Goal: Task Accomplishment & Management: Complete application form

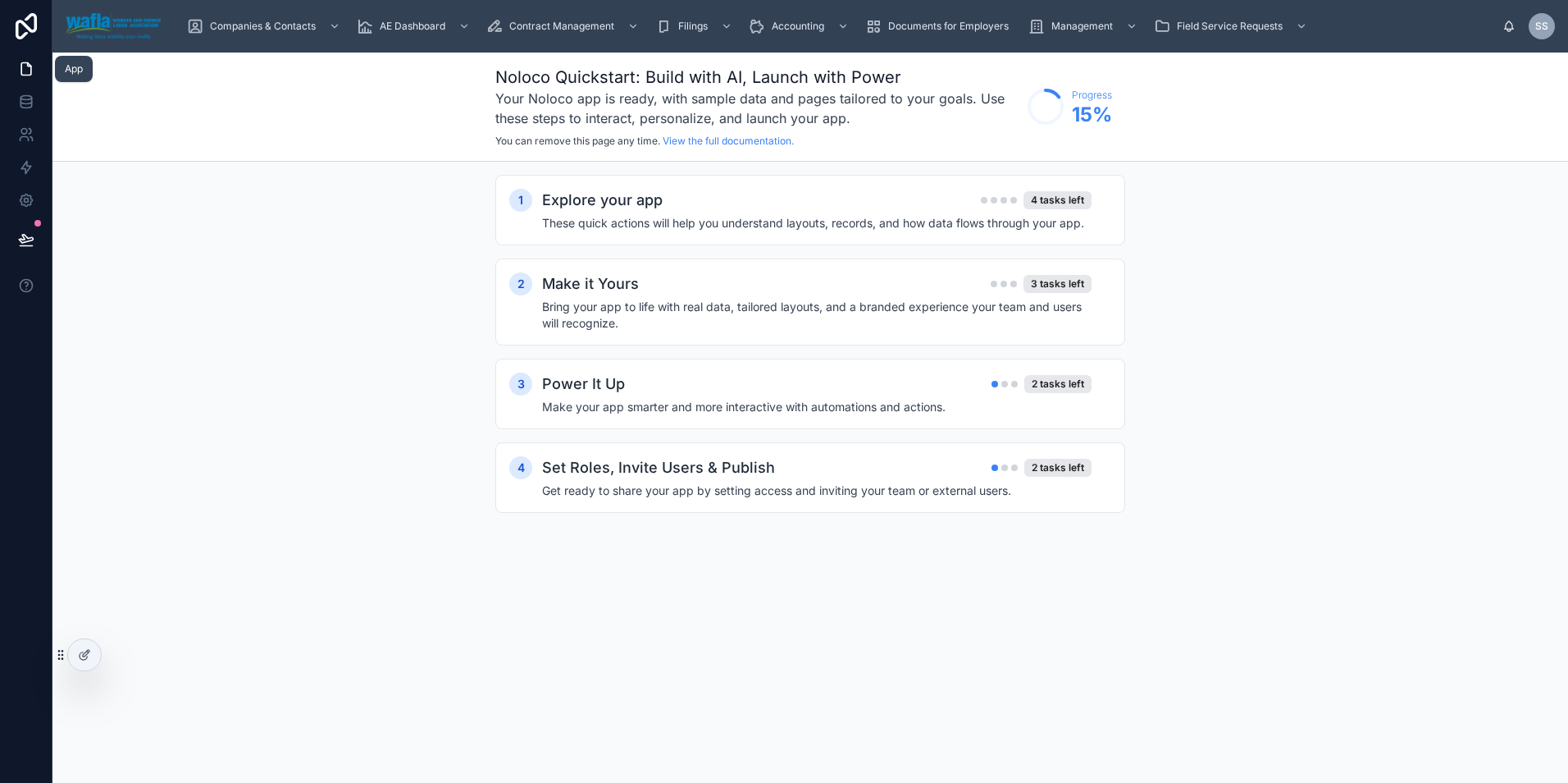
click at [26, 68] on icon at bounding box center [25, 69] width 17 height 17
click at [88, 664] on div at bounding box center [85, 655] width 33 height 31
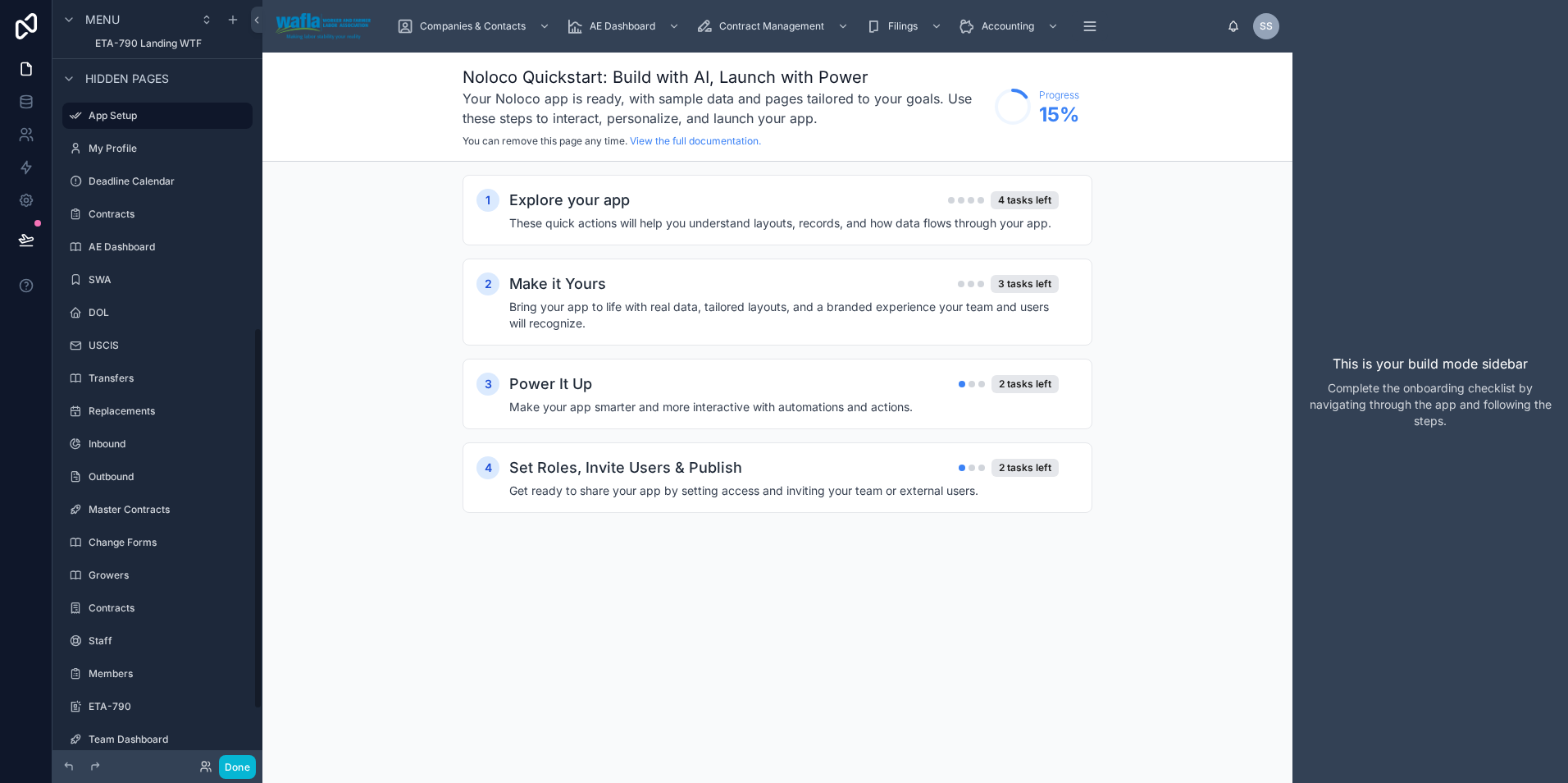
scroll to position [763, 0]
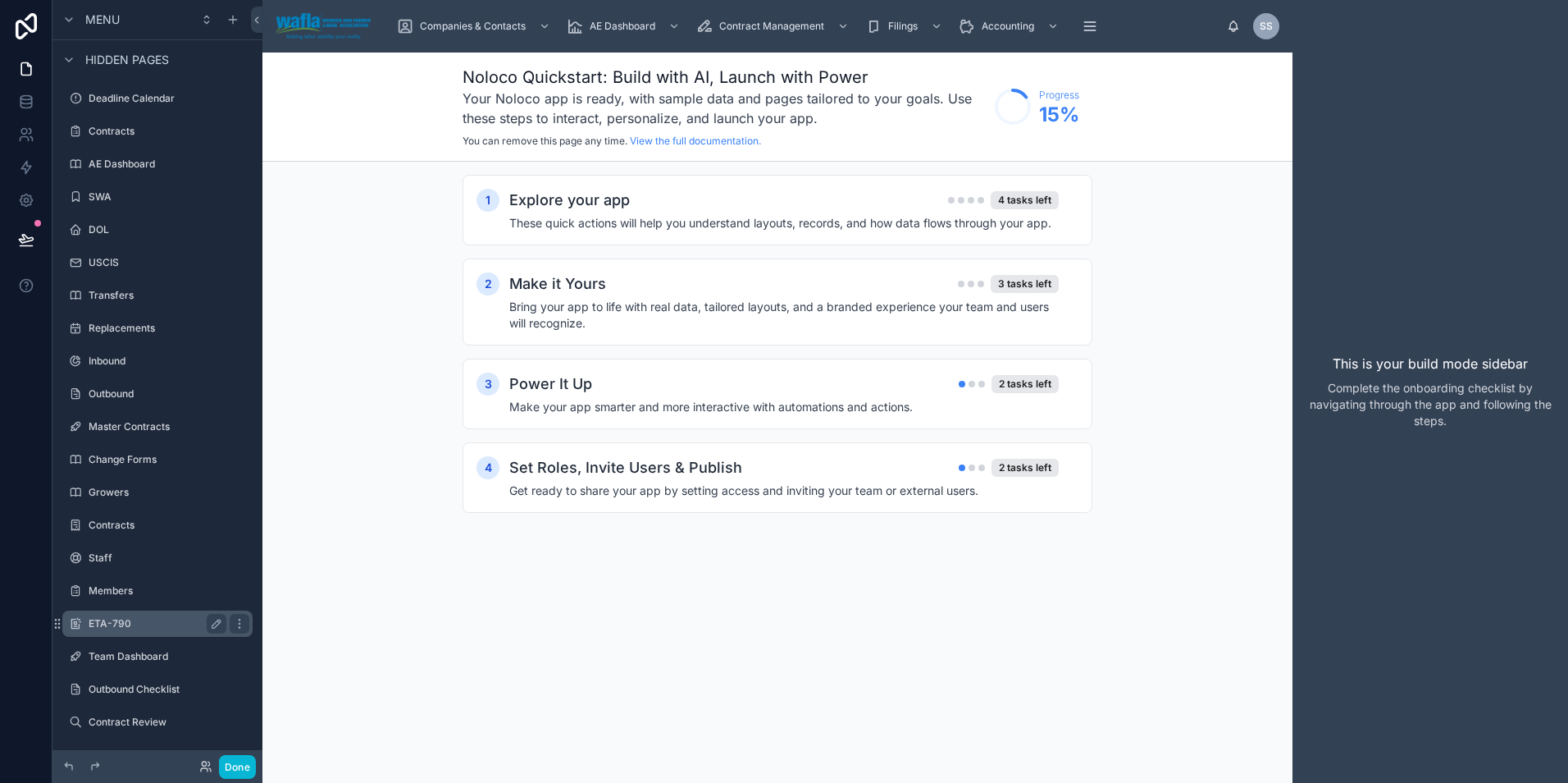
click at [119, 631] on div "ETA-790" at bounding box center [157, 623] width 138 height 20
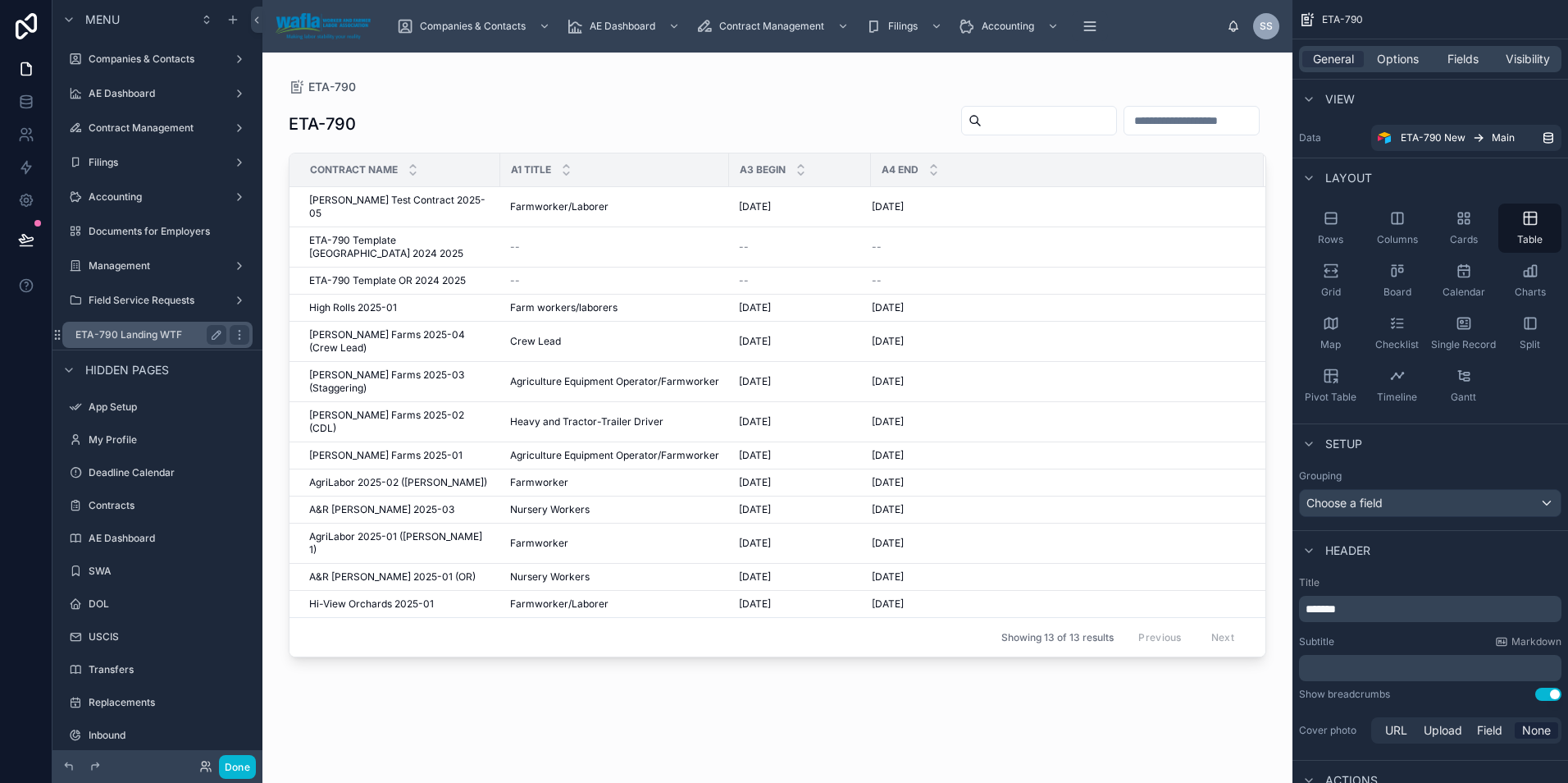
click at [120, 338] on label "ETA-790 Landing WTF" at bounding box center [148, 334] width 145 height 13
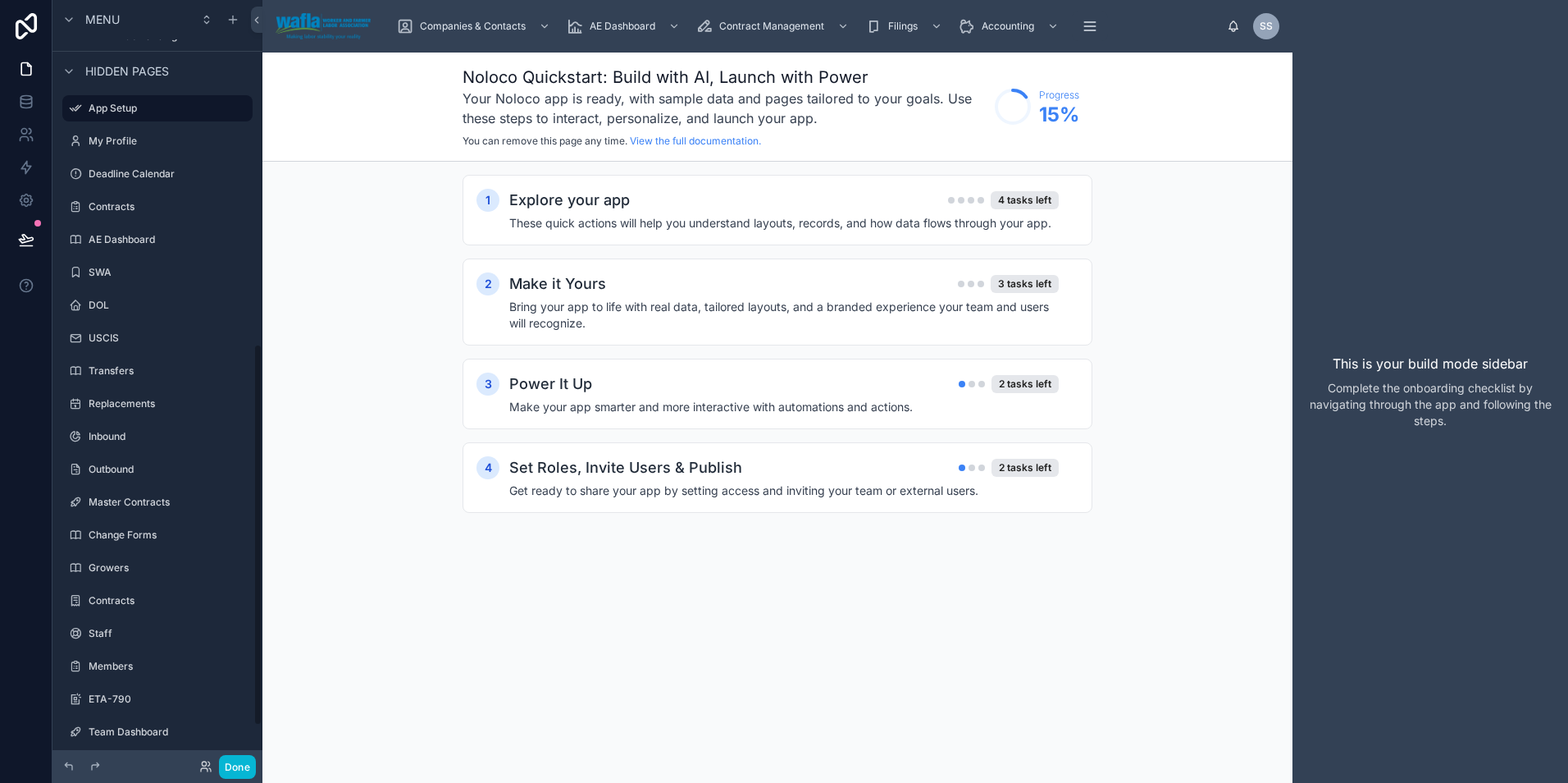
scroll to position [763, 0]
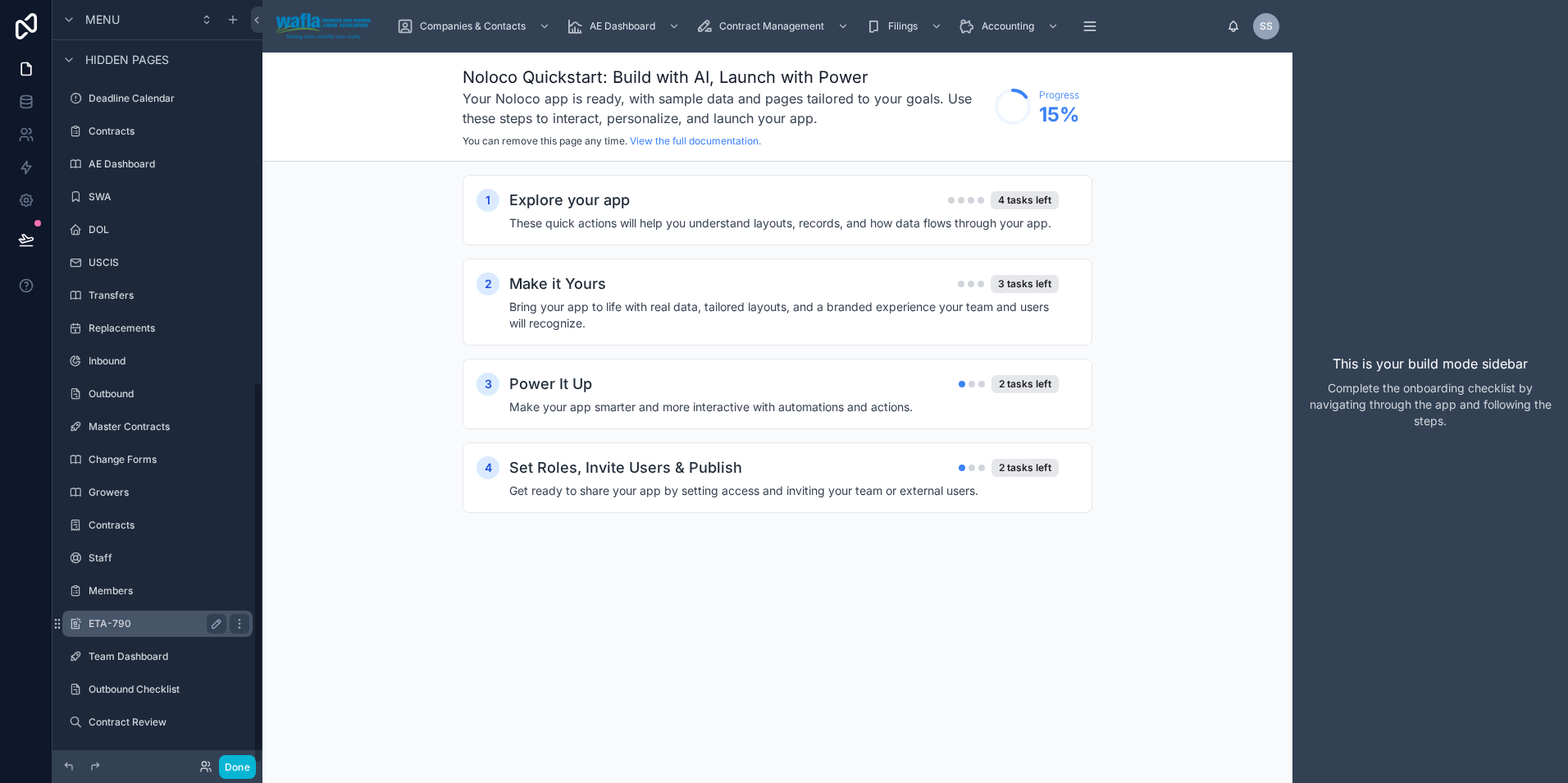
click at [116, 627] on label "ETA-790" at bounding box center [155, 622] width 131 height 13
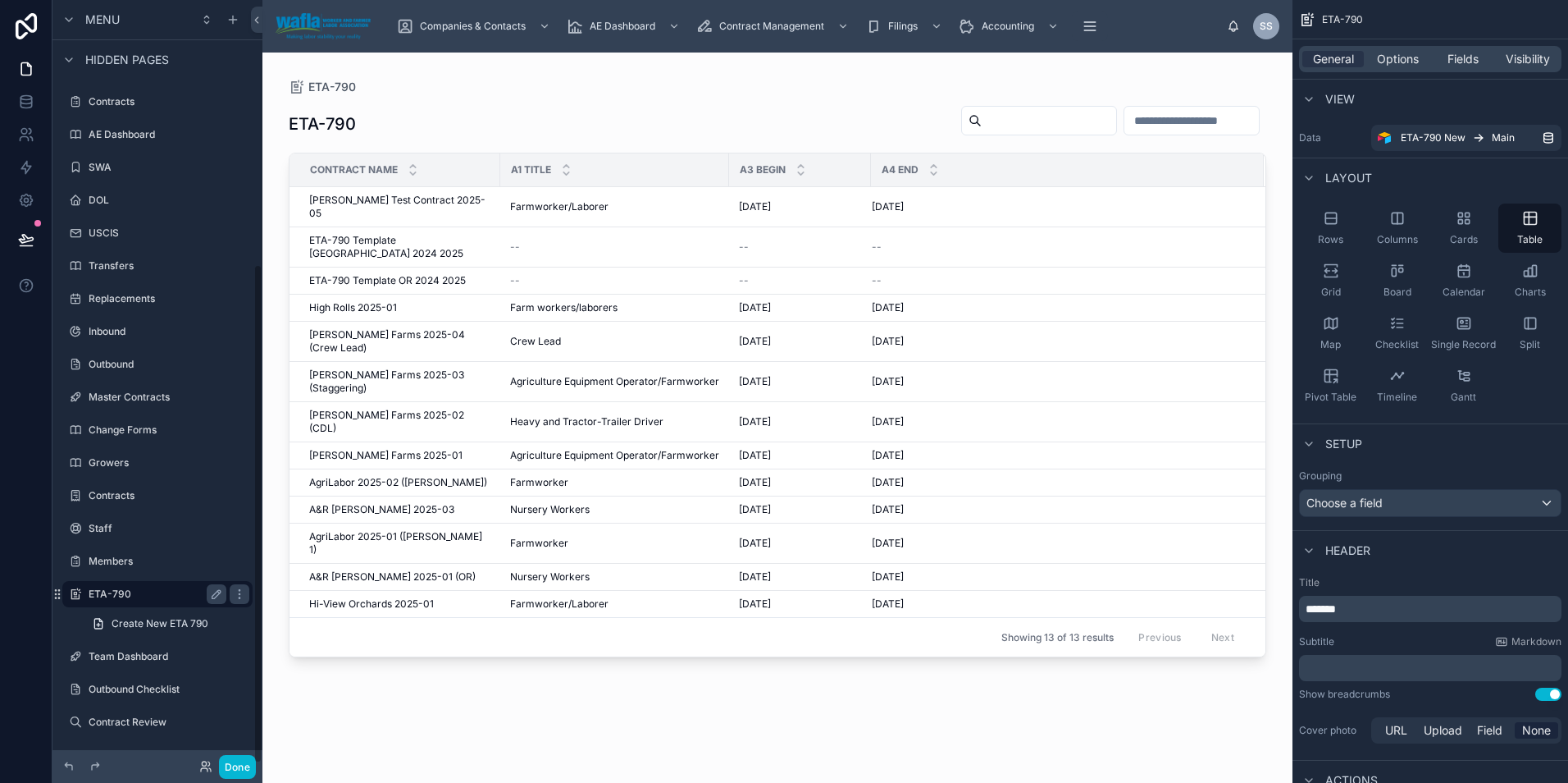
scroll to position [403, 0]
click at [360, 522] on div at bounding box center [777, 408] width 1030 height 711
click at [360, 597] on span "Hi-View Orchards 2025-01" at bounding box center [371, 603] width 124 height 13
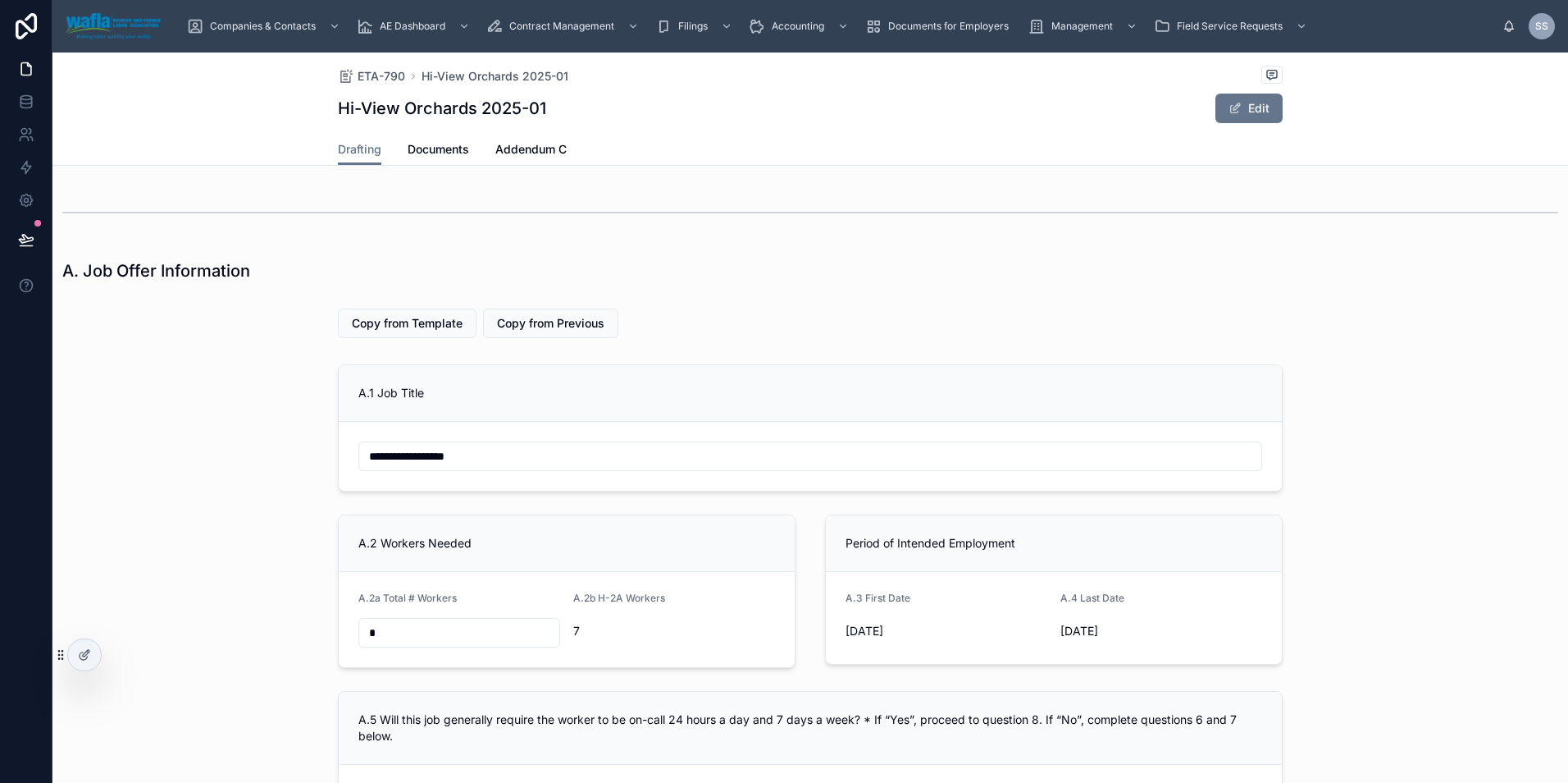
click at [707, 319] on div "Copy from Template Copy from Previous" at bounding box center [810, 323] width 945 height 29
click at [94, 648] on div at bounding box center [85, 655] width 33 height 31
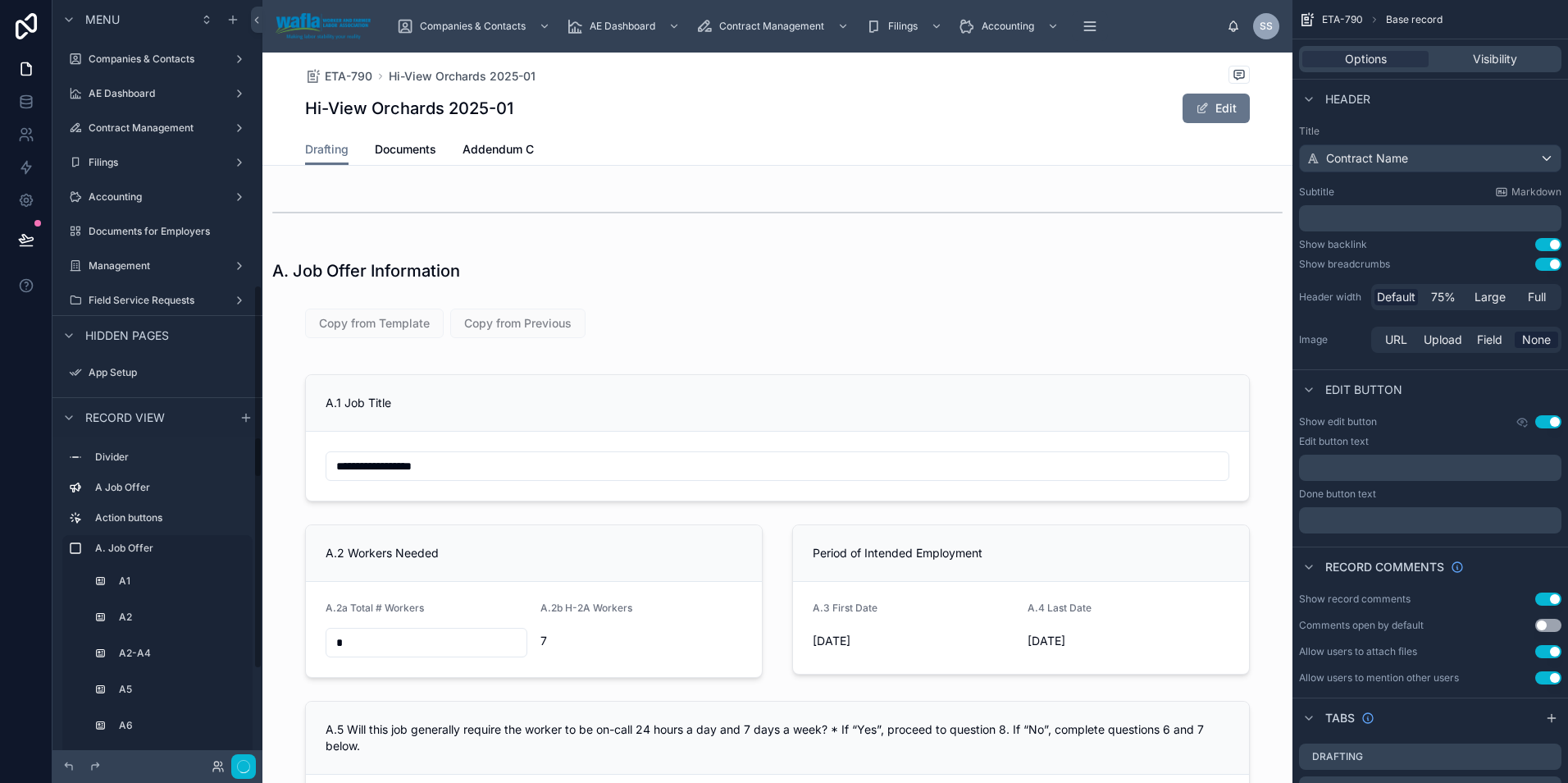
scroll to position [566, 0]
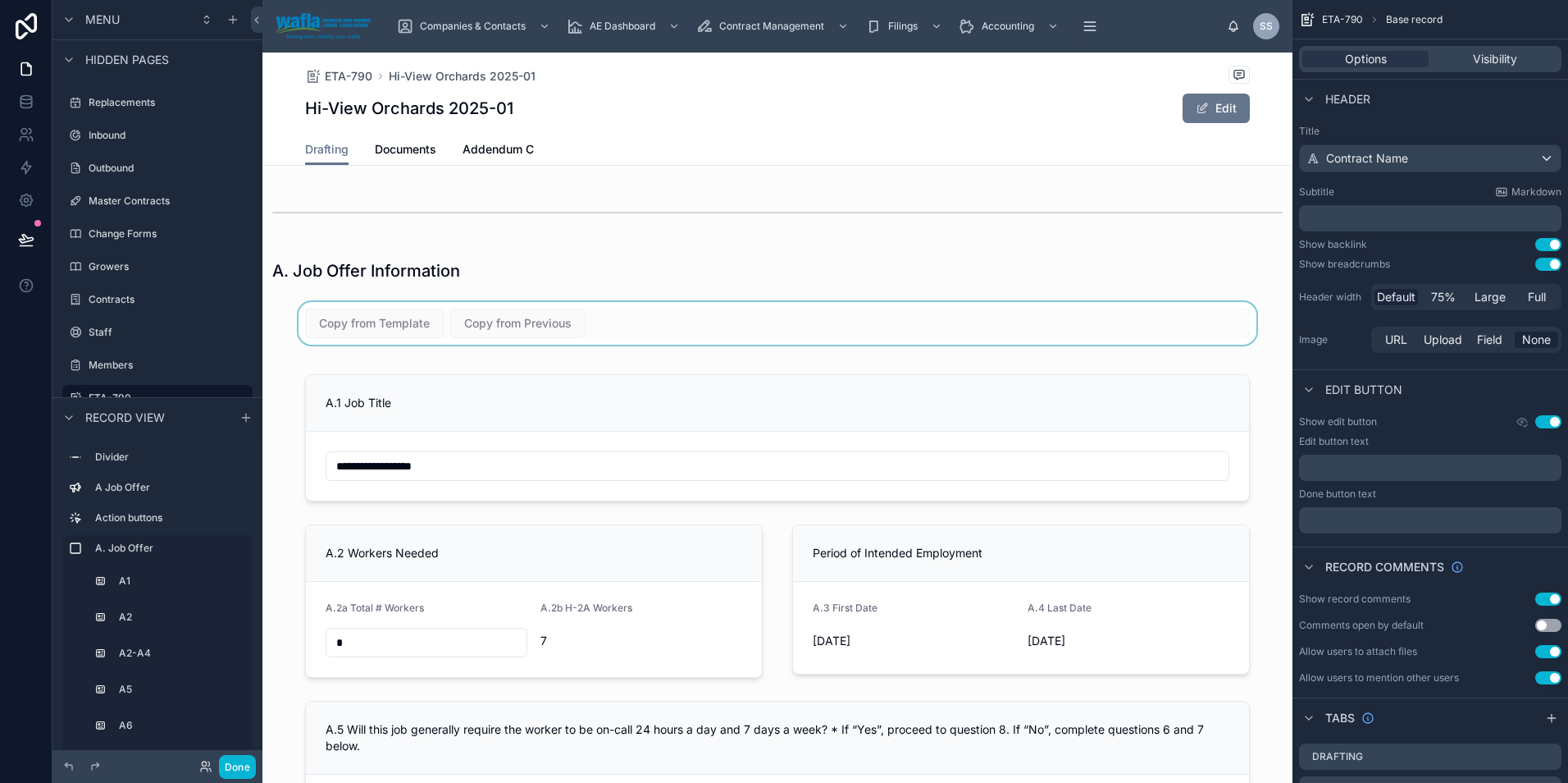
click at [651, 328] on div at bounding box center [777, 323] width 1030 height 43
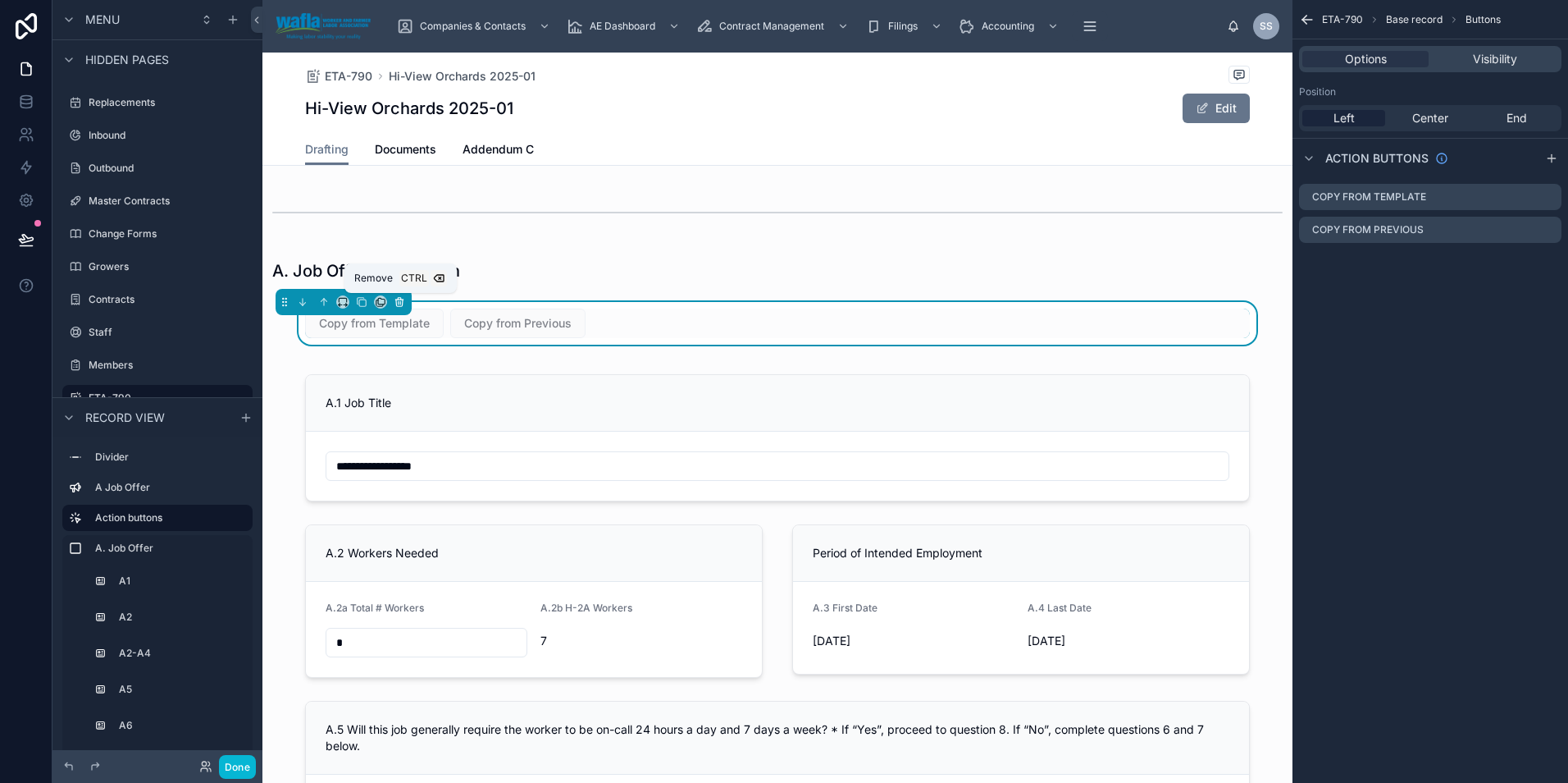
click at [398, 301] on icon at bounding box center [399, 302] width 12 height 12
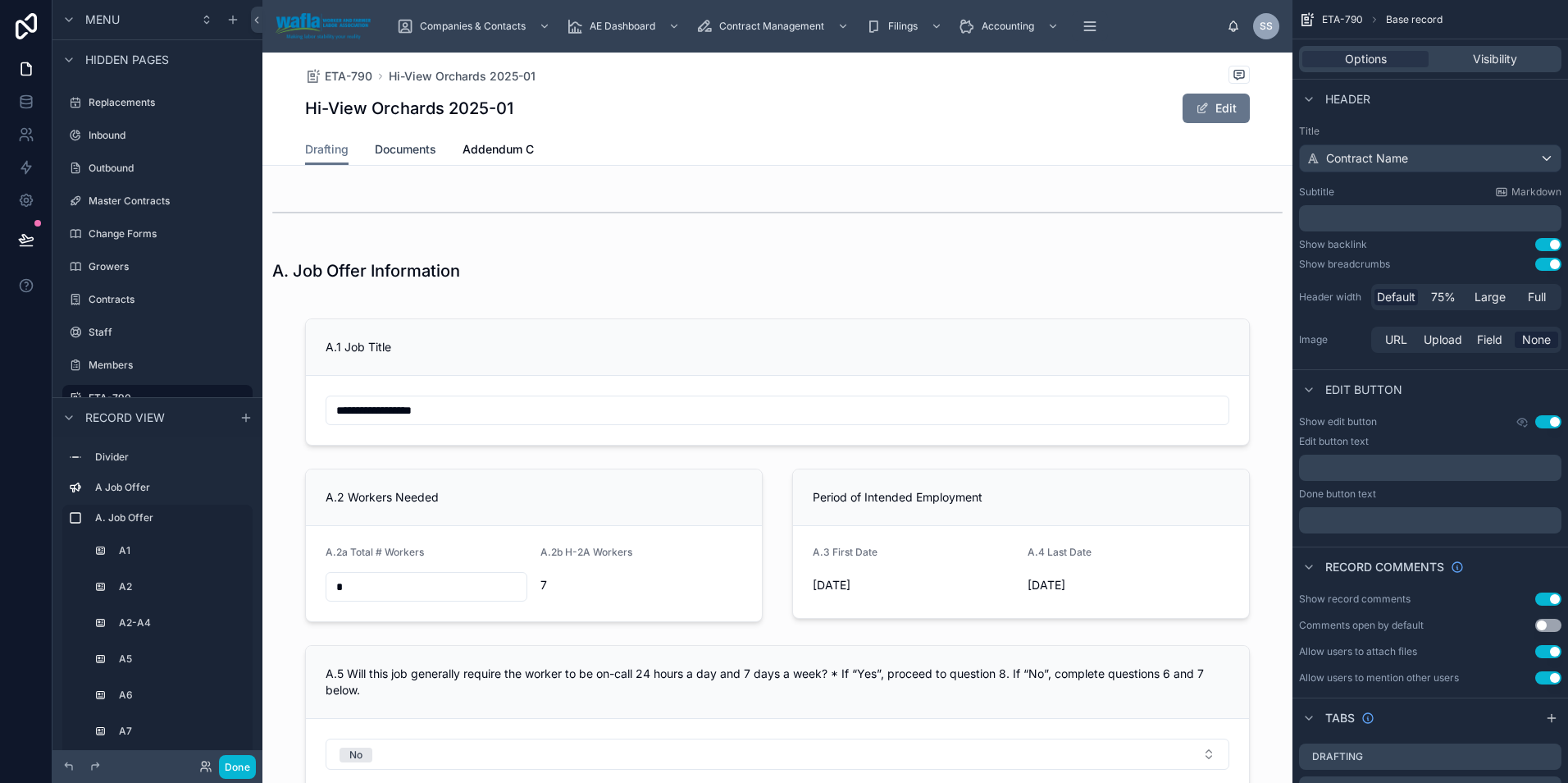
click at [419, 146] on span "Documents" at bounding box center [405, 149] width 62 height 17
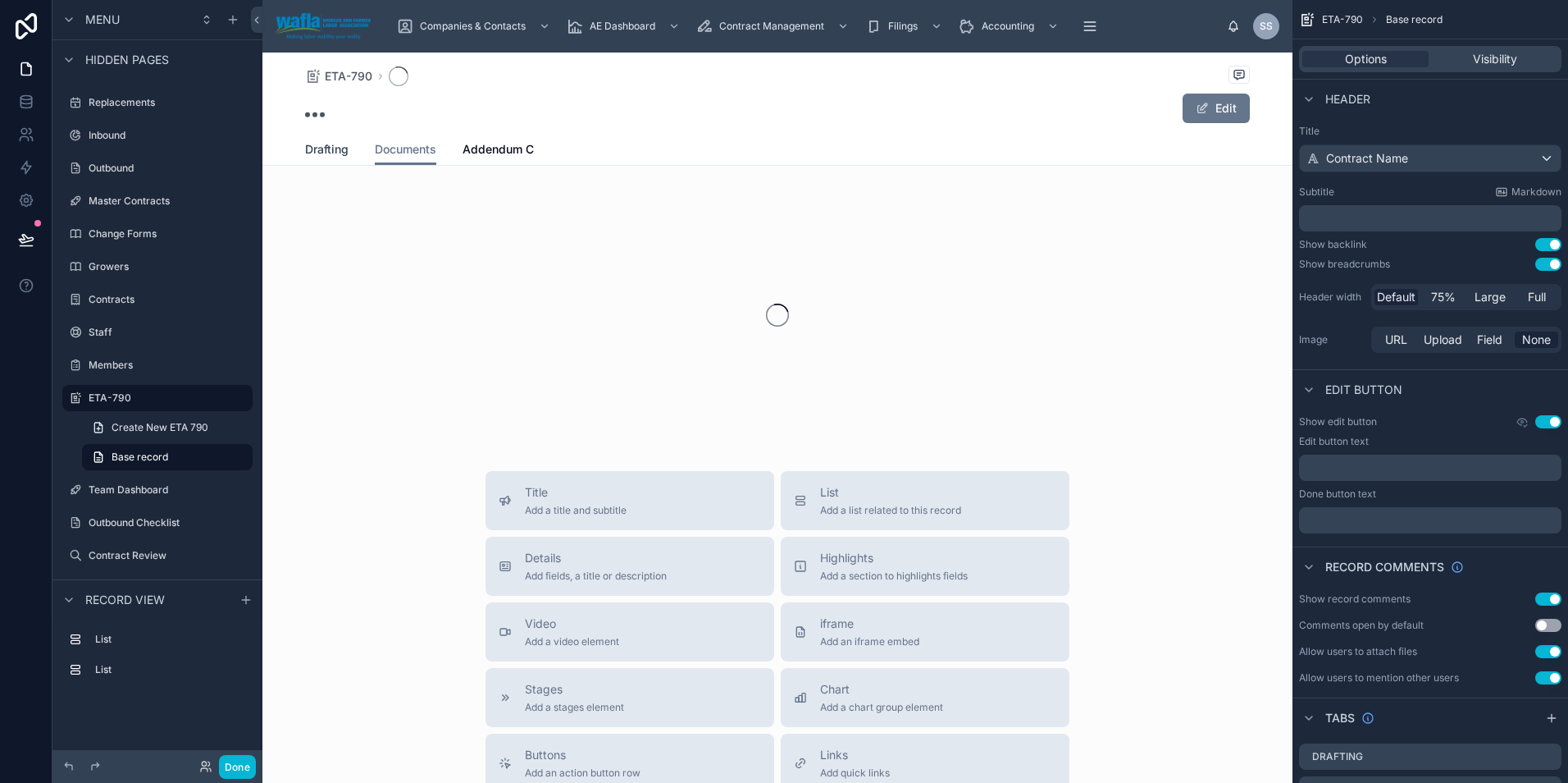
click at [305, 149] on span "Drafting" at bounding box center [327, 149] width 43 height 17
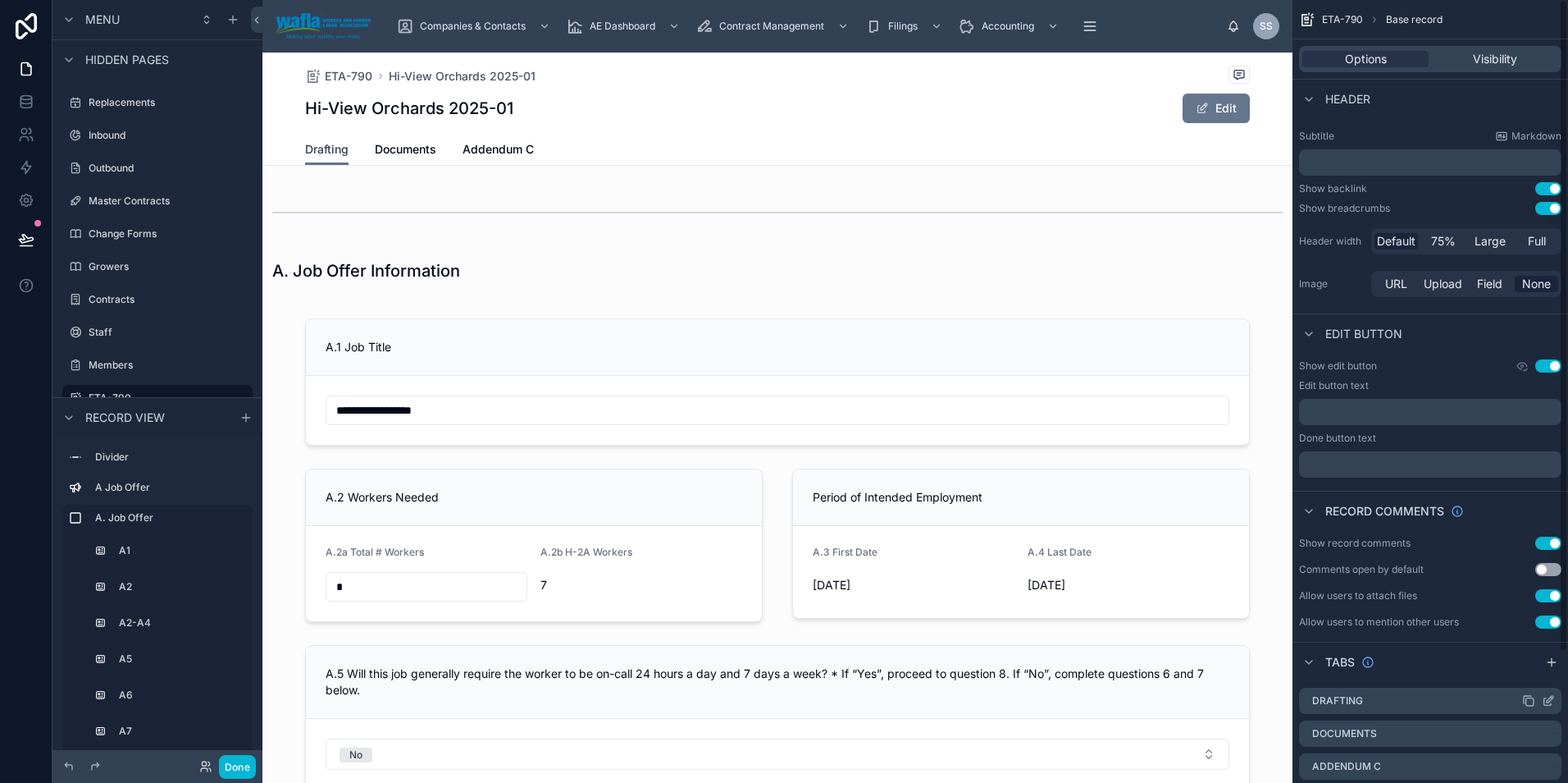
scroll to position [158, 0]
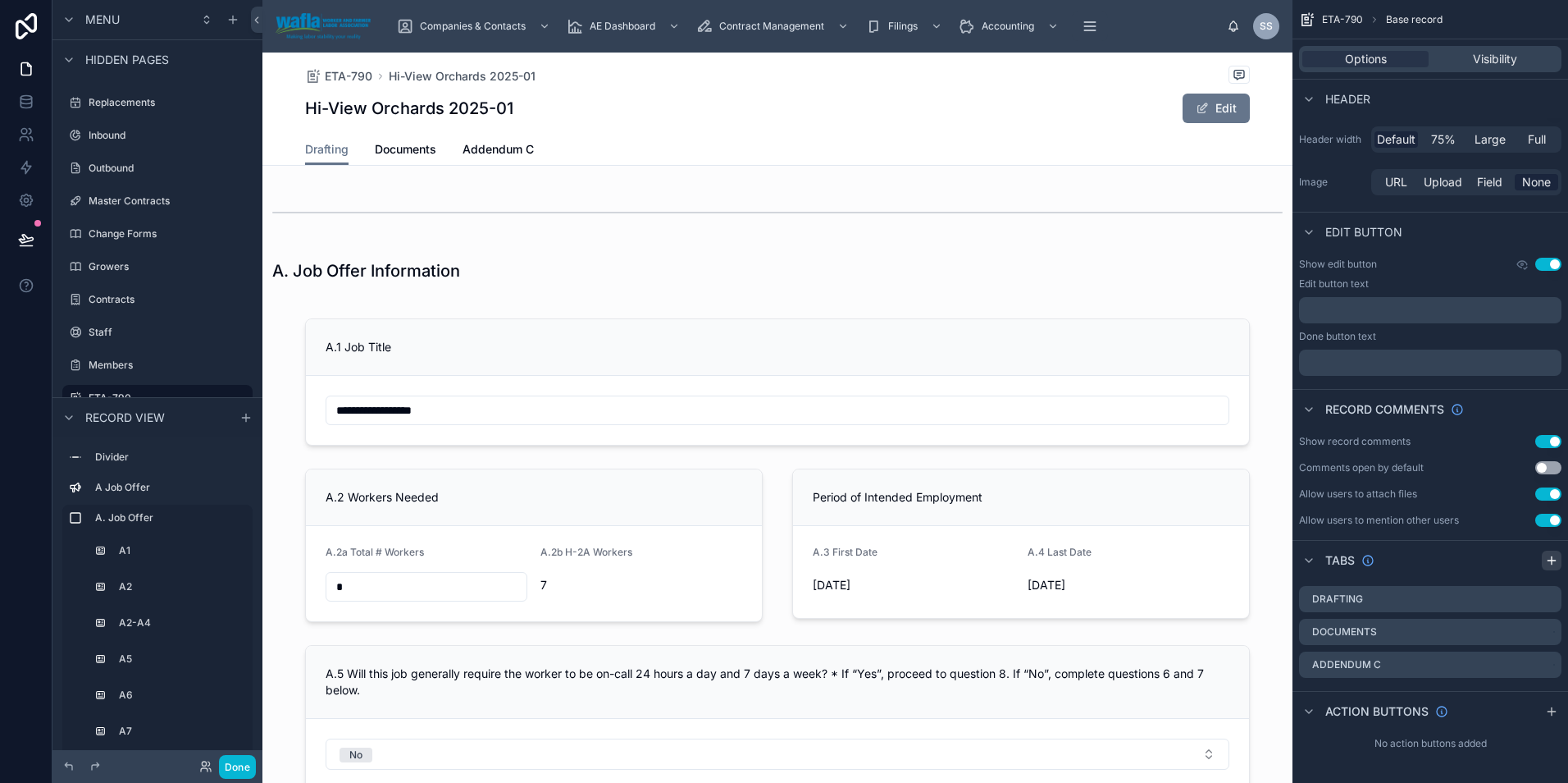
drag, startPoint x: 1552, startPoint y: 558, endPoint x: 1543, endPoint y: 560, distance: 9.2
click at [1552, 558] on icon "scrollable content" at bounding box center [1550, 560] width 13 height 13
click at [1361, 693] on div "Tab 4" at bounding box center [1430, 698] width 262 height 27
click at [575, 150] on span "Tab 4" at bounding box center [575, 149] width 31 height 17
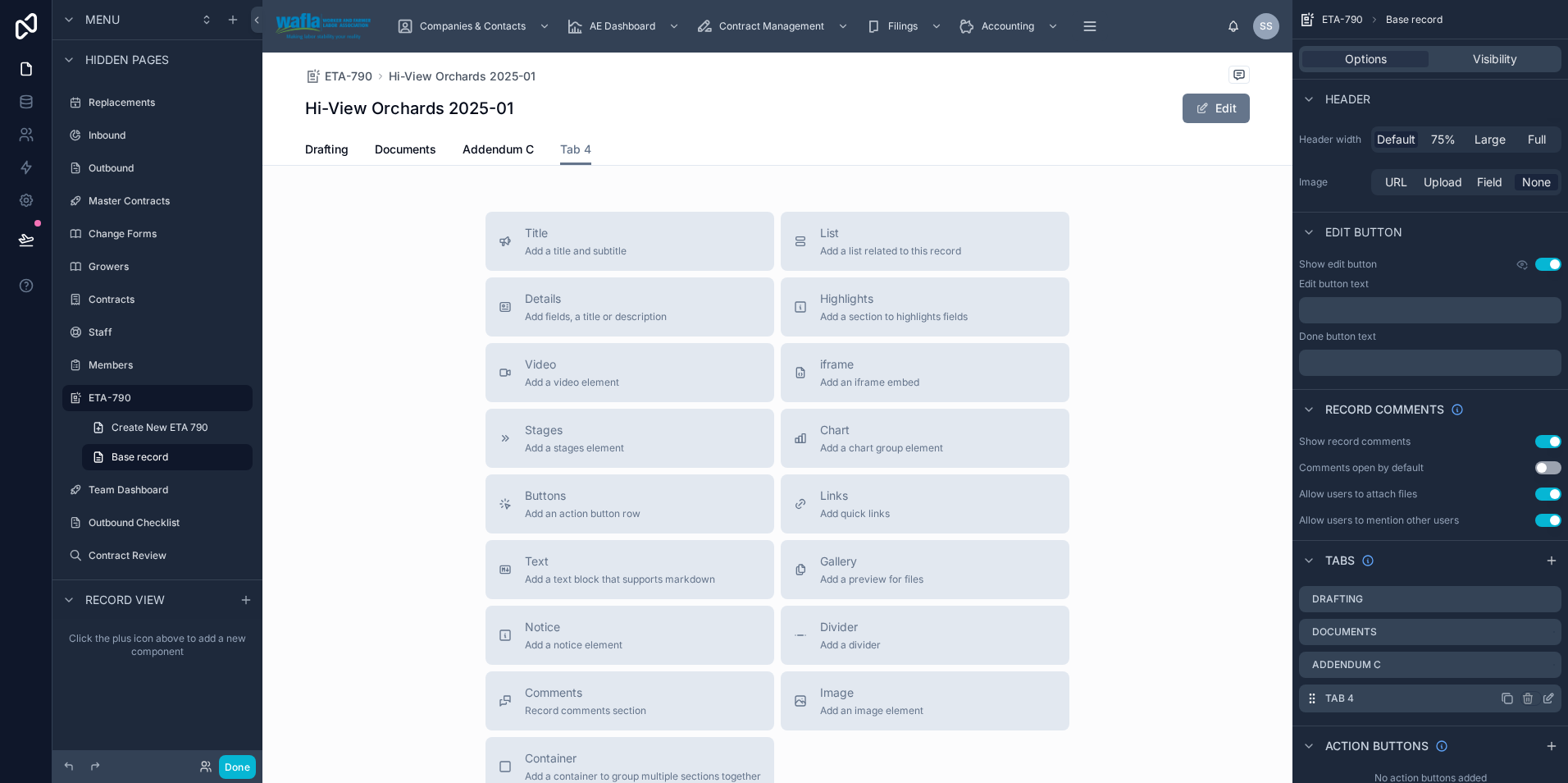
click at [1548, 697] on icon "scrollable content" at bounding box center [1547, 698] width 13 height 13
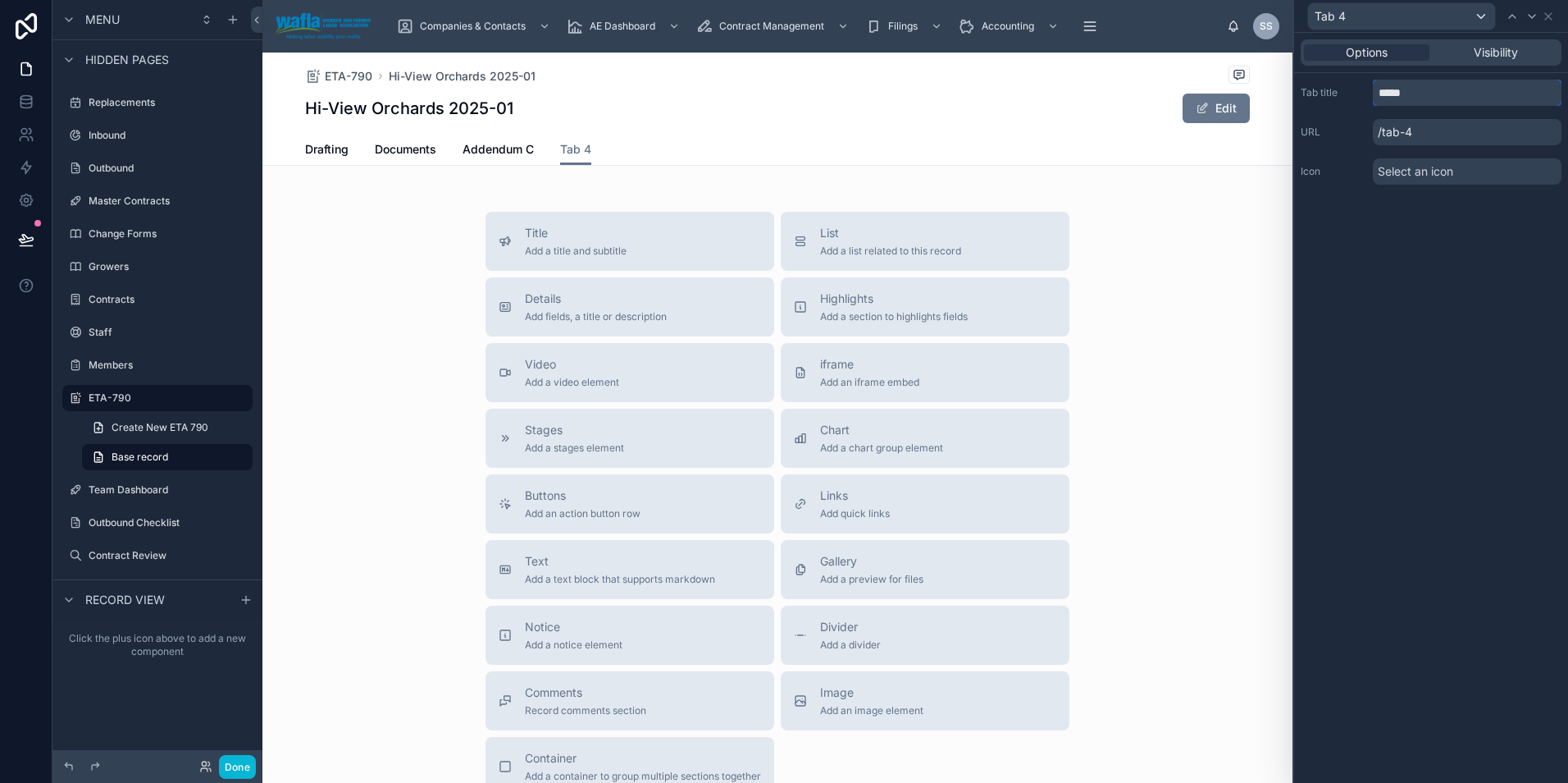
drag, startPoint x: 1411, startPoint y: 91, endPoint x: 1368, endPoint y: 92, distance: 43.0
click at [1368, 92] on div "Tab title *****" at bounding box center [1430, 92] width 261 height 26
type input "****"
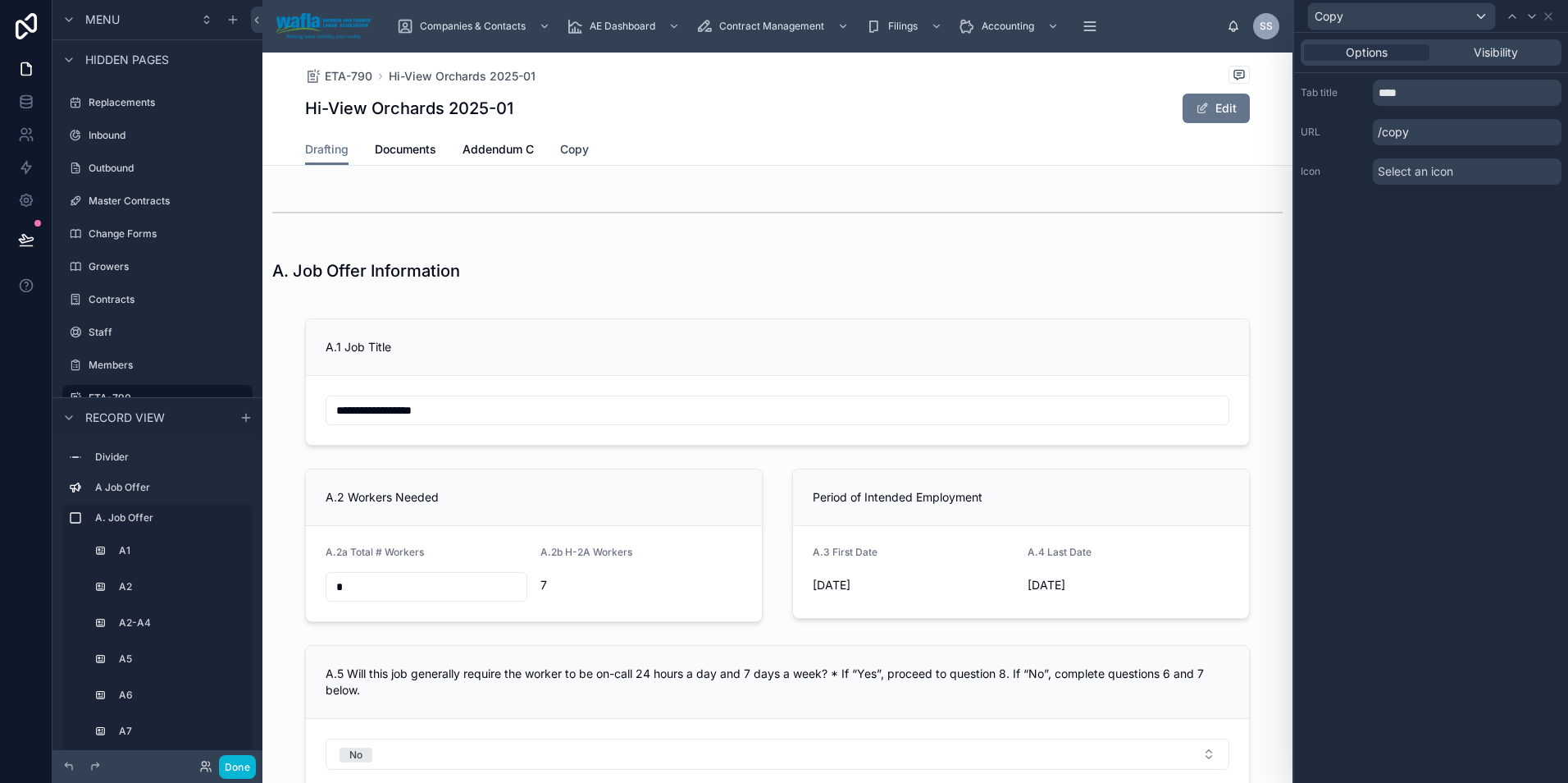
click at [567, 150] on span "Copy" at bounding box center [573, 149] width 28 height 17
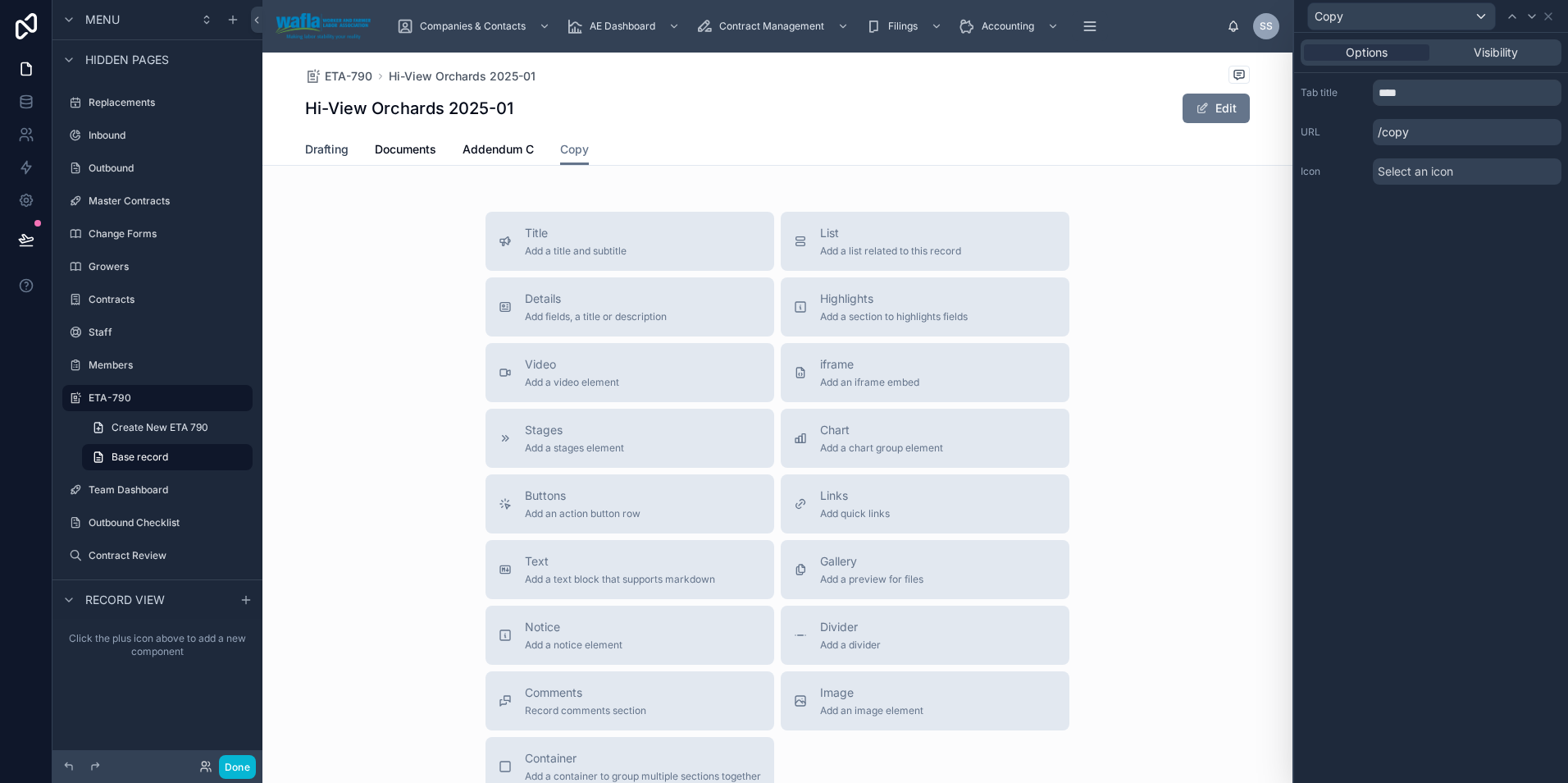
click at [325, 158] on link "Drafting" at bounding box center [327, 151] width 43 height 33
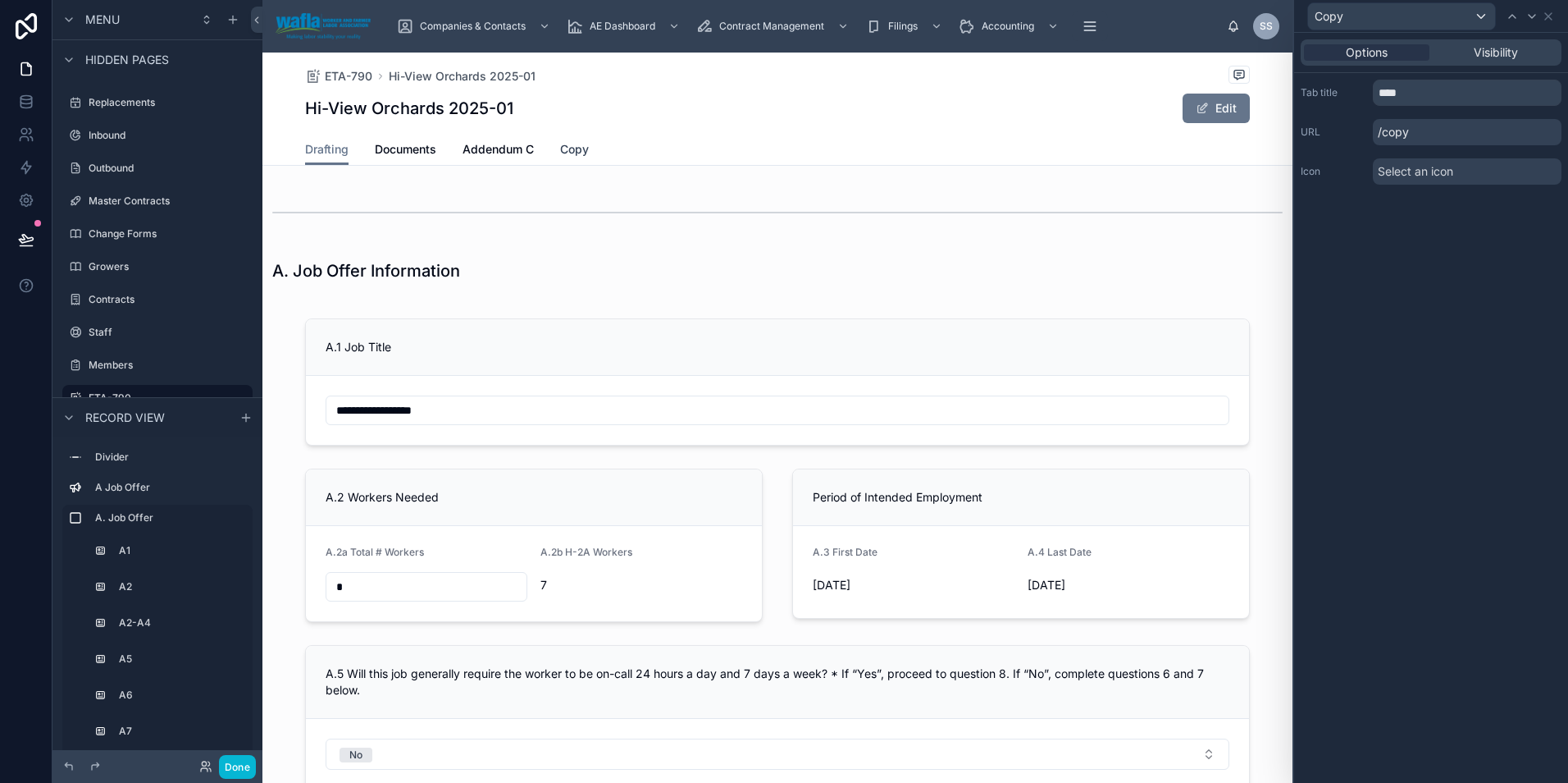
click at [571, 155] on span "Copy" at bounding box center [573, 149] width 28 height 17
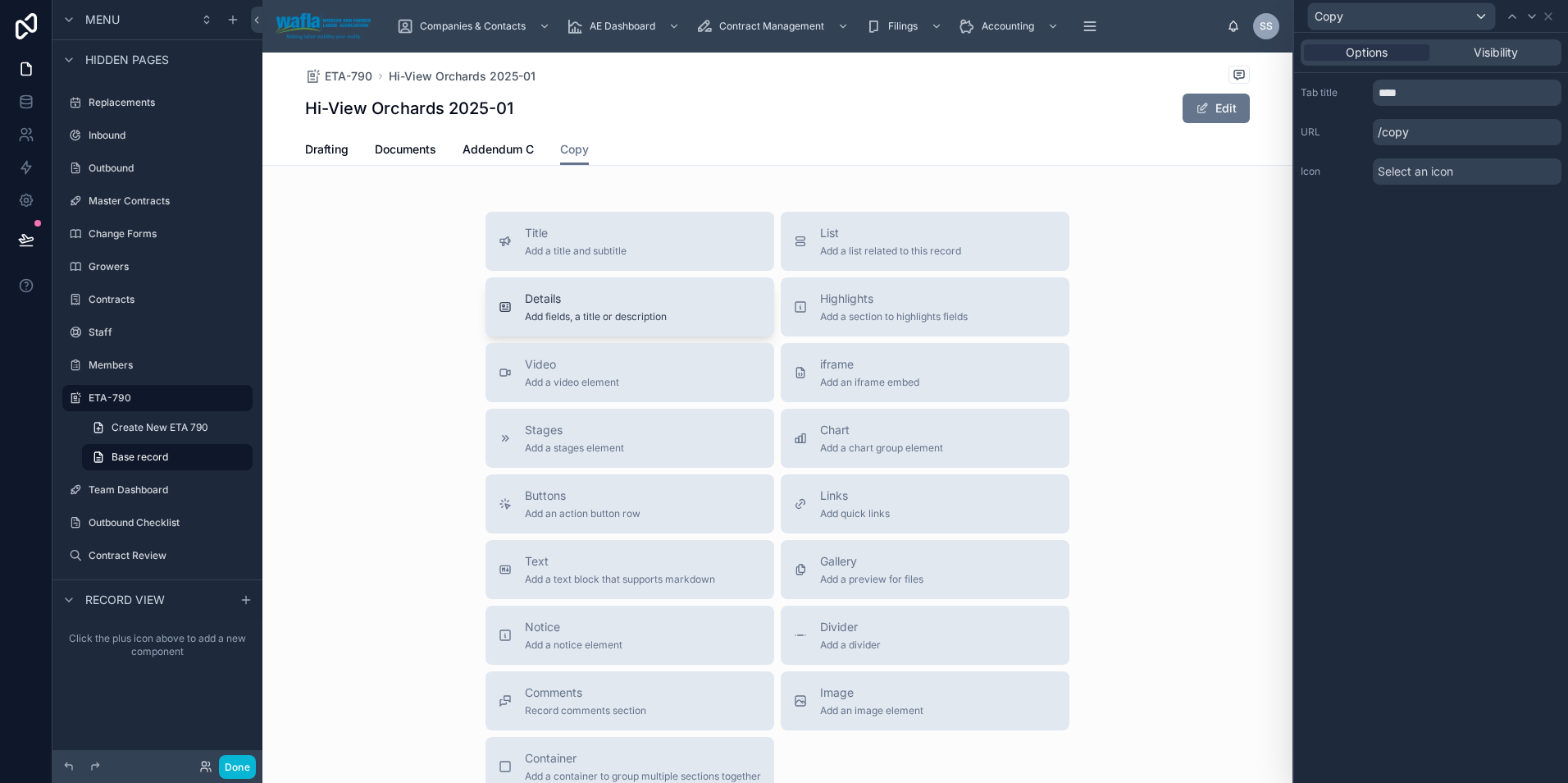
click at [598, 312] on span "Add fields, a title or description" at bounding box center [595, 316] width 142 height 13
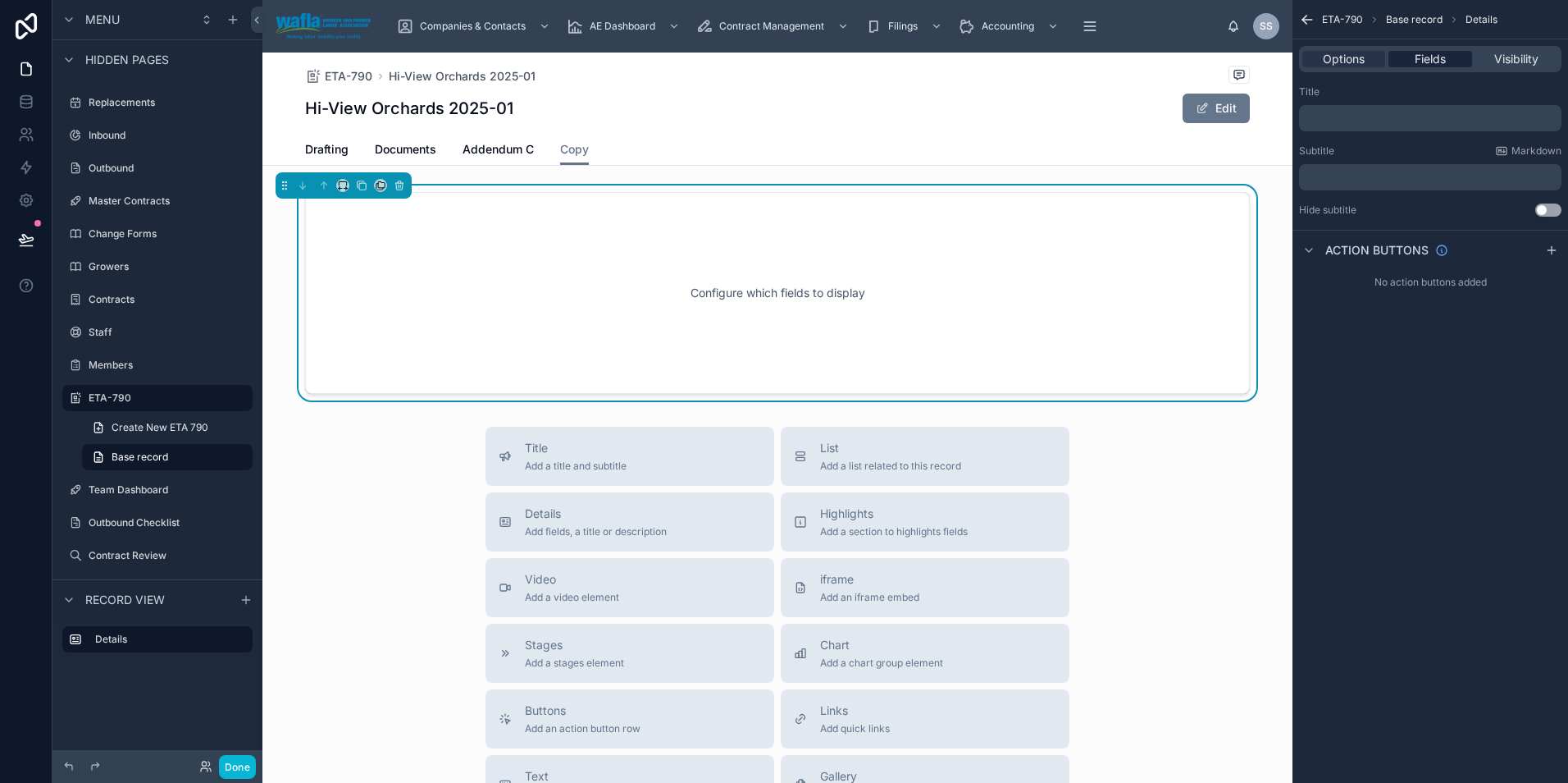
click at [1415, 59] on span "Fields" at bounding box center [1430, 59] width 31 height 17
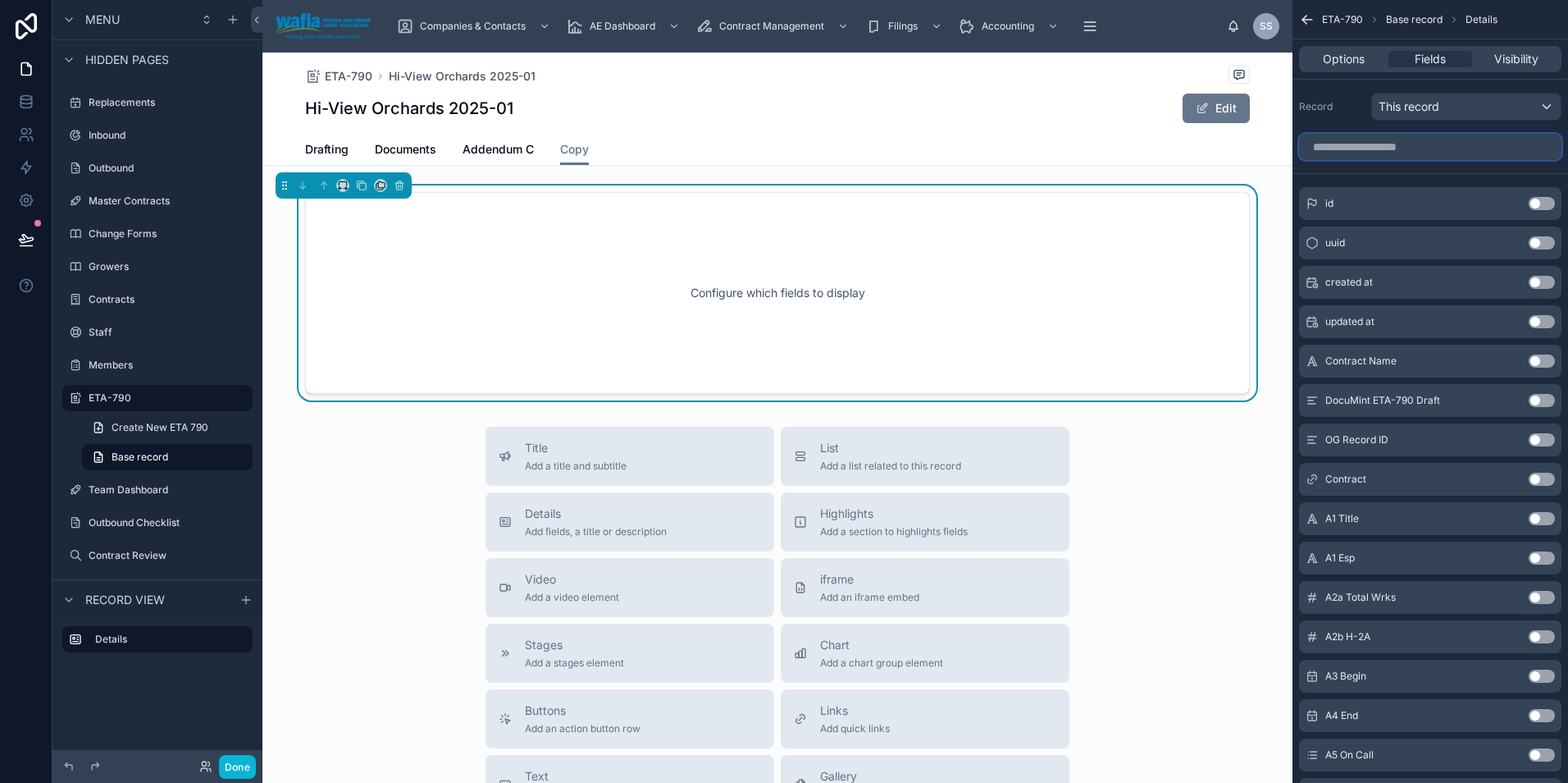
click at [1388, 151] on input "scrollable content" at bounding box center [1430, 147] width 262 height 26
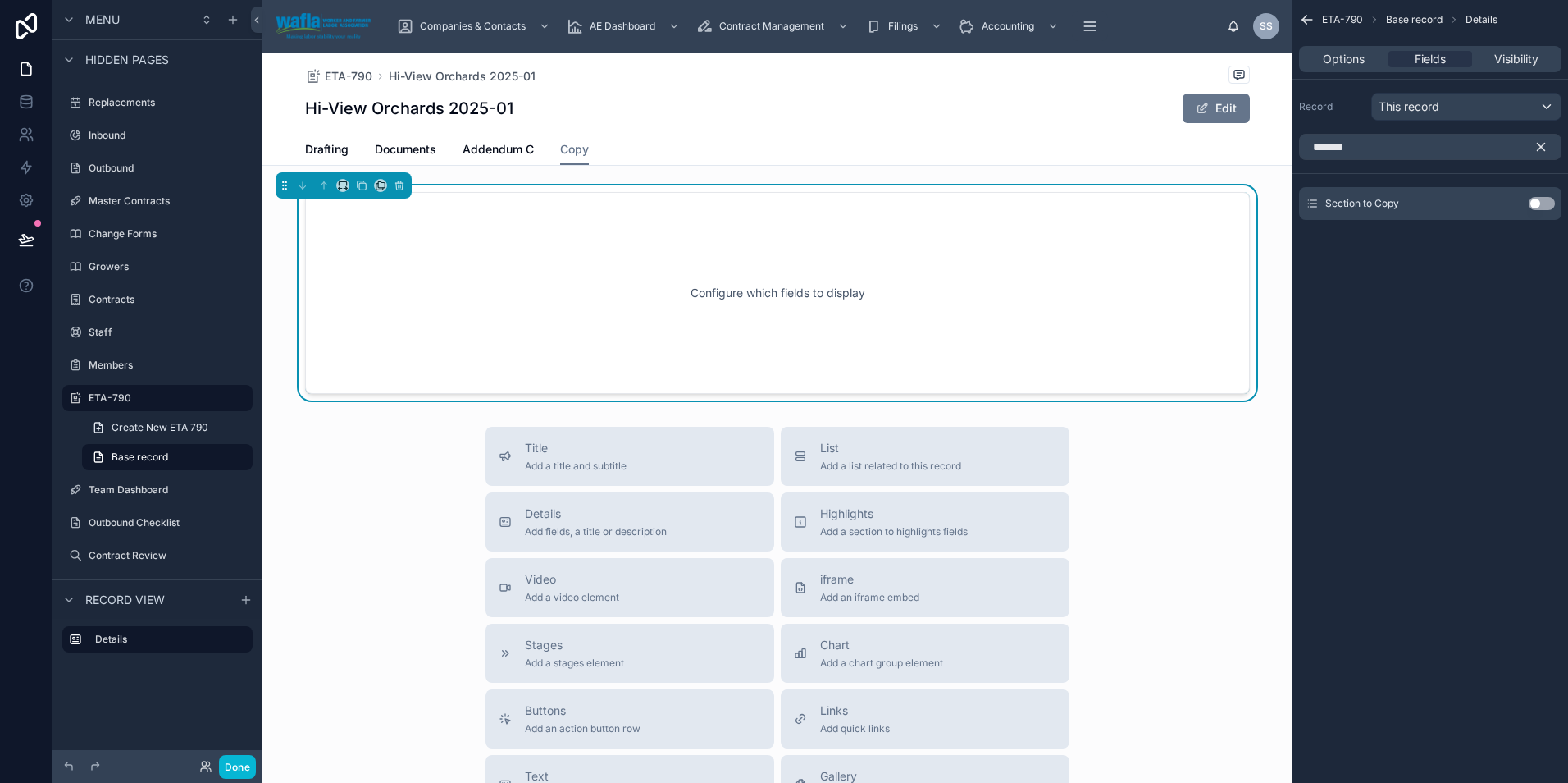
click at [1544, 207] on button "Use setting" at bounding box center [1541, 203] width 26 height 13
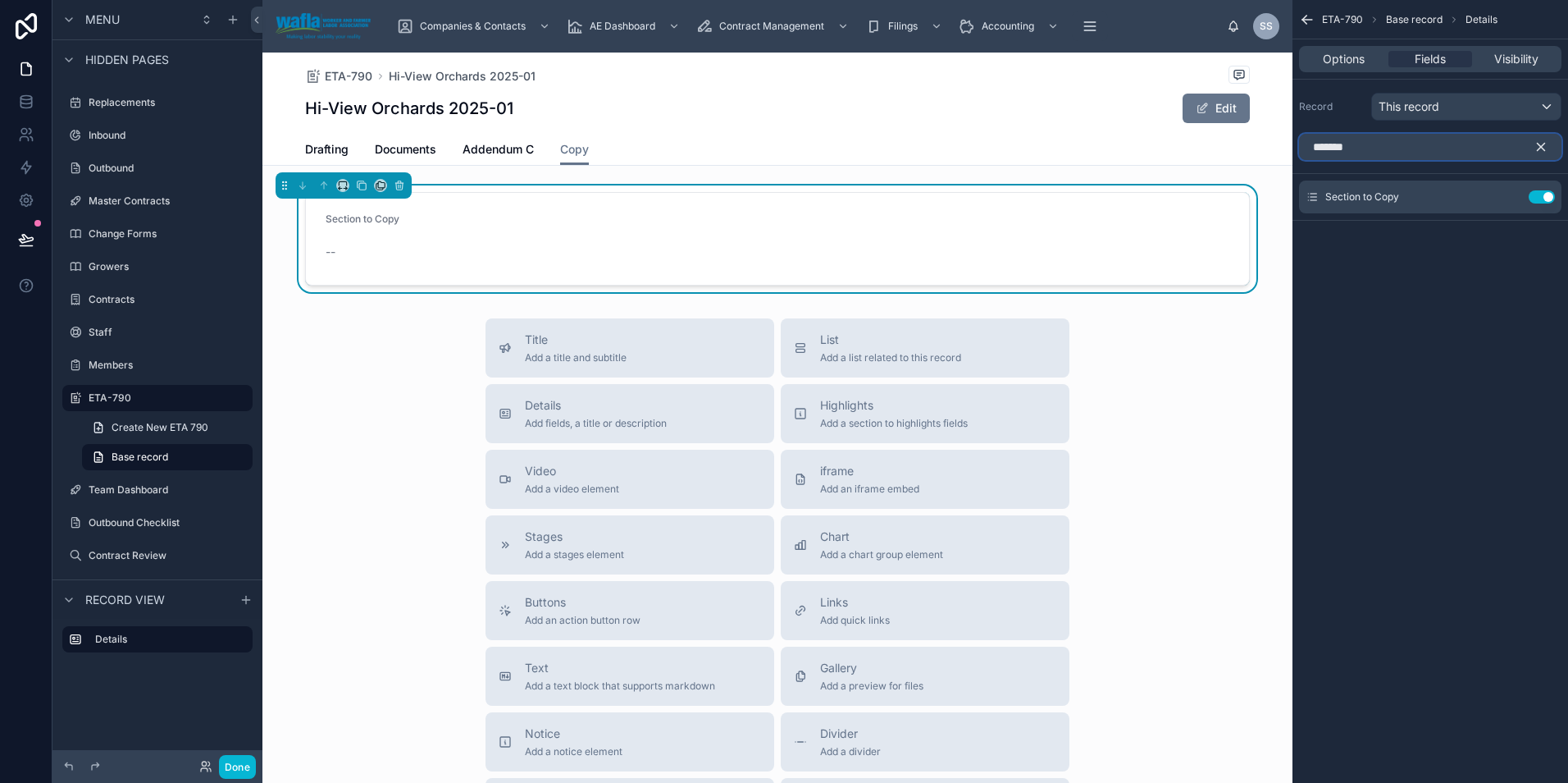
drag, startPoint x: 1390, startPoint y: 146, endPoint x: 1229, endPoint y: 145, distance: 161.0
click at [1229, 145] on div "Companies & Contacts AE Dashboard Contract Management Filings Accounting Docume…" at bounding box center [915, 392] width 1305 height 783
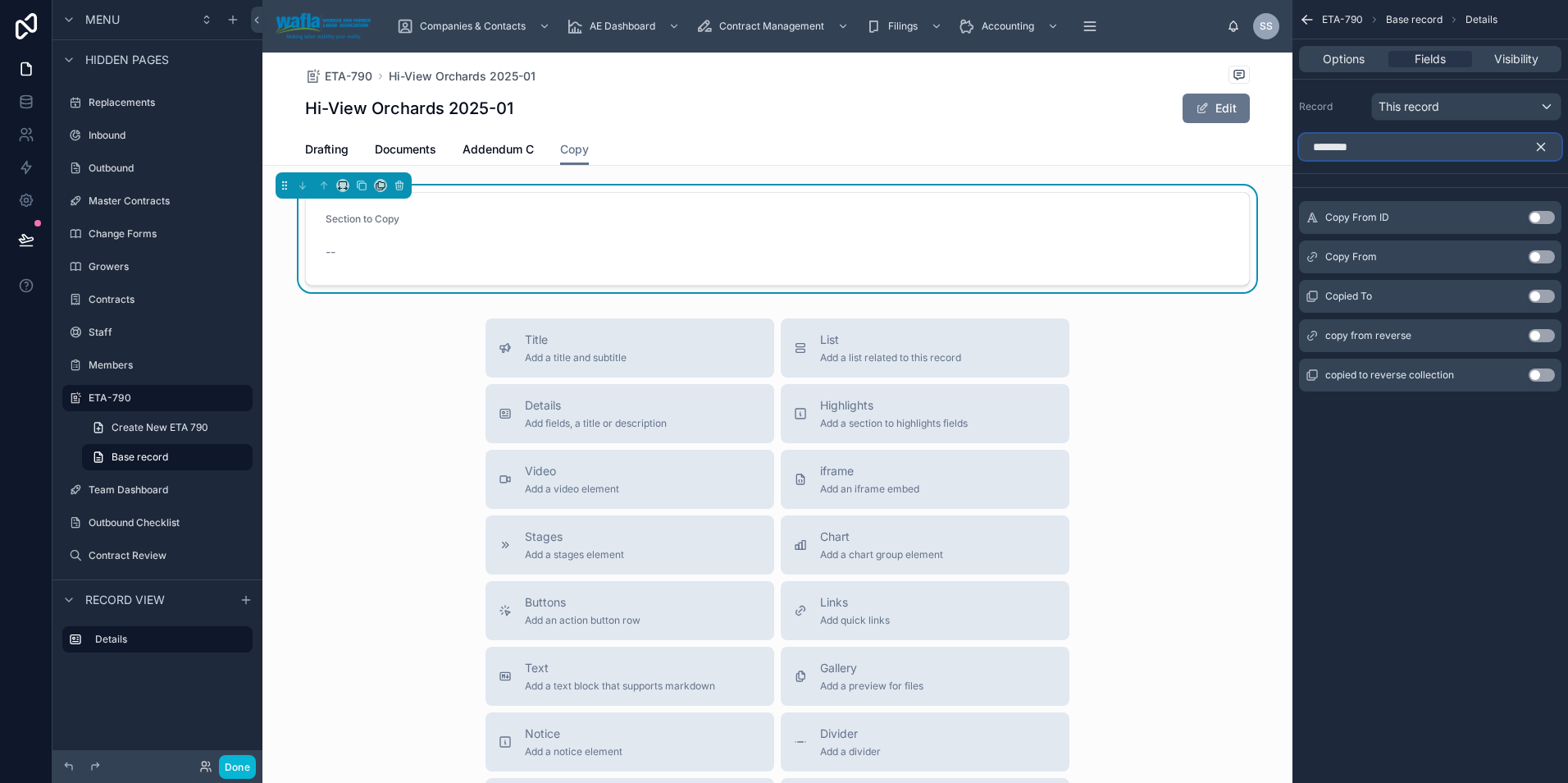
type input "********"
click at [1543, 255] on button "Use setting" at bounding box center [1541, 256] width 26 height 13
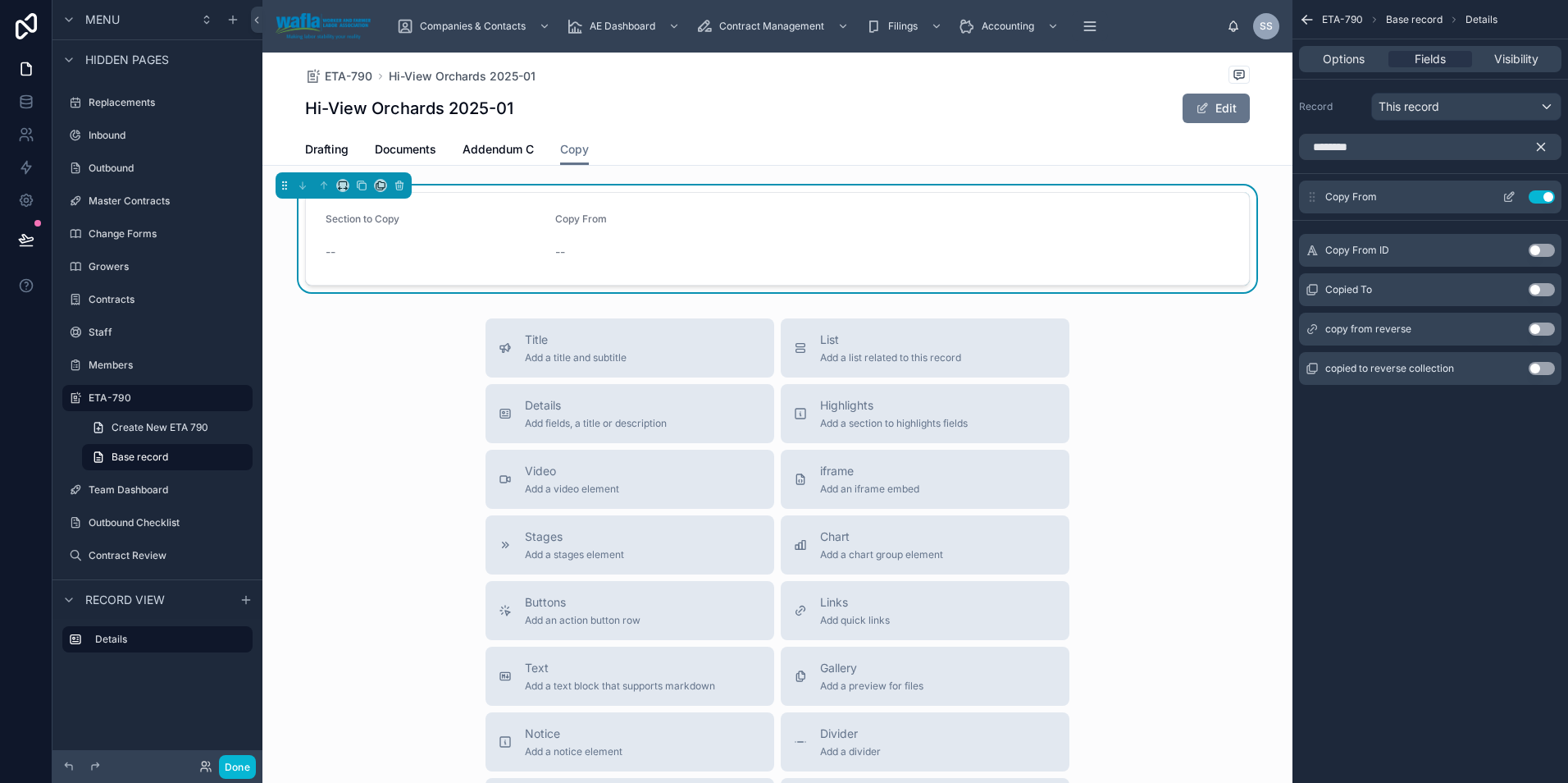
click at [1507, 195] on icon "scrollable content" at bounding box center [1508, 196] width 13 height 13
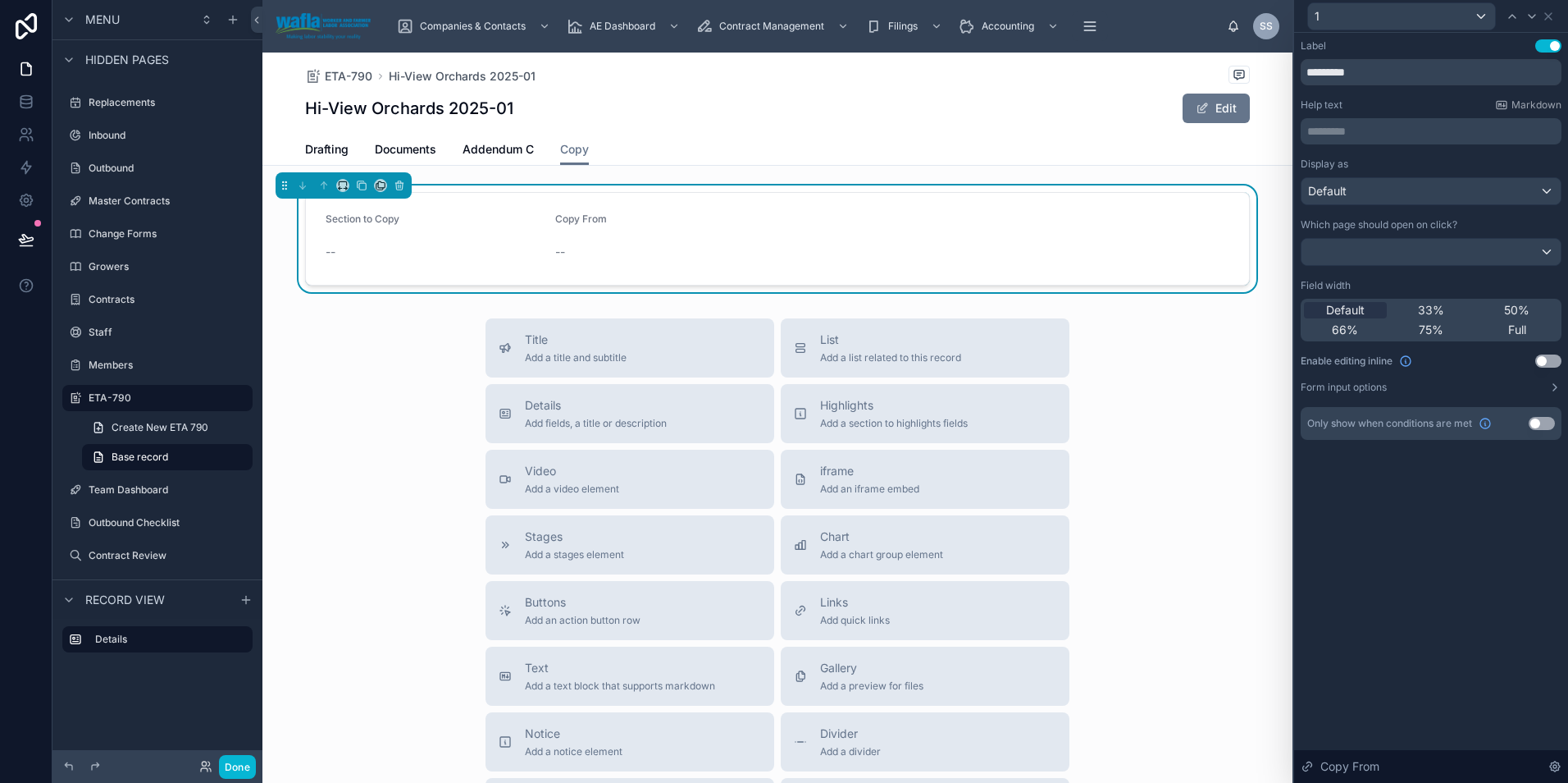
click at [1544, 360] on button "Use setting" at bounding box center [1547, 360] width 26 height 13
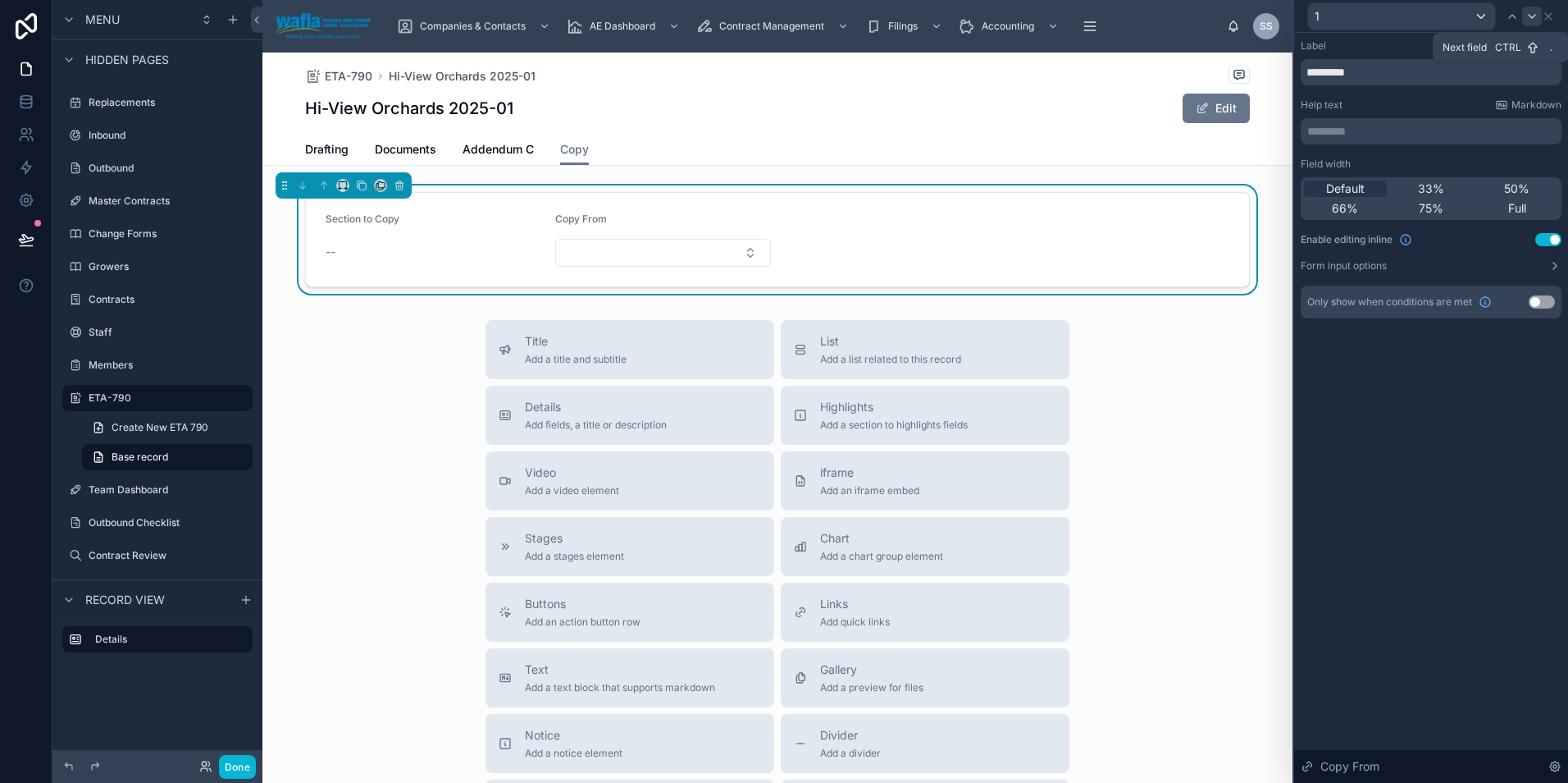
click at [1527, 20] on icon at bounding box center [1531, 16] width 13 height 13
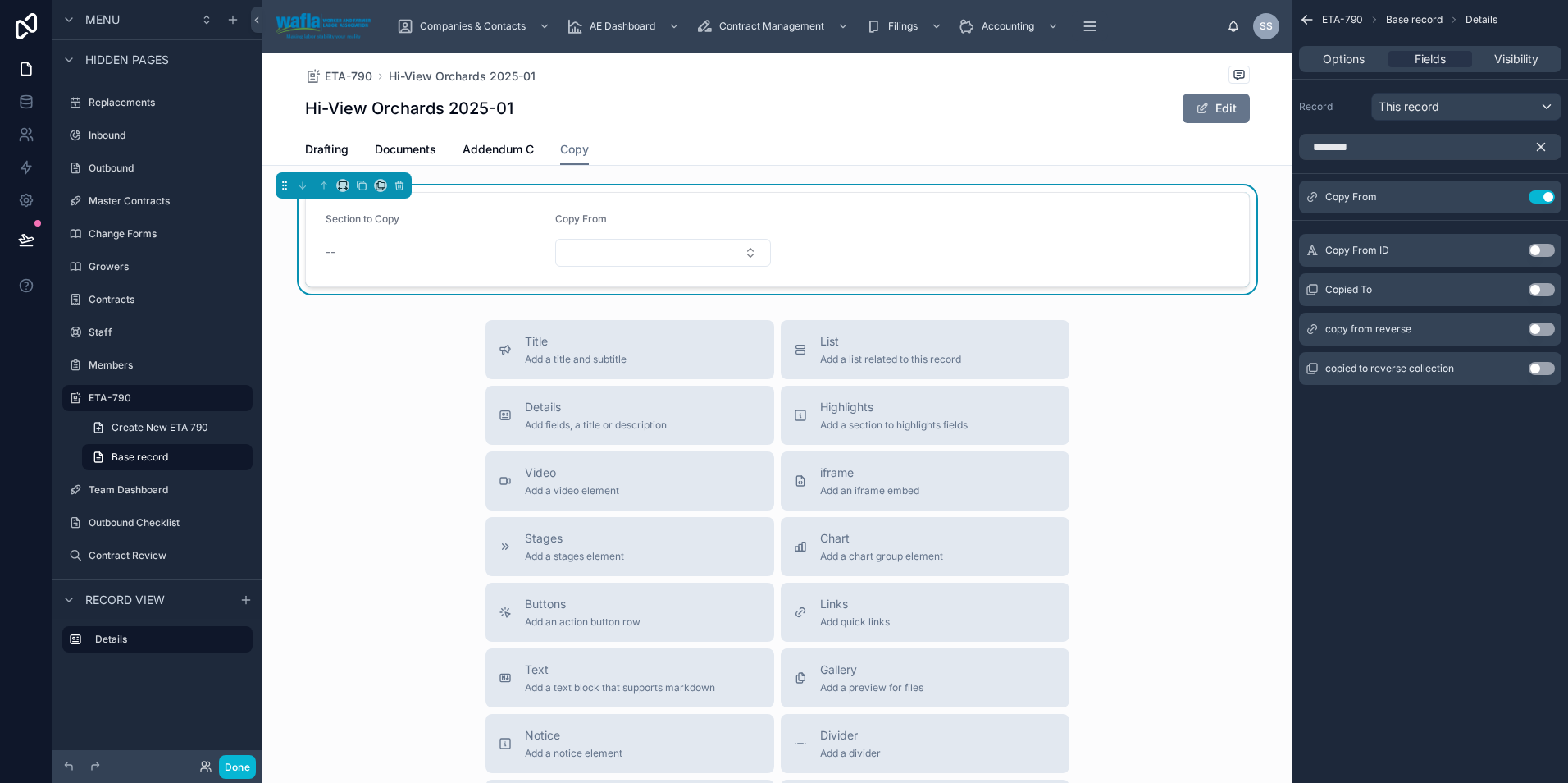
click at [1538, 142] on icon "scrollable content" at bounding box center [1540, 146] width 15 height 15
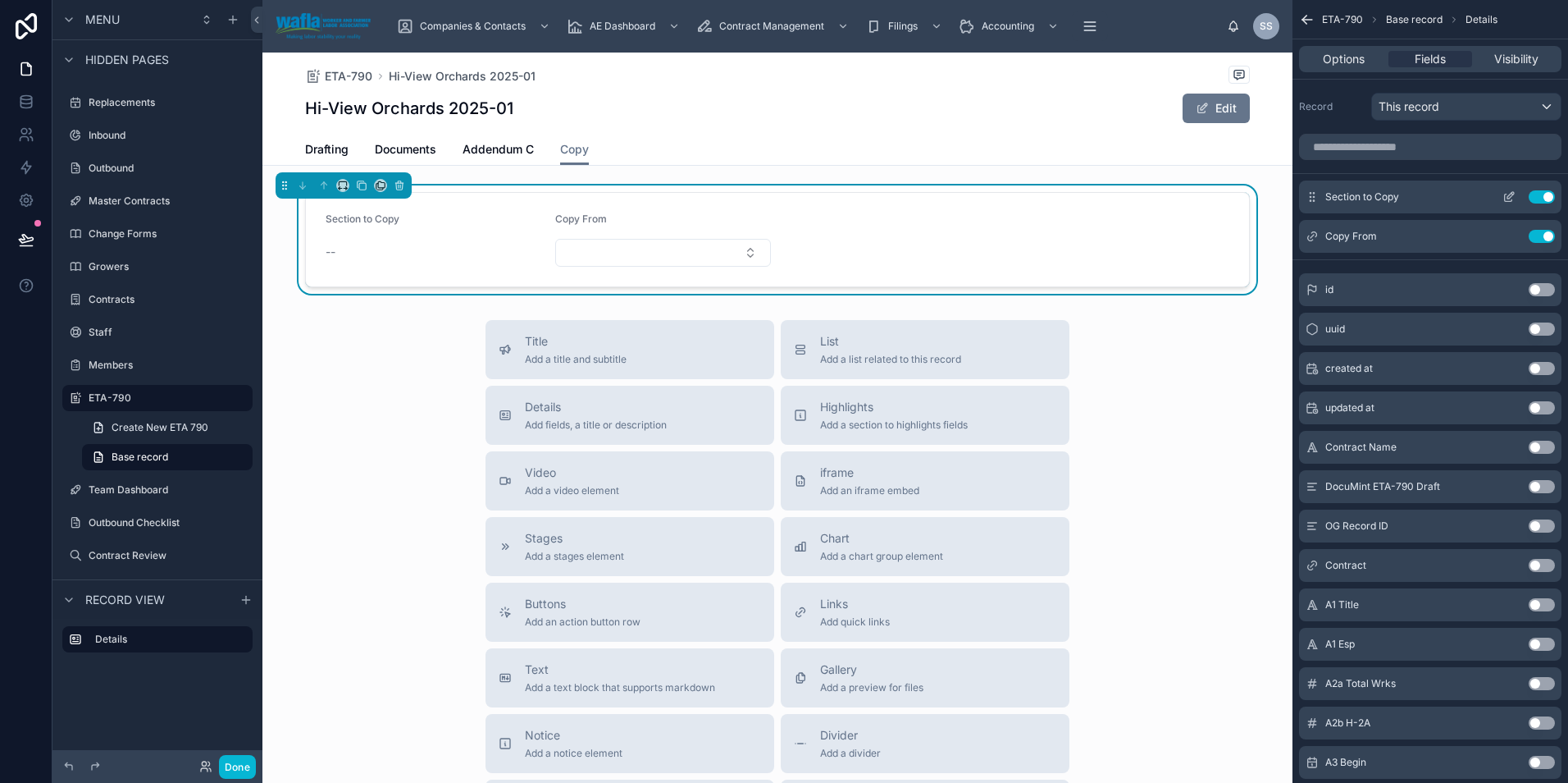
click at [1511, 193] on icon "scrollable content" at bounding box center [1512, 194] width 2 height 2
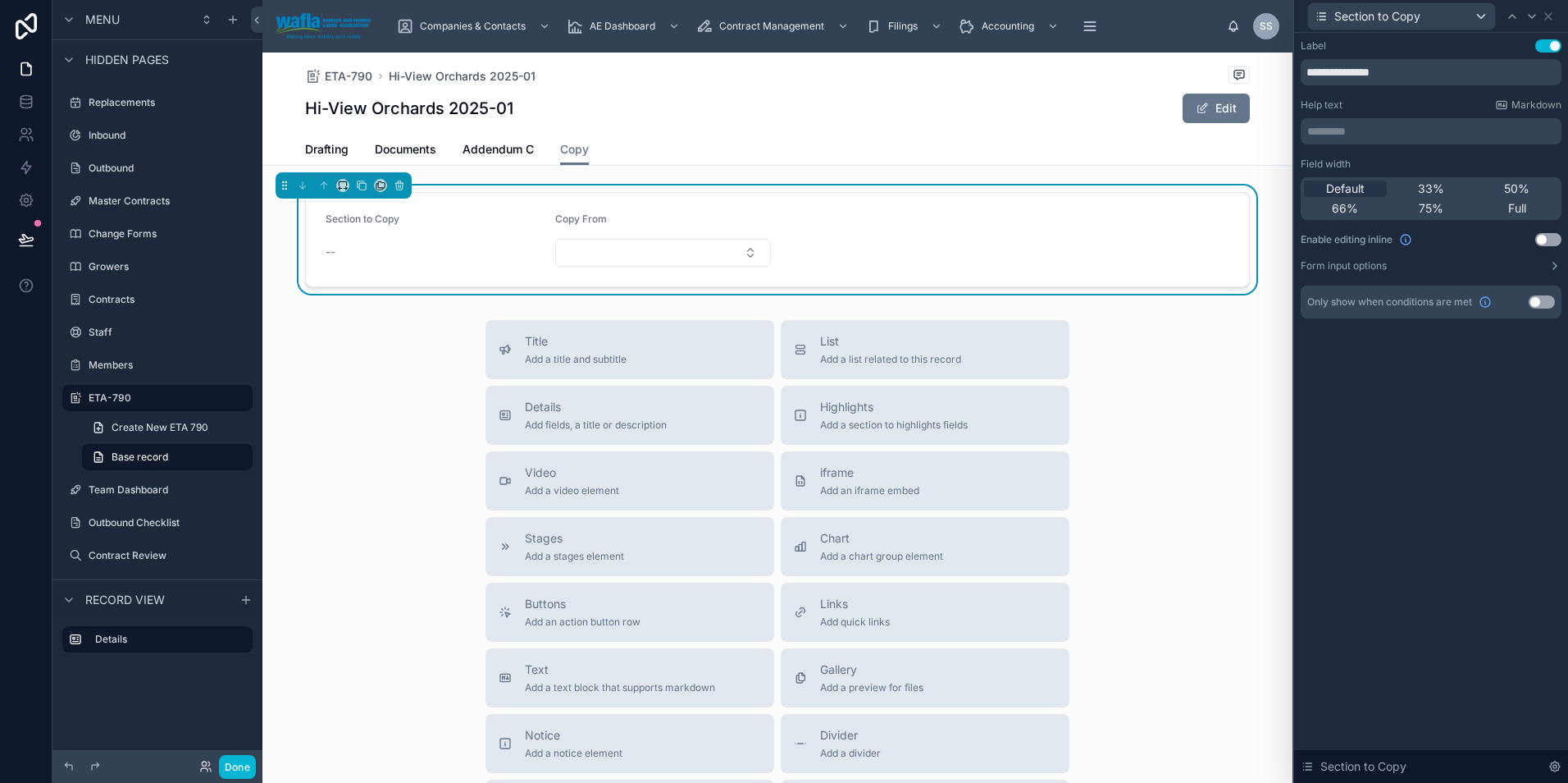
click at [1544, 239] on button "Use setting" at bounding box center [1547, 239] width 26 height 13
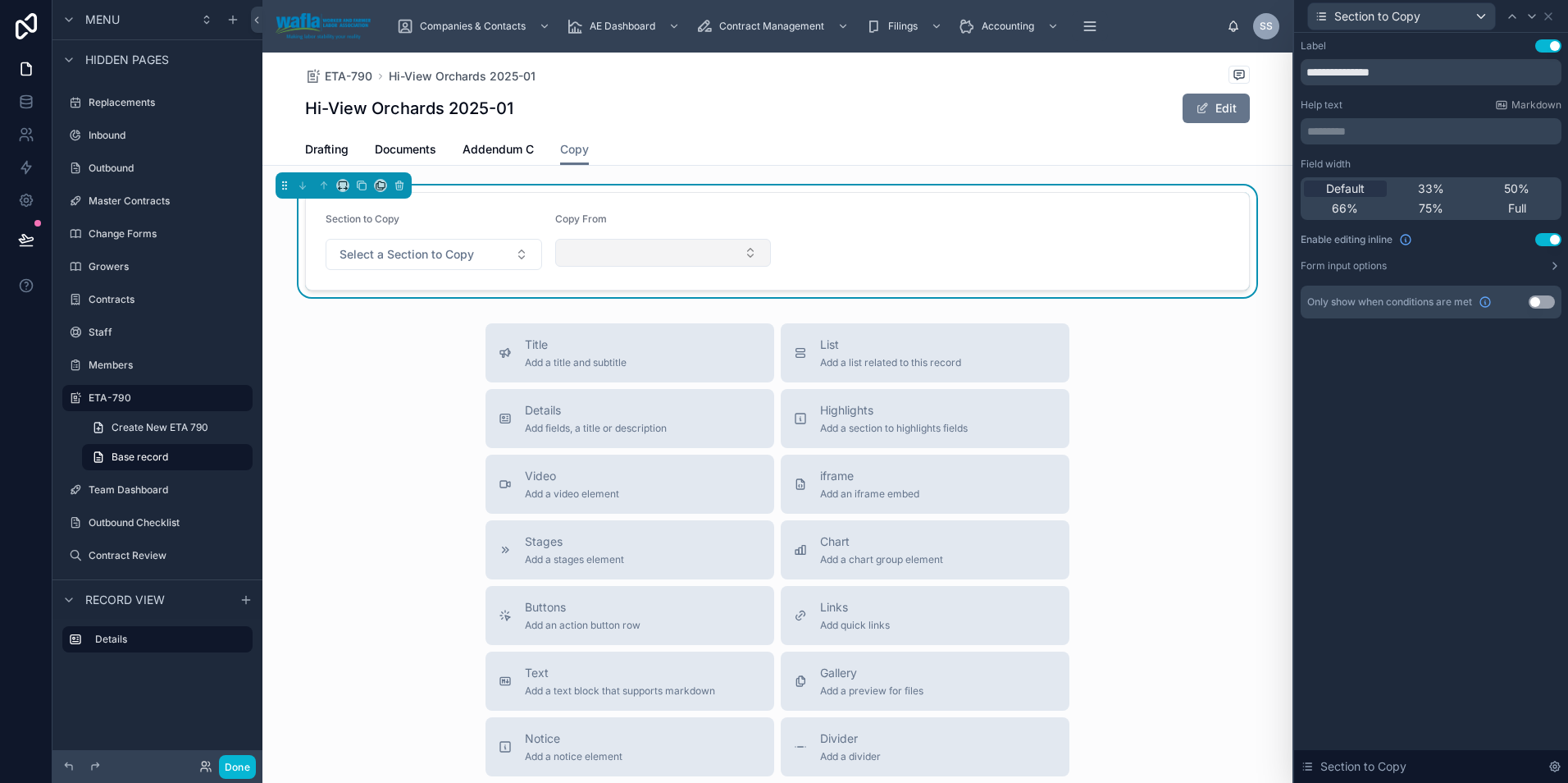
click at [737, 251] on button "Select Button" at bounding box center [662, 253] width 216 height 27
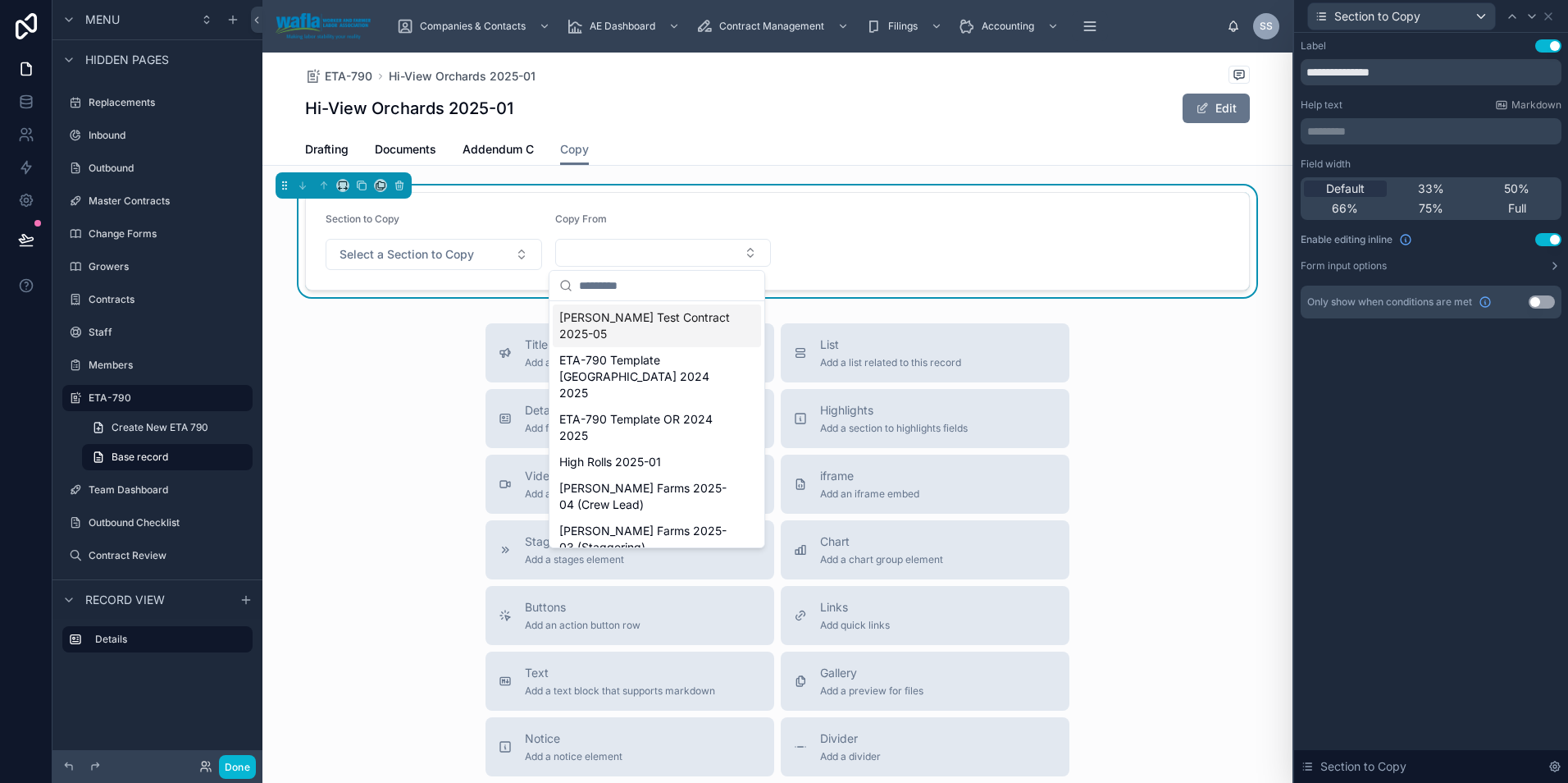
click at [831, 246] on form "Section to Copy Select a Section to Copy Copy From" at bounding box center [778, 241] width 943 height 97
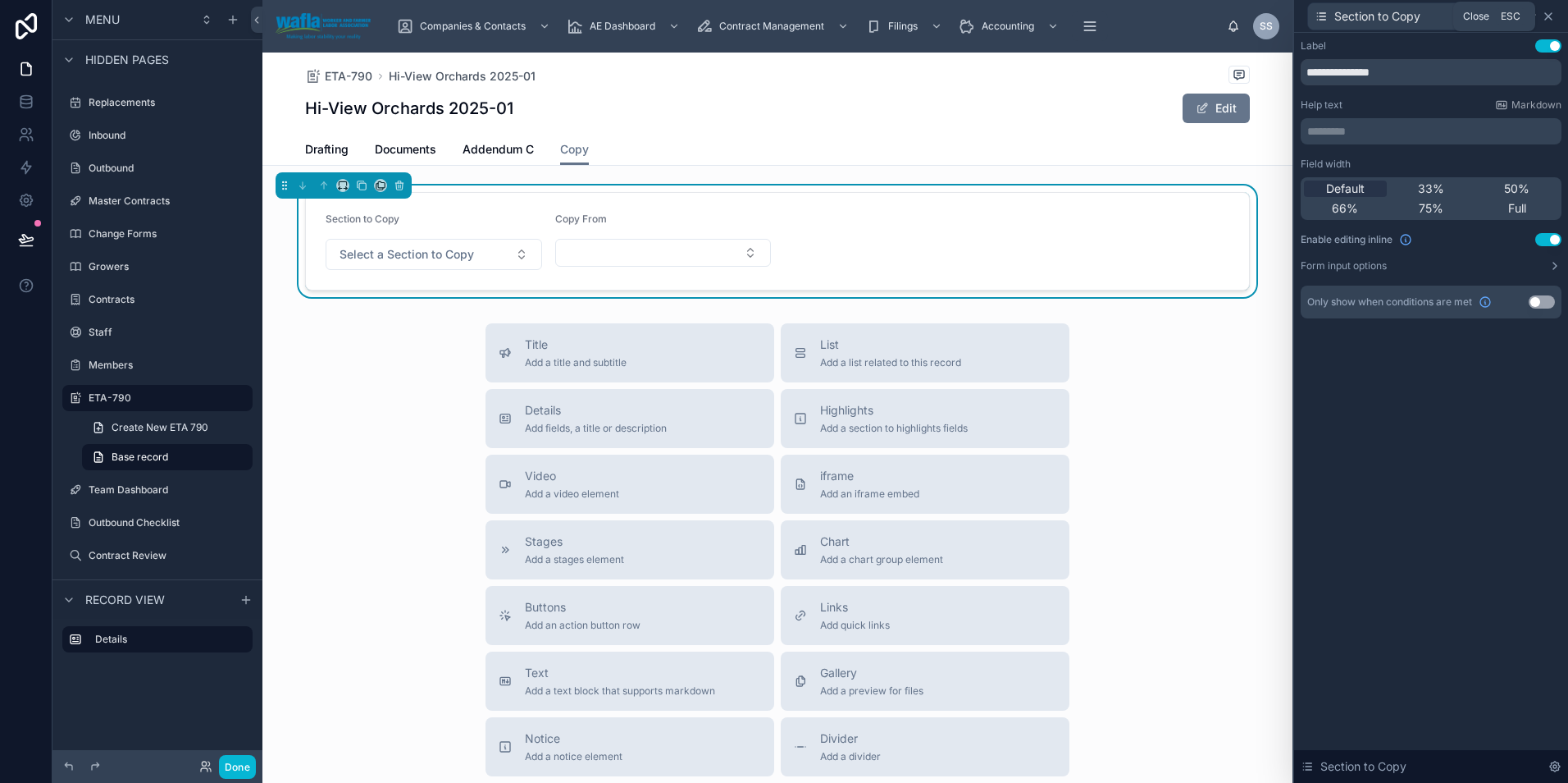
click at [1546, 20] on icon at bounding box center [1547, 16] width 13 height 13
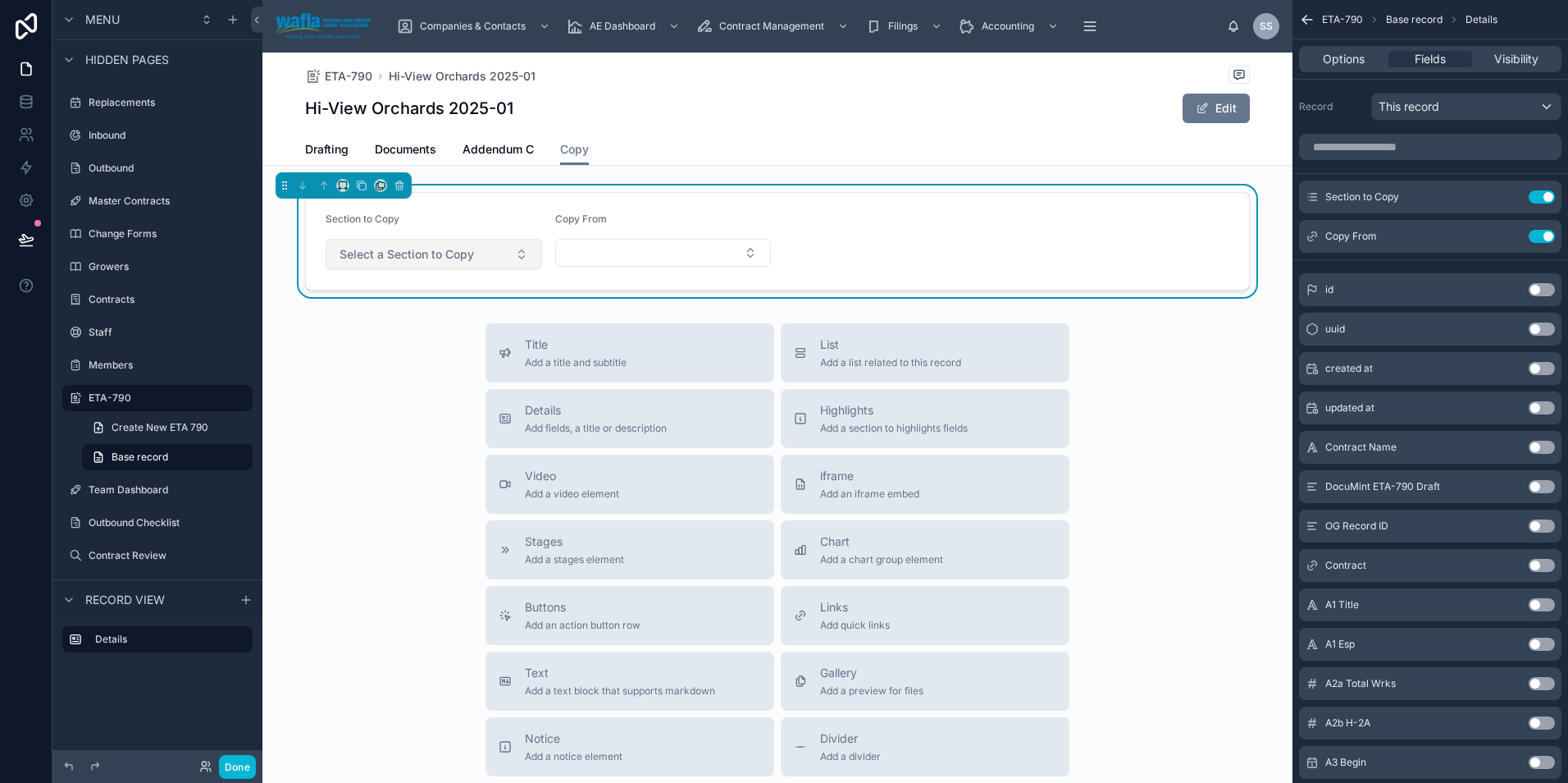
click at [492, 255] on button "Select a Section to Copy" at bounding box center [433, 254] width 216 height 31
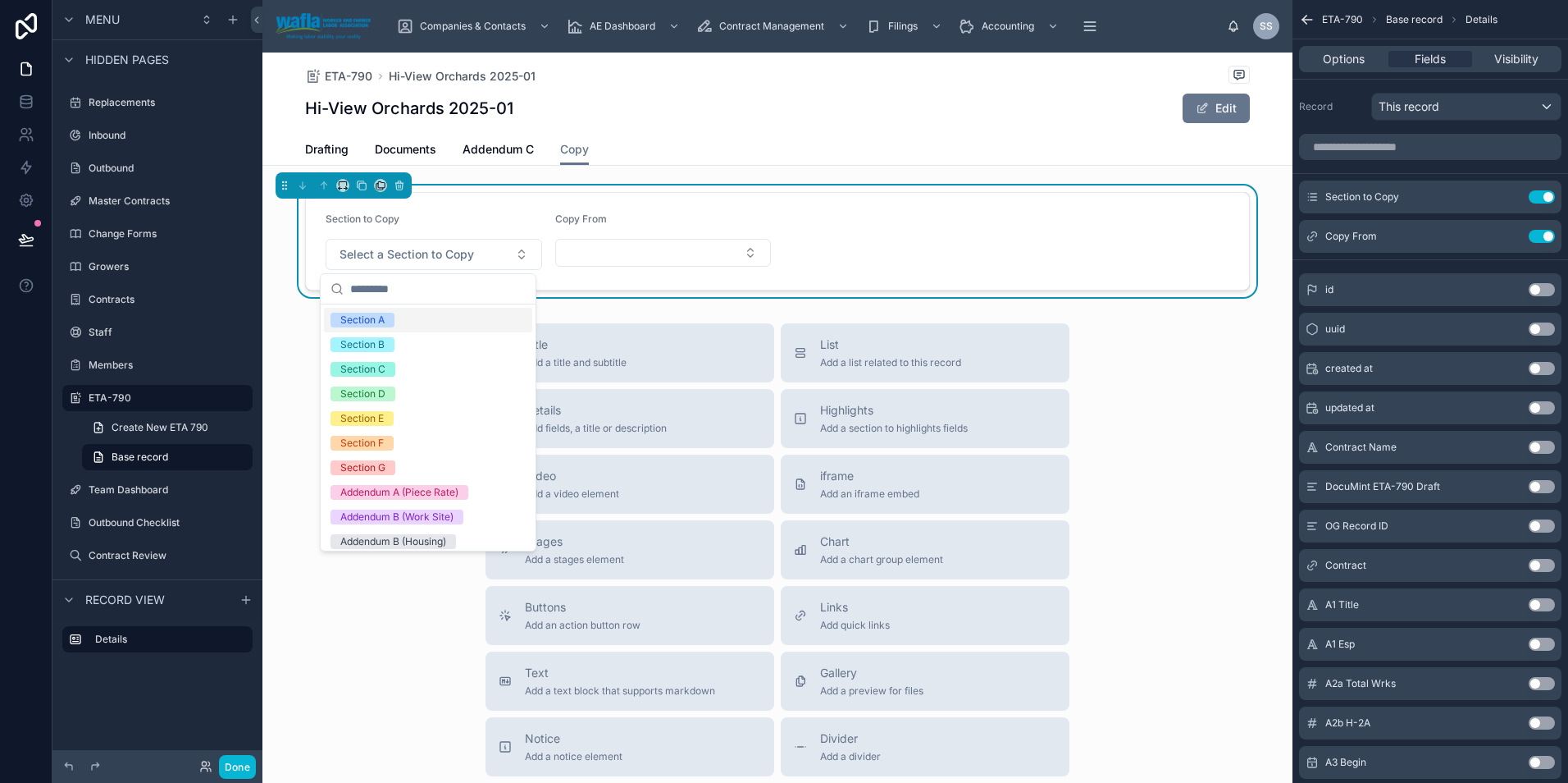
click at [442, 325] on div "Section A" at bounding box center [427, 319] width 208 height 24
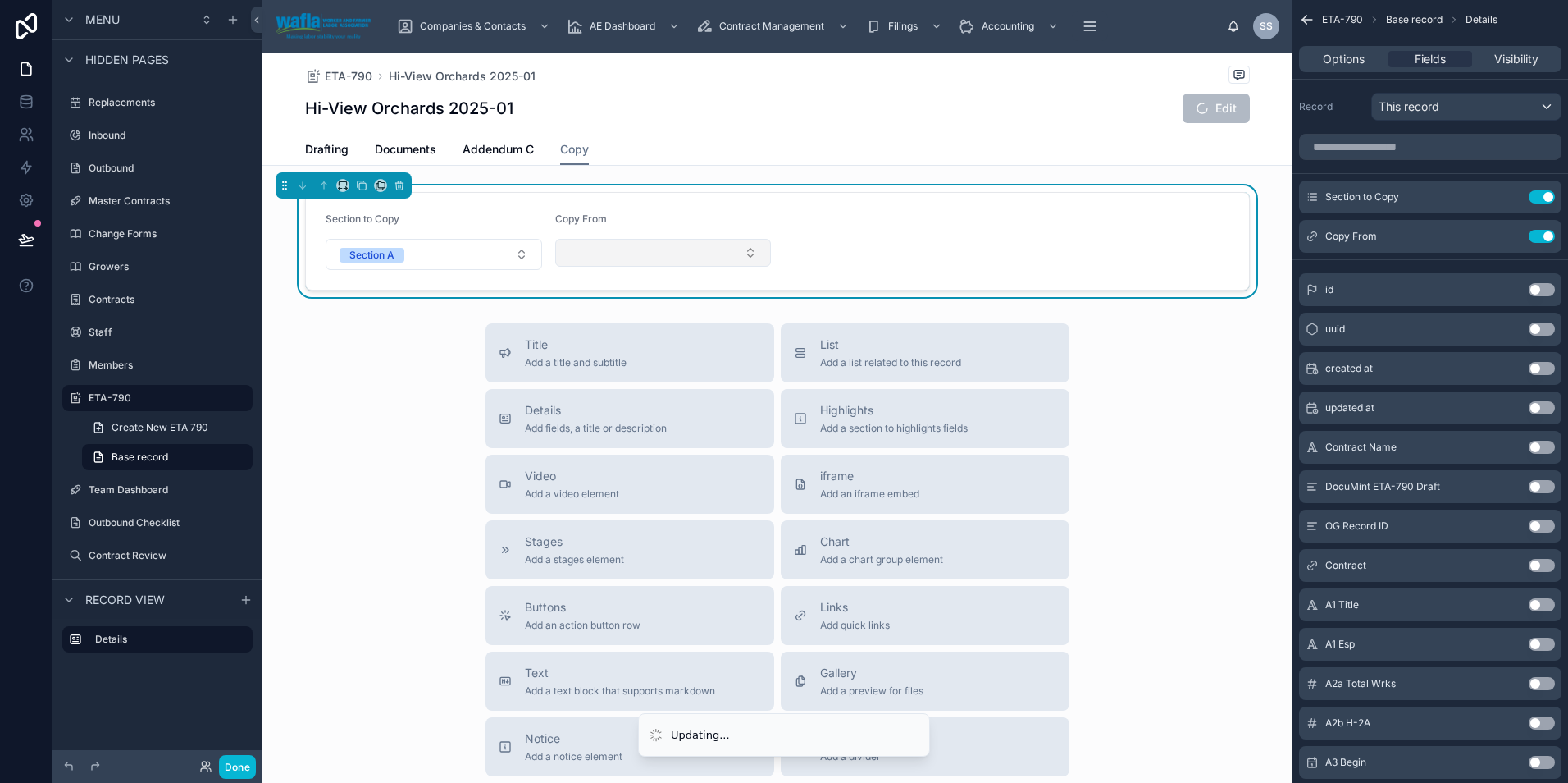
click at [617, 262] on button "Select Button" at bounding box center [662, 253] width 216 height 27
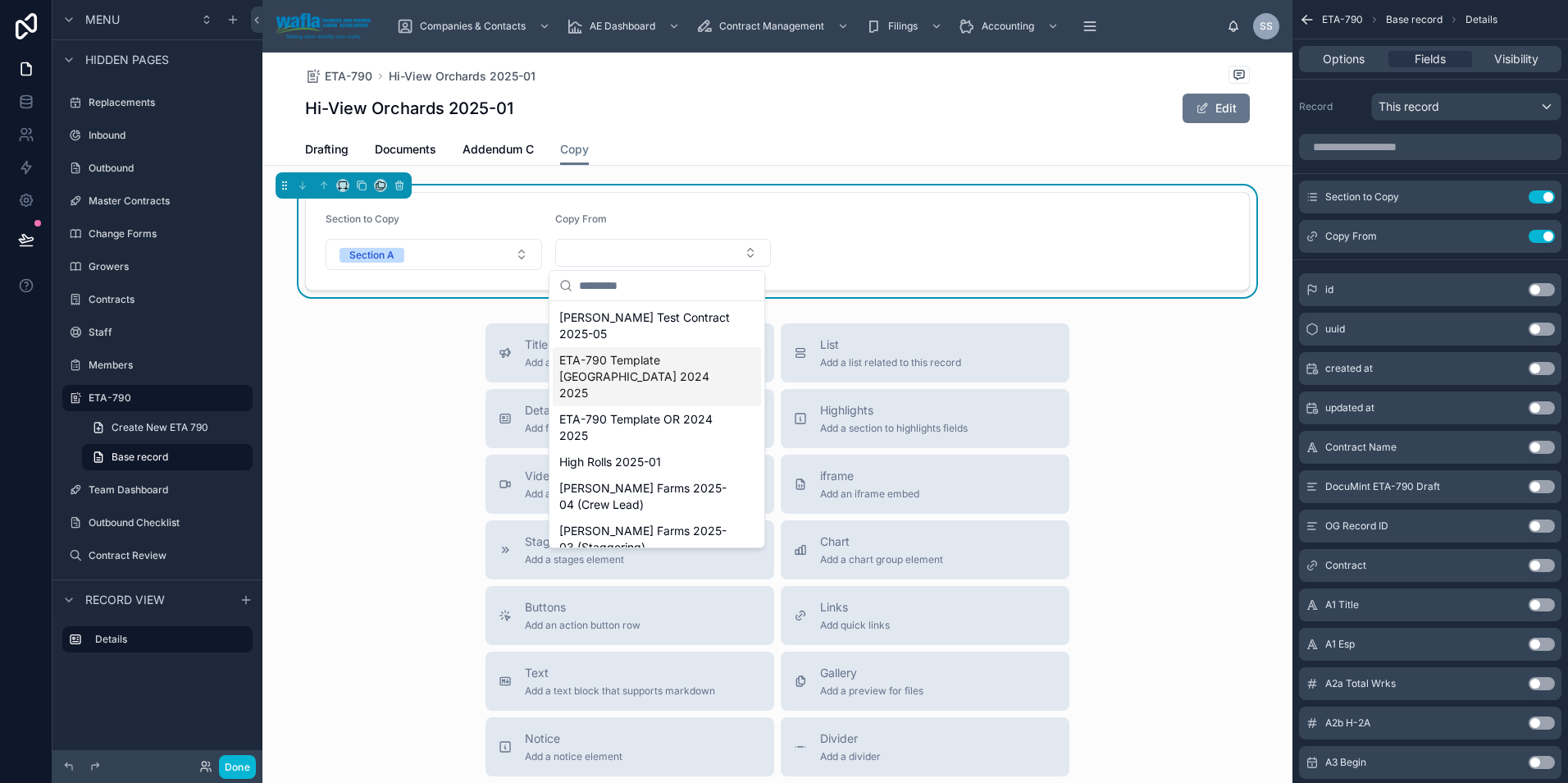
click at [626, 357] on span "ETA-790 Template WA 2024 2025" at bounding box center [647, 377] width 175 height 49
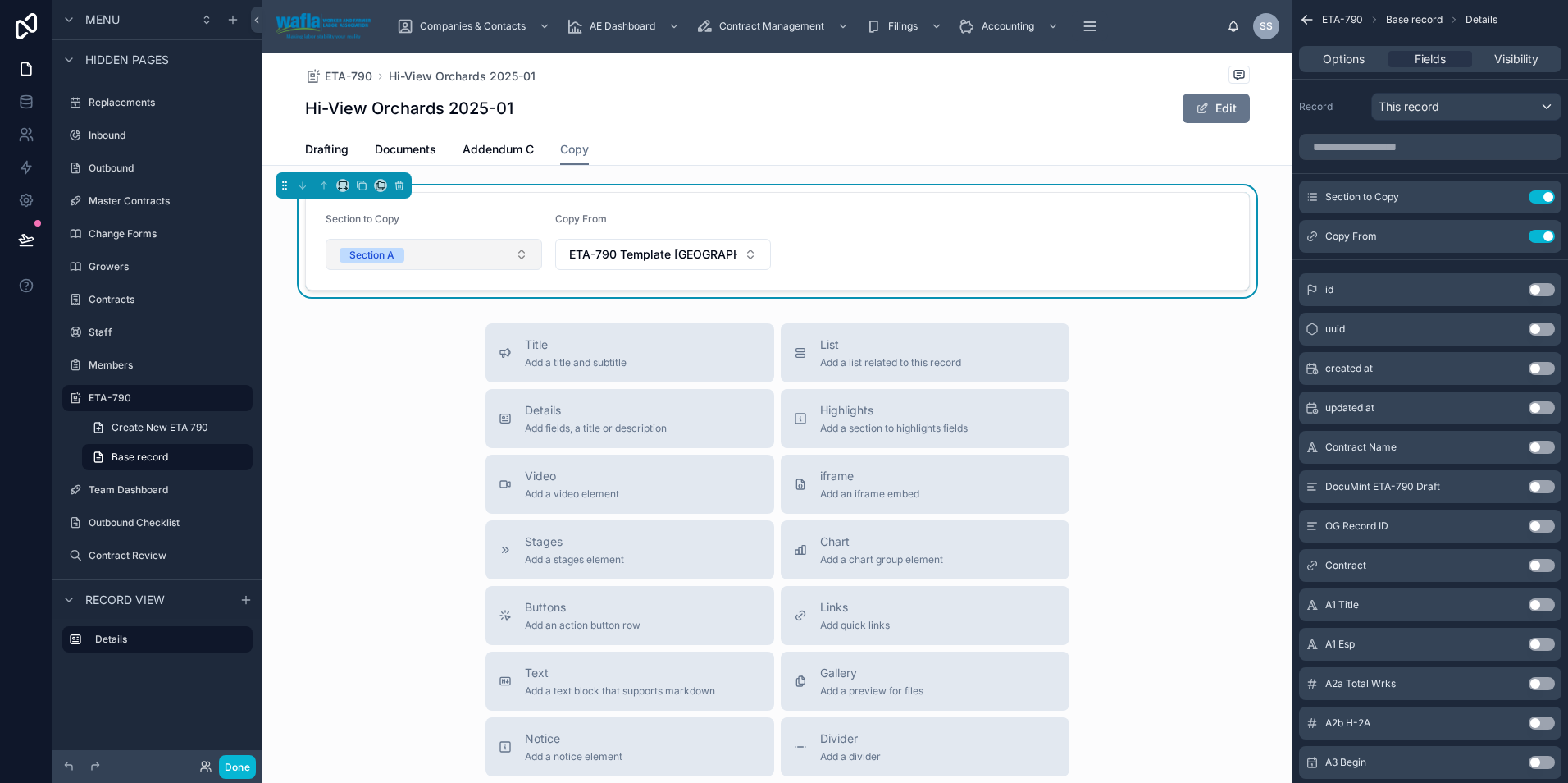
click at [467, 266] on button "Section A" at bounding box center [433, 254] width 216 height 31
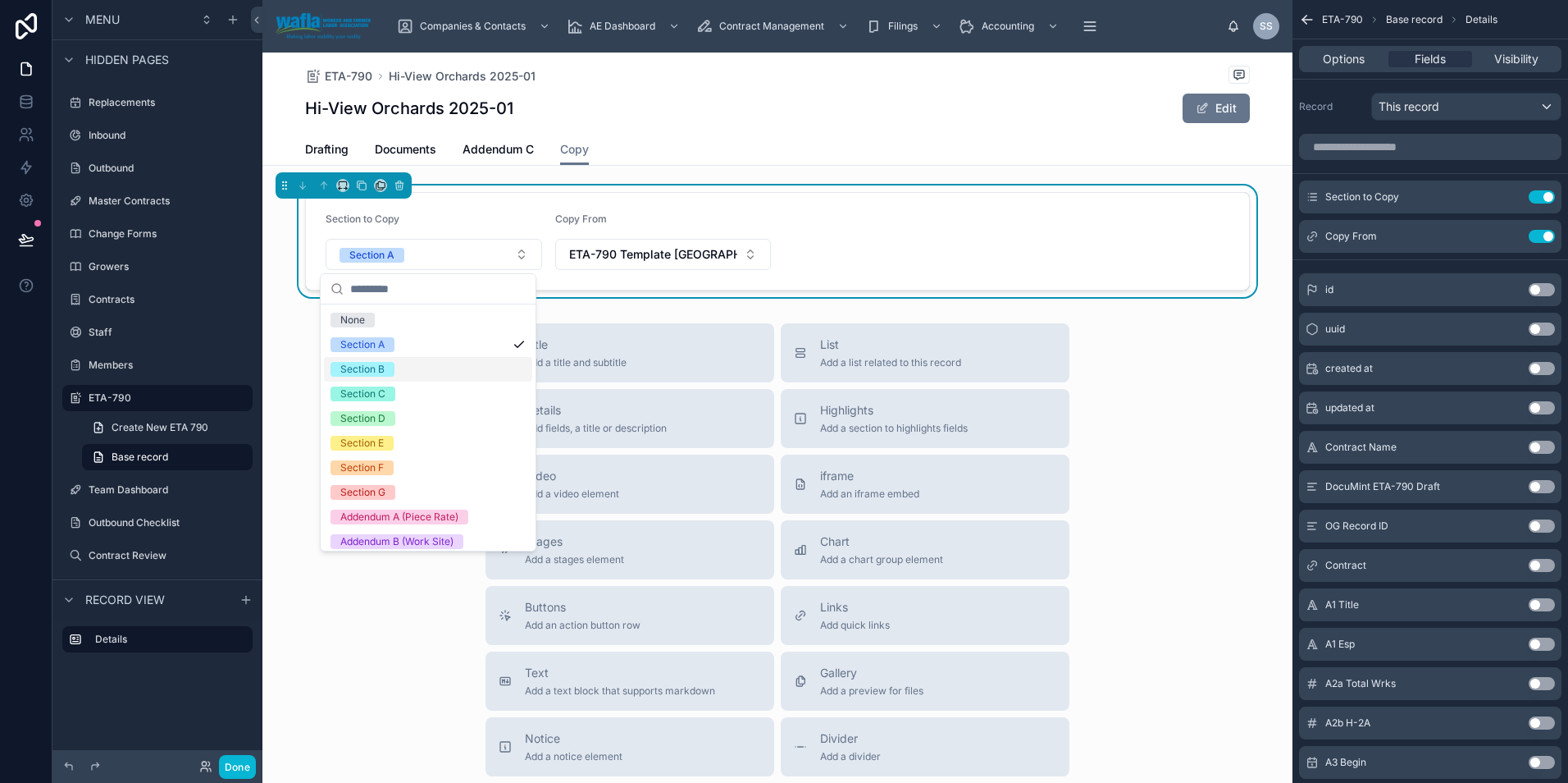
click at [446, 373] on div "Section B" at bounding box center [427, 369] width 208 height 24
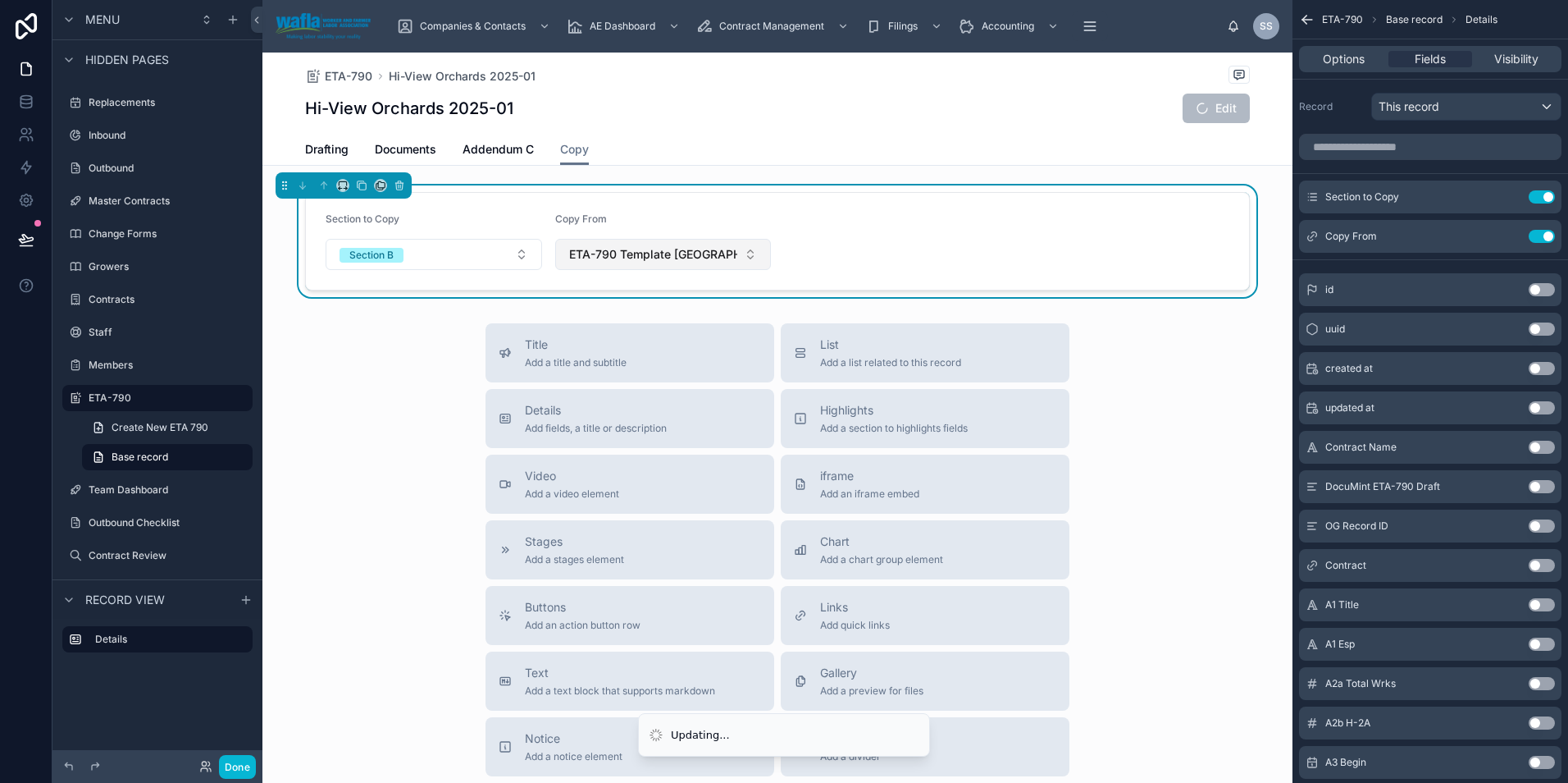
click at [632, 258] on span "ETA-790 Template WA 2024 2025" at bounding box center [653, 253] width 169 height 17
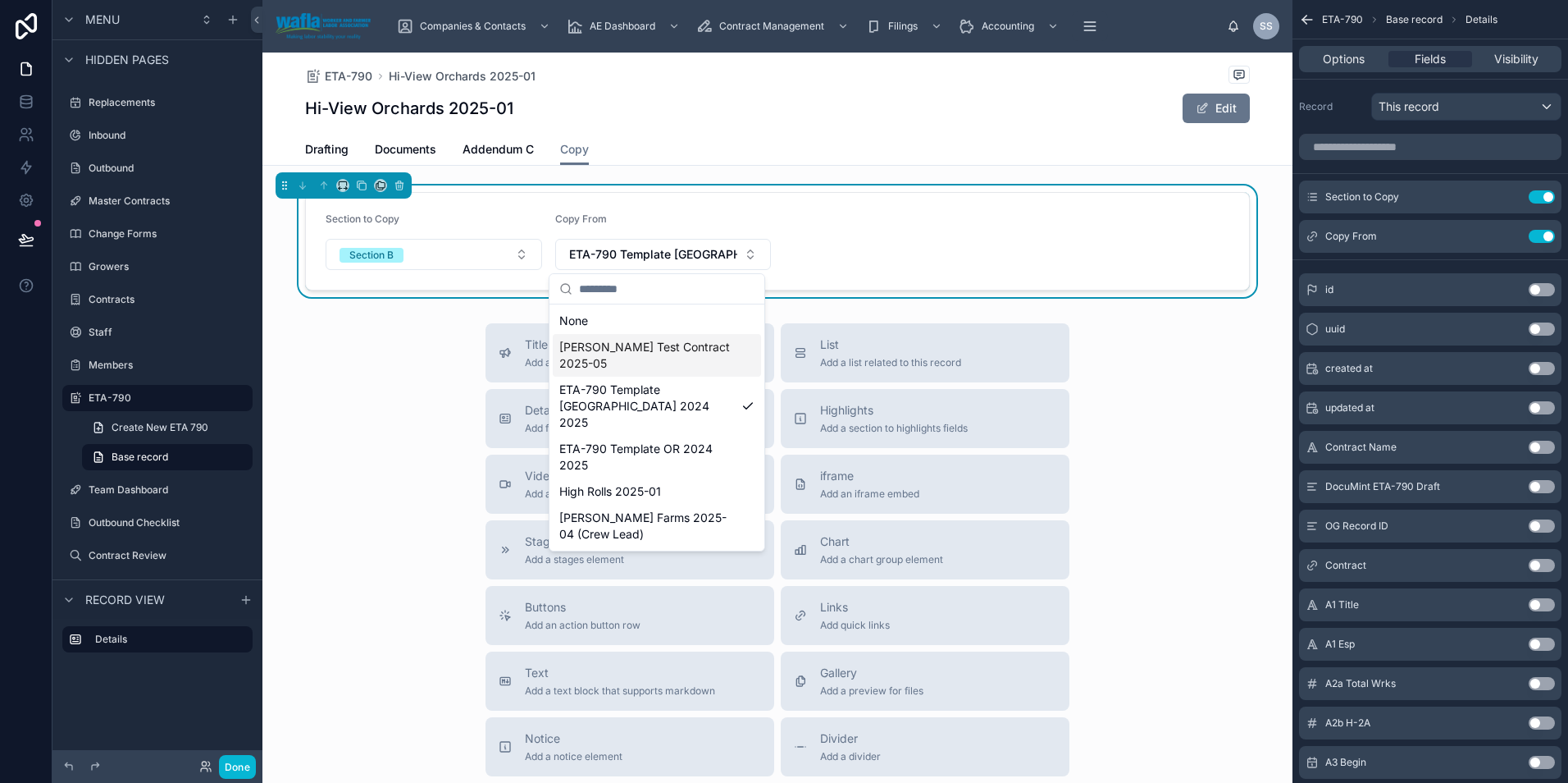
click at [663, 347] on span "Shelly Test Contract 2025-05" at bounding box center [647, 355] width 175 height 33
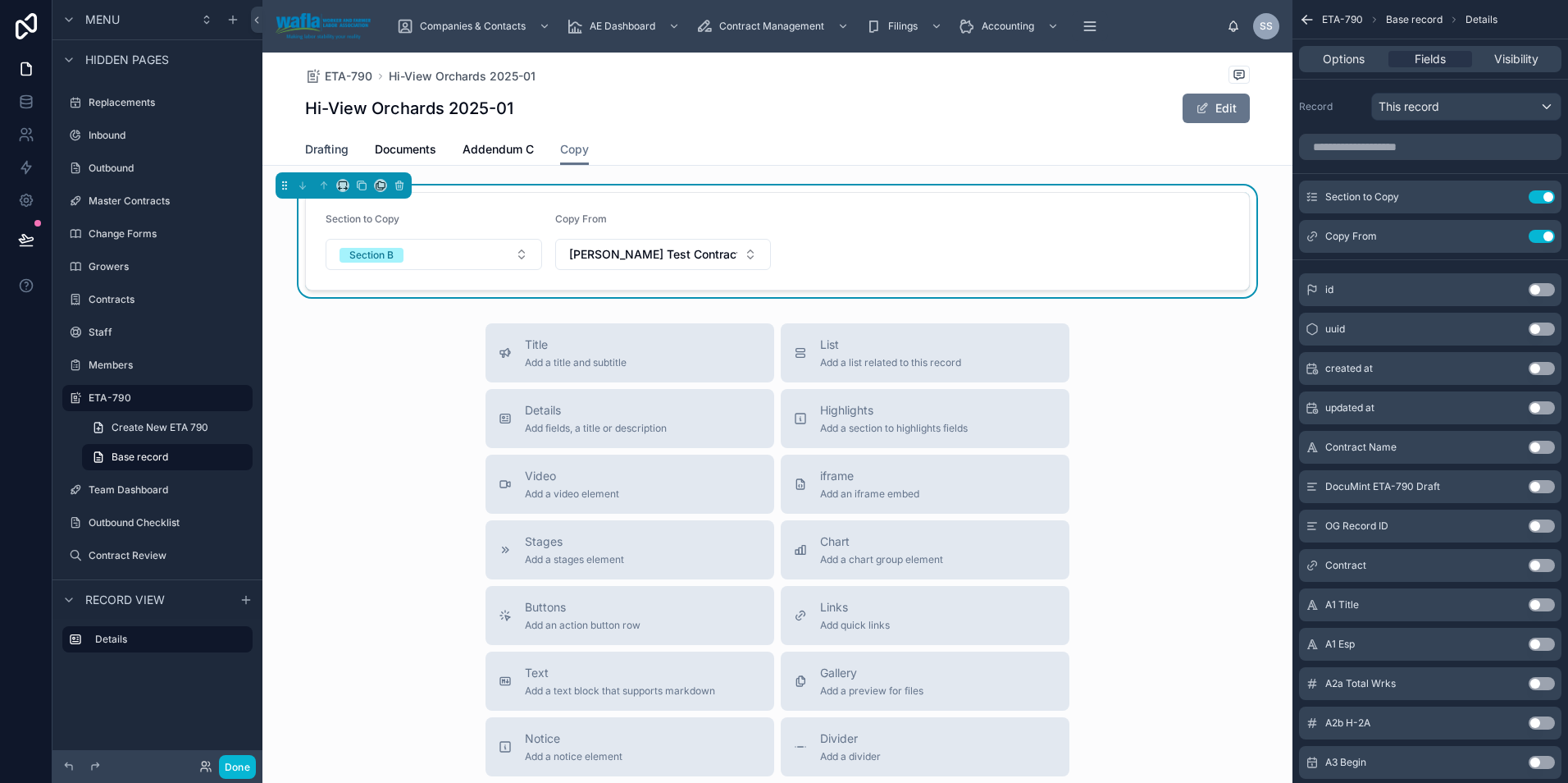
click at [332, 151] on span "Drafting" at bounding box center [327, 149] width 43 height 17
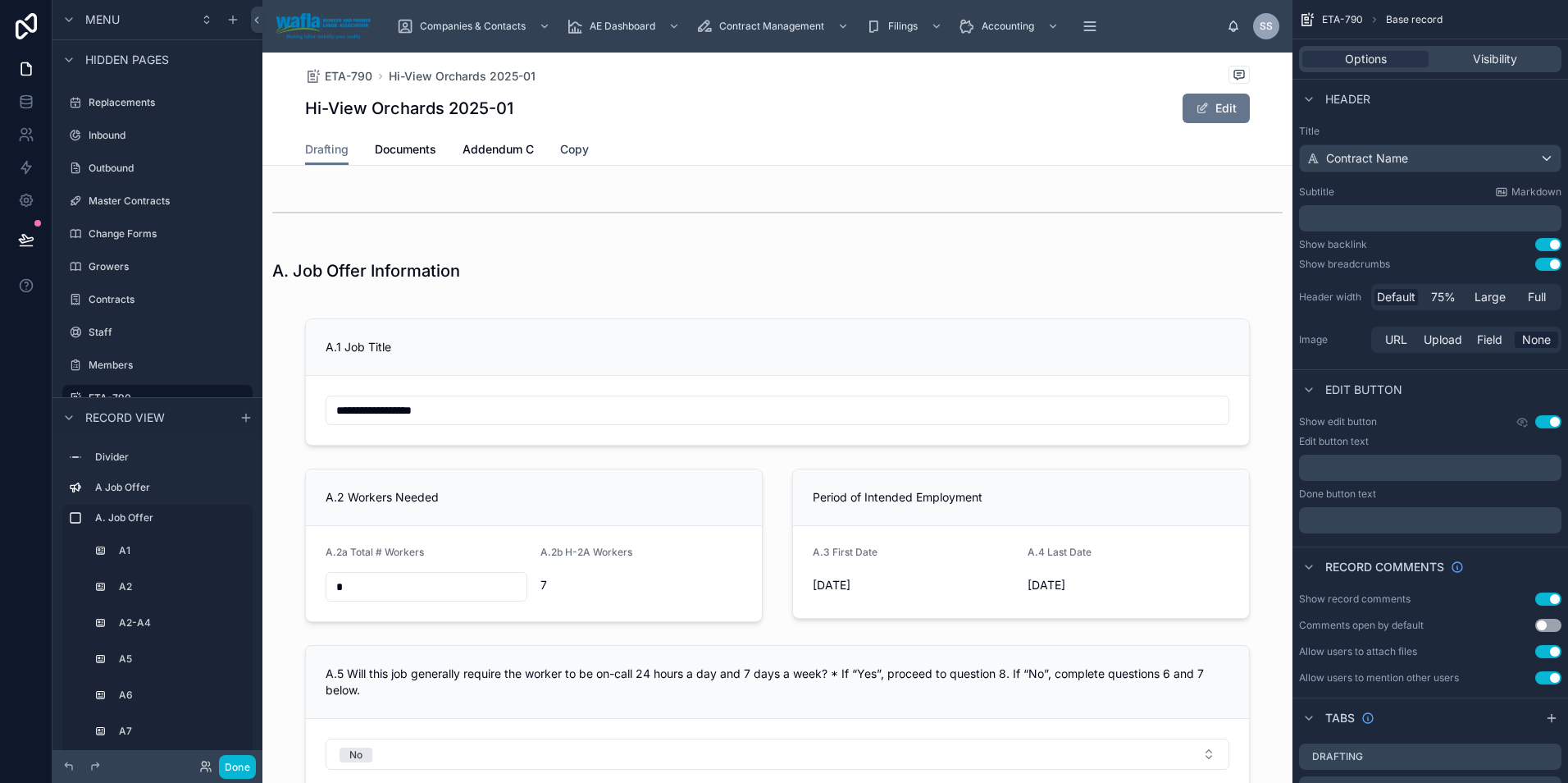
click at [574, 153] on span "Copy" at bounding box center [573, 149] width 28 height 17
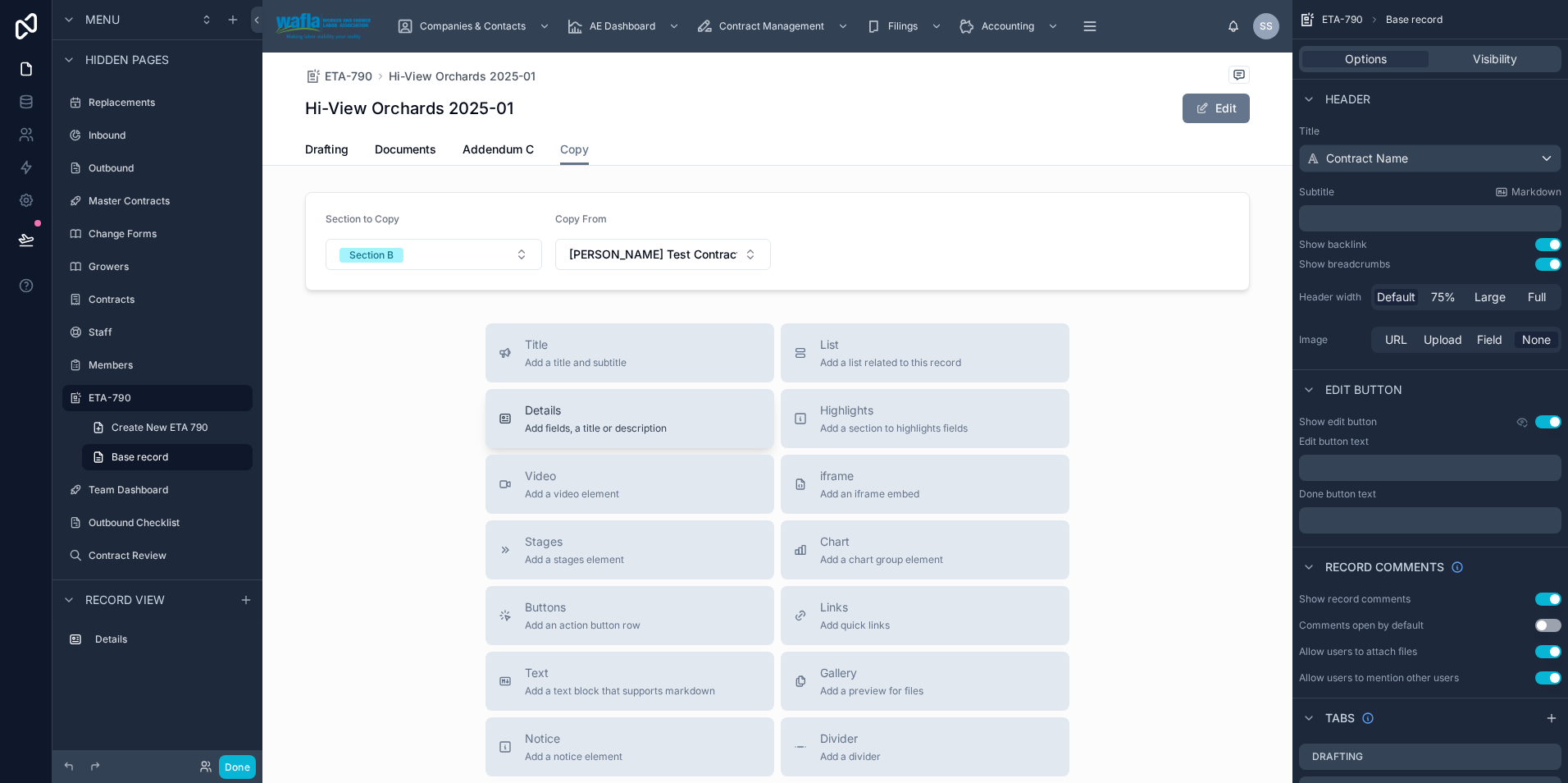
click at [657, 408] on span "Details" at bounding box center [595, 410] width 142 height 17
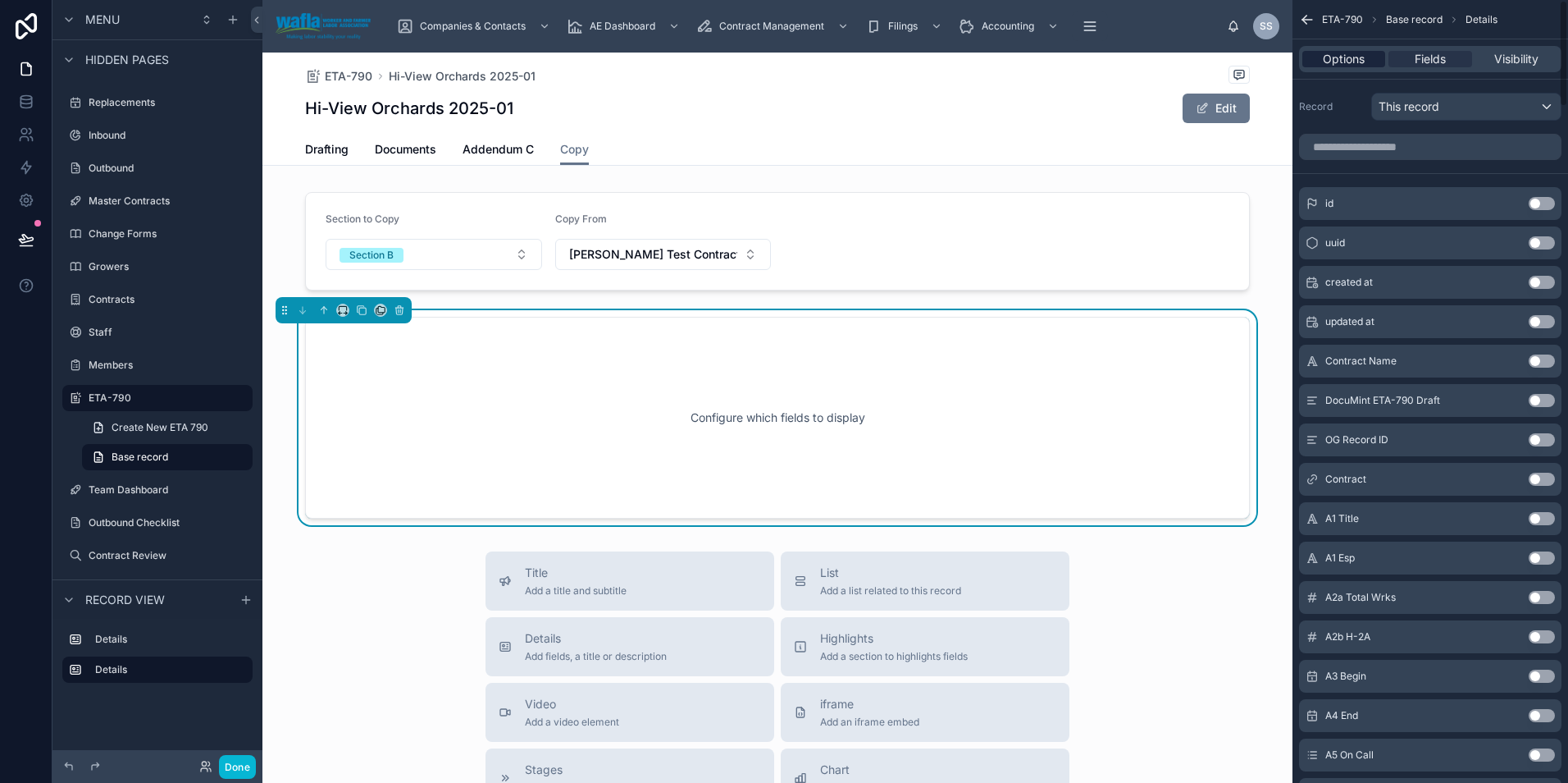
click at [1340, 55] on span "Options" at bounding box center [1343, 59] width 42 height 17
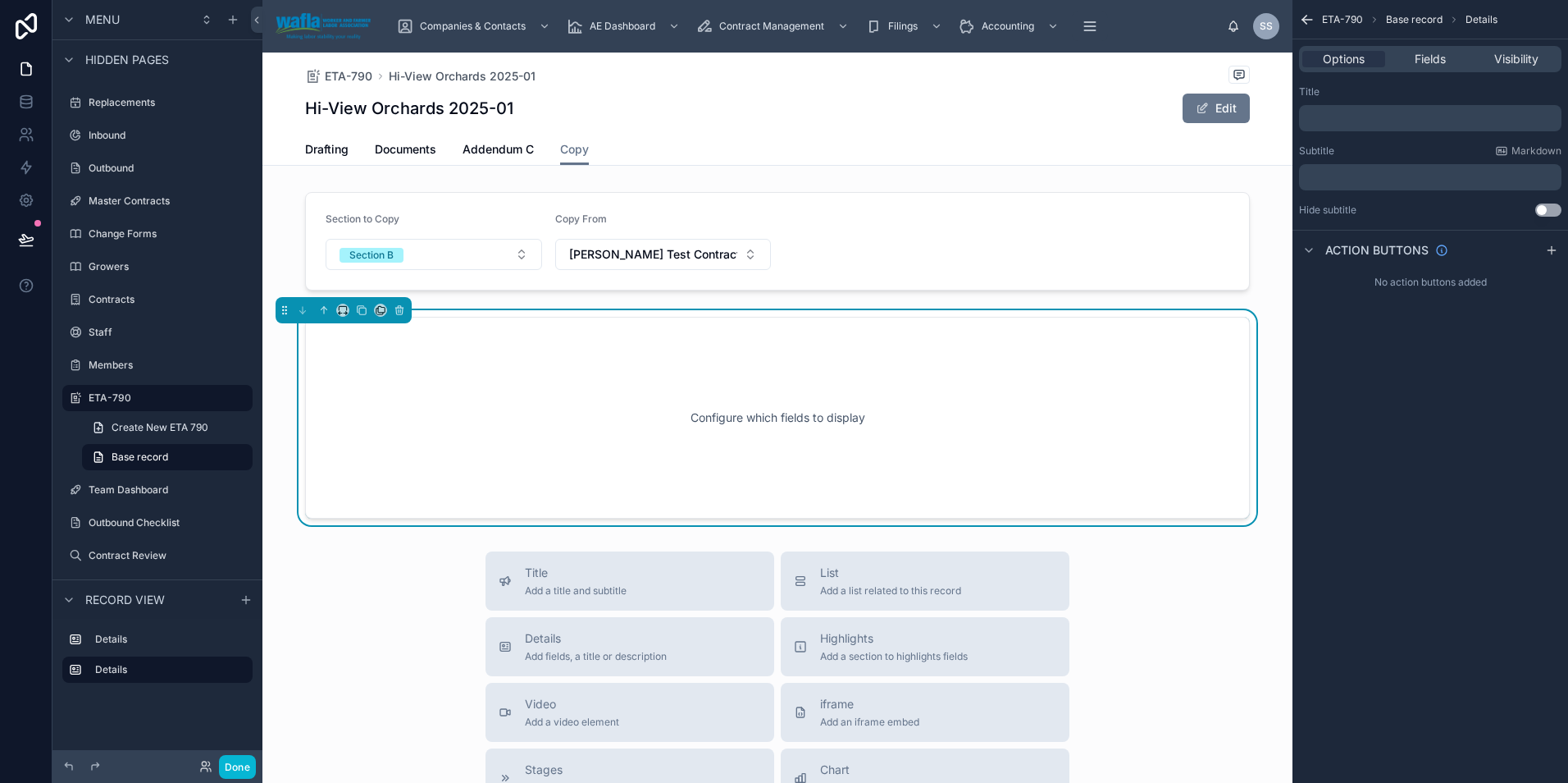
click at [1340, 114] on p "﻿" at bounding box center [1431, 117] width 252 height 13
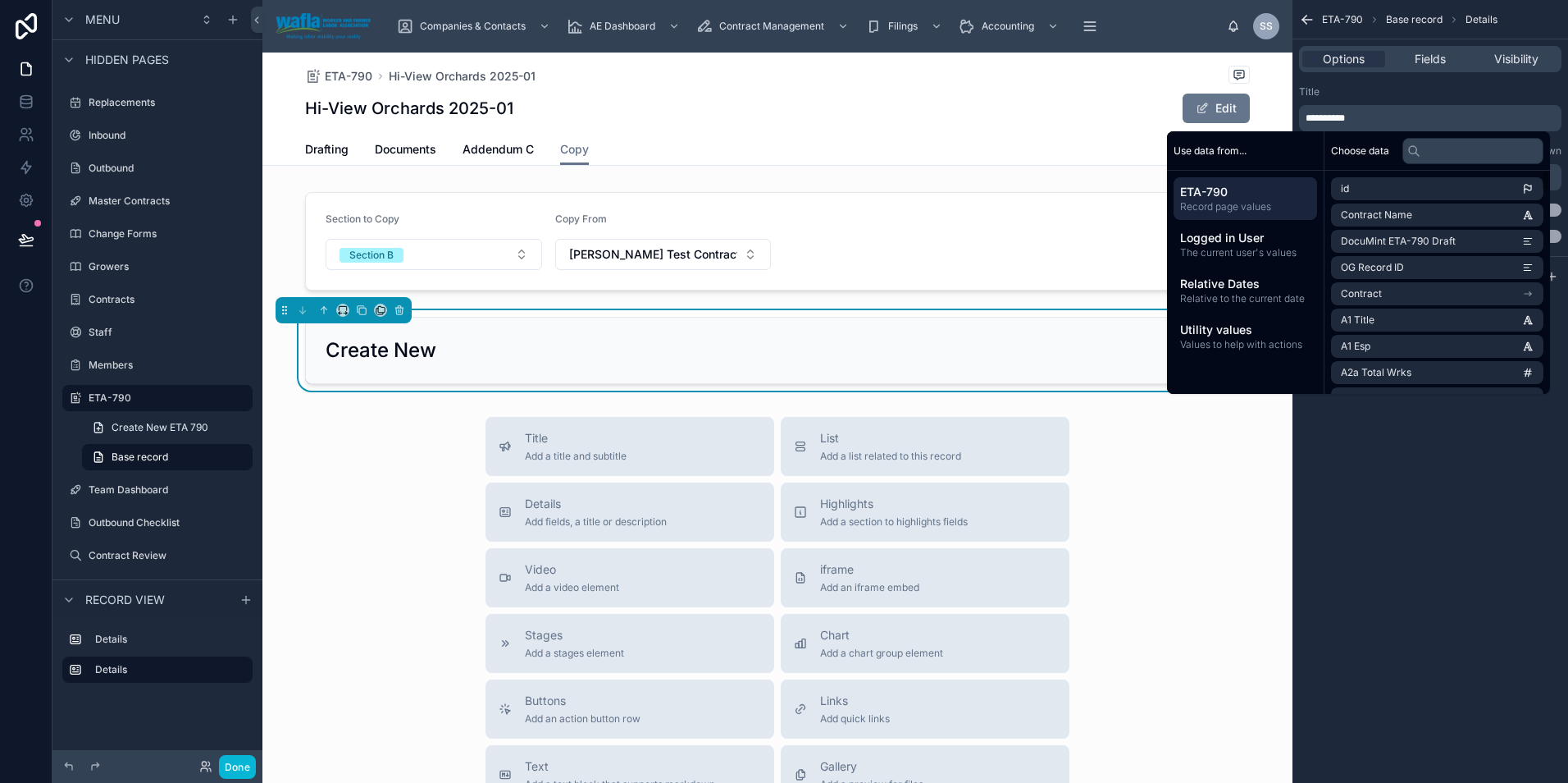
click at [1497, 486] on div "**********" at bounding box center [1430, 392] width 276 height 783
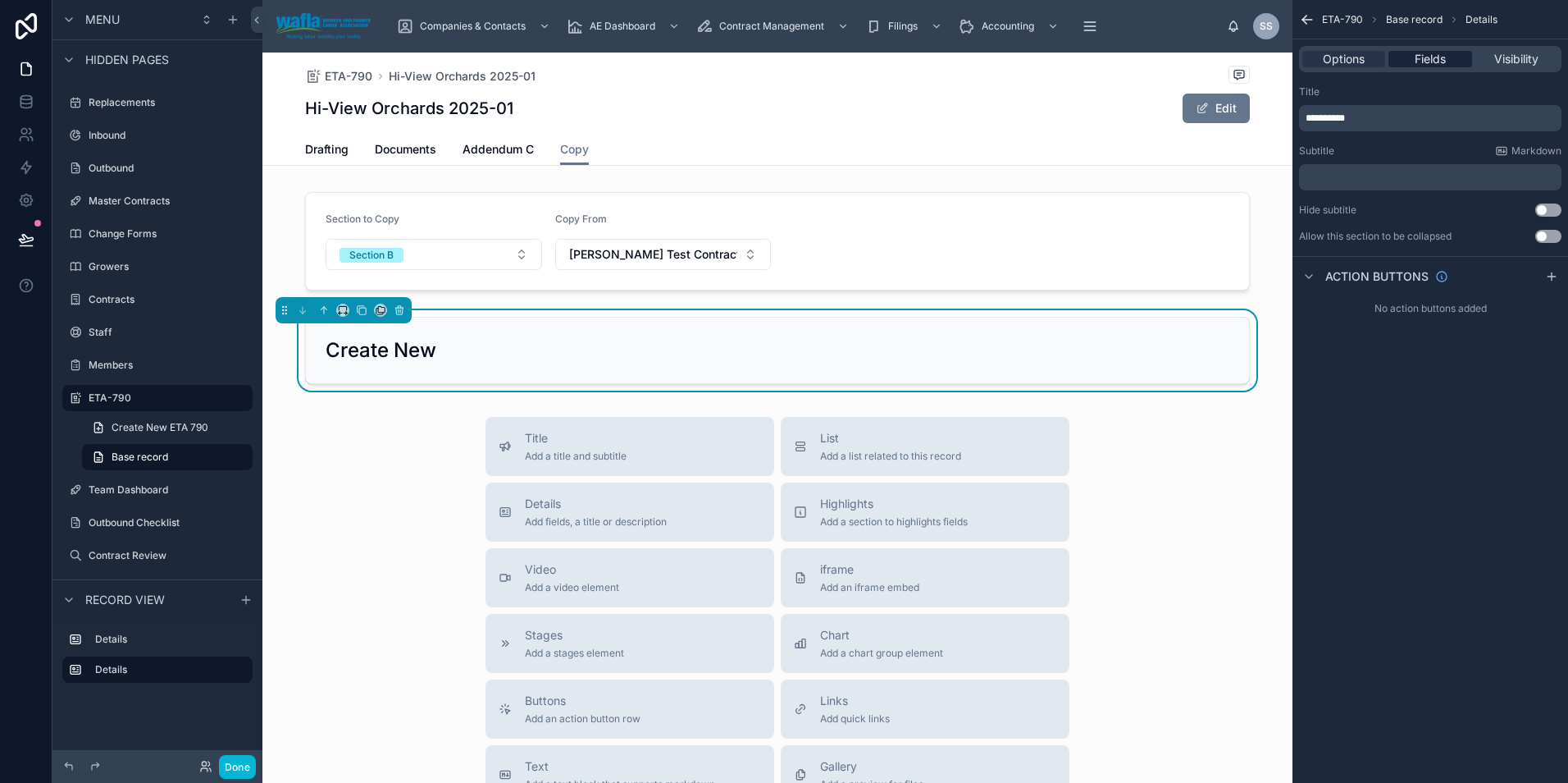
click at [1432, 59] on span "Fields" at bounding box center [1430, 59] width 31 height 17
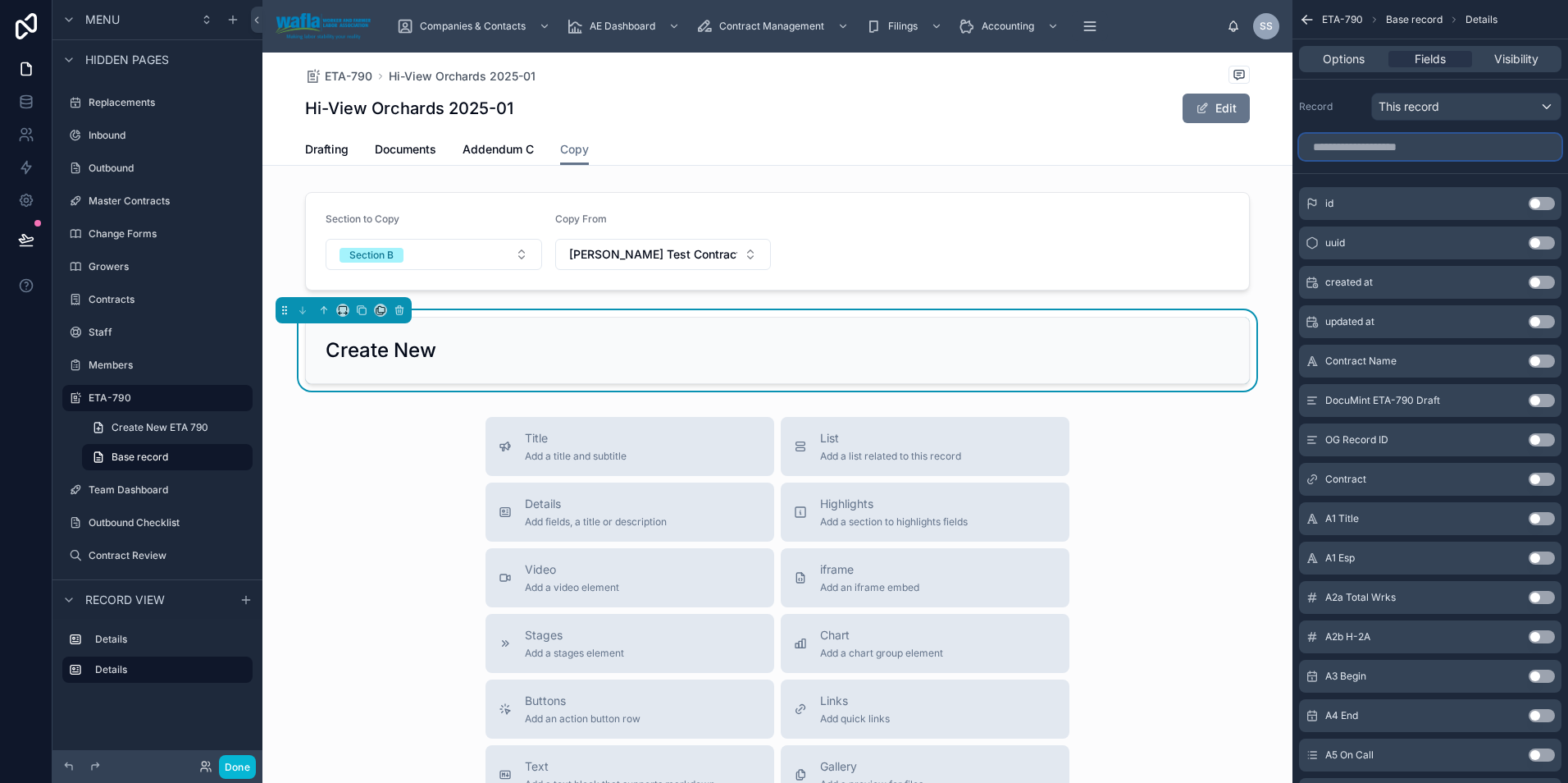
click at [1346, 145] on input "scrollable content" at bounding box center [1430, 147] width 262 height 26
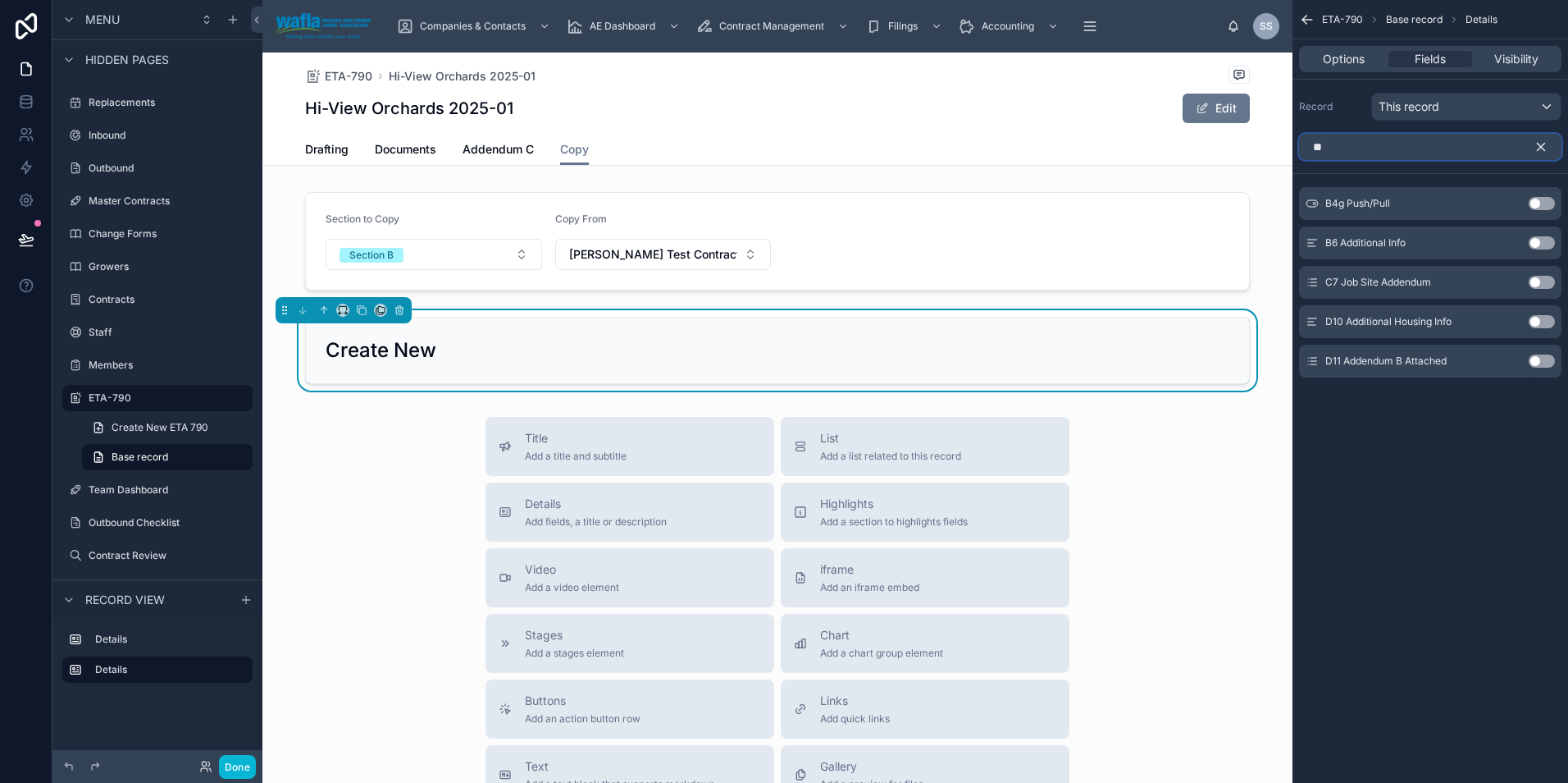
type input "*"
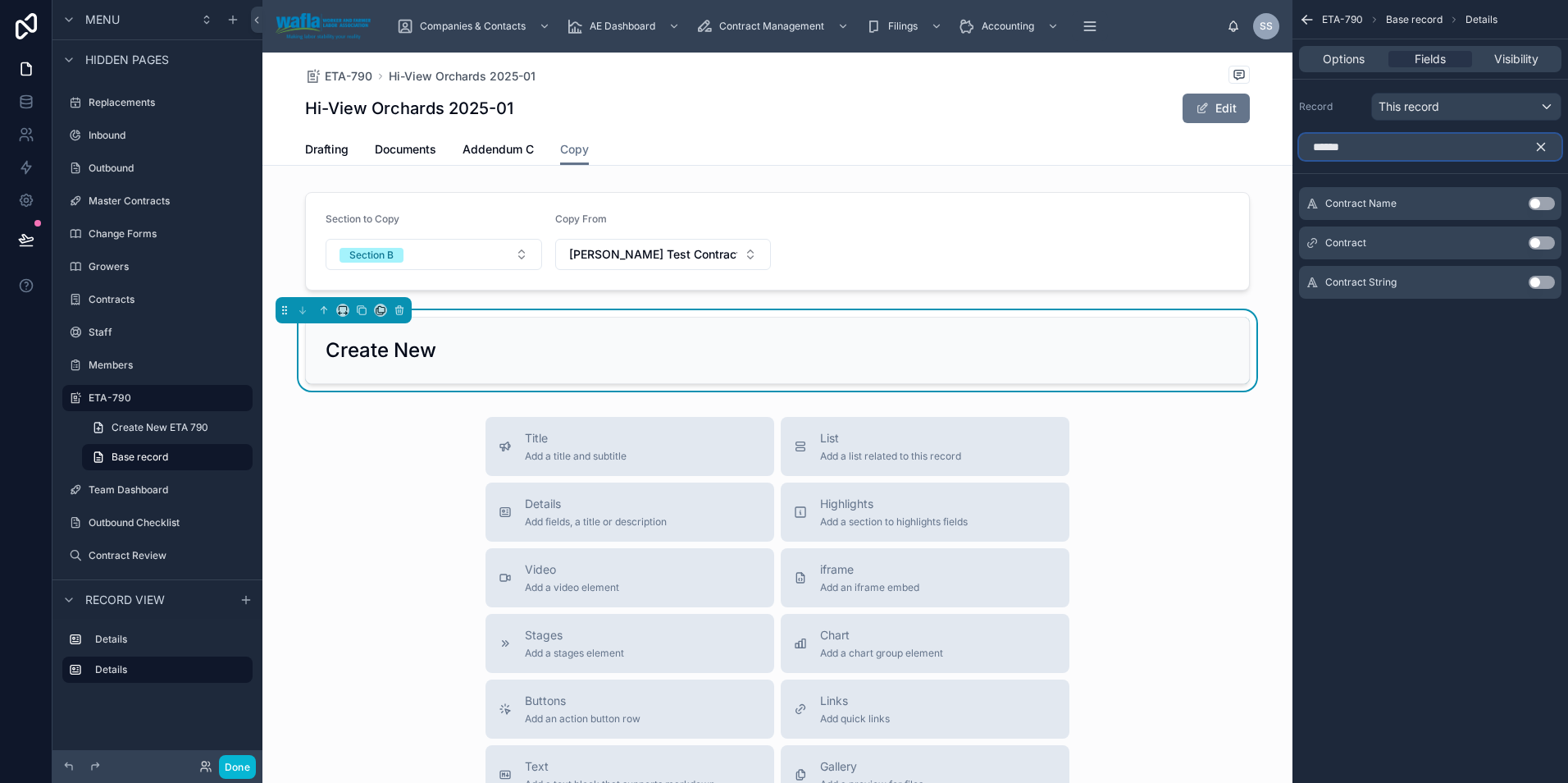
type input "******"
click at [1538, 236] on div "Contract Use setting" at bounding box center [1430, 243] width 262 height 33
click at [1547, 238] on button "Use setting" at bounding box center [1541, 242] width 26 height 13
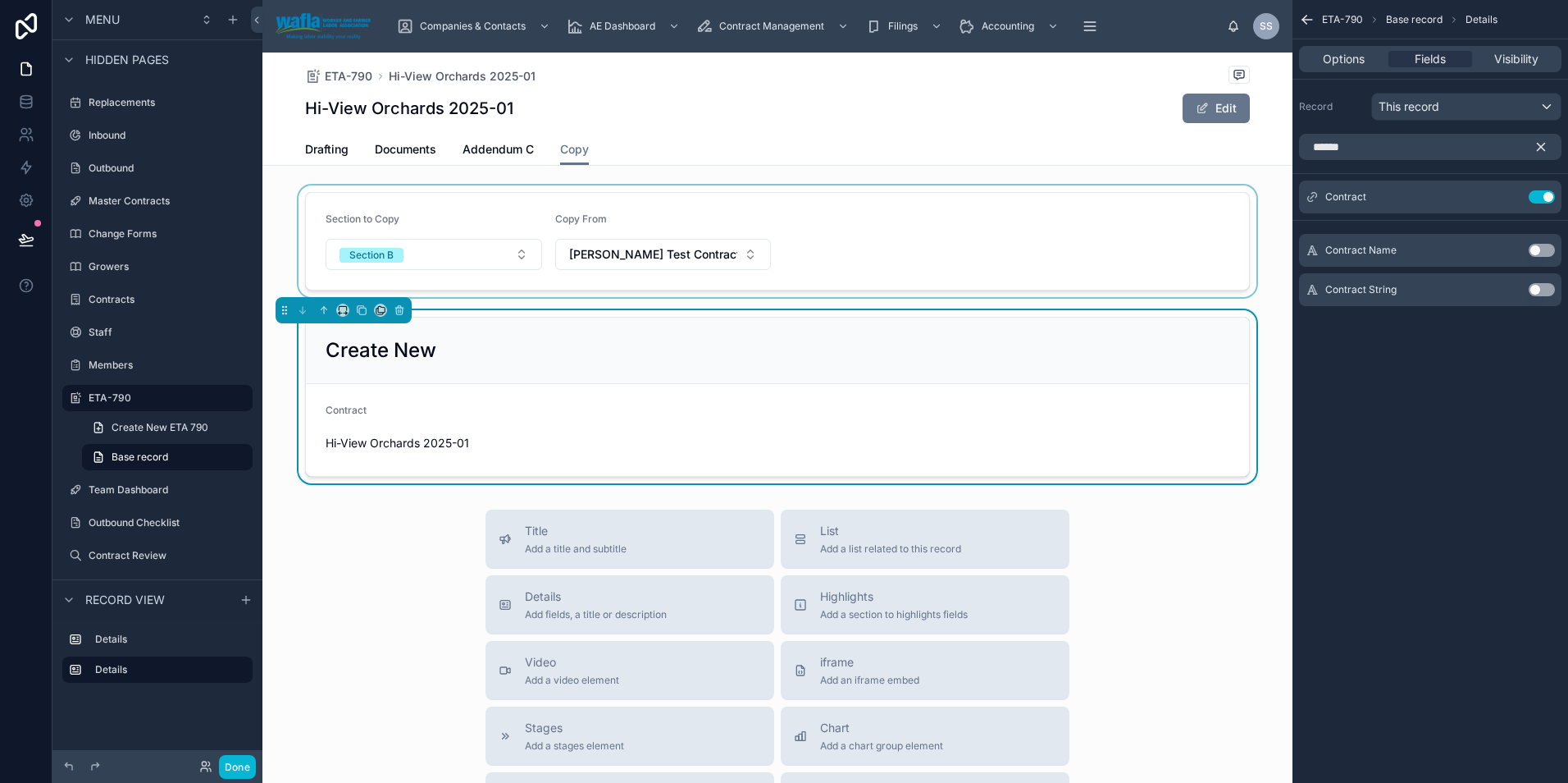
click at [741, 256] on div at bounding box center [777, 241] width 1030 height 112
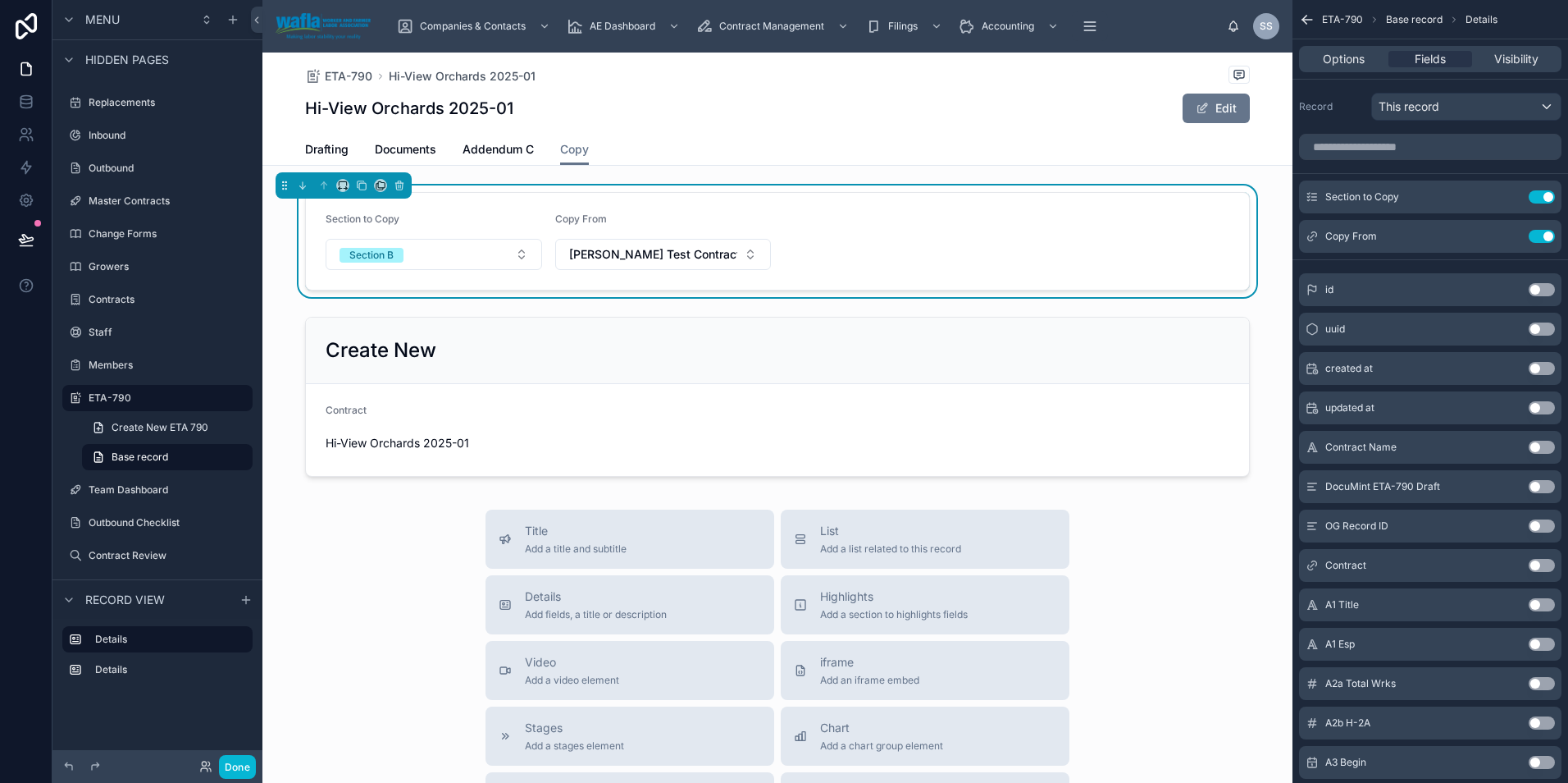
click at [741, 256] on button "Shelly Test Contract 2025-05" at bounding box center [662, 254] width 216 height 31
type input "*"
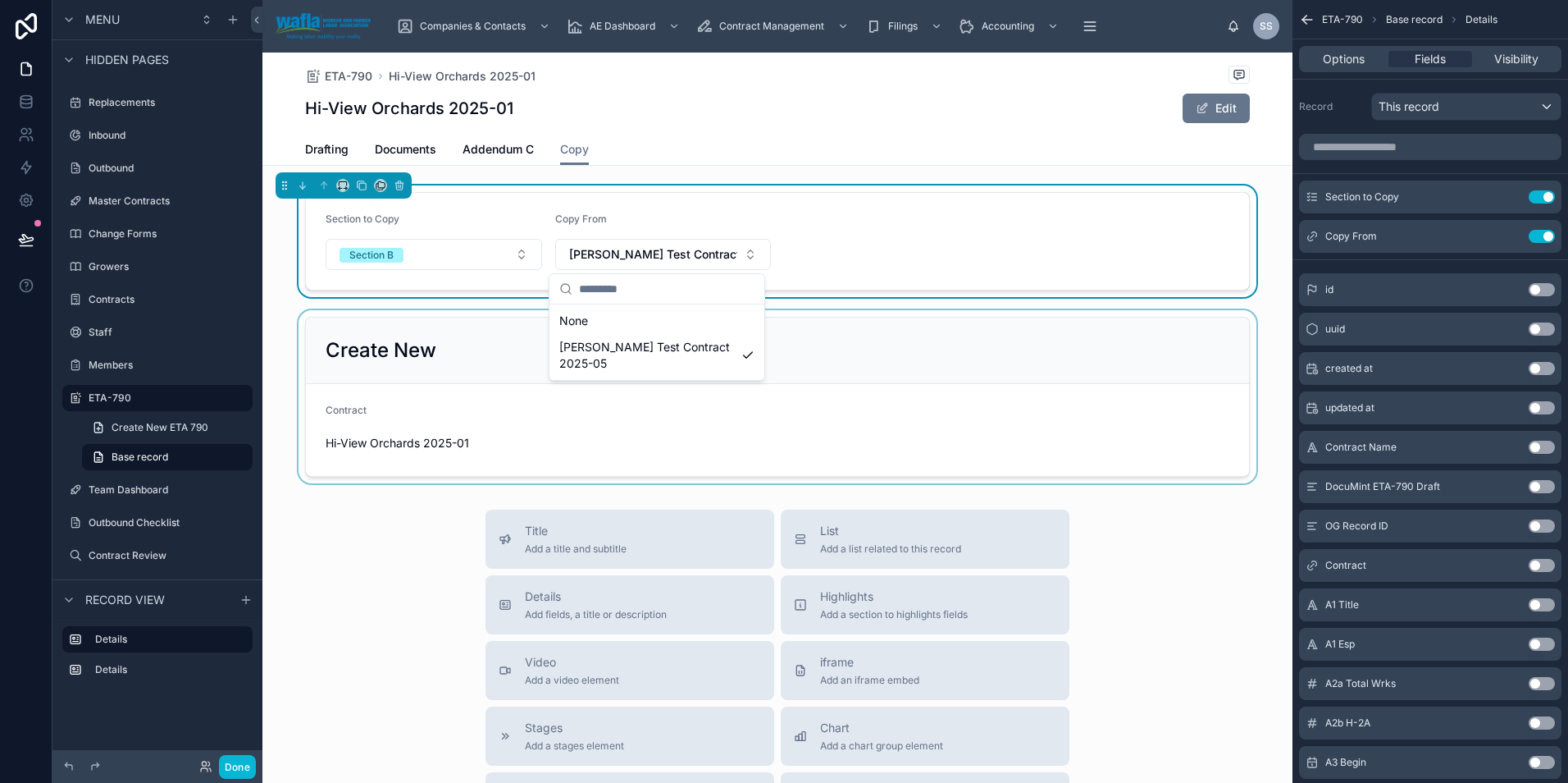
click at [477, 443] on div at bounding box center [777, 396] width 1030 height 173
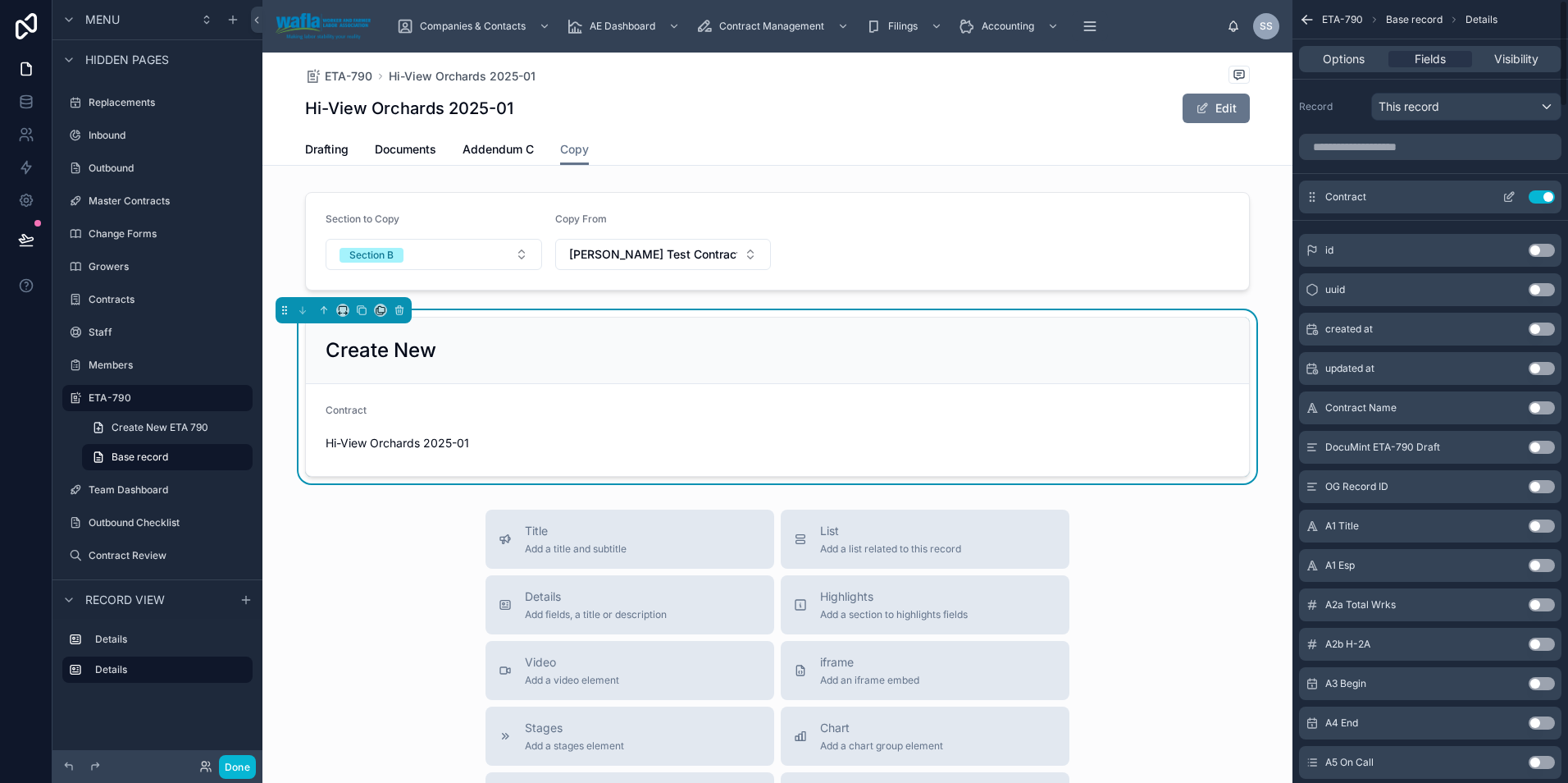
click at [1504, 199] on icon "scrollable content" at bounding box center [1508, 199] width 8 height 8
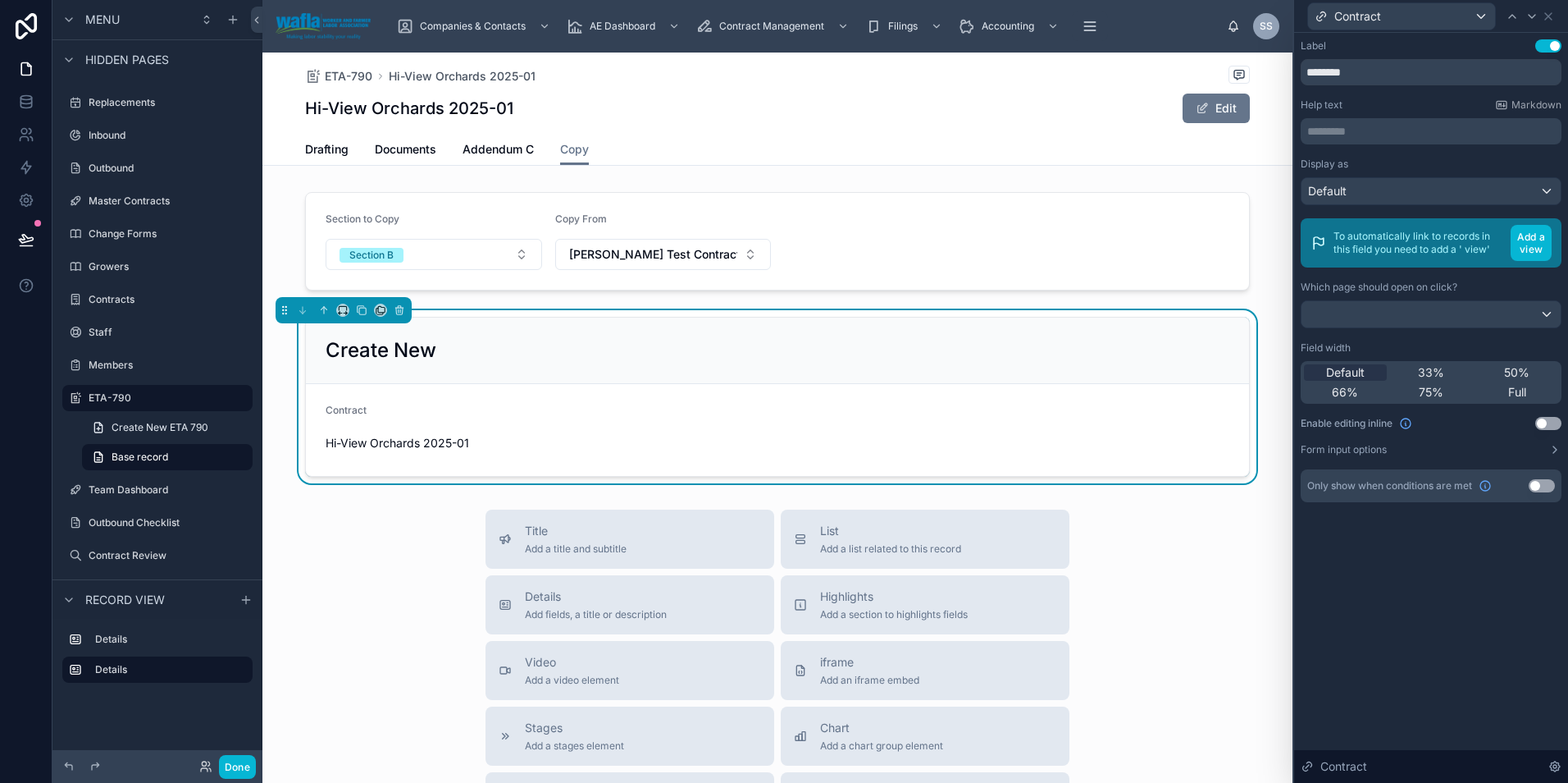
click at [1547, 421] on button "Use setting" at bounding box center [1547, 423] width 26 height 13
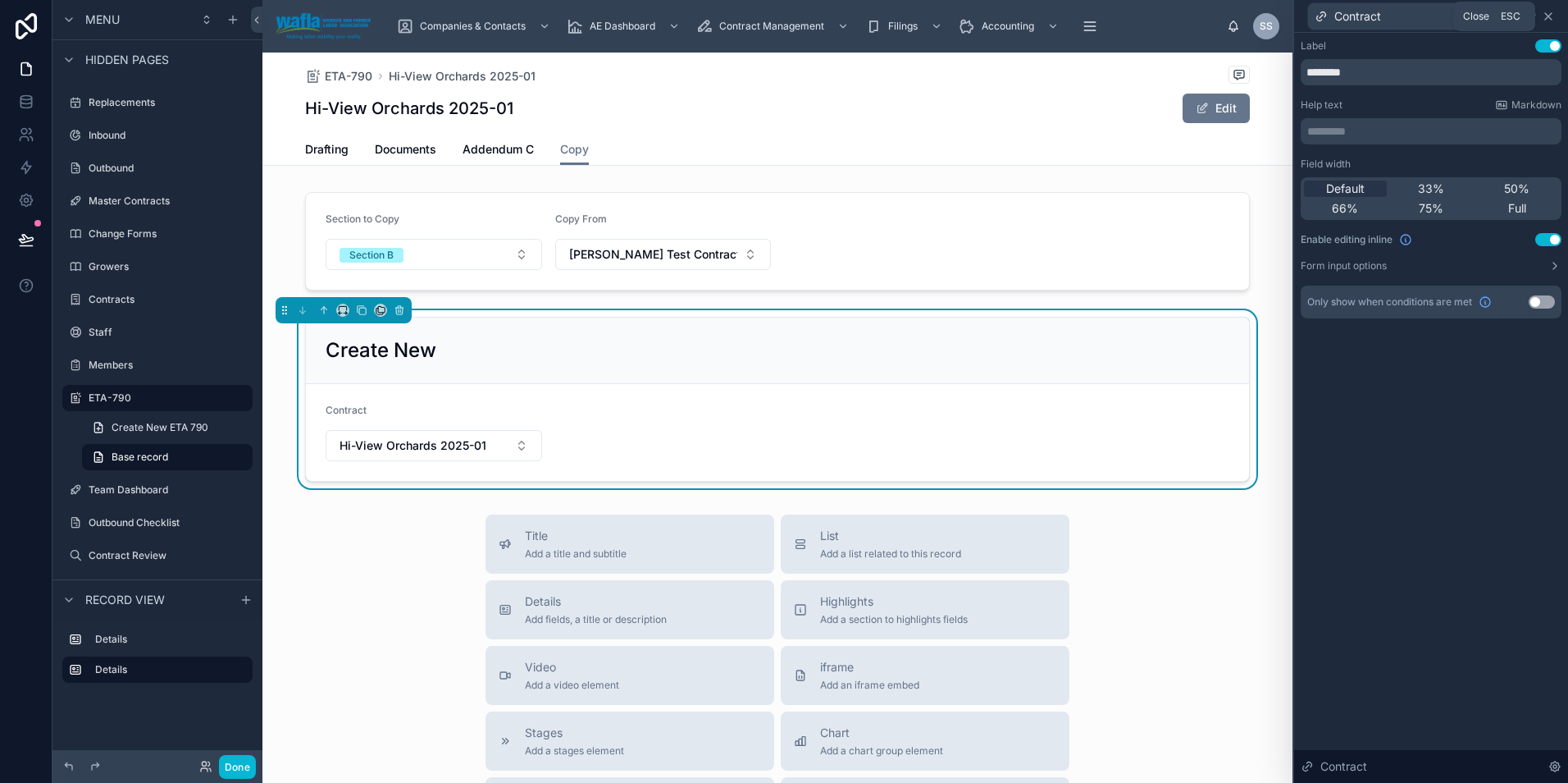
click at [1548, 14] on icon at bounding box center [1547, 16] width 13 height 13
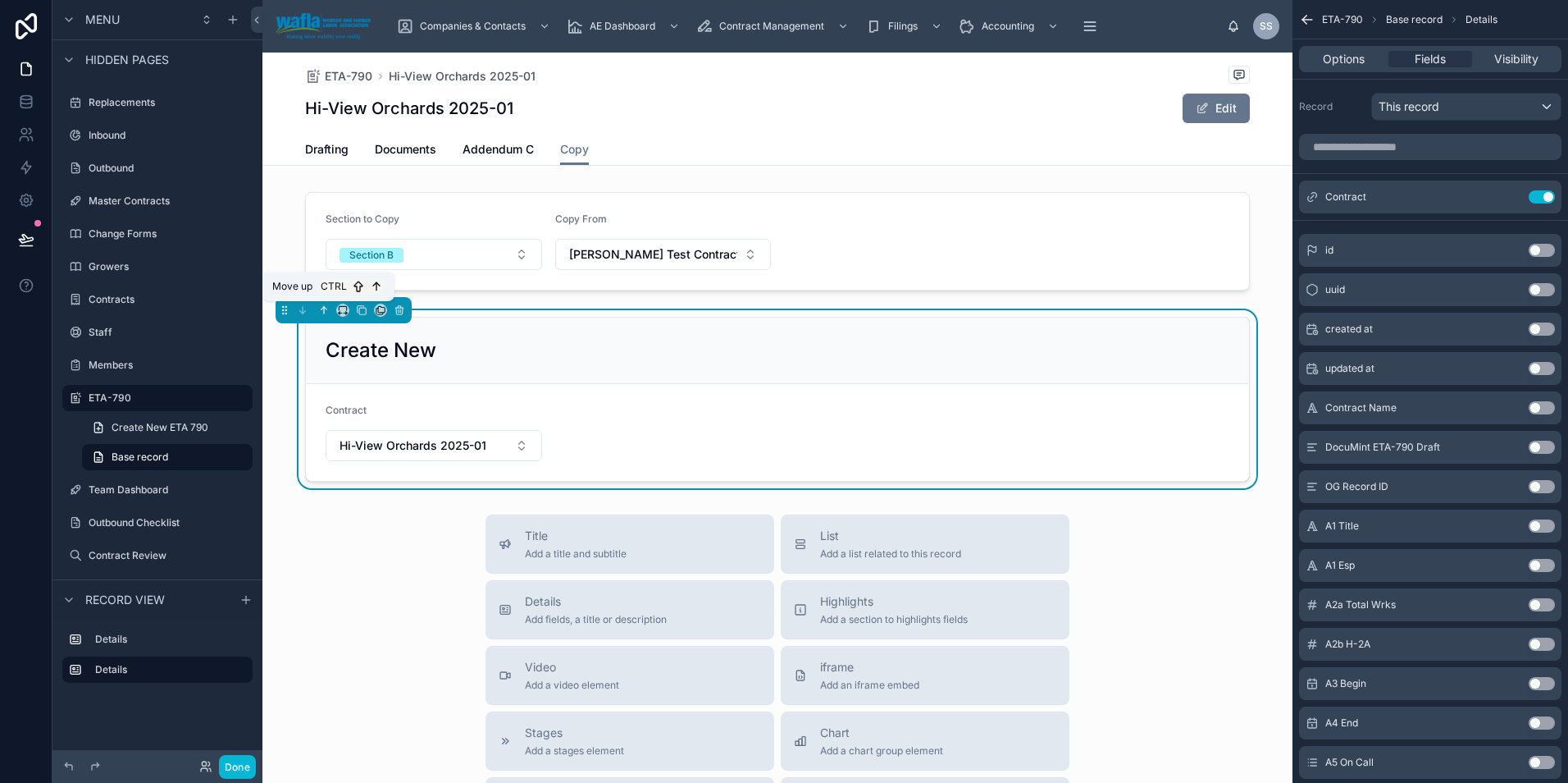
click at [327, 312] on icon at bounding box center [324, 310] width 12 height 12
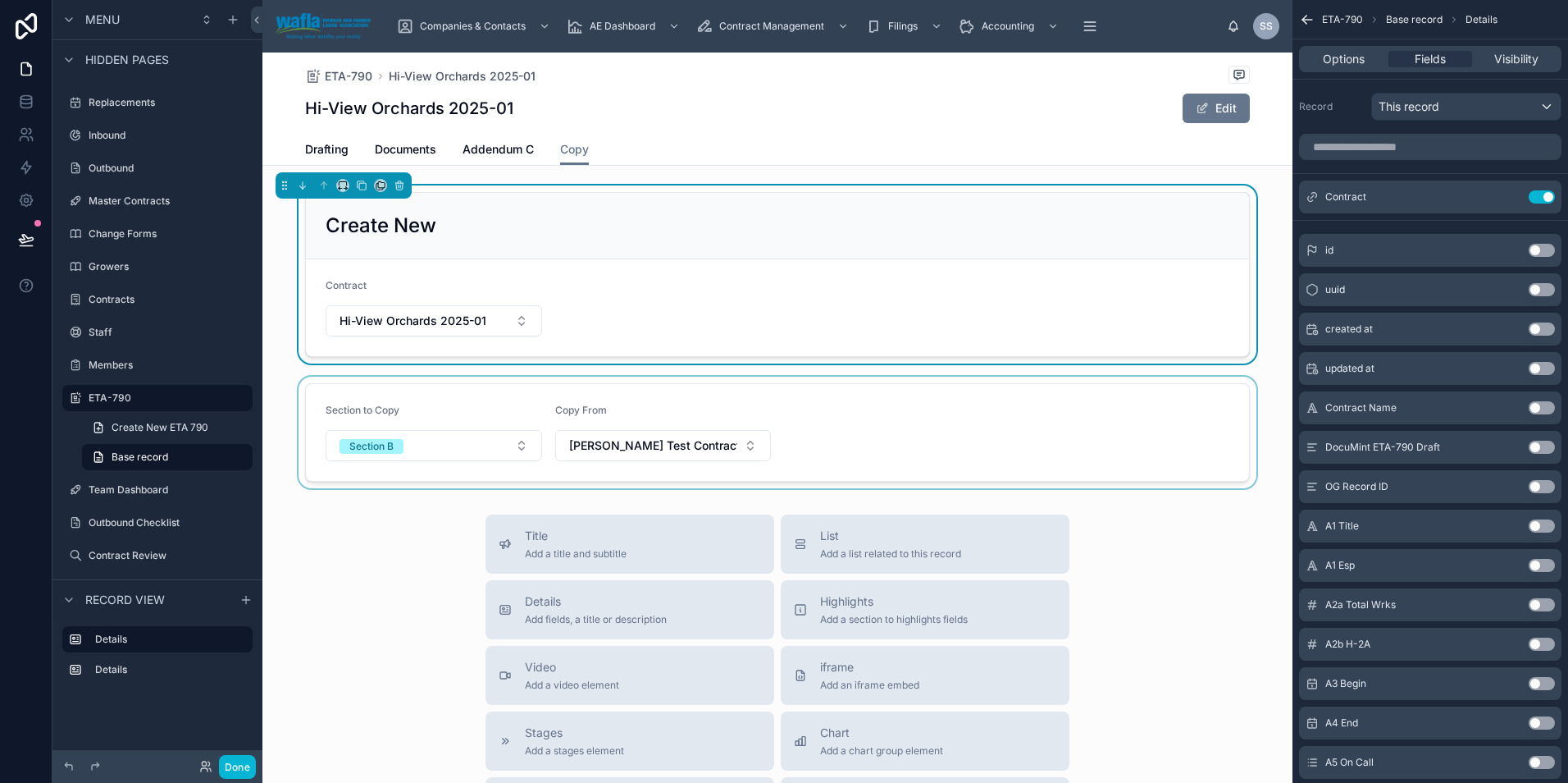
click at [515, 448] on div at bounding box center [777, 433] width 1030 height 112
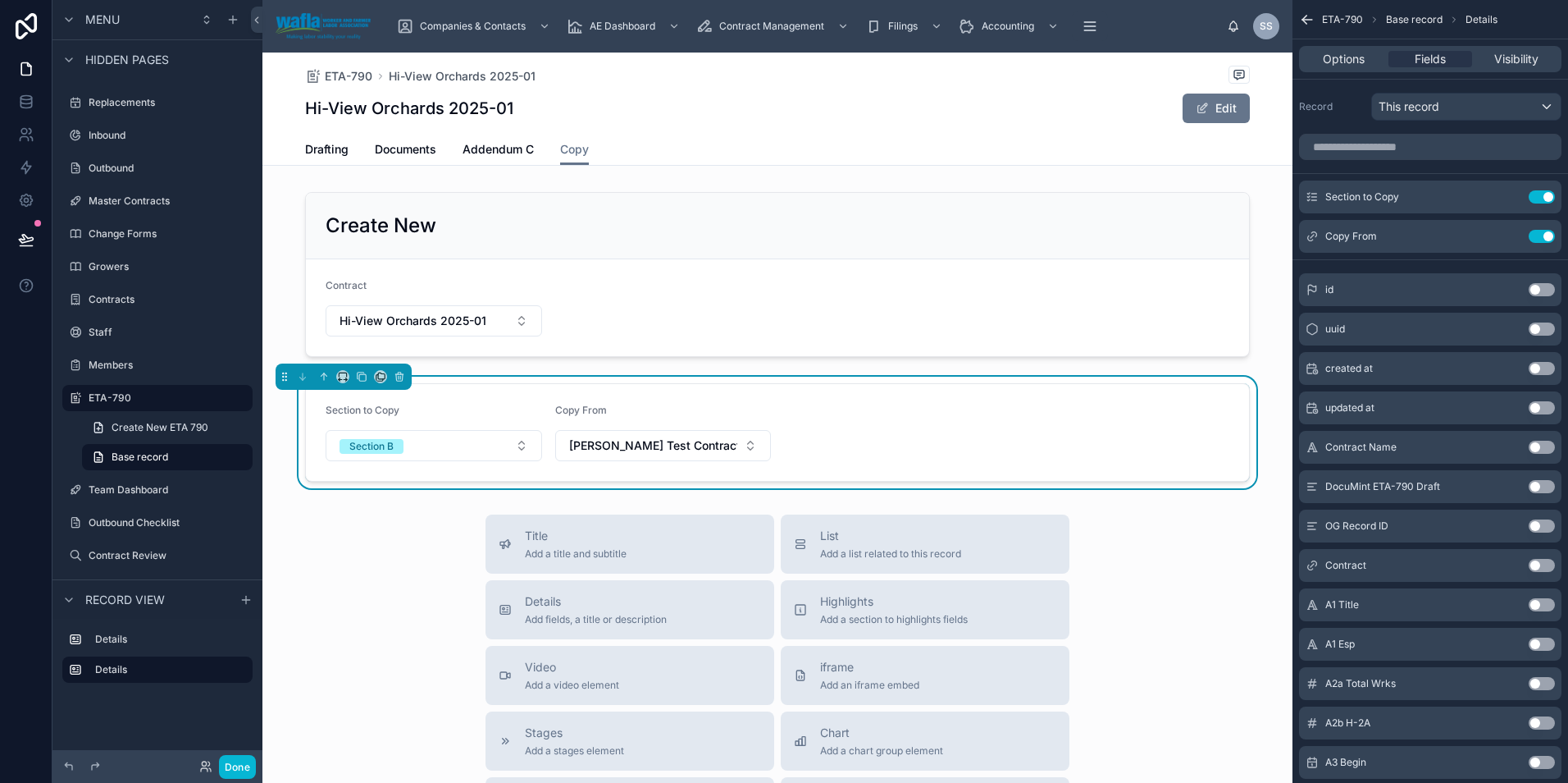
click at [515, 448] on button "Section B" at bounding box center [433, 445] width 216 height 31
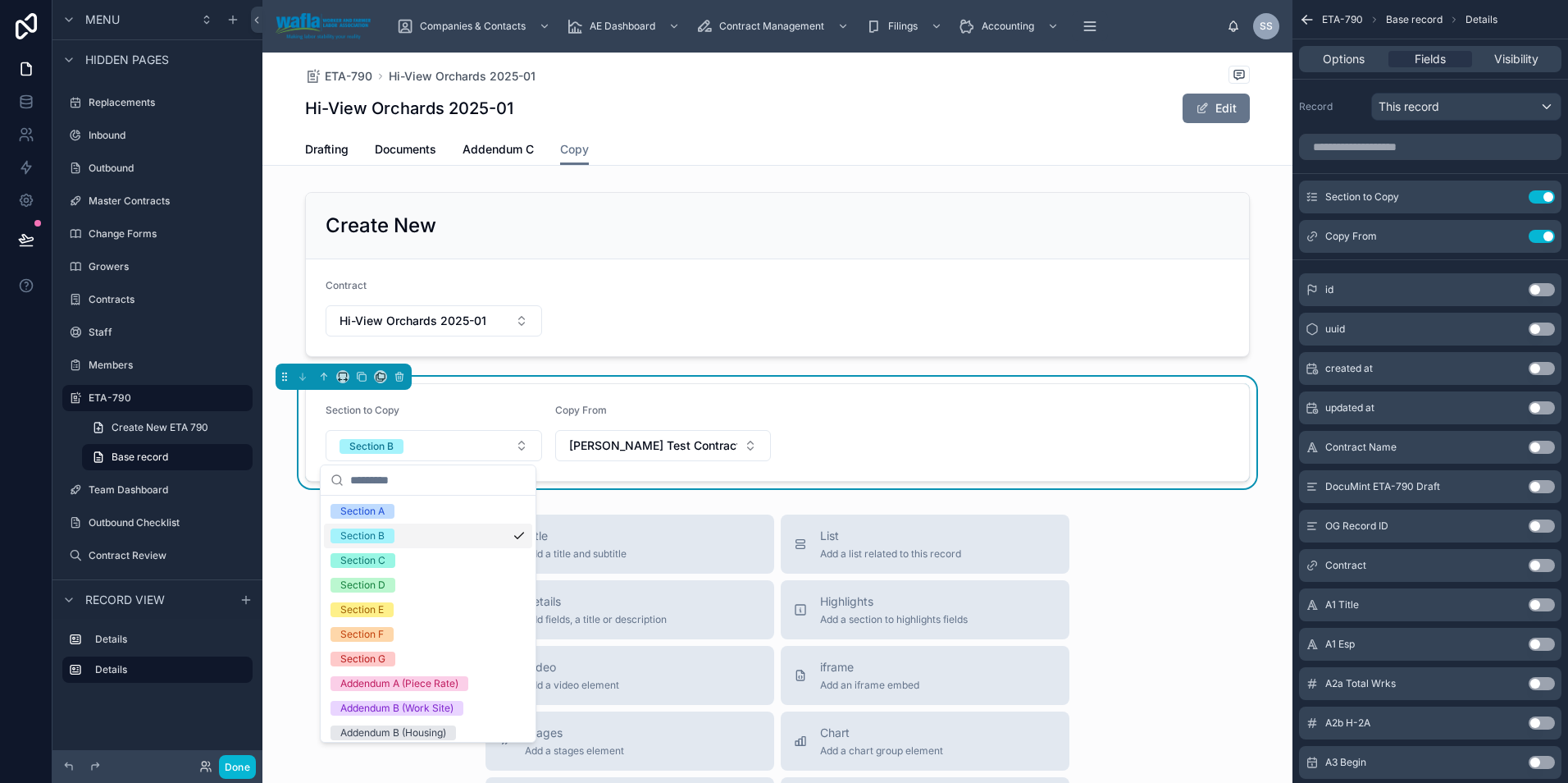
click at [473, 530] on div "Section B" at bounding box center [427, 535] width 208 height 24
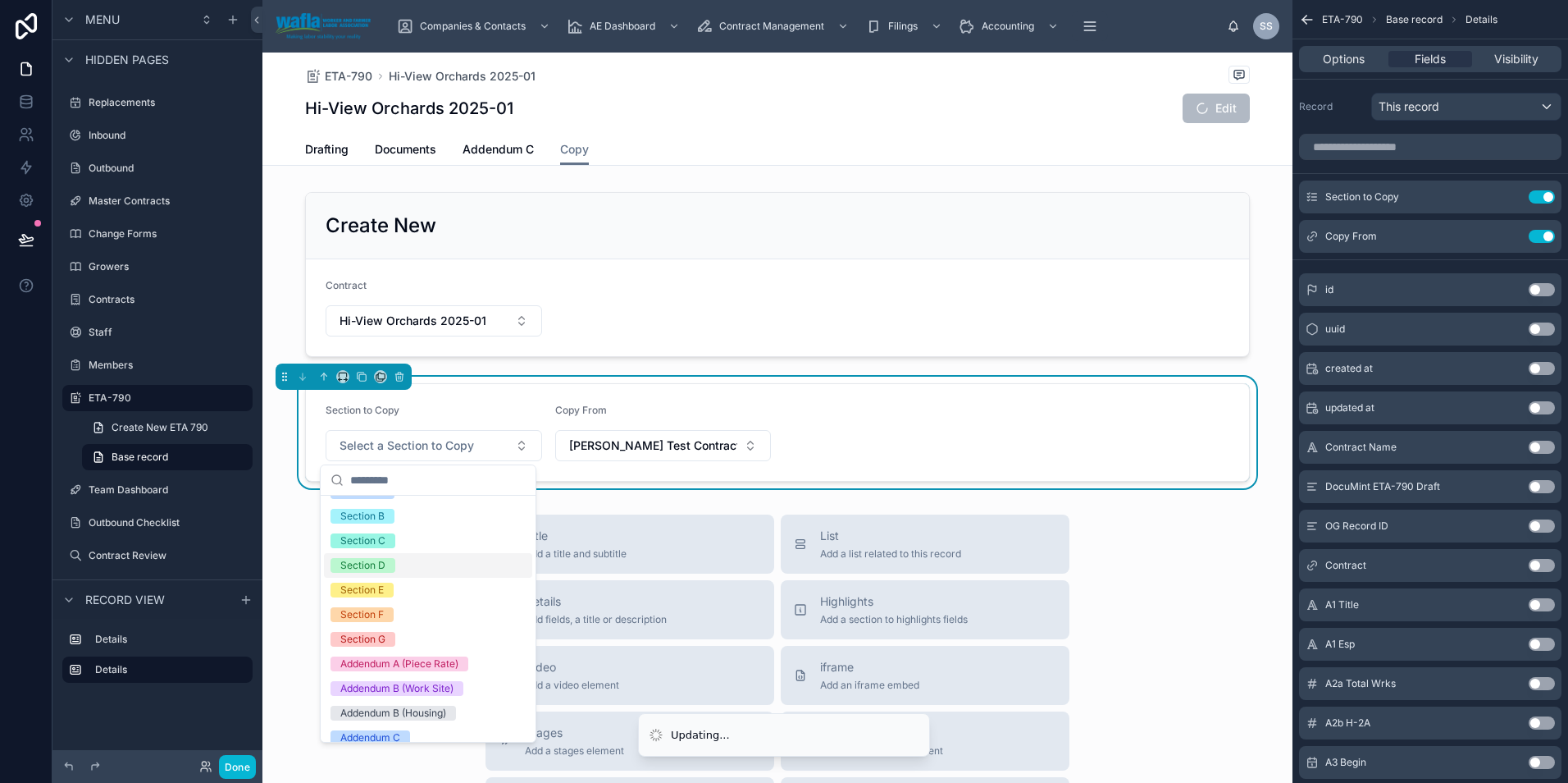
scroll to position [31, 0]
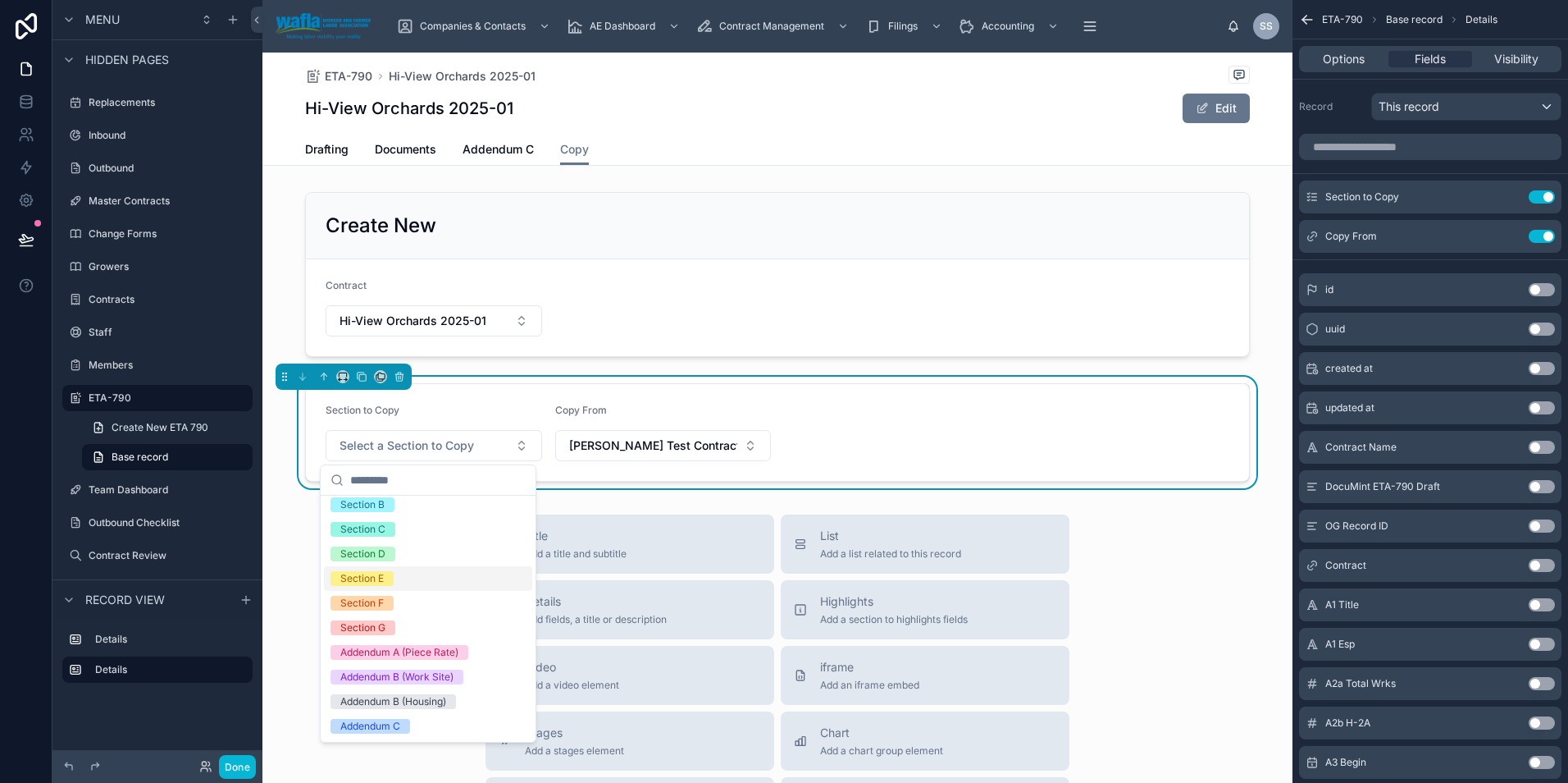
click at [394, 576] on div "Section E" at bounding box center [427, 577] width 208 height 24
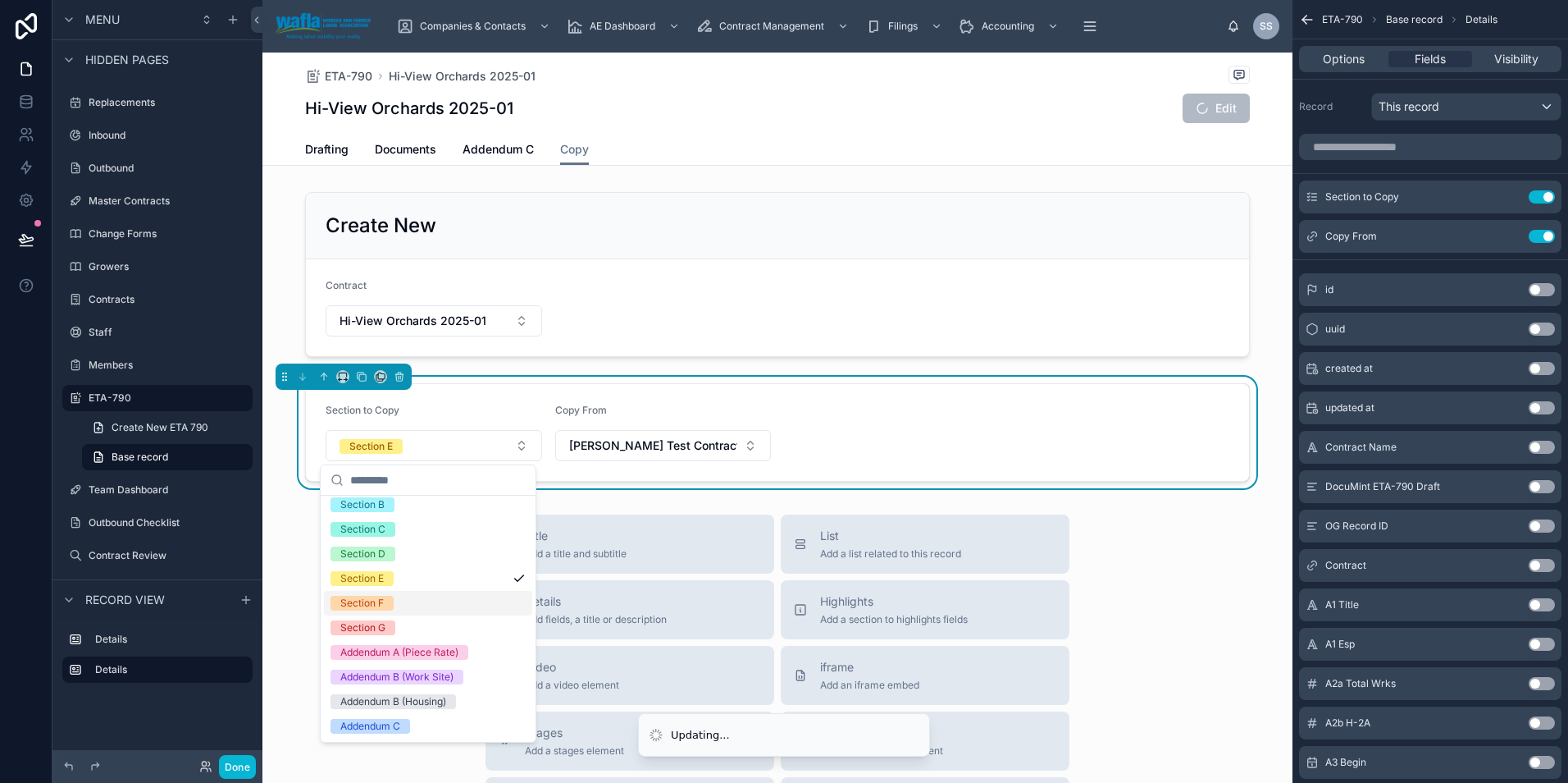
click at [411, 602] on div "Section F" at bounding box center [427, 603] width 208 height 24
click at [409, 626] on div "Section G" at bounding box center [427, 627] width 208 height 24
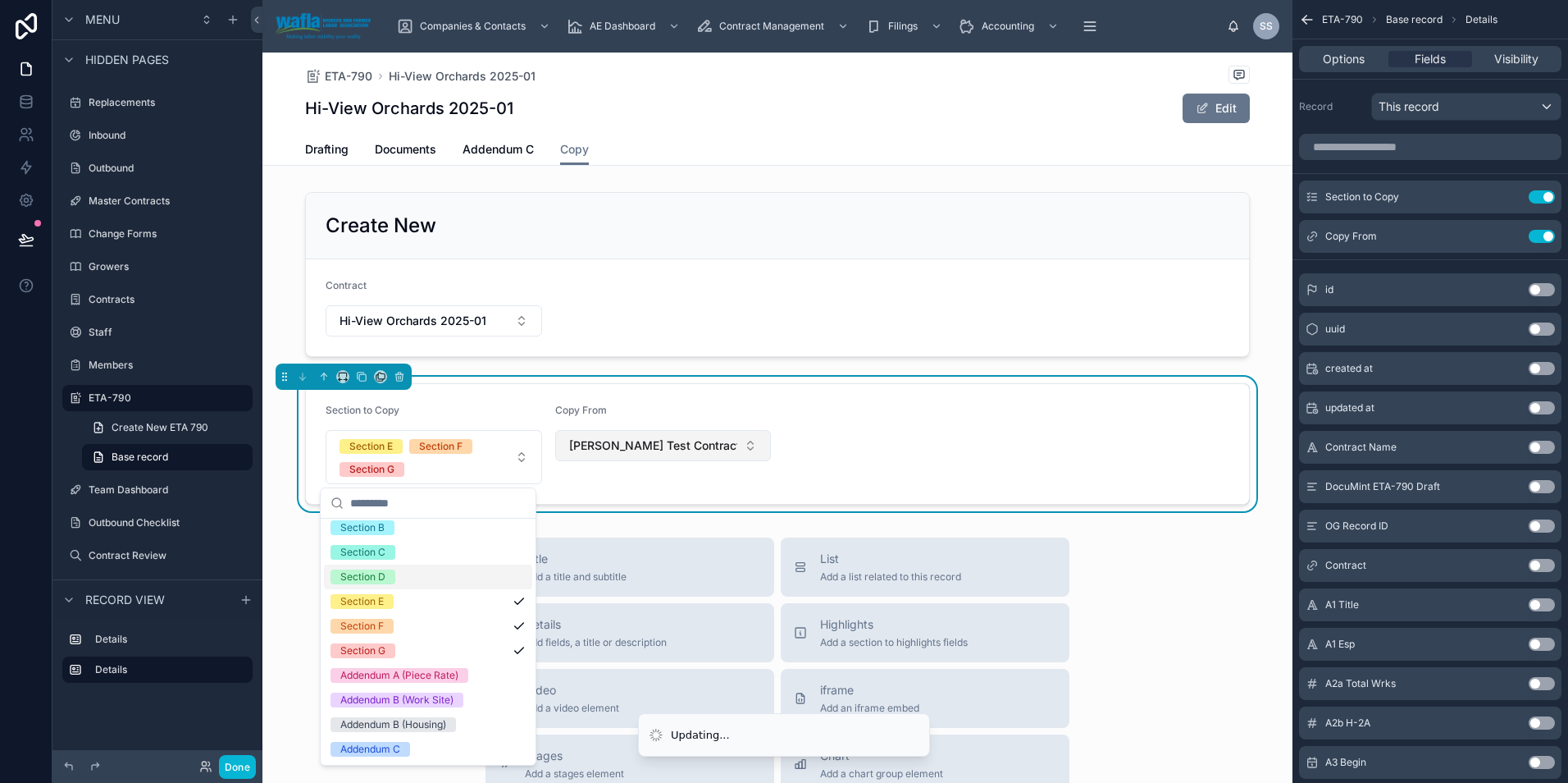
click at [663, 451] on span "Shelly Test Contract 2025-05" at bounding box center [653, 445] width 169 height 17
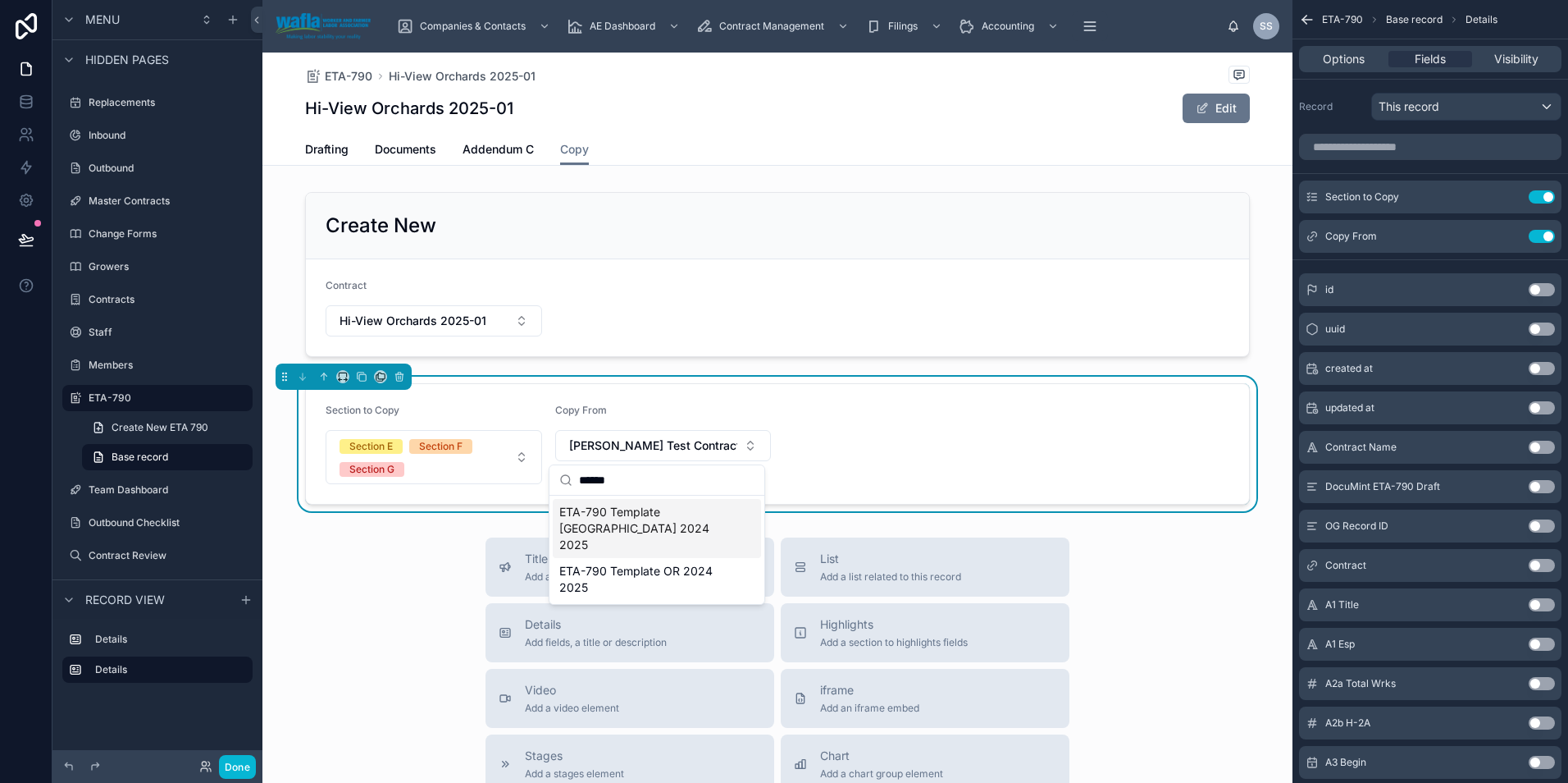
type input "******"
click at [637, 517] on span "ETA-790 Template WA 2024 2025" at bounding box center [647, 529] width 175 height 49
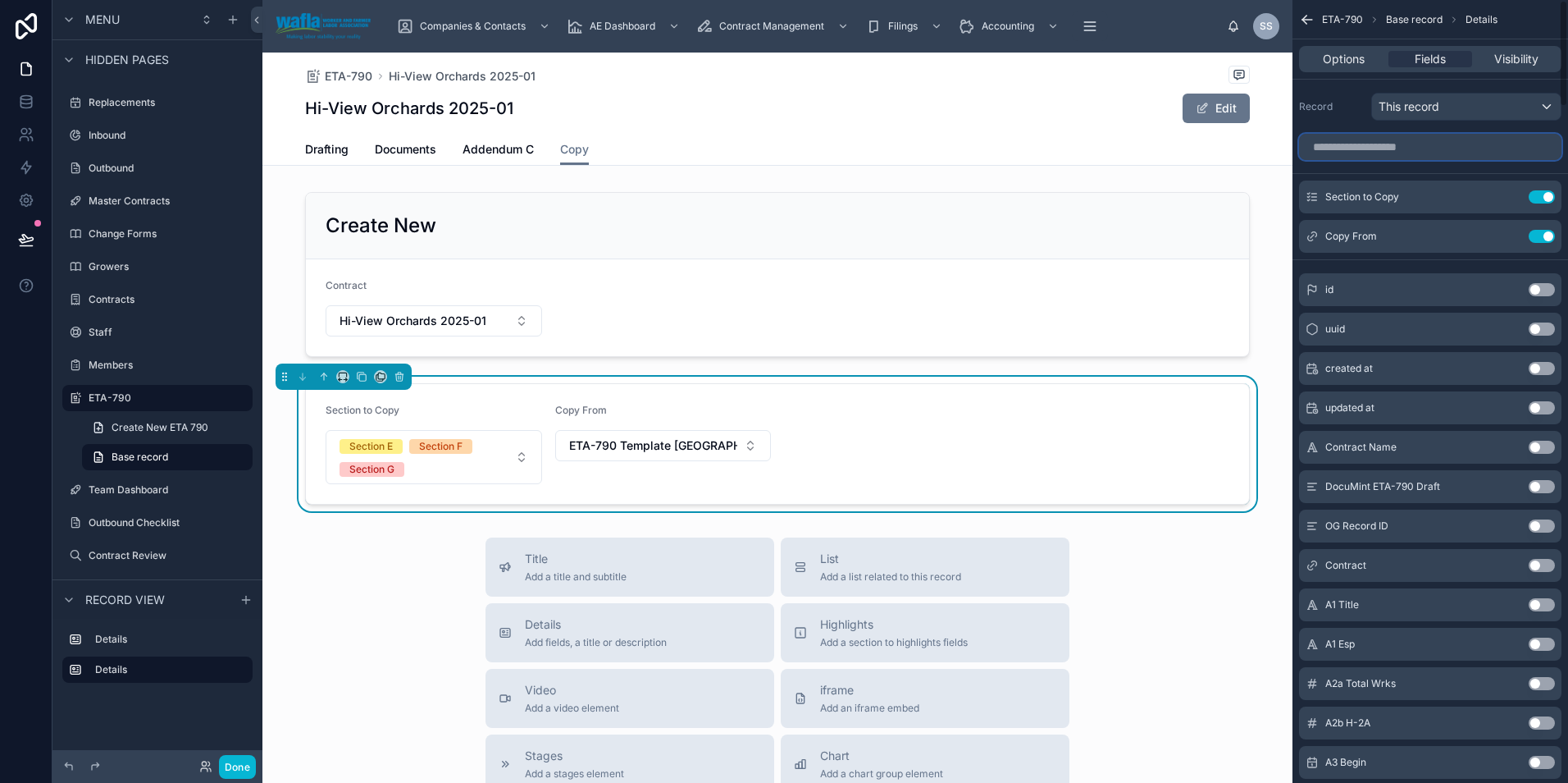
click at [1366, 154] on input "scrollable content" at bounding box center [1430, 147] width 262 height 26
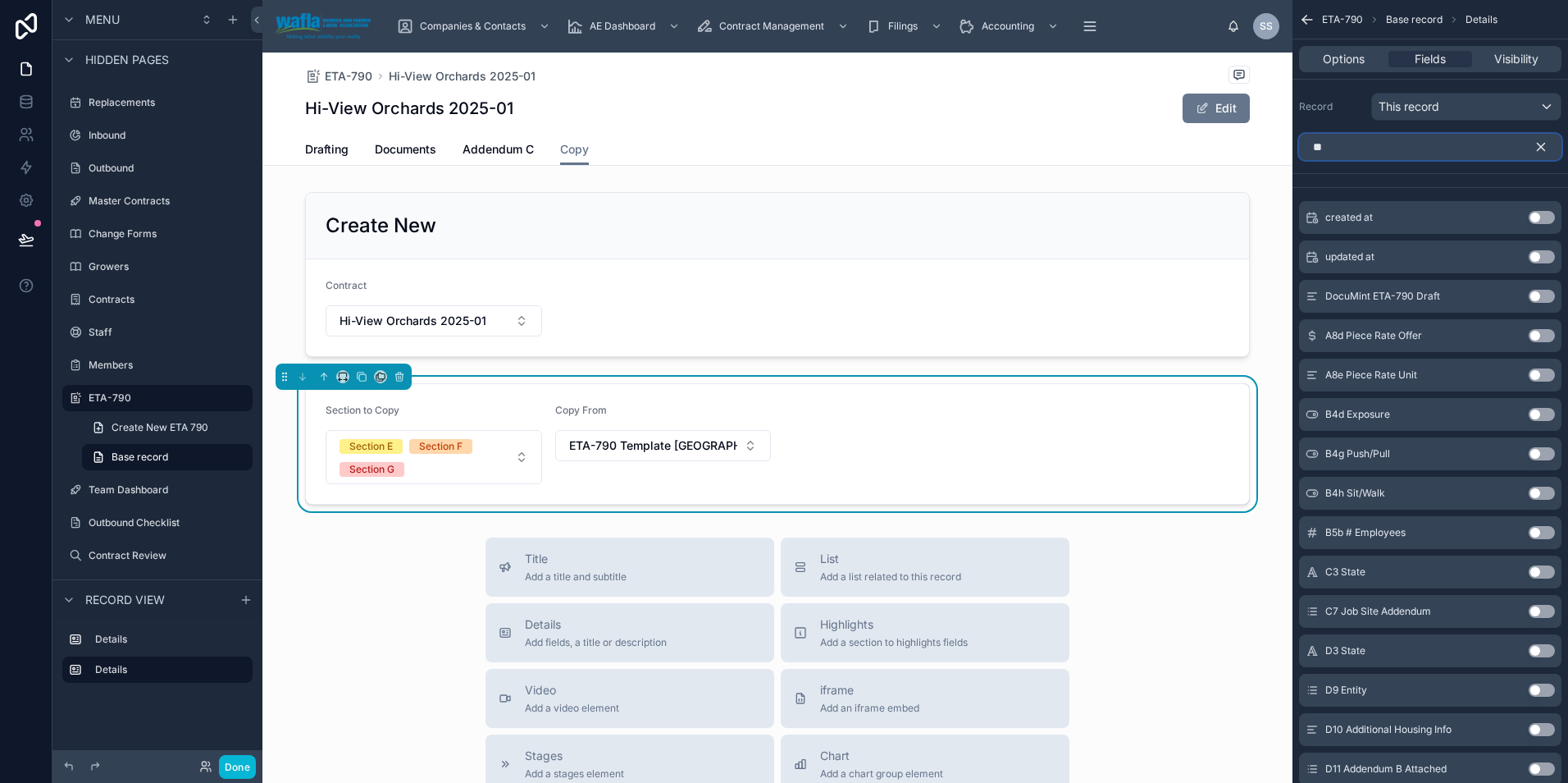
type input "*"
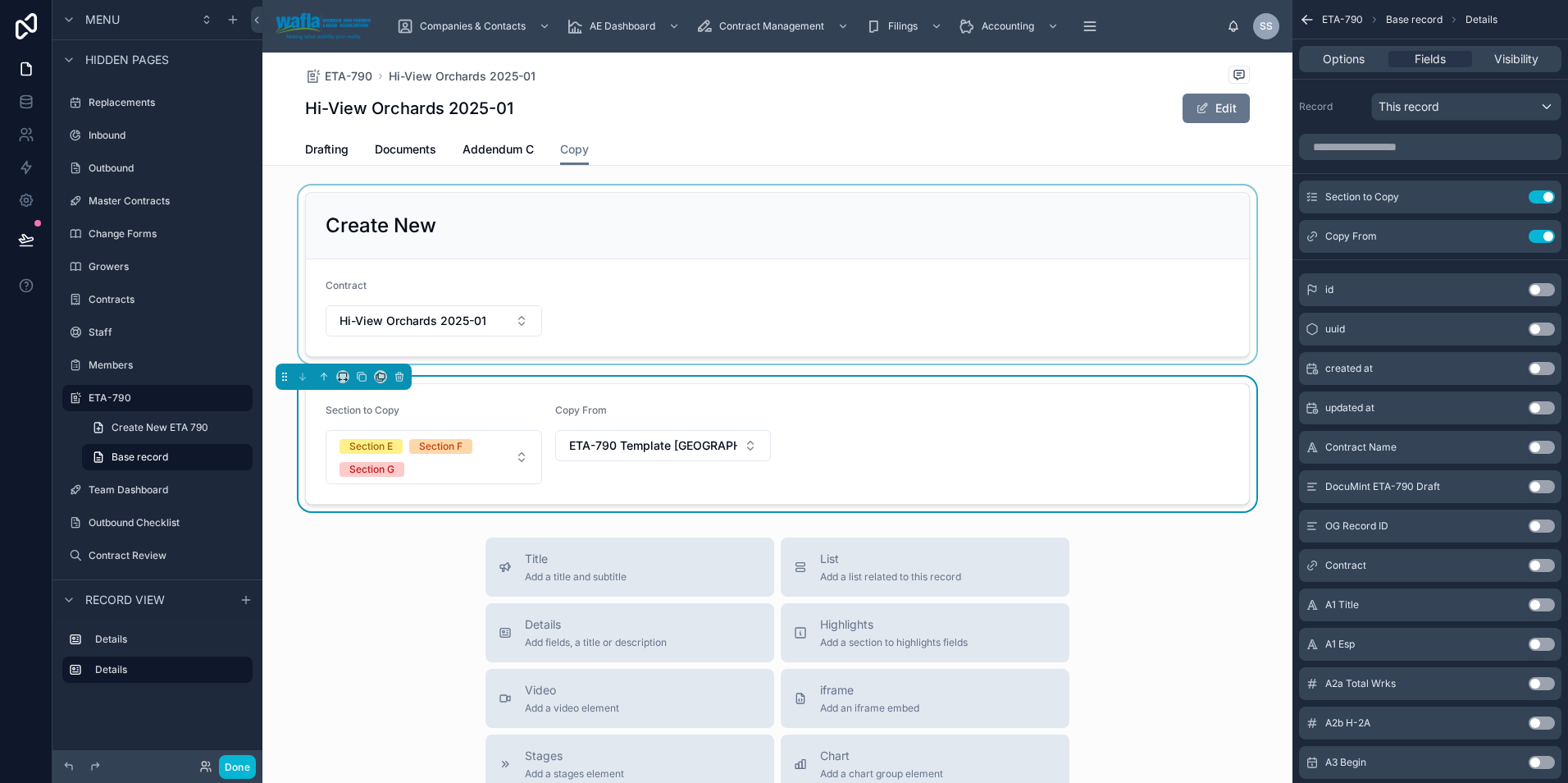
click at [415, 323] on div at bounding box center [777, 274] width 1030 height 178
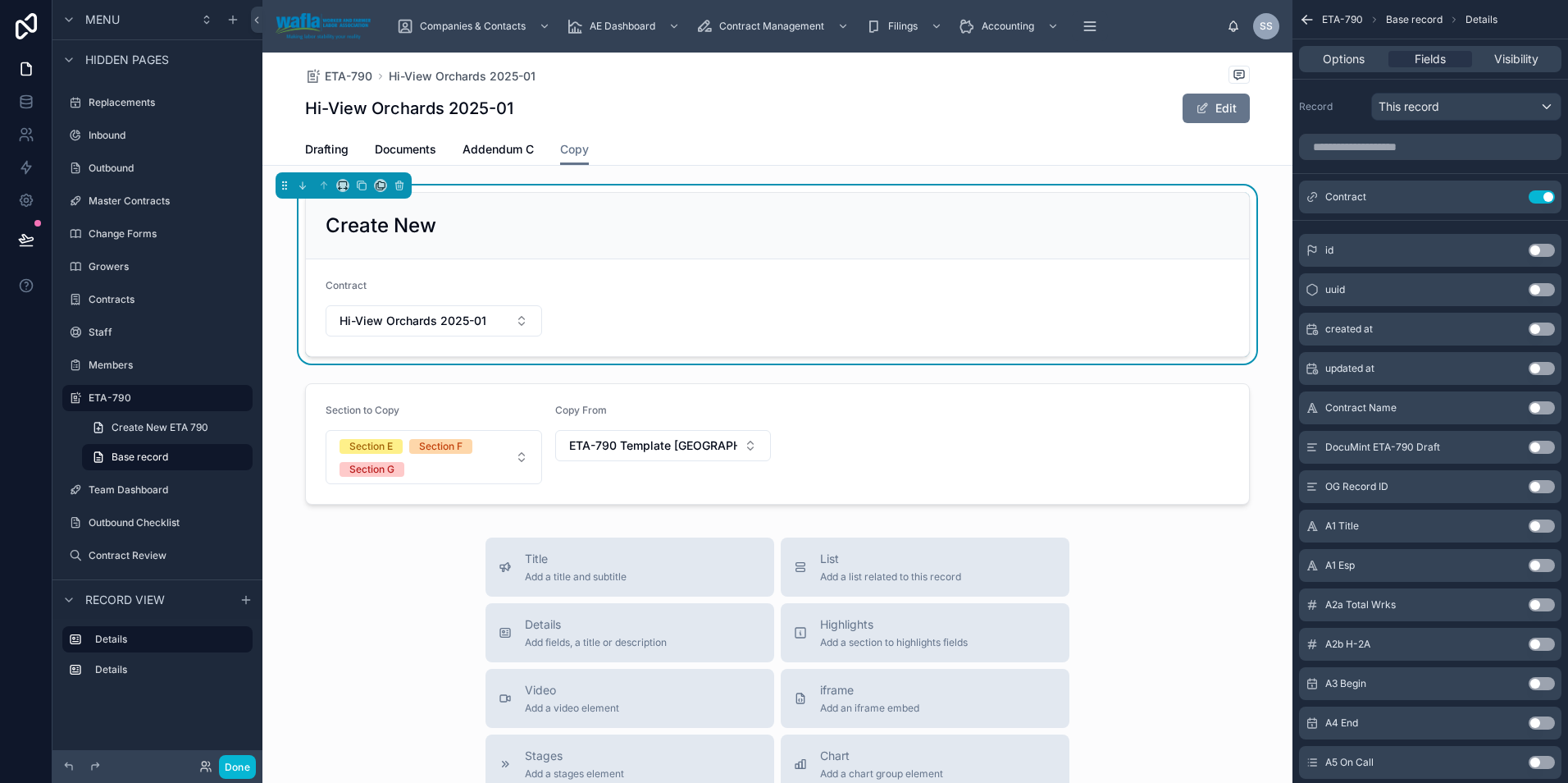
click at [415, 323] on span "Hi-View Orchards 2025-01" at bounding box center [413, 320] width 147 height 17
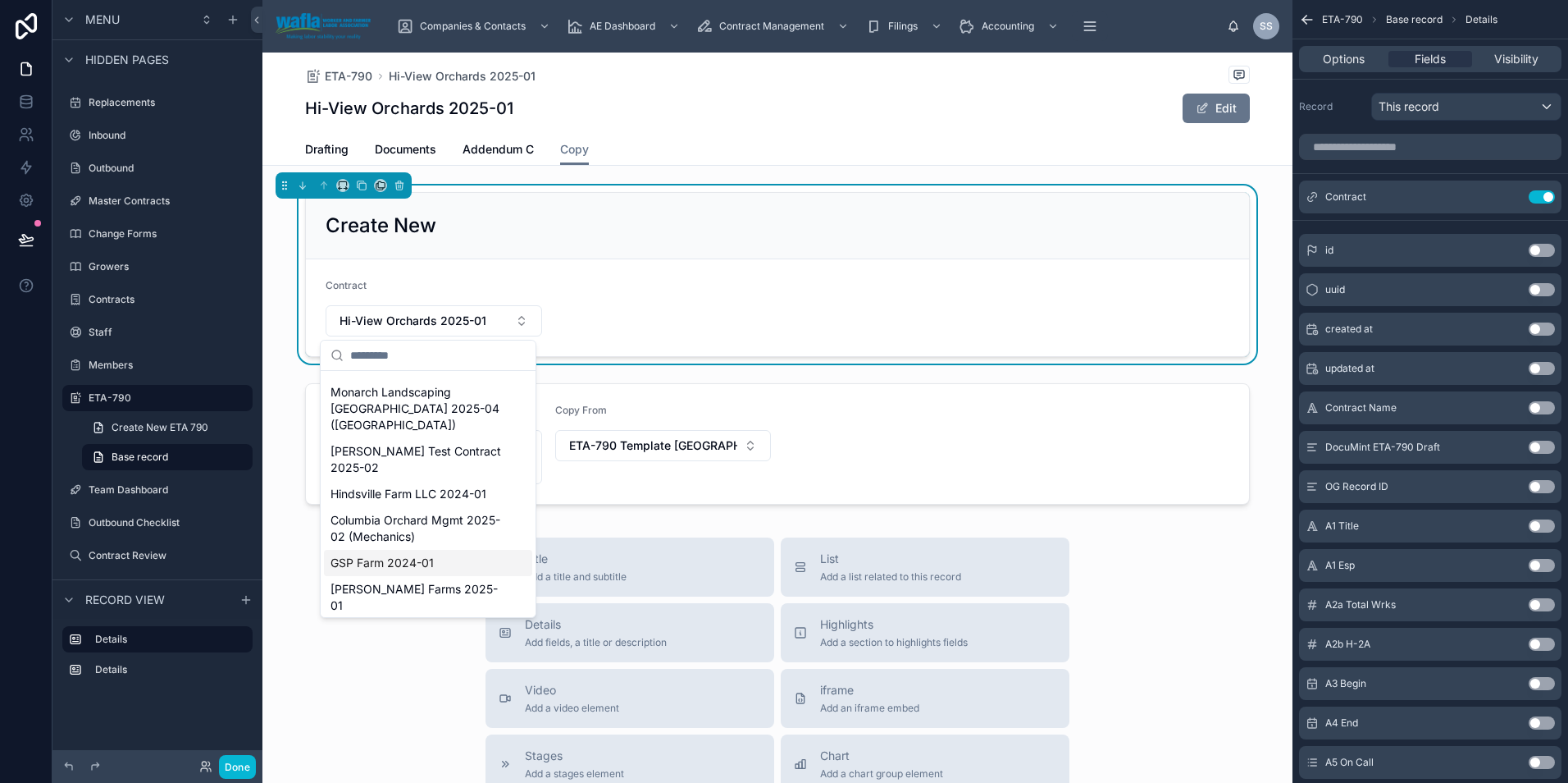
scroll to position [1713, 0]
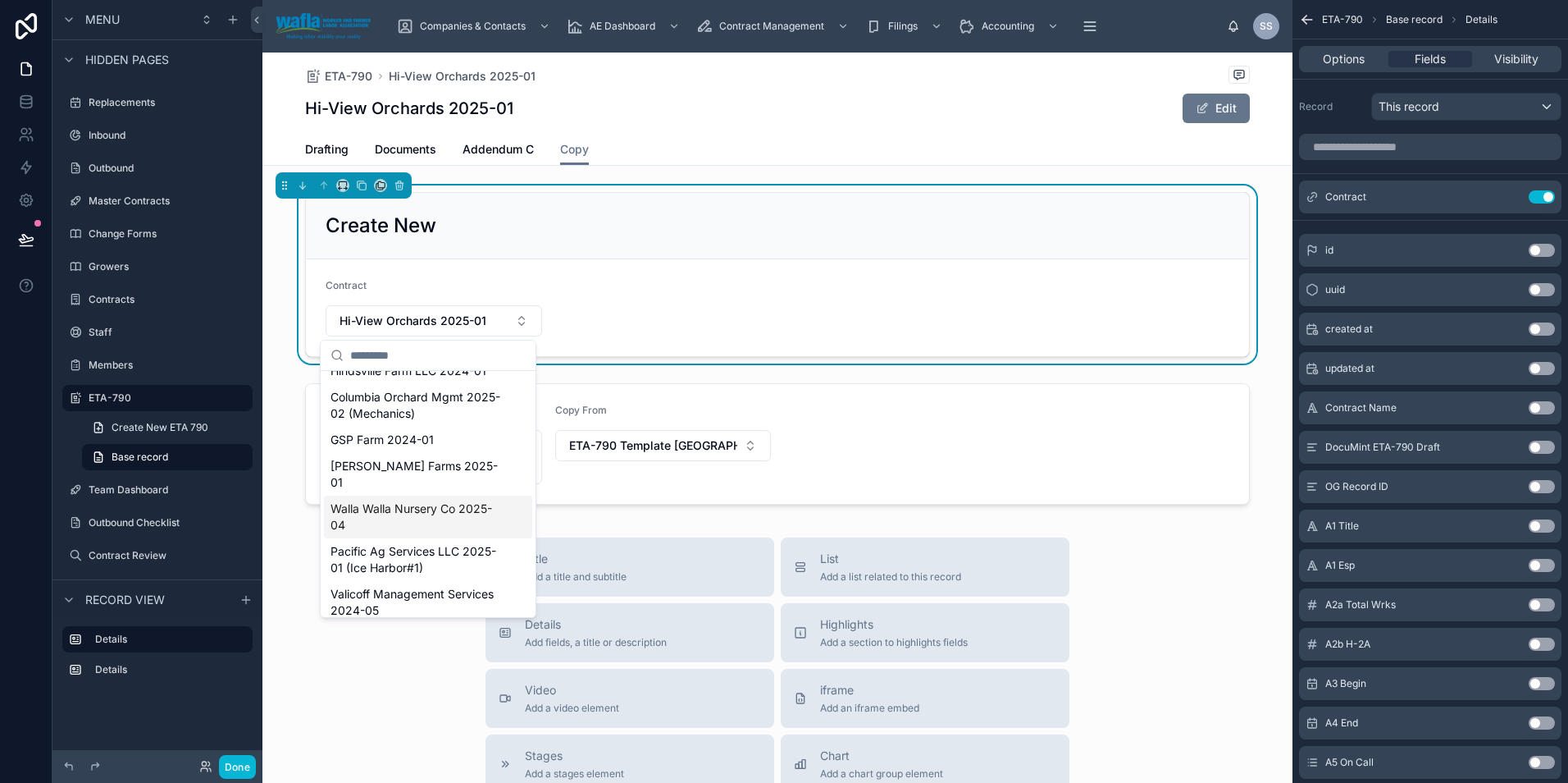
click at [791, 331] on form "Contract Hi-View Orchards 2025-01" at bounding box center [778, 307] width 943 height 97
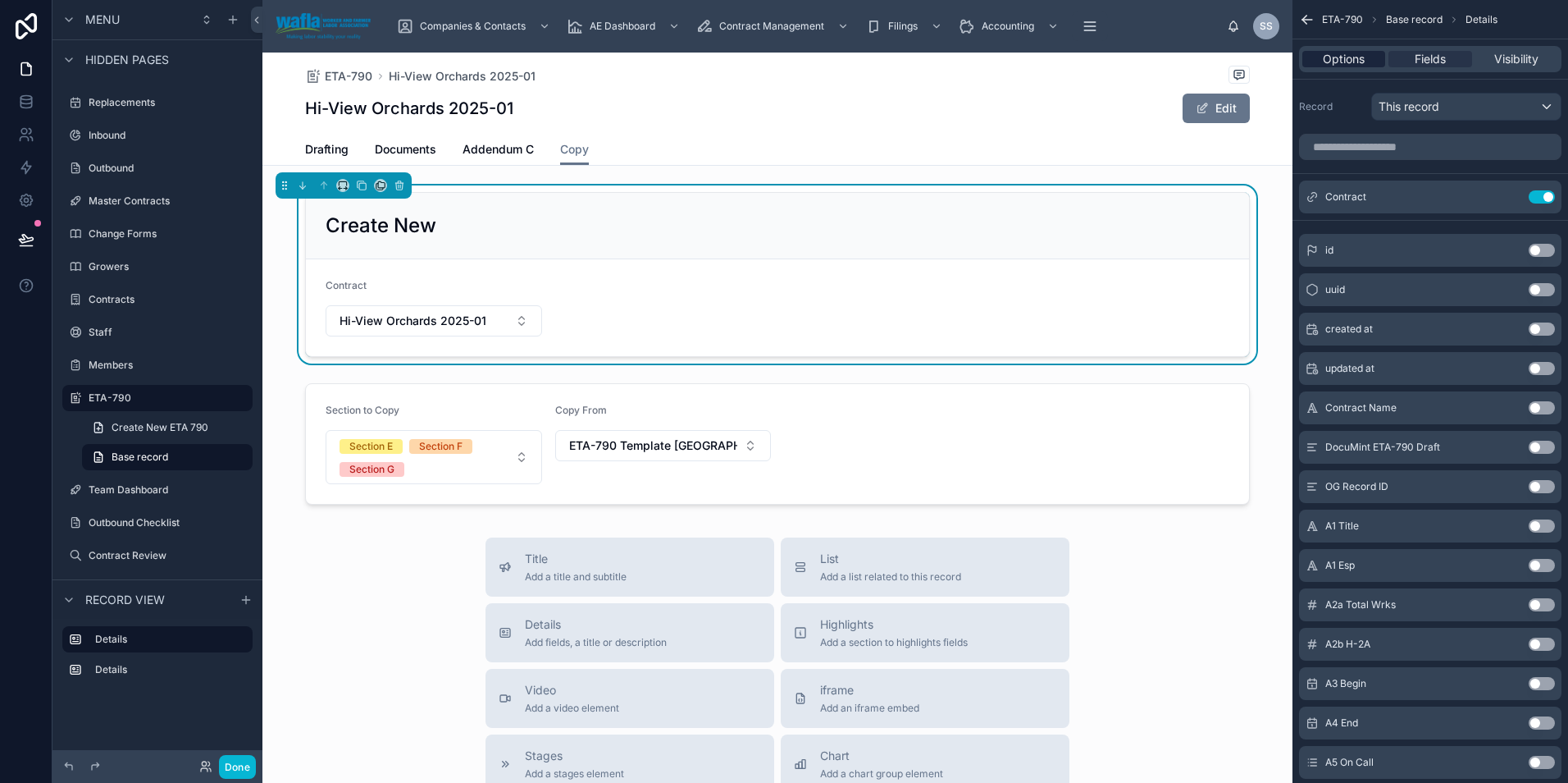
click at [1327, 59] on span "Options" at bounding box center [1343, 59] width 42 height 17
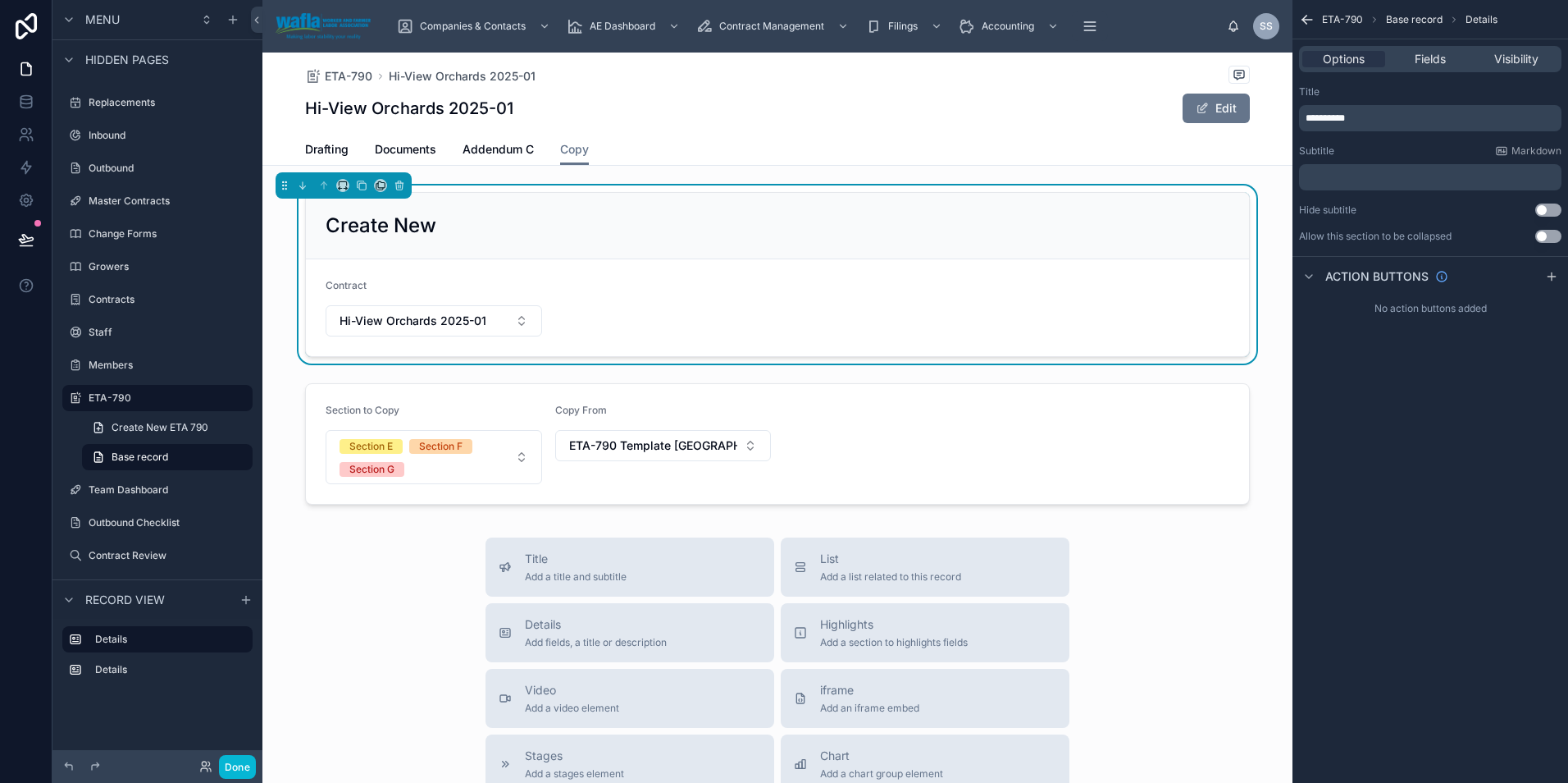
click at [754, 131] on div "ETA-790 Hi-View Orchards 2025-01 Hi-View Orchards 2025-01 Edit" at bounding box center [778, 93] width 945 height 81
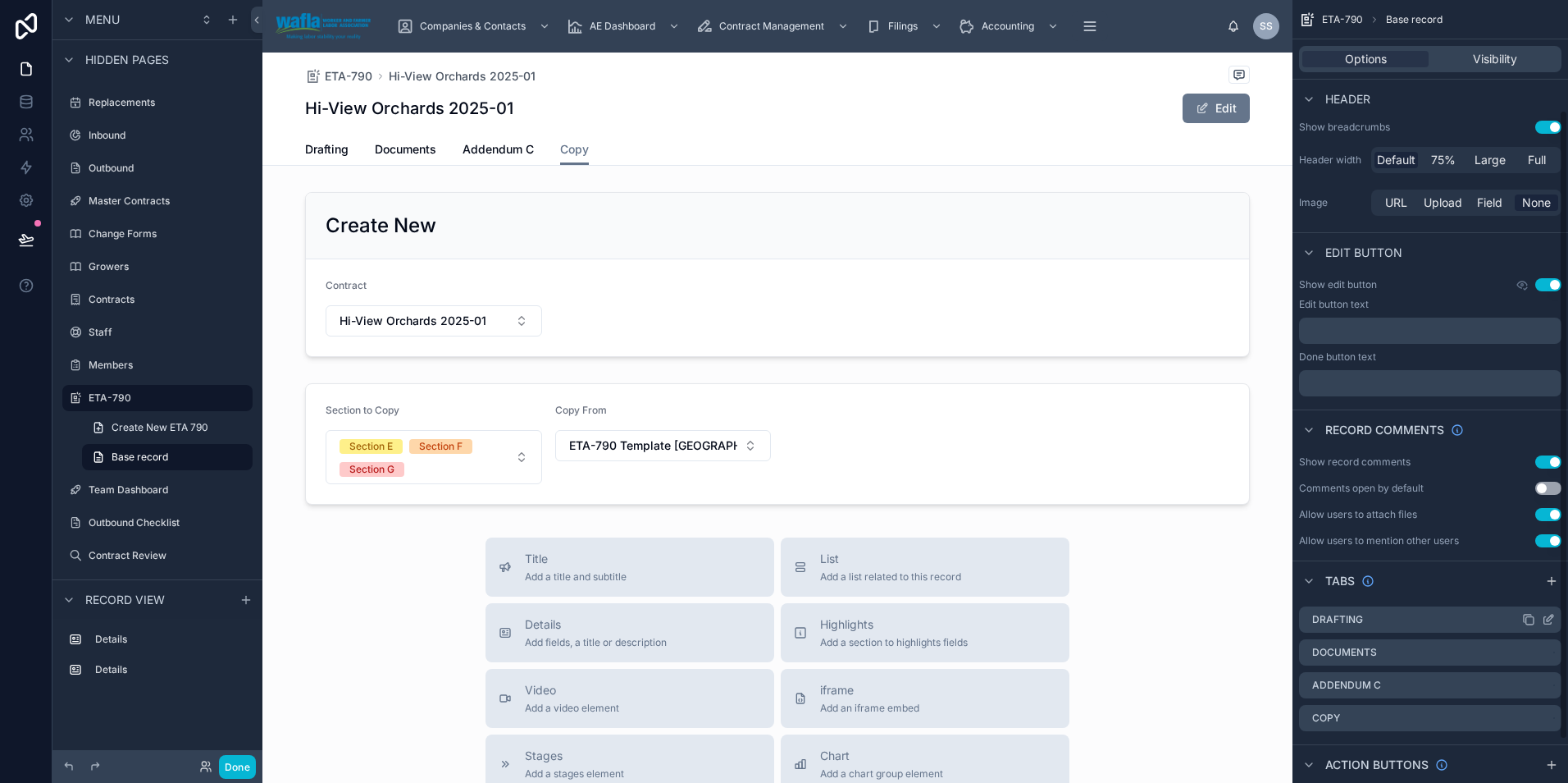
scroll to position [190, 0]
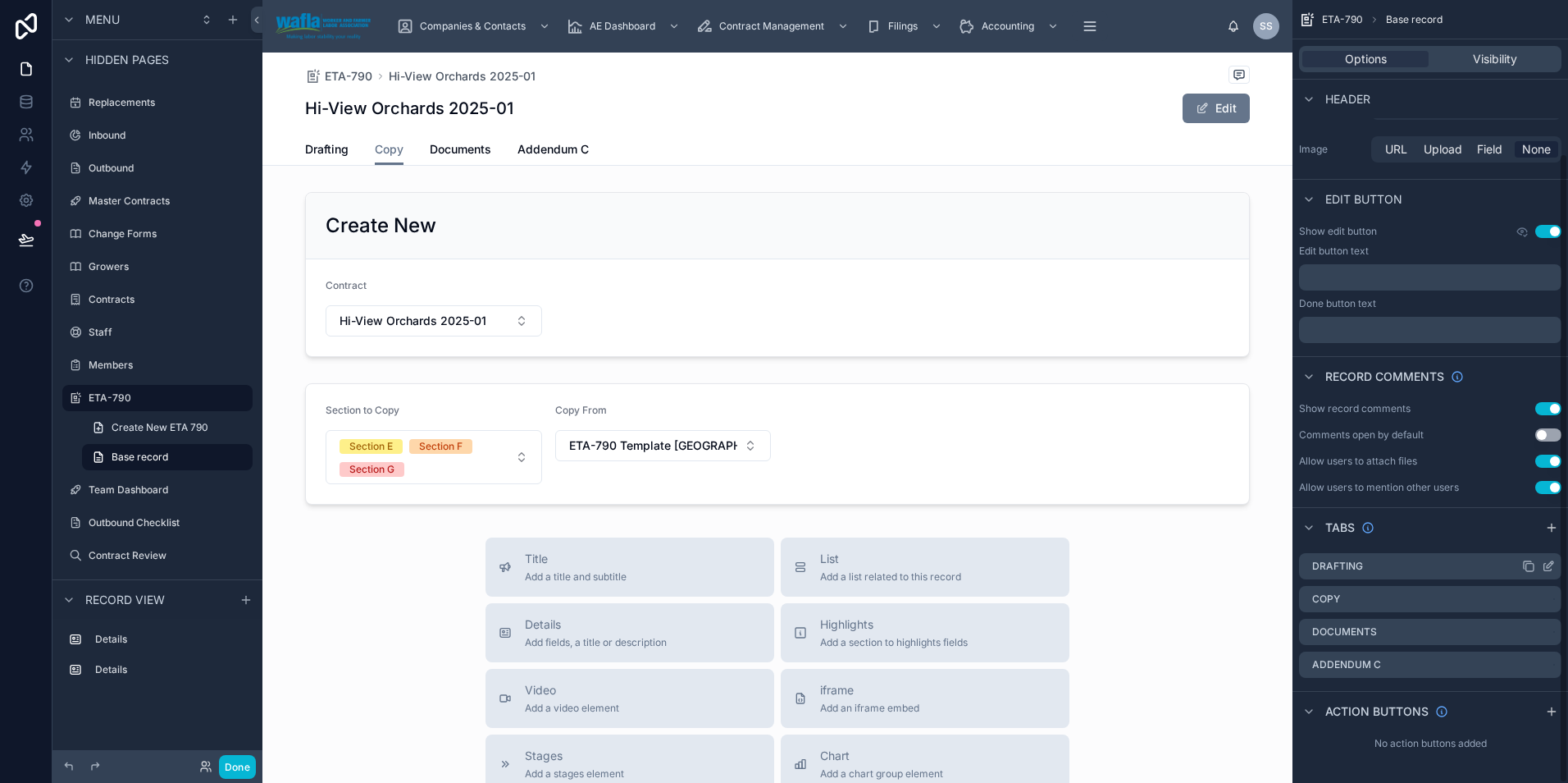
click at [1356, 566] on label "Drafting" at bounding box center [1337, 566] width 51 height 13
click at [1533, 564] on icon "scrollable content" at bounding box center [1530, 568] width 8 height 8
click at [1549, 563] on icon "scrollable content" at bounding box center [1549, 564] width 7 height 7
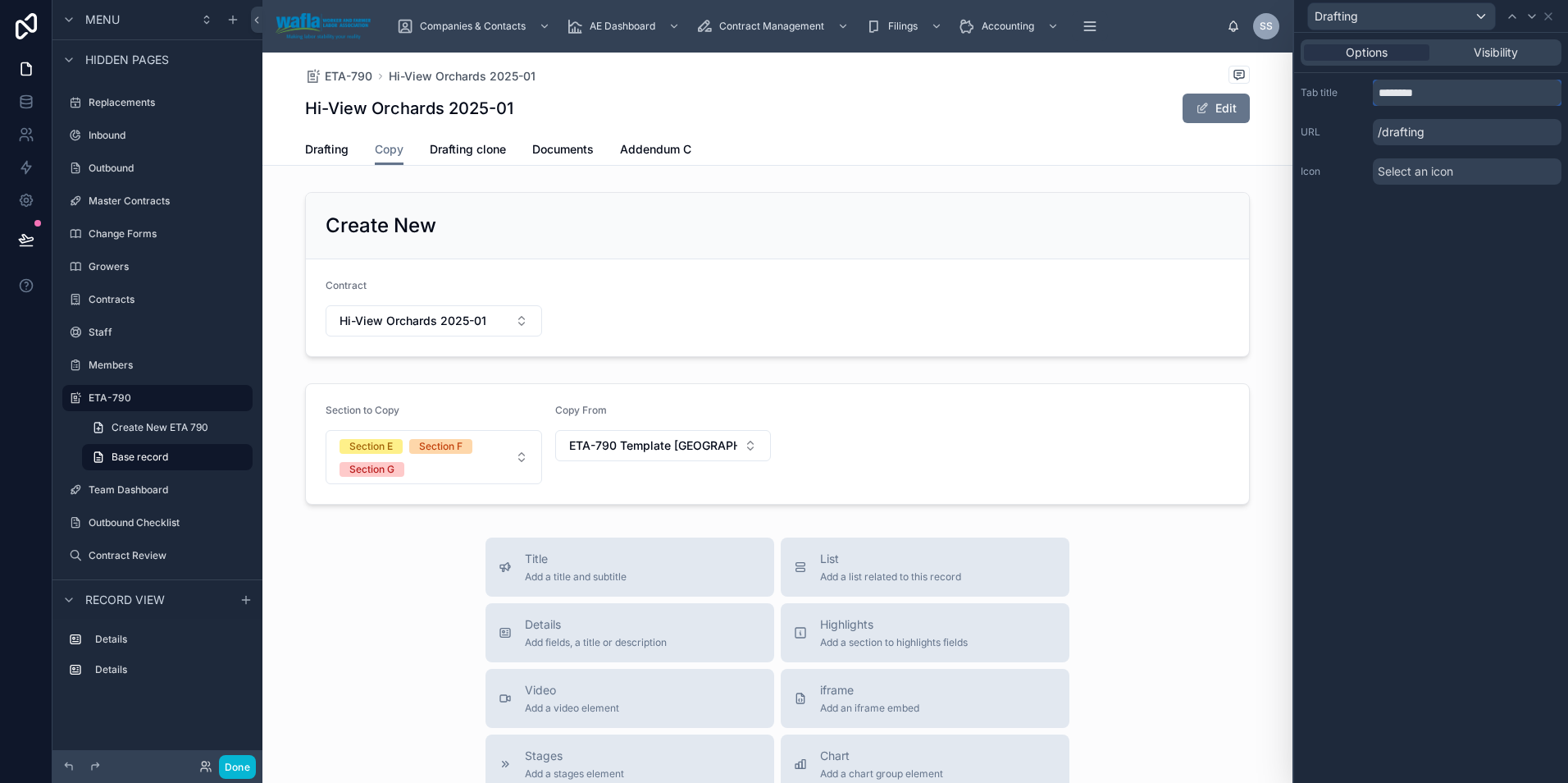
drag, startPoint x: 1438, startPoint y: 87, endPoint x: 1361, endPoint y: 96, distance: 77.5
click at [1361, 96] on div "Tab title ********" at bounding box center [1430, 92] width 261 height 26
type input "**********"
click at [1546, 14] on icon at bounding box center [1547, 16] width 7 height 7
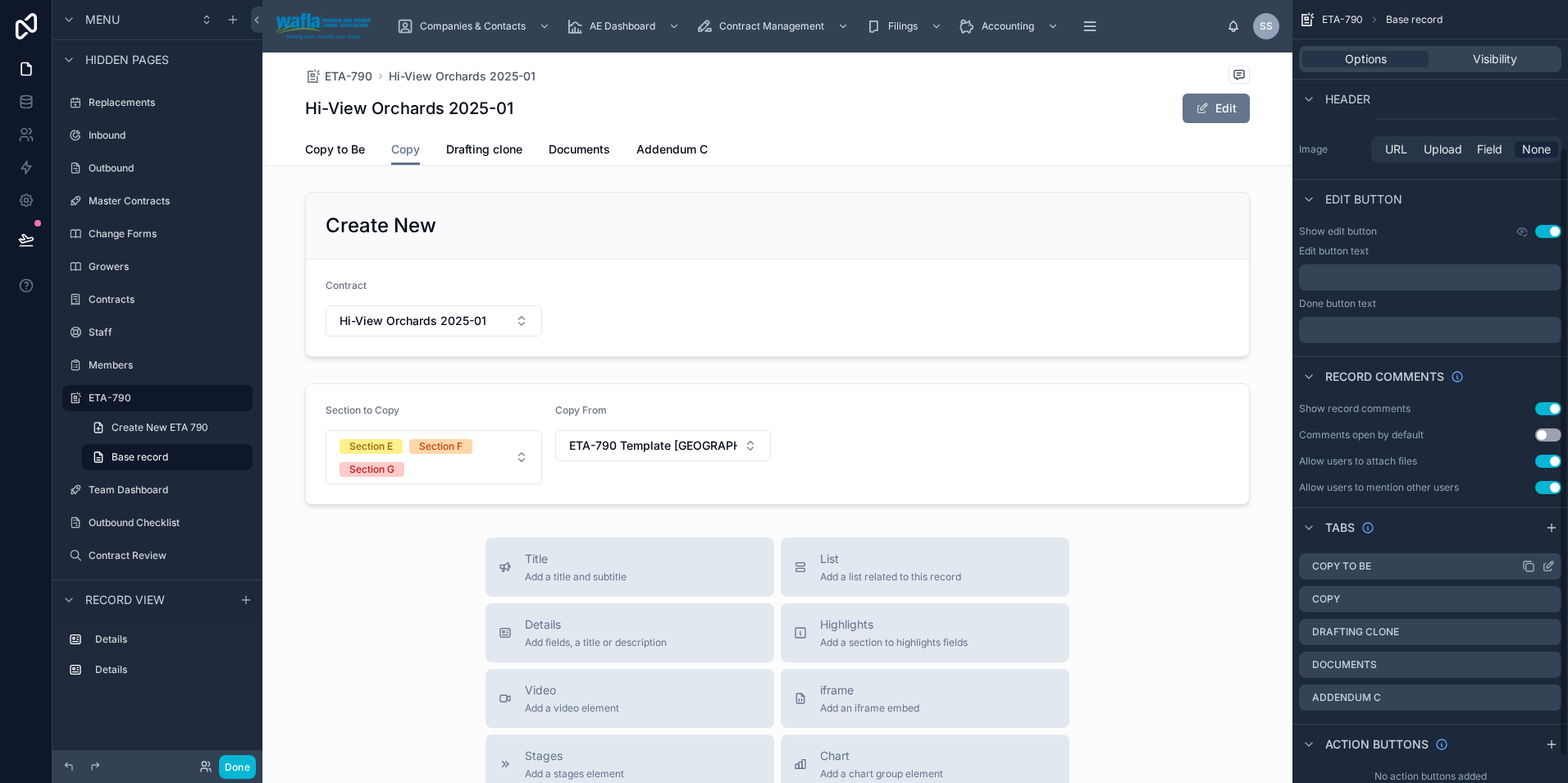
click at [1351, 561] on label "Copy to Be" at bounding box center [1341, 566] width 59 height 13
click at [315, 150] on span "Copy to Be" at bounding box center [335, 149] width 60 height 17
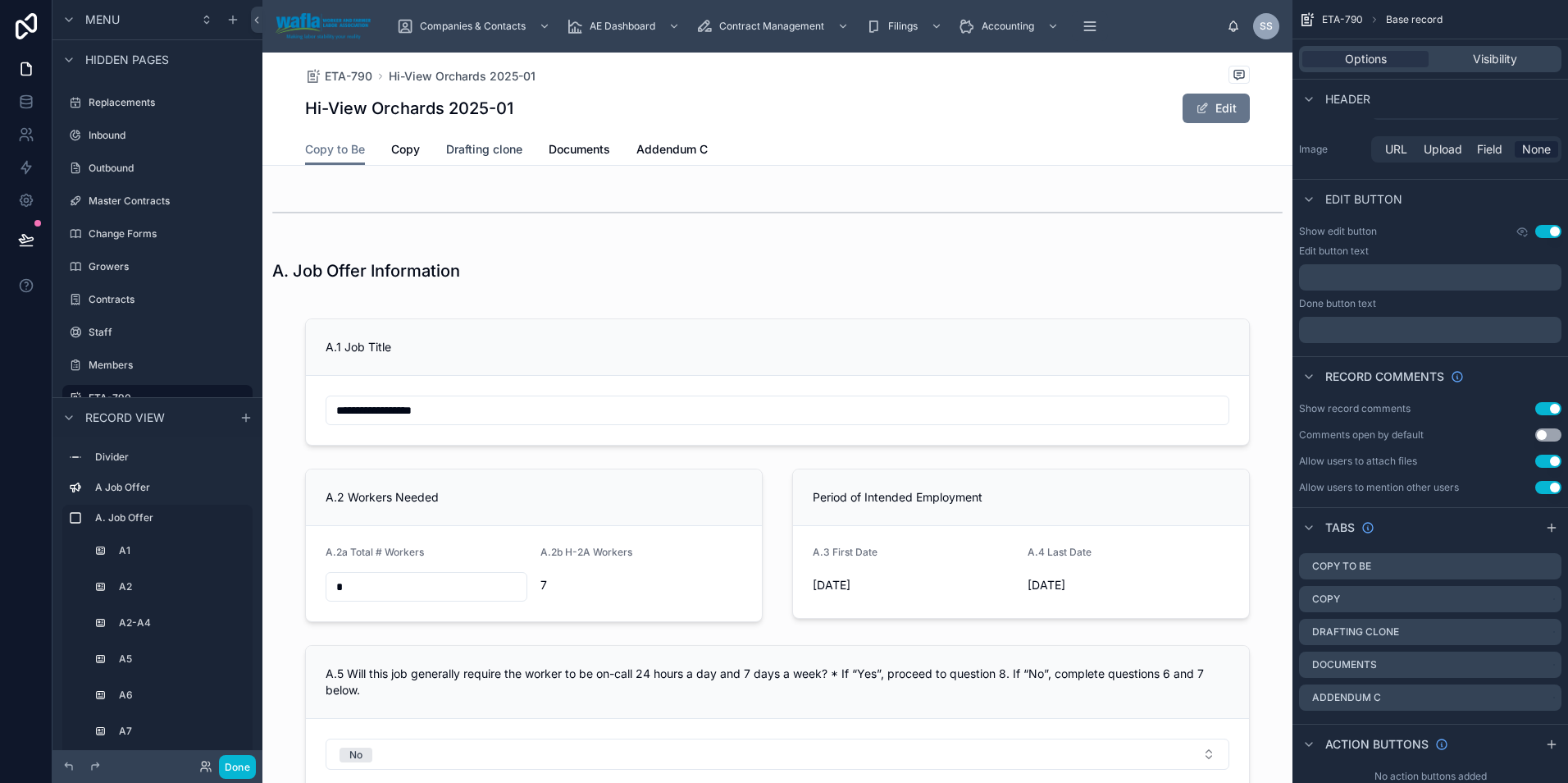
click at [477, 148] on span "Drafting clone" at bounding box center [484, 149] width 76 height 17
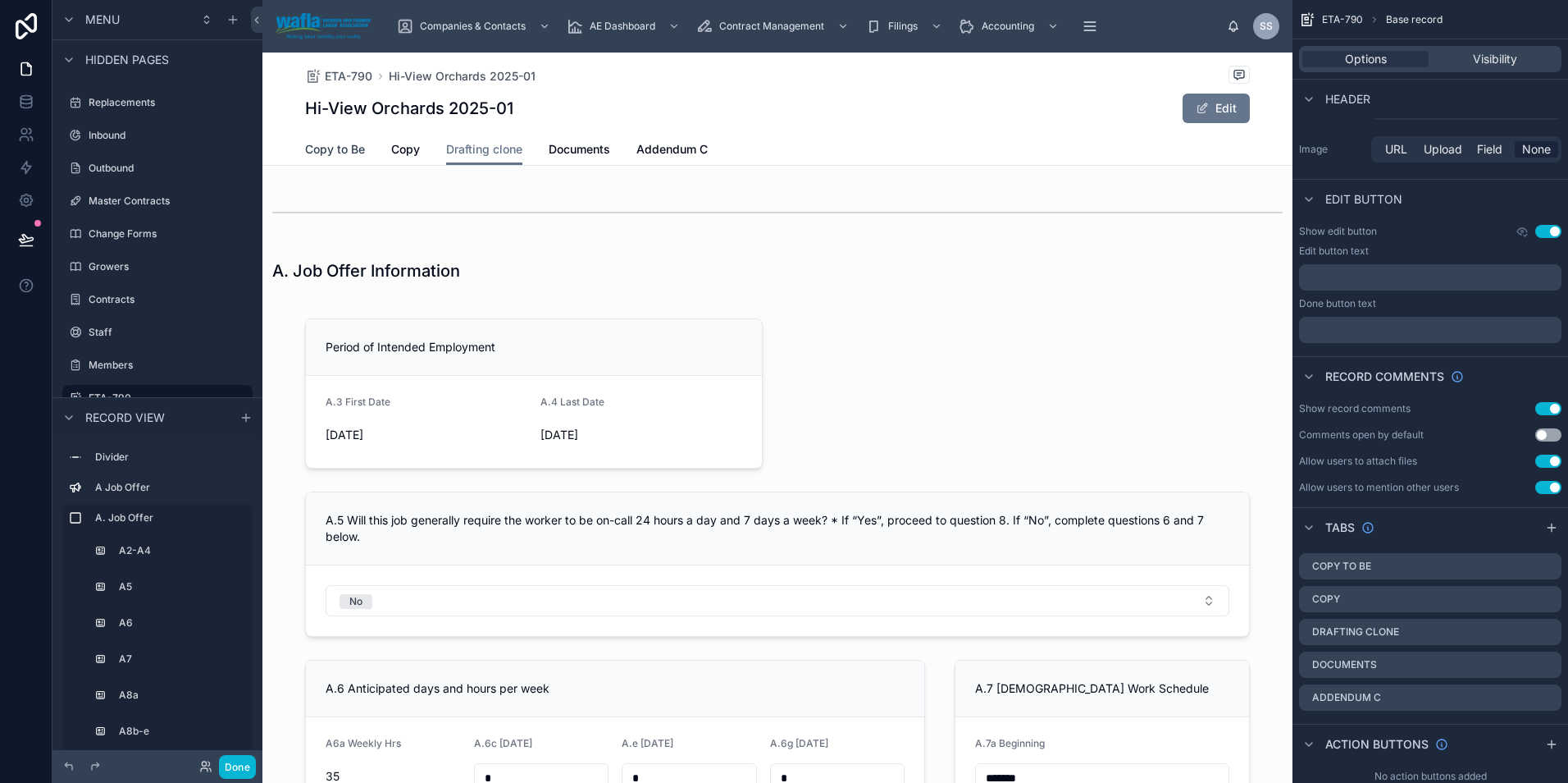
click at [343, 150] on span "Copy to Be" at bounding box center [335, 149] width 60 height 17
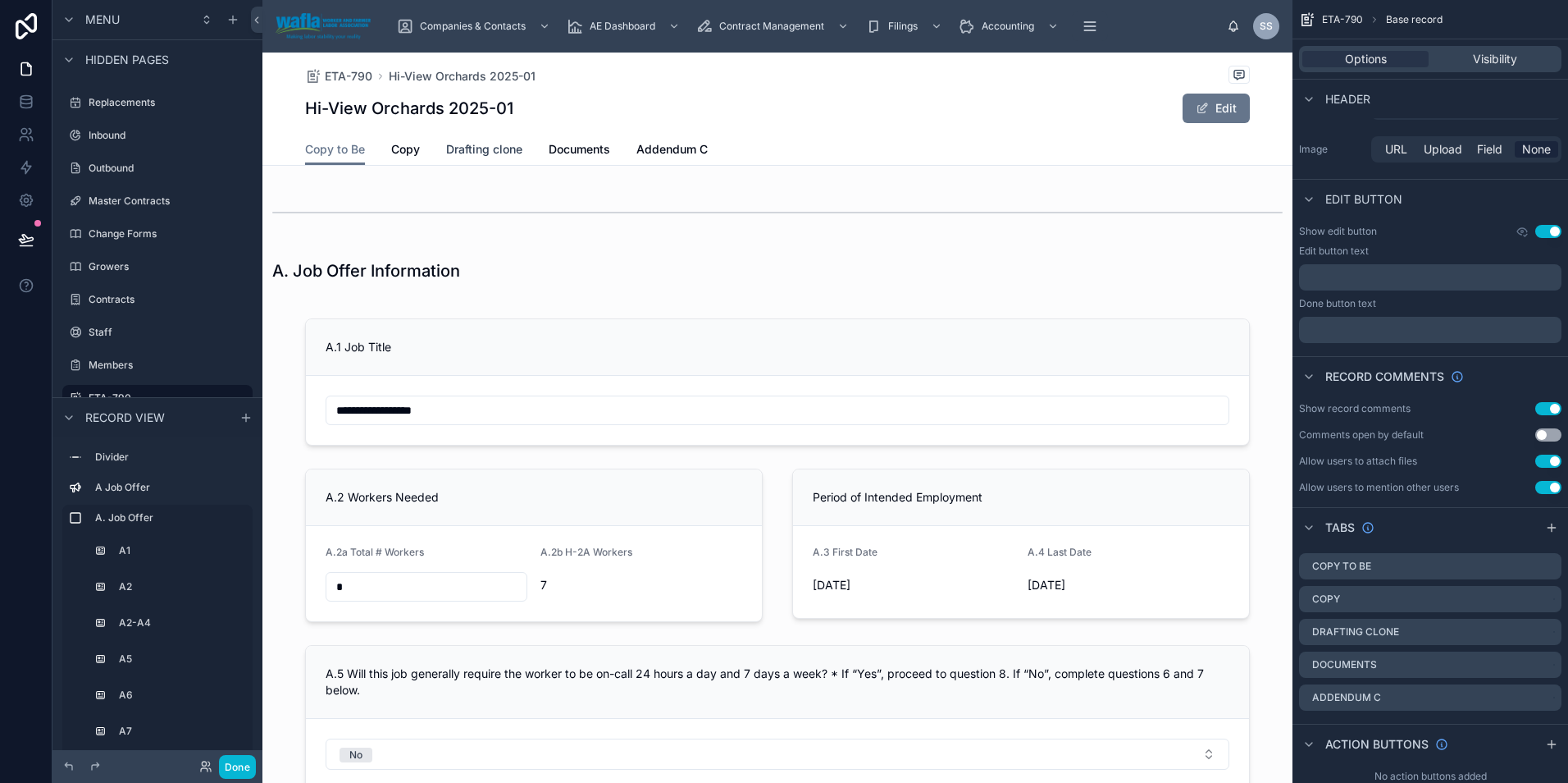
click at [503, 150] on span "Drafting clone" at bounding box center [484, 149] width 76 height 17
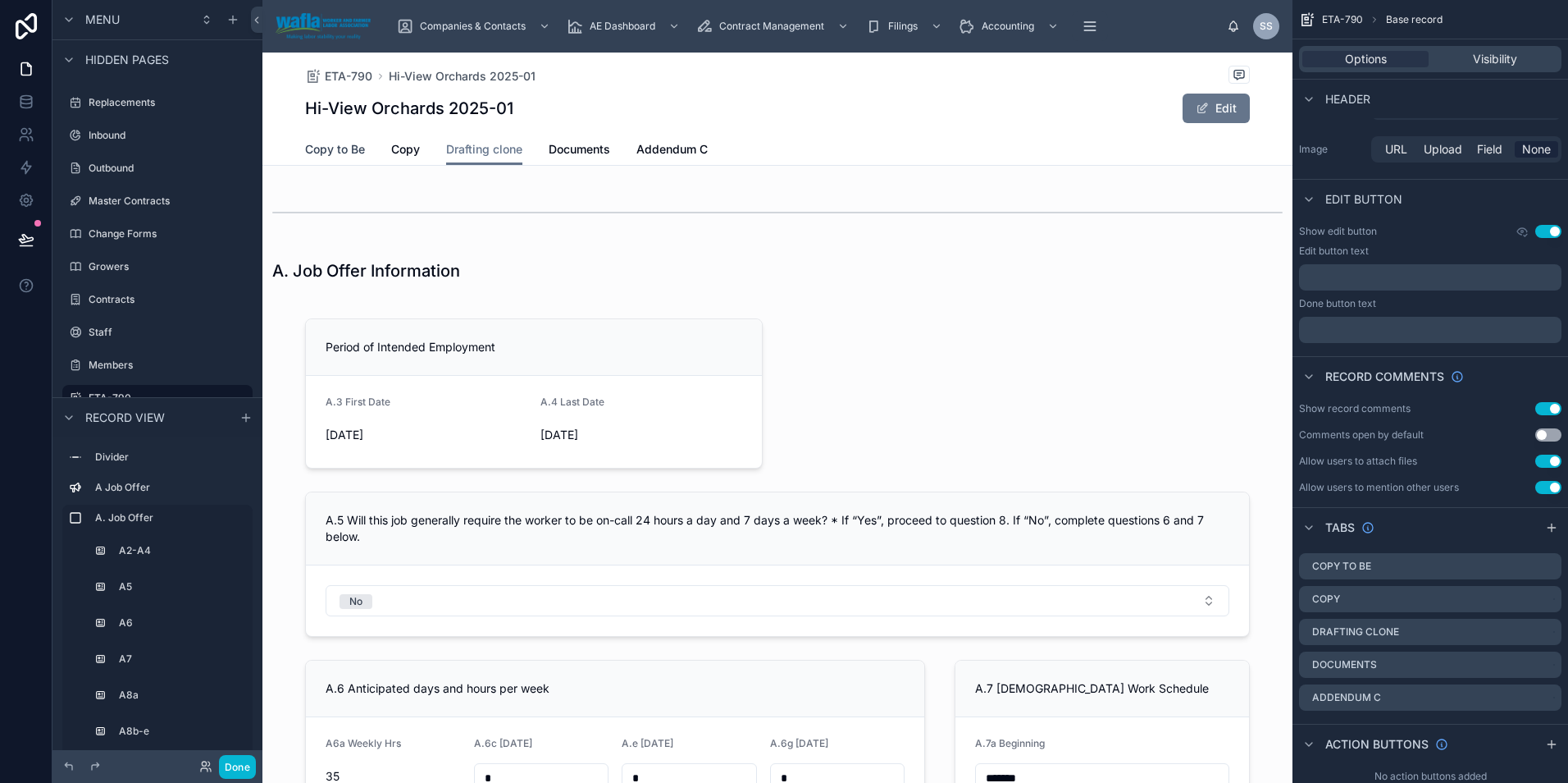
click at [318, 157] on span "Copy to Be" at bounding box center [335, 149] width 60 height 17
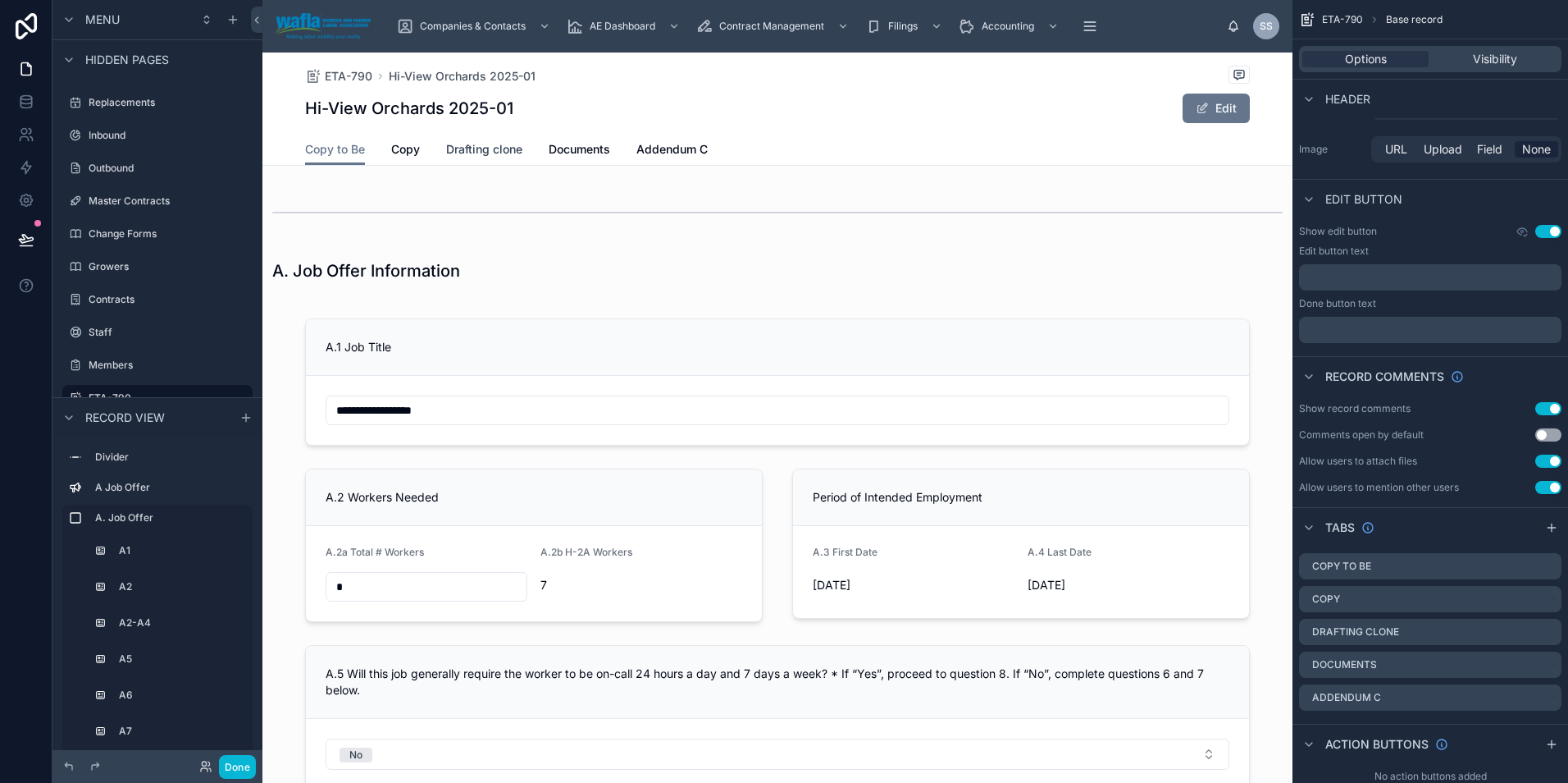
click at [490, 149] on span "Drafting clone" at bounding box center [484, 149] width 76 height 17
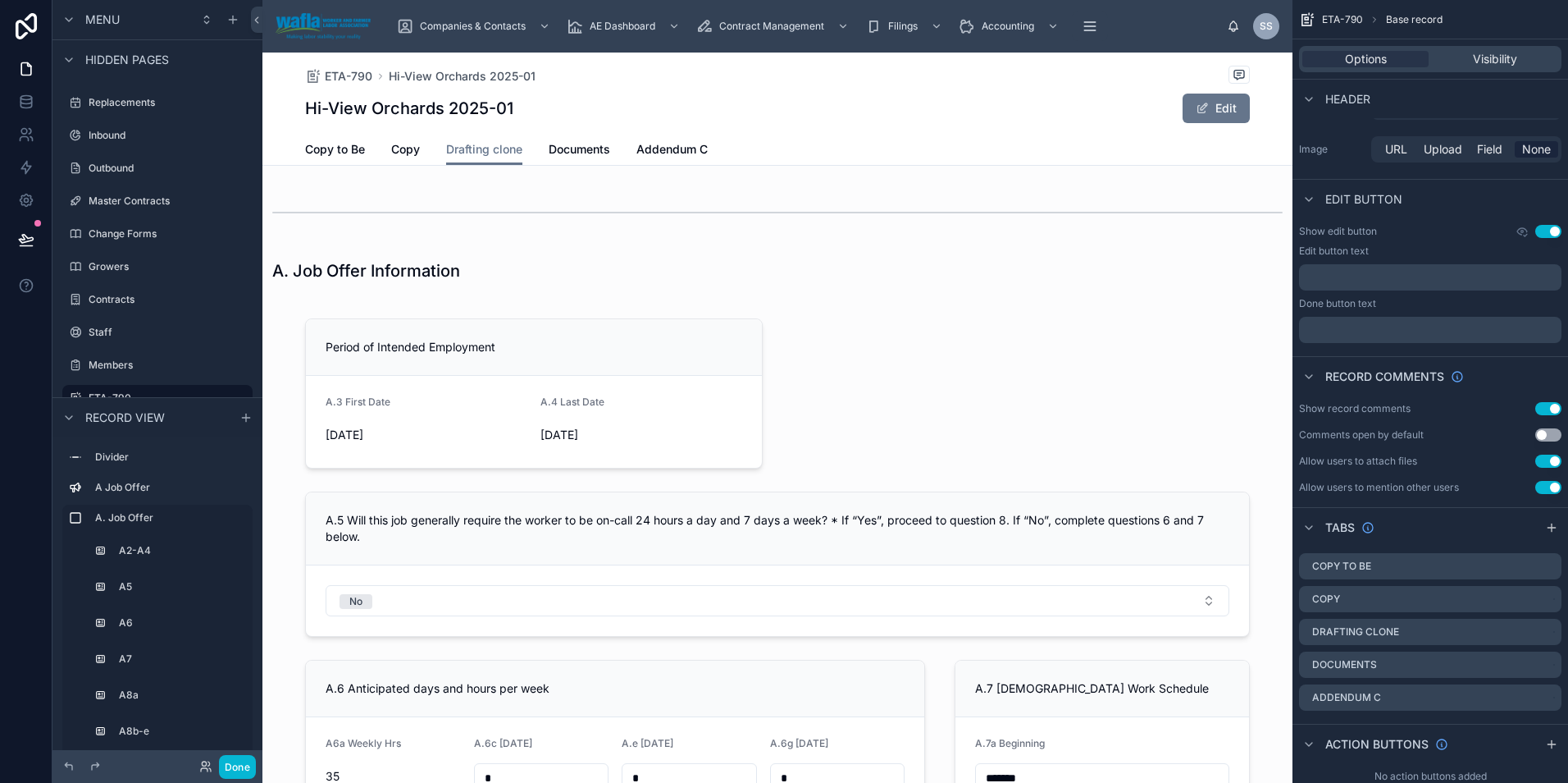
click at [318, 153] on span "Copy to Be" at bounding box center [335, 149] width 60 height 17
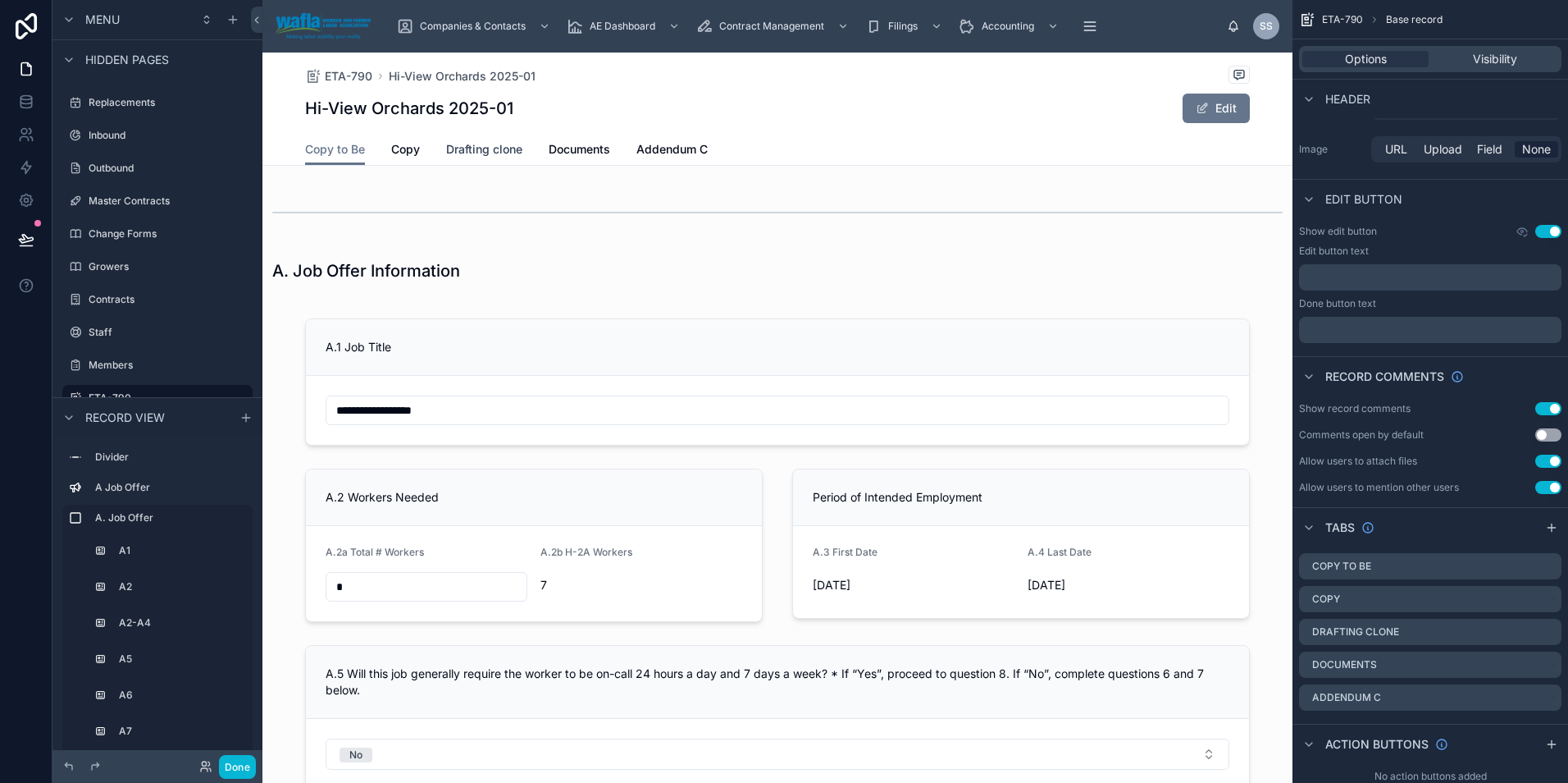
click at [505, 148] on span "Drafting clone" at bounding box center [484, 149] width 76 height 17
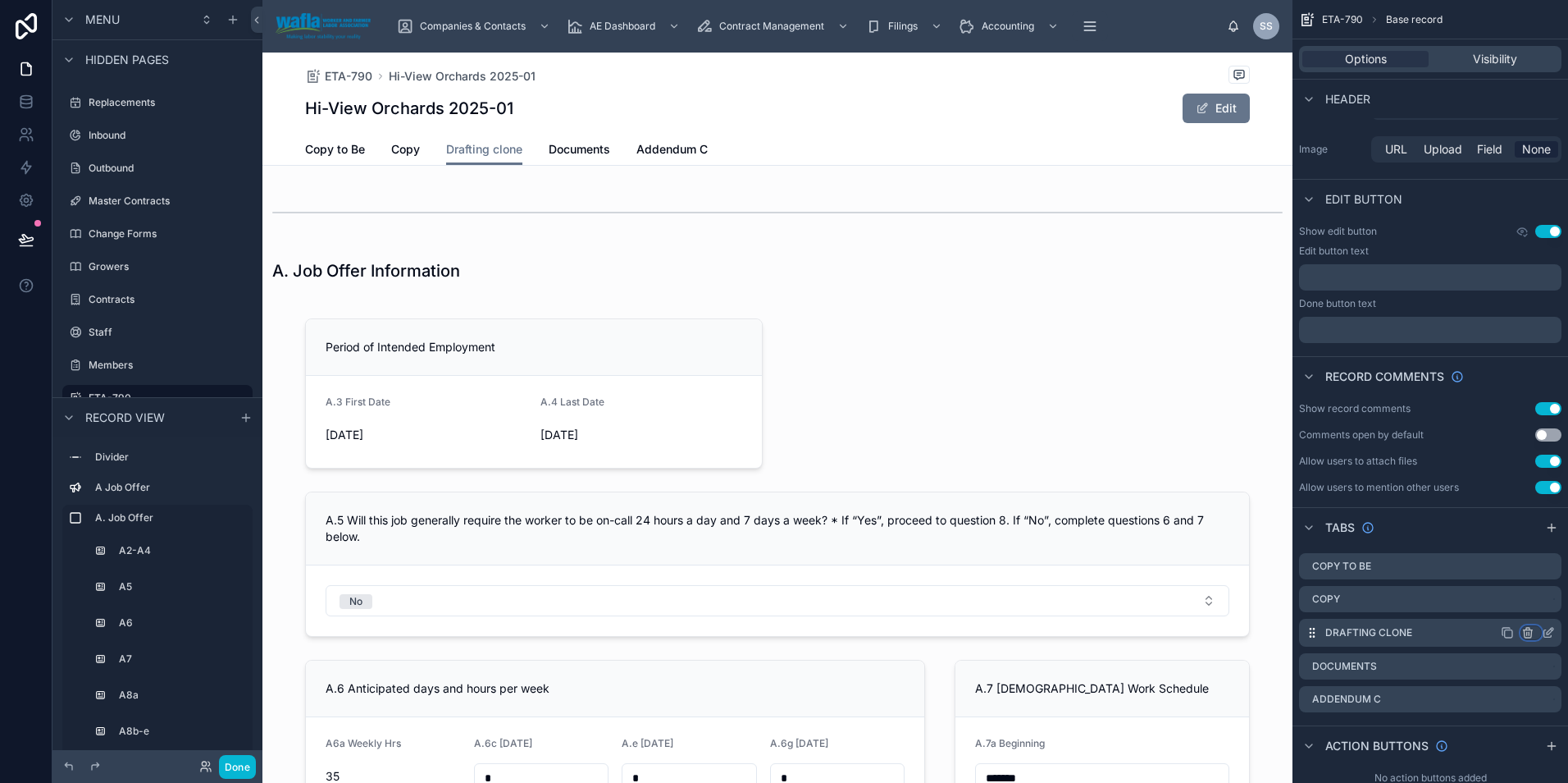
click at [1526, 628] on icon "scrollable content" at bounding box center [1527, 632] width 13 height 13
click at [1453, 668] on span "Remove tab and contents" at bounding box center [1458, 664] width 139 height 20
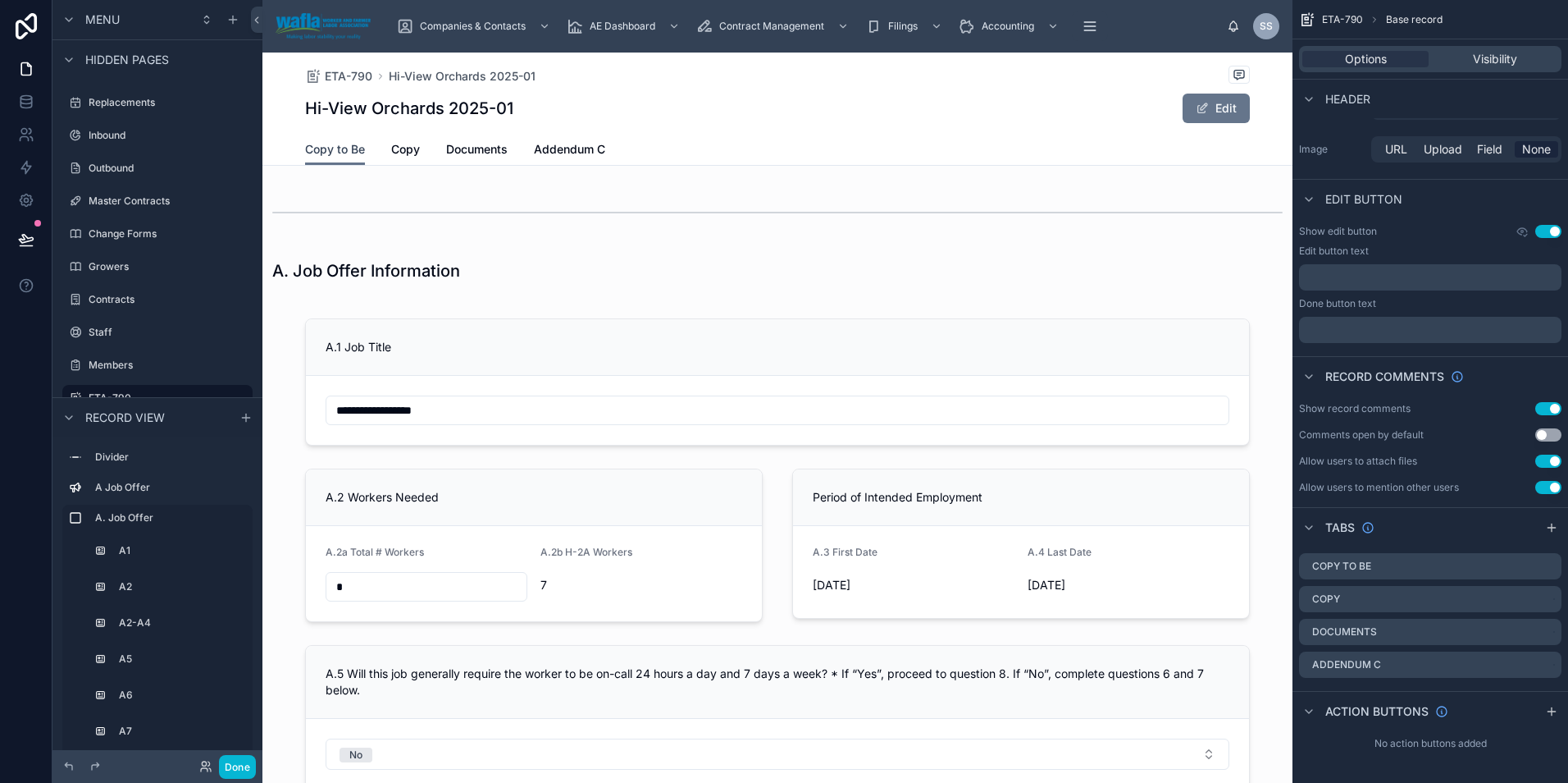
click at [325, 151] on span "Copy to Be" at bounding box center [335, 149] width 60 height 17
click at [1527, 562] on icon "scrollable content" at bounding box center [1528, 566] width 13 height 13
click at [712, 156] on span "Copy to Be clone" at bounding box center [677, 149] width 93 height 17
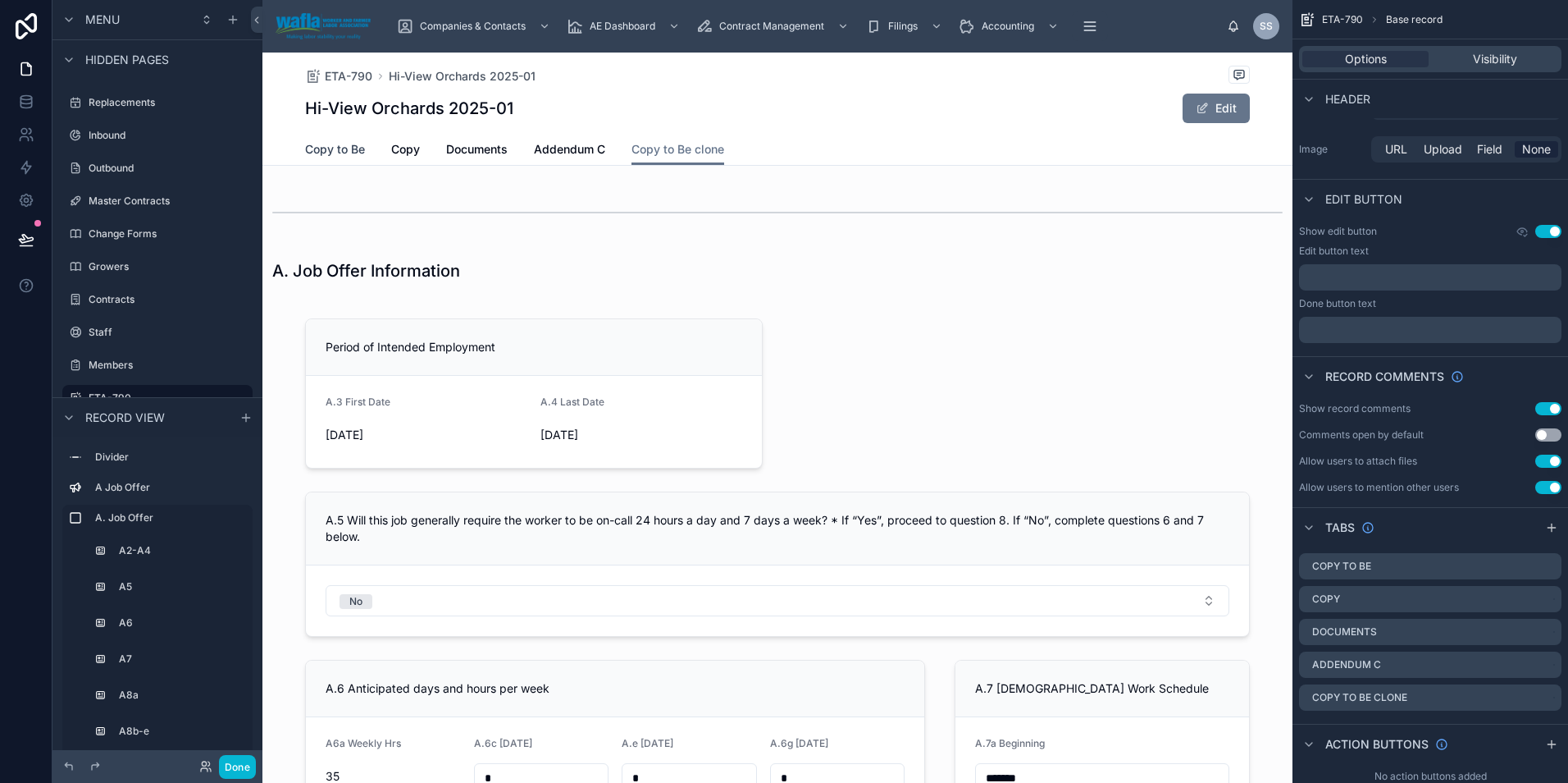
click at [340, 146] on span "Copy to Be" at bounding box center [335, 149] width 60 height 17
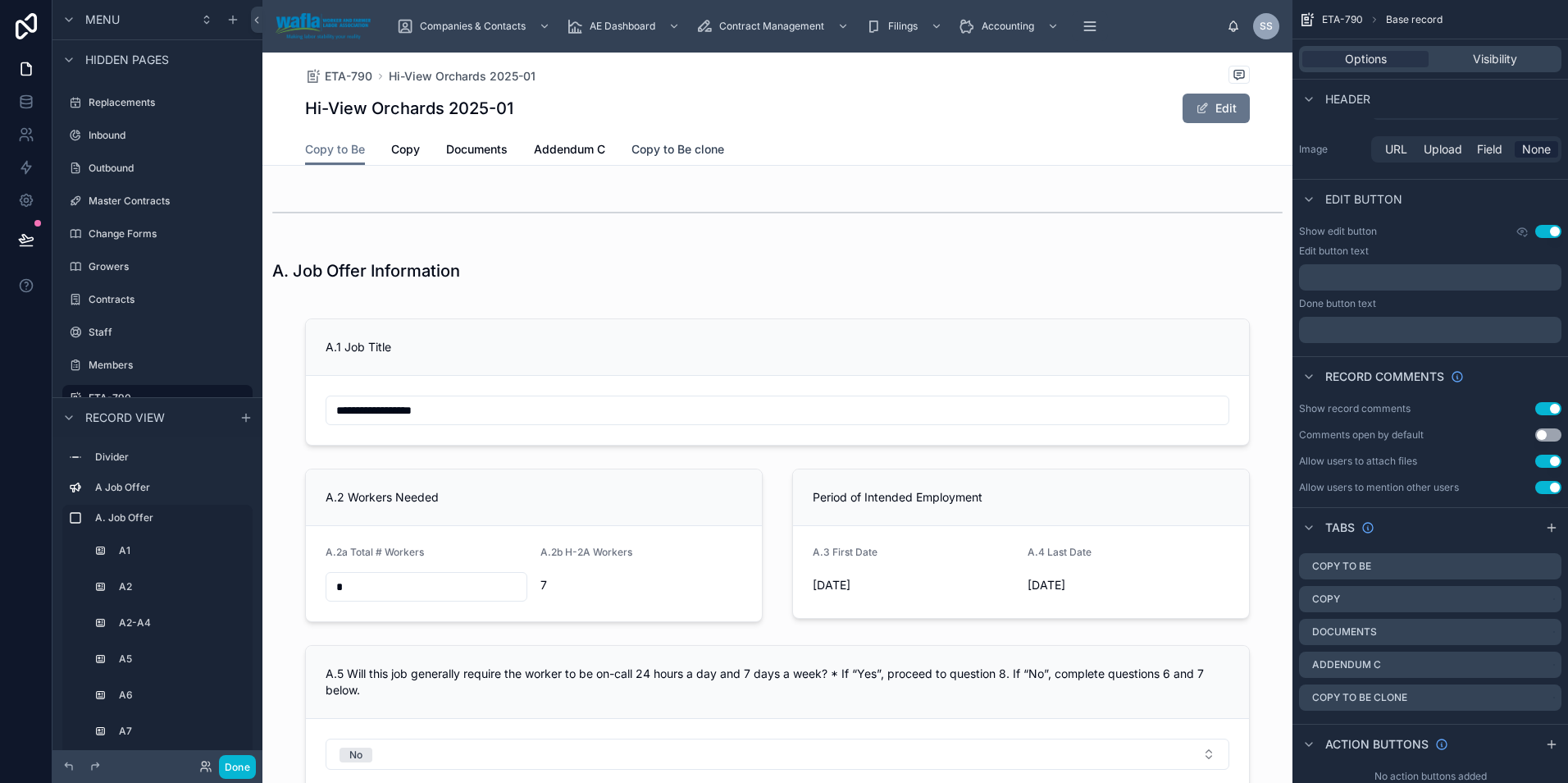
click at [676, 151] on span "Copy to Be clone" at bounding box center [677, 149] width 93 height 17
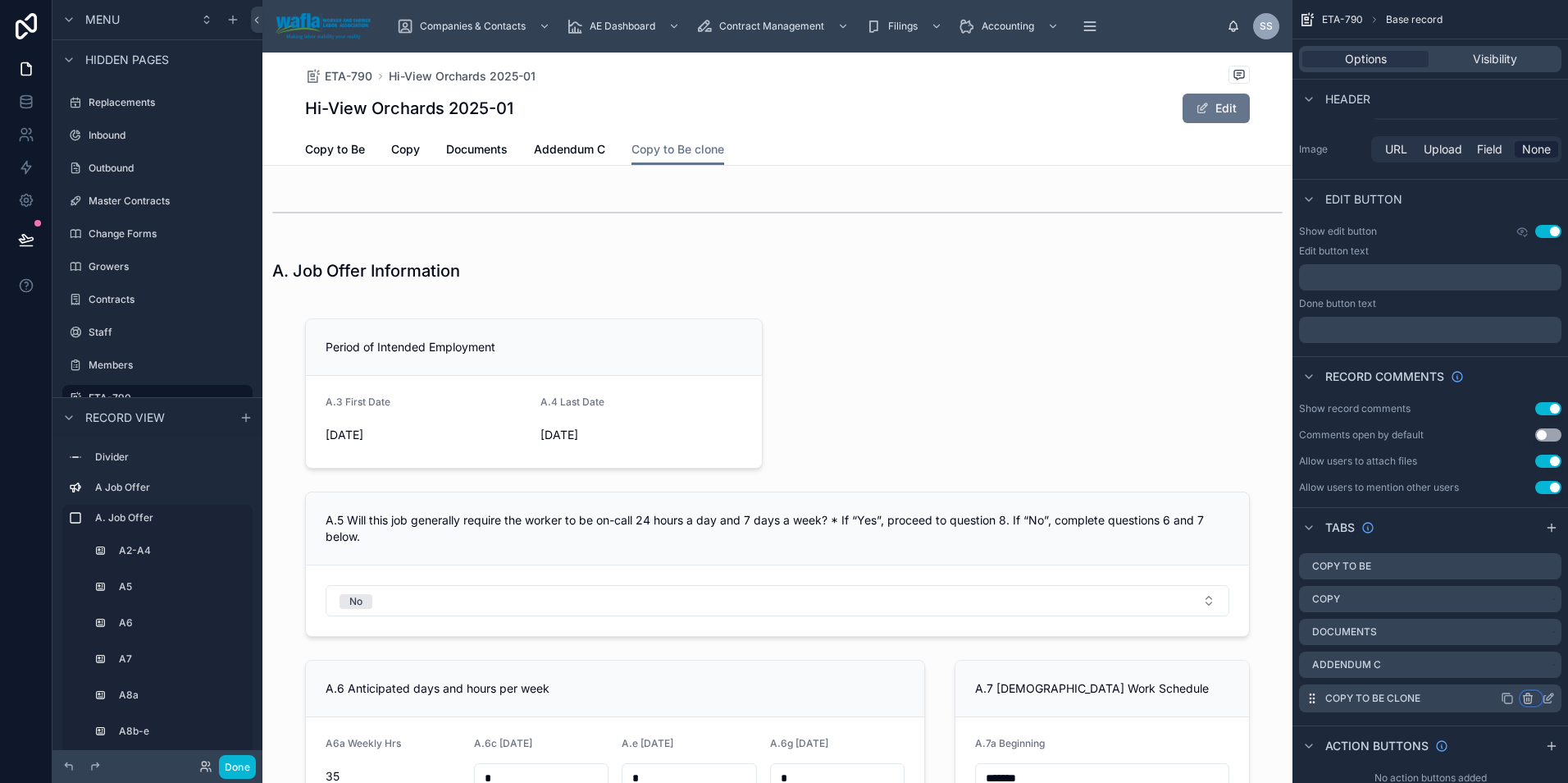
click at [1525, 697] on icon "scrollable content" at bounding box center [1527, 698] width 13 height 13
click at [1465, 737] on span "Remove tab and contents" at bounding box center [1458, 729] width 139 height 20
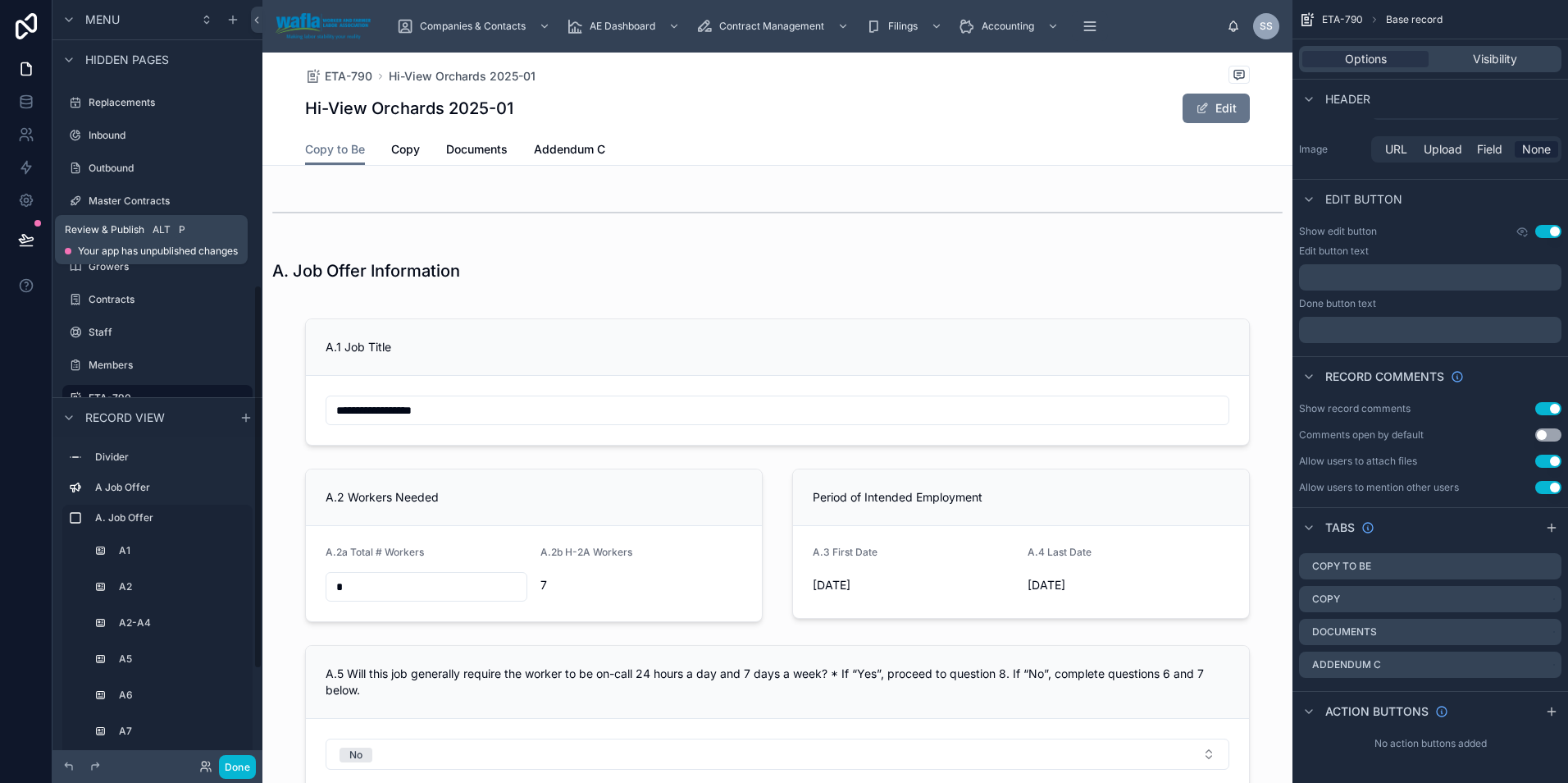
click at [23, 232] on icon at bounding box center [25, 239] width 17 height 17
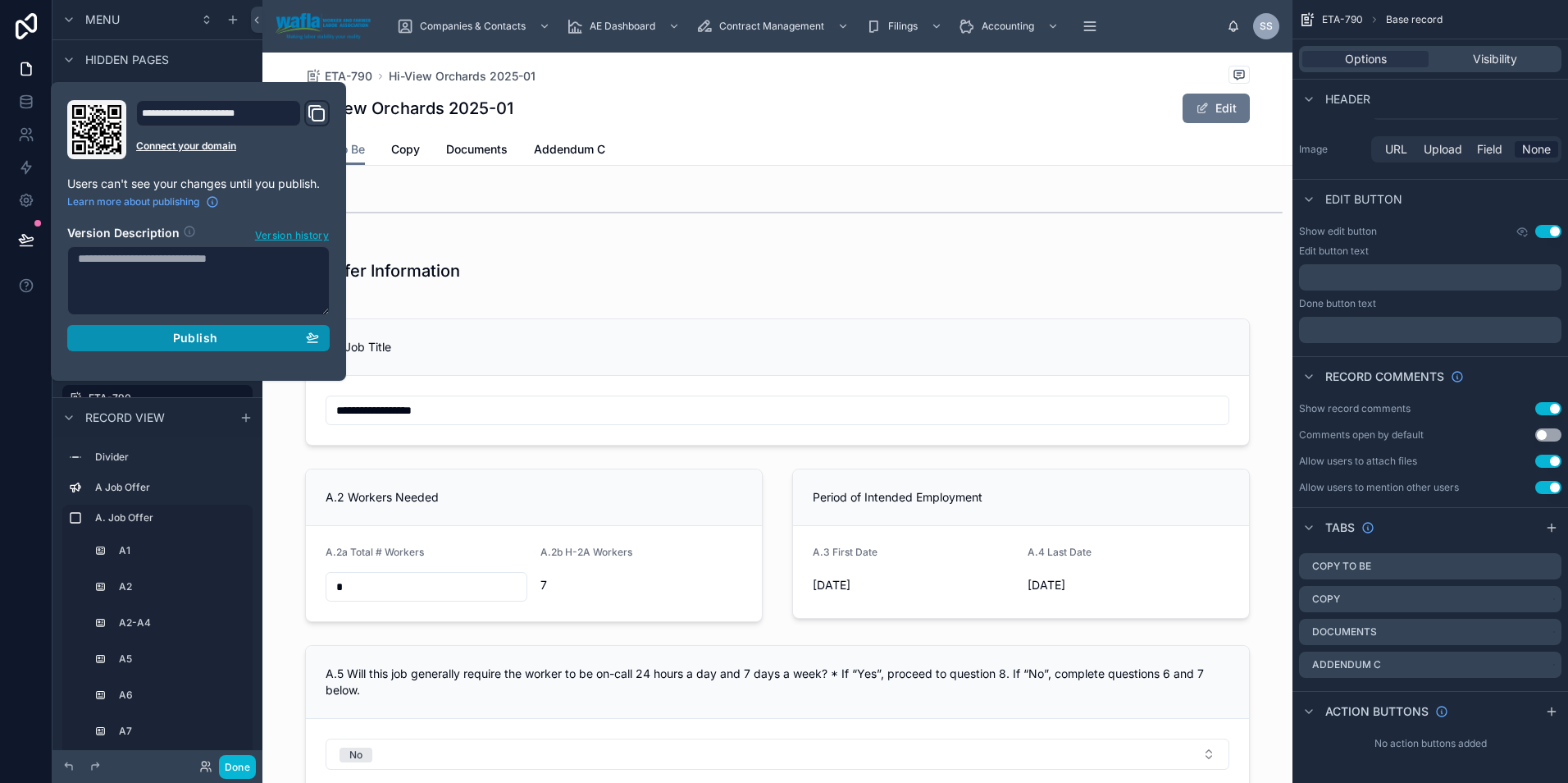
click at [164, 343] on div "Publish" at bounding box center [199, 338] width 241 height 15
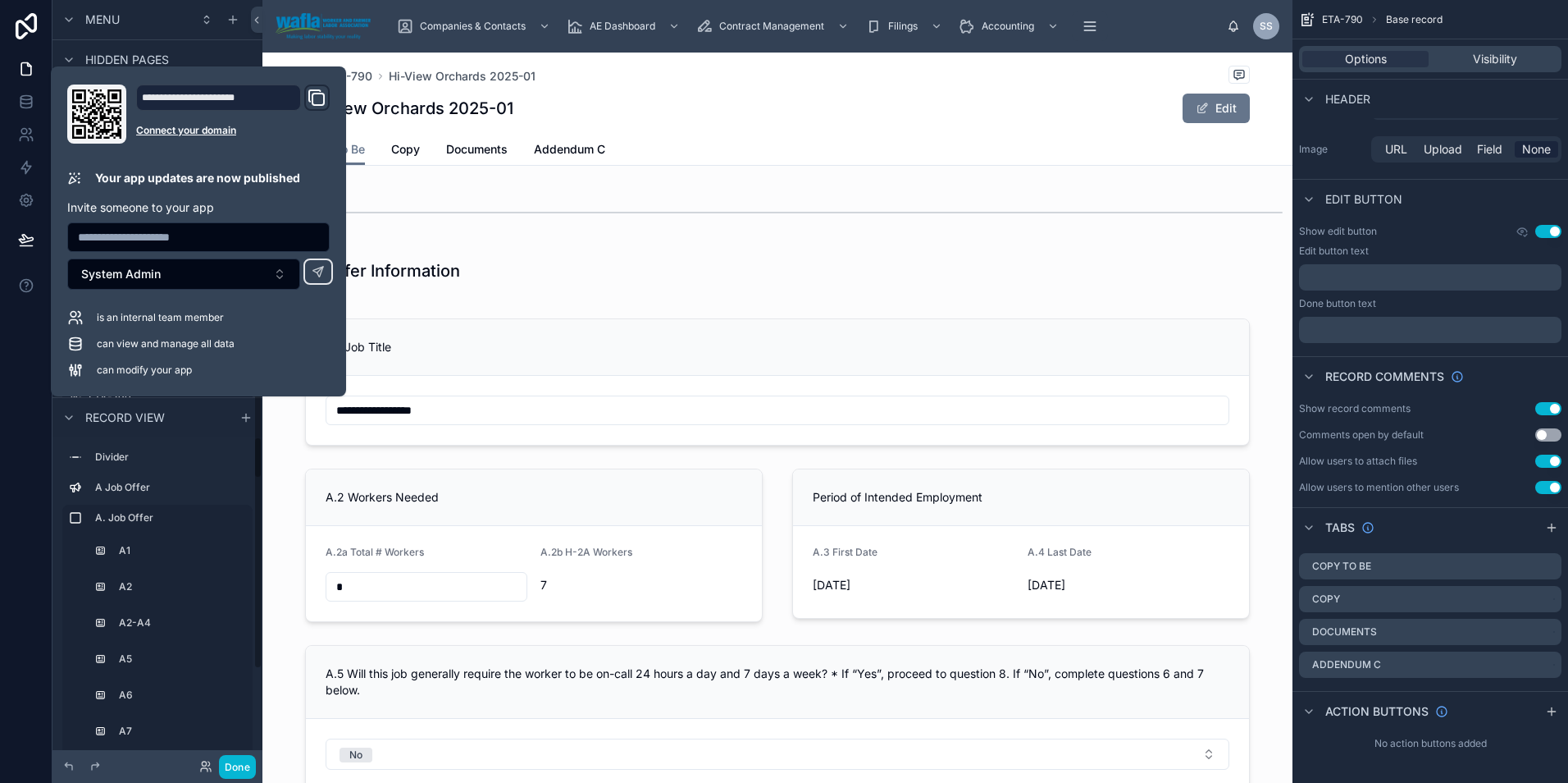
click at [23, 381] on div at bounding box center [26, 392] width 53 height 783
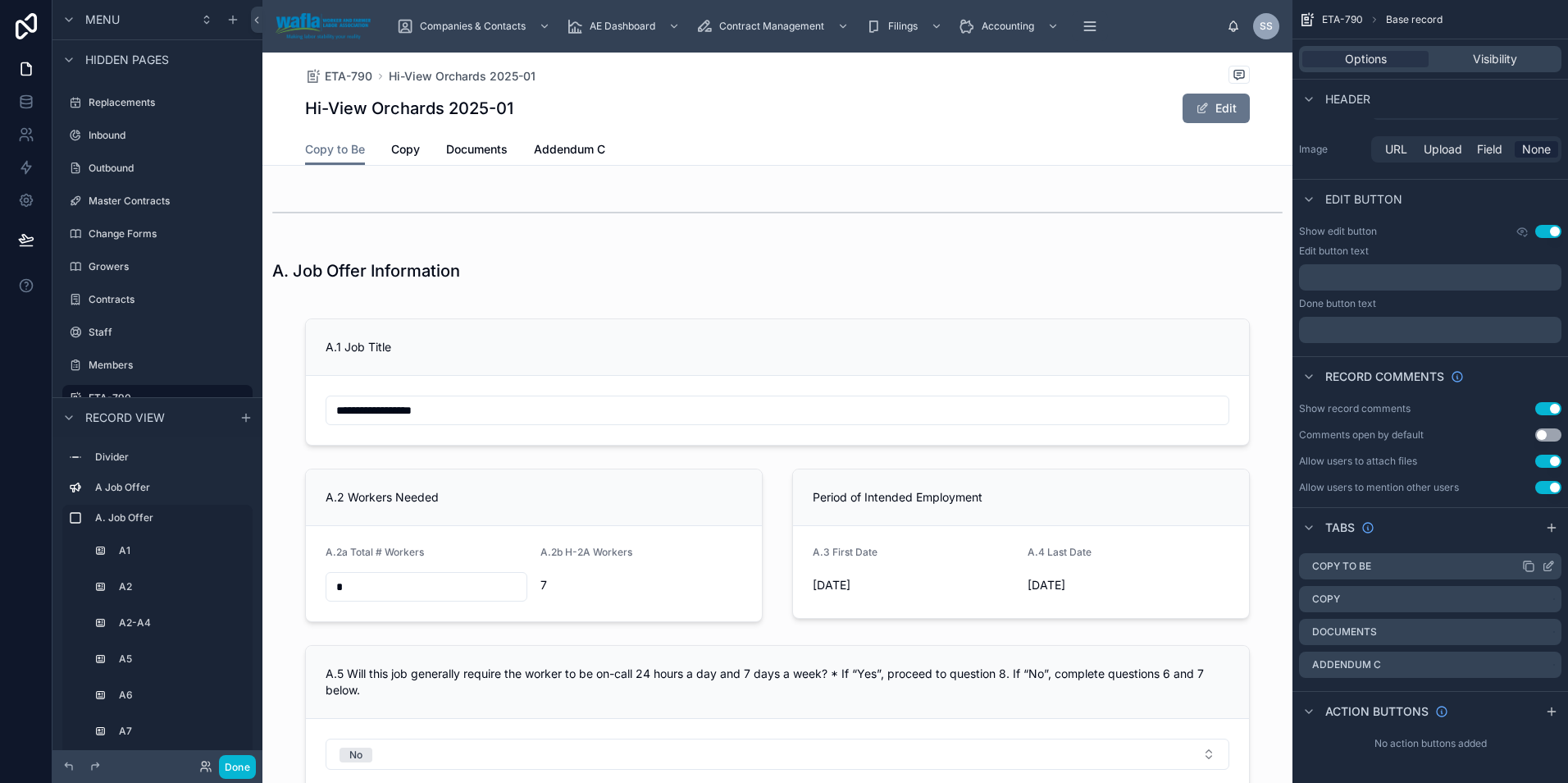
click at [1548, 564] on icon "scrollable content" at bounding box center [1549, 564] width 7 height 7
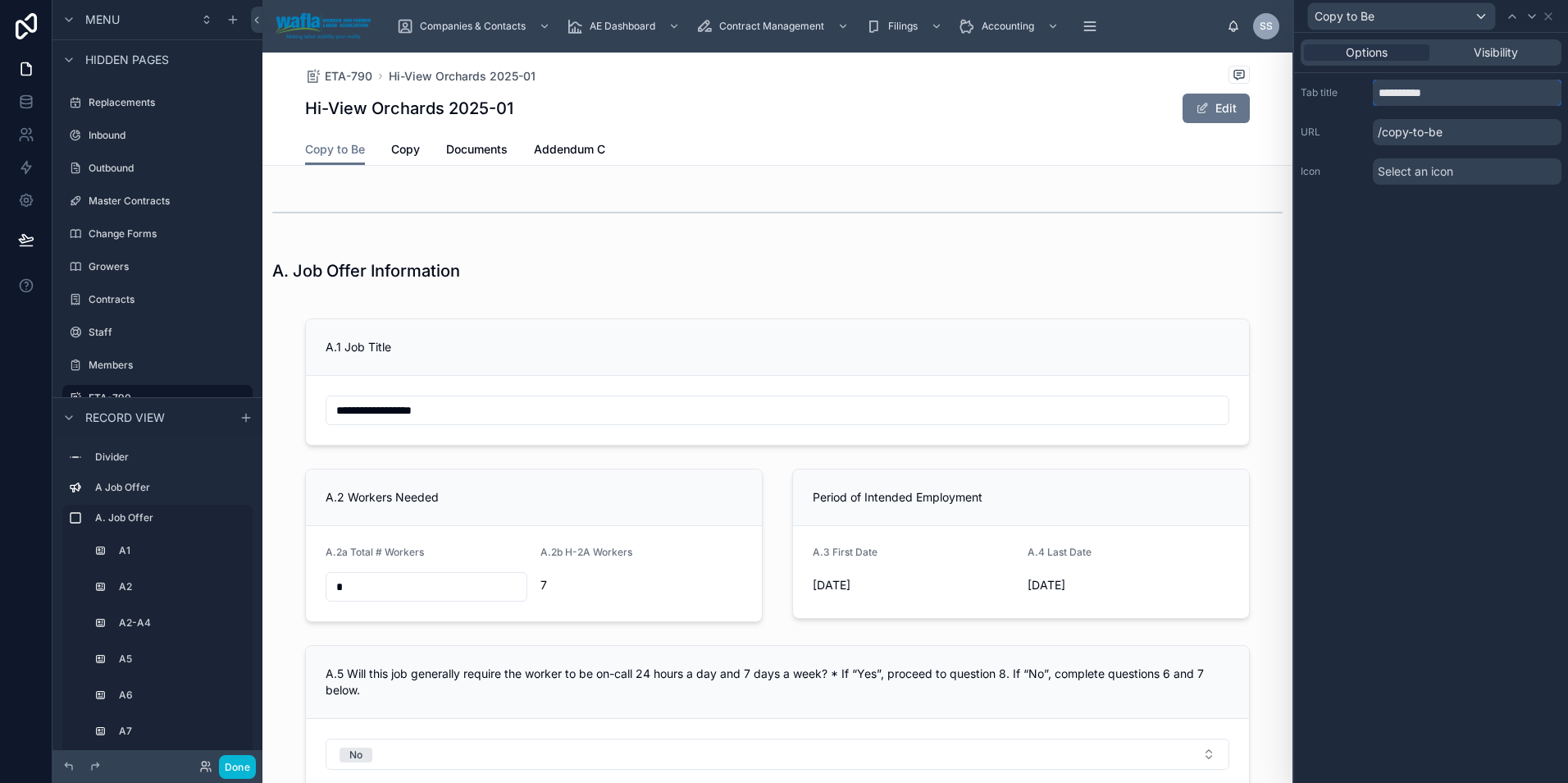
drag, startPoint x: 1444, startPoint y: 97, endPoint x: 1370, endPoint y: 101, distance: 74.1
click at [1370, 101] on div "**********" at bounding box center [1430, 92] width 261 height 26
type input "********"
click at [462, 151] on span "Documents" at bounding box center [460, 149] width 62 height 17
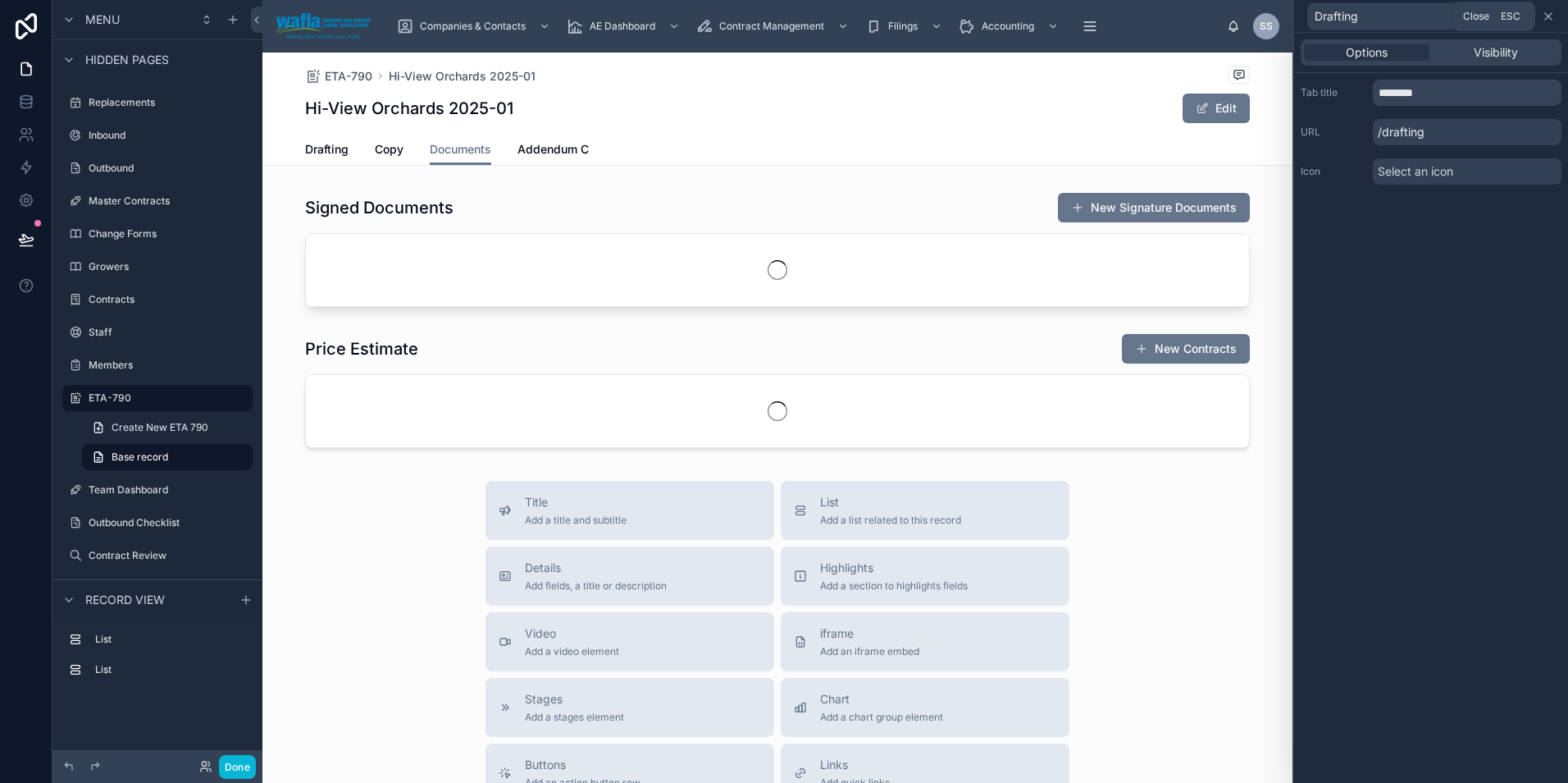
click at [1546, 15] on icon at bounding box center [1547, 16] width 7 height 7
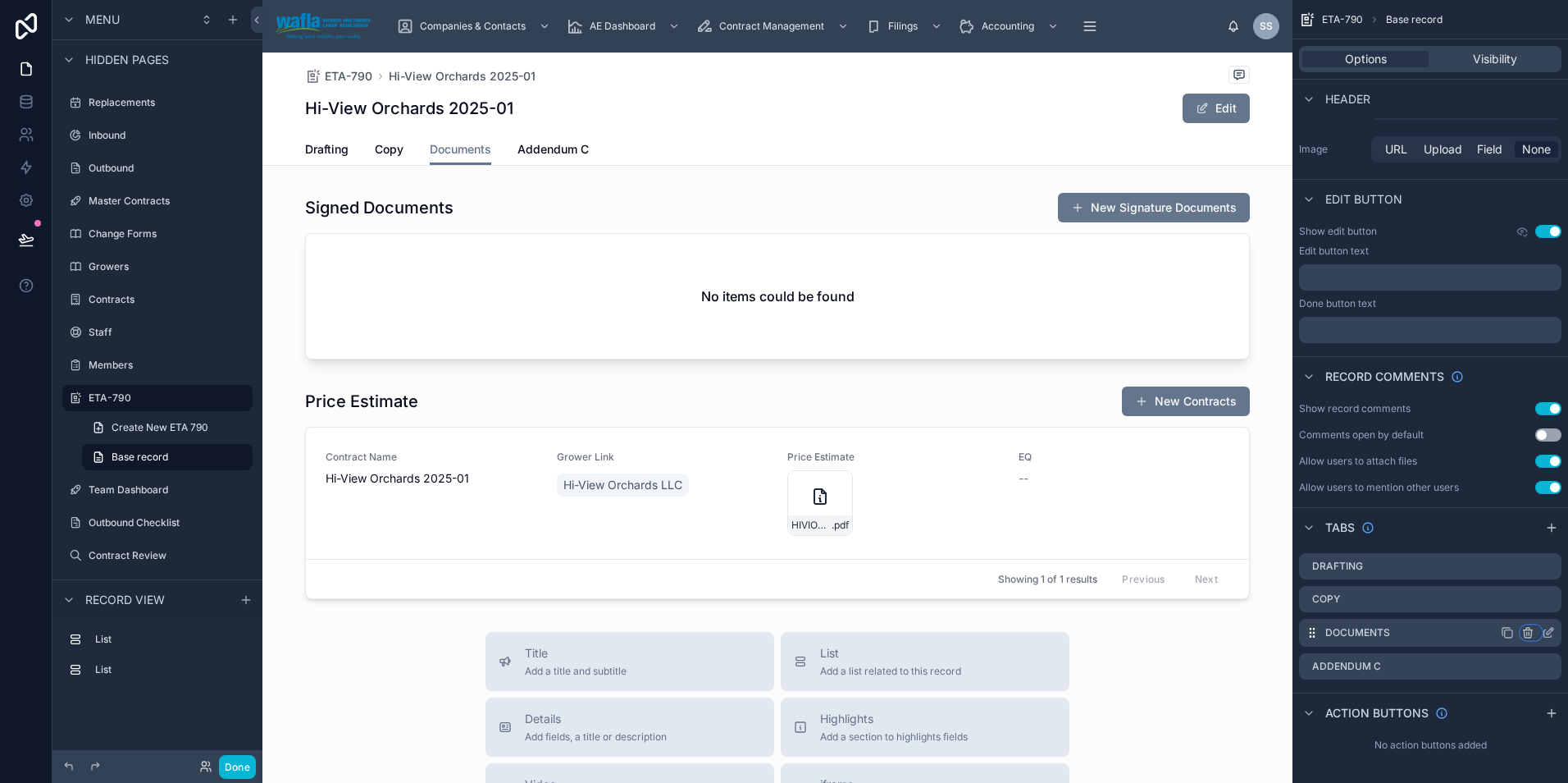
click at [1526, 630] on icon "scrollable content" at bounding box center [1527, 628] width 3 height 3
click at [1442, 667] on span "Remove tab and contents" at bounding box center [1458, 664] width 139 height 20
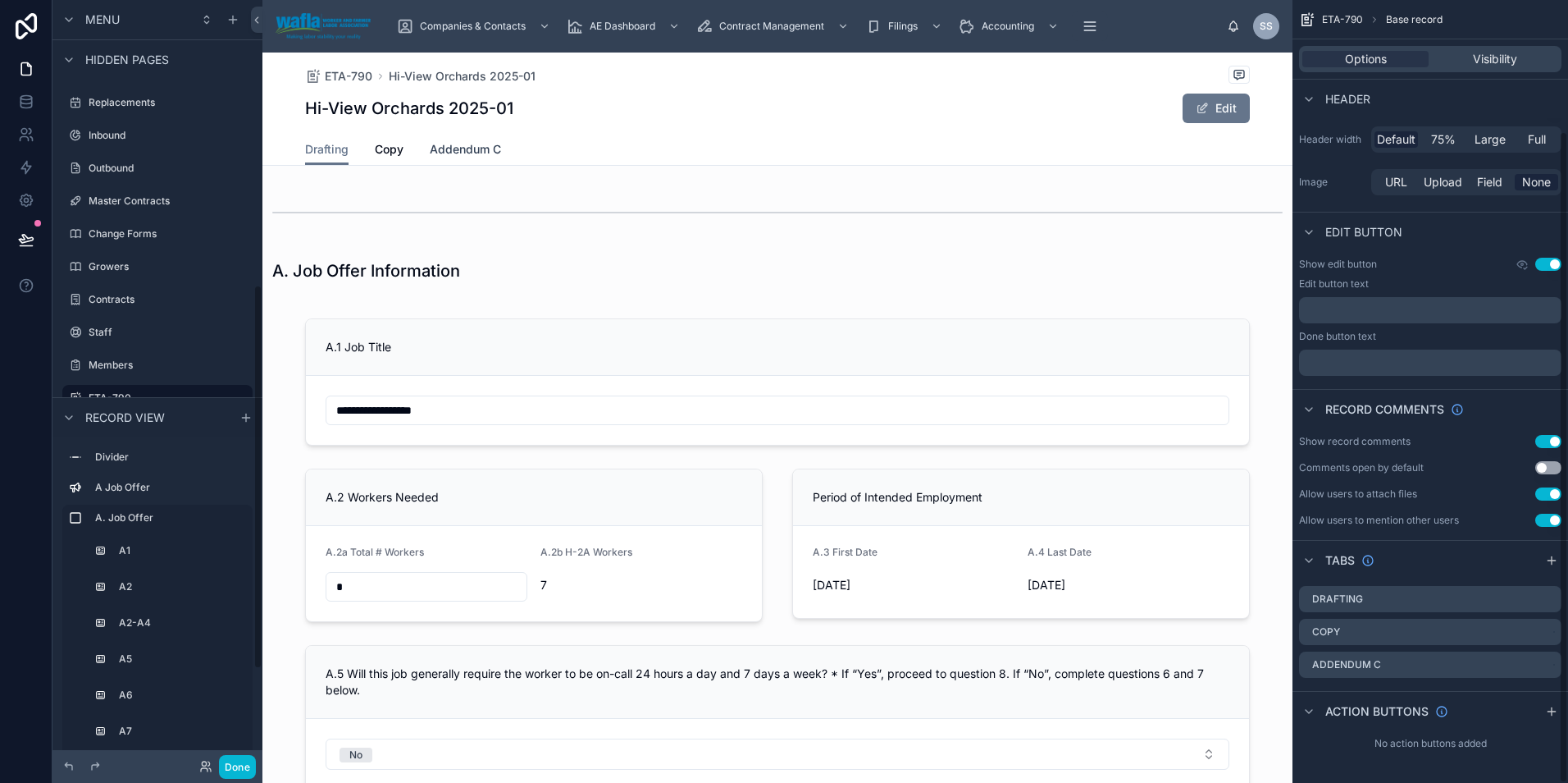
scroll to position [158, 0]
click at [469, 146] on span "Addendum C" at bounding box center [465, 149] width 71 height 17
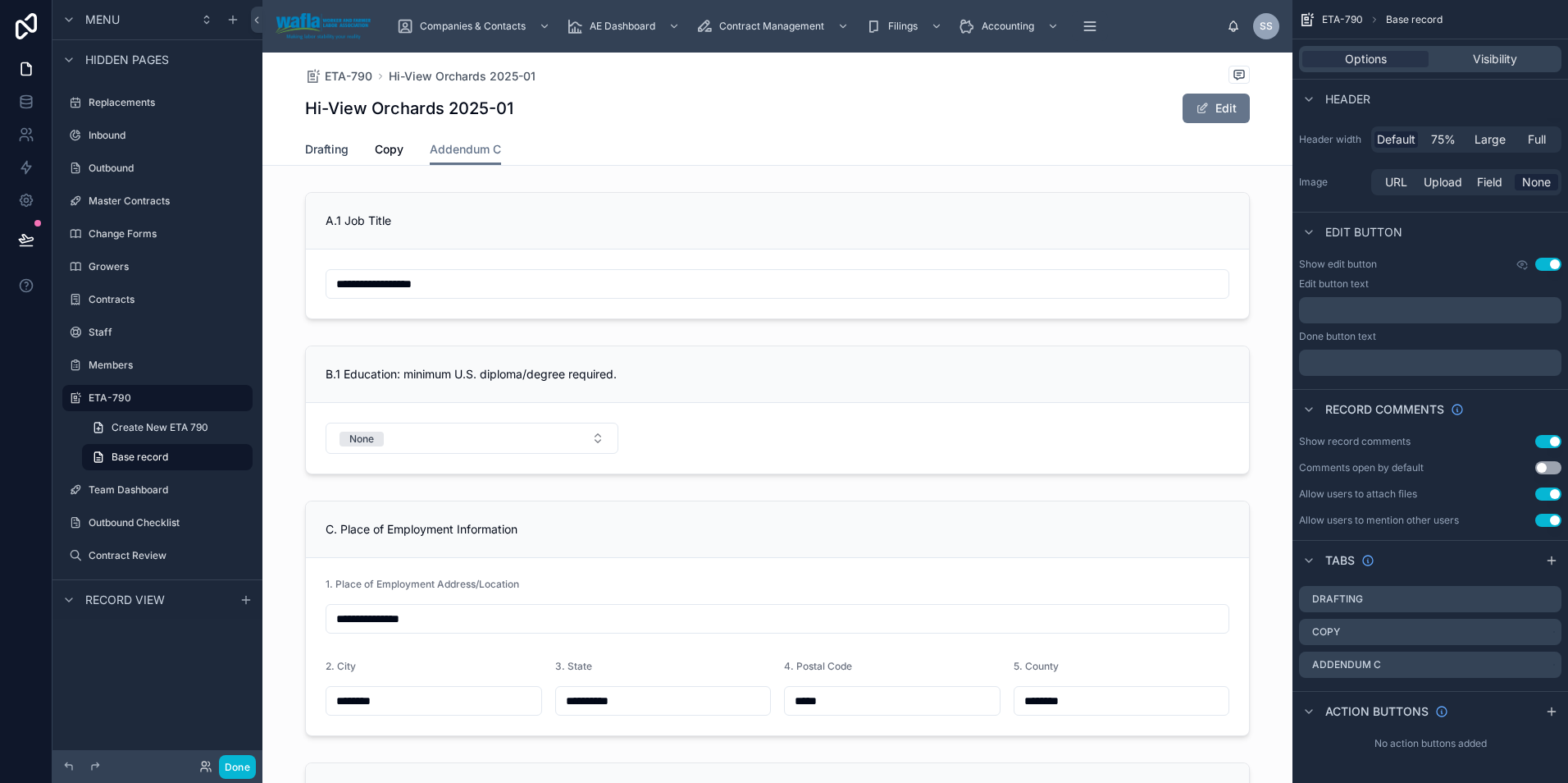
click at [326, 150] on span "Drafting" at bounding box center [327, 149] width 43 height 17
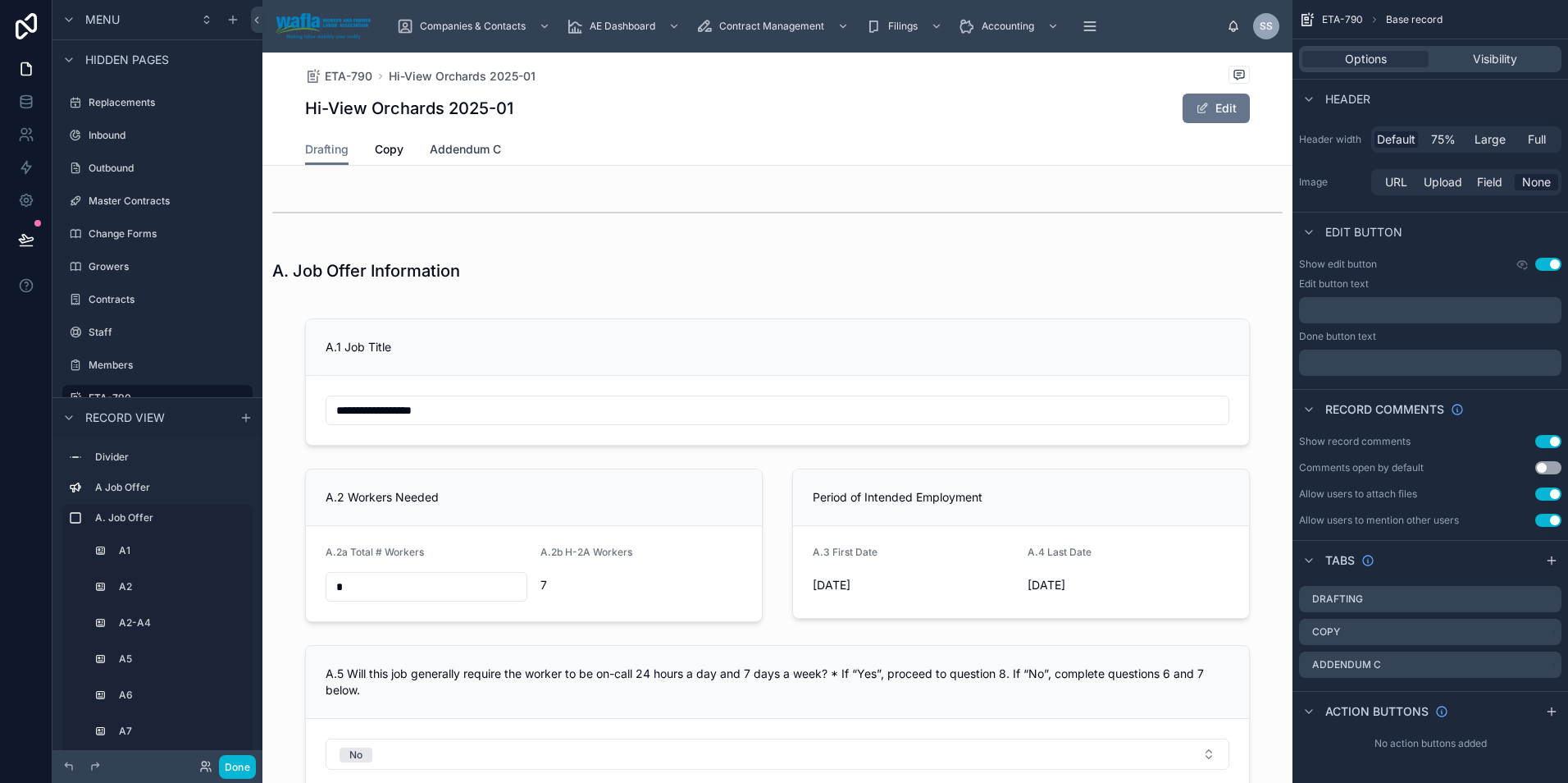
click at [480, 146] on span "Addendum C" at bounding box center [465, 149] width 71 height 17
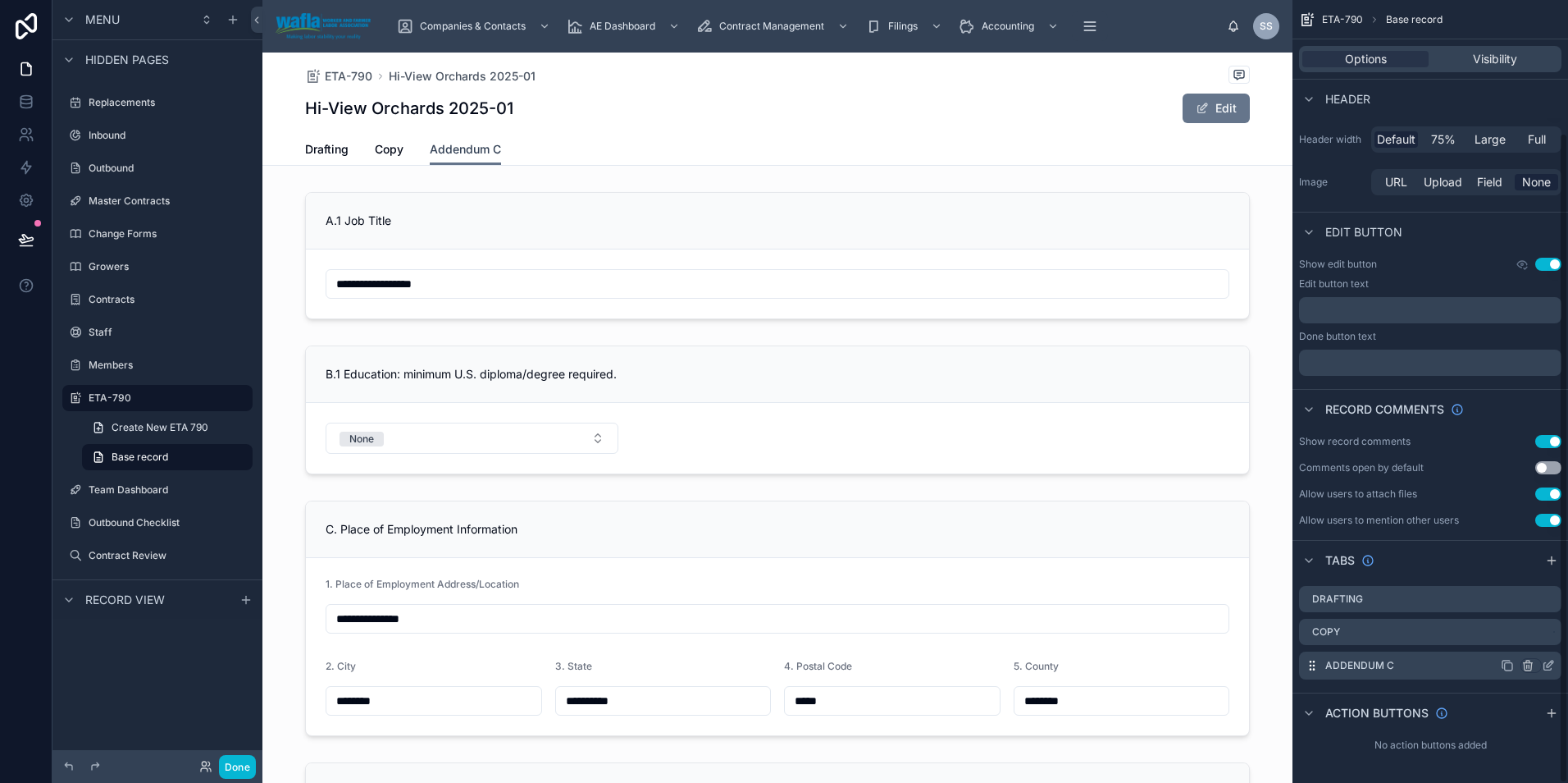
scroll to position [160, 0]
click at [1530, 662] on icon "scrollable content" at bounding box center [1527, 663] width 13 height 13
click at [1442, 690] on span "Remove tab and contents" at bounding box center [1471, 689] width 139 height 20
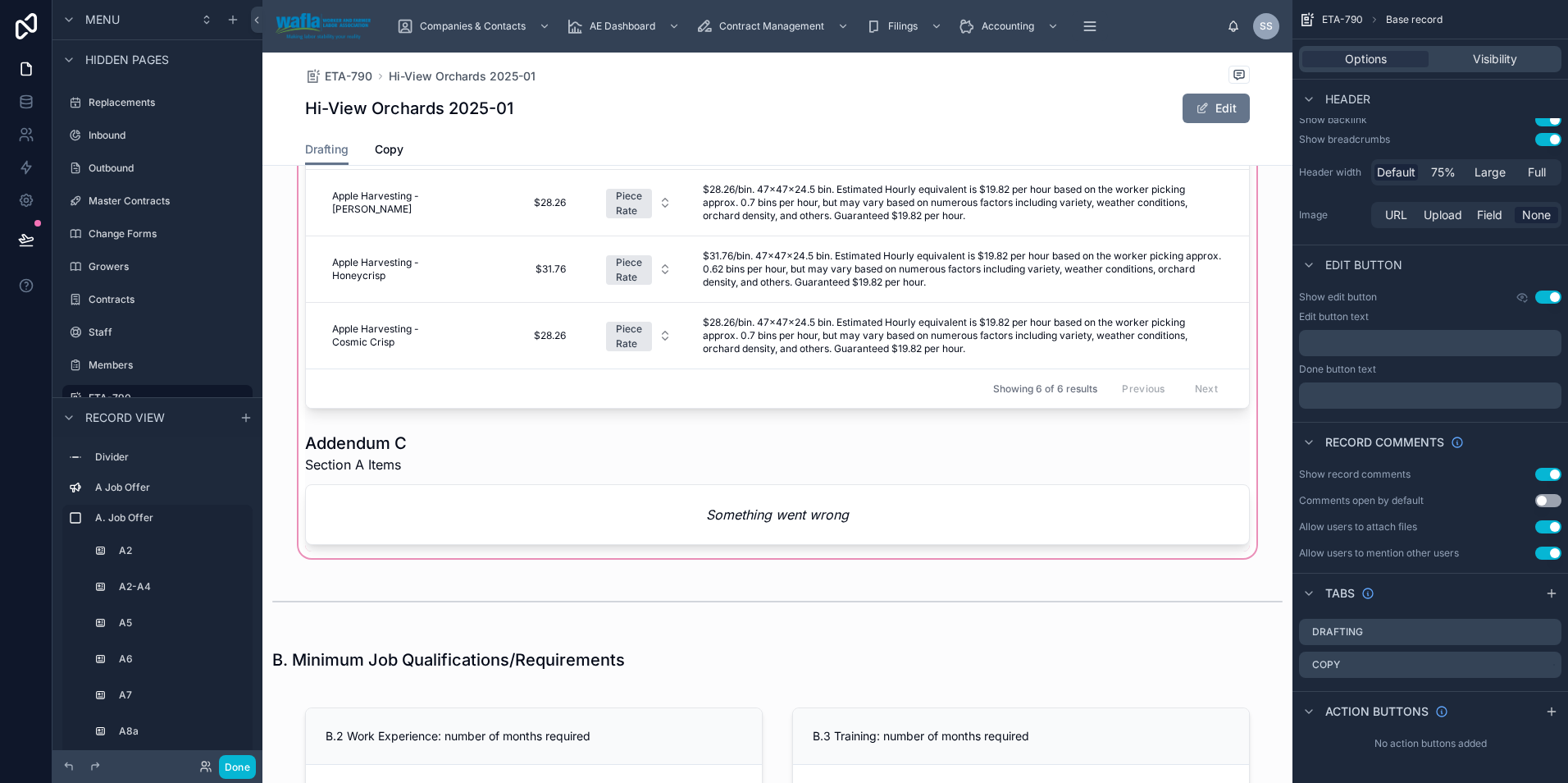
scroll to position [2078, 0]
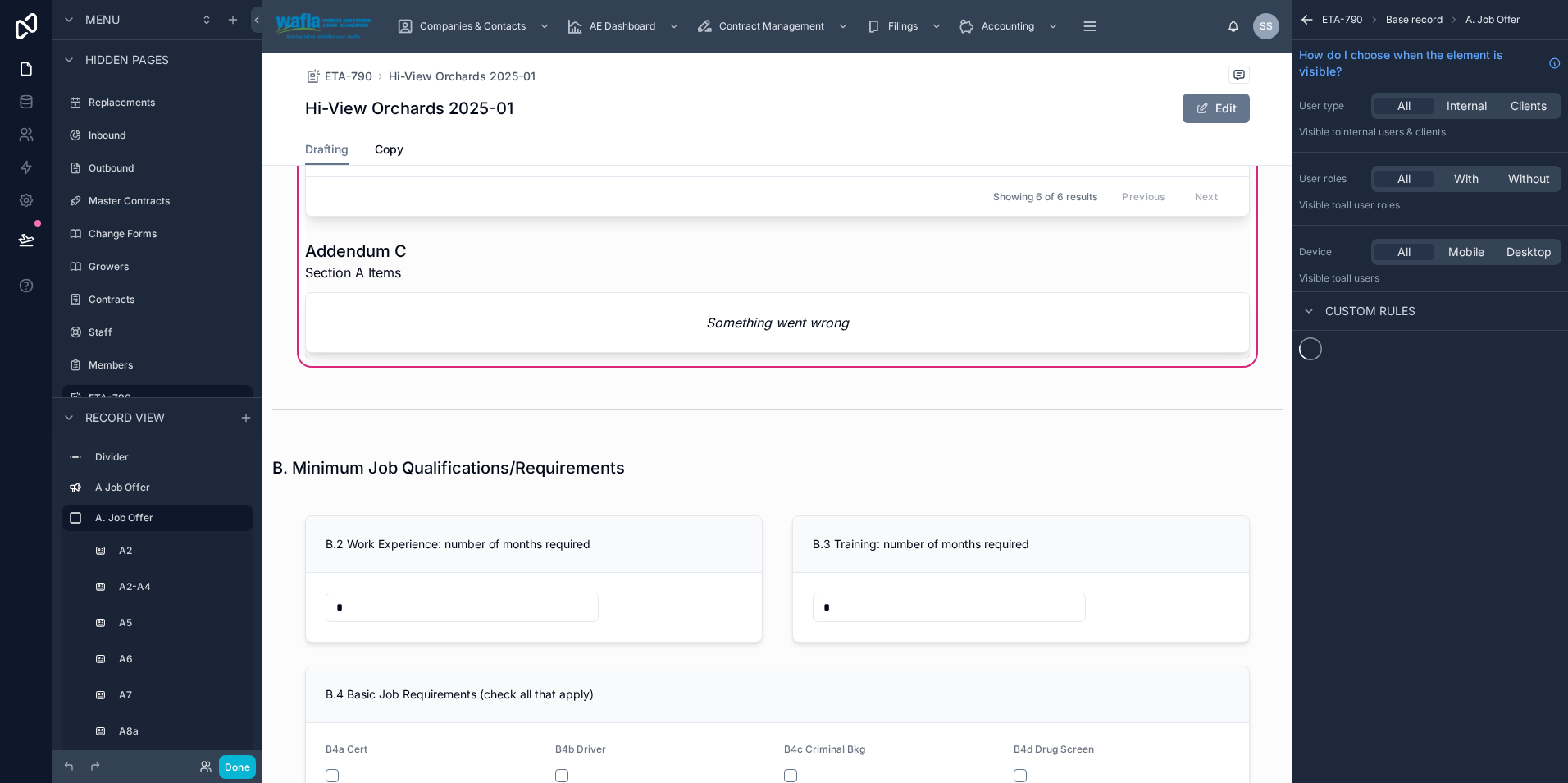
scroll to position [0, 0]
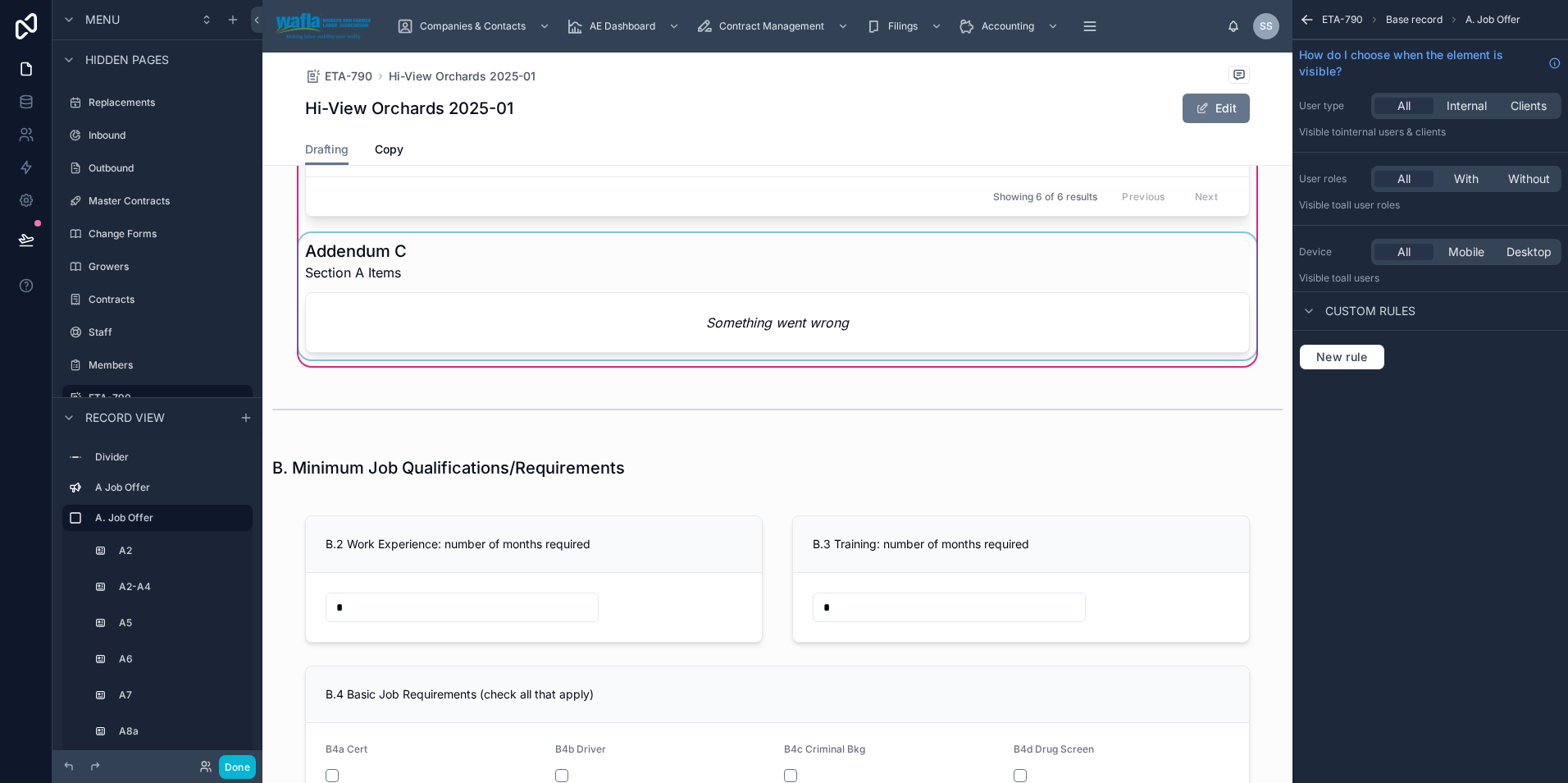
click at [877, 308] on div at bounding box center [778, 296] width 964 height 126
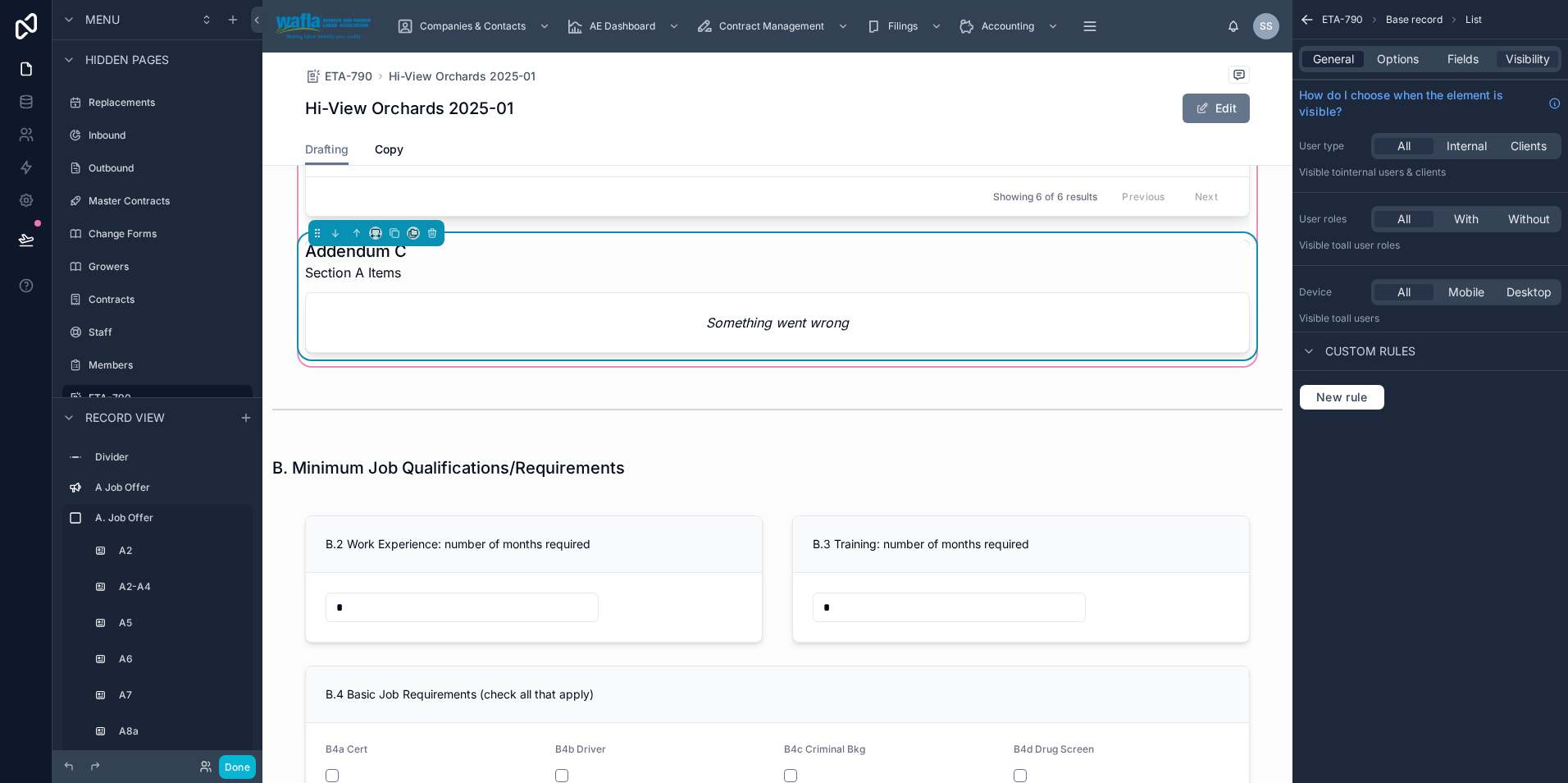
click at [1341, 58] on span "General" at bounding box center [1333, 59] width 41 height 17
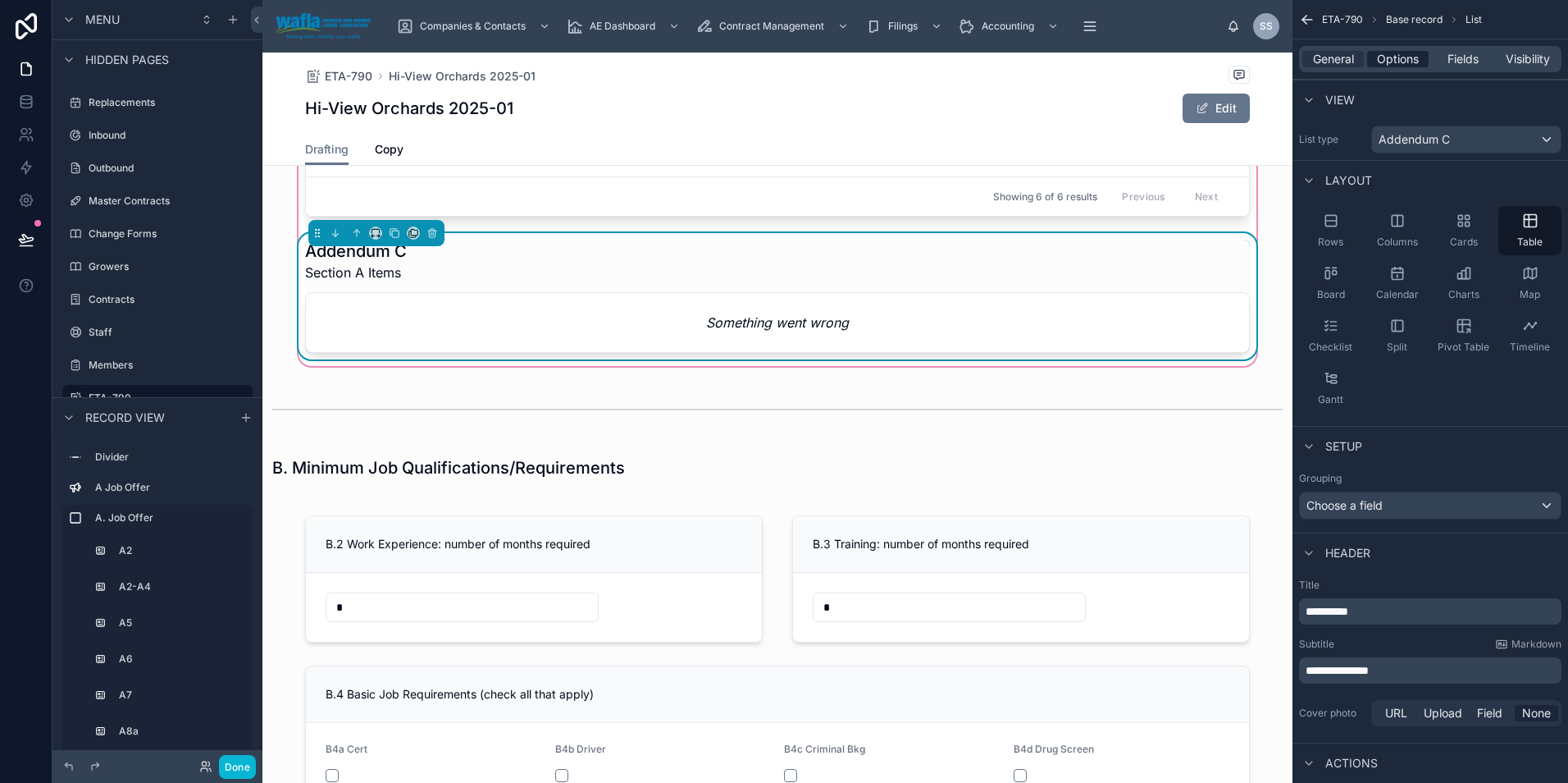
click at [1402, 64] on span "Options" at bounding box center [1397, 59] width 42 height 17
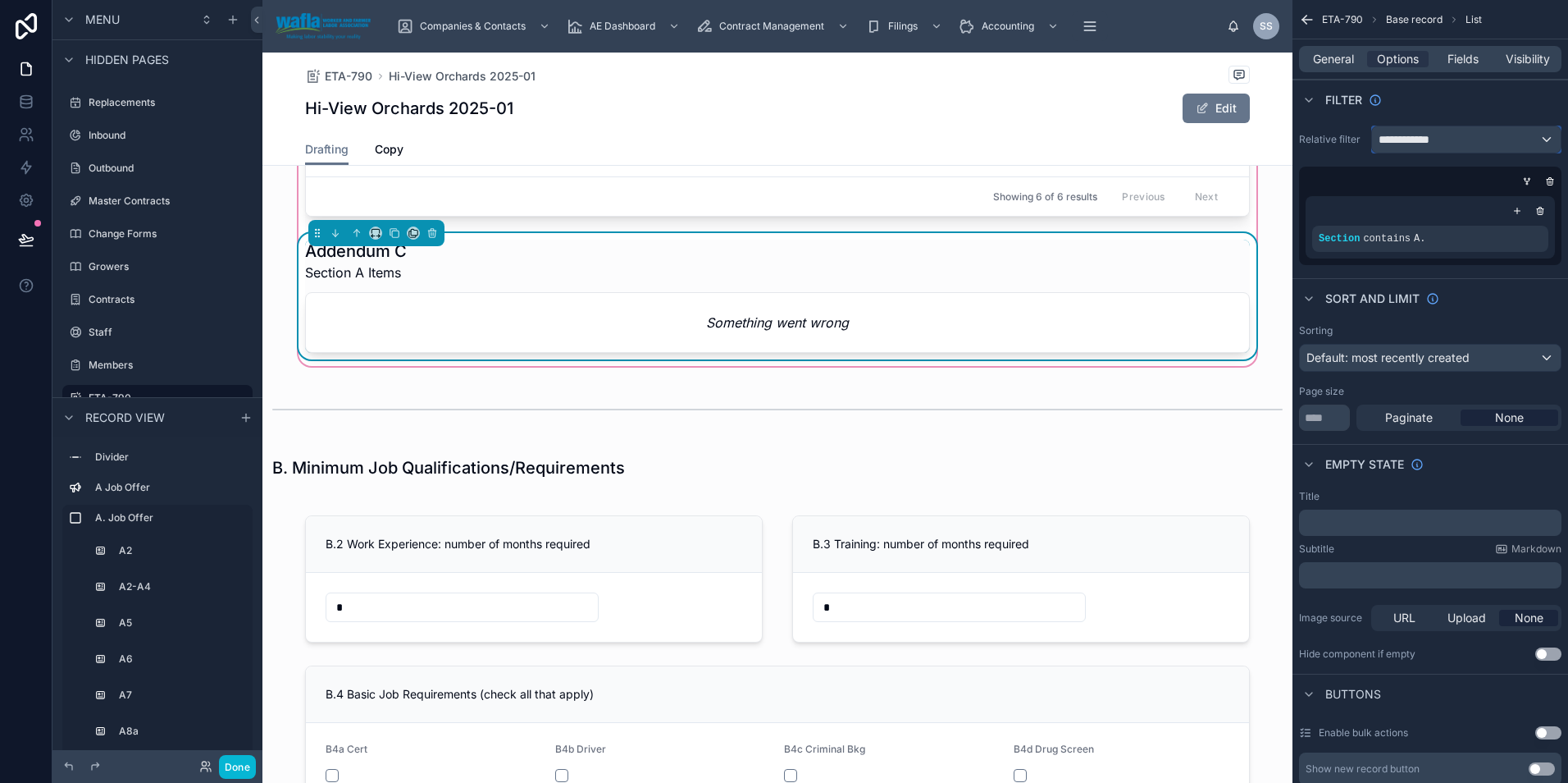
click at [1407, 139] on span "**********" at bounding box center [1409, 139] width 62 height 17
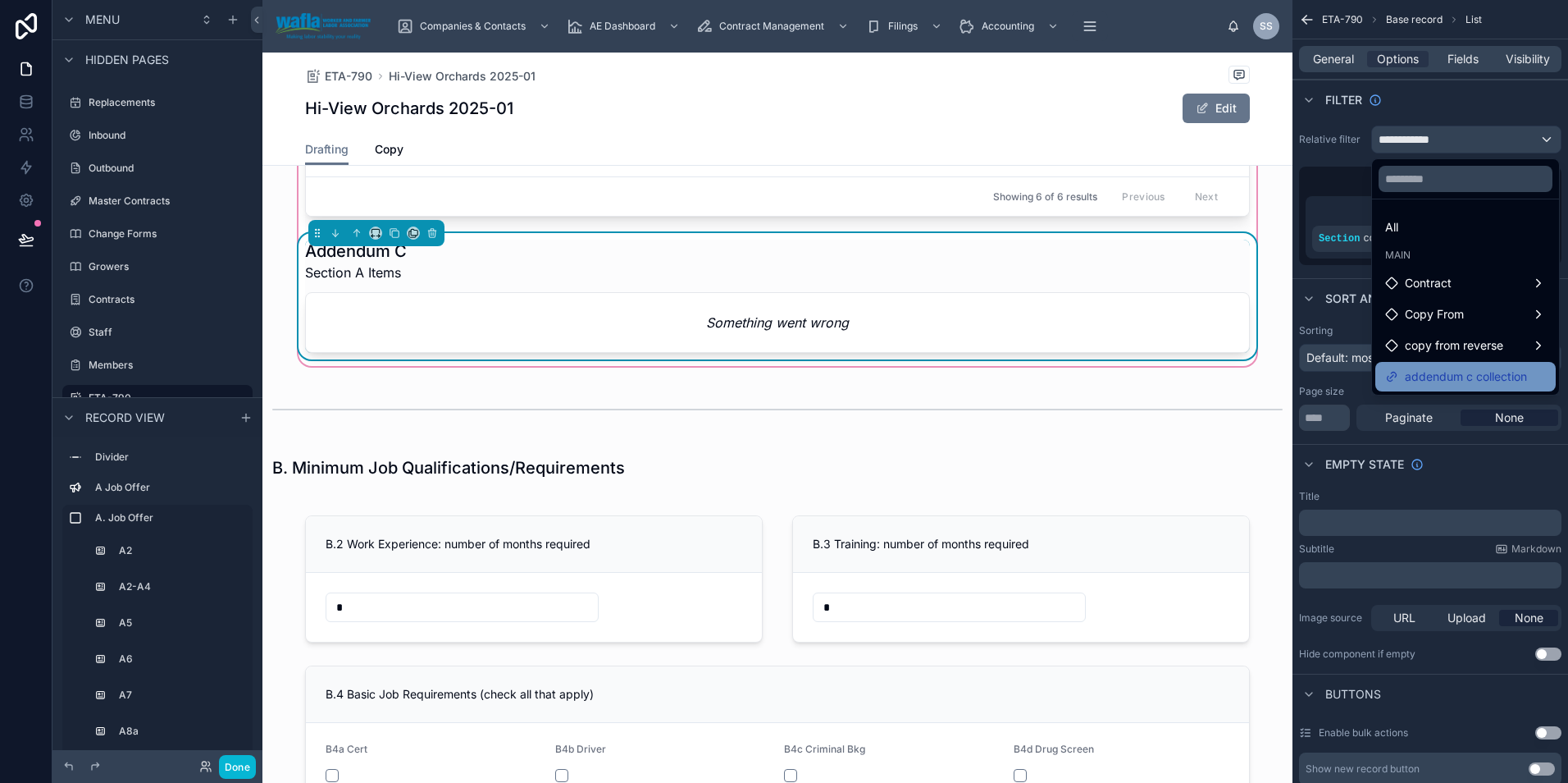
click at [1442, 379] on span "addendum c collection" at bounding box center [1465, 377] width 122 height 20
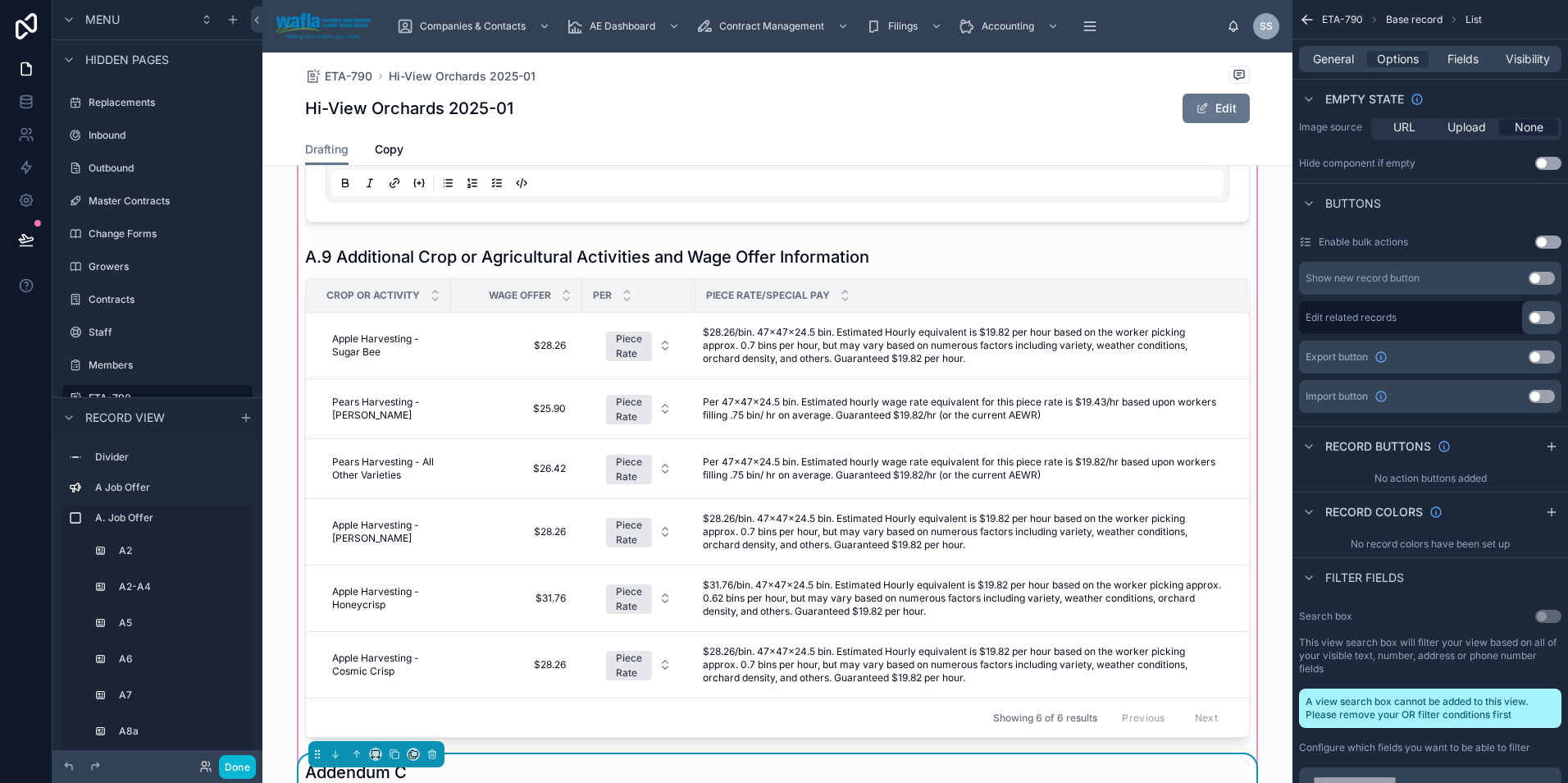
scroll to position [1587, 0]
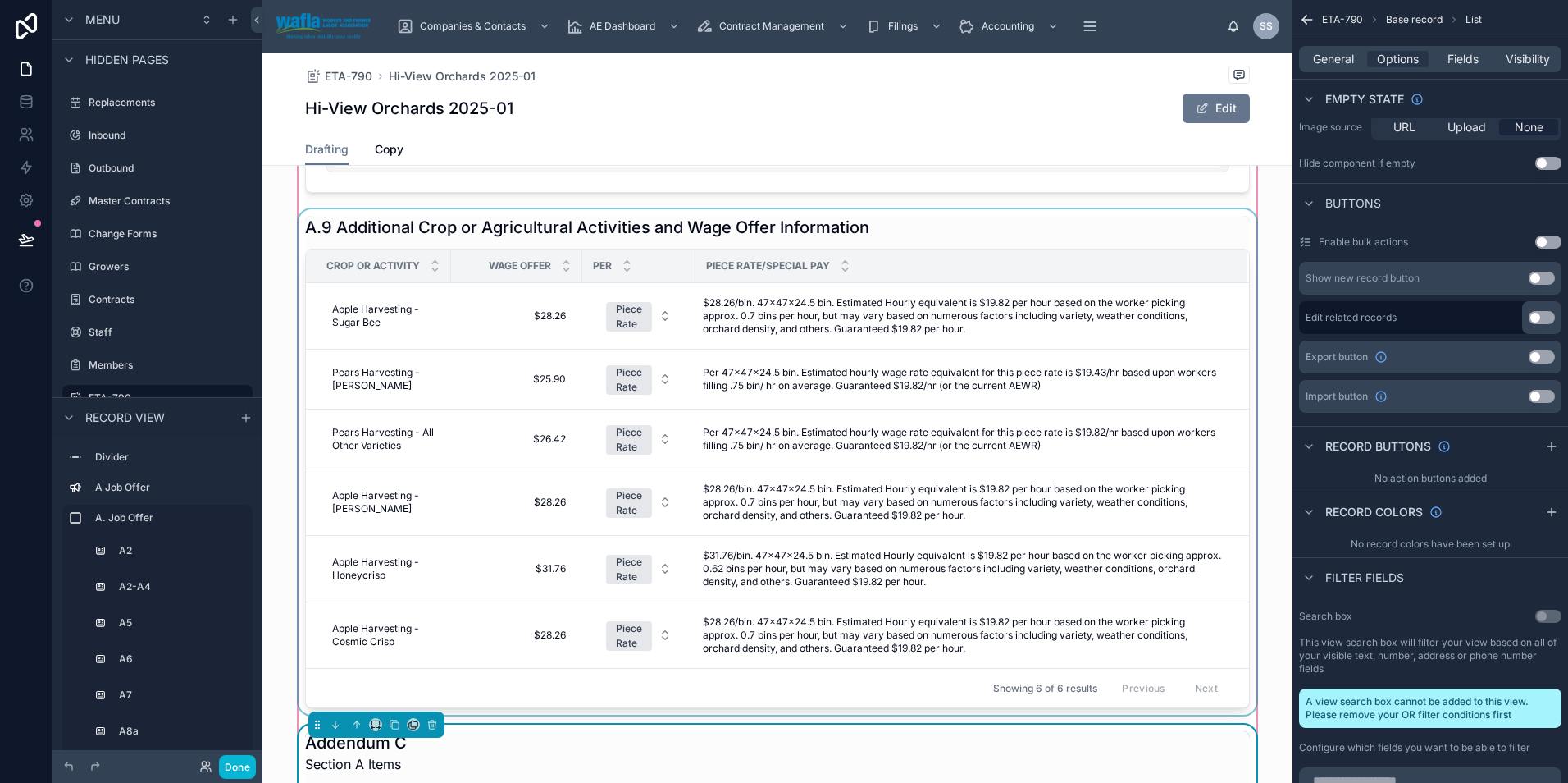
click at [998, 320] on div at bounding box center [778, 462] width 964 height 505
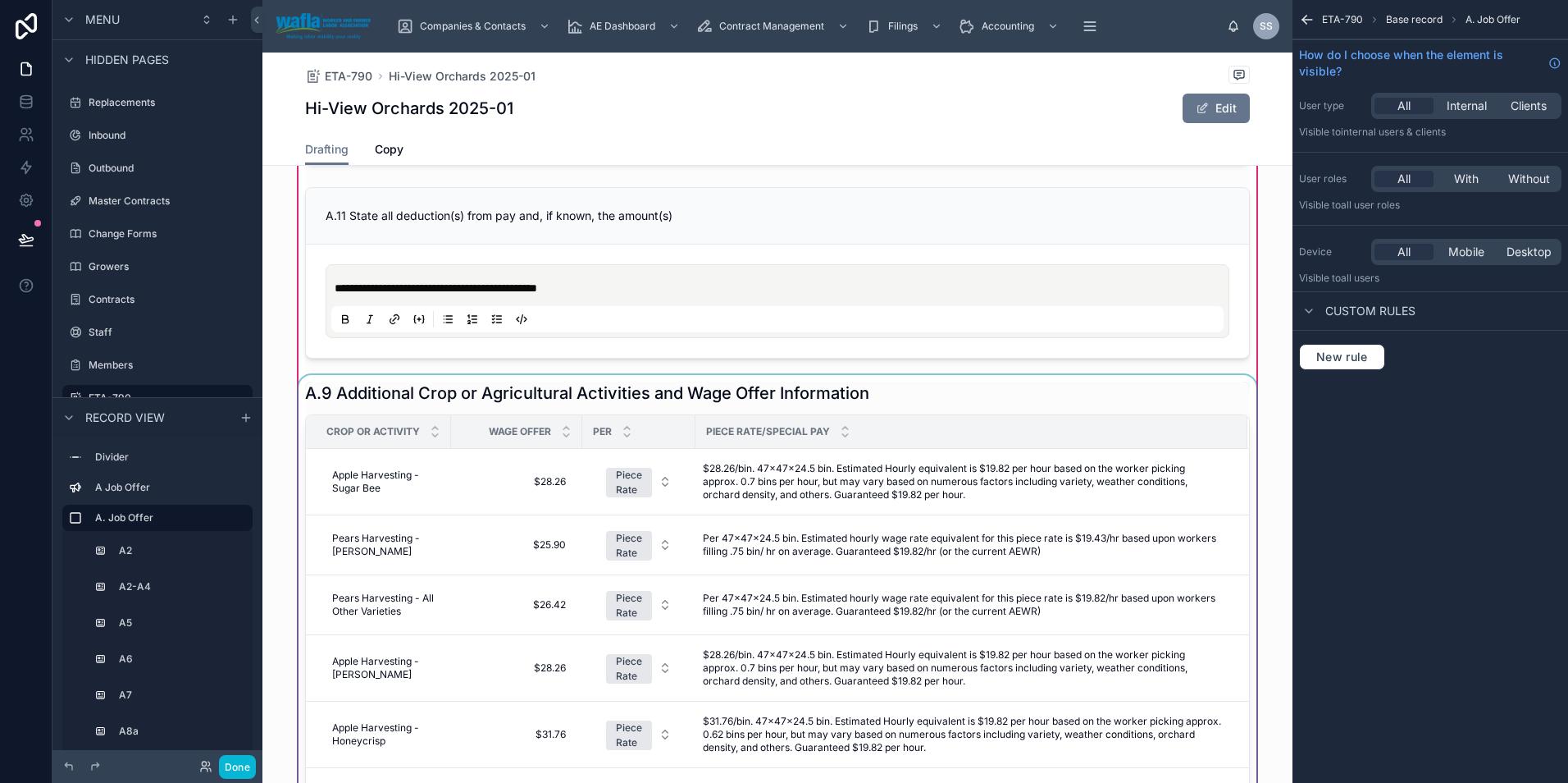
scroll to position [1422, 0]
click at [1091, 502] on div at bounding box center [778, 625] width 964 height 505
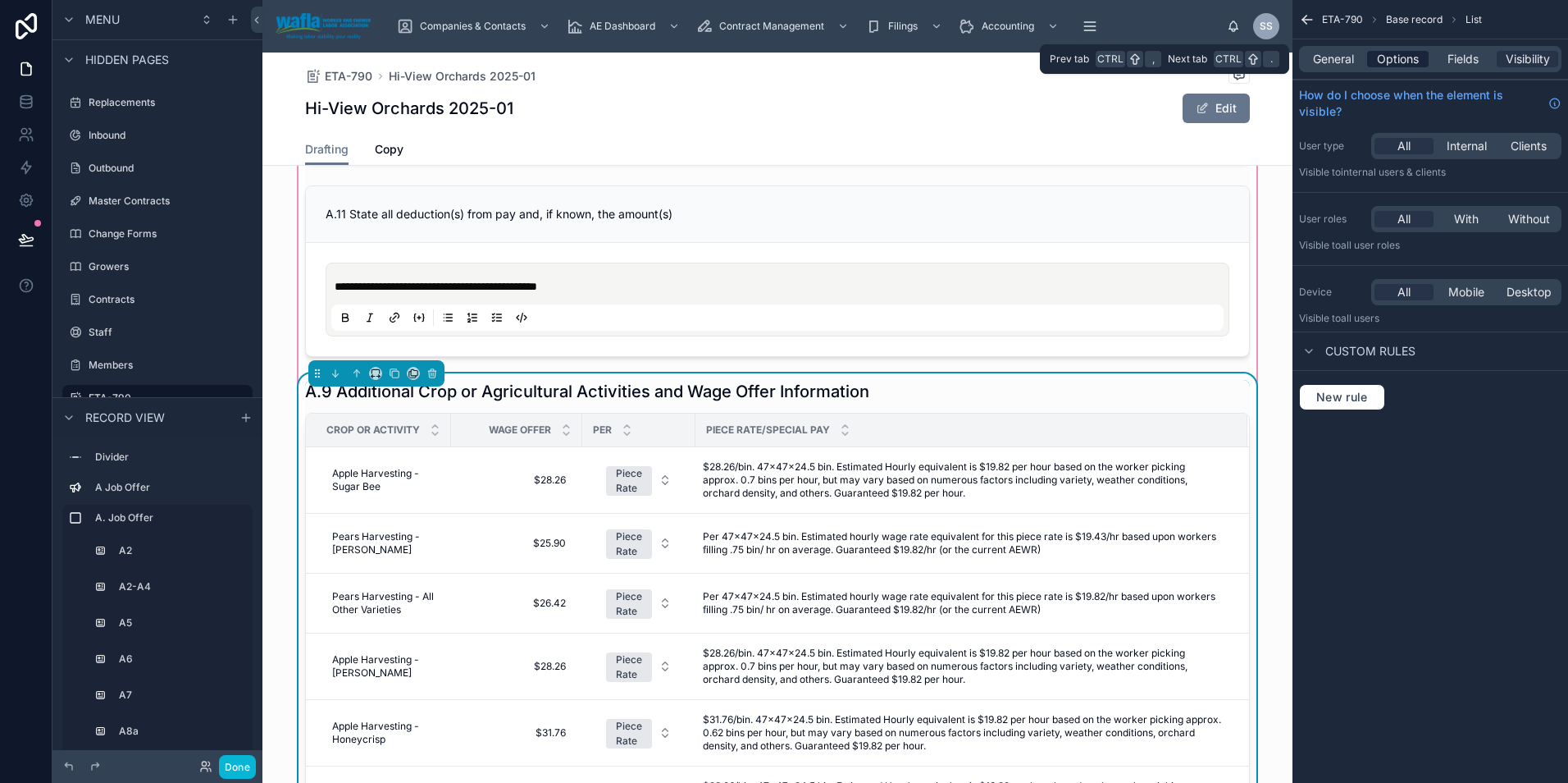
click at [1399, 61] on span "Options" at bounding box center [1397, 59] width 42 height 17
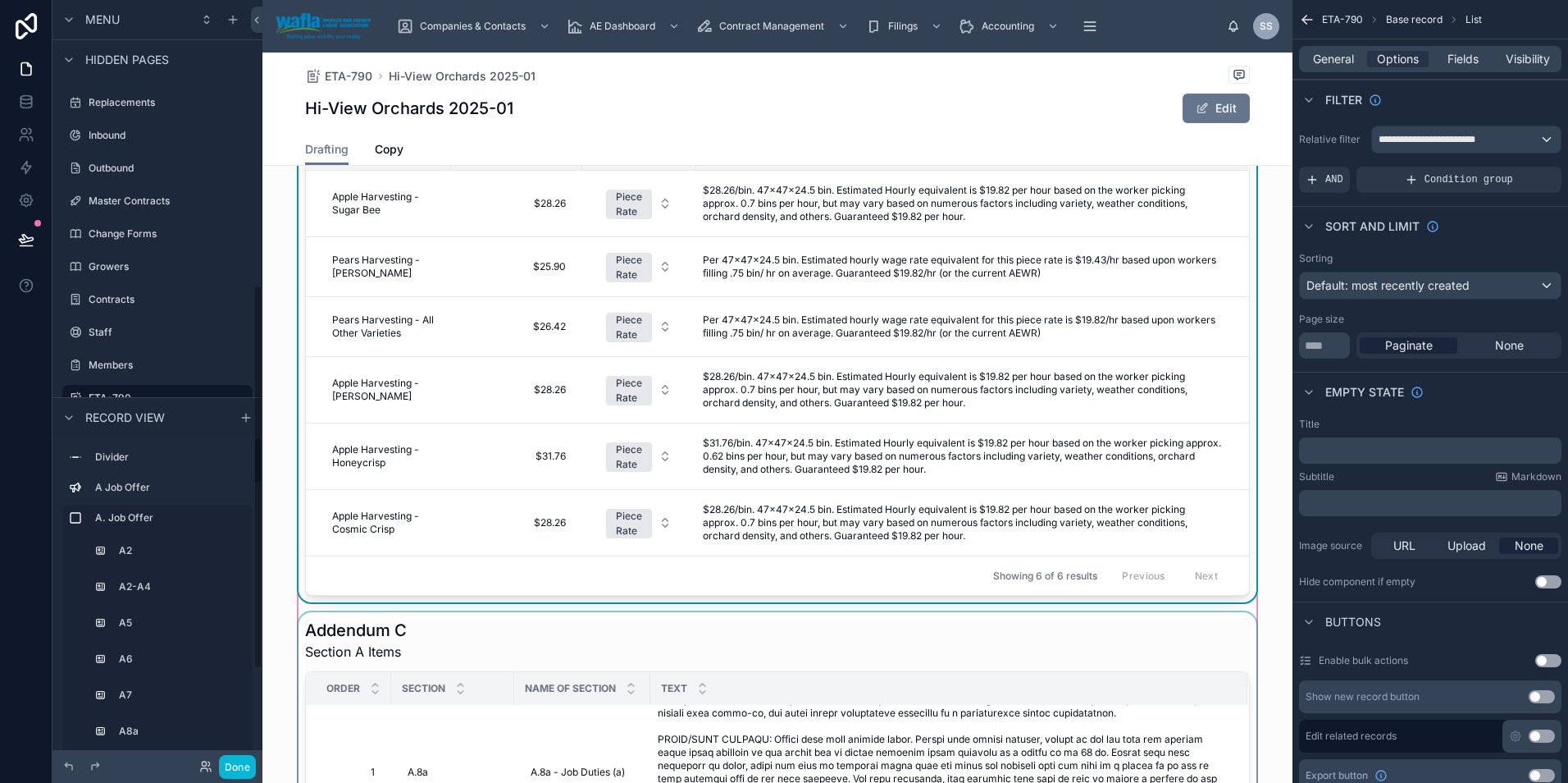
scroll to position [1494, 0]
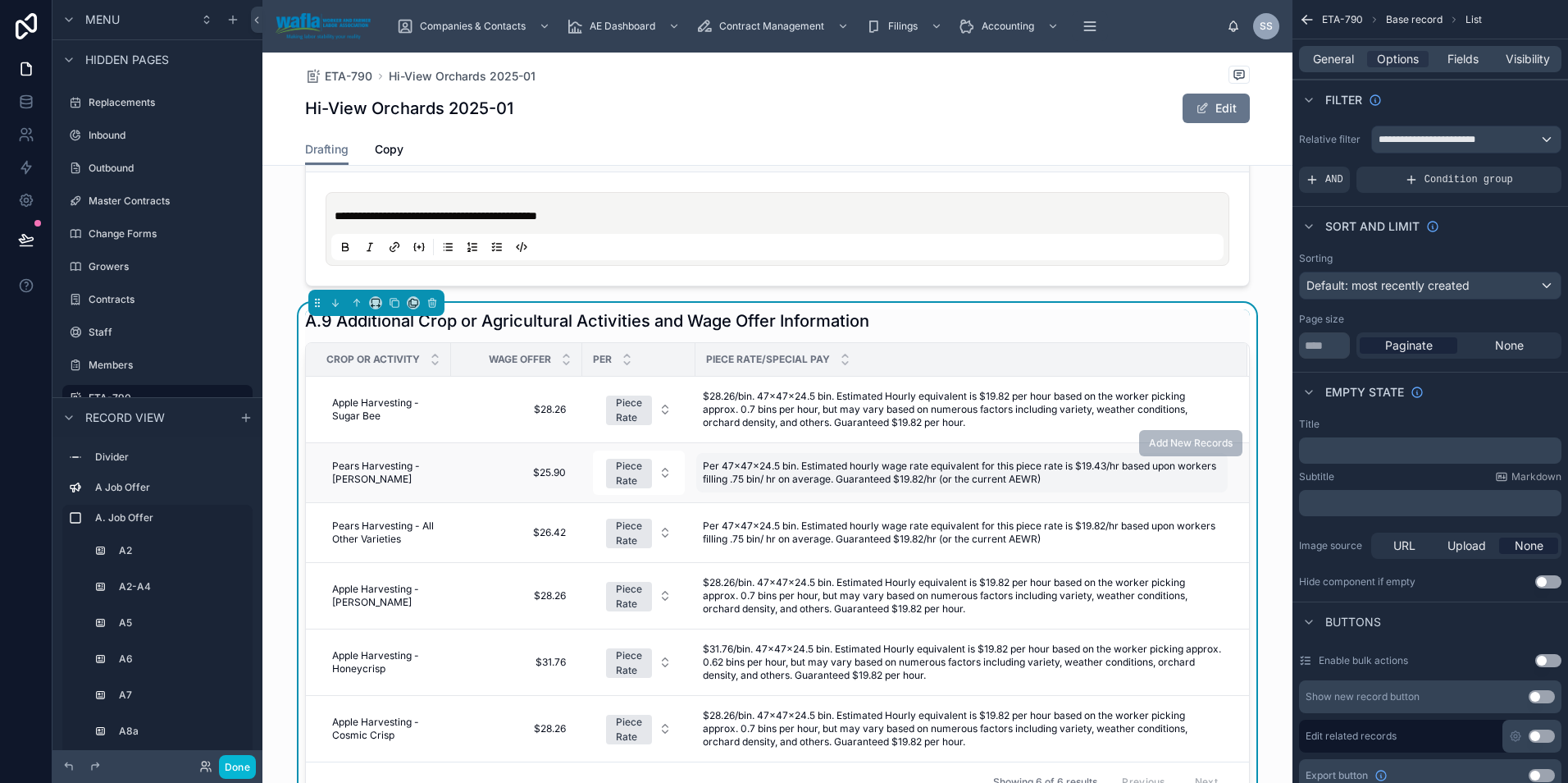
click at [861, 454] on div "Per 47x47x24.5 bin. Estimated hourly wage rate equivalent for this piece rate i…" at bounding box center [962, 473] width 531 height 39
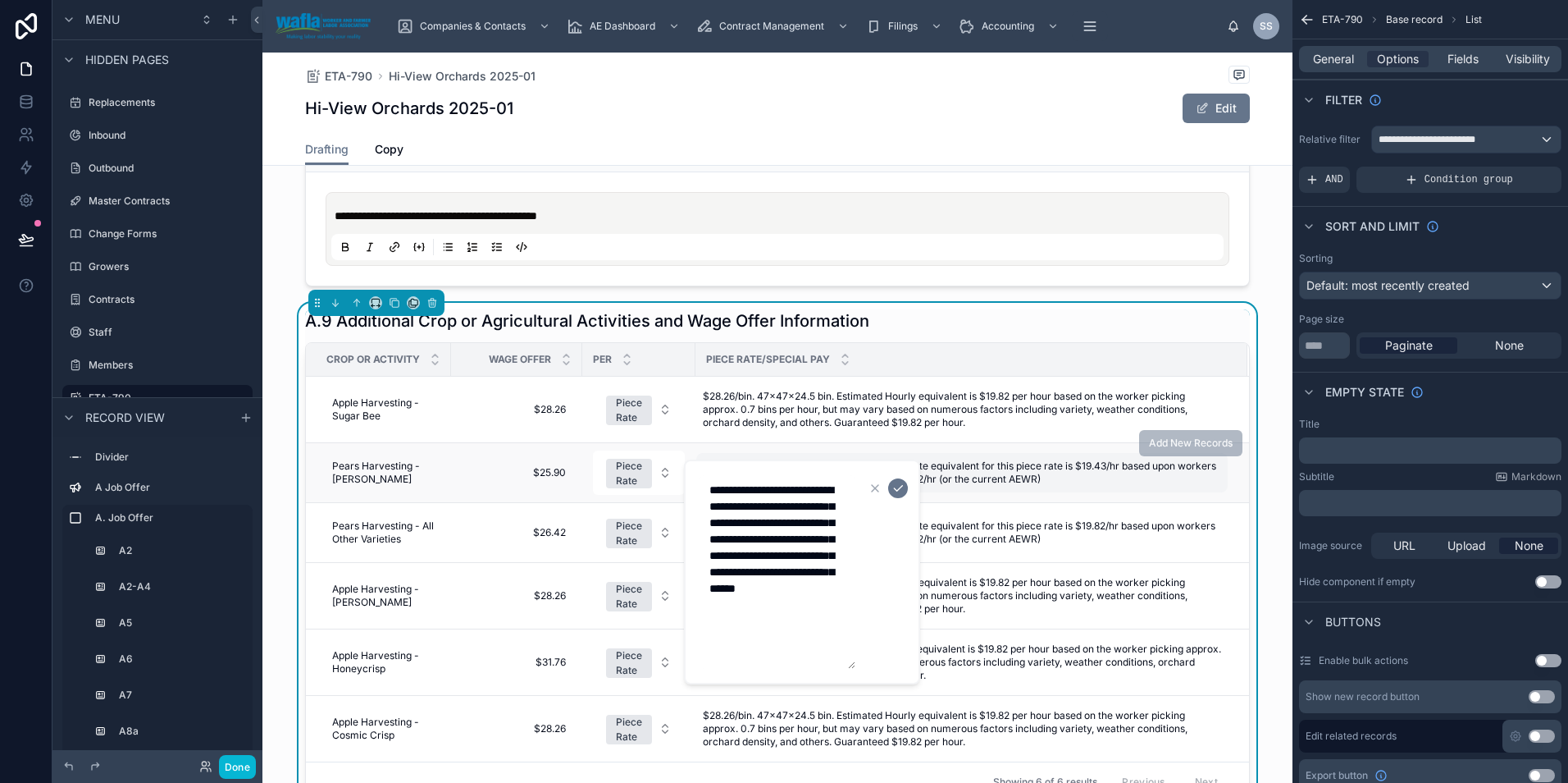
drag, startPoint x: 1022, startPoint y: 479, endPoint x: 1022, endPoint y: 491, distance: 12.0
click at [1022, 480] on span "Per 47x47x24.5 bin. Estimated hourly wage rate equivalent for this piece rate i…" at bounding box center [962, 472] width 518 height 26
click at [900, 486] on icon "submit" at bounding box center [897, 487] width 13 height 13
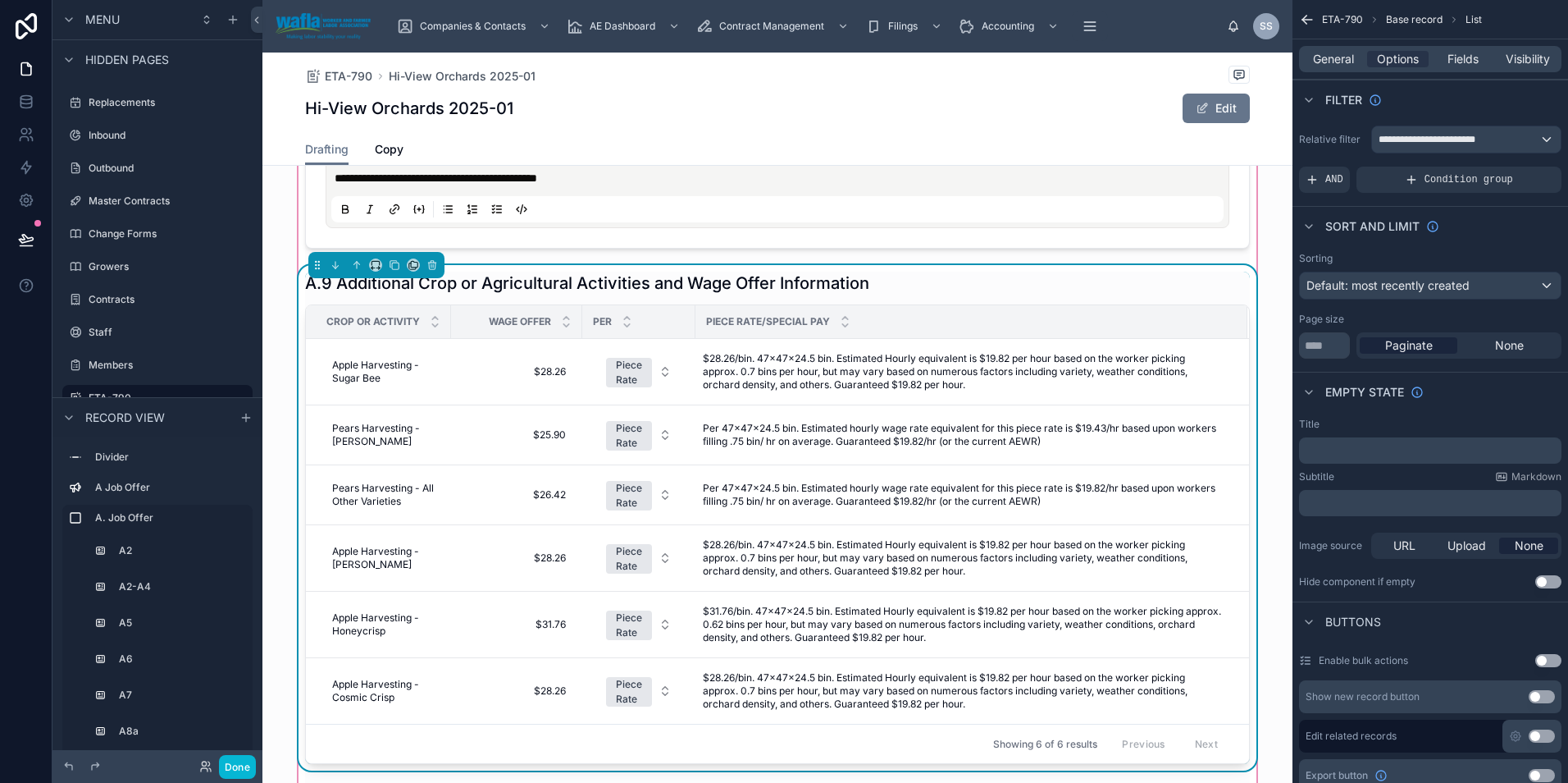
scroll to position [1559, 0]
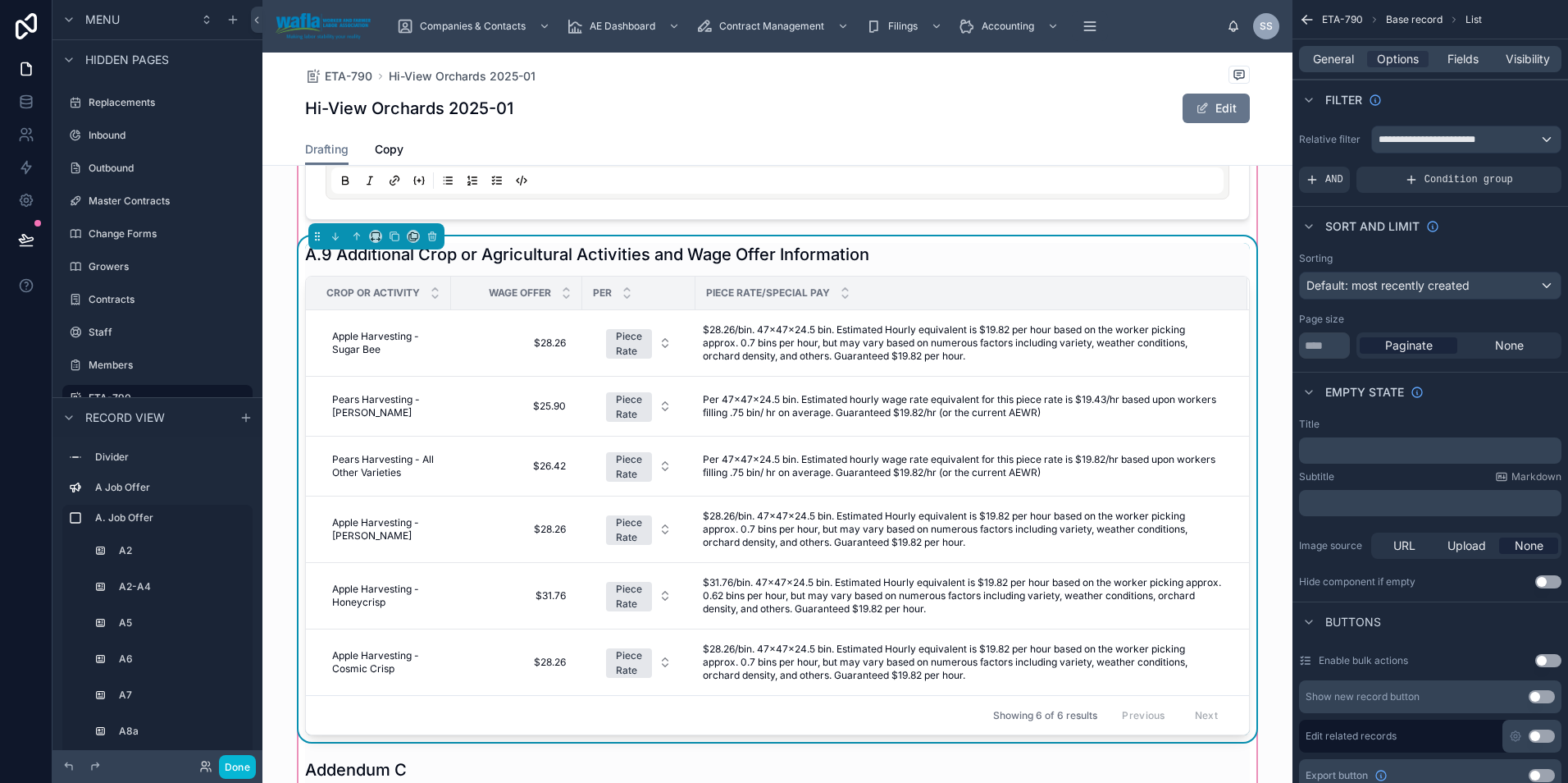
click at [912, 256] on div "A.9 Additional Crop or Agricultural Activities and Wage Offer Information" at bounding box center [778, 253] width 945 height 23
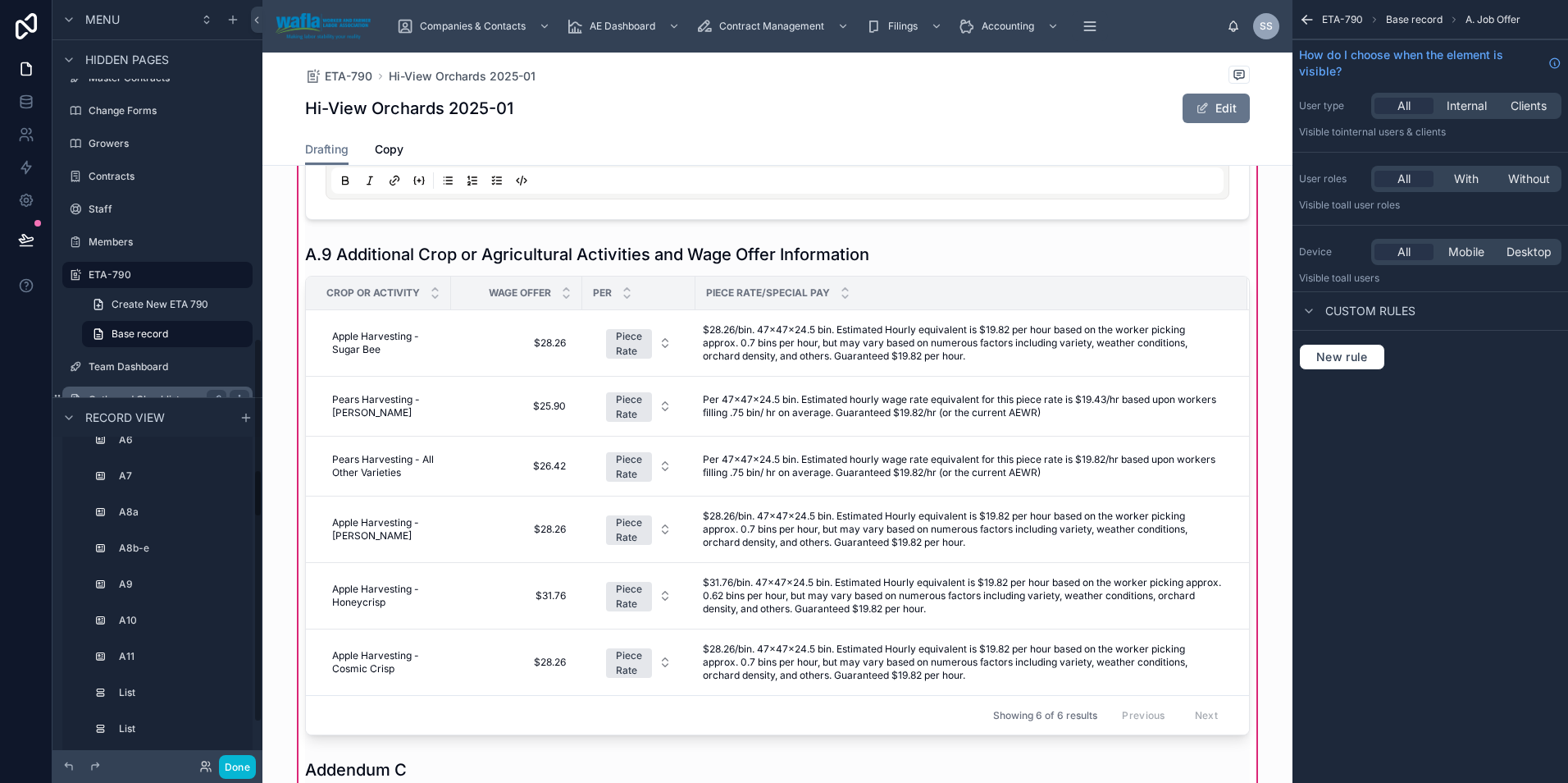
scroll to position [752, 0]
click at [219, 210] on icon "scrollable content" at bounding box center [218, 209] width 3 height 3
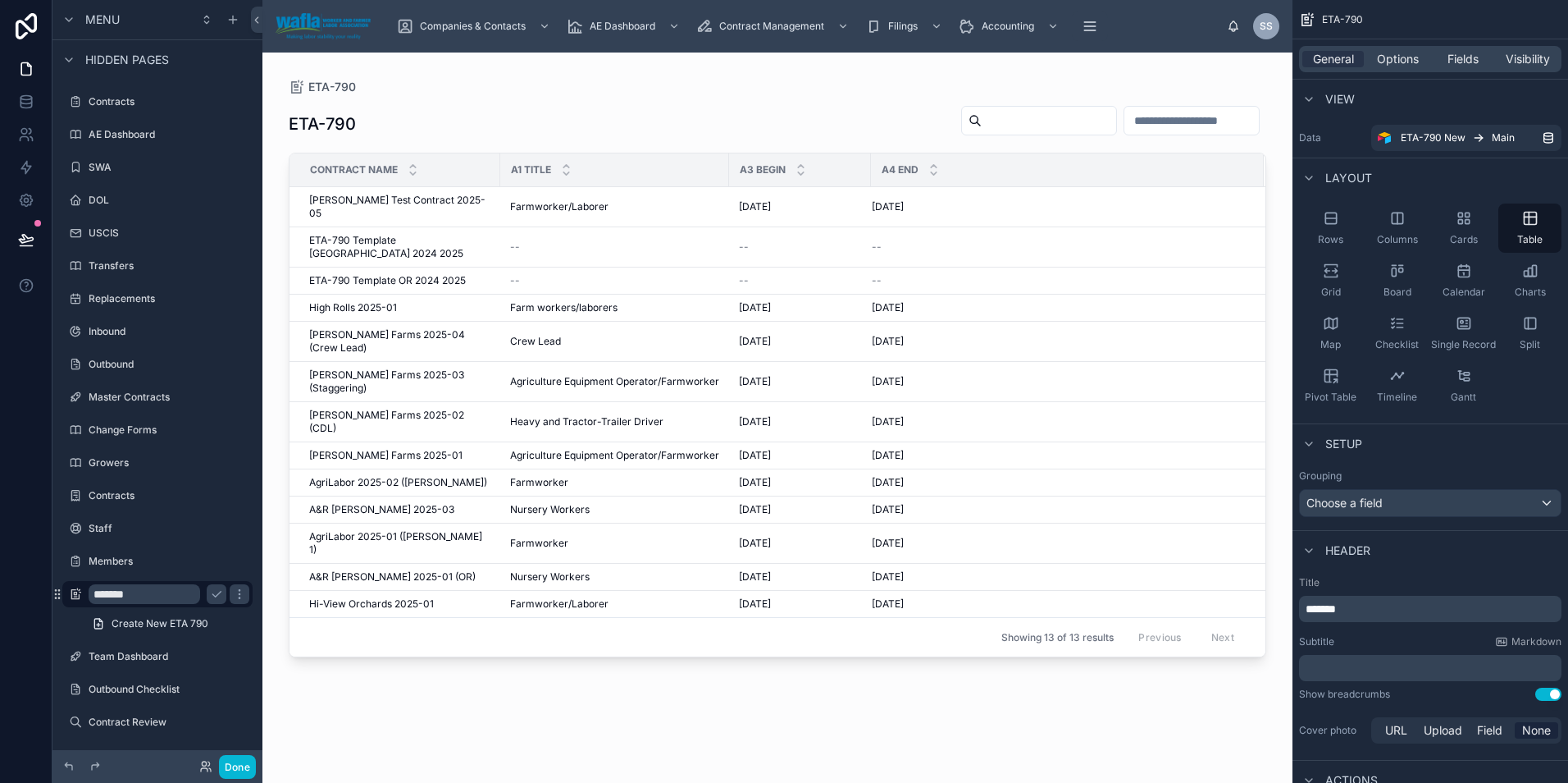
click at [165, 591] on input "*******" at bounding box center [145, 594] width 112 height 20
type input "**********"
click at [217, 596] on icon "scrollable content" at bounding box center [216, 593] width 13 height 13
click at [398, 205] on span "Shelly Test Contract 2025-05" at bounding box center [399, 207] width 181 height 26
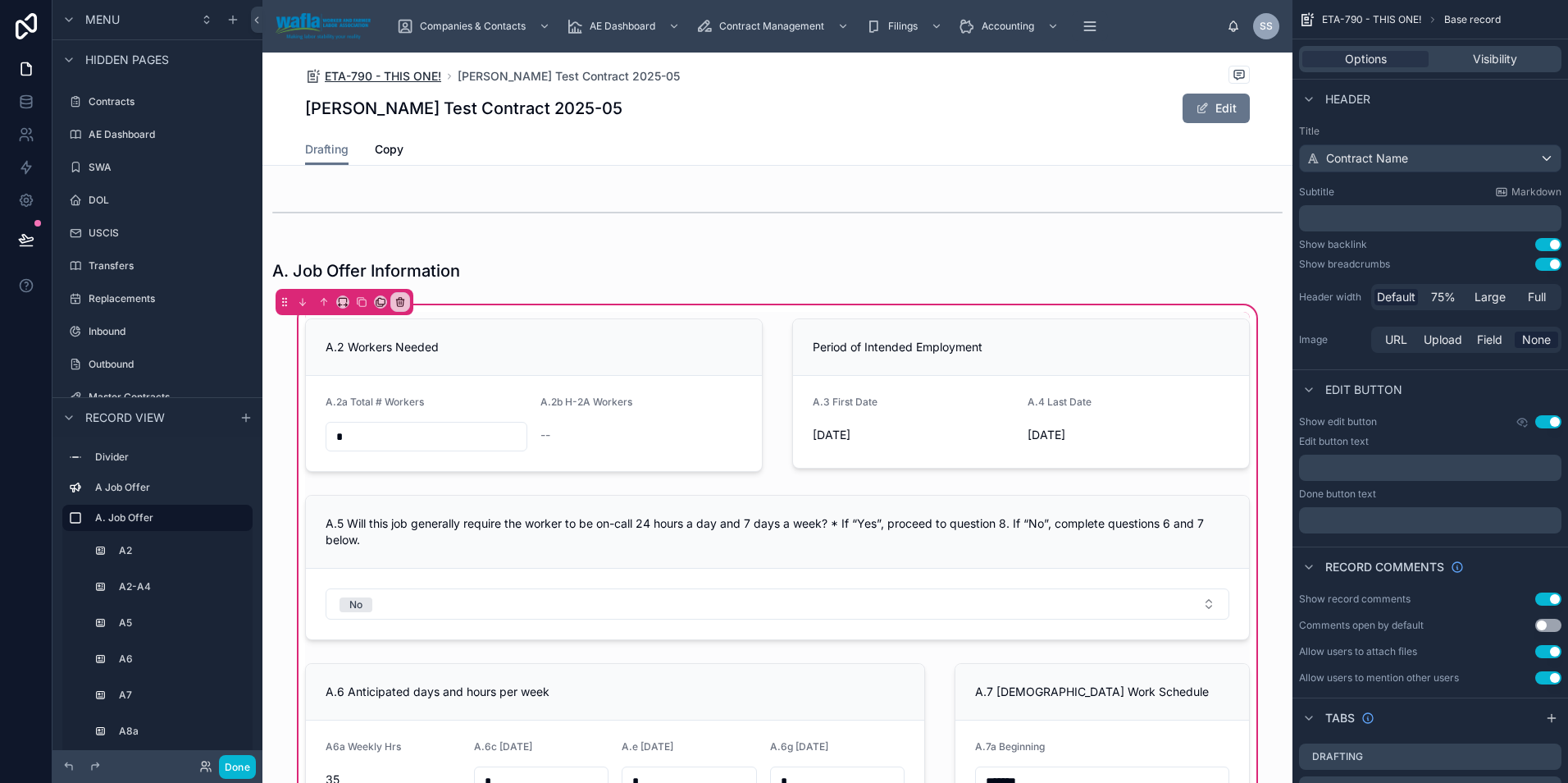
click at [400, 77] on span "ETA-790 - THIS ONE!" at bounding box center [382, 76] width 116 height 17
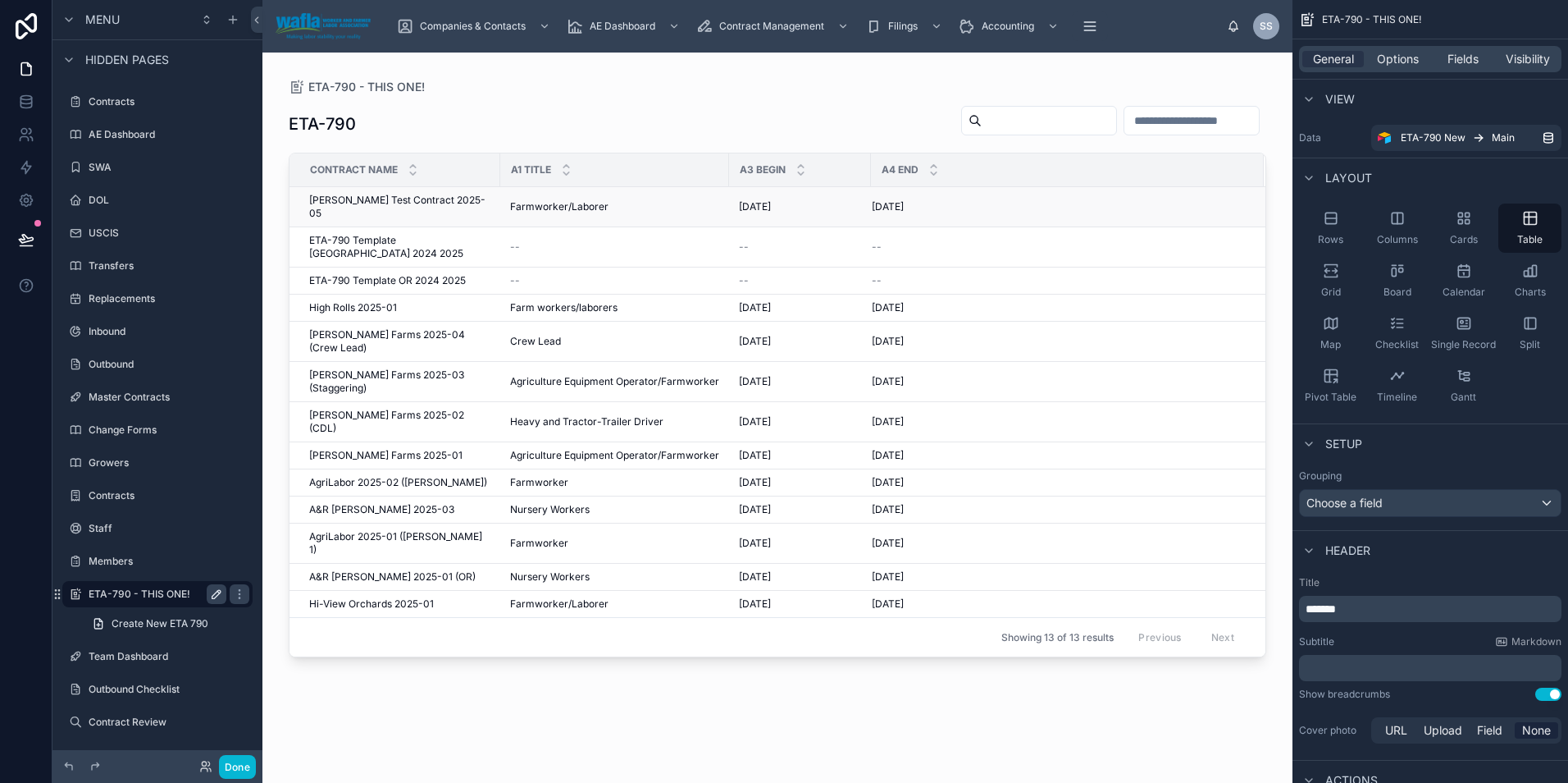
click at [363, 202] on span "Shelly Test Contract 2025-05" at bounding box center [399, 207] width 181 height 26
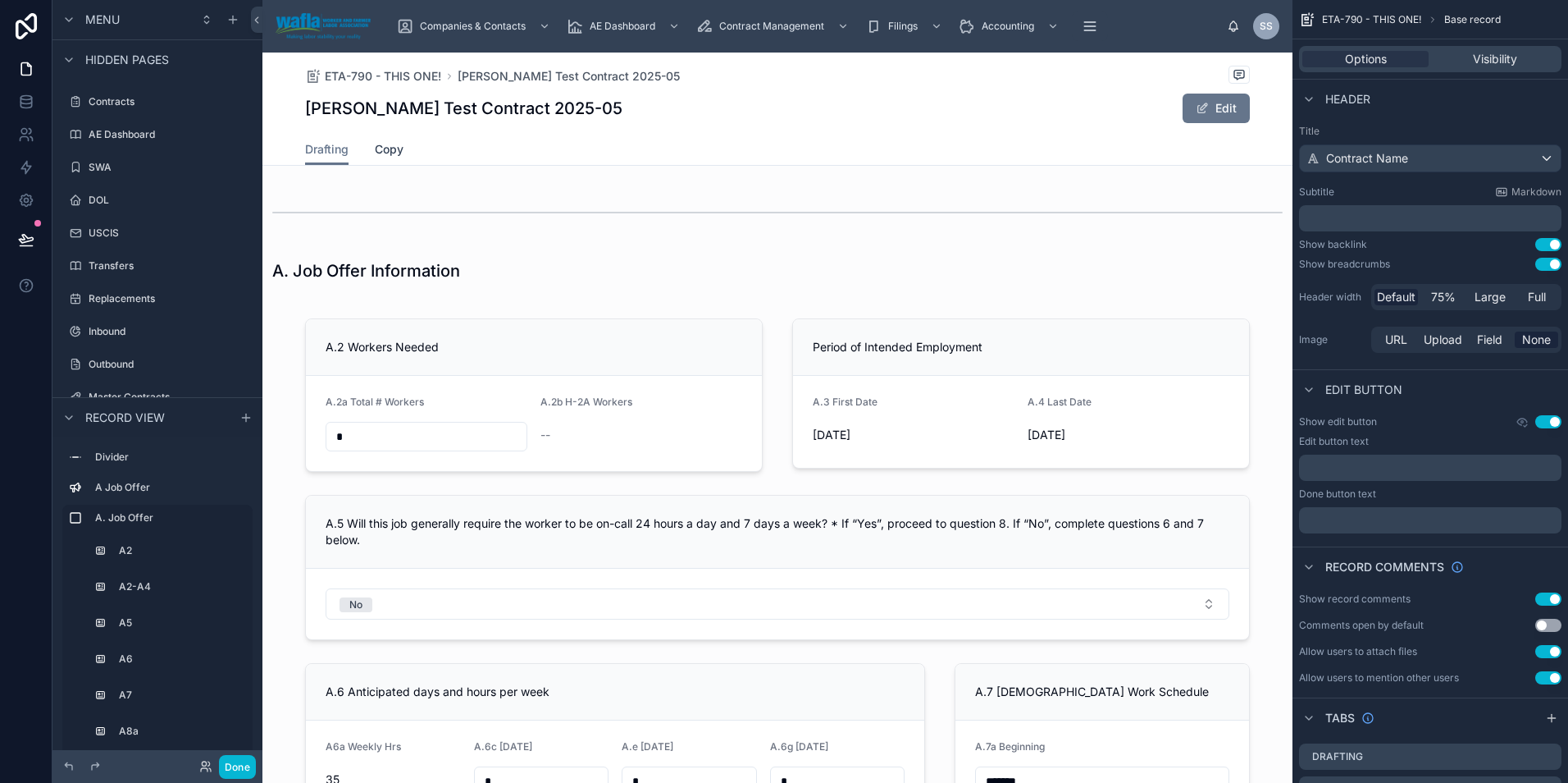
click at [388, 153] on span "Copy" at bounding box center [388, 149] width 28 height 17
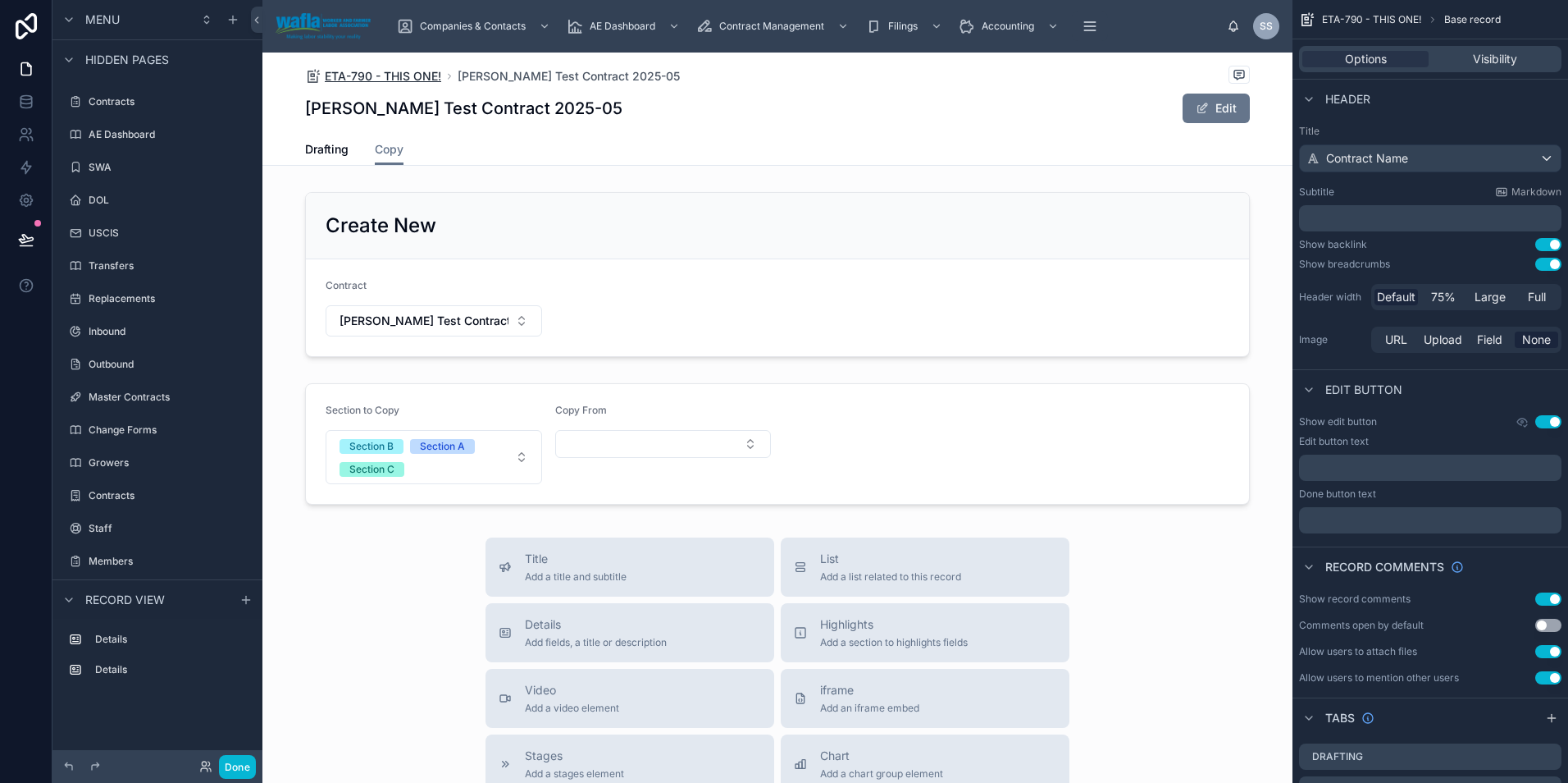
click at [416, 78] on span "ETA-790 - THIS ONE!" at bounding box center [382, 76] width 116 height 17
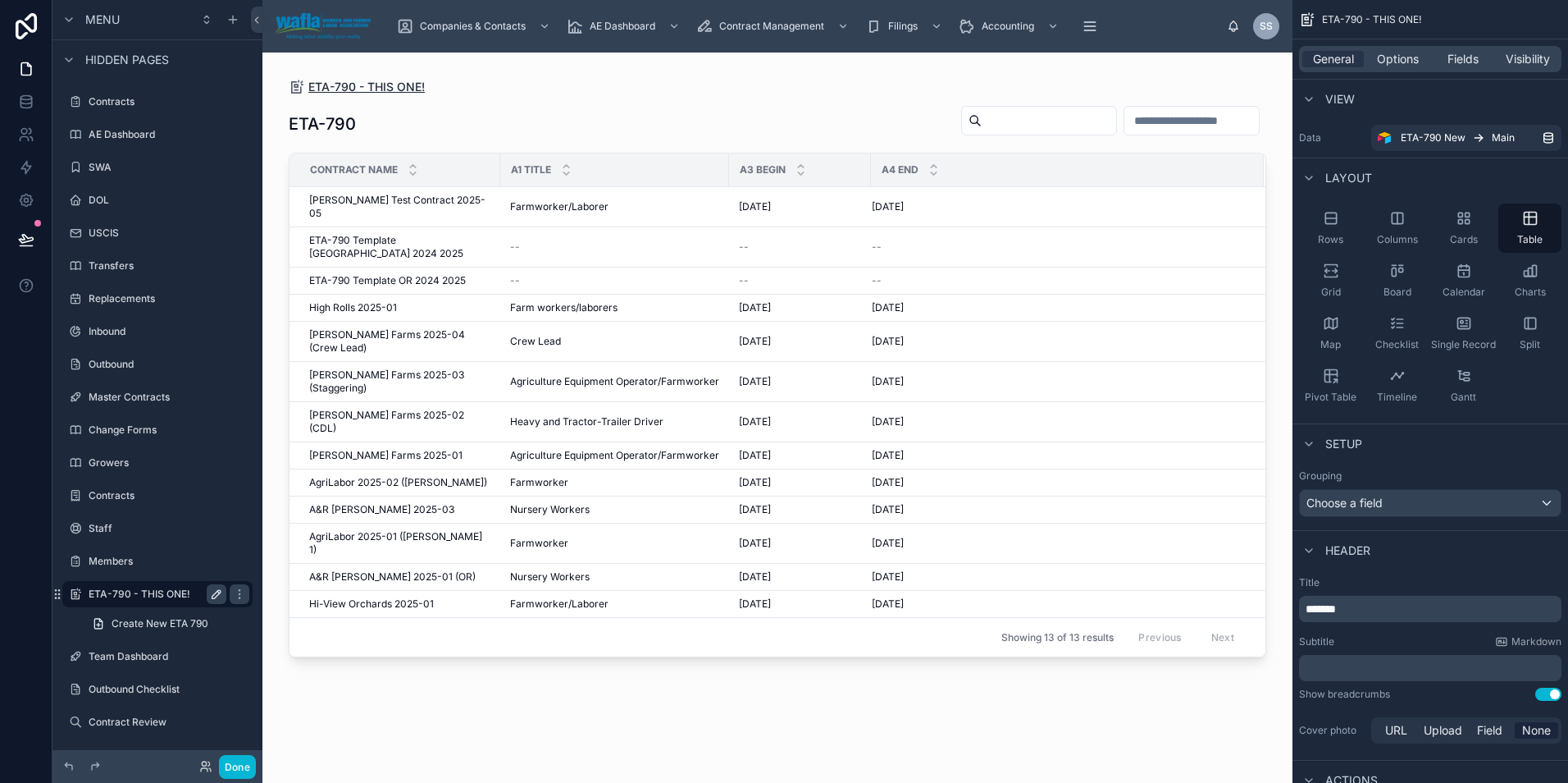
click at [391, 90] on span "ETA-790 - THIS ONE!" at bounding box center [366, 86] width 116 height 17
click at [395, 195] on span "Shelly Test Contract 2025-05" at bounding box center [399, 207] width 181 height 26
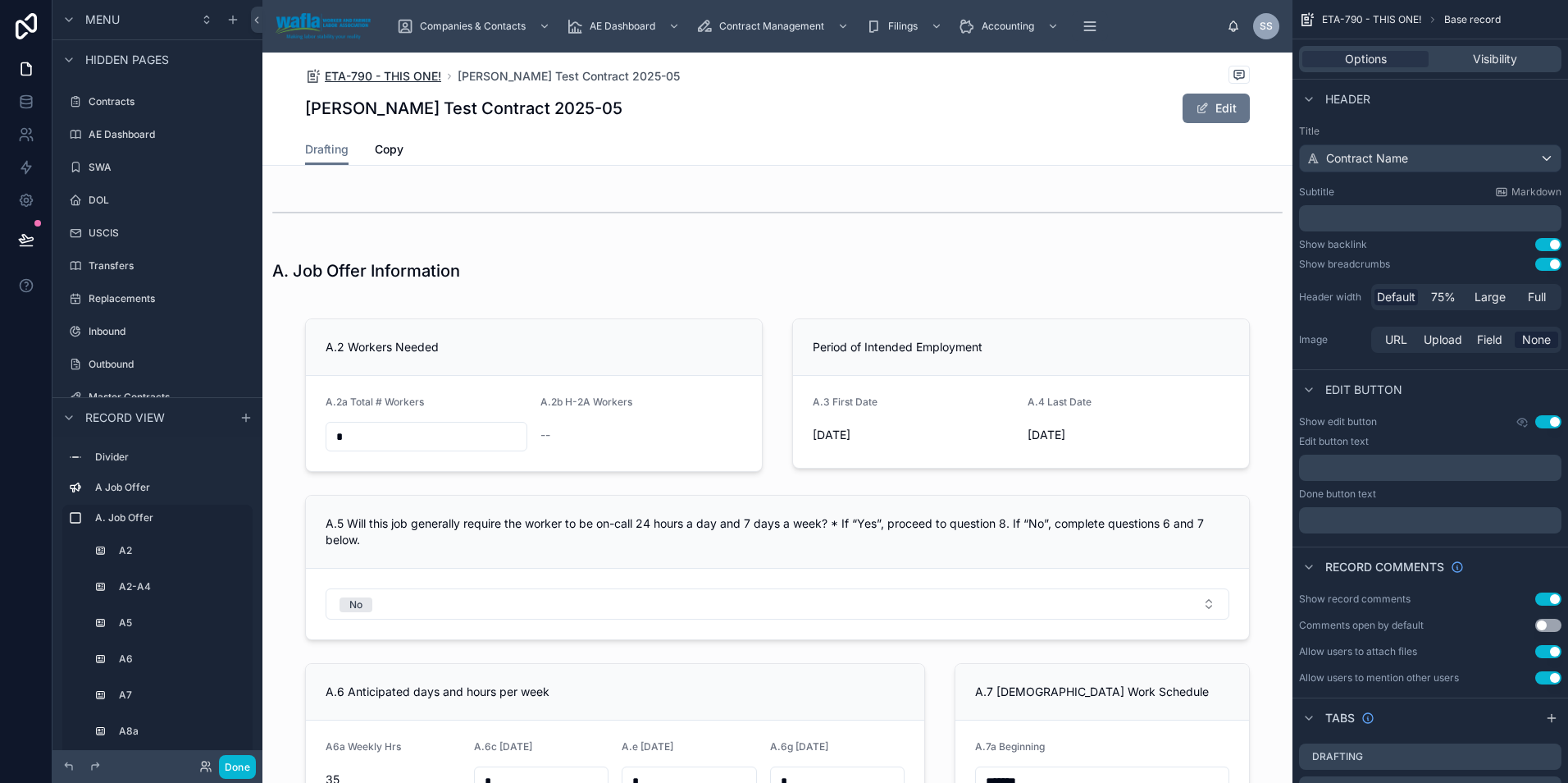
click at [391, 71] on span "ETA-790 - THIS ONE!" at bounding box center [382, 76] width 116 height 17
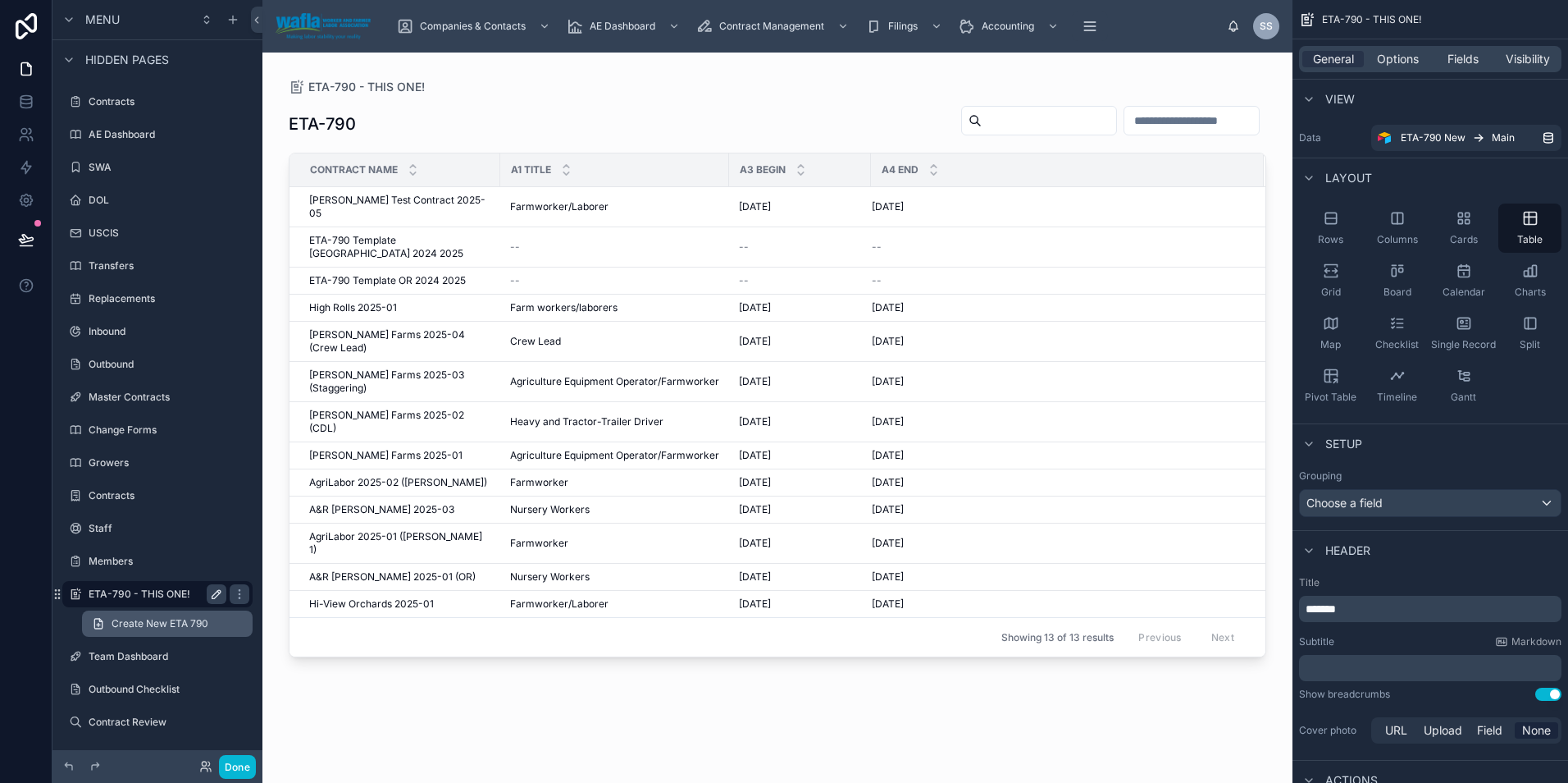
click at [161, 625] on span "Create New ETA 790" at bounding box center [159, 622] width 97 height 13
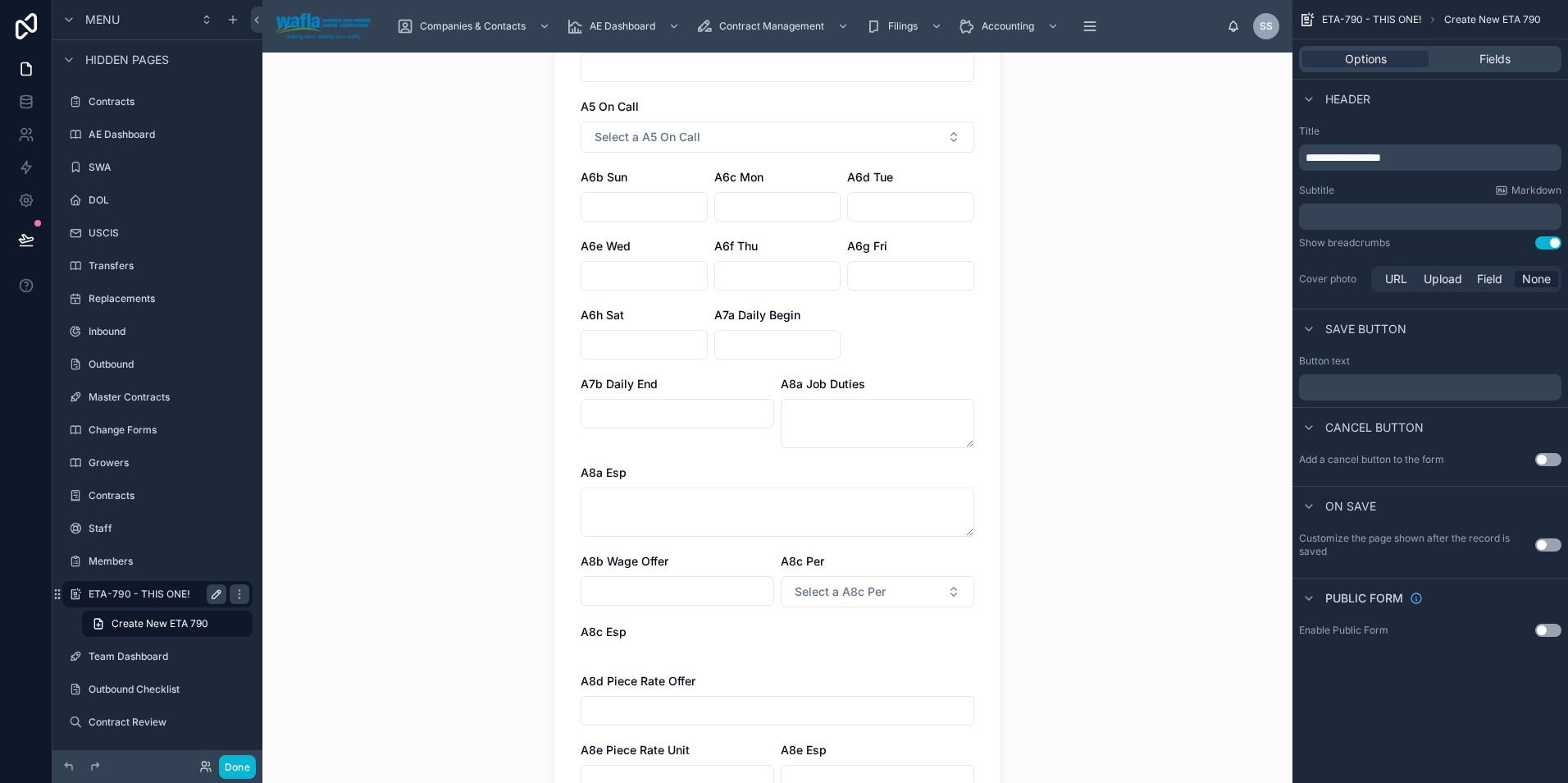
scroll to position [325, 0]
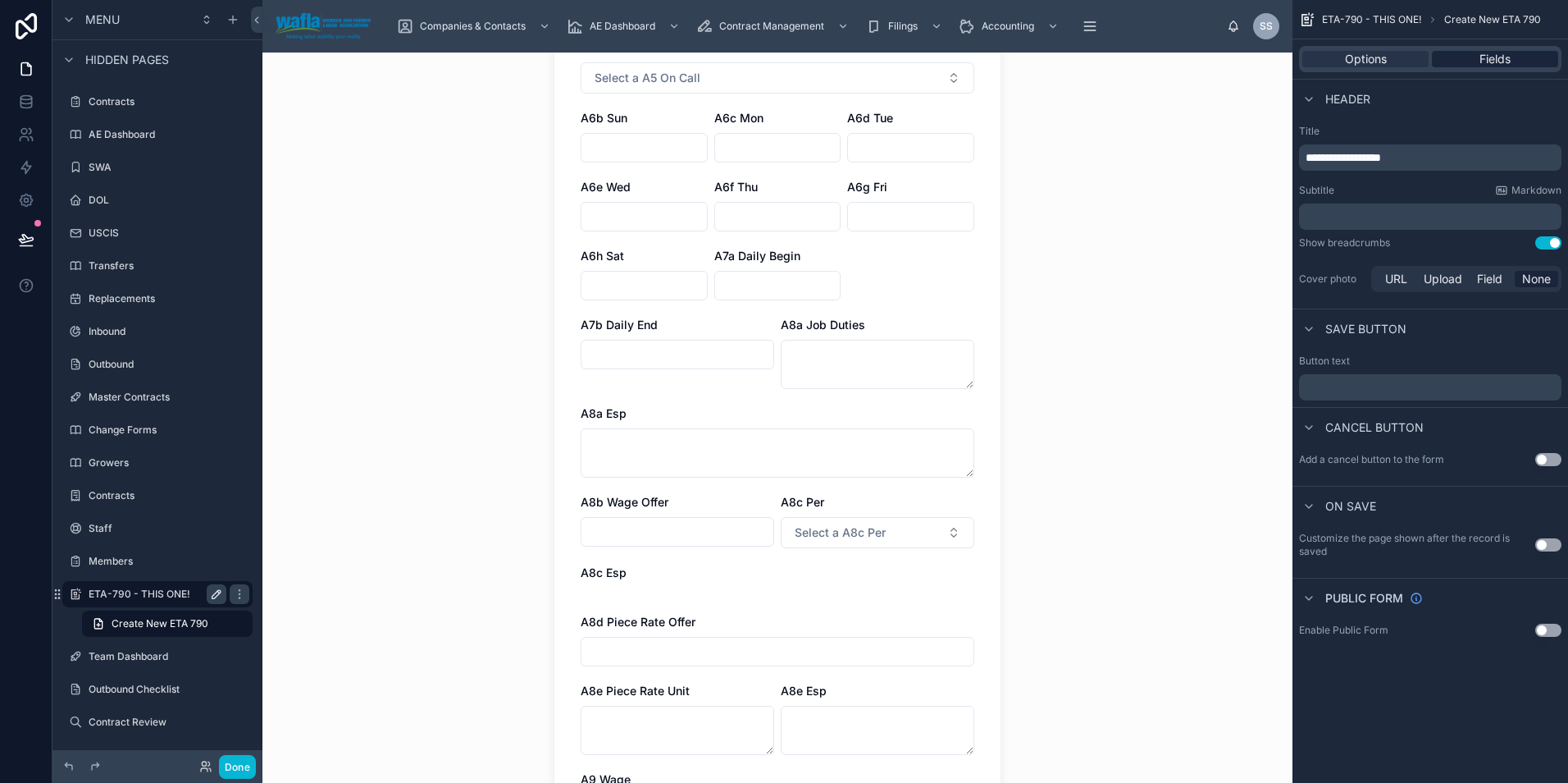
click at [1482, 53] on span "Fields" at bounding box center [1495, 59] width 31 height 17
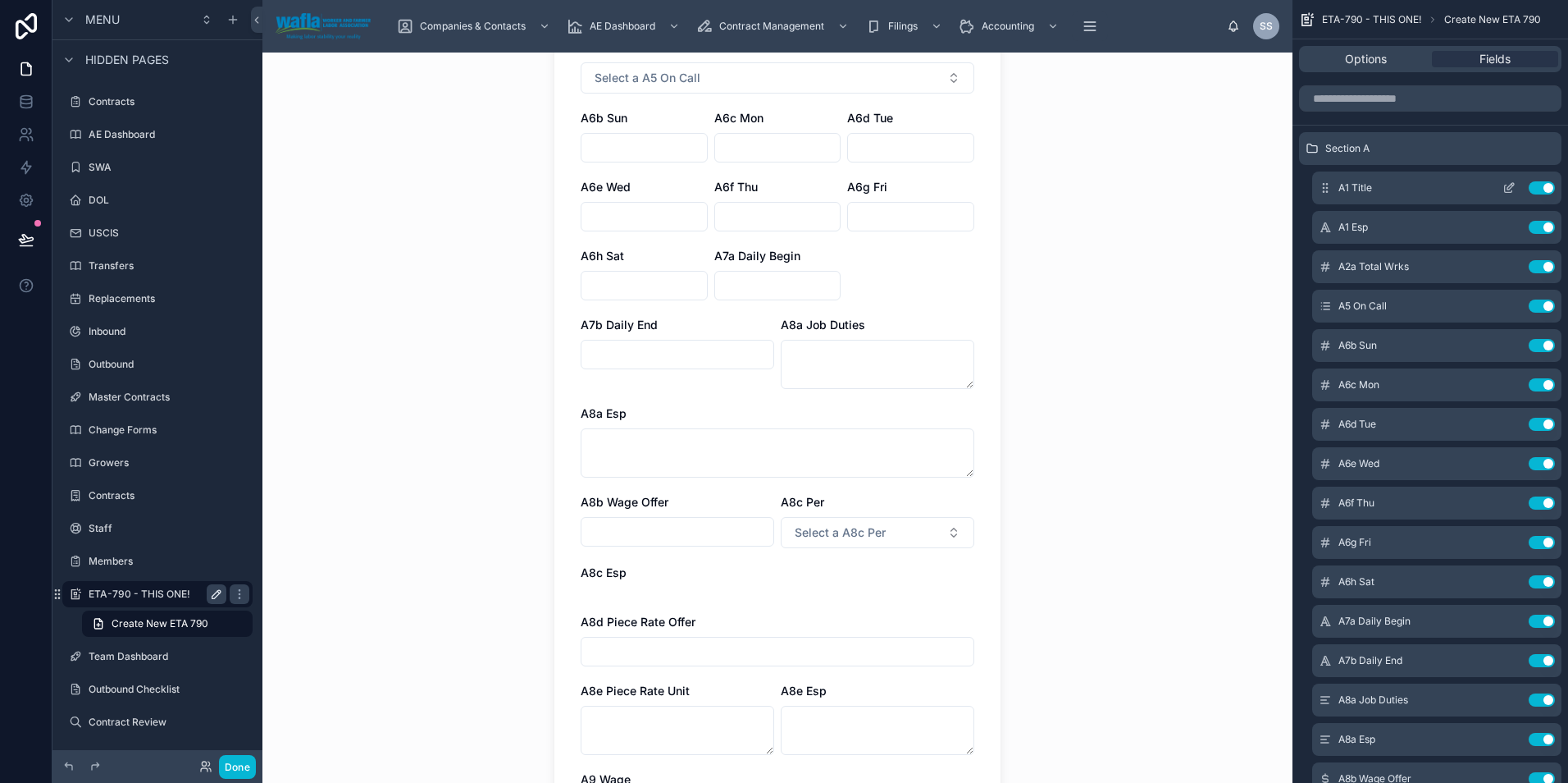
click at [1540, 186] on button "Use setting" at bounding box center [1541, 187] width 26 height 13
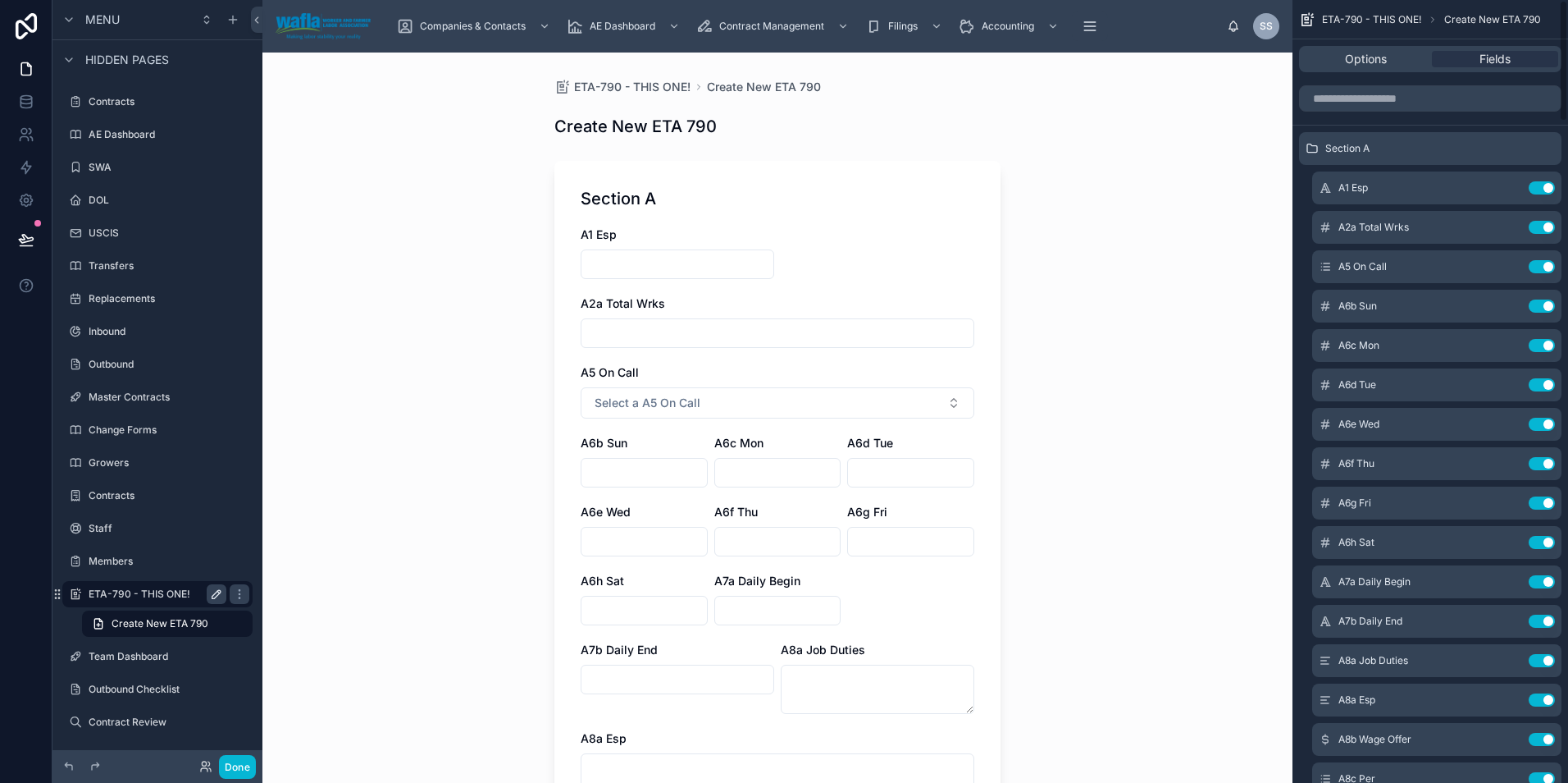
click at [1540, 186] on button "Use setting" at bounding box center [1541, 187] width 26 height 13
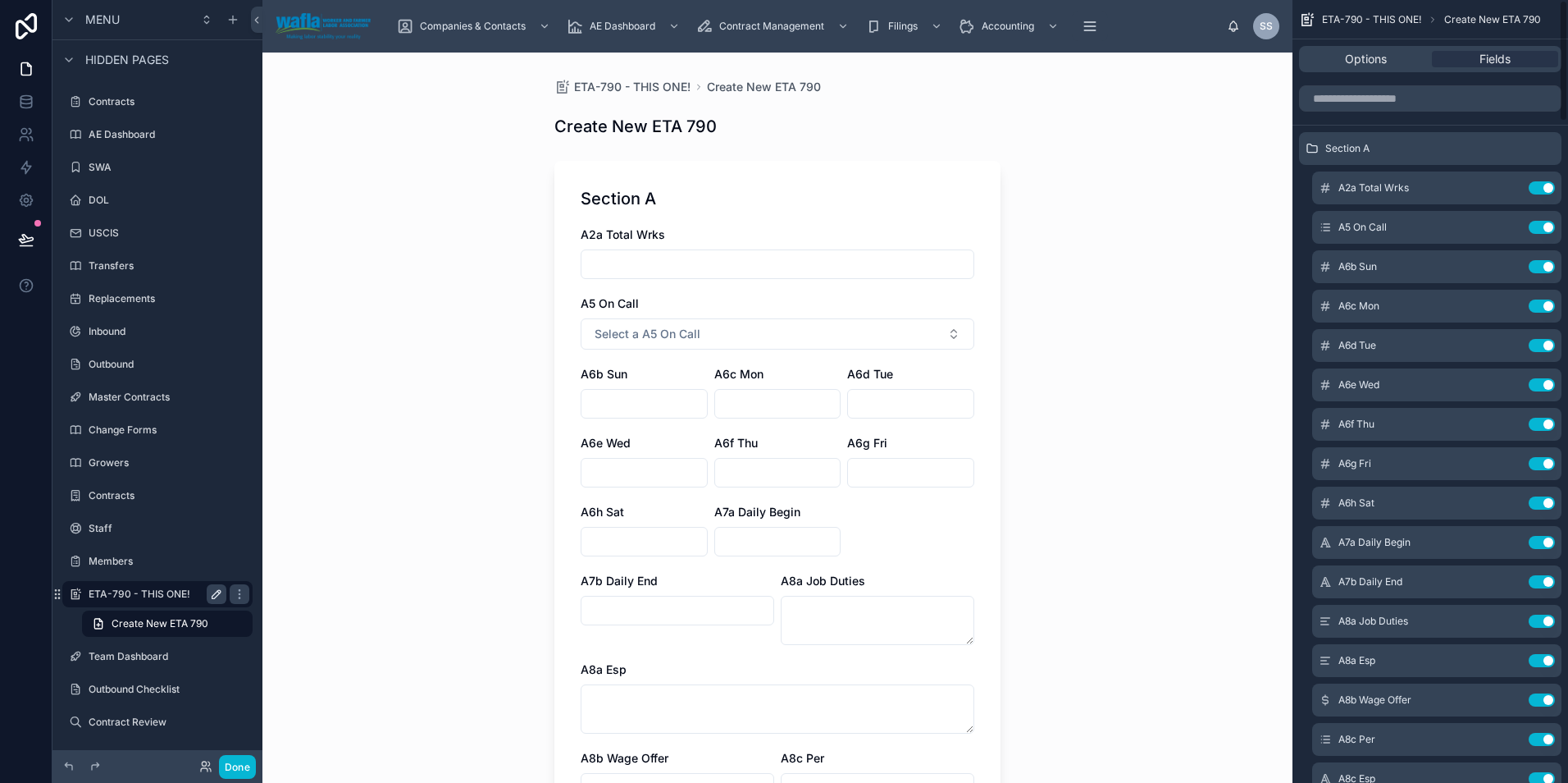
click at [1540, 186] on button "Use setting" at bounding box center [1541, 187] width 26 height 13
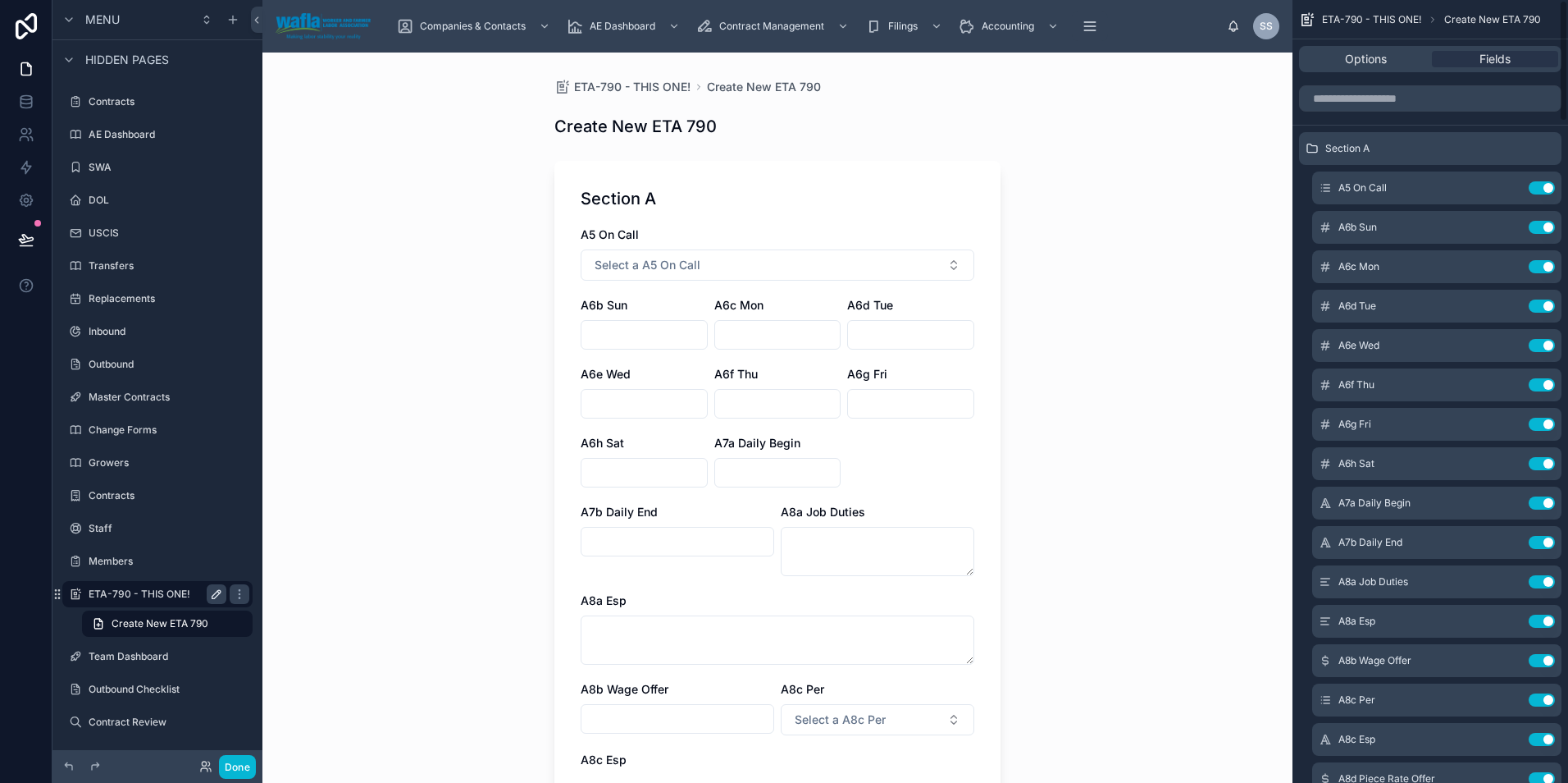
click at [1540, 186] on button "Use setting" at bounding box center [1541, 187] width 26 height 13
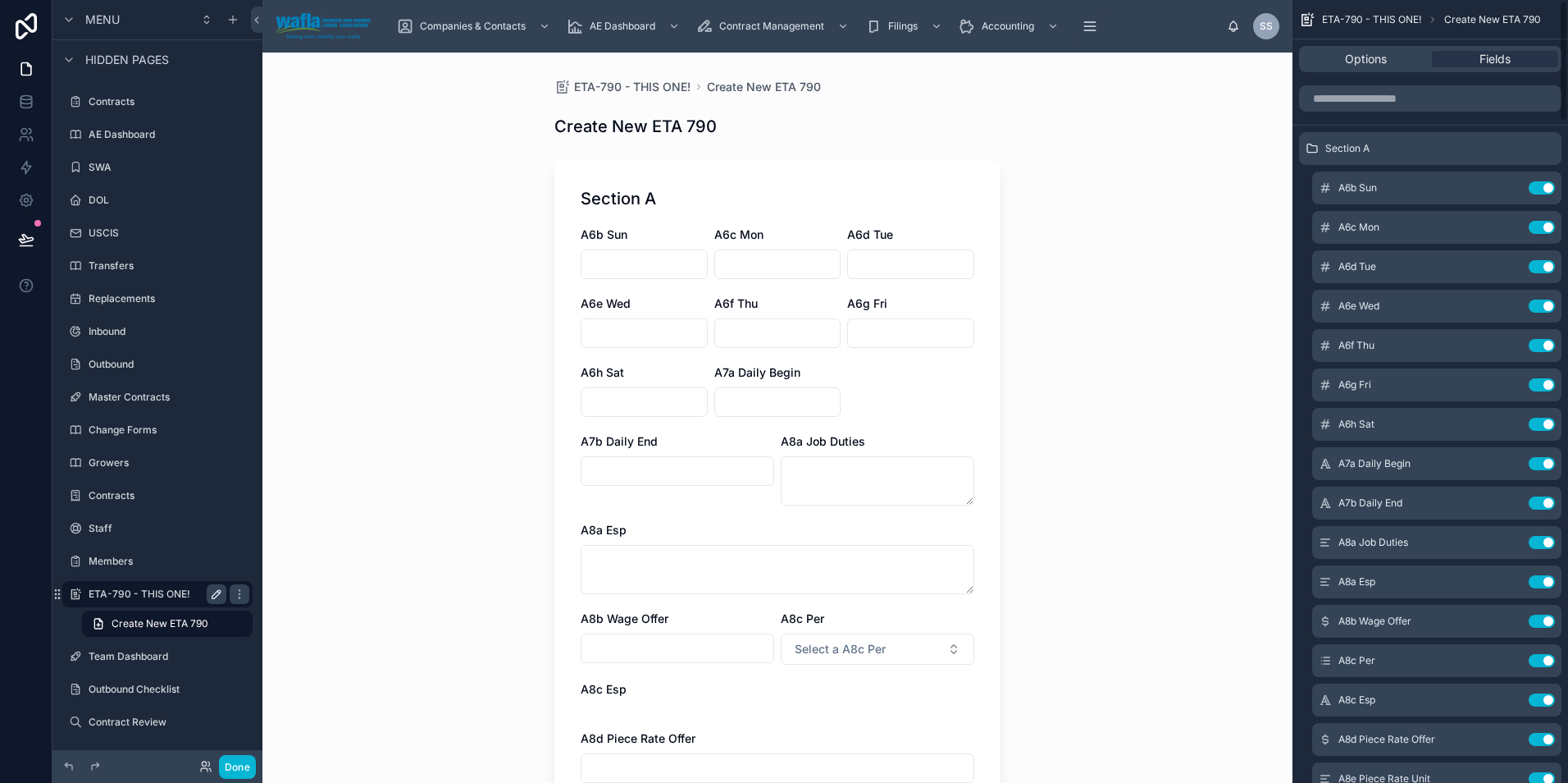
click at [1540, 186] on button "Use setting" at bounding box center [1541, 187] width 26 height 13
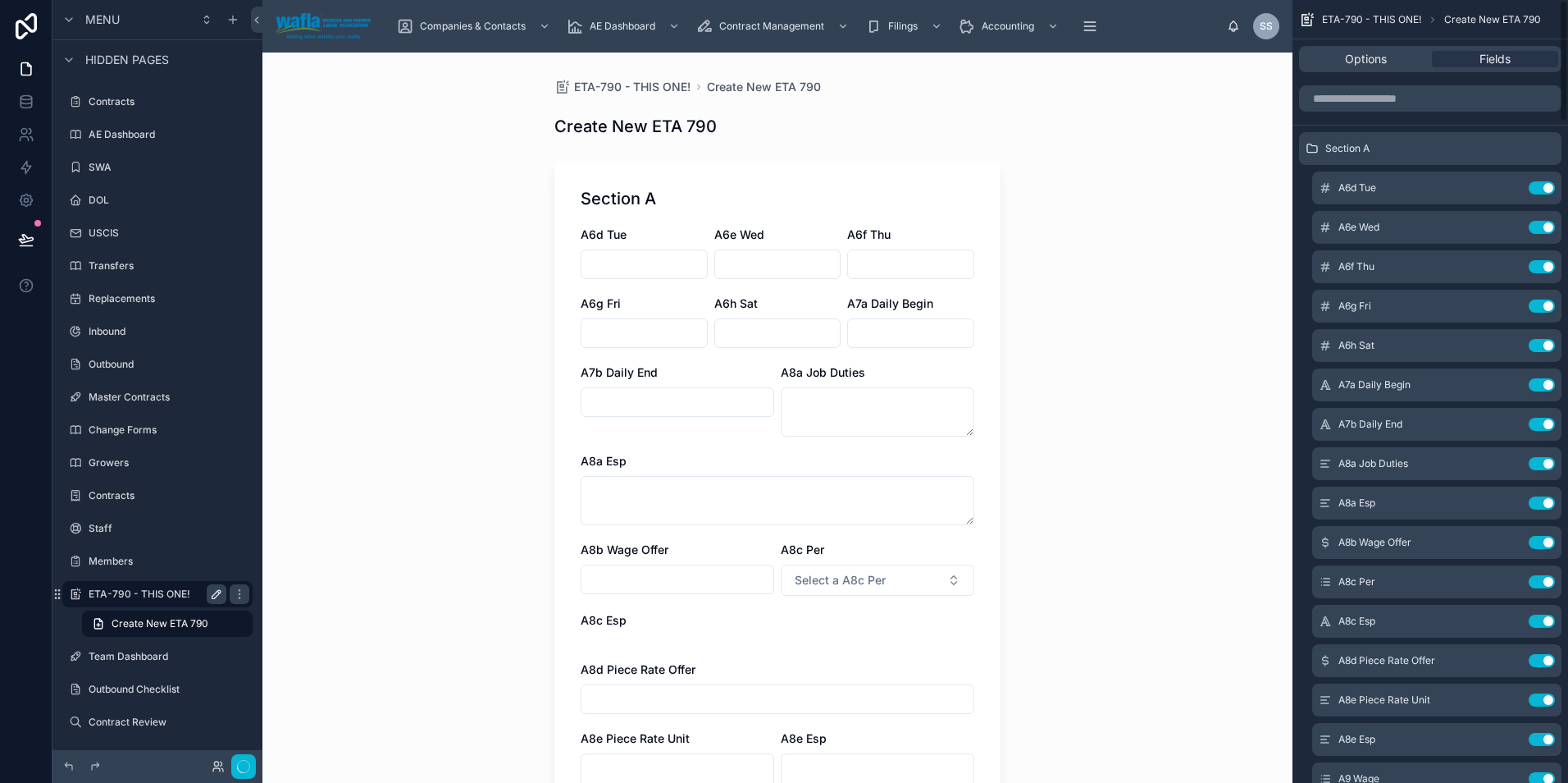
click at [1540, 186] on button "Use setting" at bounding box center [1541, 187] width 26 height 13
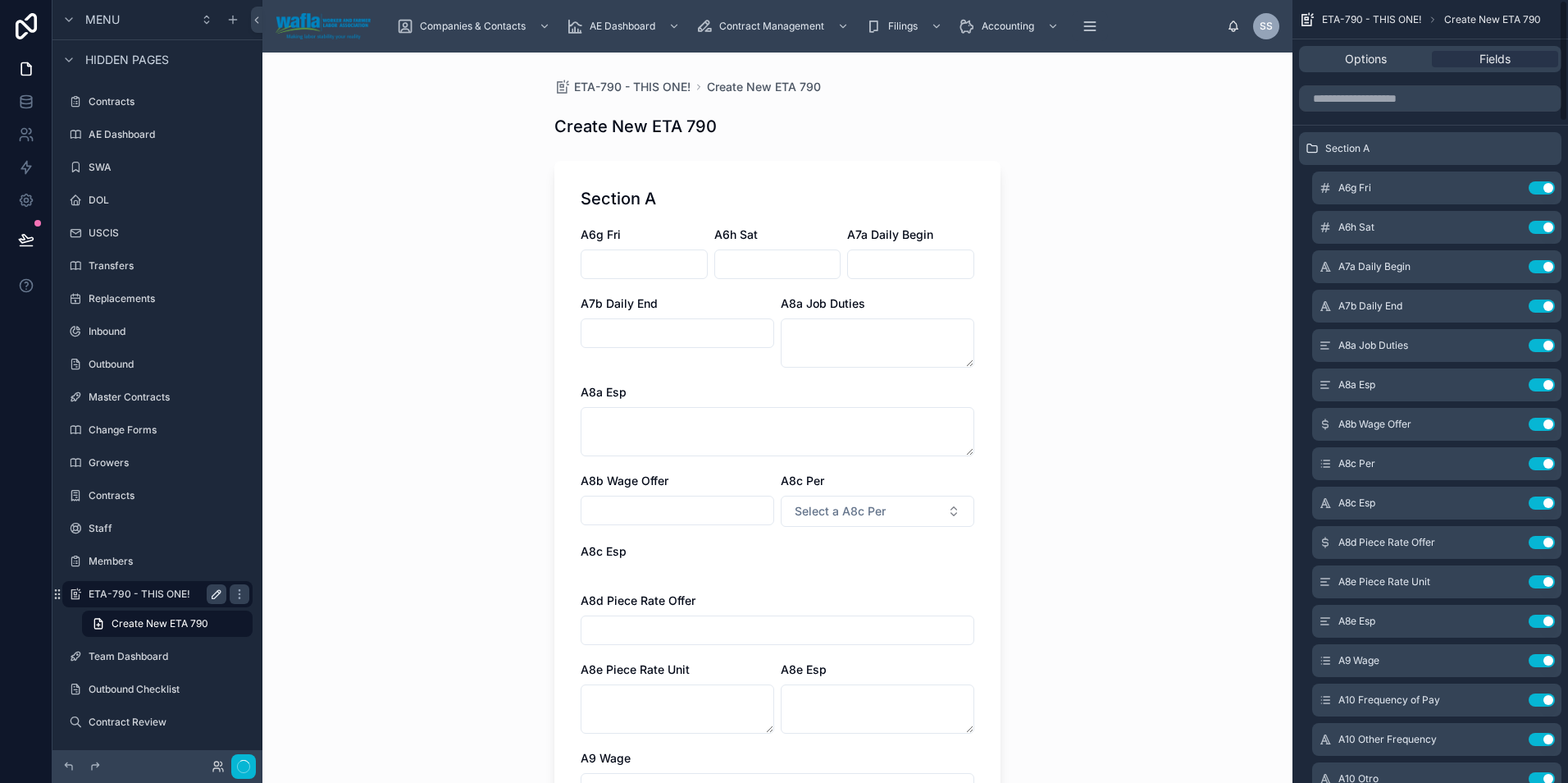
click at [1540, 186] on button "Use setting" at bounding box center [1541, 187] width 26 height 13
click at [1540, 220] on button "Use setting" at bounding box center [1541, 226] width 26 height 13
click at [1540, 186] on button "Use setting" at bounding box center [1541, 187] width 26 height 13
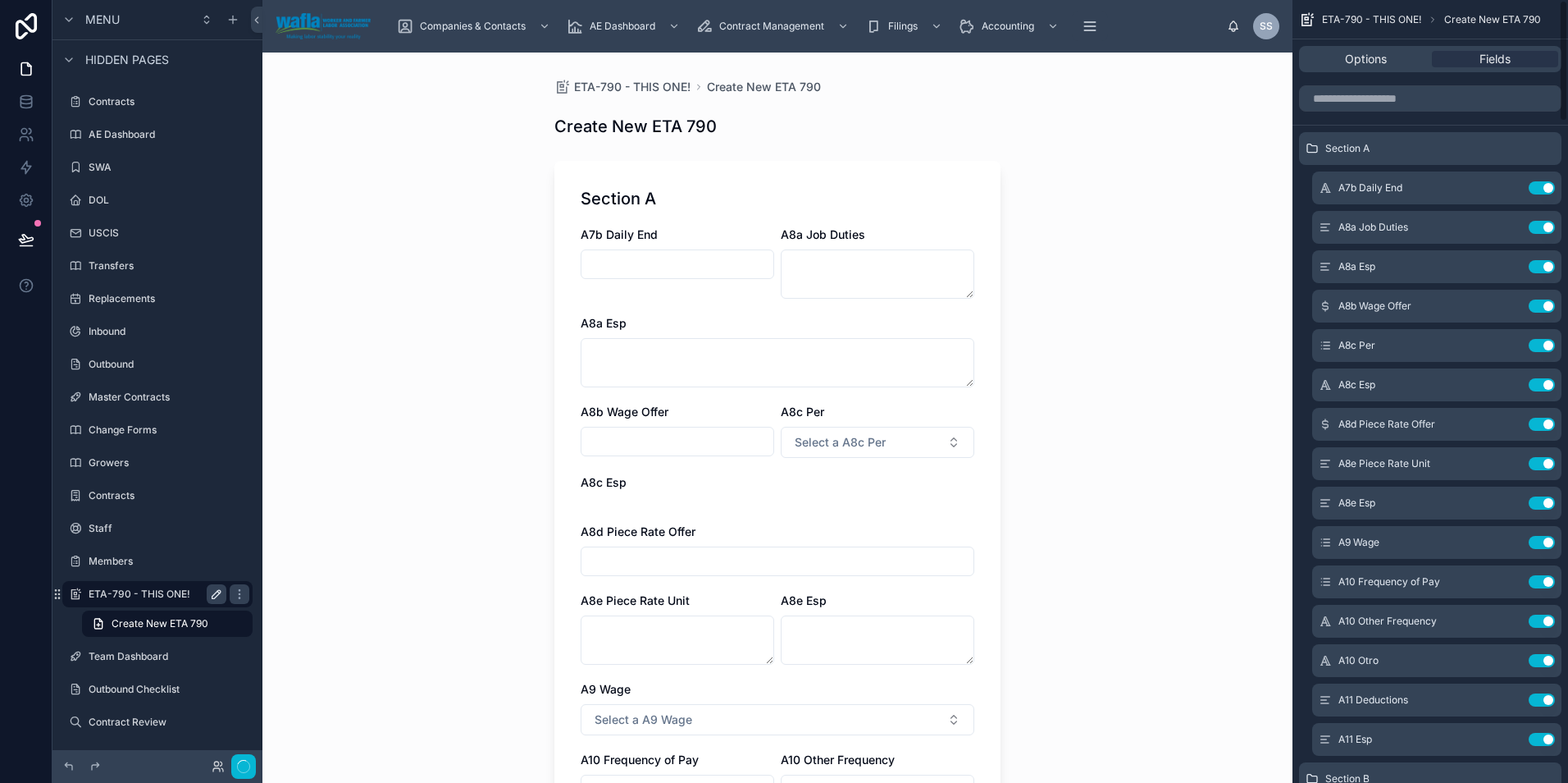
click at [1540, 186] on button "Use setting" at bounding box center [1541, 187] width 26 height 13
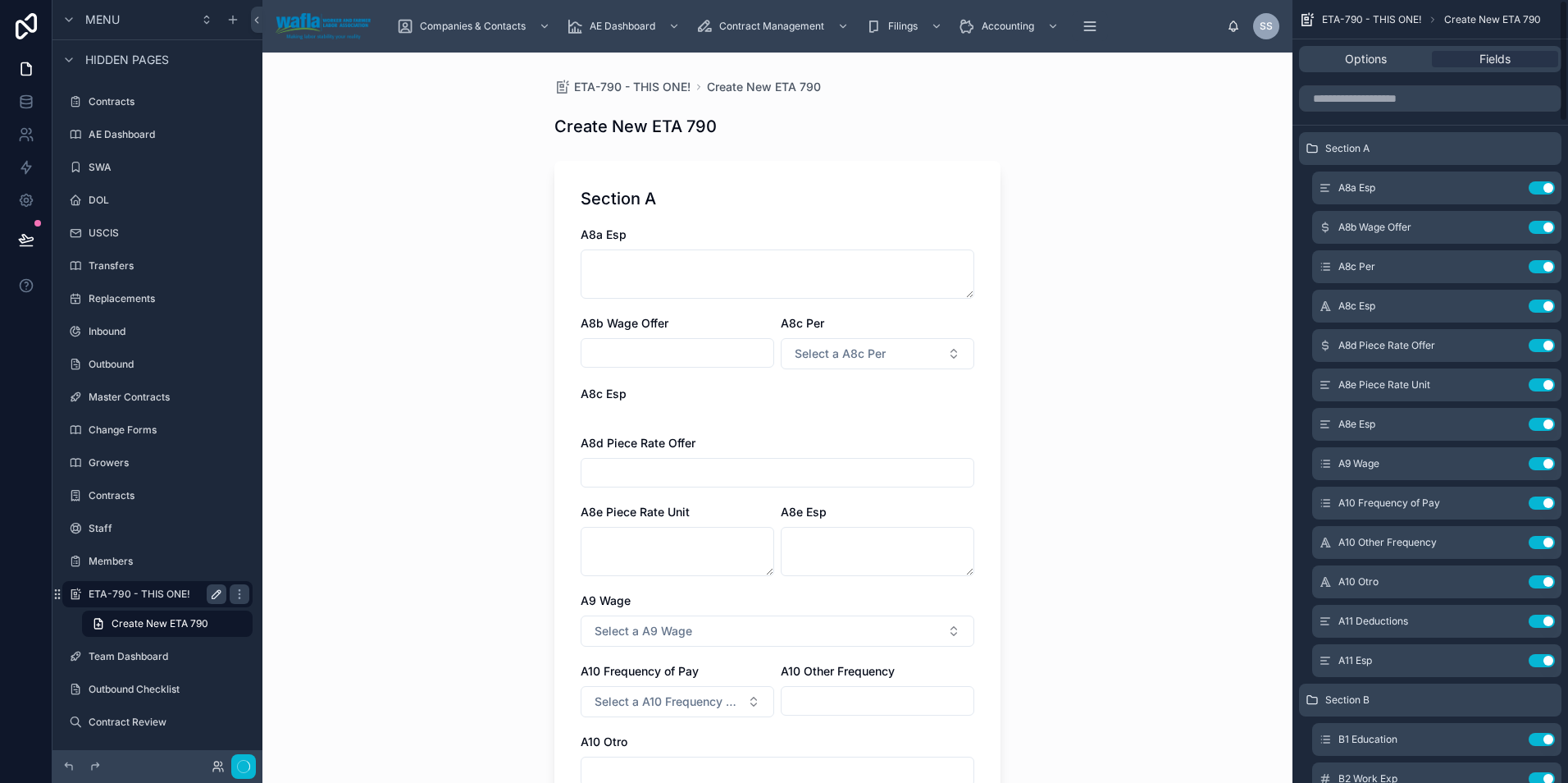
click at [1540, 186] on button "Use setting" at bounding box center [1541, 187] width 26 height 13
click at [1540, 220] on button "Use setting" at bounding box center [1541, 226] width 26 height 13
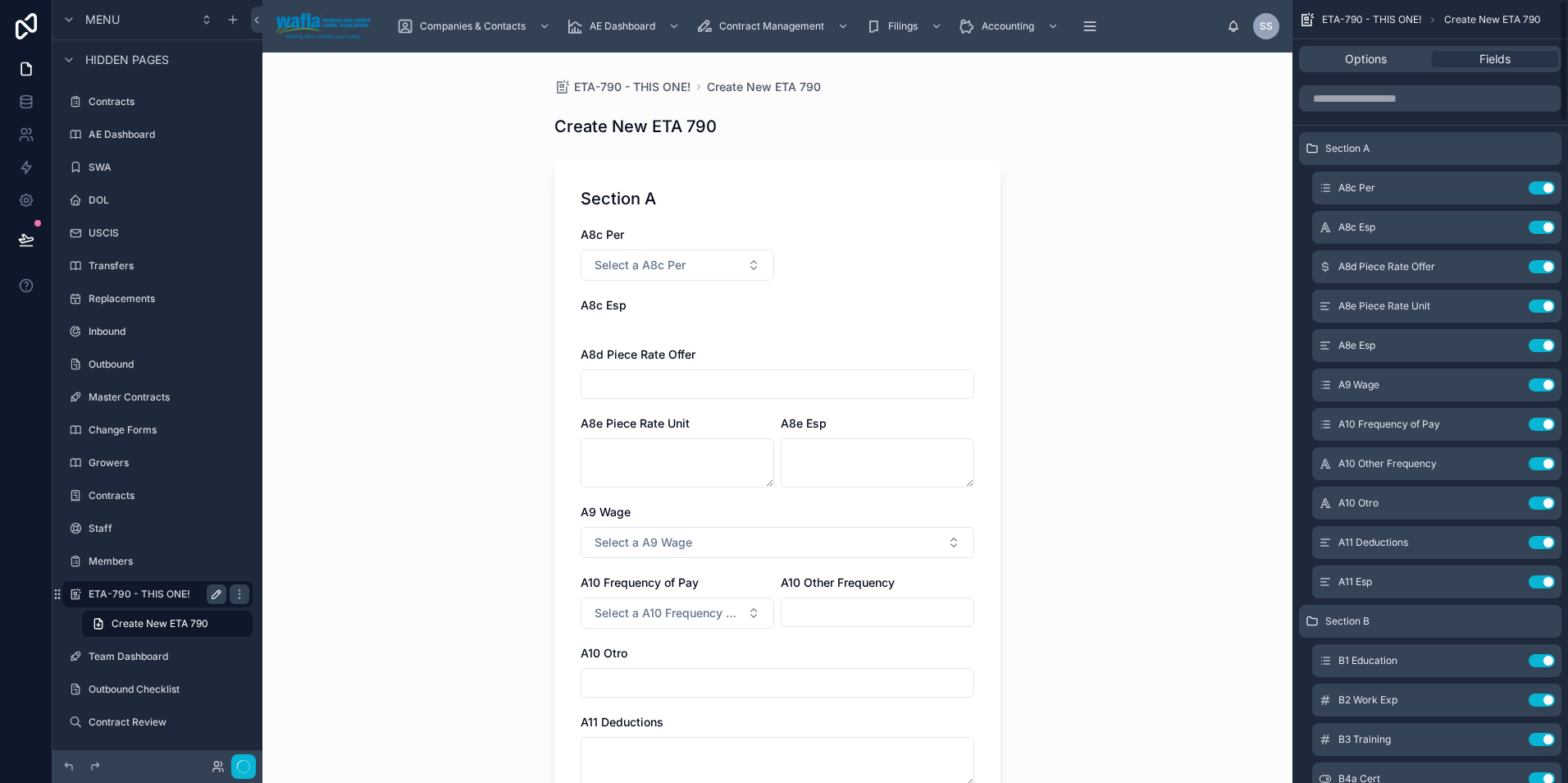
click at [1540, 186] on button "Use setting" at bounding box center [1541, 187] width 26 height 13
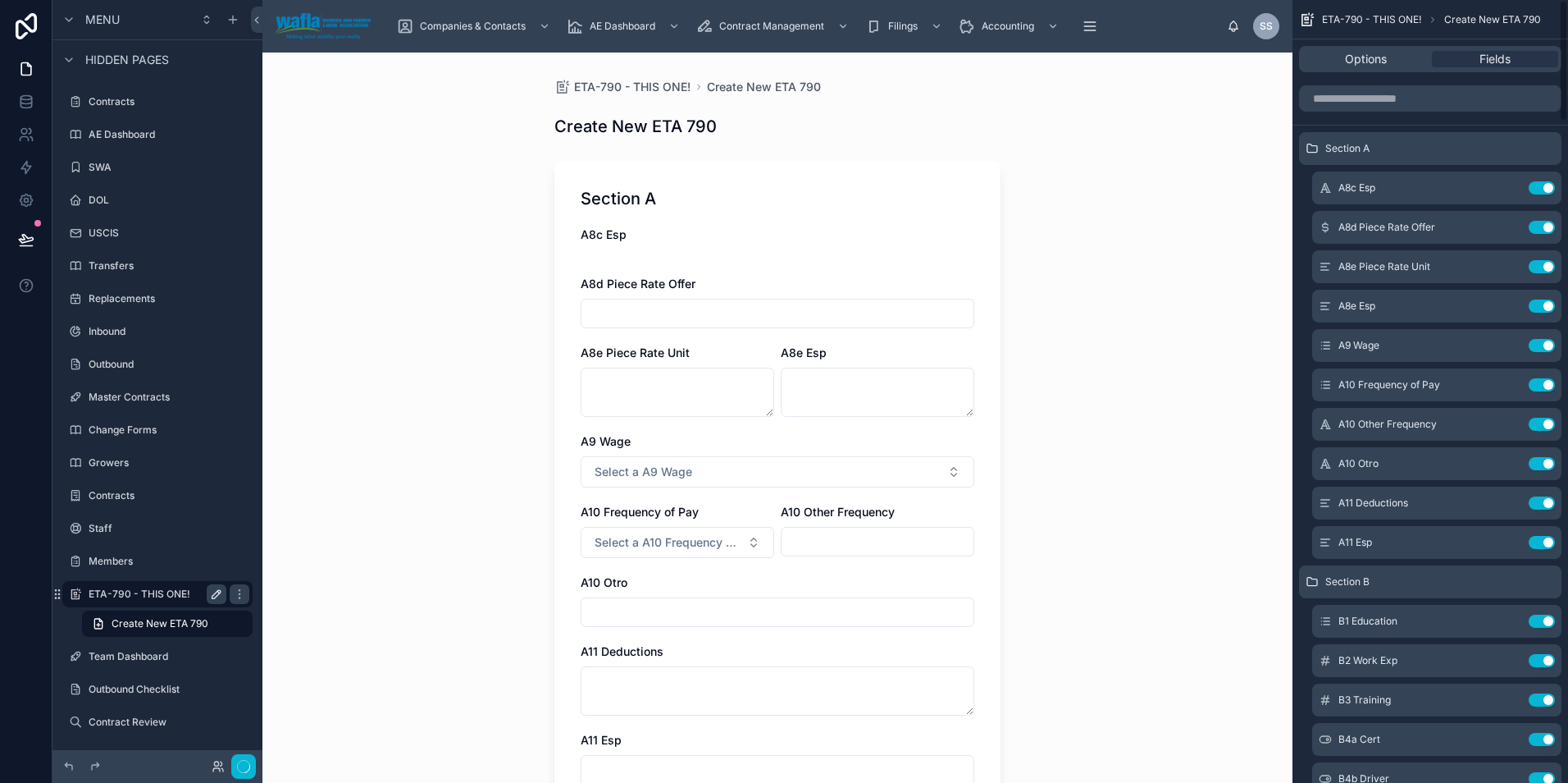
click at [1540, 186] on button "Use setting" at bounding box center [1541, 187] width 26 height 13
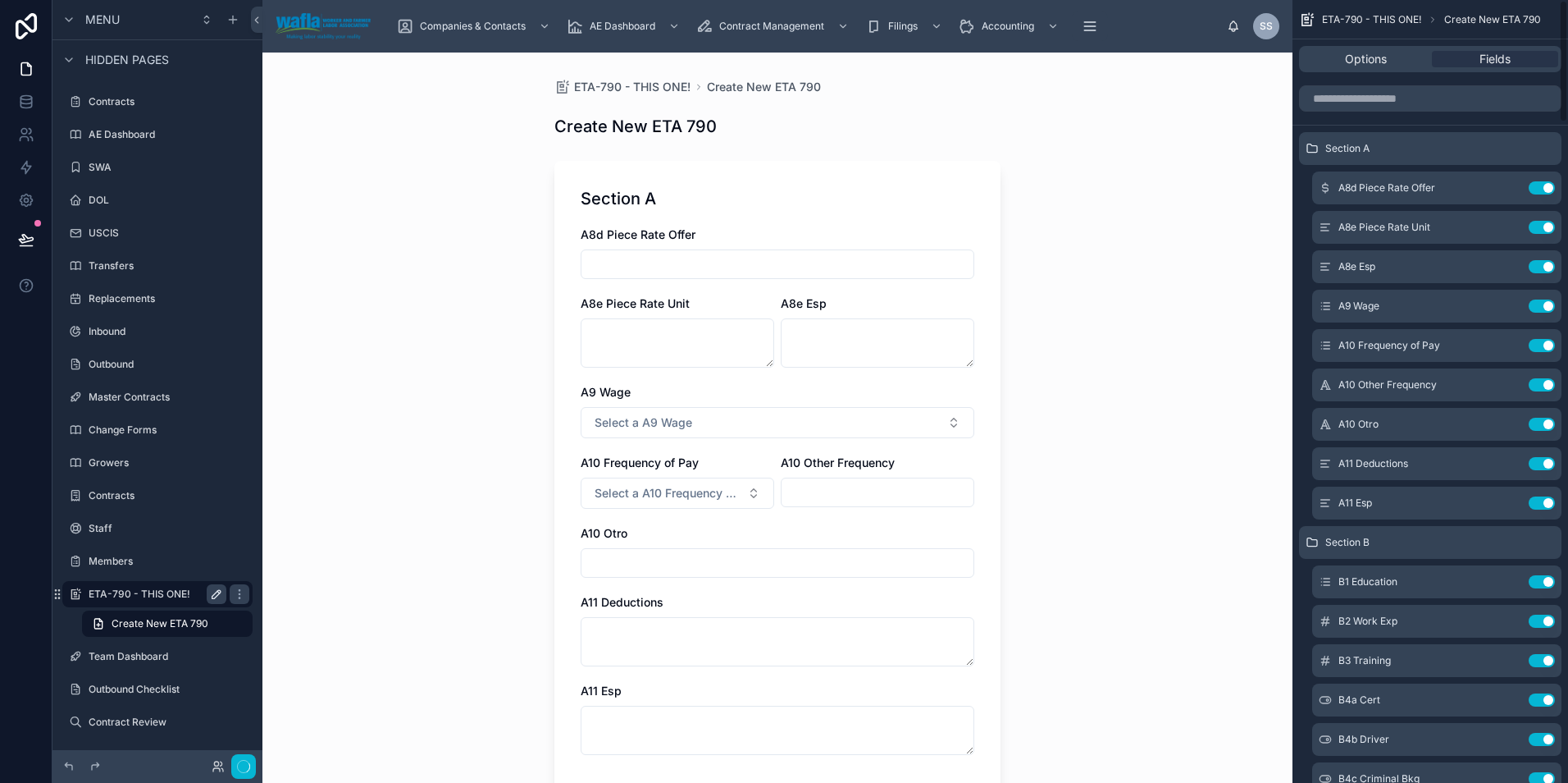
click at [1540, 186] on button "Use setting" at bounding box center [1541, 187] width 26 height 13
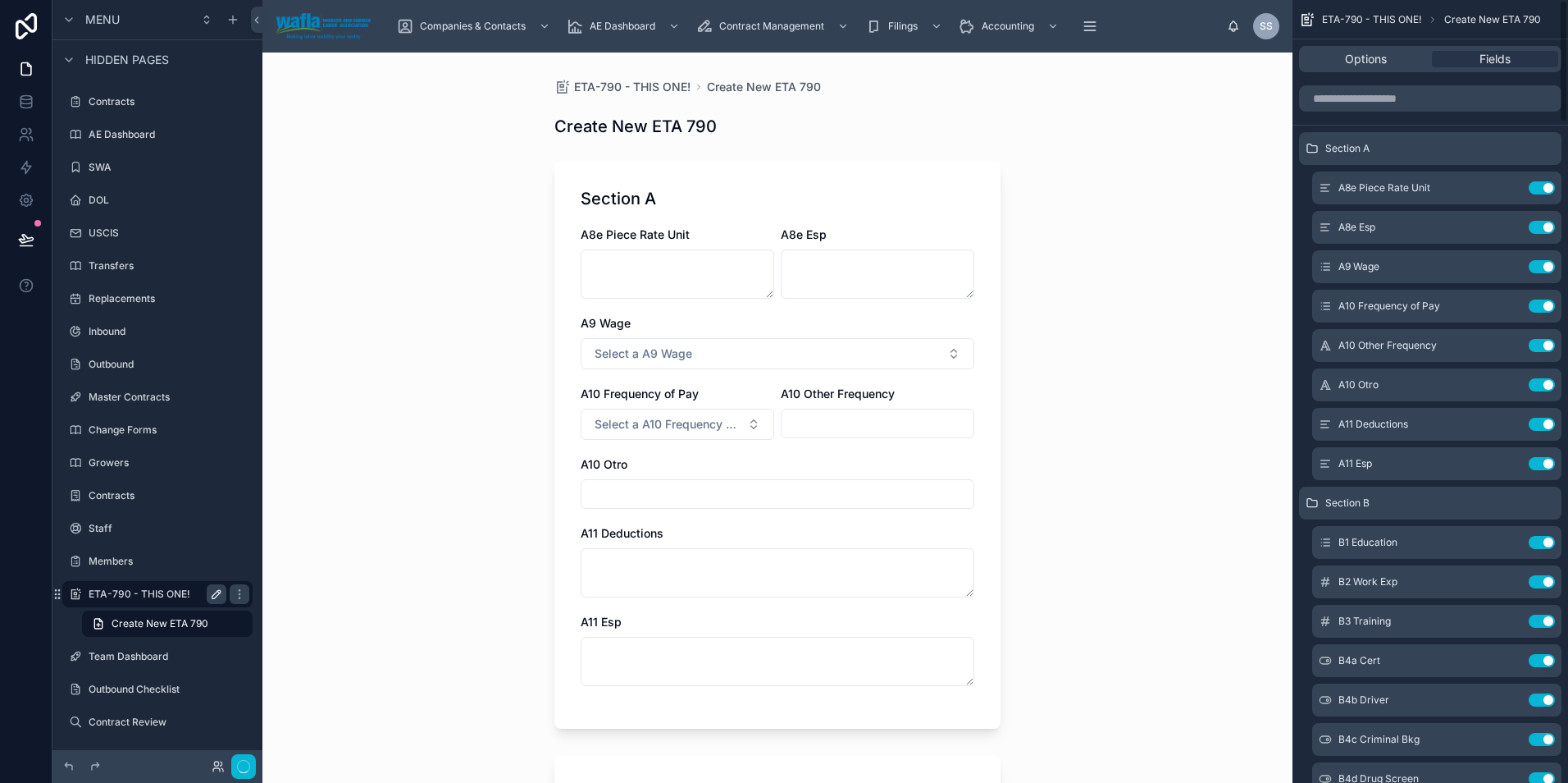
click at [1540, 186] on button "Use setting" at bounding box center [1541, 187] width 26 height 13
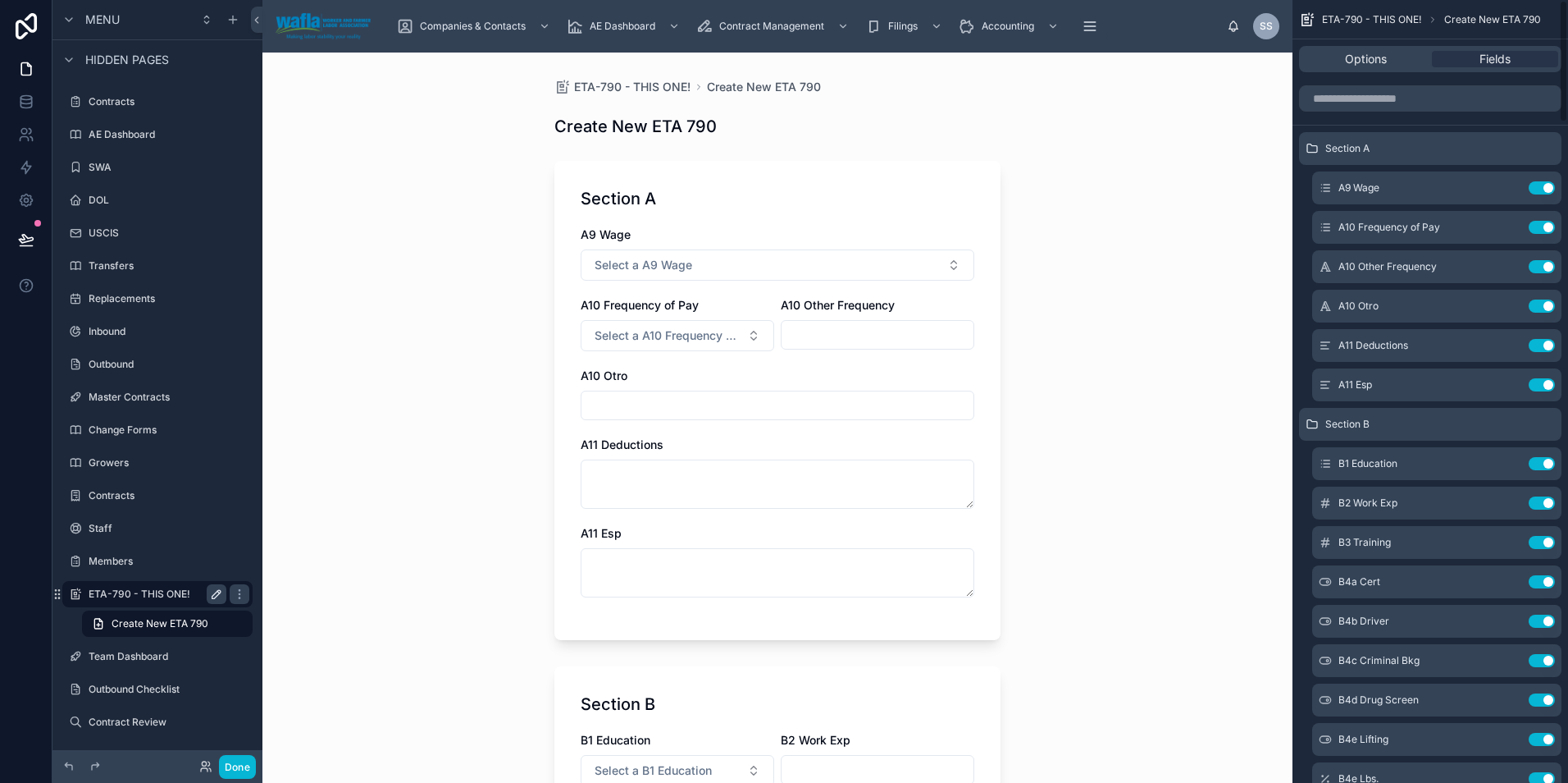
click at [1540, 186] on button "Use setting" at bounding box center [1541, 187] width 26 height 13
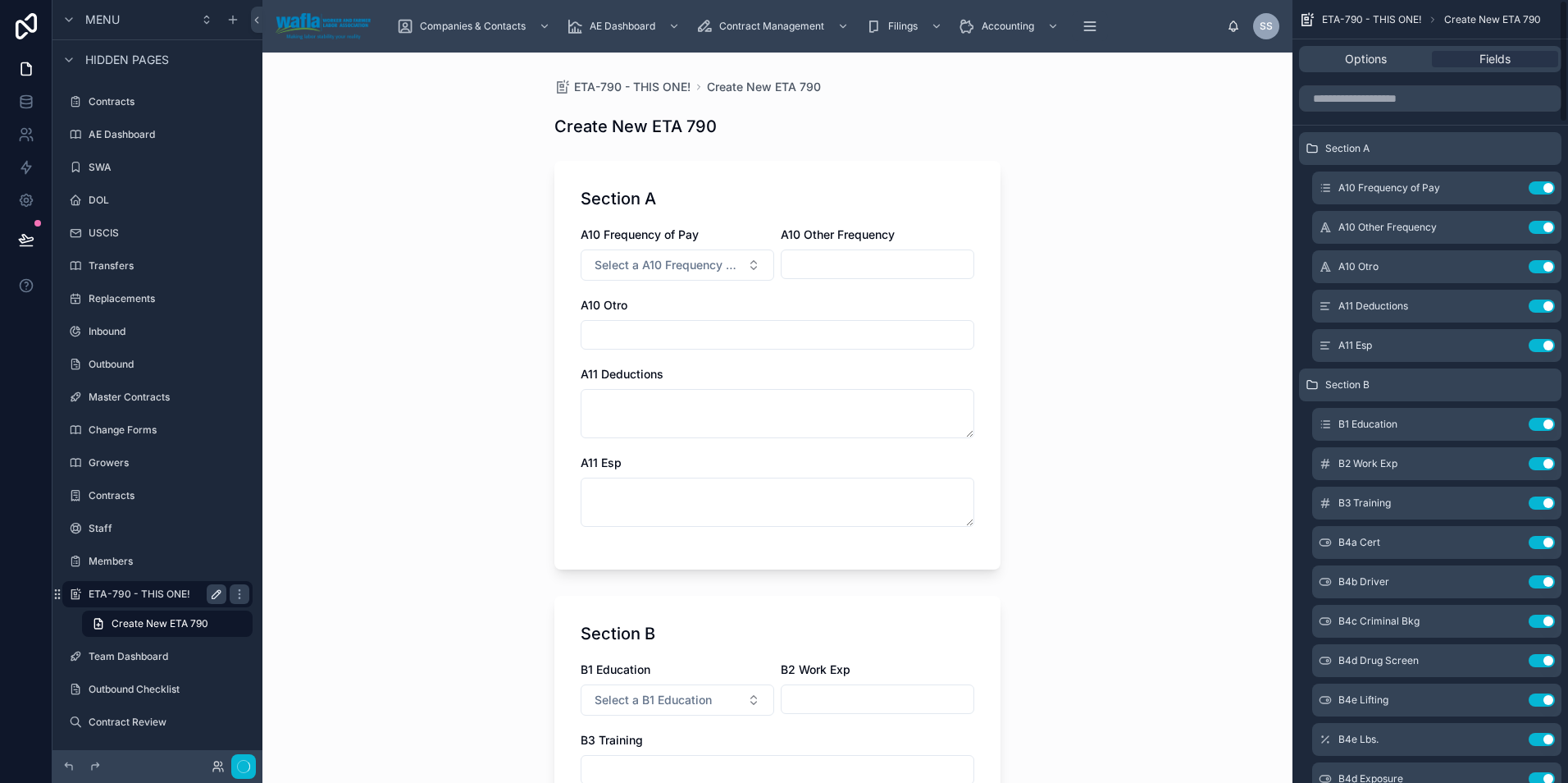
click at [1540, 186] on button "Use setting" at bounding box center [1541, 187] width 26 height 13
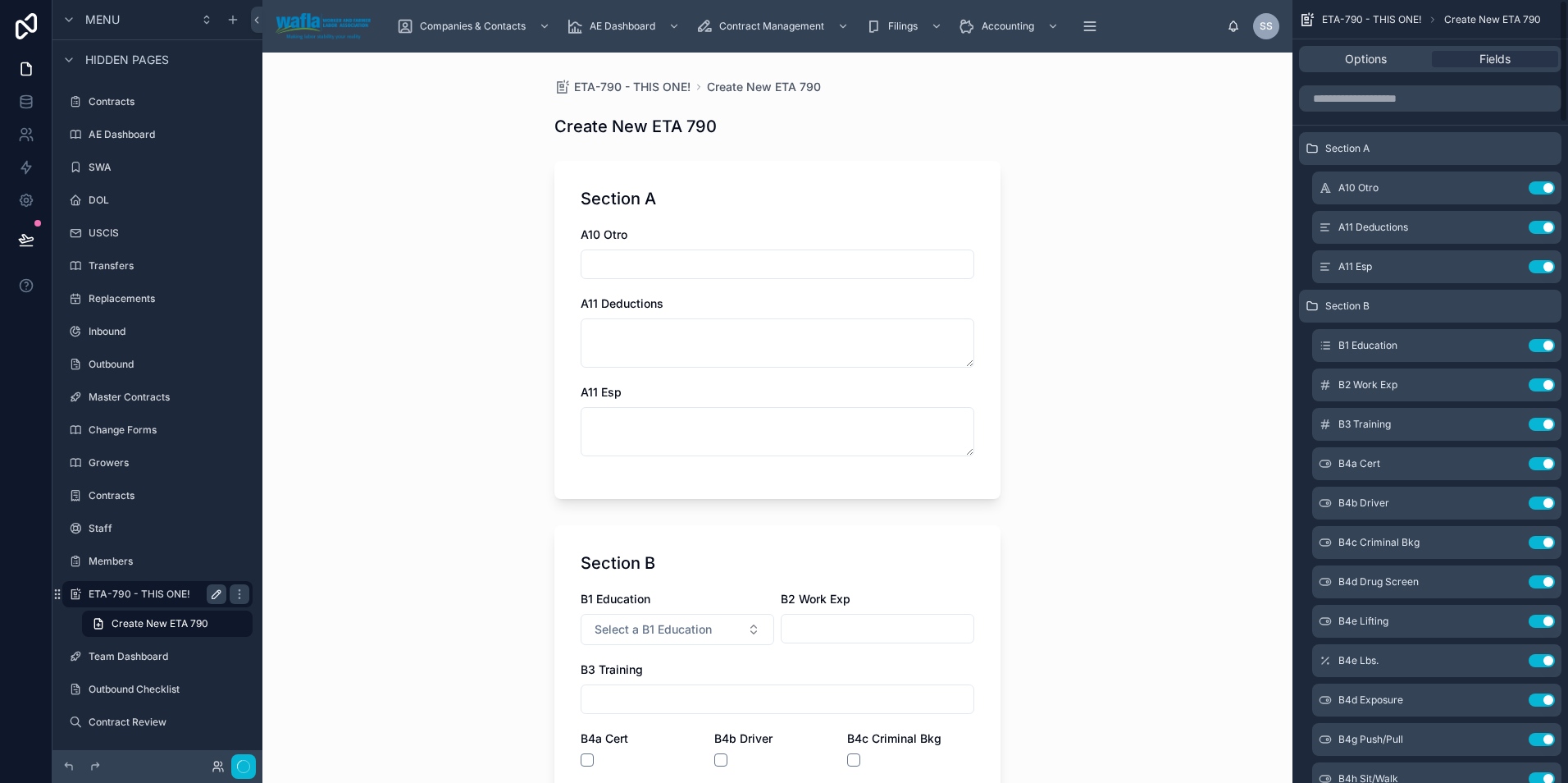
click at [1540, 186] on button "Use setting" at bounding box center [1541, 187] width 26 height 13
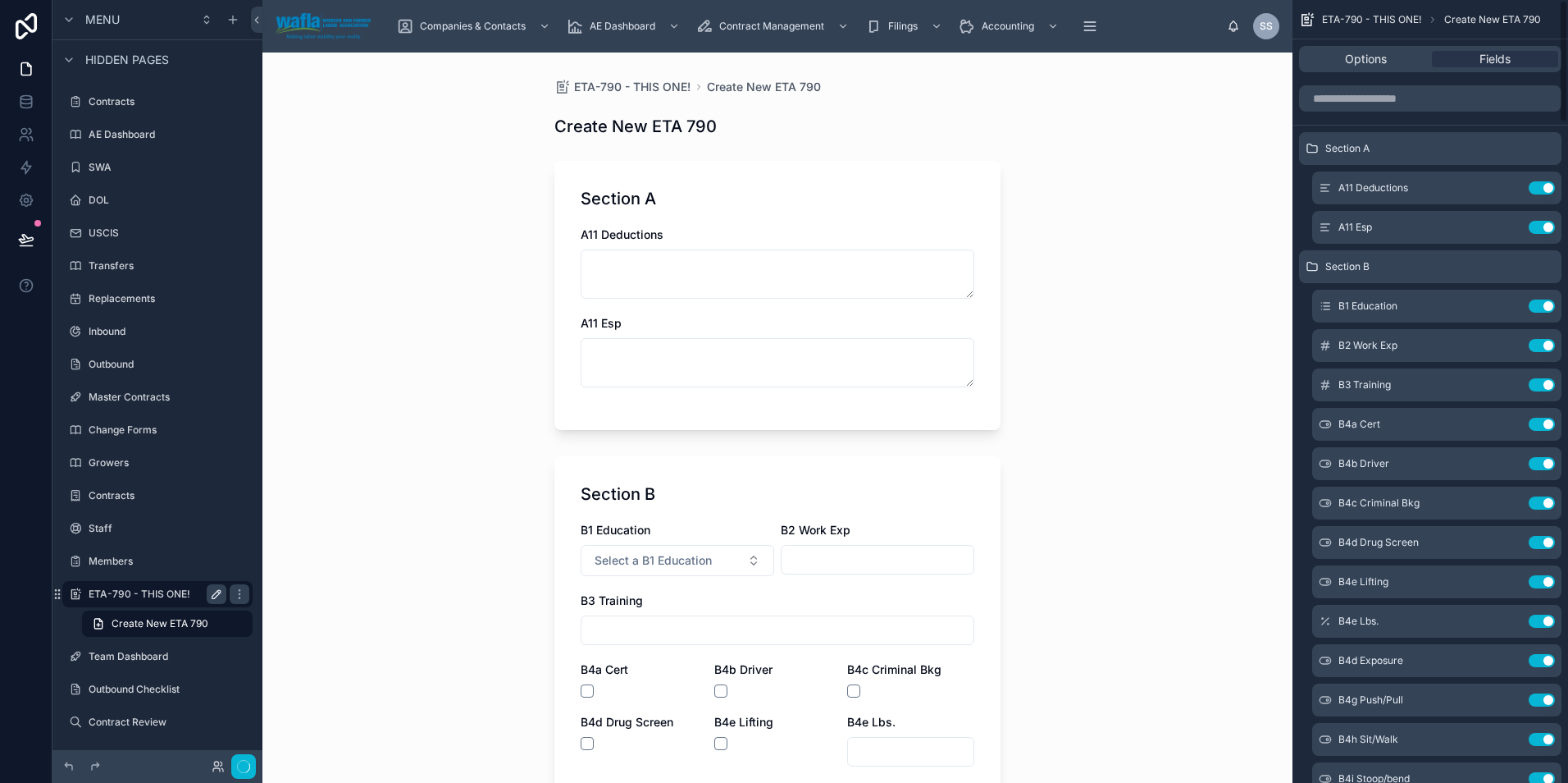
click at [1540, 186] on button "Use setting" at bounding box center [1541, 187] width 26 height 13
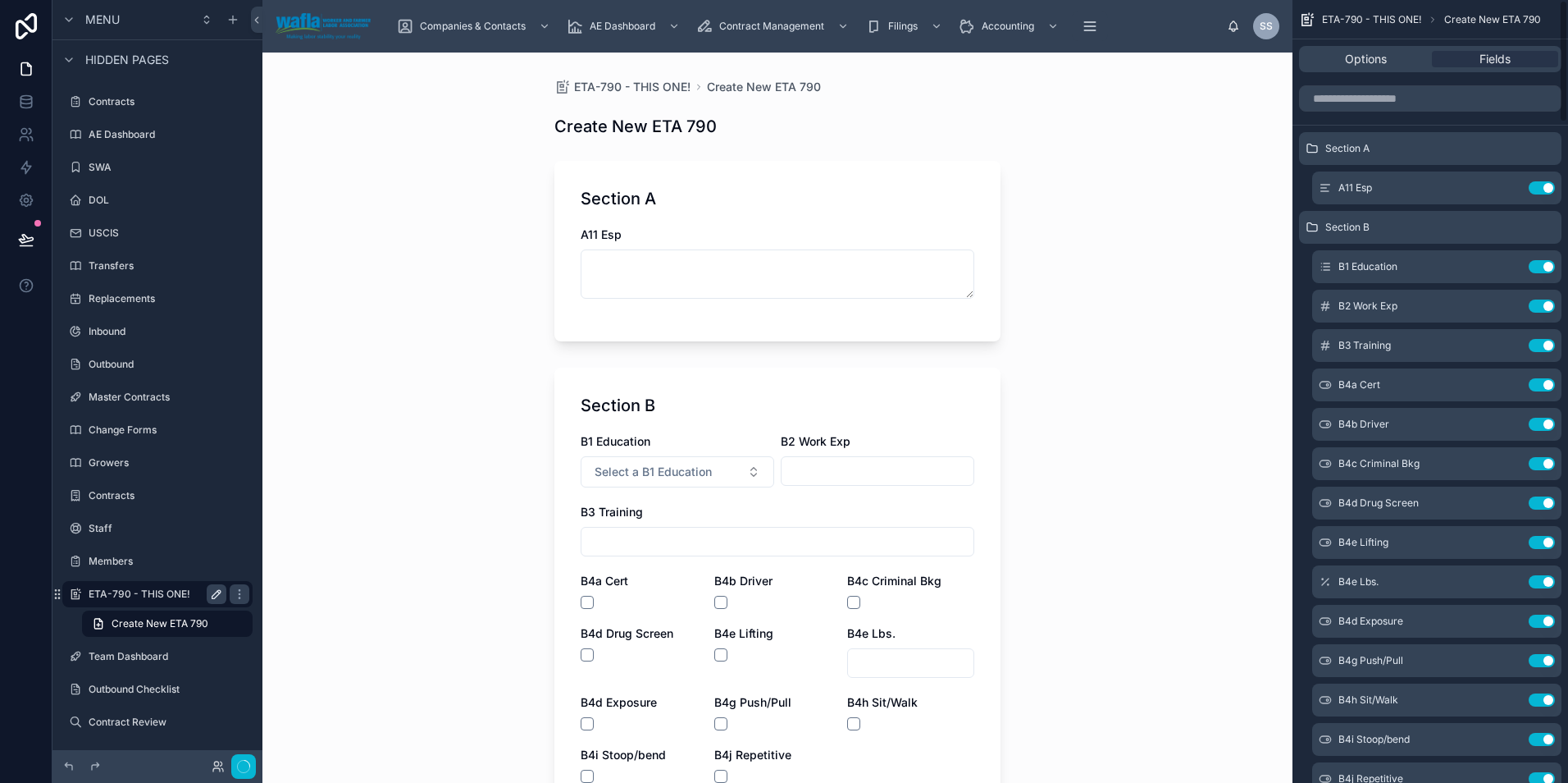
click at [1540, 186] on button "Use setting" at bounding box center [1541, 187] width 26 height 13
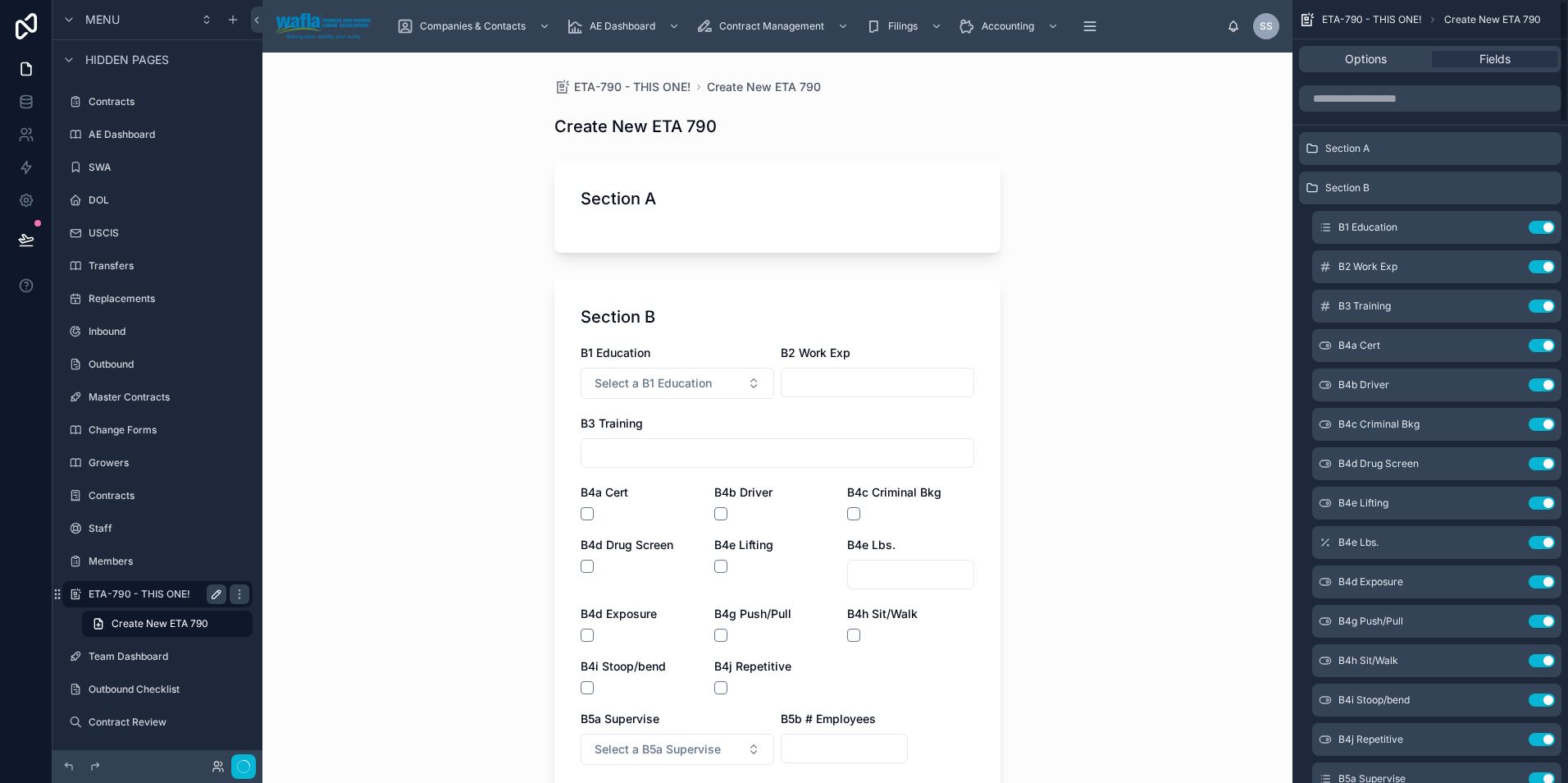
click at [0, 0] on icon "scrollable content" at bounding box center [0, 0] width 0 height 0
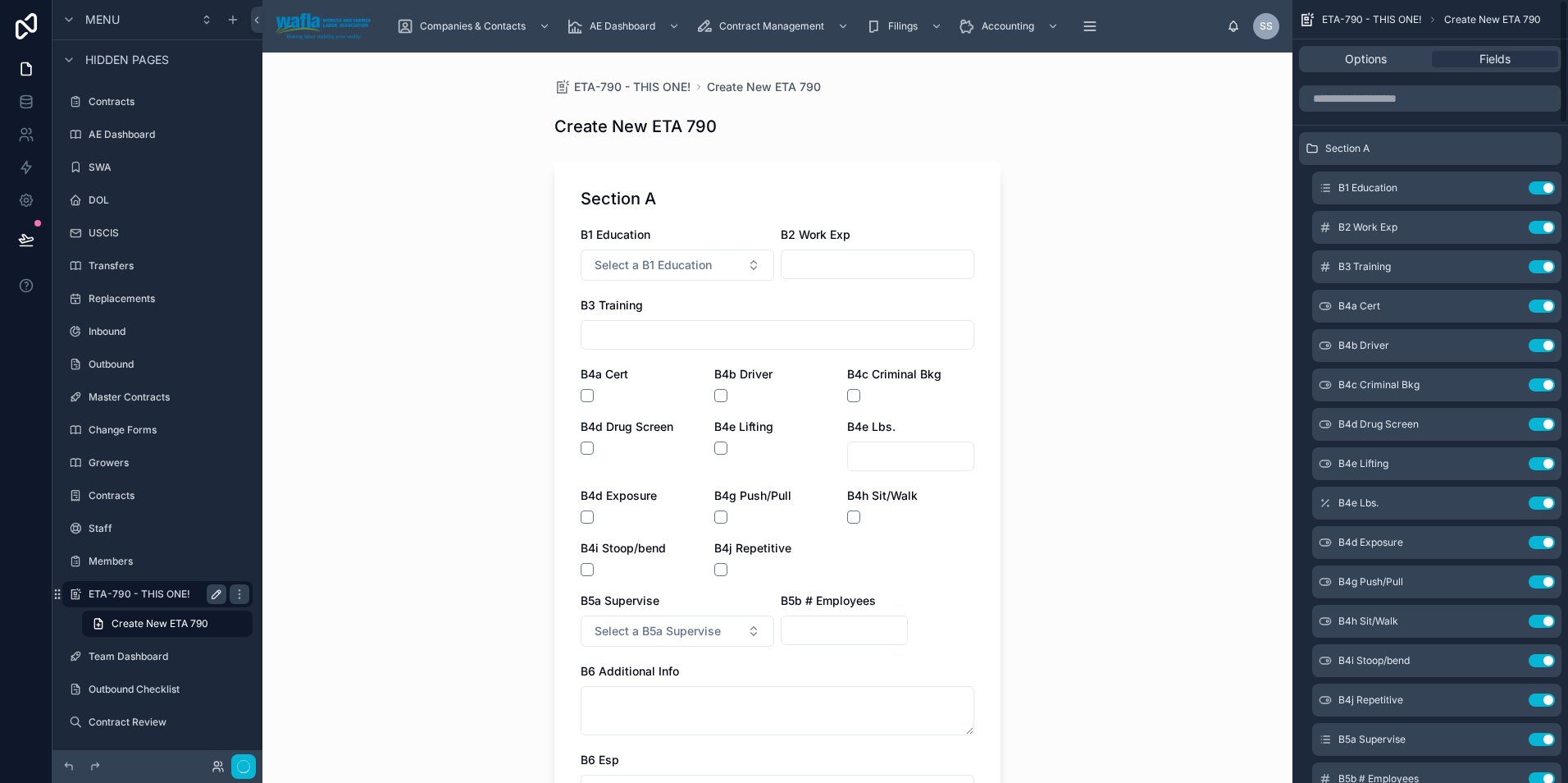
click at [1540, 186] on button "Use setting" at bounding box center [1541, 187] width 26 height 13
click at [1540, 220] on button "Use setting" at bounding box center [1541, 226] width 26 height 13
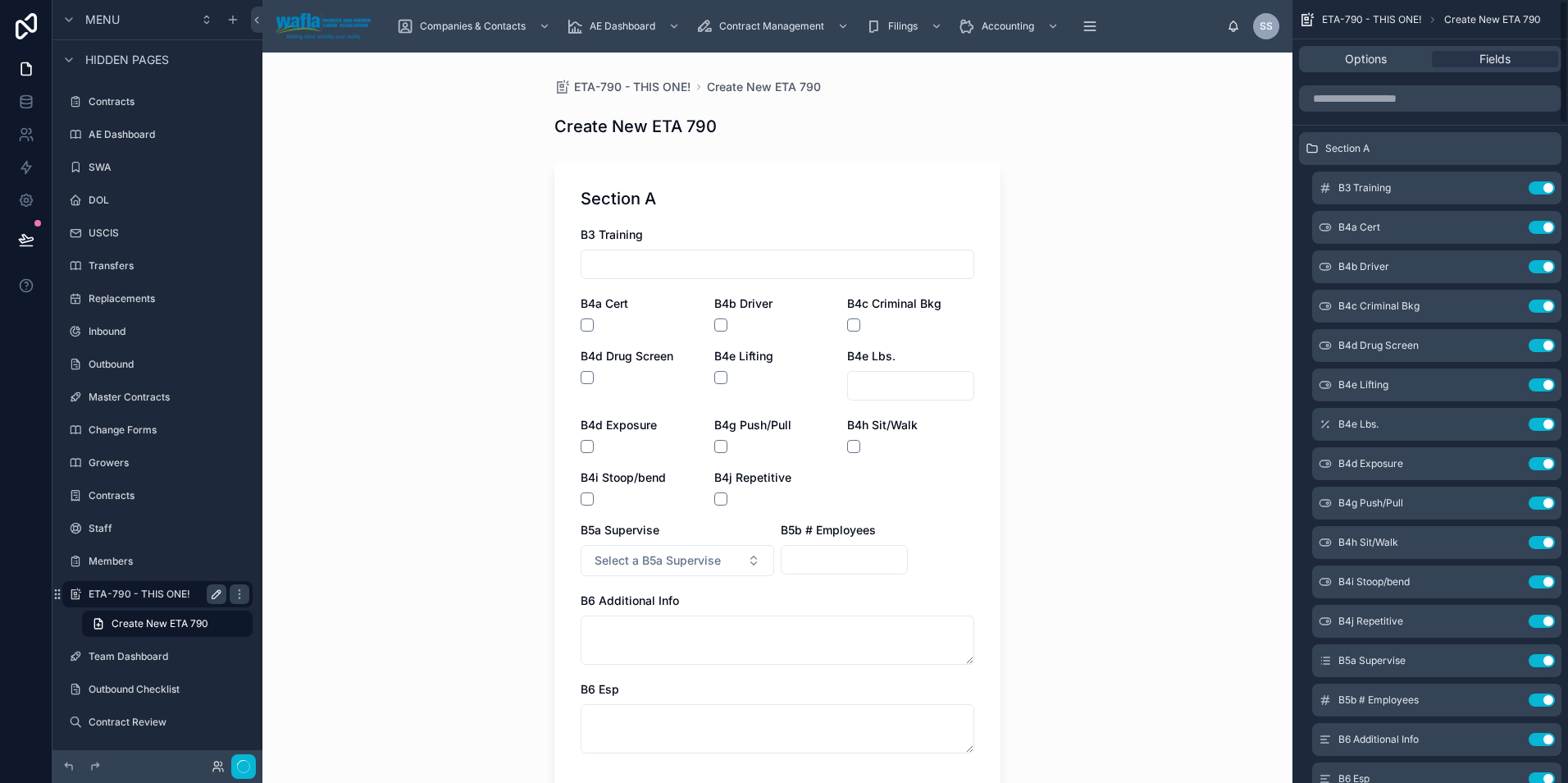
click at [1540, 186] on button "Use setting" at bounding box center [1541, 187] width 26 height 13
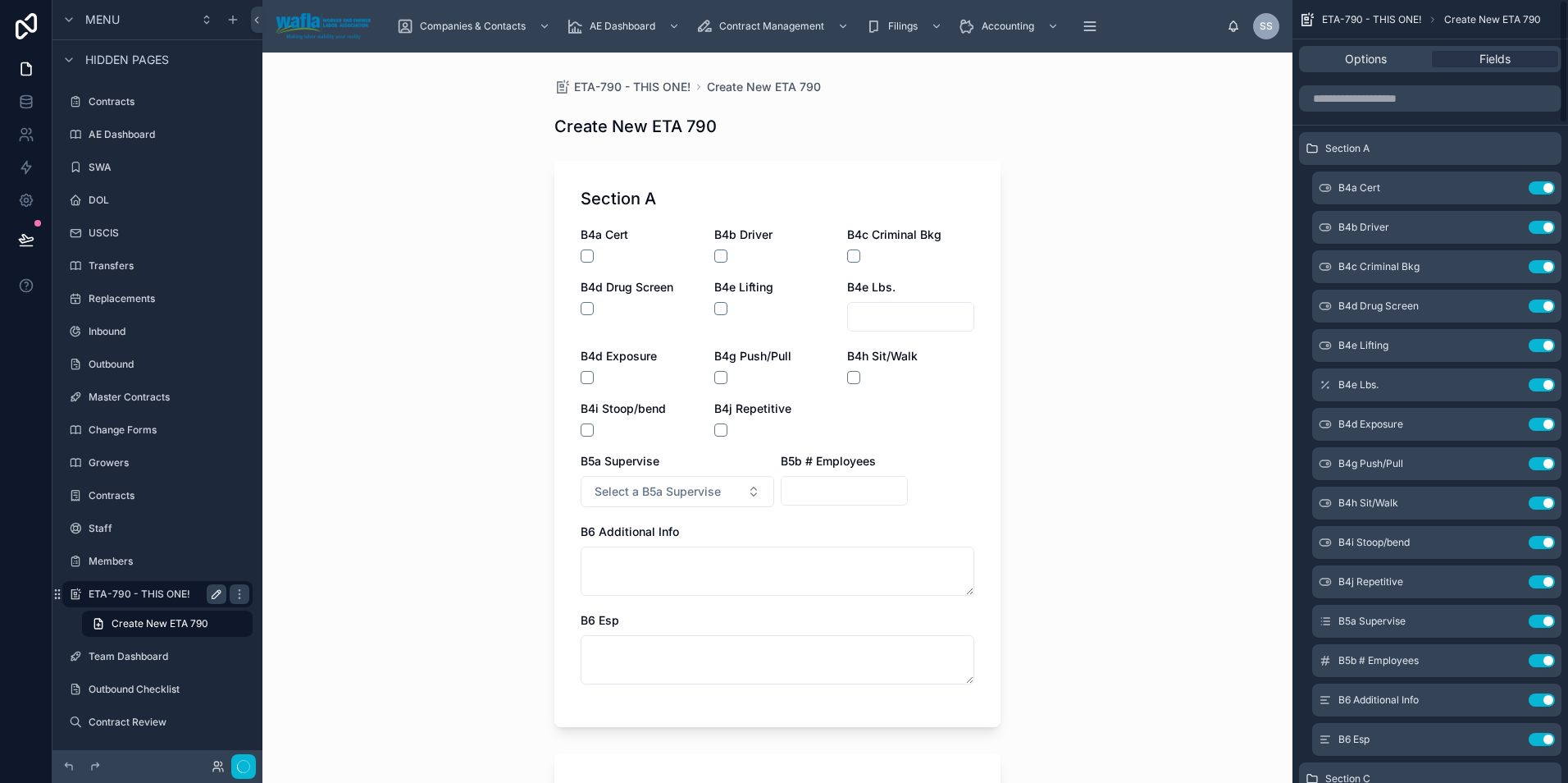
click at [1540, 186] on button "Use setting" at bounding box center [1541, 187] width 26 height 13
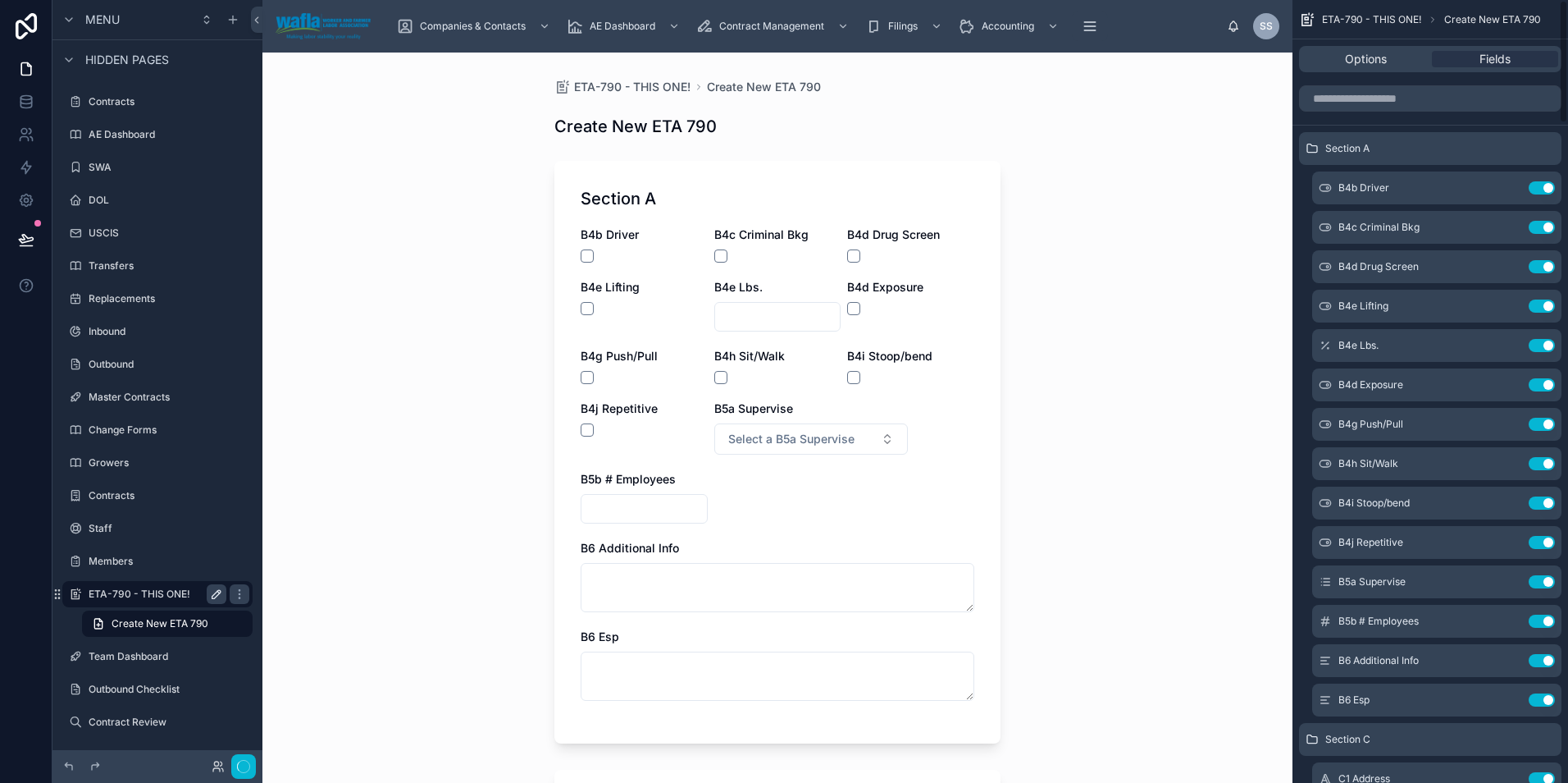
click at [1540, 186] on button "Use setting" at bounding box center [1541, 187] width 26 height 13
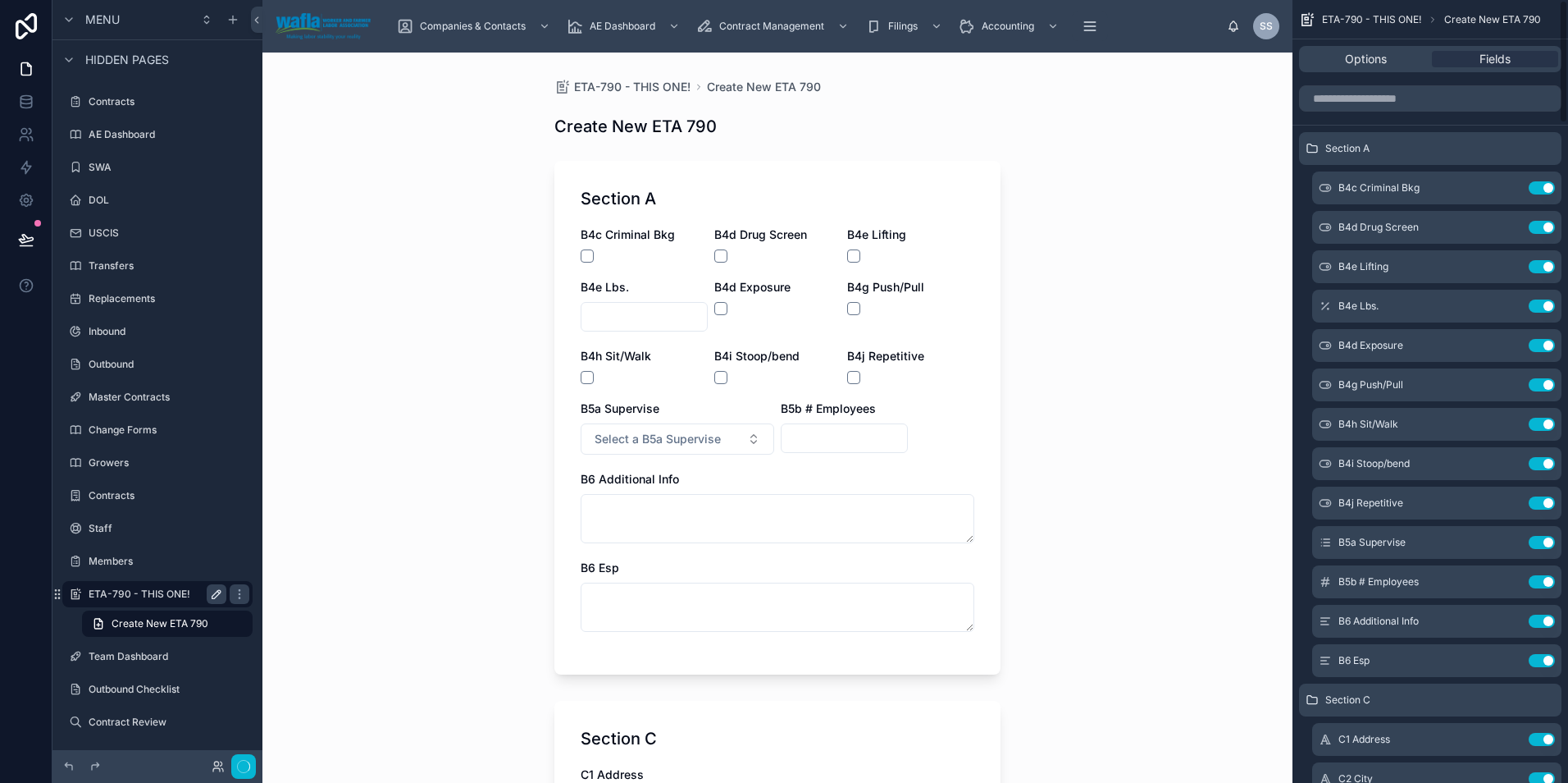
click at [1540, 186] on button "Use setting" at bounding box center [1541, 187] width 26 height 13
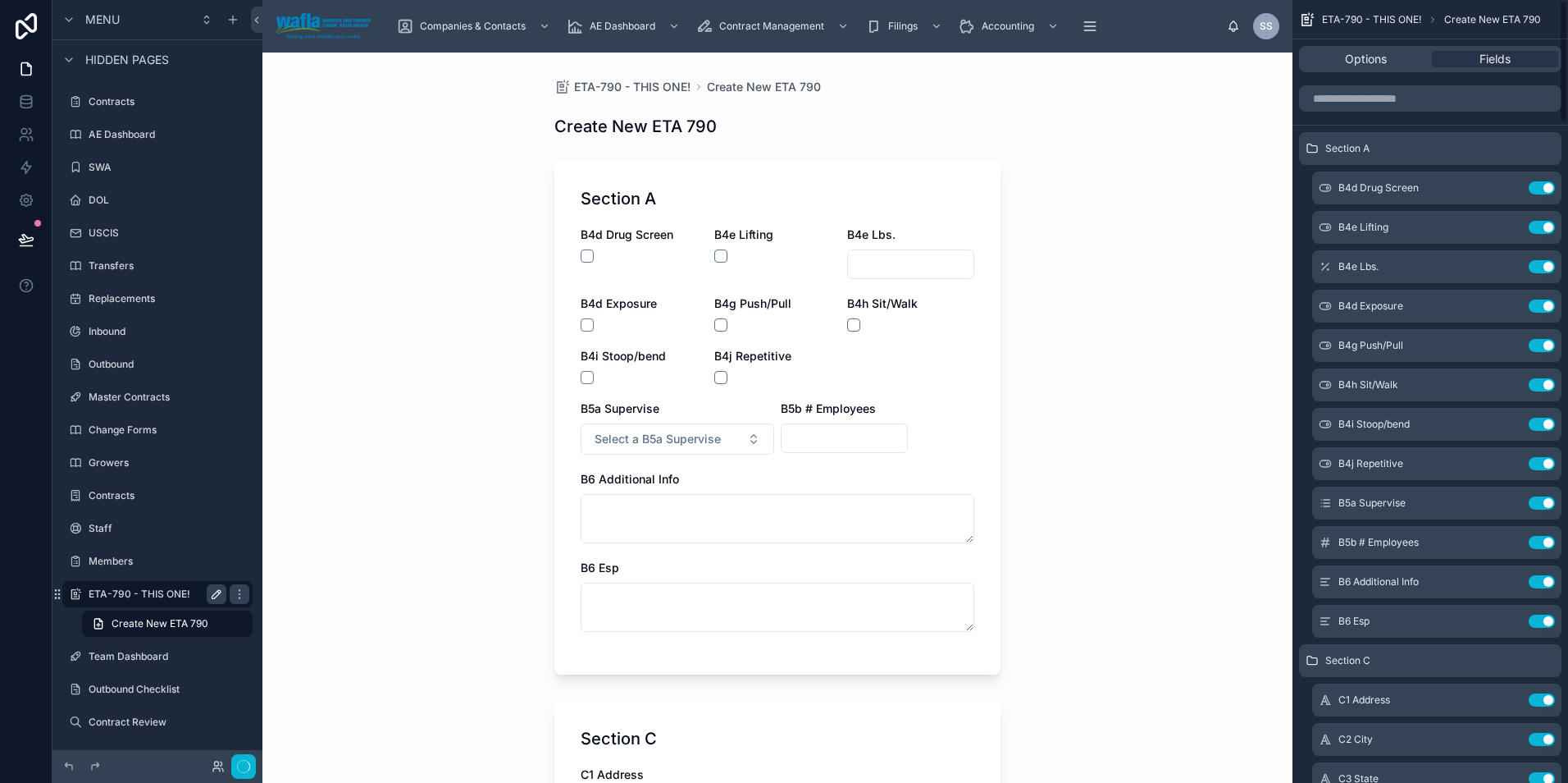
click at [1540, 186] on button "Use setting" at bounding box center [1541, 187] width 26 height 13
click at [1540, 220] on button "Use setting" at bounding box center [1541, 226] width 26 height 13
click at [1540, 260] on button "Use setting" at bounding box center [1541, 266] width 26 height 13
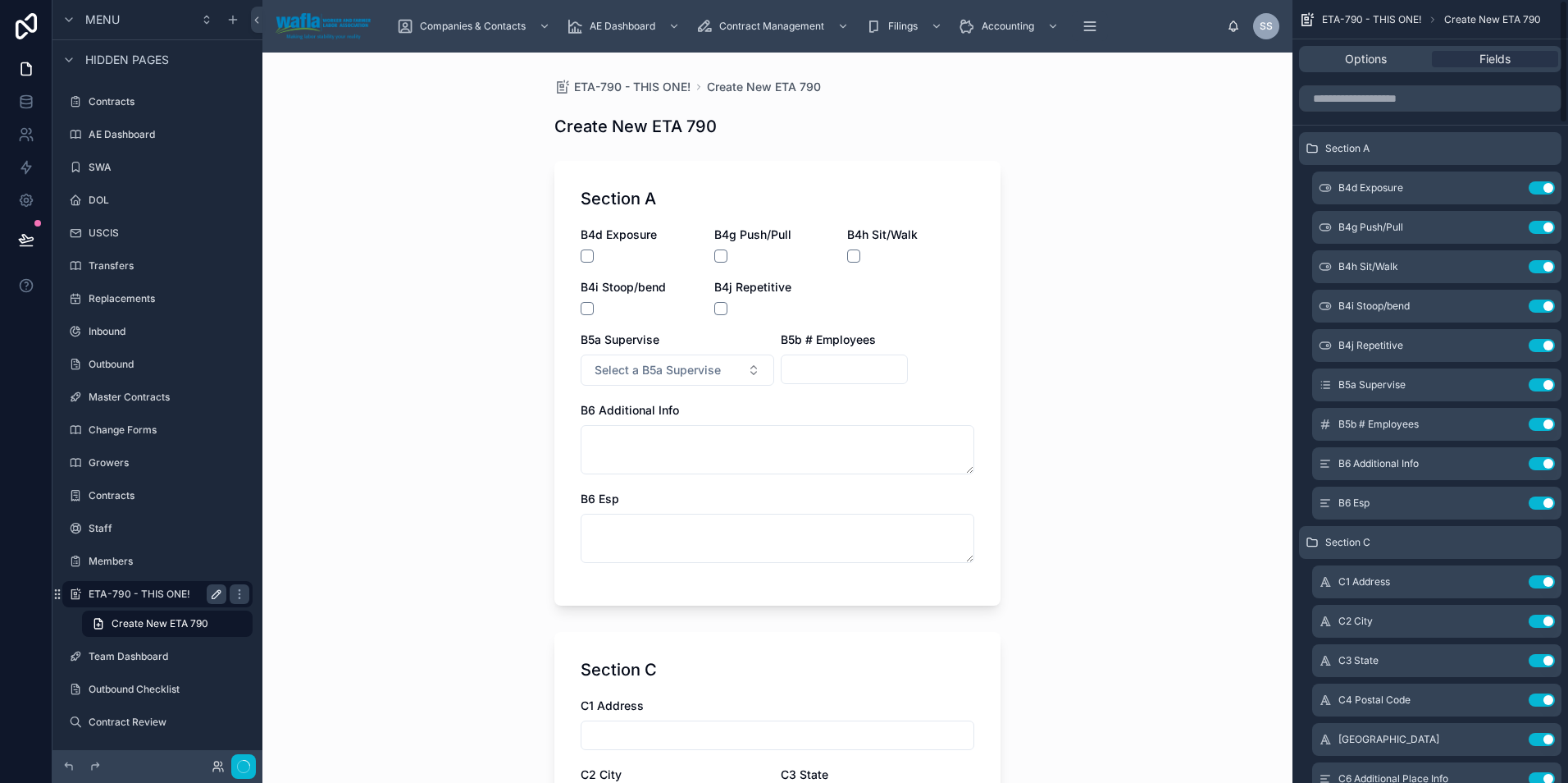
click at [1540, 186] on button "Use setting" at bounding box center [1541, 187] width 26 height 13
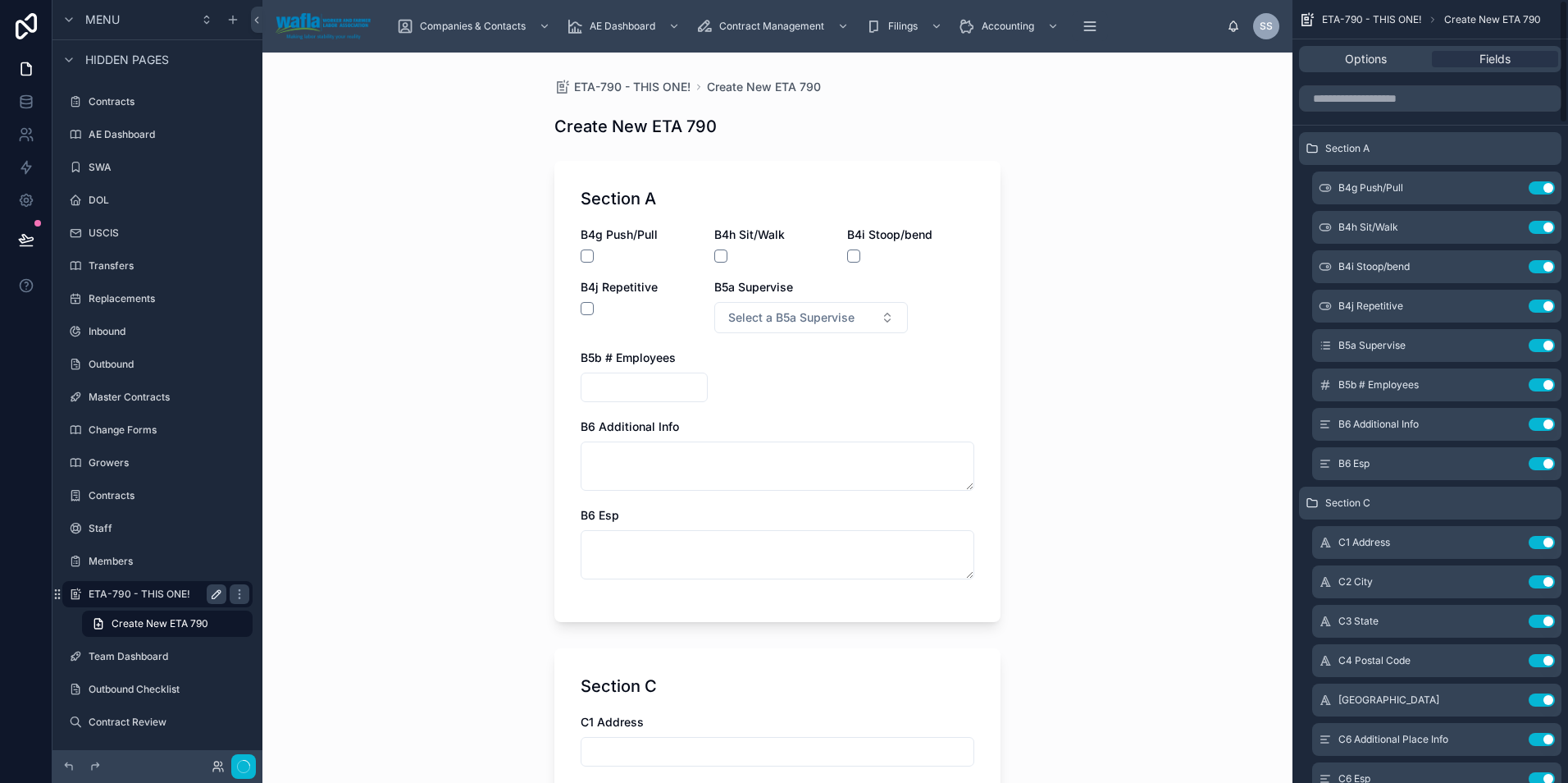
click at [1540, 186] on button "Use setting" at bounding box center [1541, 187] width 26 height 13
click at [1540, 220] on button "Use setting" at bounding box center [1541, 226] width 26 height 13
click at [1540, 260] on button "Use setting" at bounding box center [1541, 266] width 26 height 13
click at [1540, 299] on button "Use setting" at bounding box center [1541, 305] width 26 height 13
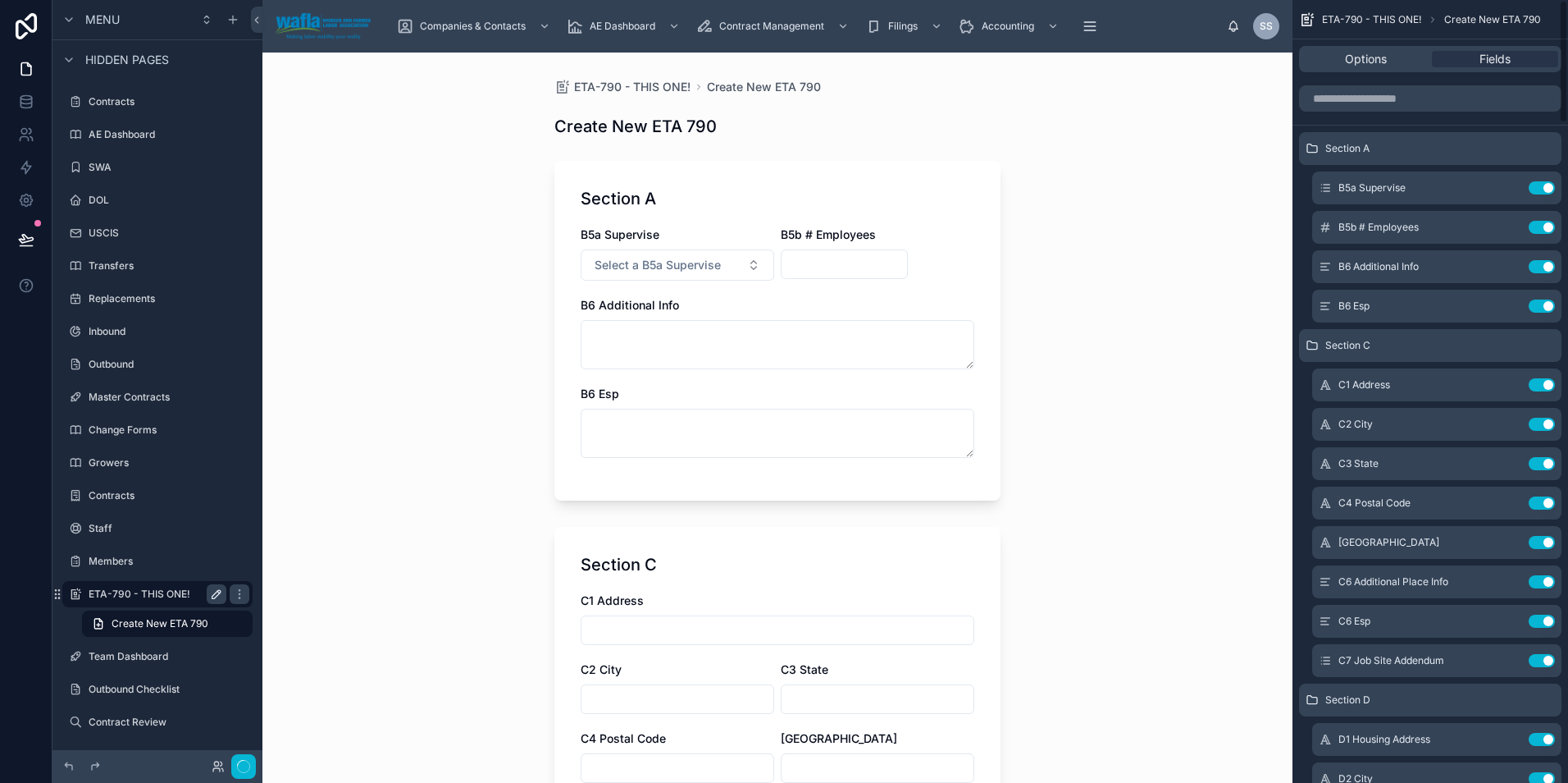
click at [1540, 186] on button "Use setting" at bounding box center [1541, 187] width 26 height 13
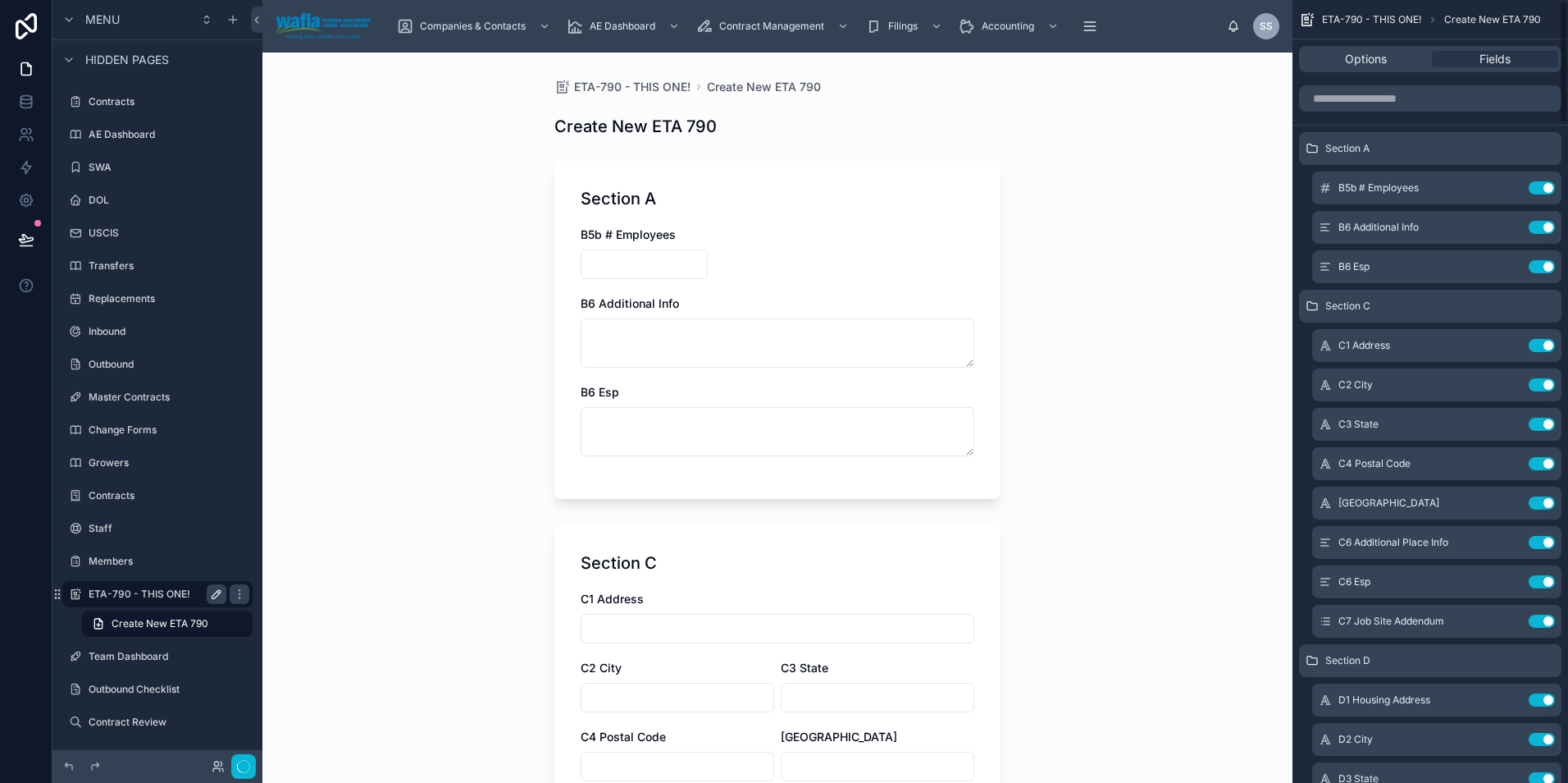
click at [1540, 186] on button "Use setting" at bounding box center [1541, 187] width 26 height 13
click at [1540, 220] on button "Use setting" at bounding box center [1541, 226] width 26 height 13
click at [1540, 260] on button "Use setting" at bounding box center [1541, 266] width 26 height 13
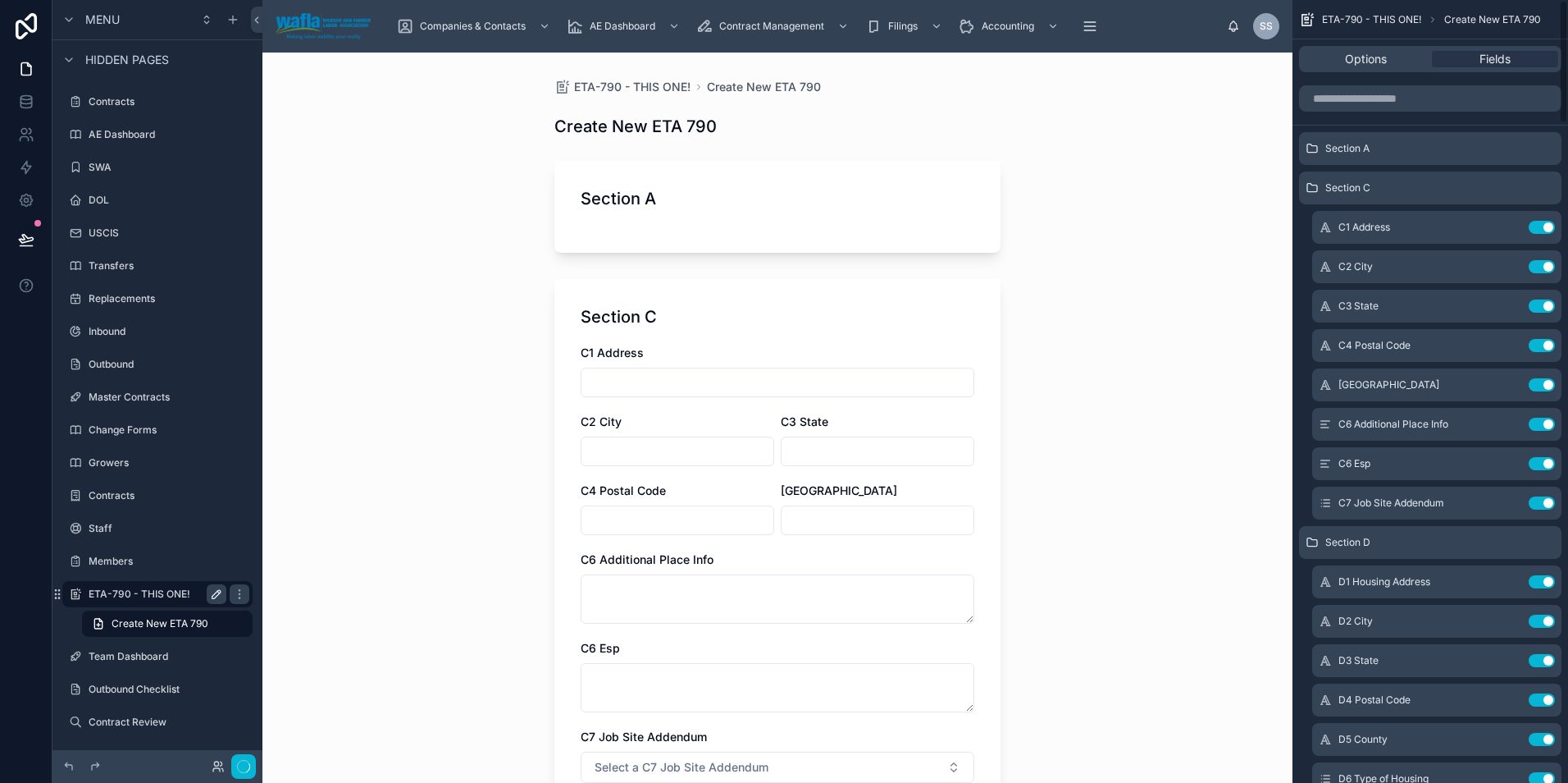
click at [0, 0] on icon "scrollable content" at bounding box center [0, 0] width 0 height 0
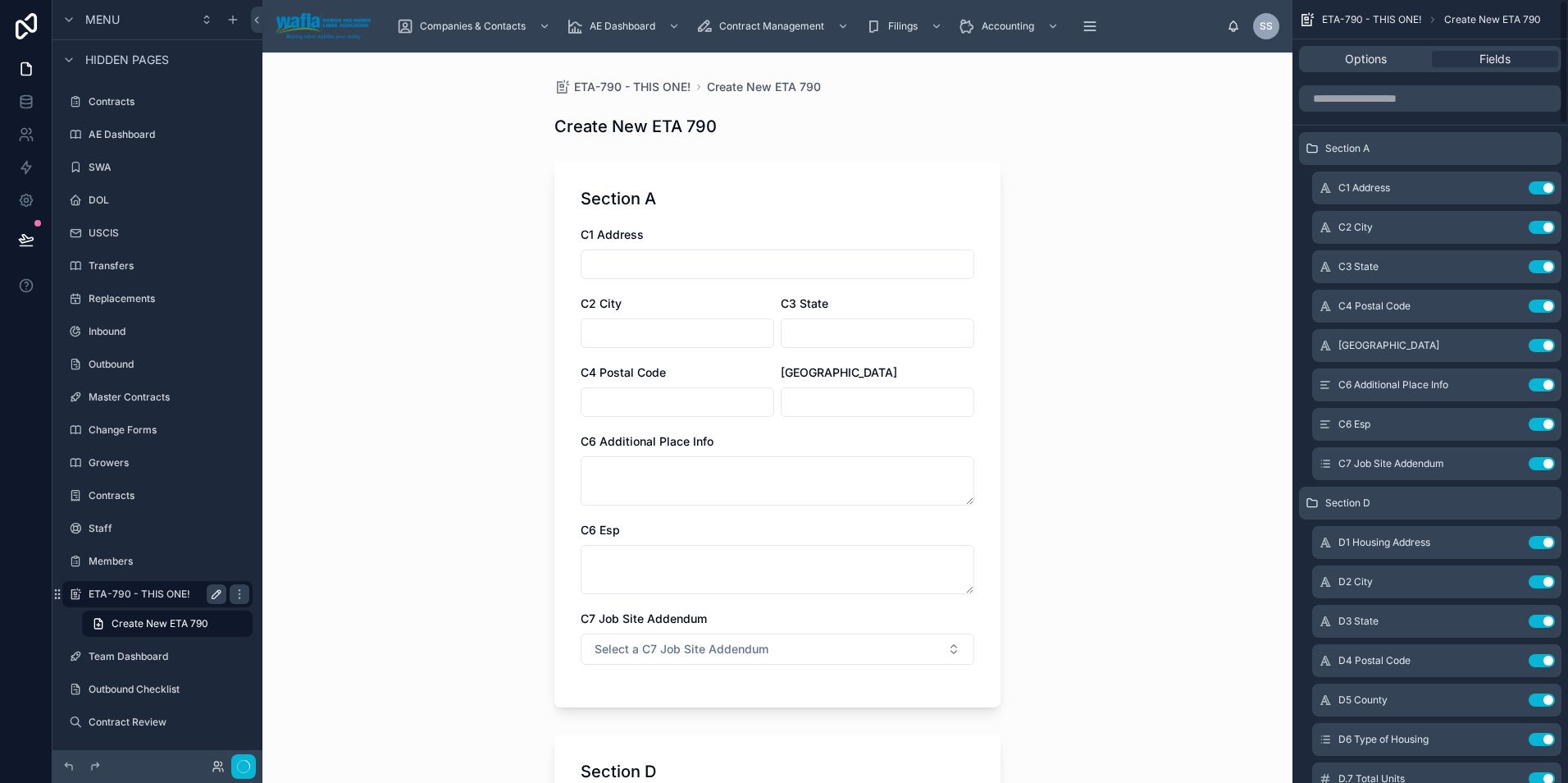
click at [1540, 186] on button "Use setting" at bounding box center [1541, 187] width 26 height 13
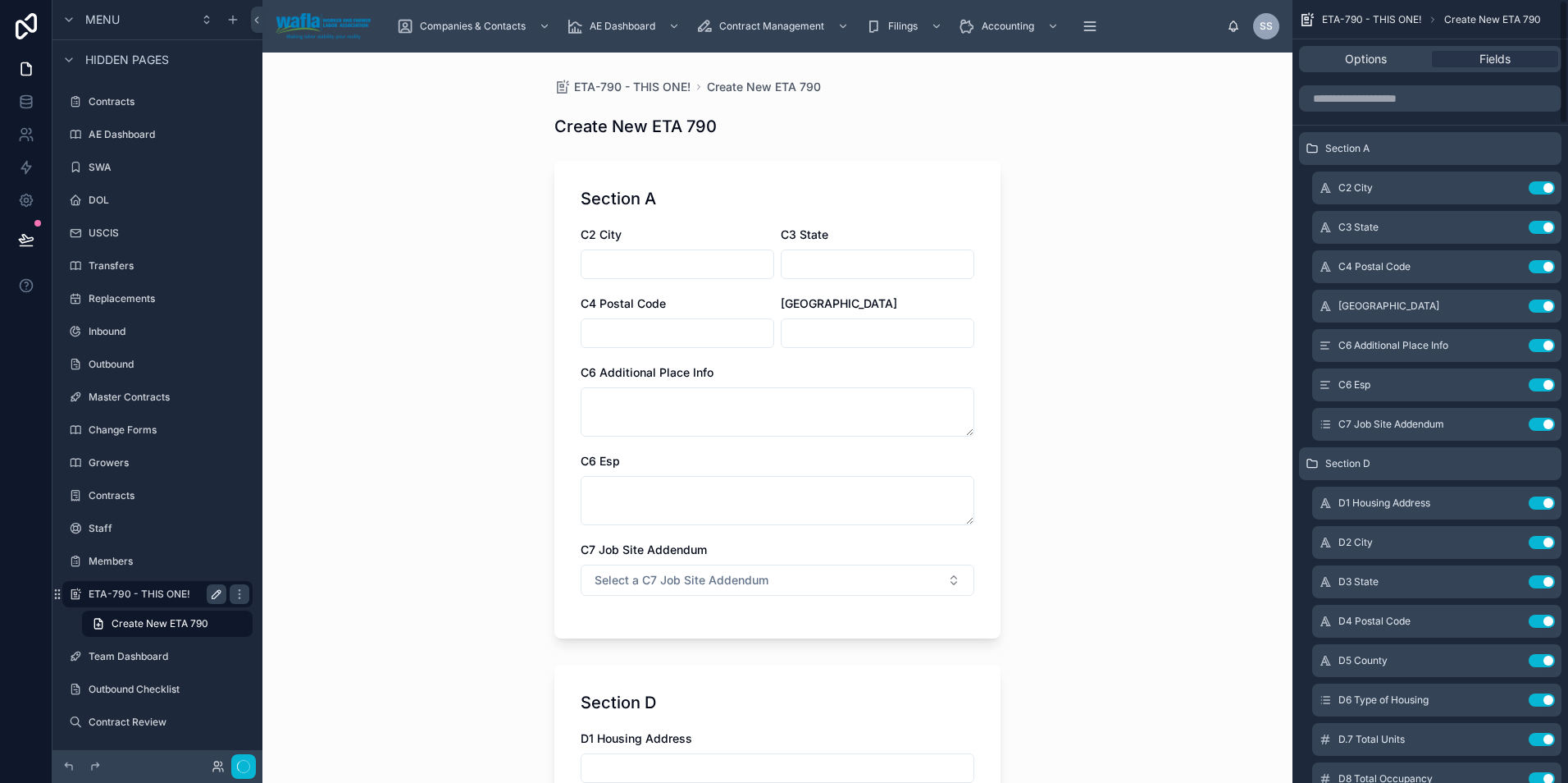
click at [1540, 186] on button "Use setting" at bounding box center [1541, 187] width 26 height 13
click at [1540, 220] on button "Use setting" at bounding box center [1541, 226] width 26 height 13
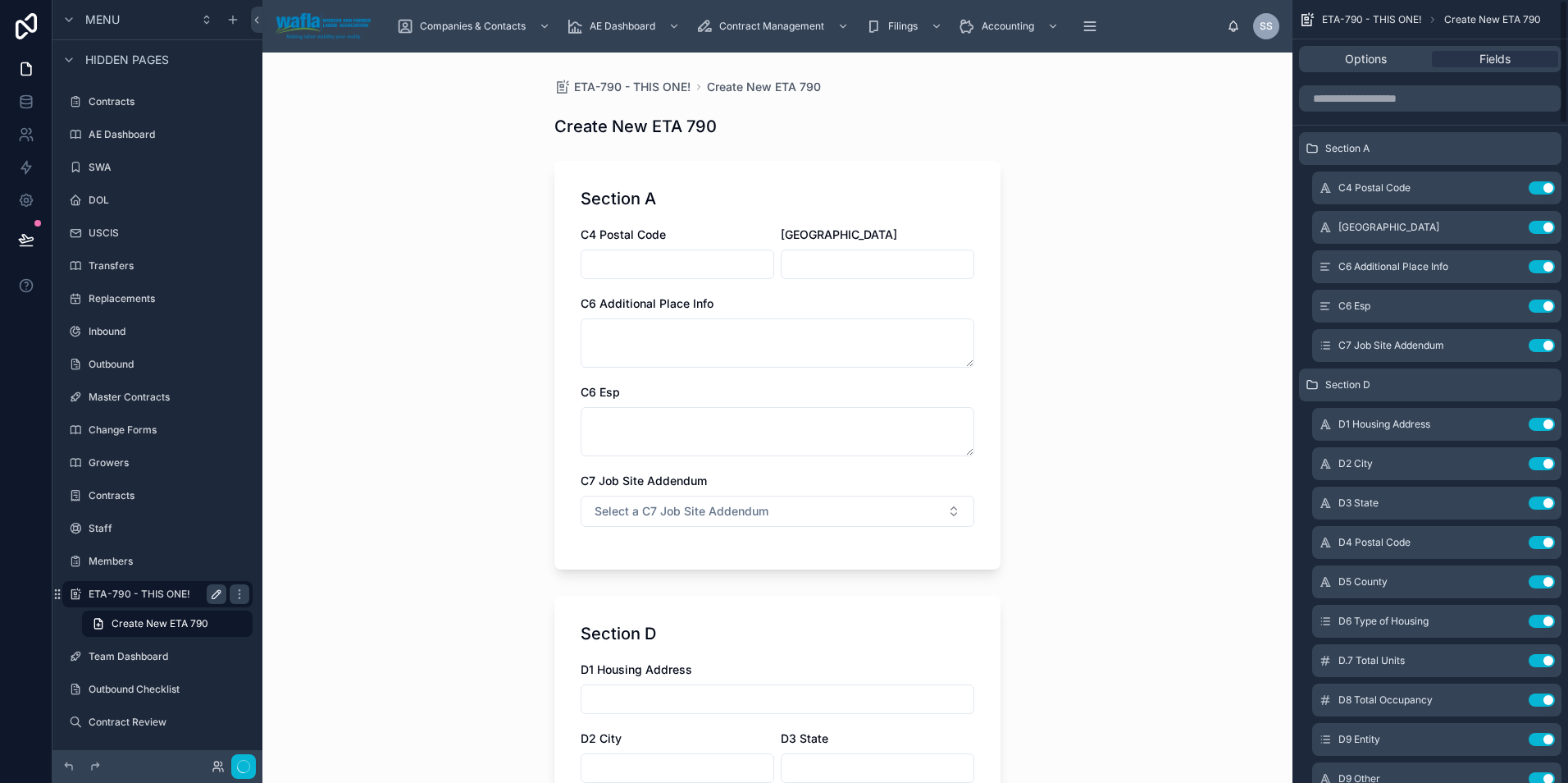
click at [1540, 186] on button "Use setting" at bounding box center [1541, 187] width 26 height 13
click at [1540, 220] on button "Use setting" at bounding box center [1541, 226] width 26 height 13
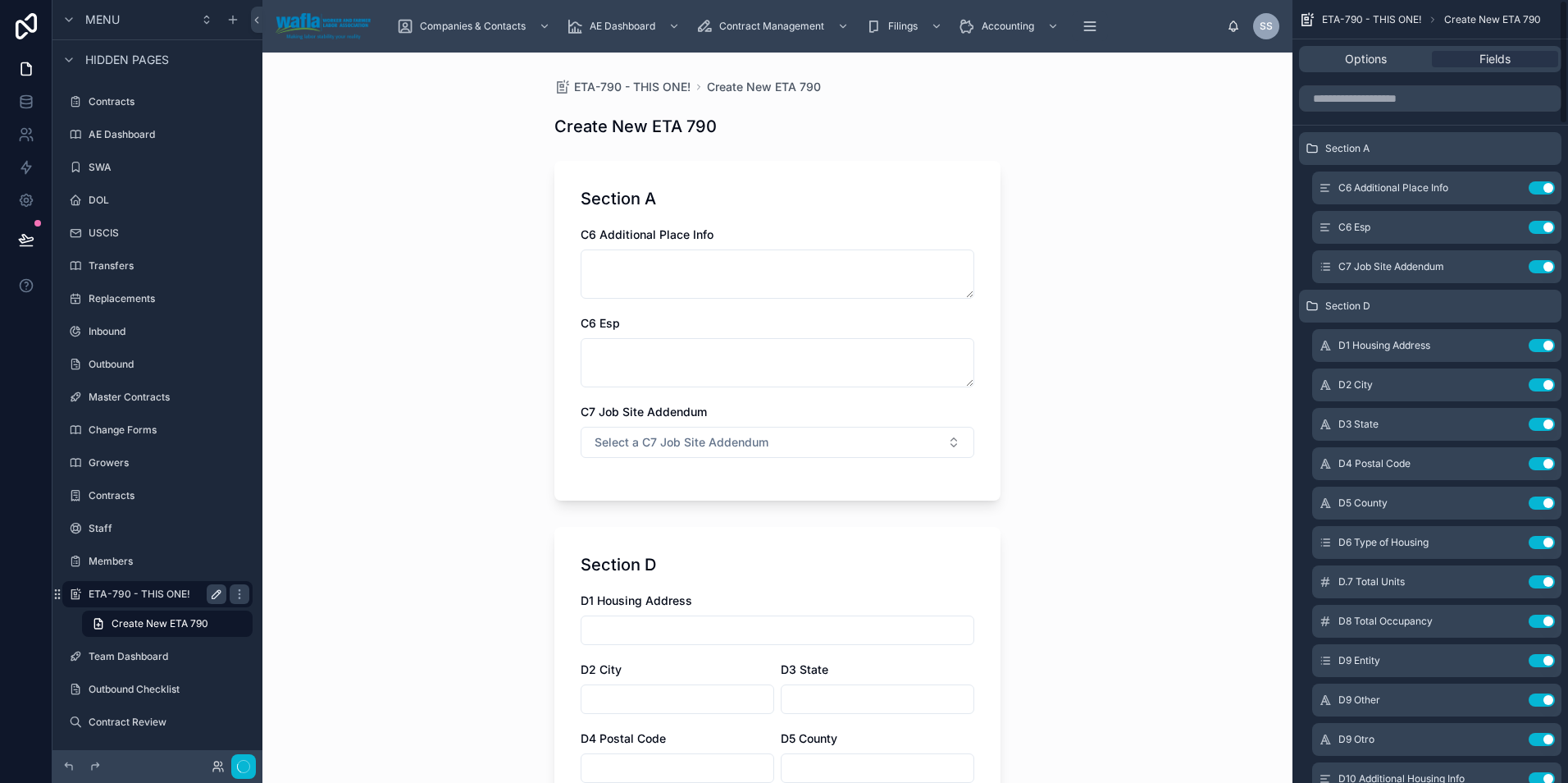
click at [1540, 186] on button "Use setting" at bounding box center [1541, 187] width 26 height 13
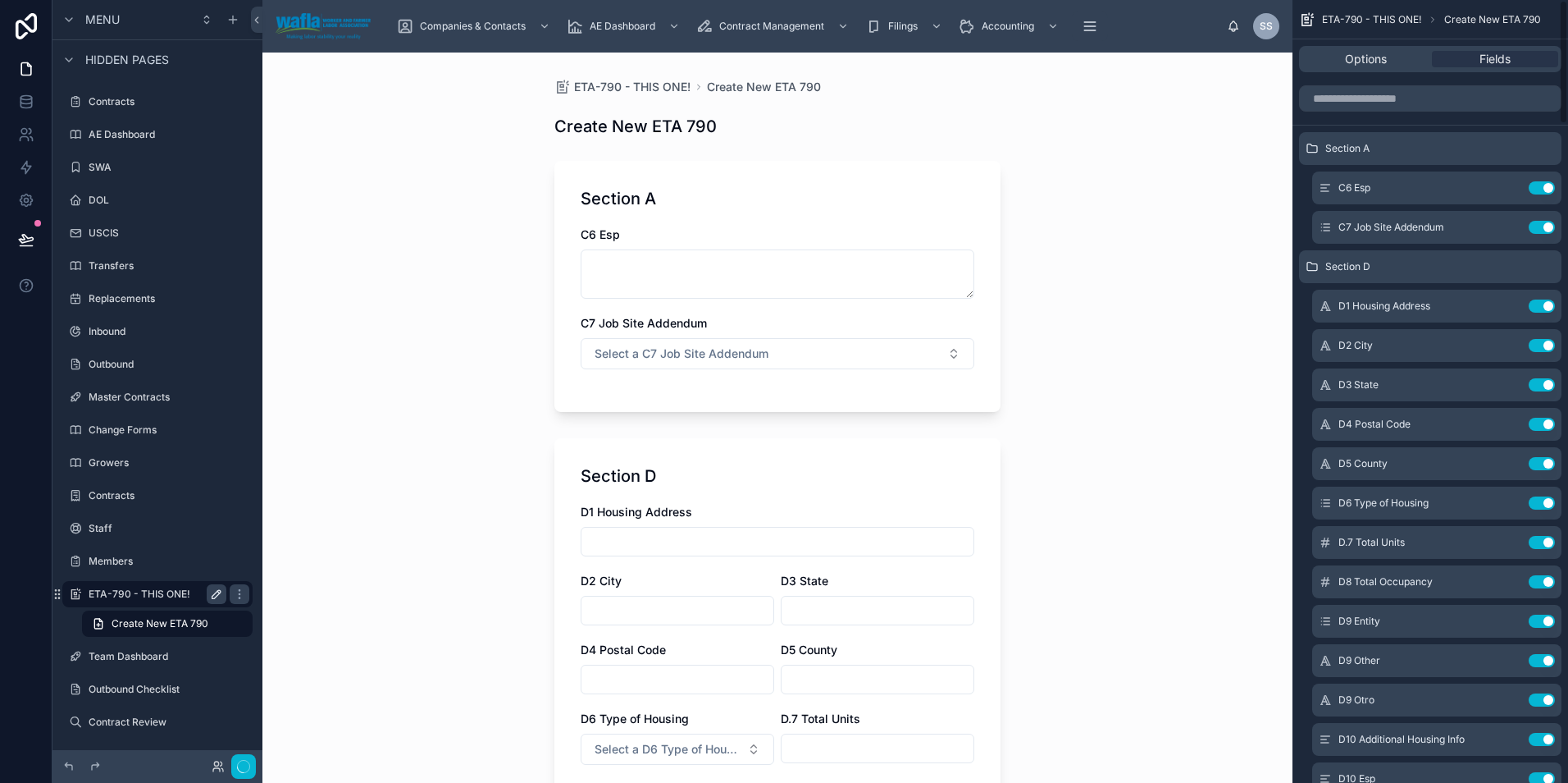
click at [1540, 186] on button "Use setting" at bounding box center [1541, 187] width 26 height 13
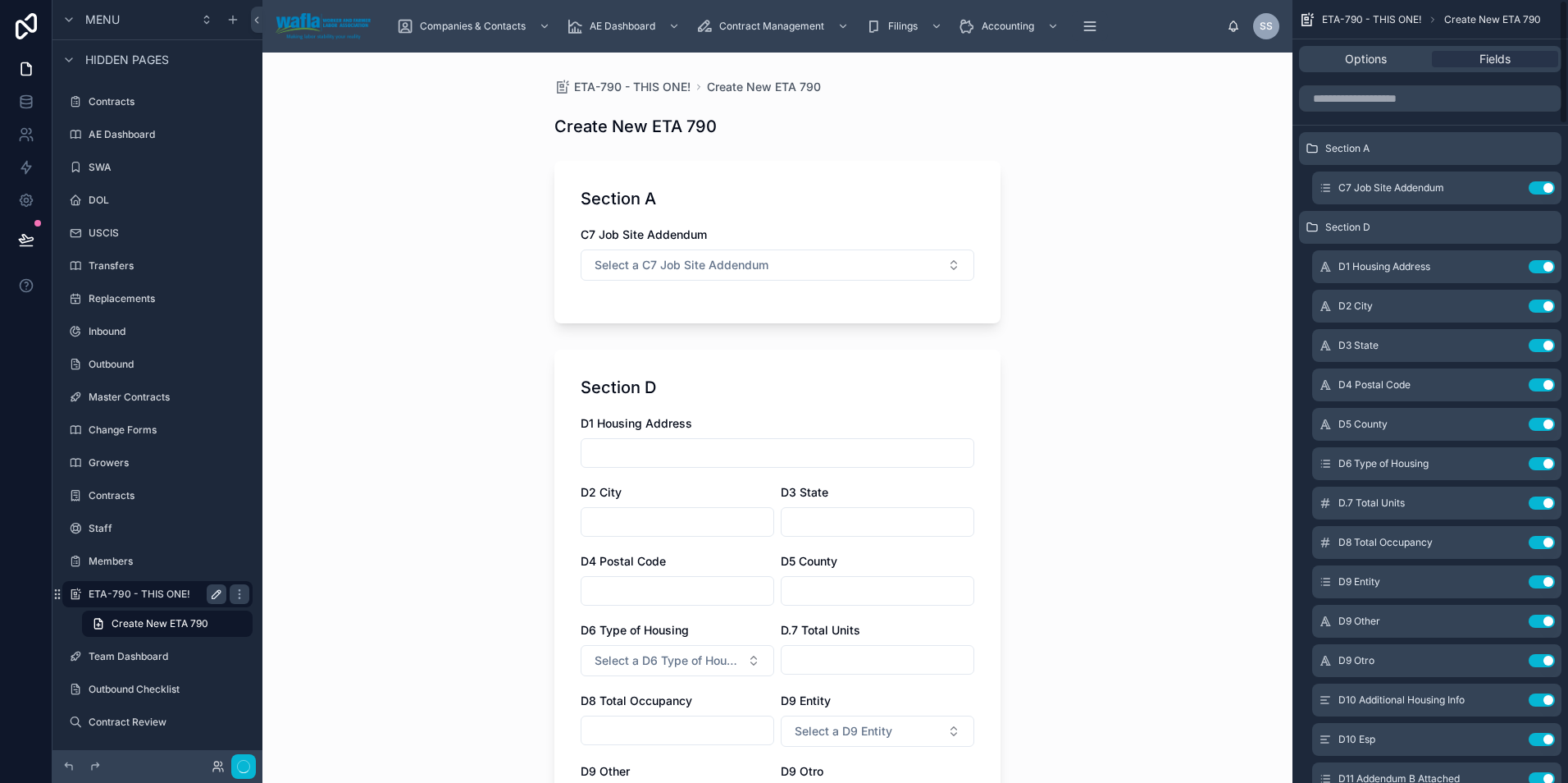
click at [1540, 186] on button "Use setting" at bounding box center [1541, 187] width 26 height 13
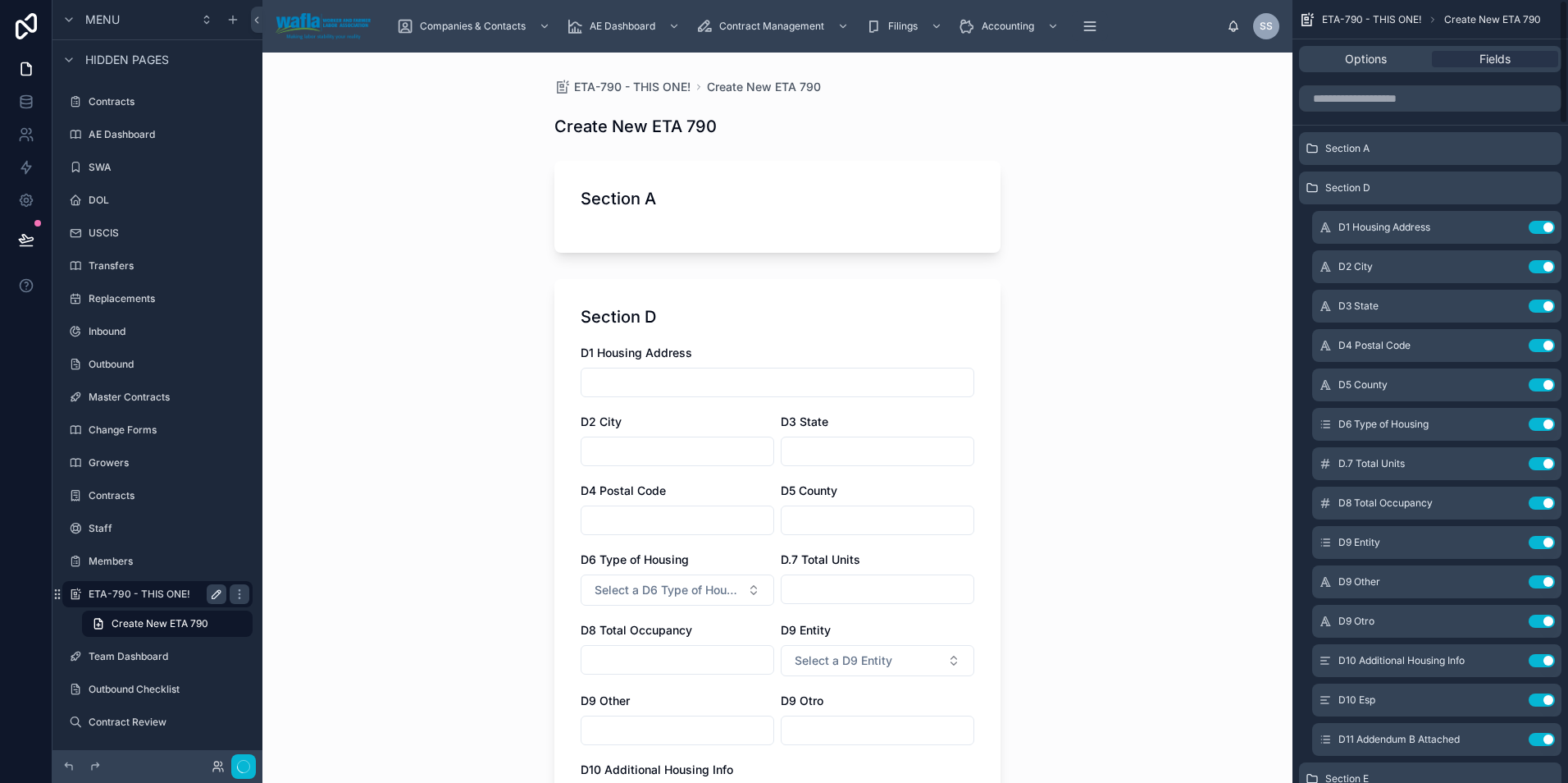
click at [1540, 186] on div "Section D" at bounding box center [1430, 188] width 262 height 33
click at [0, 0] on icon "scrollable content" at bounding box center [0, 0] width 0 height 0
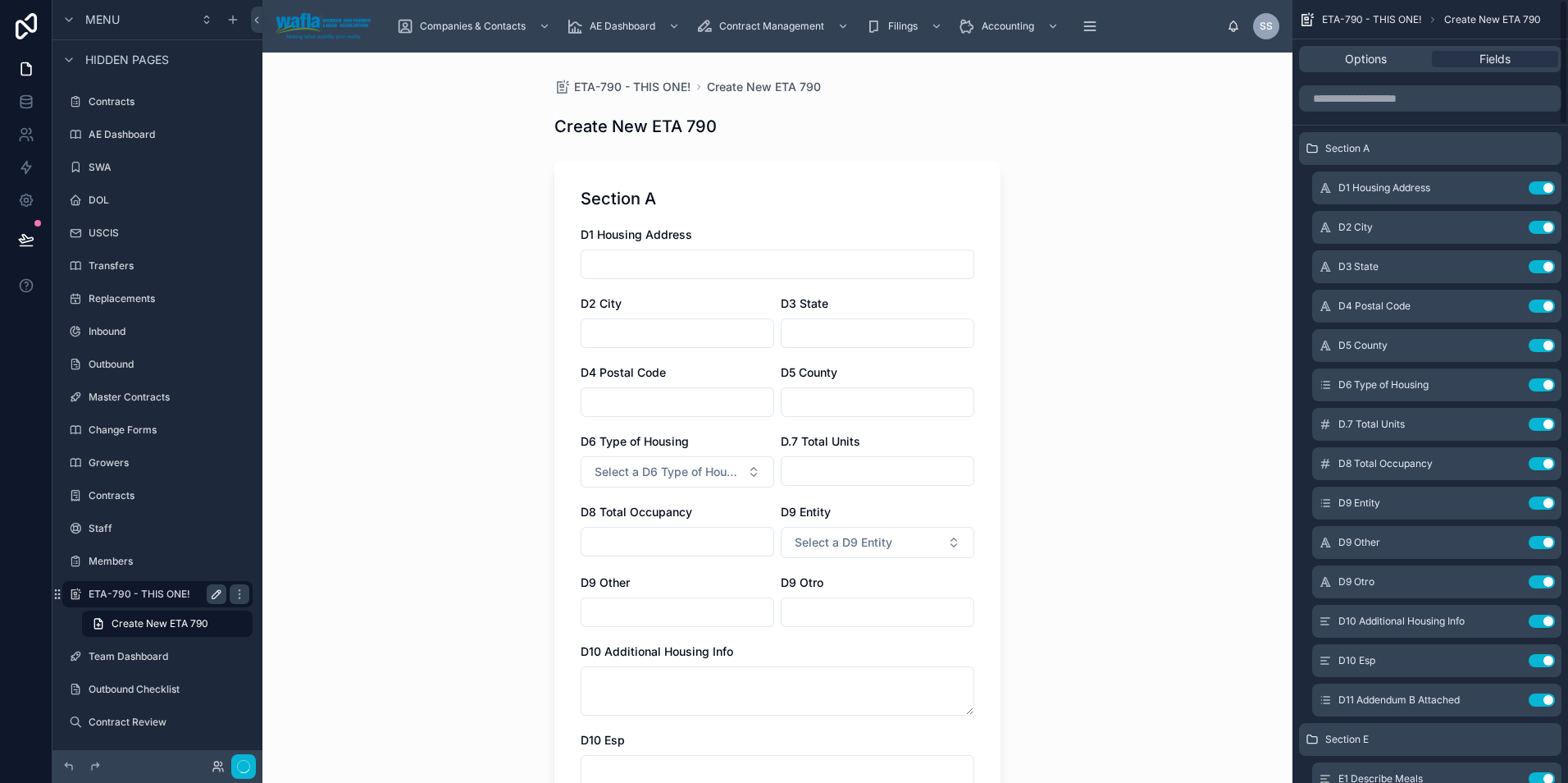
click at [1540, 186] on button "Use setting" at bounding box center [1541, 187] width 26 height 13
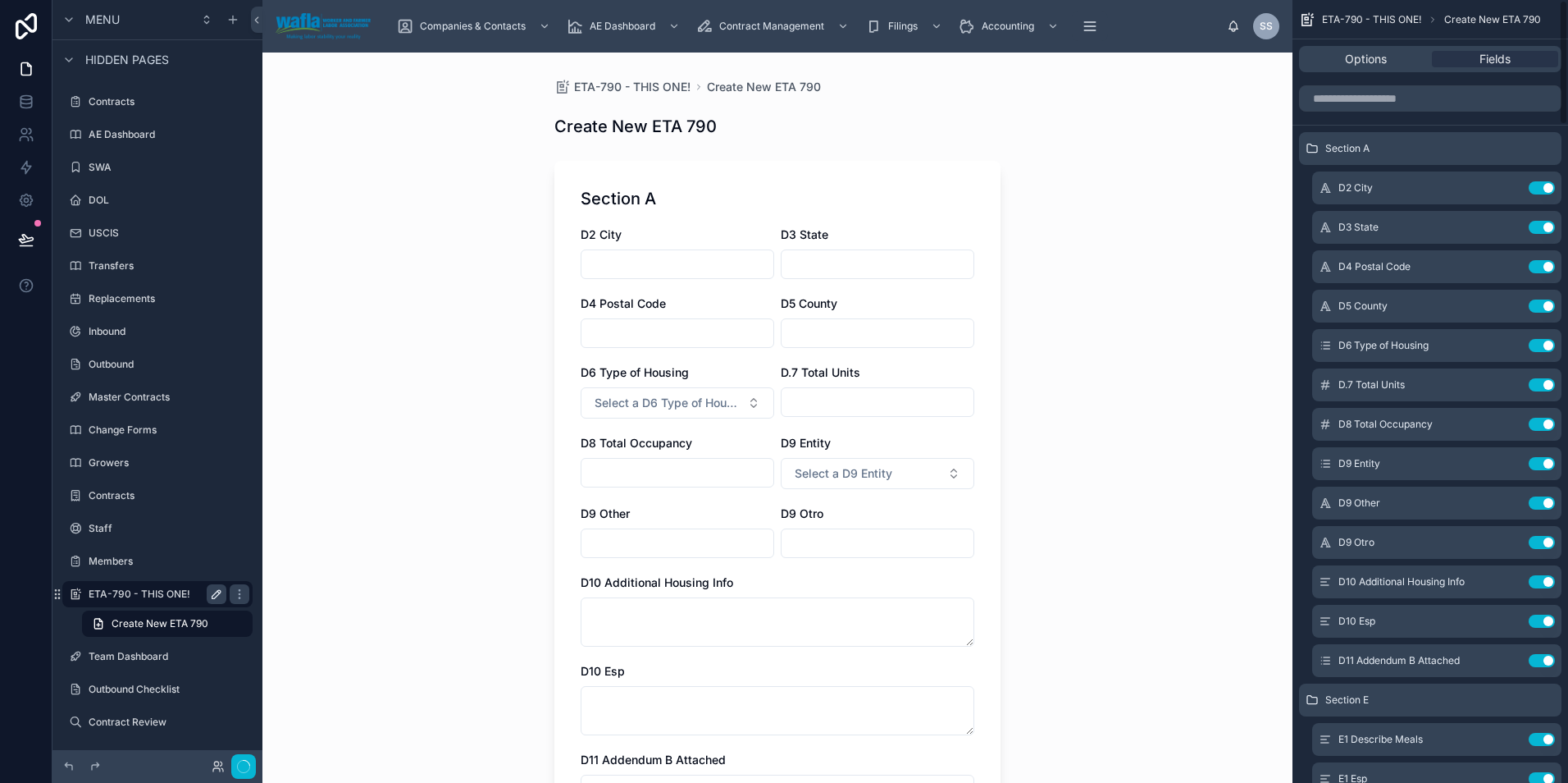
click at [1540, 186] on button "Use setting" at bounding box center [1541, 187] width 26 height 13
click at [1540, 220] on button "Use setting" at bounding box center [1541, 226] width 26 height 13
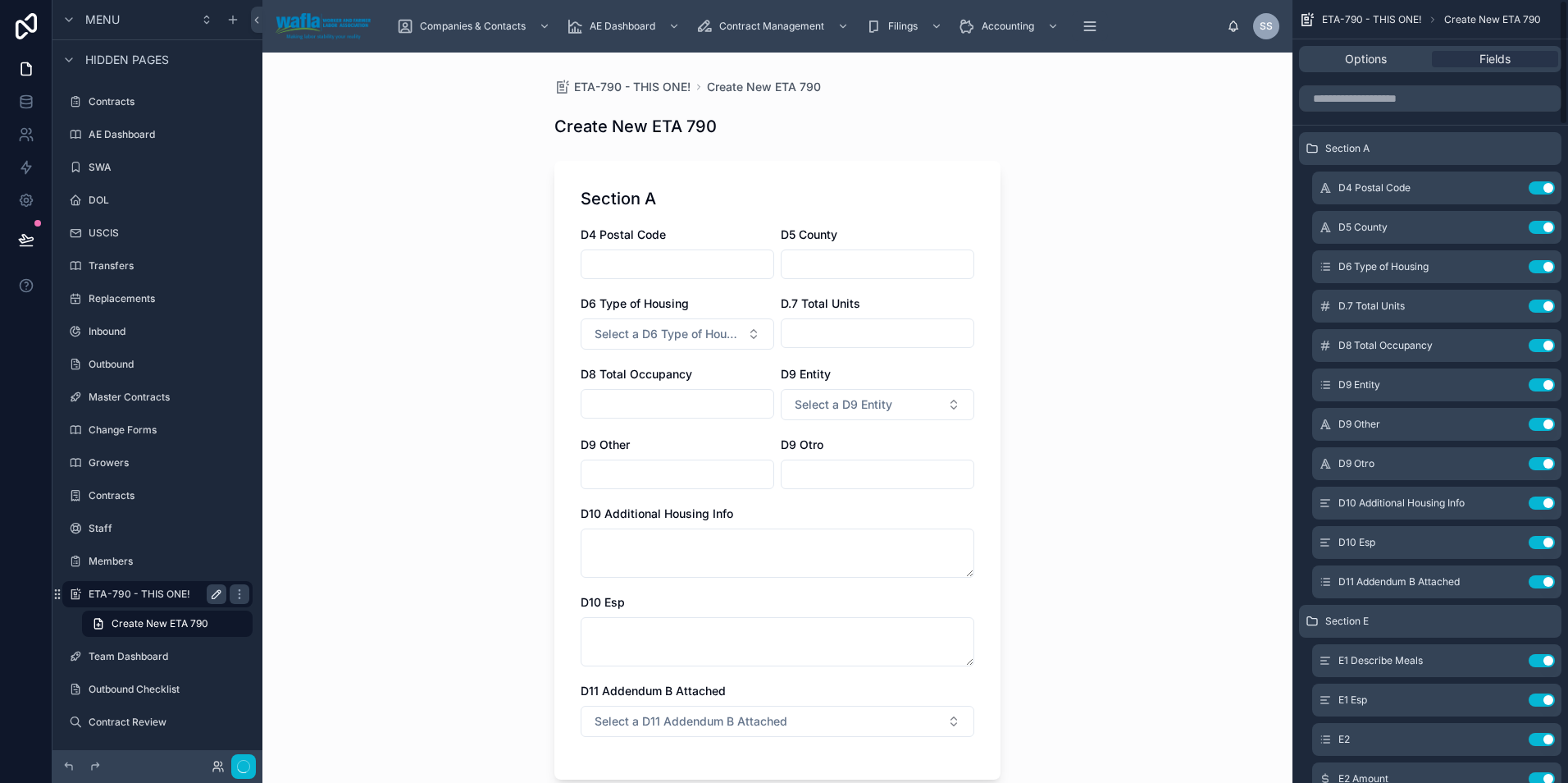
click at [1540, 186] on button "Use setting" at bounding box center [1541, 187] width 26 height 13
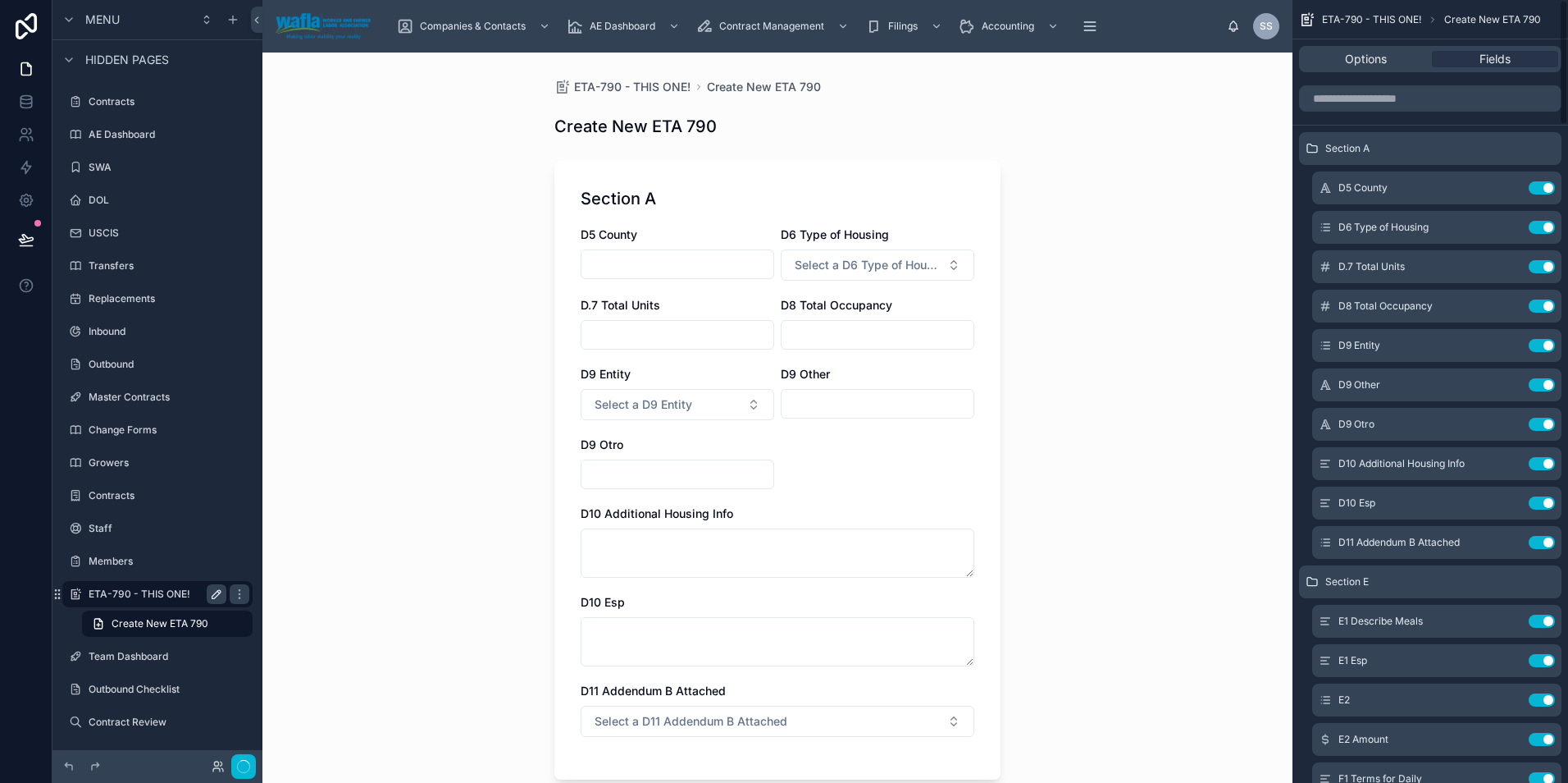
click at [1540, 186] on button "Use setting" at bounding box center [1541, 187] width 26 height 13
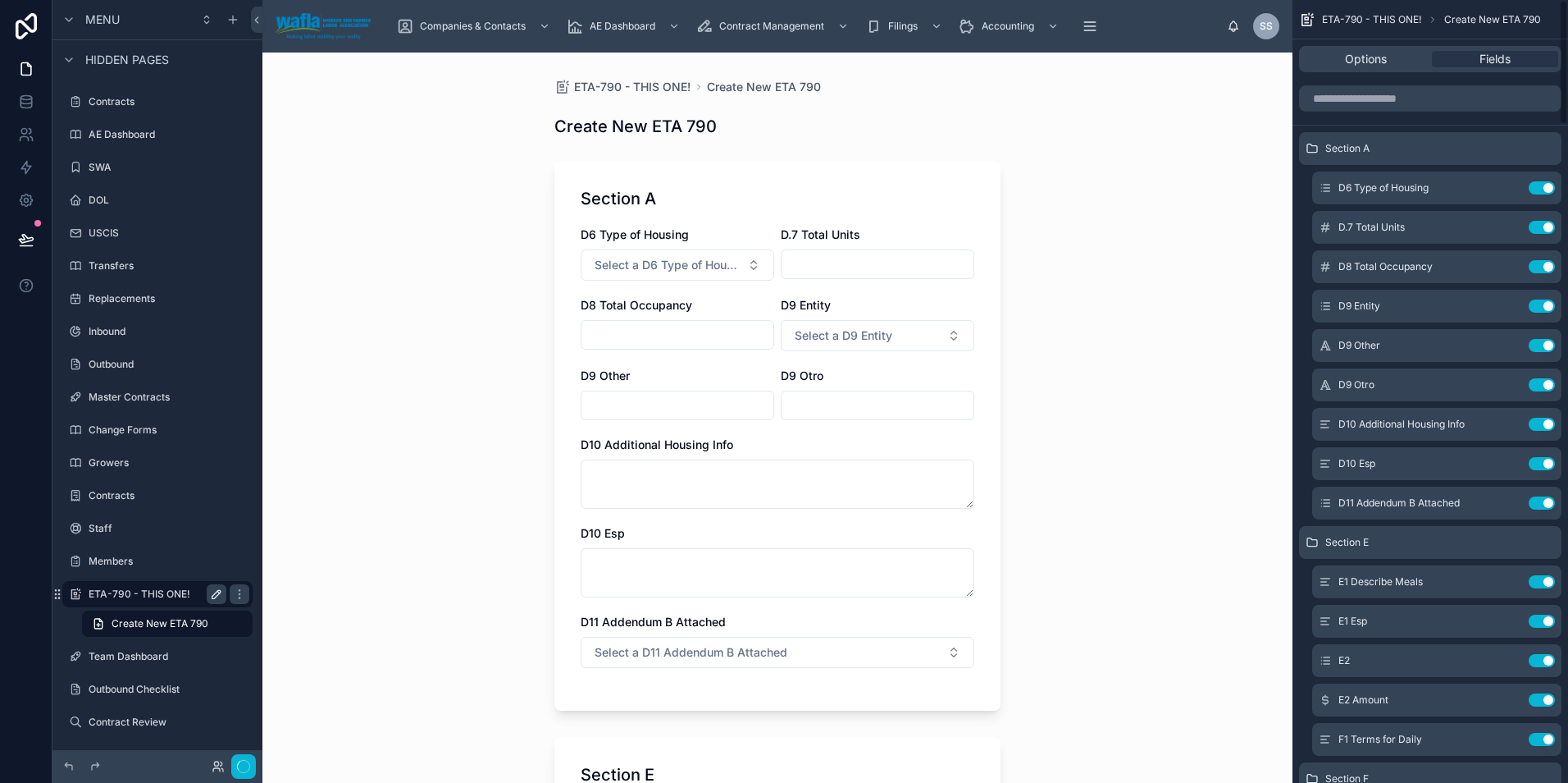
click at [1540, 186] on button "Use setting" at bounding box center [1541, 187] width 26 height 13
click at [1540, 220] on button "Use setting" at bounding box center [1541, 226] width 26 height 13
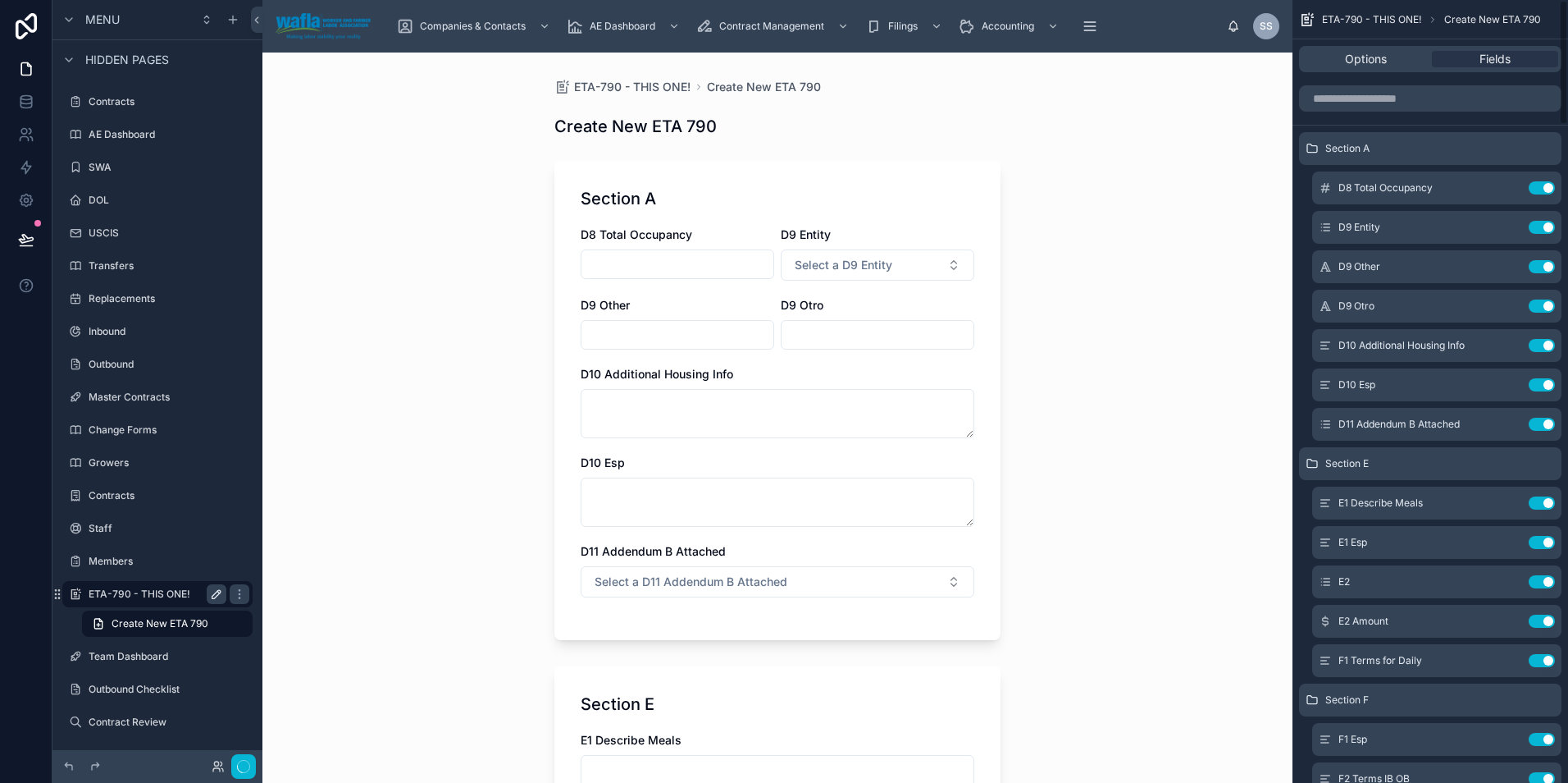
click at [1540, 186] on button "Use setting" at bounding box center [1541, 187] width 26 height 13
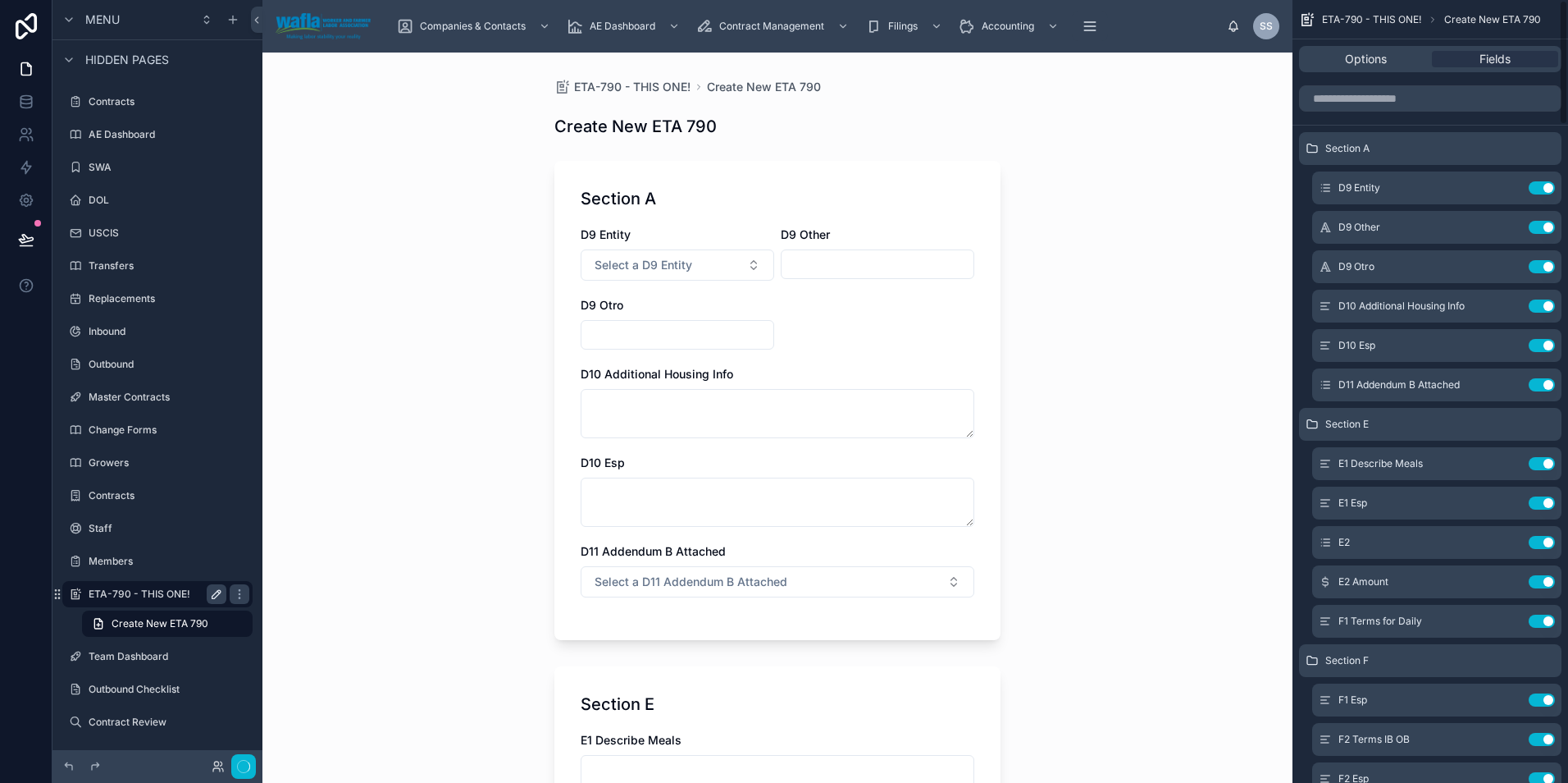
click at [1540, 186] on button "Use setting" at bounding box center [1541, 187] width 26 height 13
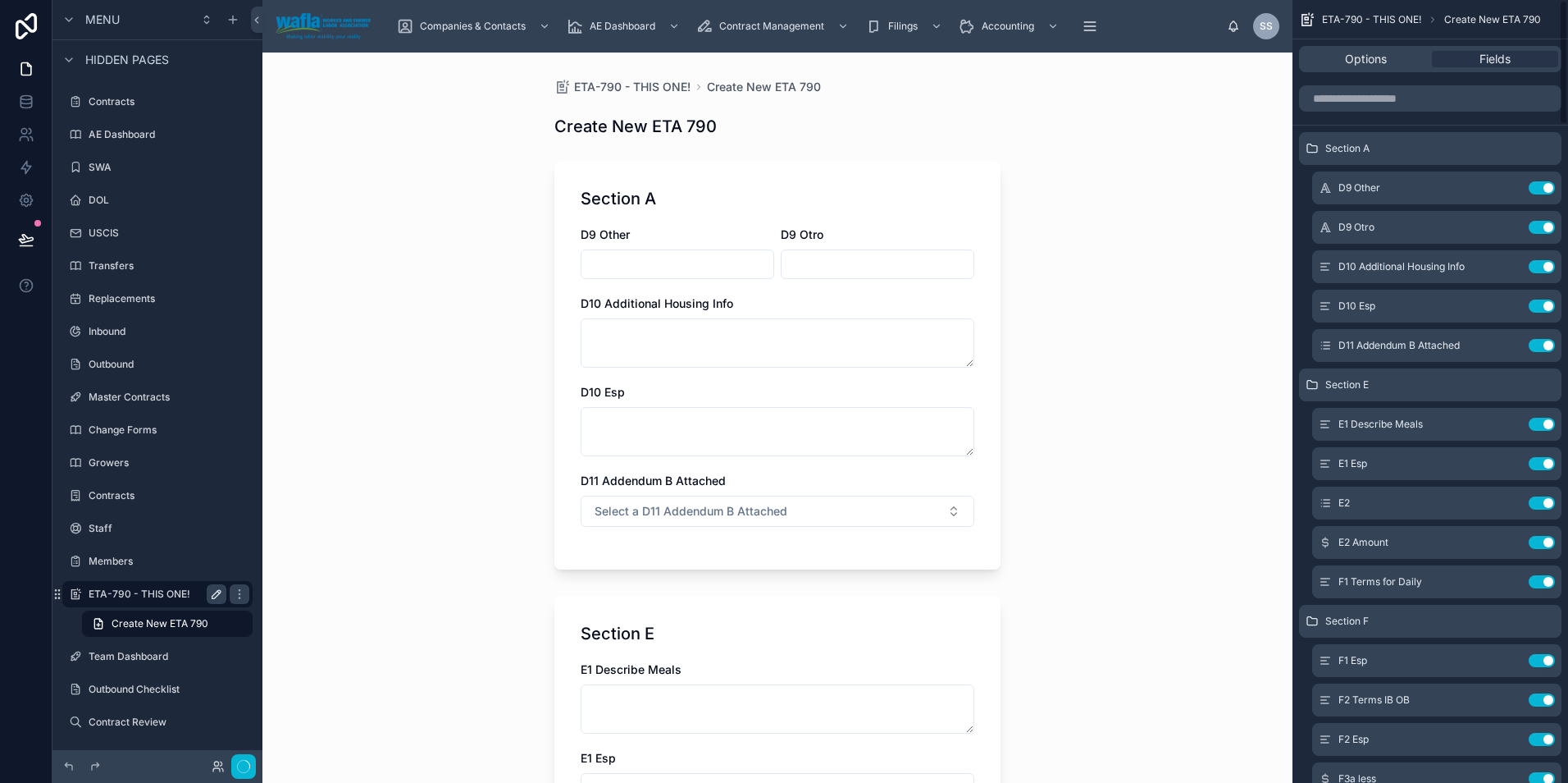
click at [1540, 186] on button "Use setting" at bounding box center [1541, 187] width 26 height 13
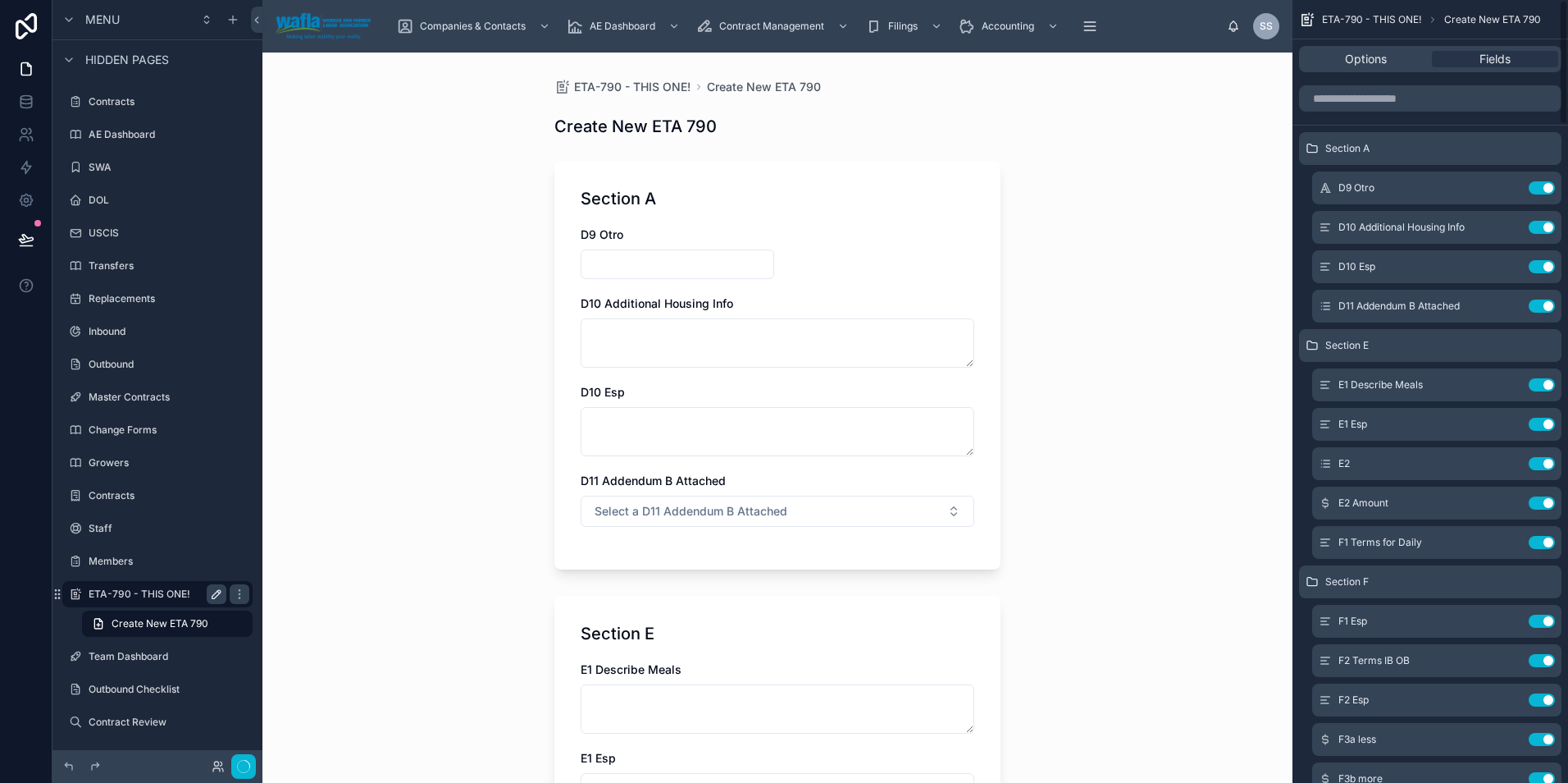
click at [1540, 186] on button "Use setting" at bounding box center [1541, 187] width 26 height 13
click at [1540, 220] on button "Use setting" at bounding box center [1541, 226] width 26 height 13
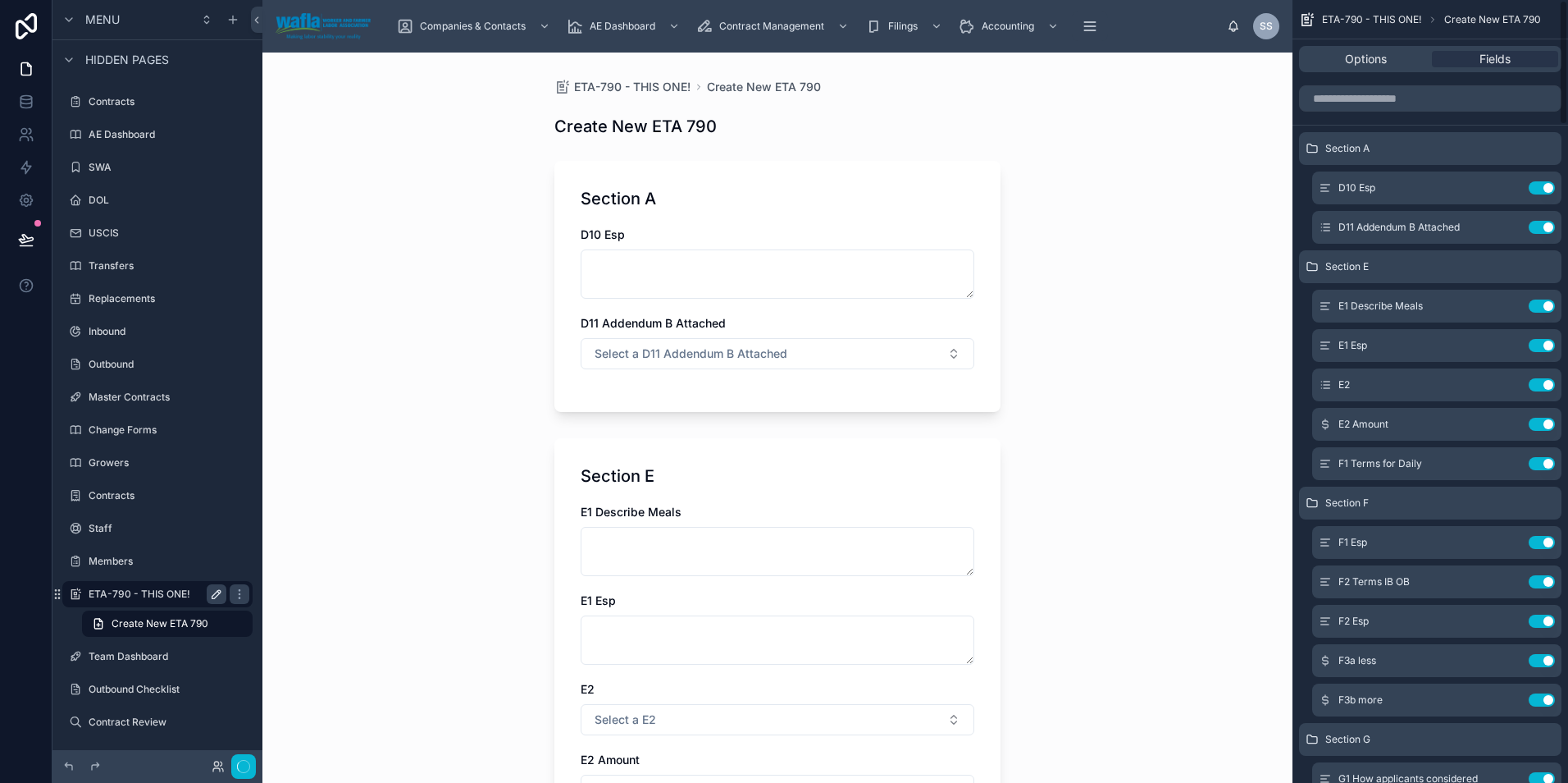
click at [1540, 186] on button "Use setting" at bounding box center [1541, 187] width 26 height 13
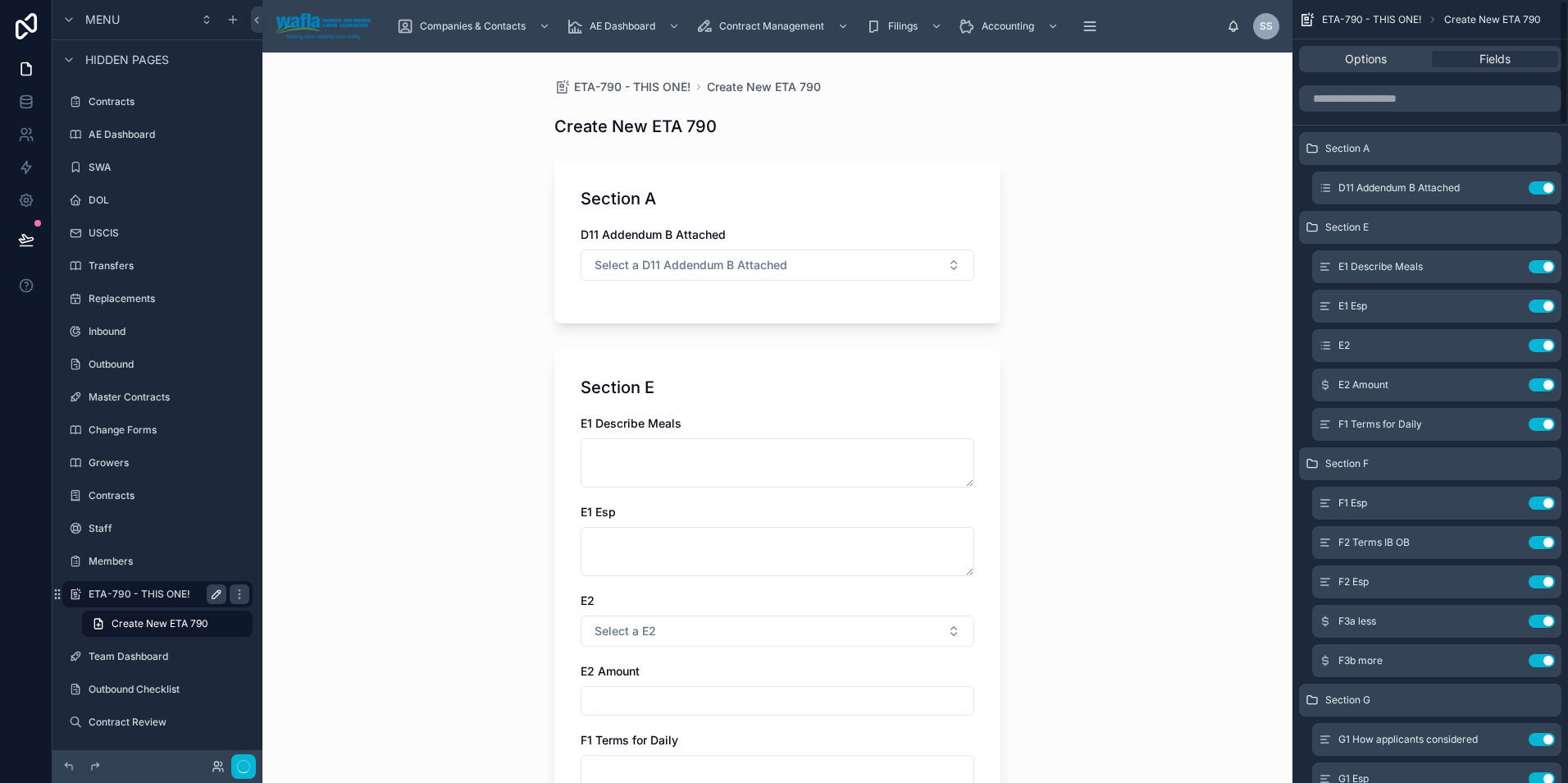
click at [1540, 186] on button "Use setting" at bounding box center [1541, 187] width 26 height 13
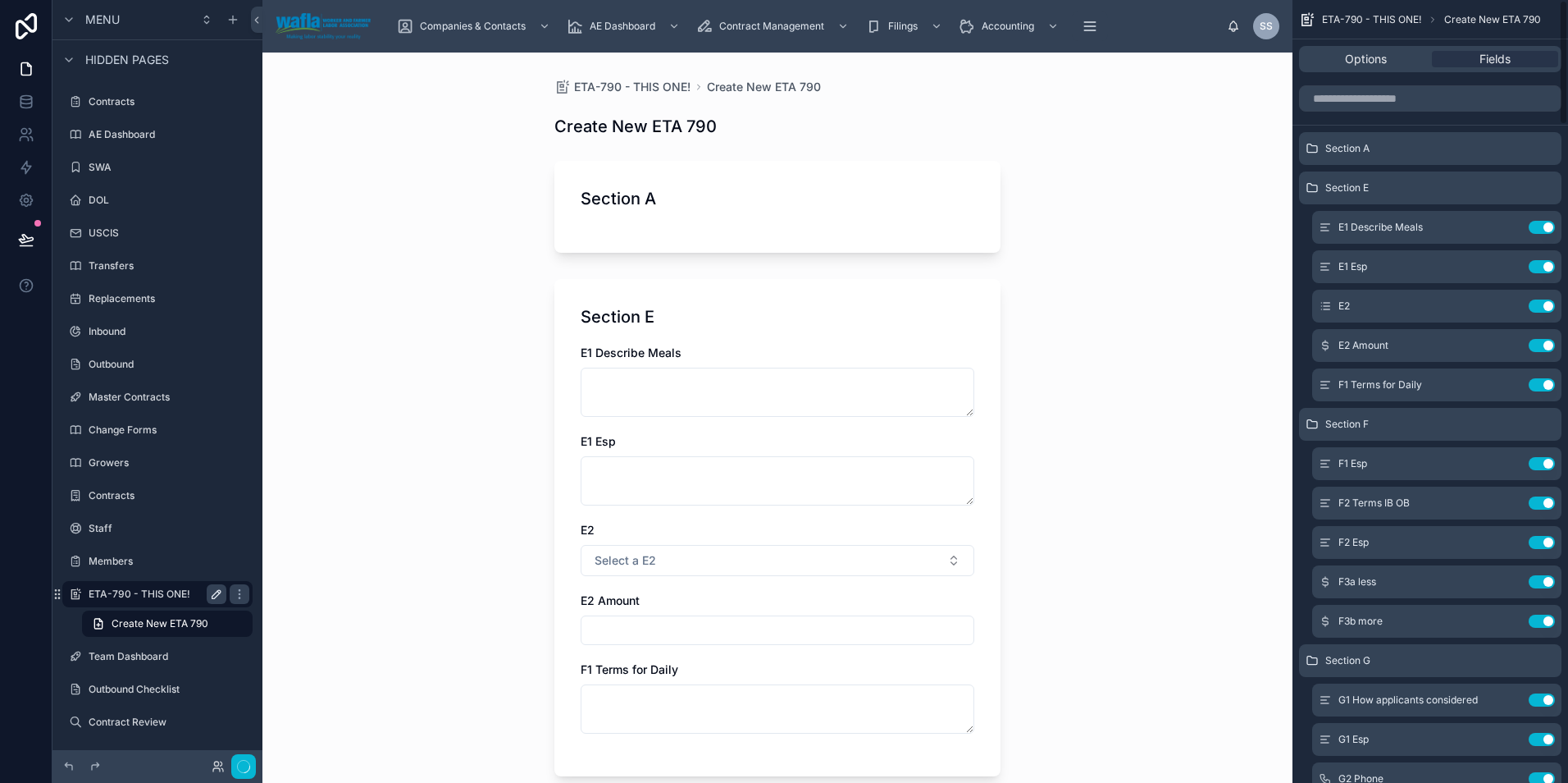
click at [0, 0] on icon "scrollable content" at bounding box center [0, 0] width 0 height 0
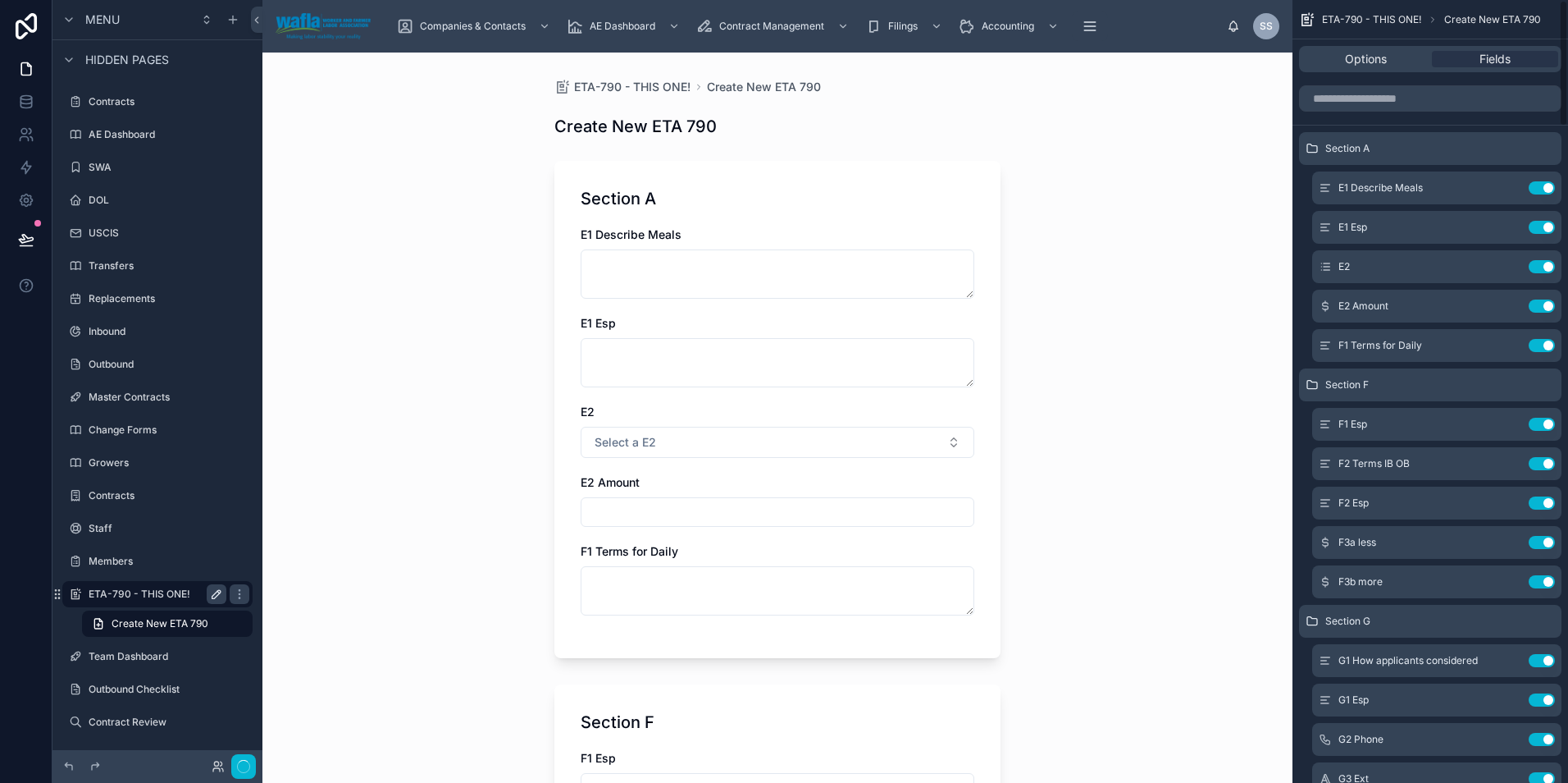
click at [1540, 186] on button "Use setting" at bounding box center [1541, 187] width 26 height 13
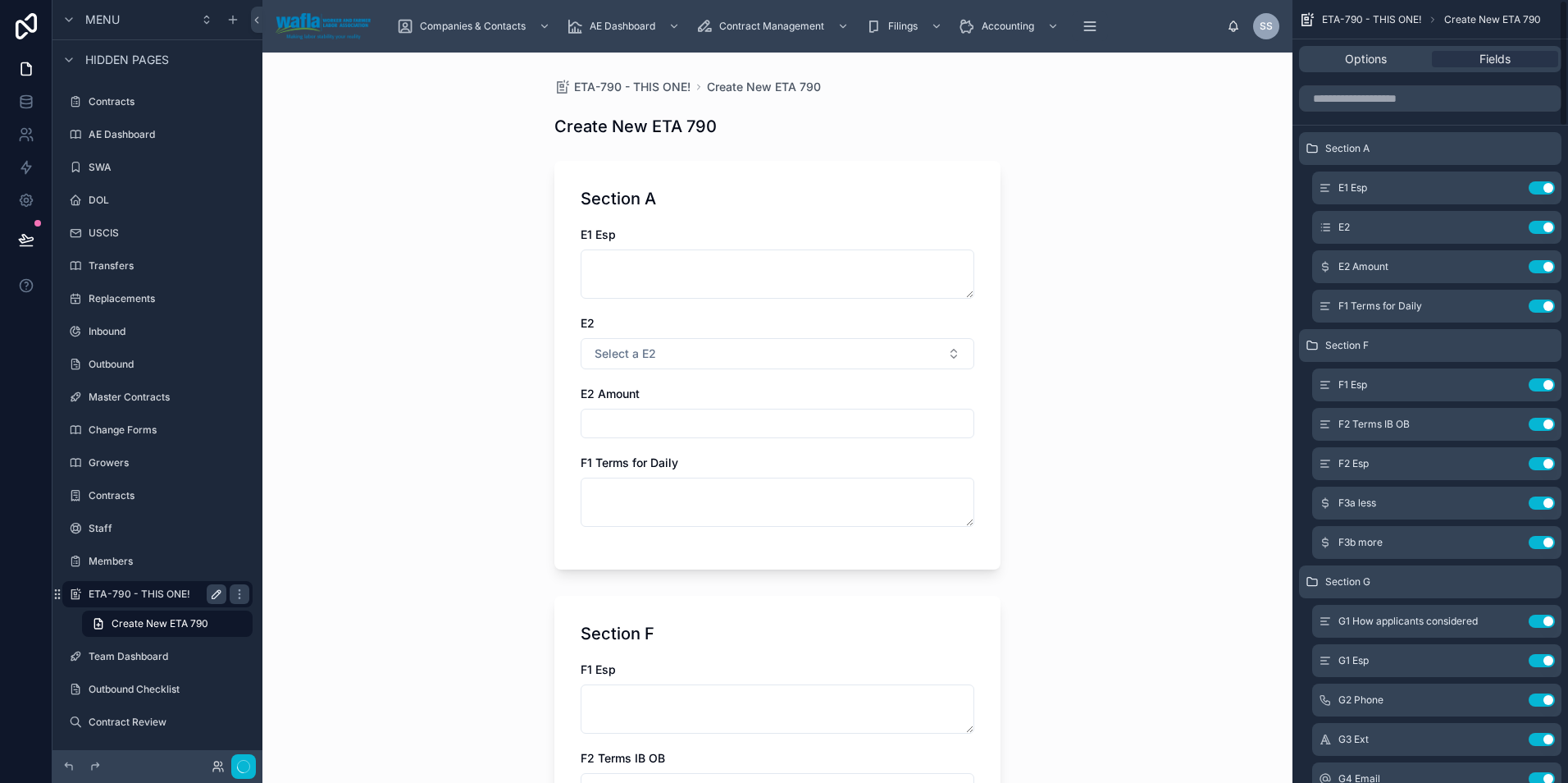
click at [1540, 186] on button "Use setting" at bounding box center [1541, 187] width 26 height 13
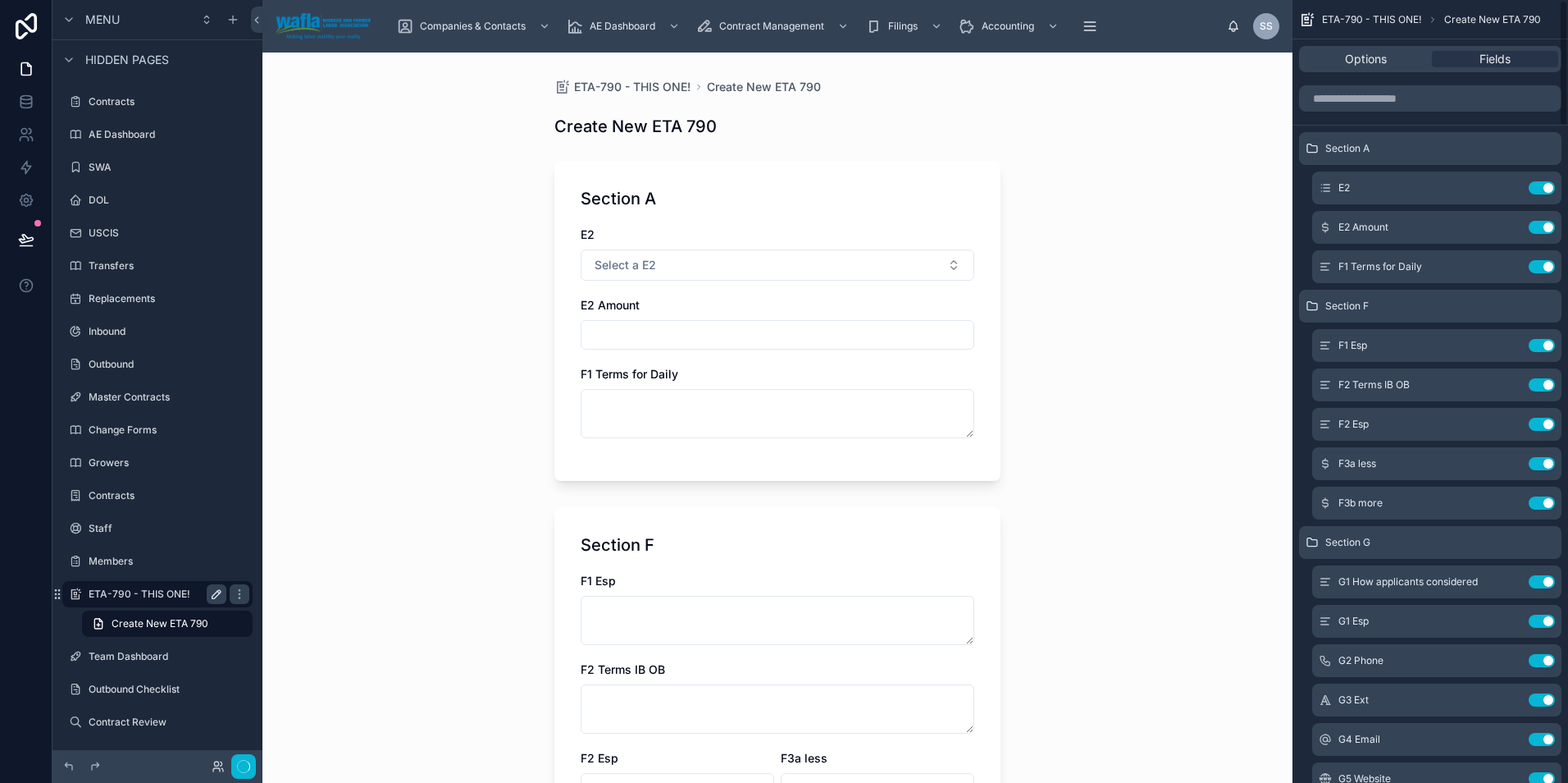
click at [1540, 186] on button "Use setting" at bounding box center [1541, 187] width 26 height 13
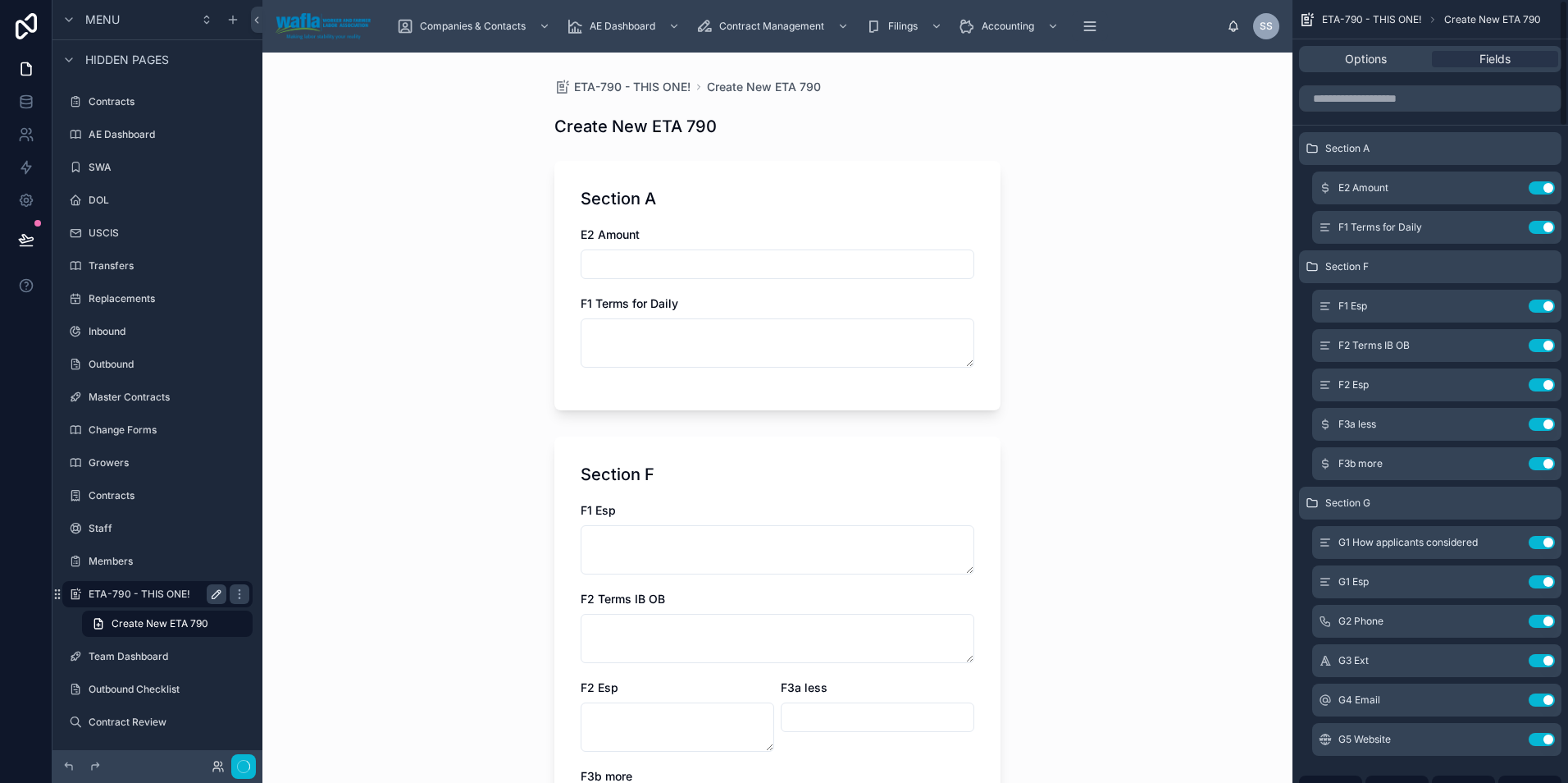
click at [1540, 186] on button "Use setting" at bounding box center [1541, 187] width 26 height 13
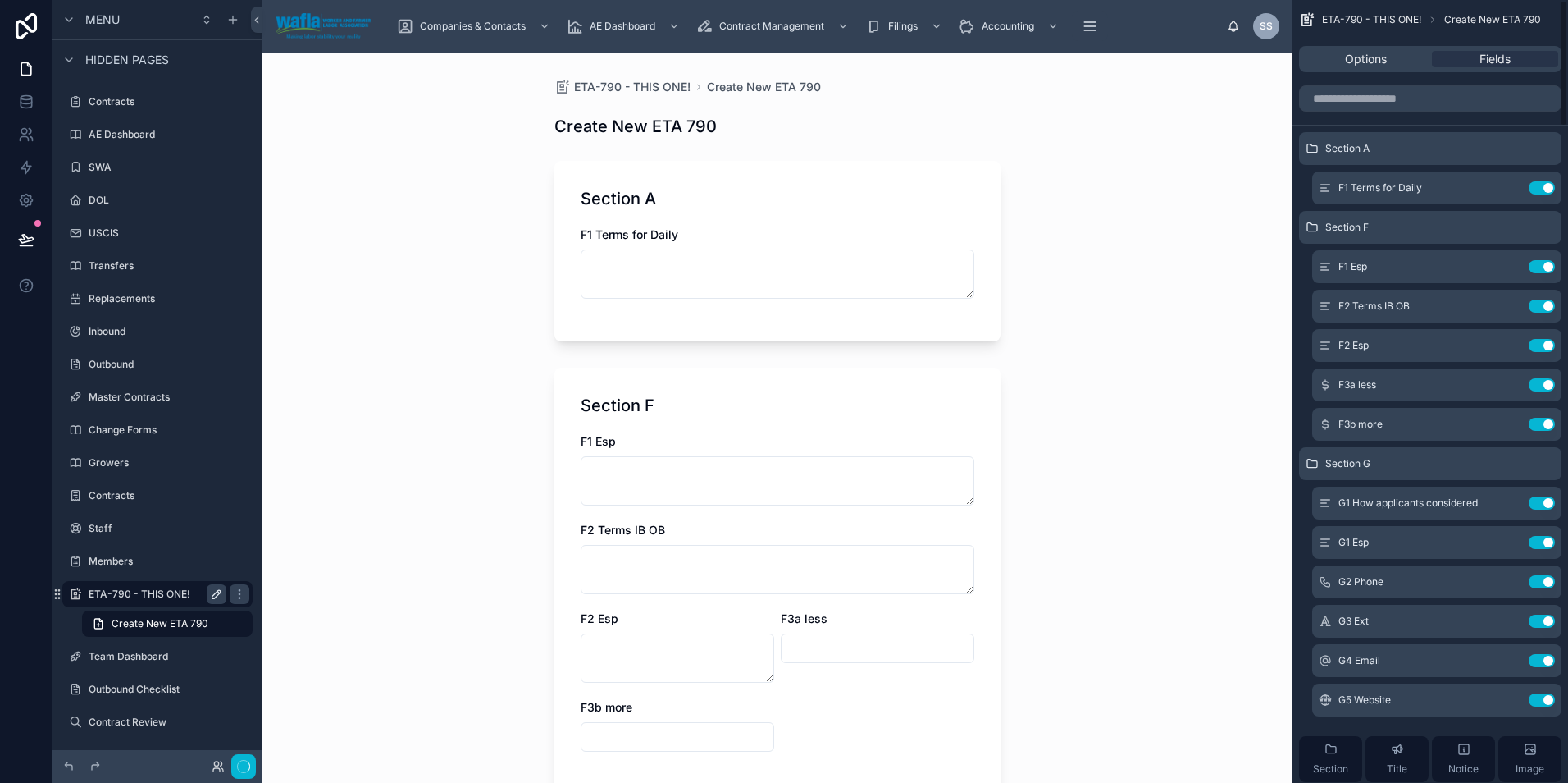
click at [1540, 186] on button "Use setting" at bounding box center [1541, 187] width 26 height 13
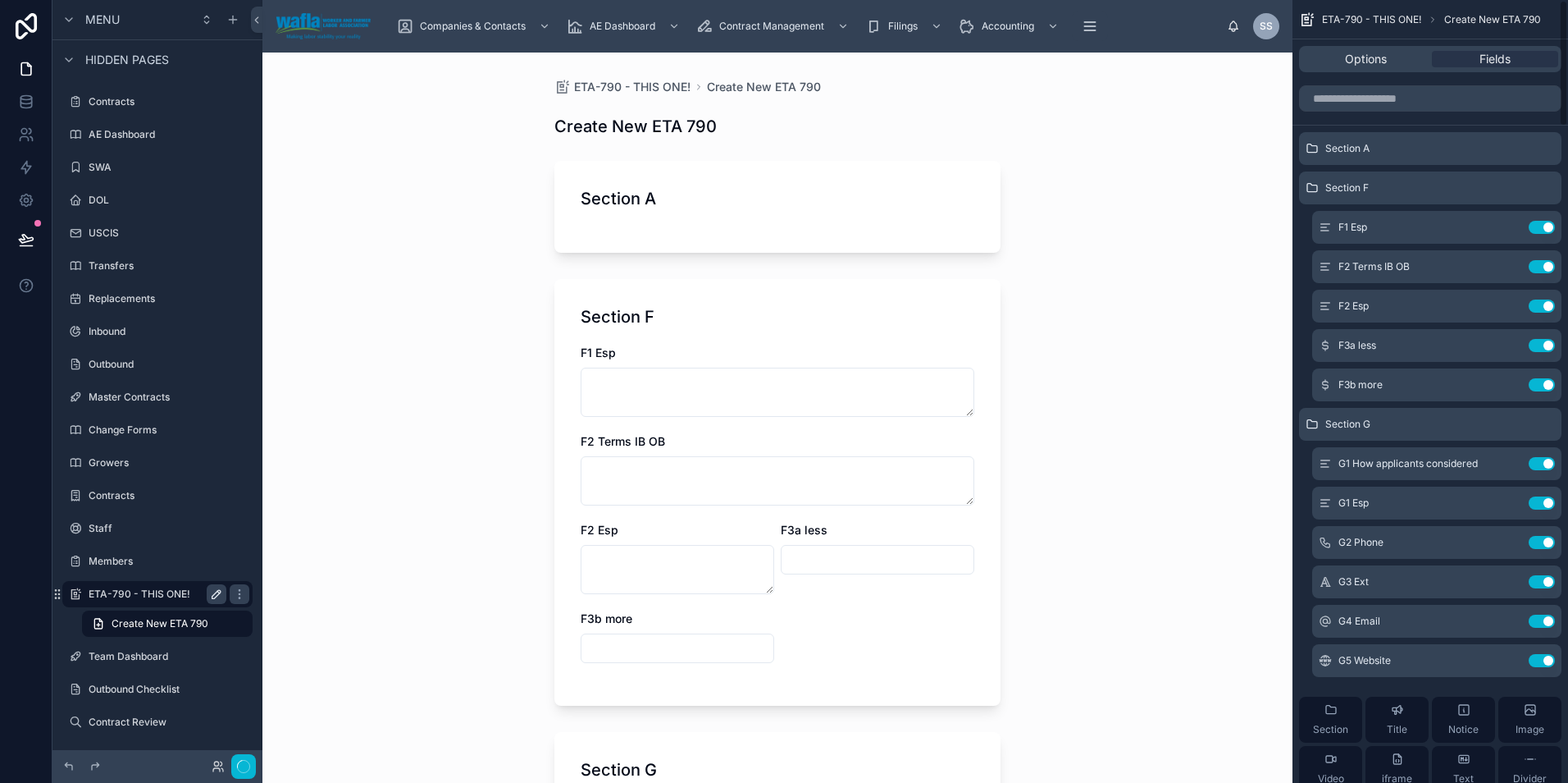
click at [0, 0] on icon "scrollable content" at bounding box center [0, 0] width 0 height 0
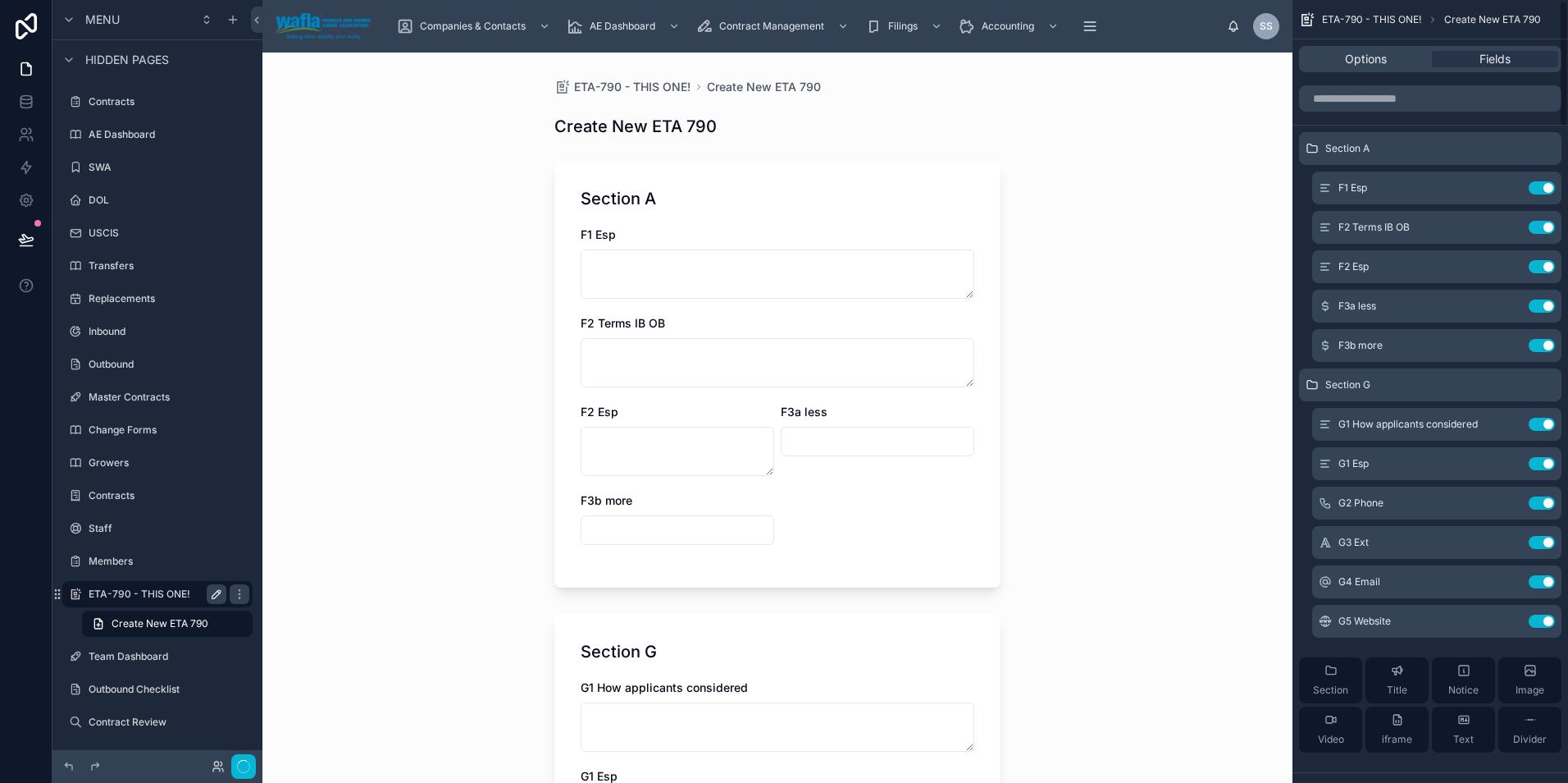
click at [1540, 186] on button "Use setting" at bounding box center [1541, 187] width 26 height 13
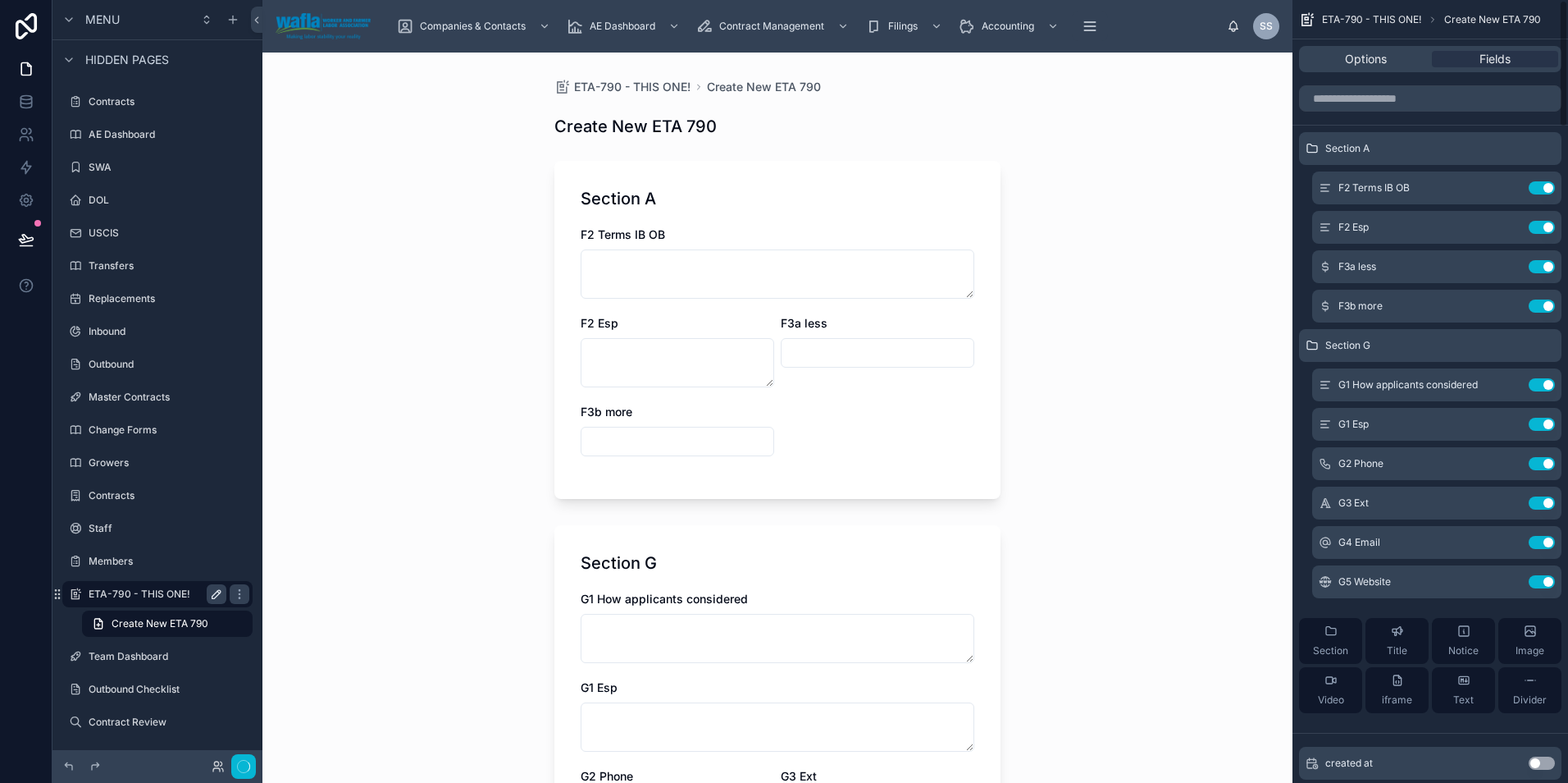
click at [1540, 186] on button "Use setting" at bounding box center [1541, 187] width 26 height 13
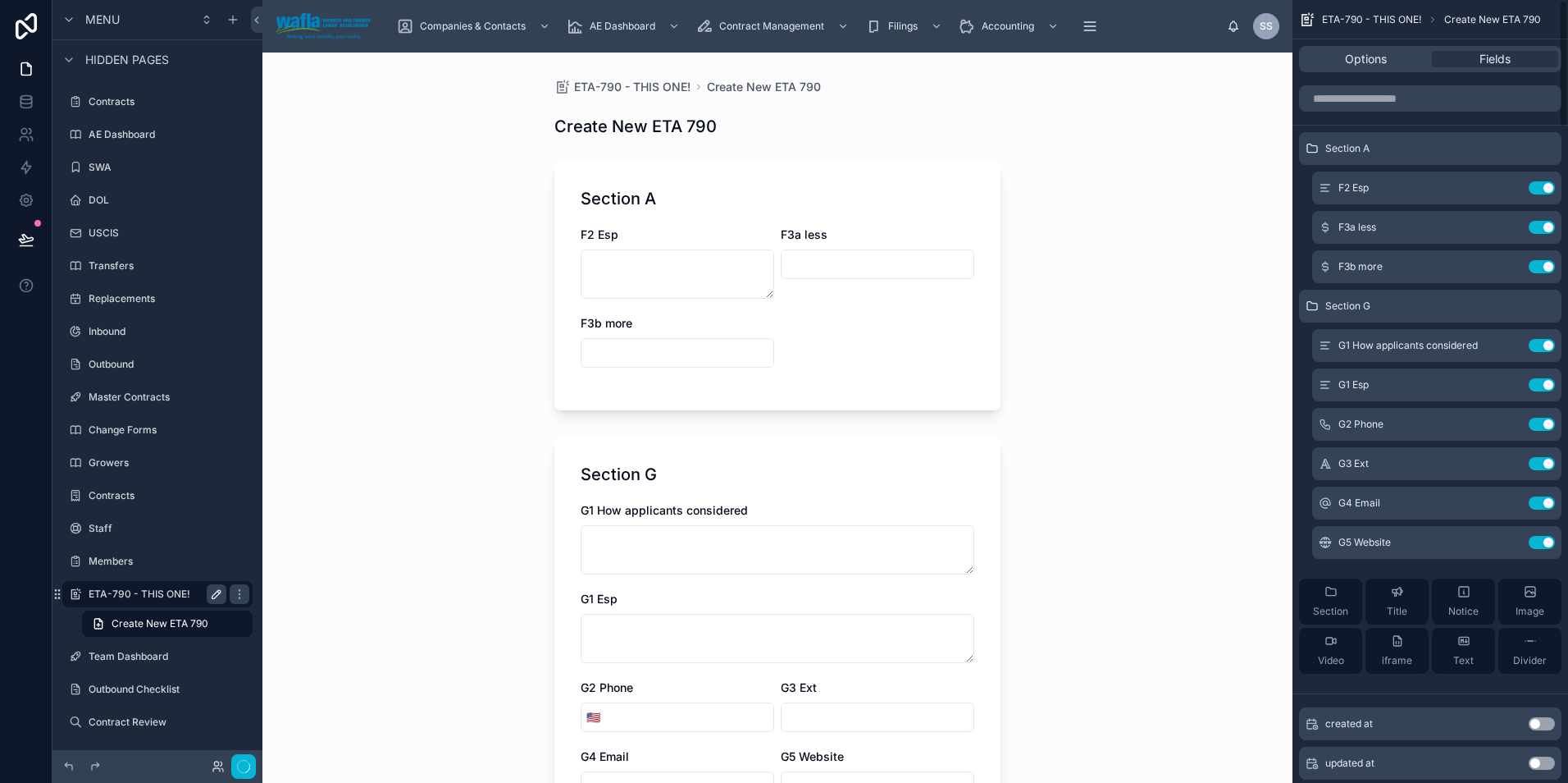
click at [1540, 186] on button "Use setting" at bounding box center [1541, 187] width 26 height 13
click at [1540, 220] on button "Use setting" at bounding box center [1541, 226] width 26 height 13
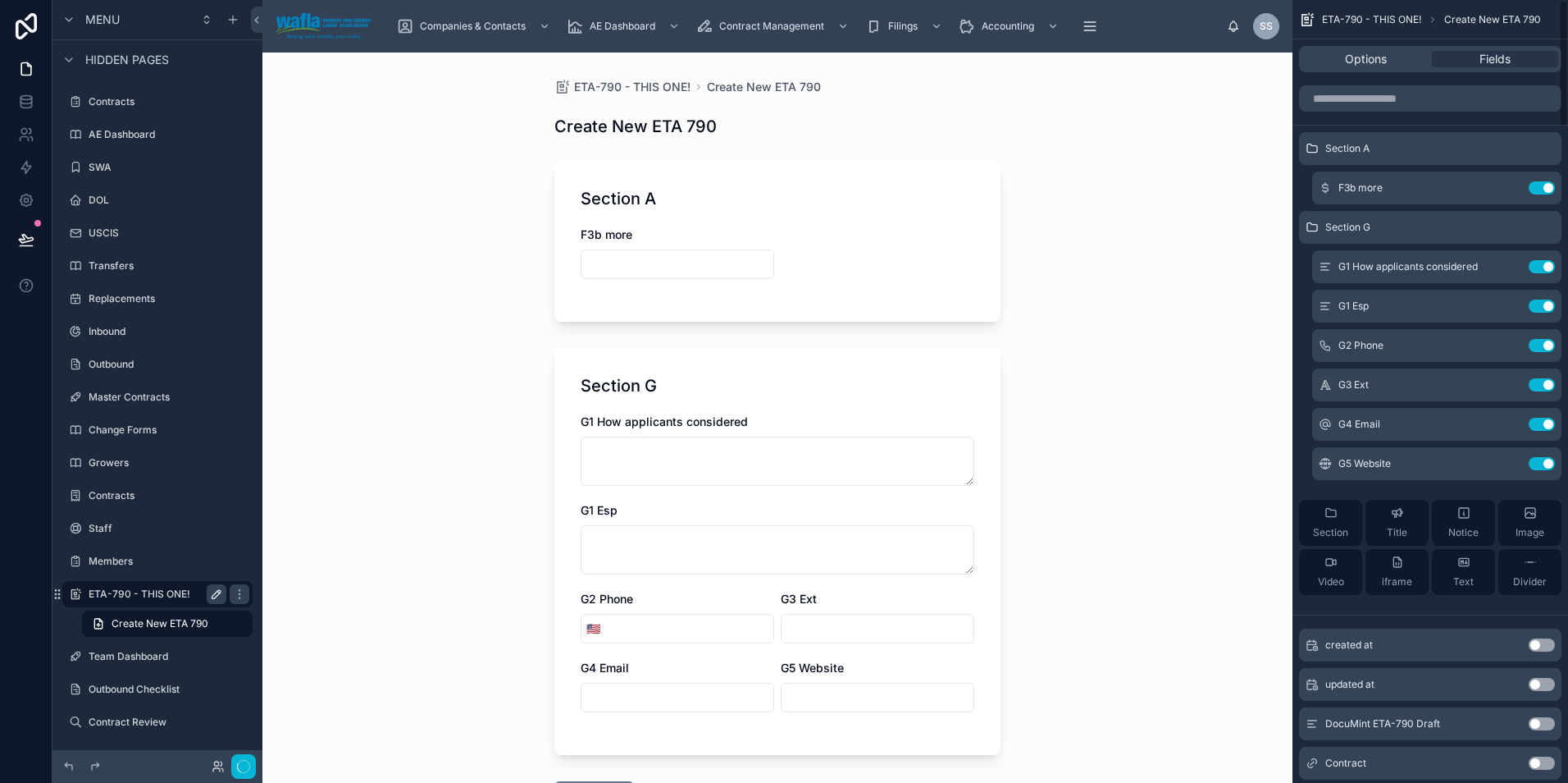
click at [1540, 186] on button "Use setting" at bounding box center [1541, 187] width 26 height 13
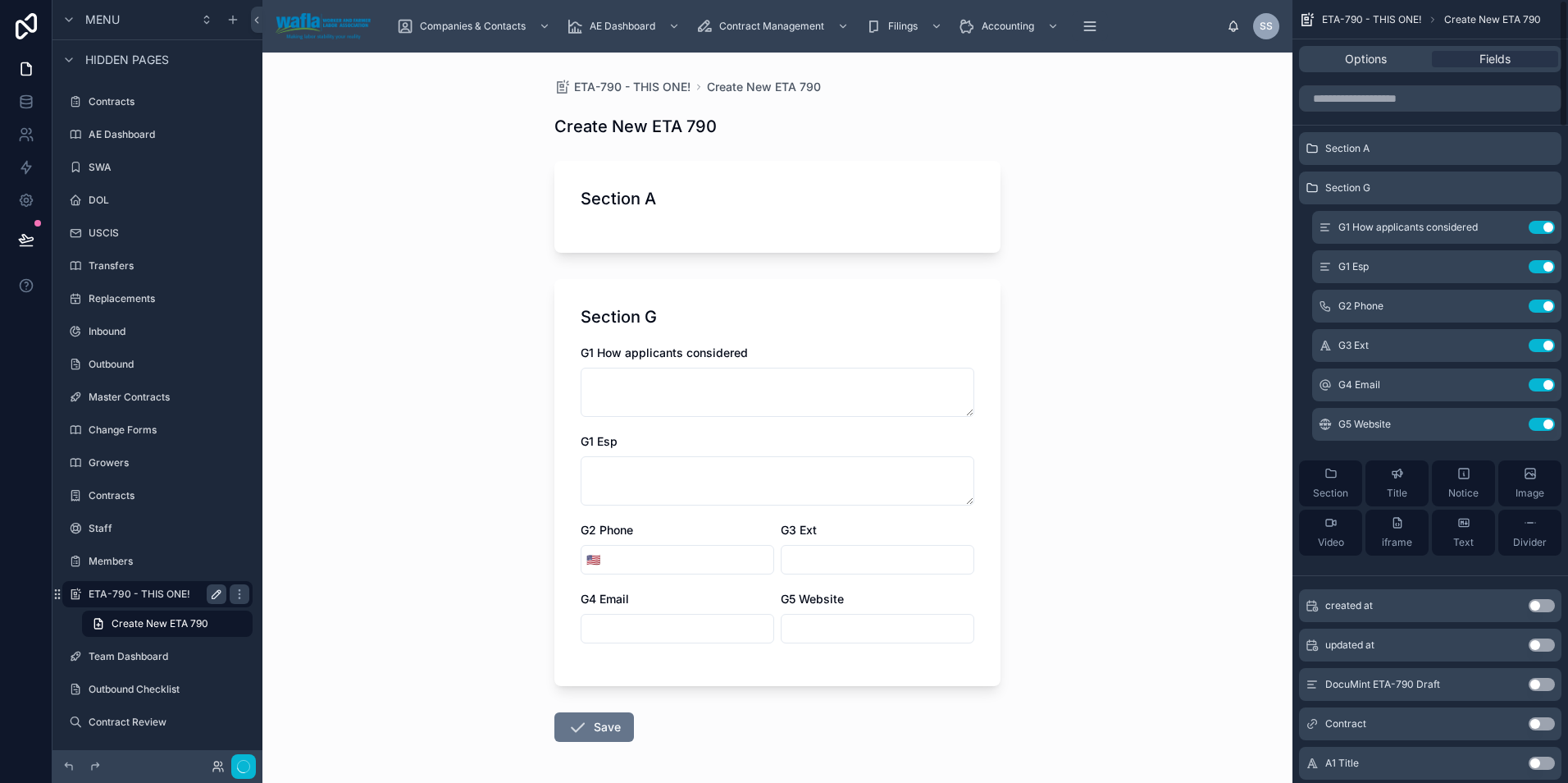
click at [0, 0] on icon "scrollable content" at bounding box center [0, 0] width 0 height 0
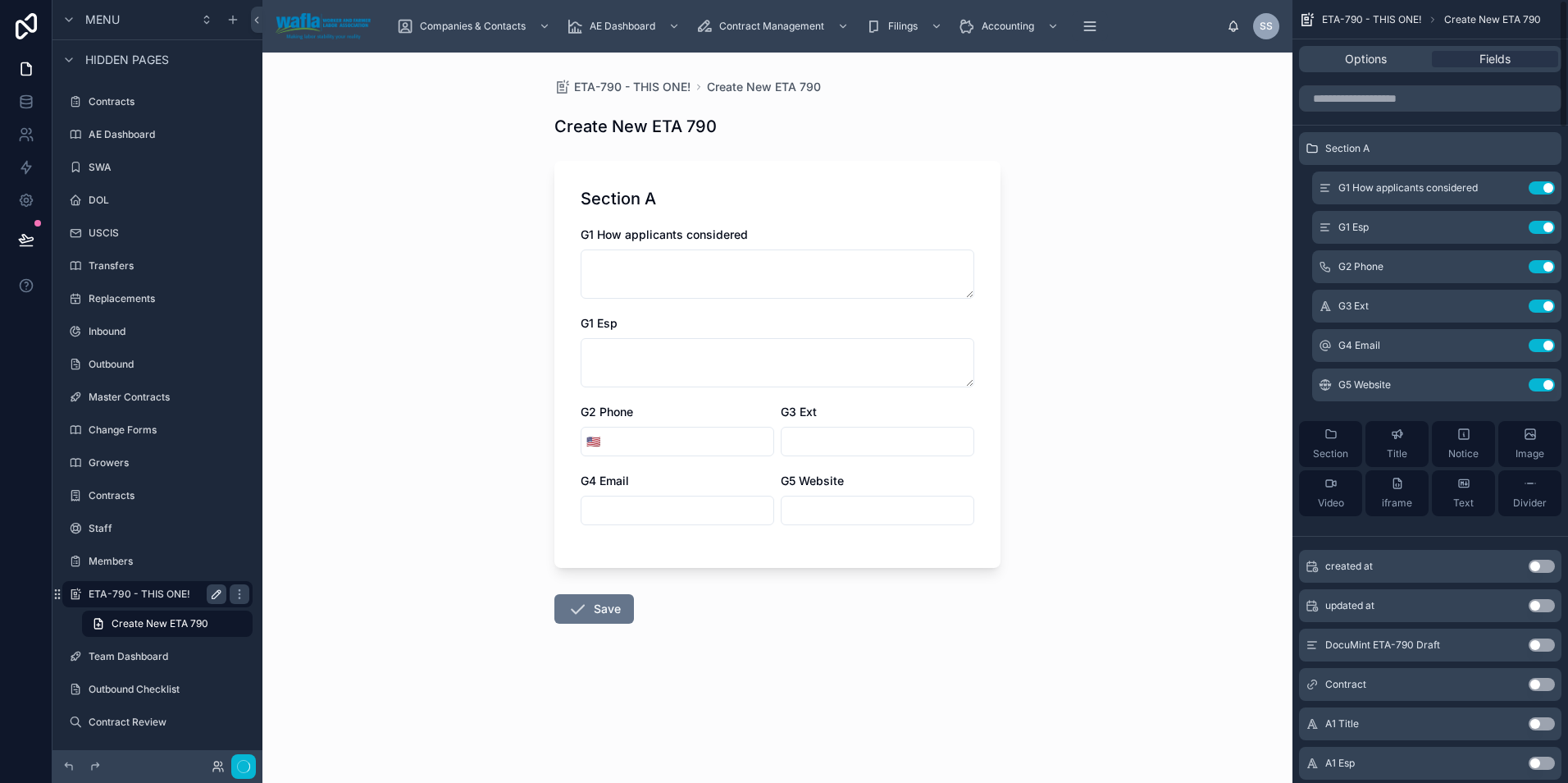
click at [1540, 186] on button "Use setting" at bounding box center [1541, 187] width 26 height 13
click at [1540, 220] on button "Use setting" at bounding box center [1541, 226] width 26 height 13
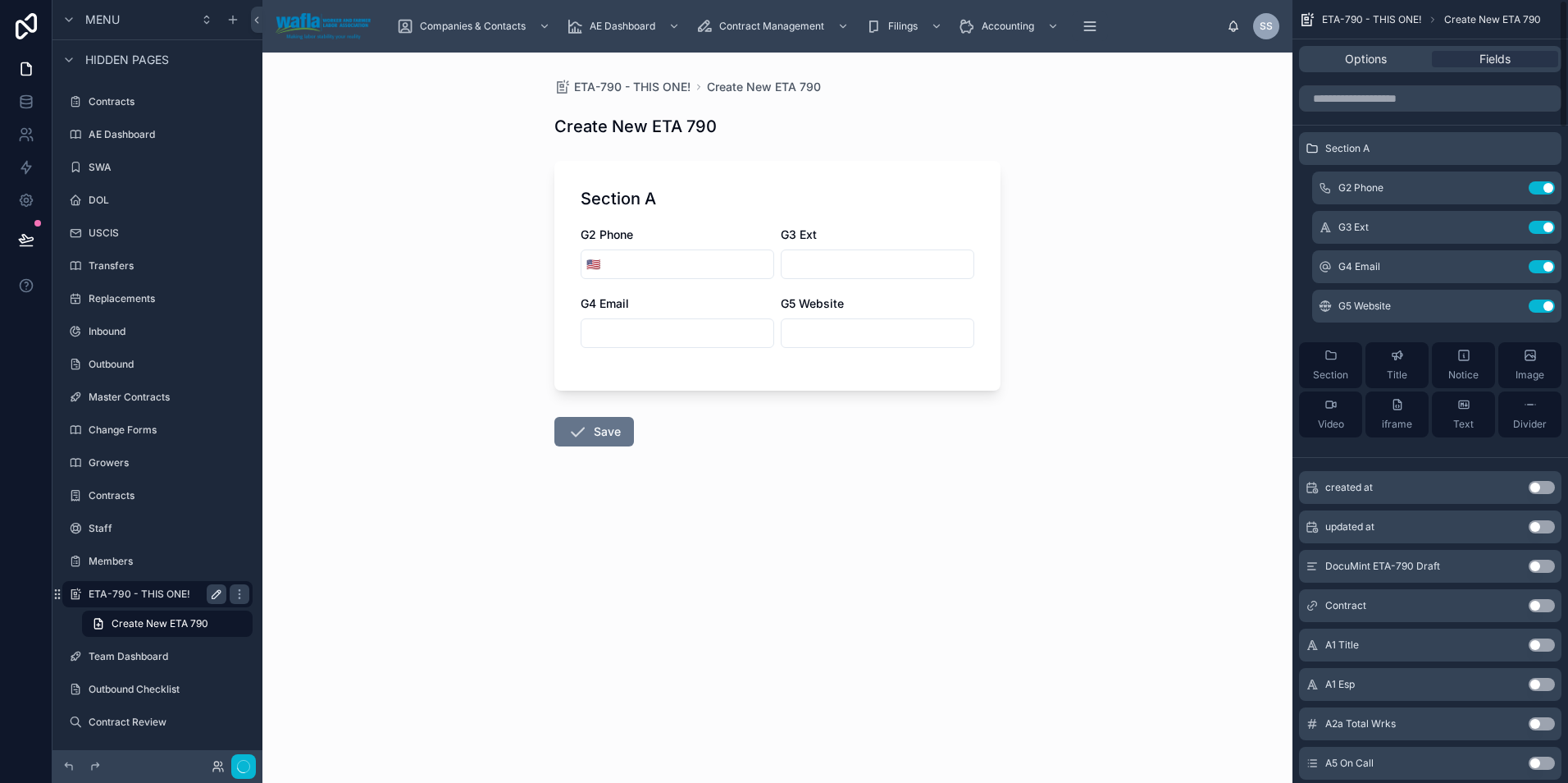
click at [1540, 186] on button "Use setting" at bounding box center [1541, 187] width 26 height 13
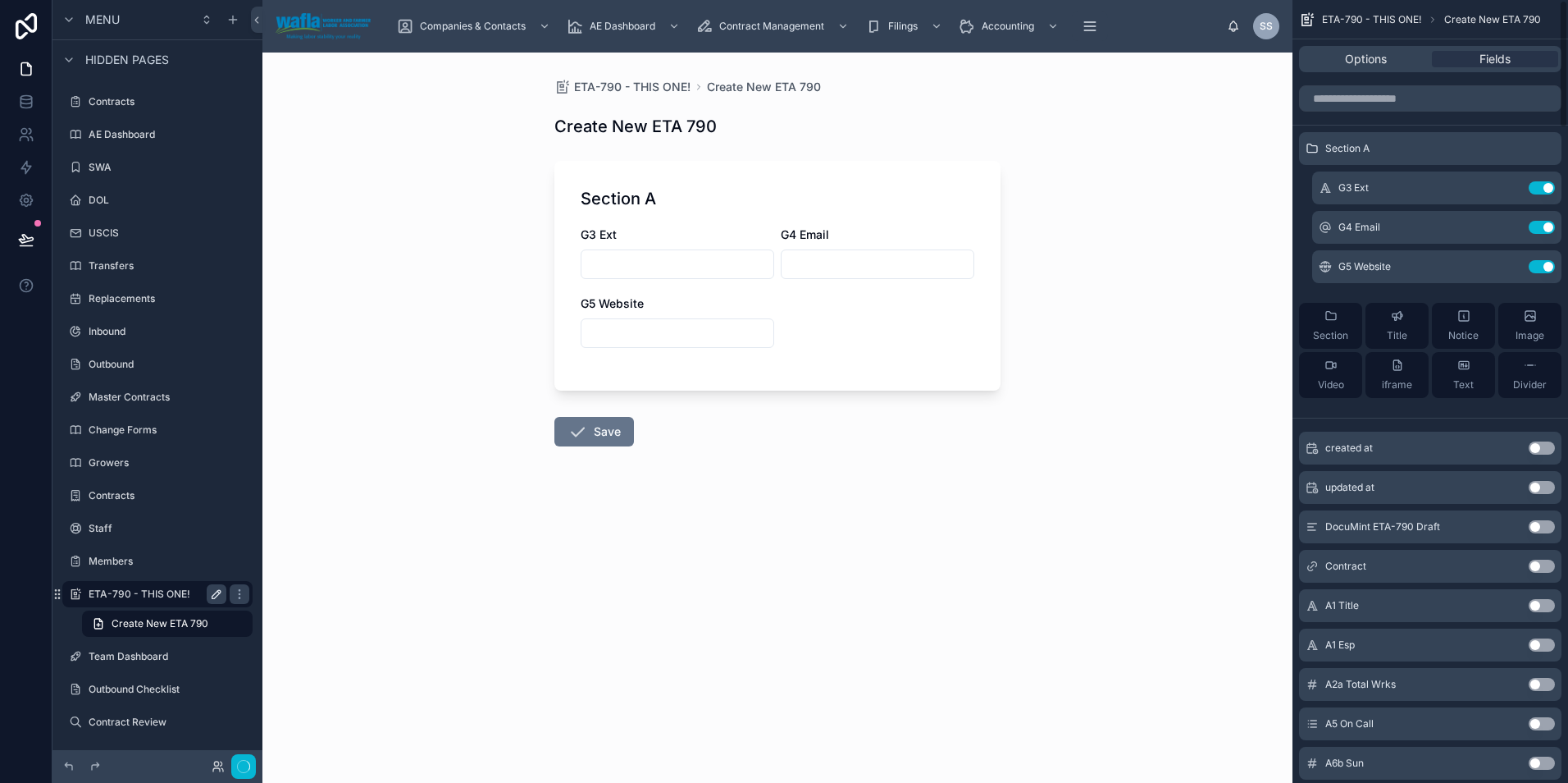
click at [1540, 186] on button "Use setting" at bounding box center [1541, 187] width 26 height 13
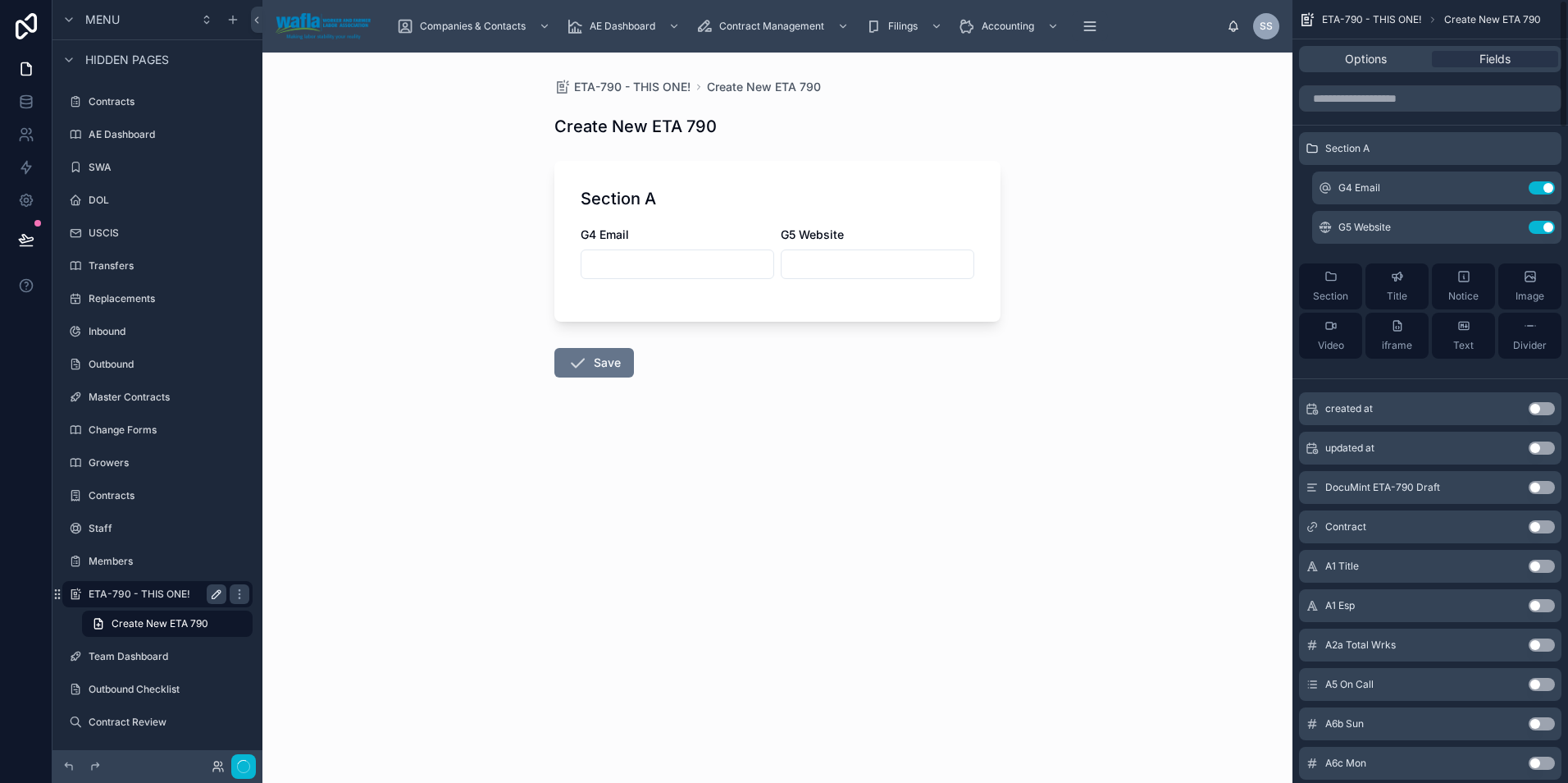
click at [1540, 186] on button "Use setting" at bounding box center [1541, 187] width 26 height 13
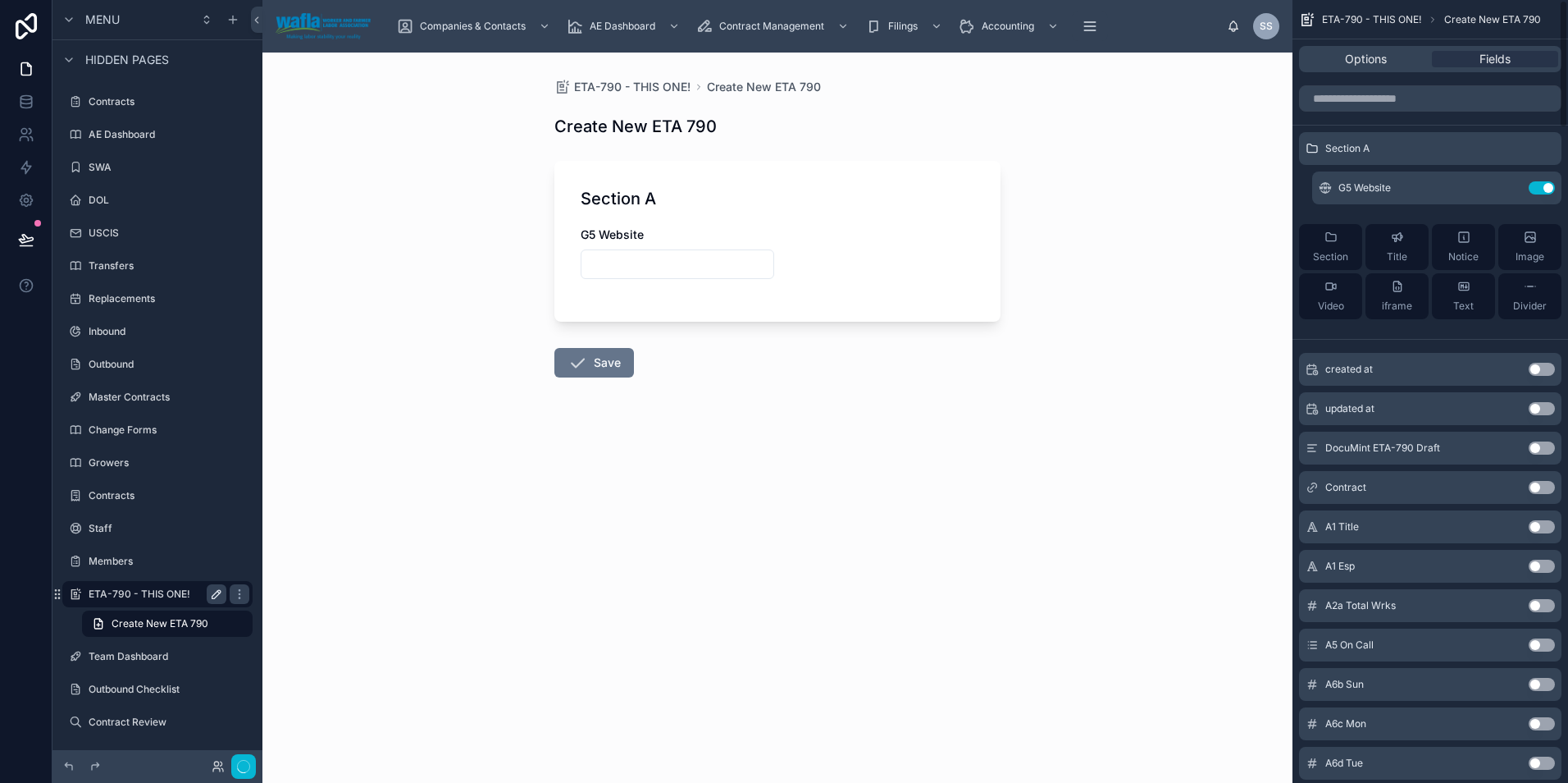
click at [1540, 186] on button "Use setting" at bounding box center [1541, 187] width 26 height 13
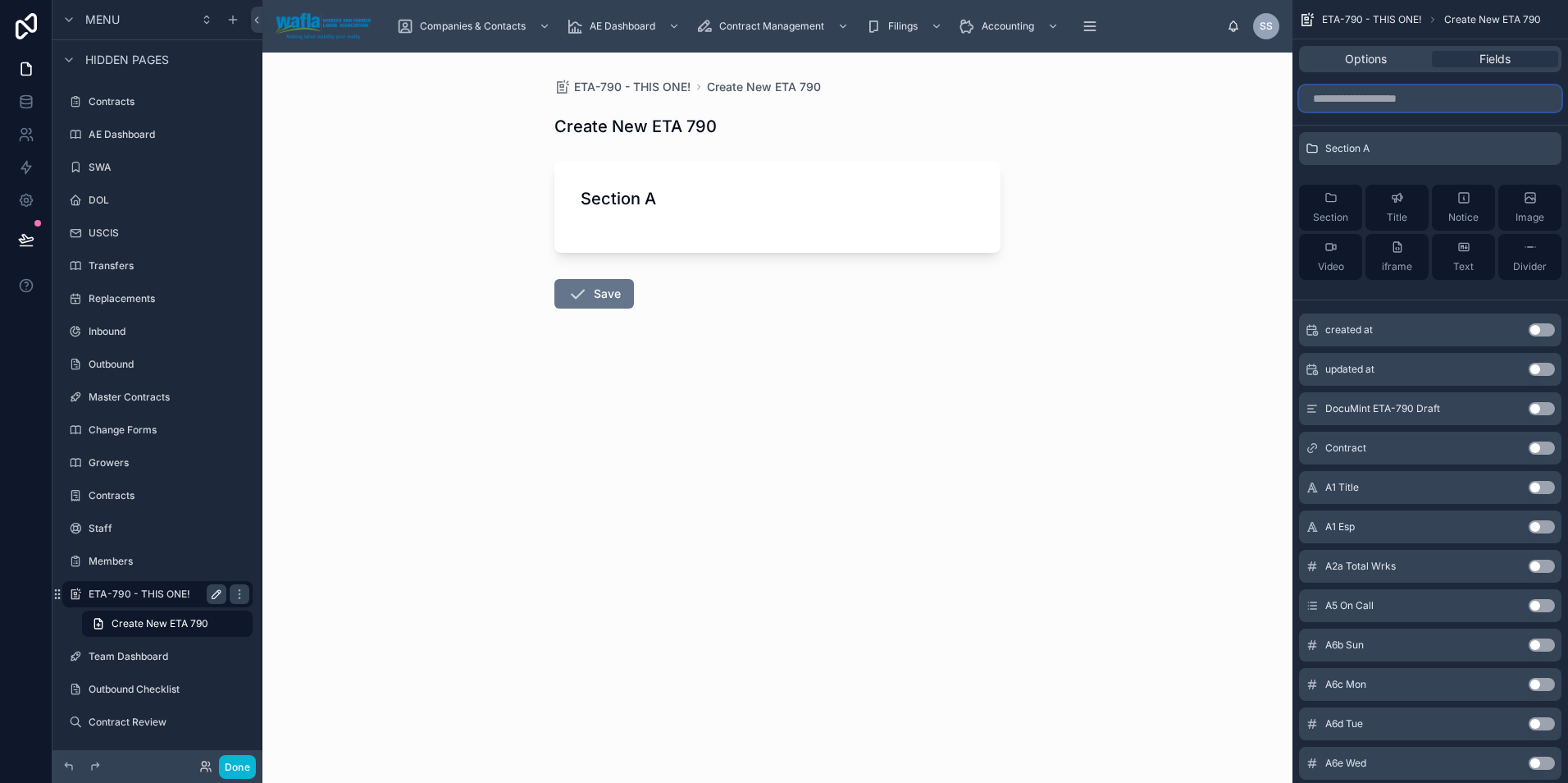
click at [1384, 92] on input "scrollable content" at bounding box center [1430, 98] width 262 height 26
click at [1542, 143] on icon "scrollable content" at bounding box center [1541, 148] width 13 height 13
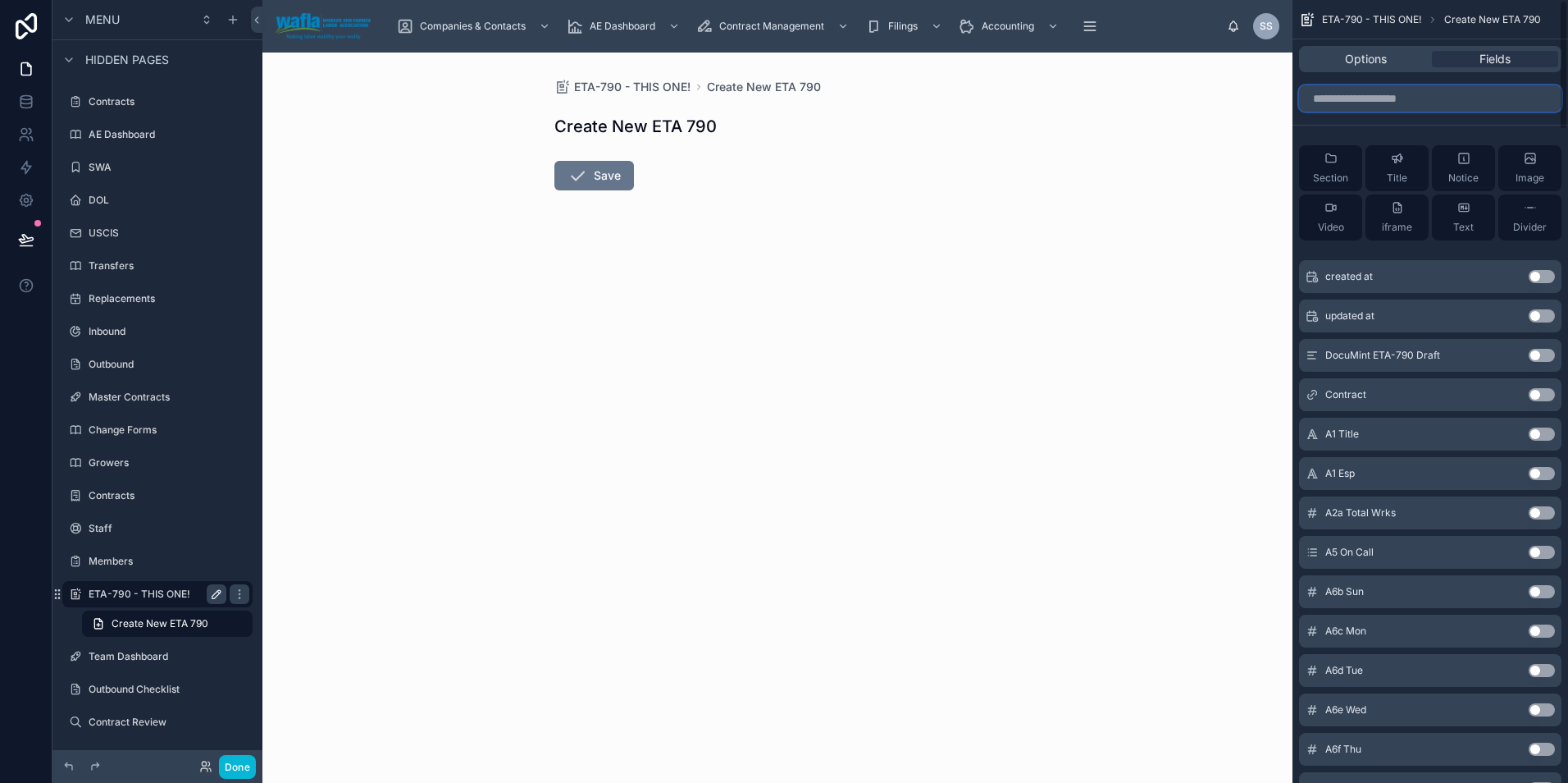
click at [1375, 109] on input "scrollable content" at bounding box center [1430, 98] width 262 height 26
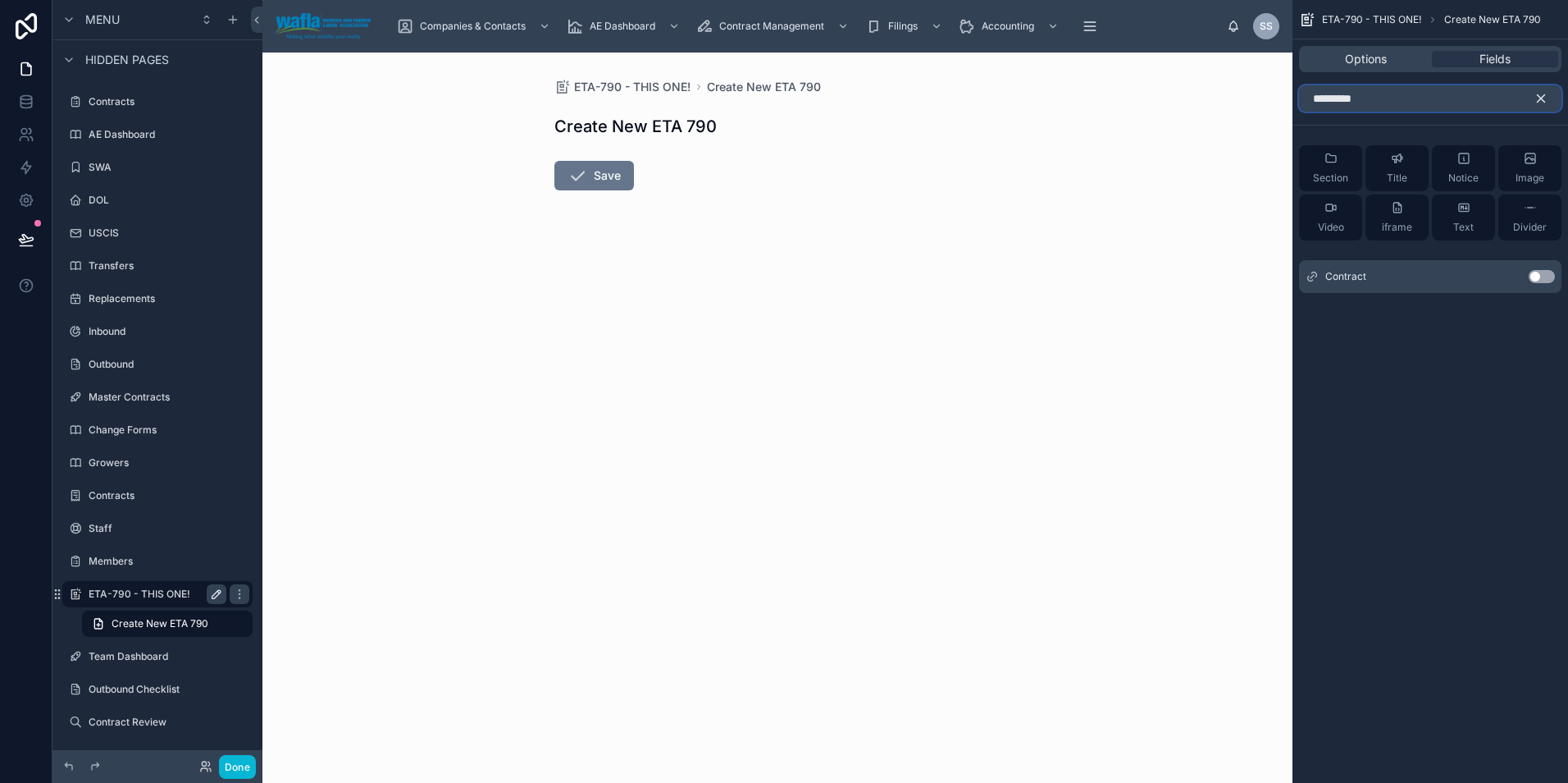
type input "*********"
click at [1545, 95] on icon "scrollable content" at bounding box center [1542, 99] width 8 height 8
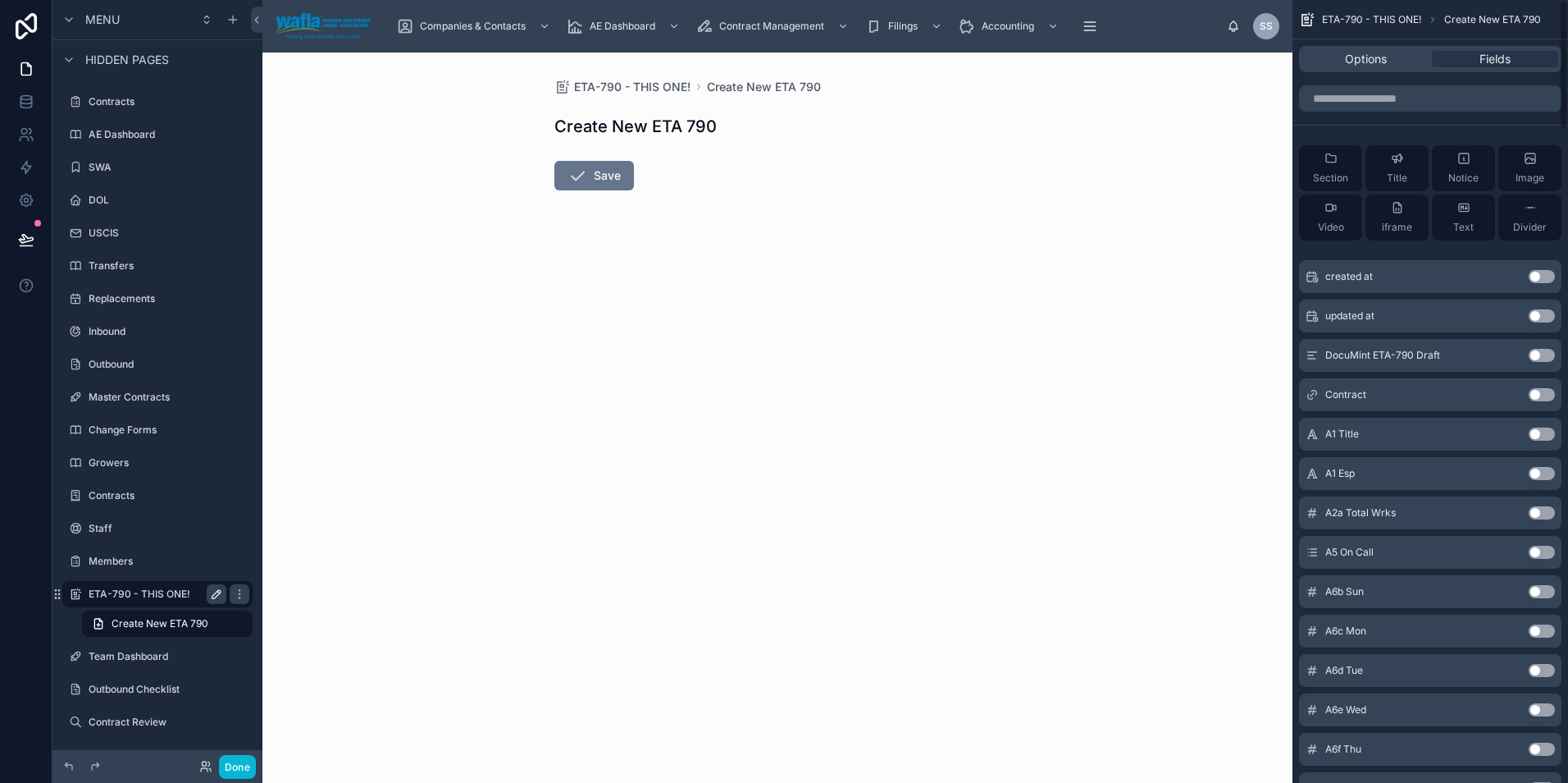
click at [1533, 393] on button "Use setting" at bounding box center [1541, 393] width 26 height 13
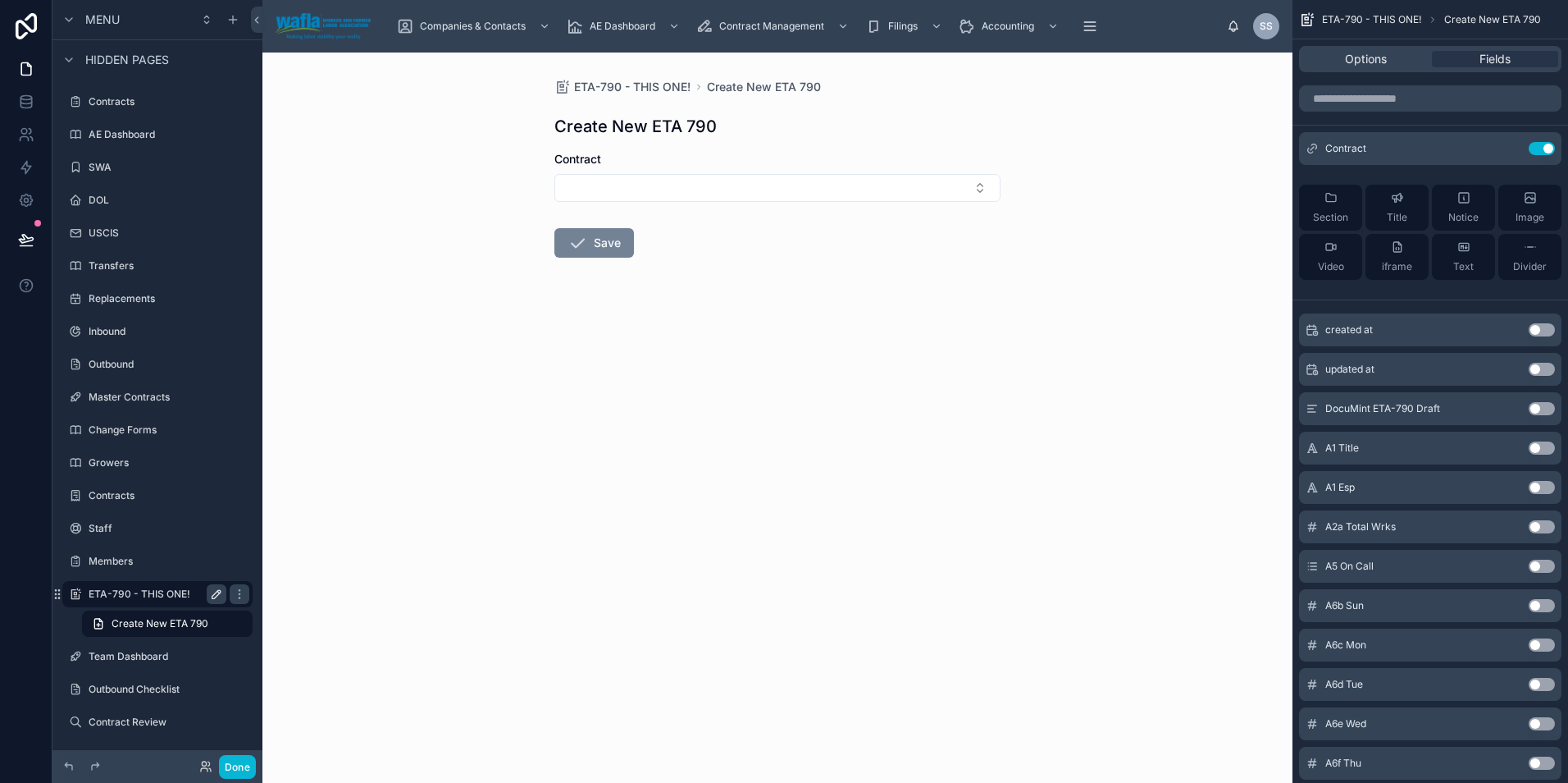
click at [601, 246] on button "Save" at bounding box center [594, 243] width 79 height 29
click at [1392, 69] on div "Options Fields" at bounding box center [1430, 59] width 262 height 26
click at [1386, 64] on span "Options" at bounding box center [1366, 59] width 42 height 17
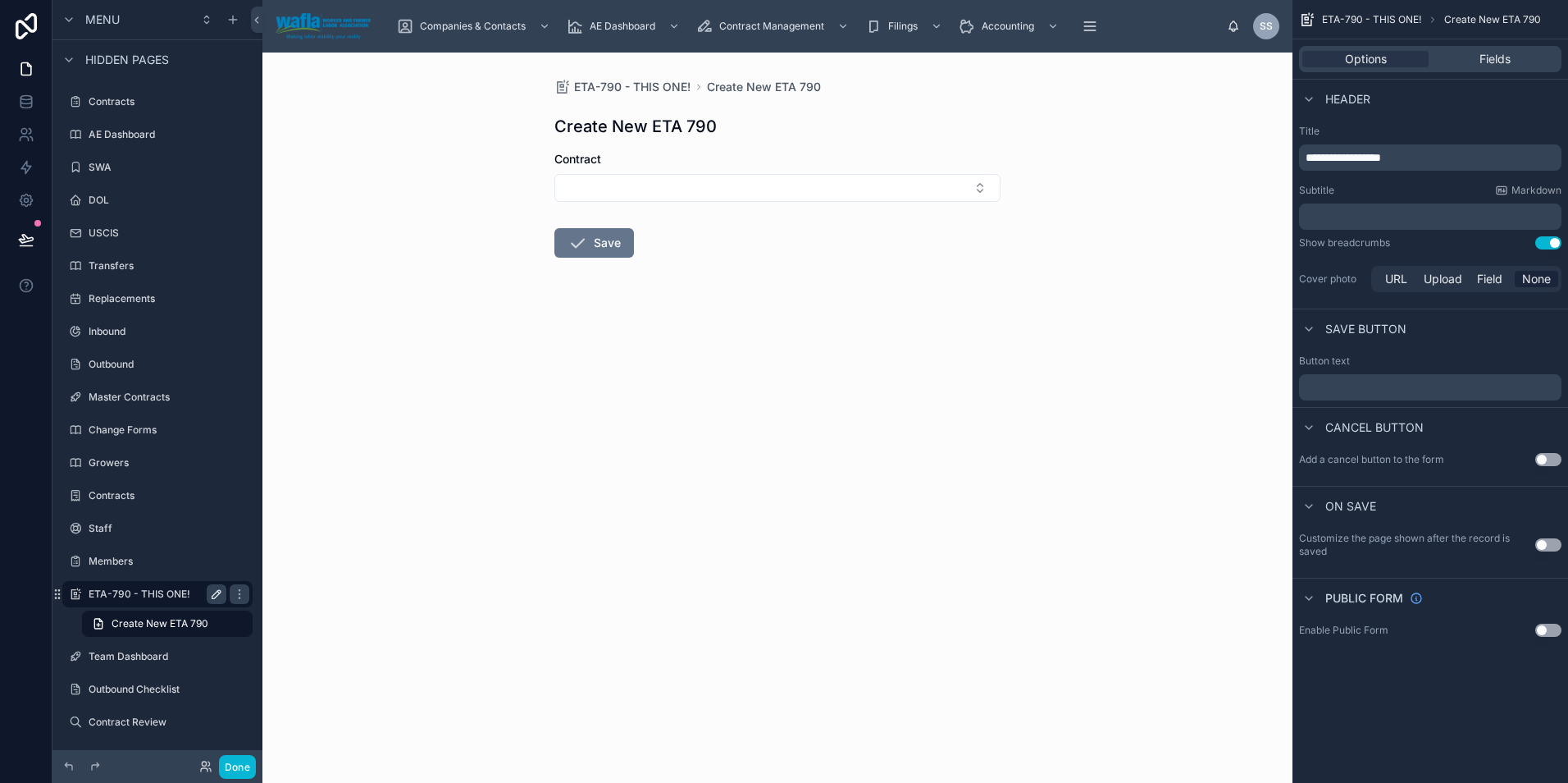
click at [1546, 539] on button "Use setting" at bounding box center [1547, 544] width 26 height 13
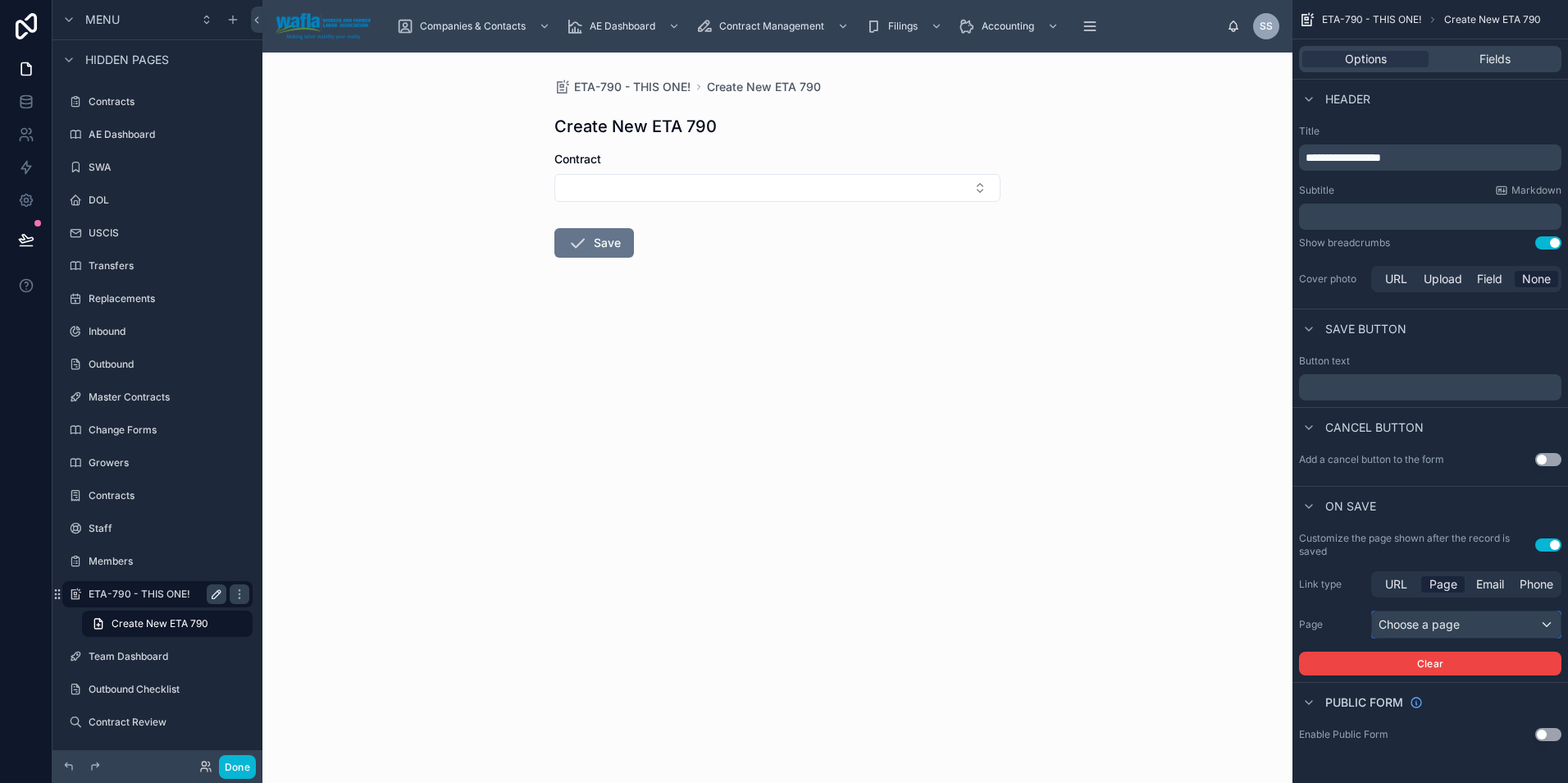
click at [1435, 620] on div "Choose a page" at bounding box center [1465, 623] width 189 height 26
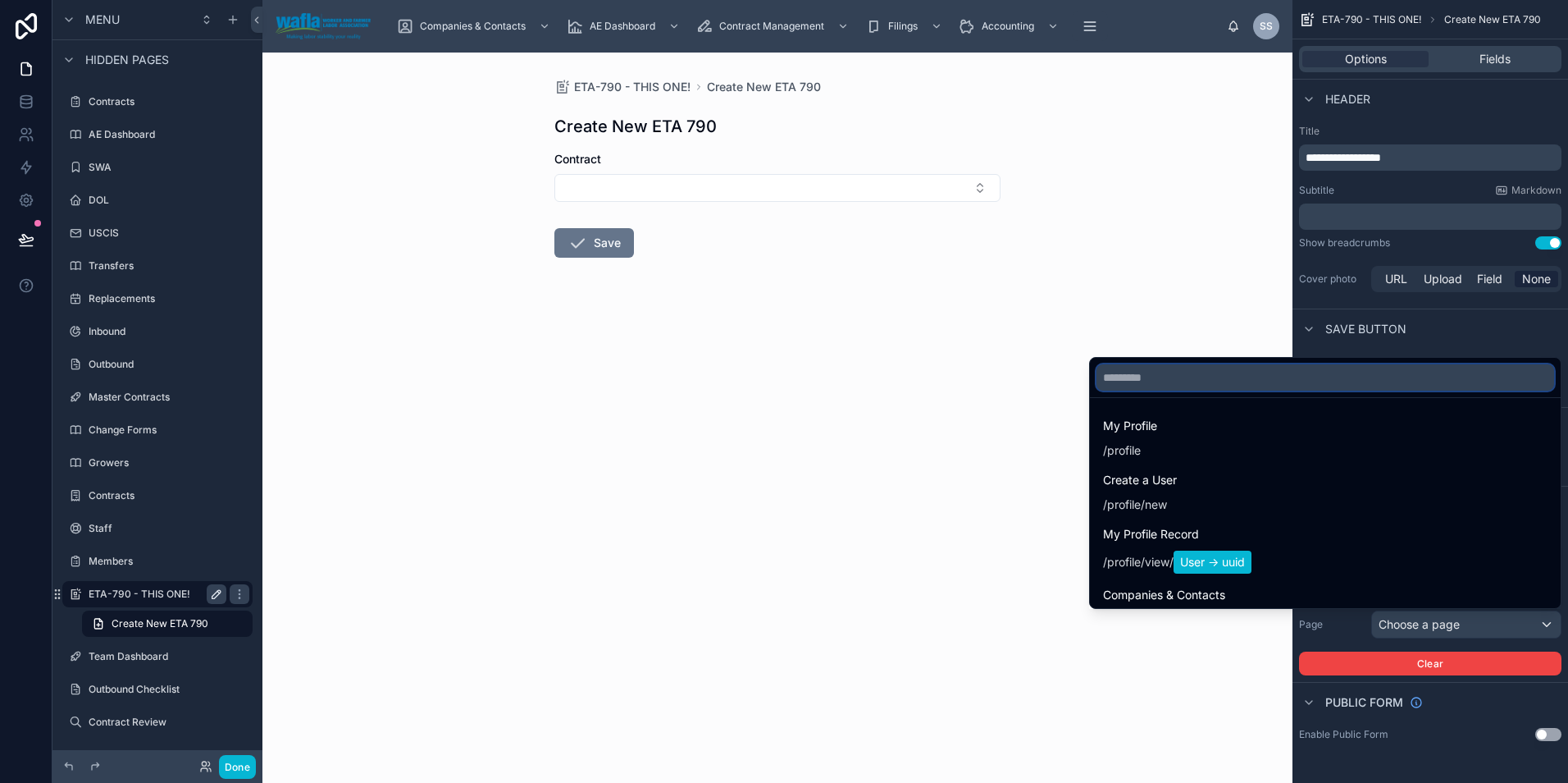
click at [1193, 385] on input "text" at bounding box center [1325, 377] width 458 height 26
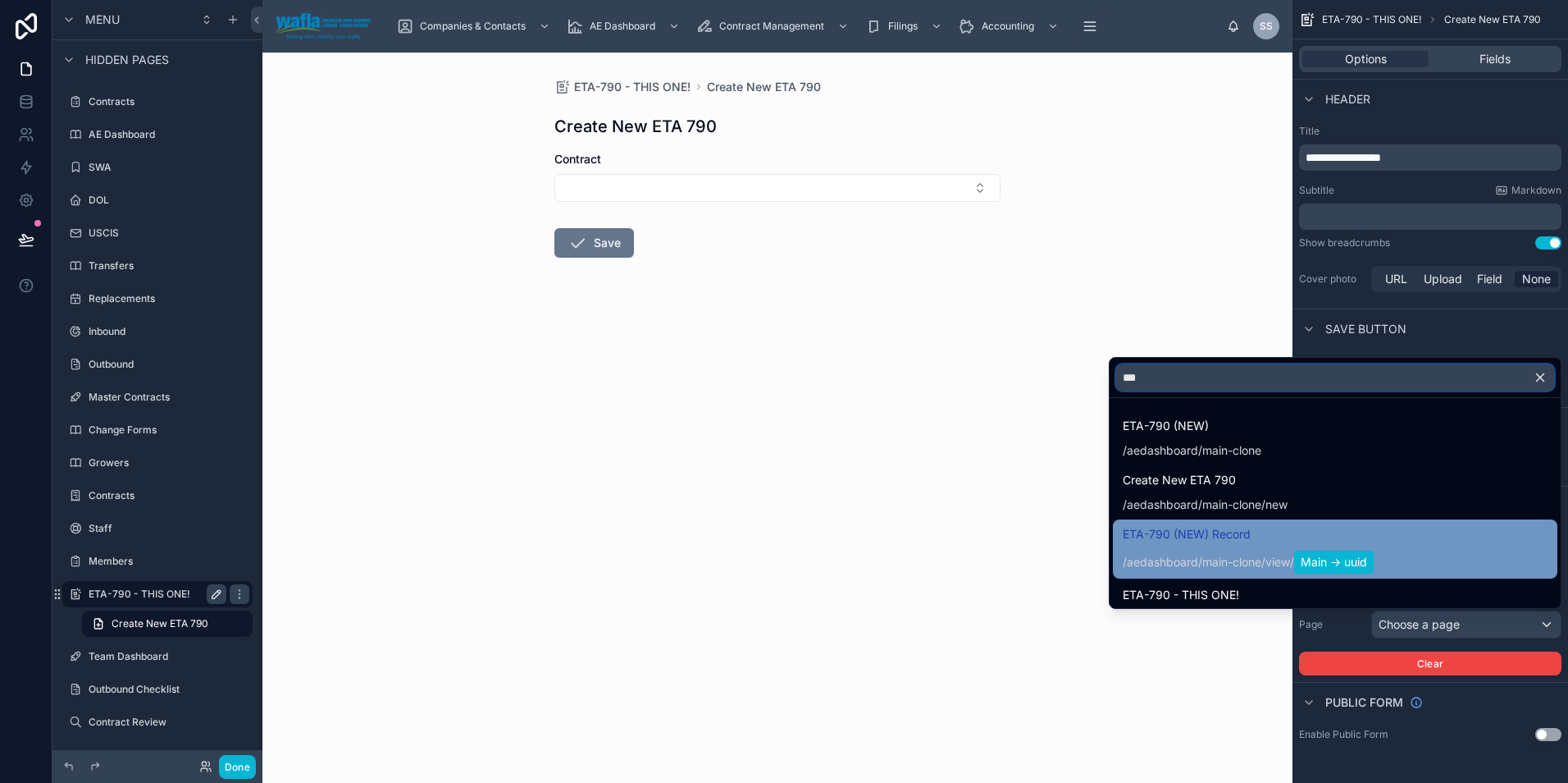
scroll to position [27, 0]
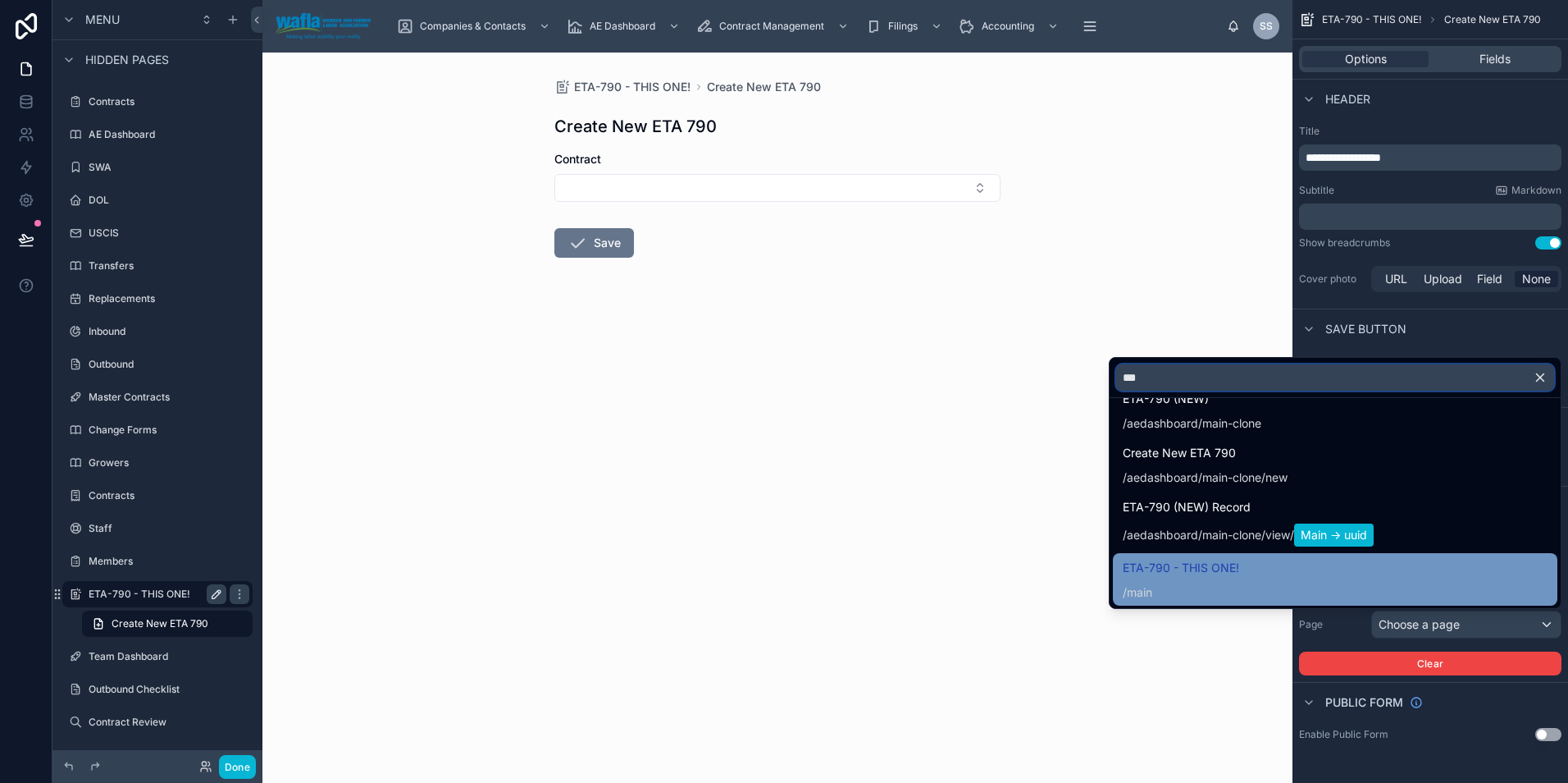
type input "***"
click at [1185, 560] on span "ETA-790 - THIS ONE!" at bounding box center [1181, 568] width 116 height 20
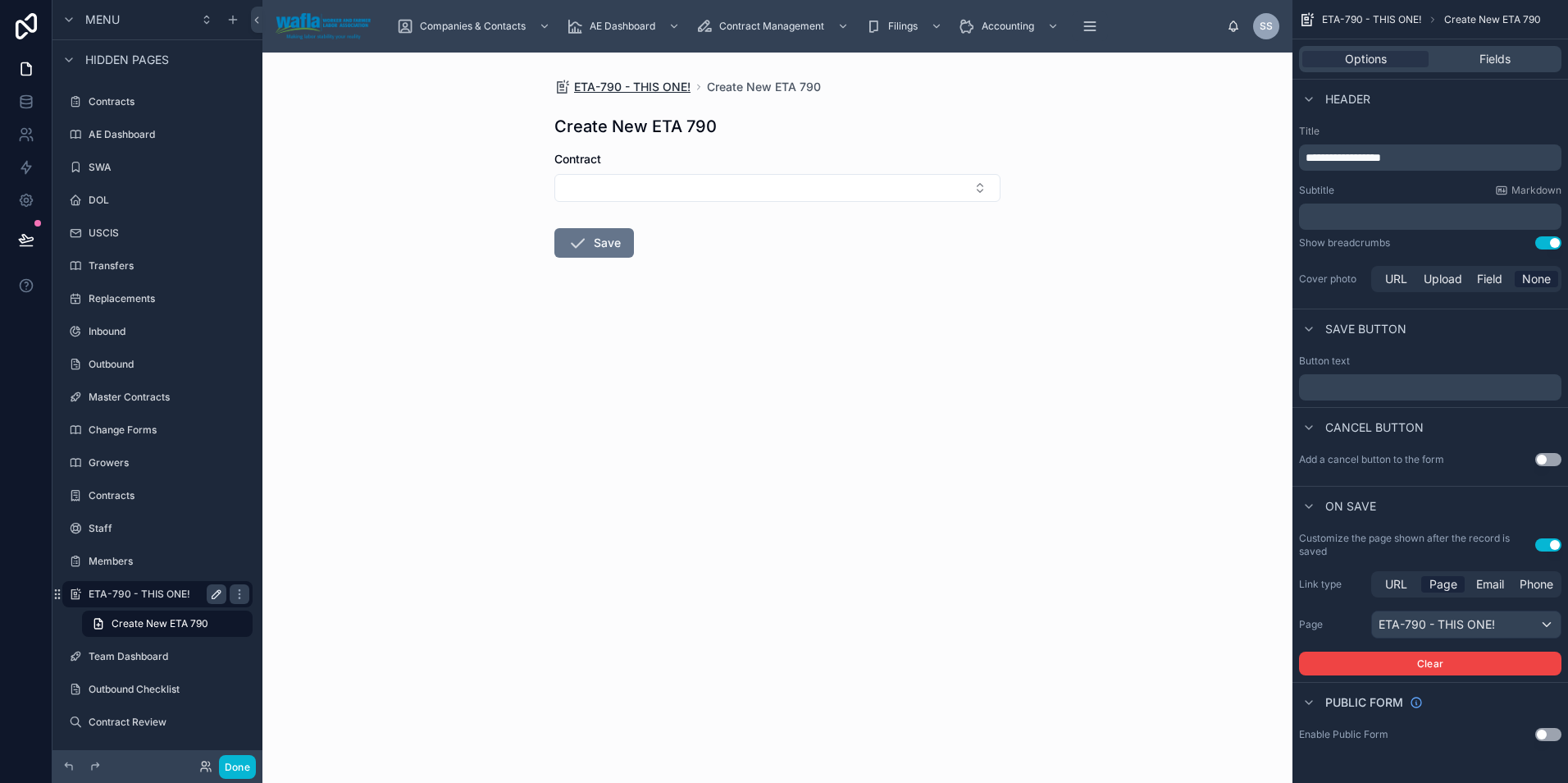
click at [636, 90] on span "ETA-790 - THIS ONE!" at bounding box center [632, 86] width 116 height 17
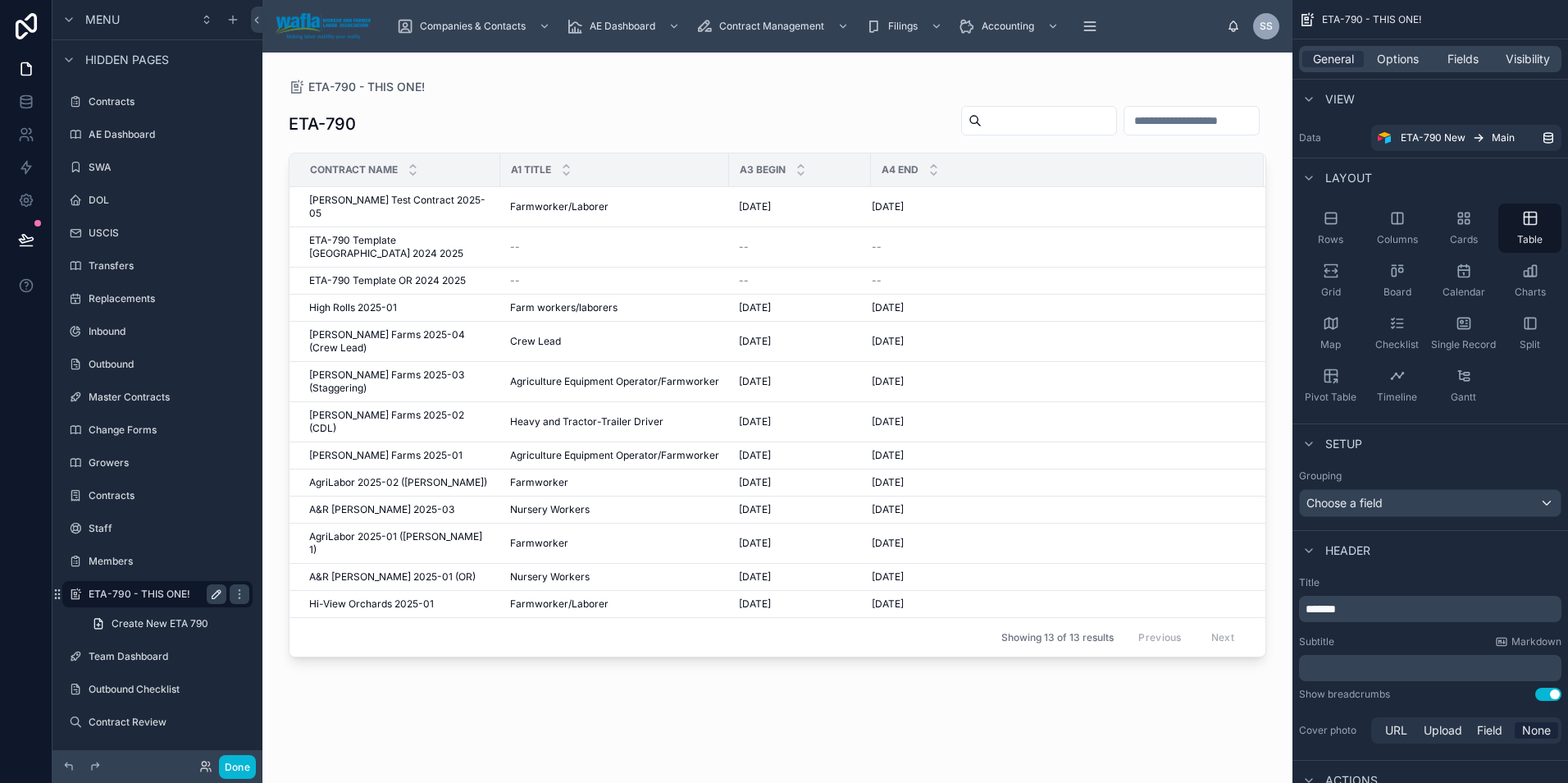
click at [664, 168] on div "A1 Title" at bounding box center [614, 170] width 227 height 31
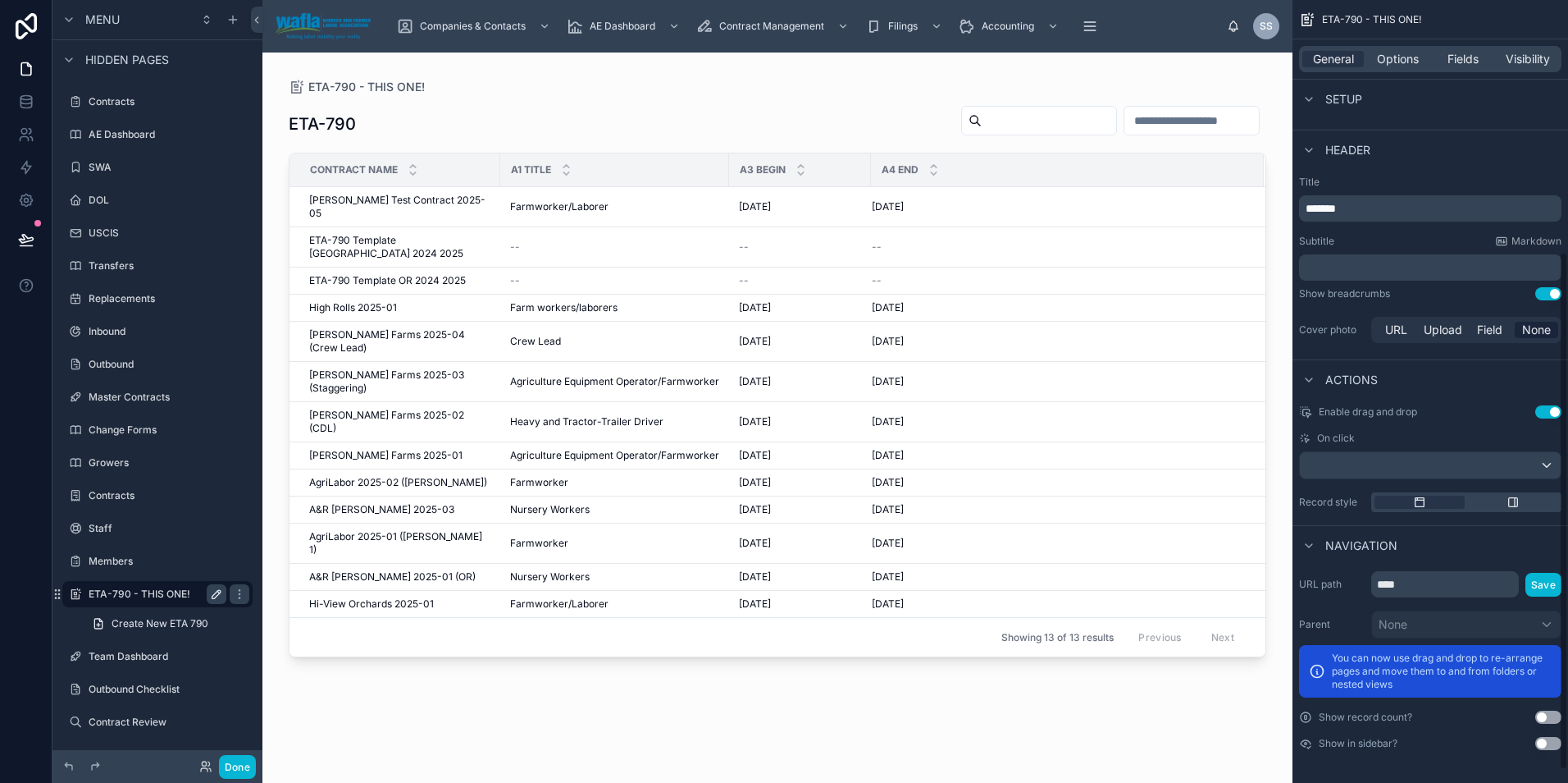
scroll to position [209, 0]
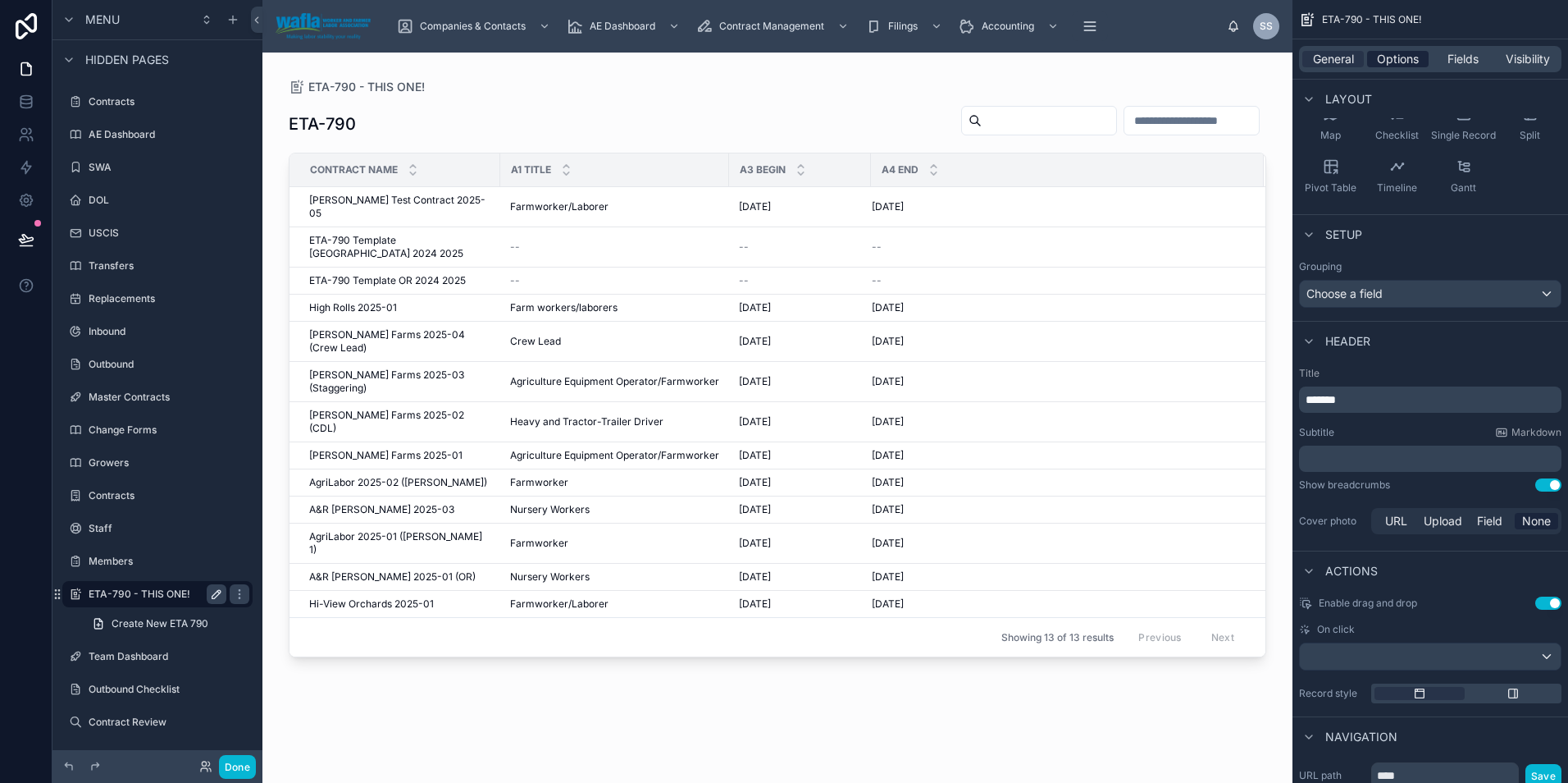
click at [1402, 67] on span "Options" at bounding box center [1397, 59] width 42 height 17
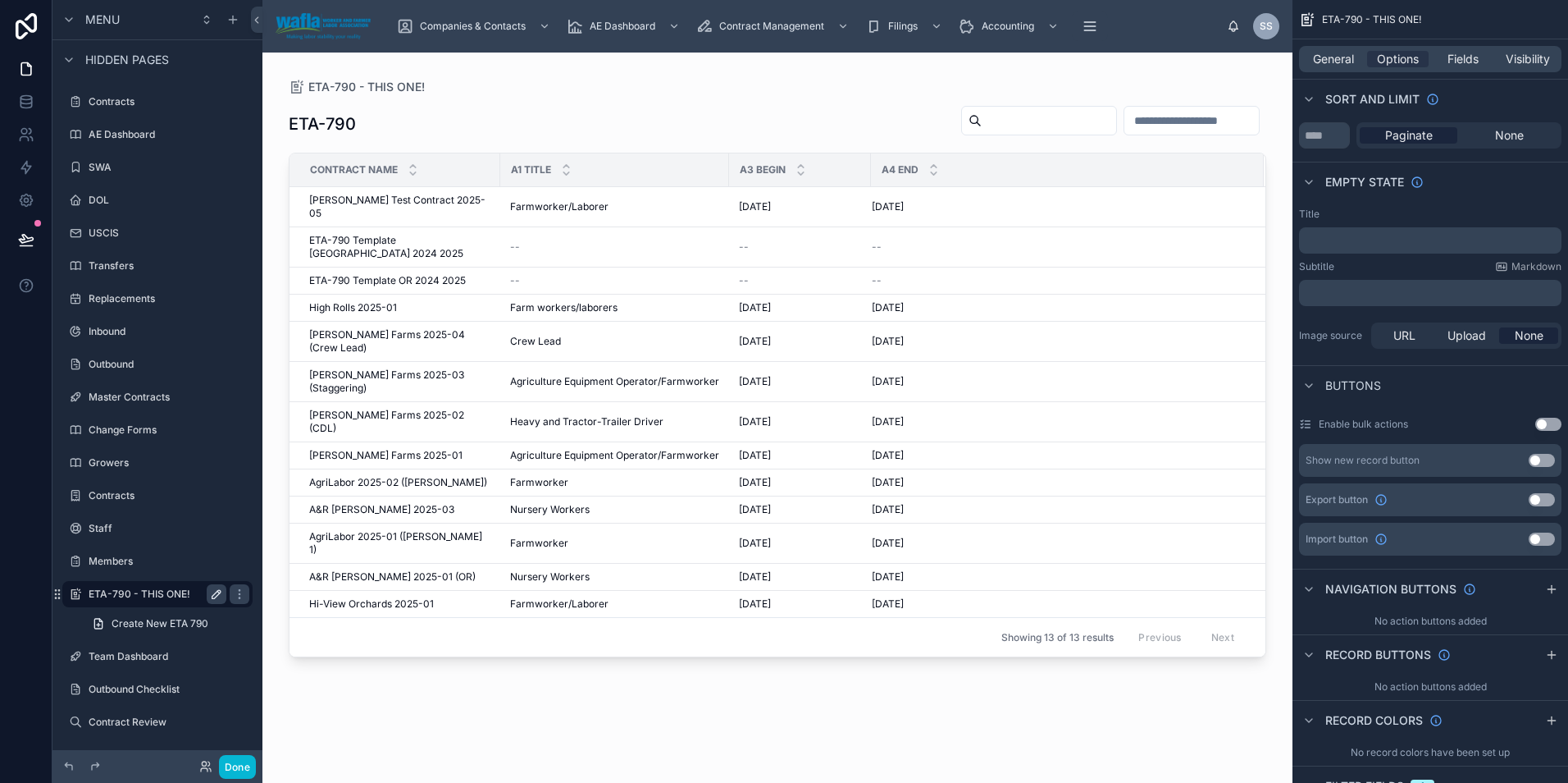
click at [1545, 459] on button "Use setting" at bounding box center [1541, 460] width 26 height 13
click at [1515, 464] on icon "scrollable content" at bounding box center [1514, 460] width 13 height 13
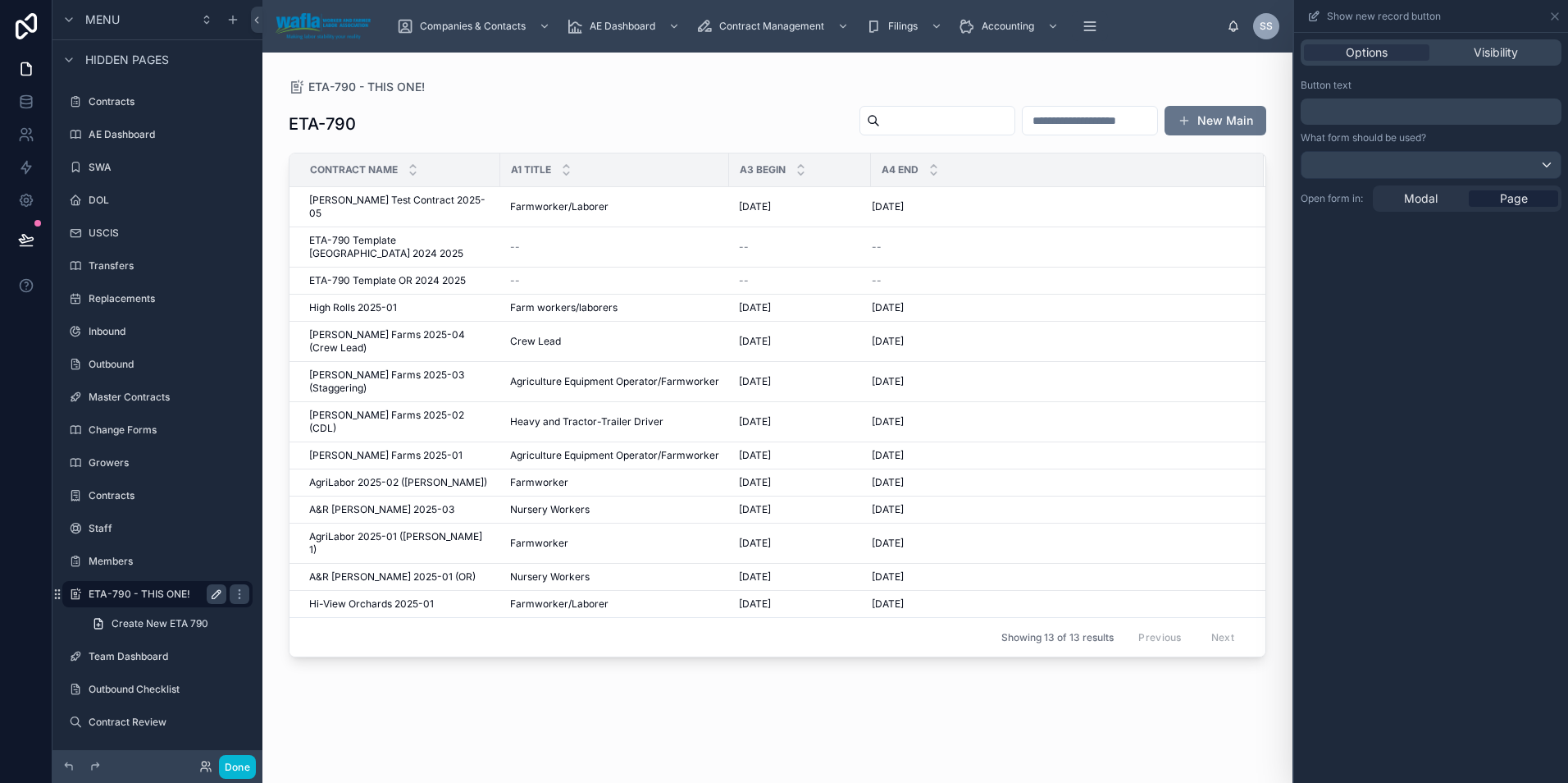
click at [1395, 107] on p "﻿" at bounding box center [1432, 112] width 250 height 20
click at [1405, 488] on div "**********" at bounding box center [1431, 408] width 274 height 750
click at [1325, 172] on div at bounding box center [1430, 164] width 259 height 26
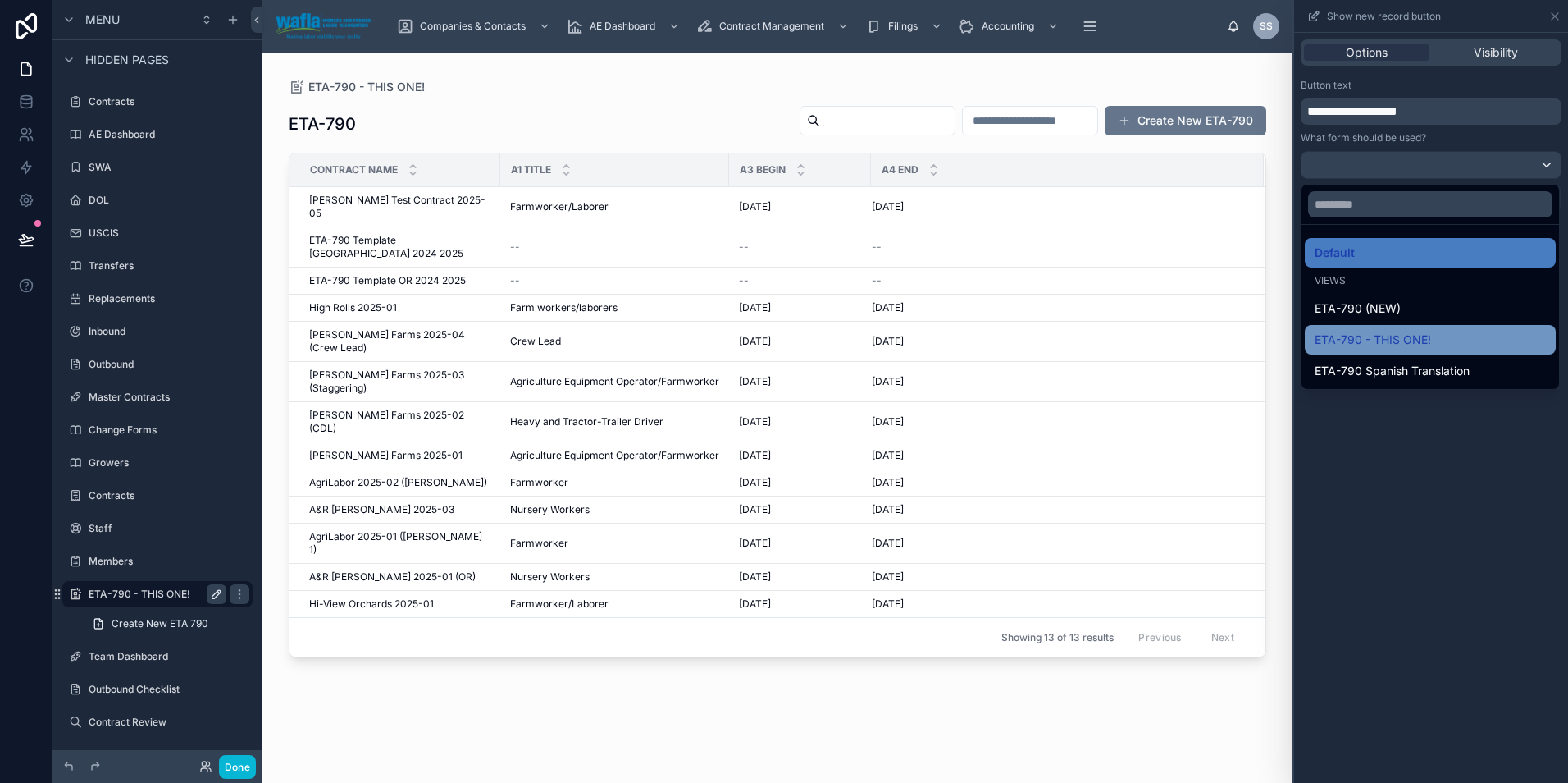
click at [1352, 345] on span "ETA-790 - THIS ONE!" at bounding box center [1372, 340] width 116 height 20
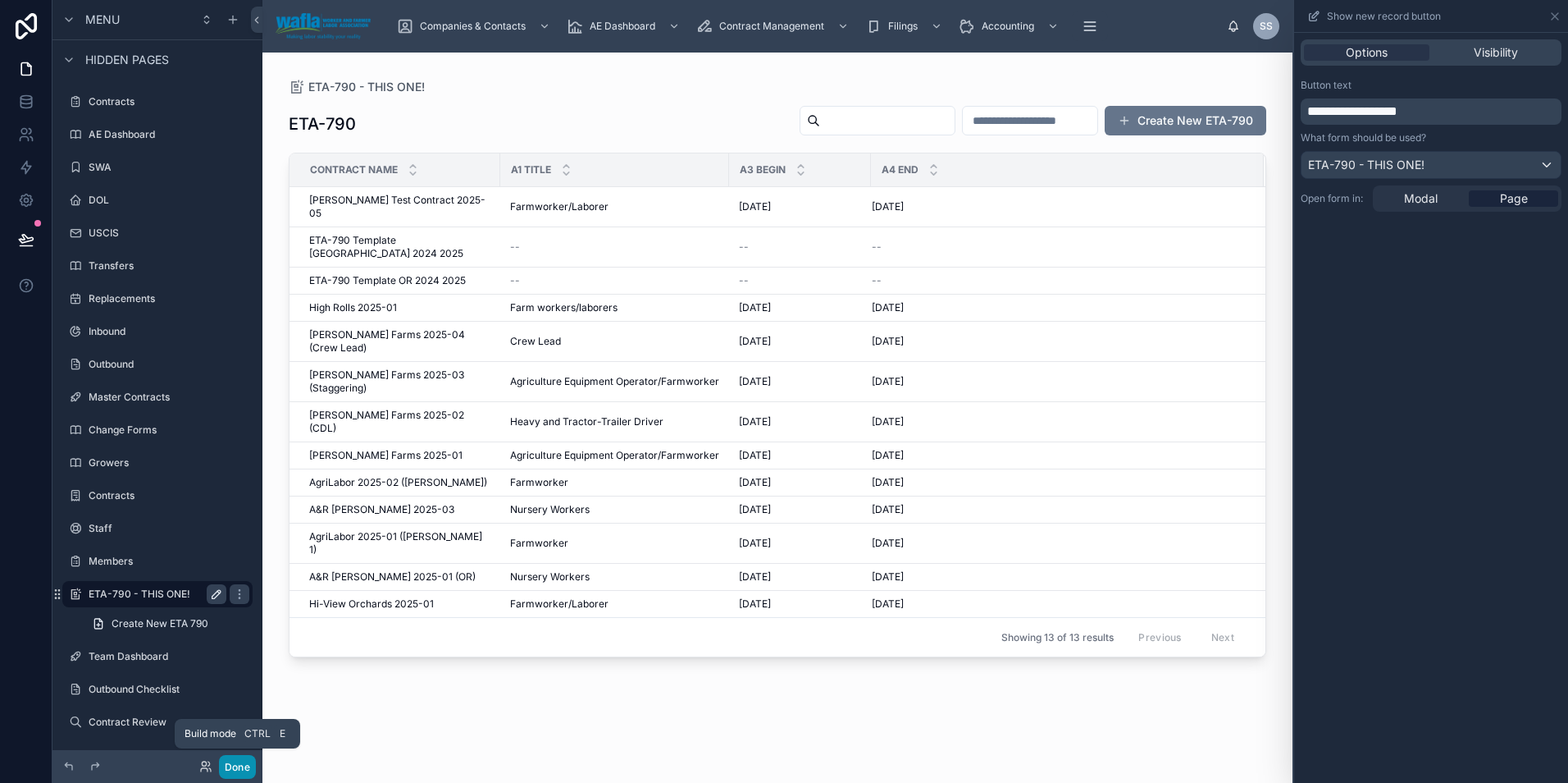
click at [233, 756] on button "Done" at bounding box center [238, 766] width 37 height 23
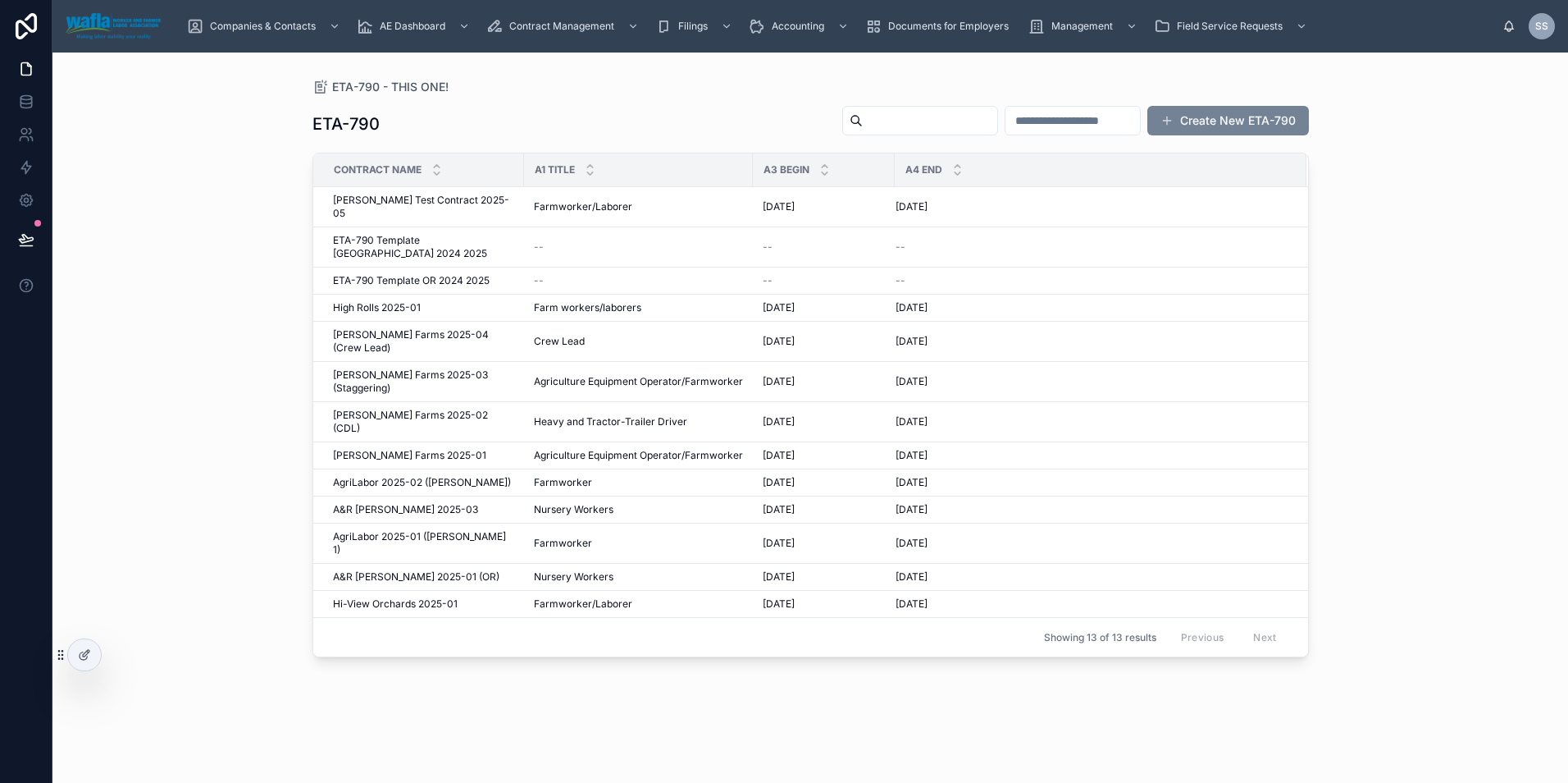
click at [1266, 119] on button "Create New ETA-790" at bounding box center [1228, 120] width 161 height 29
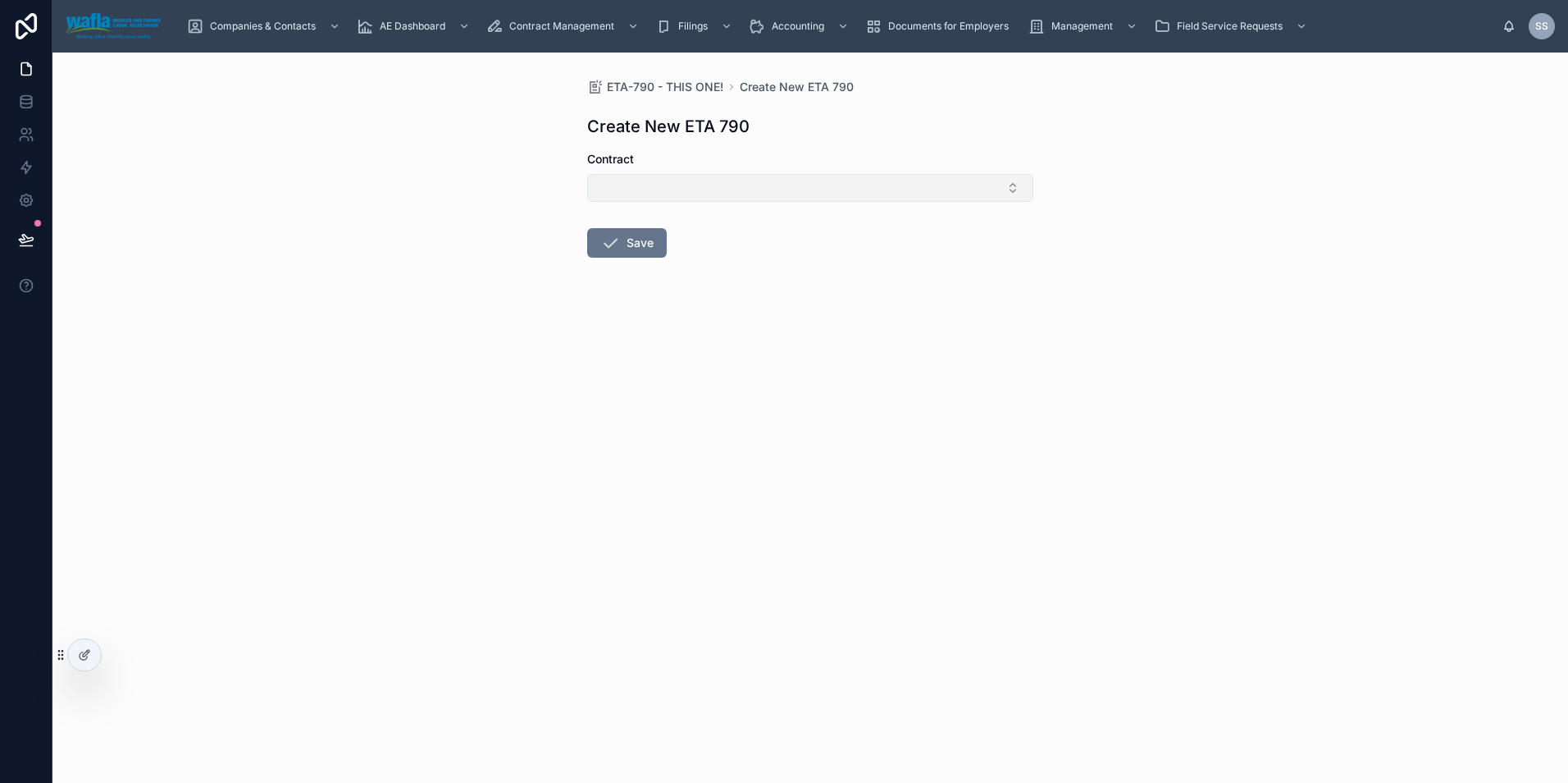
click at [729, 185] on button "Select Button" at bounding box center [810, 188] width 446 height 27
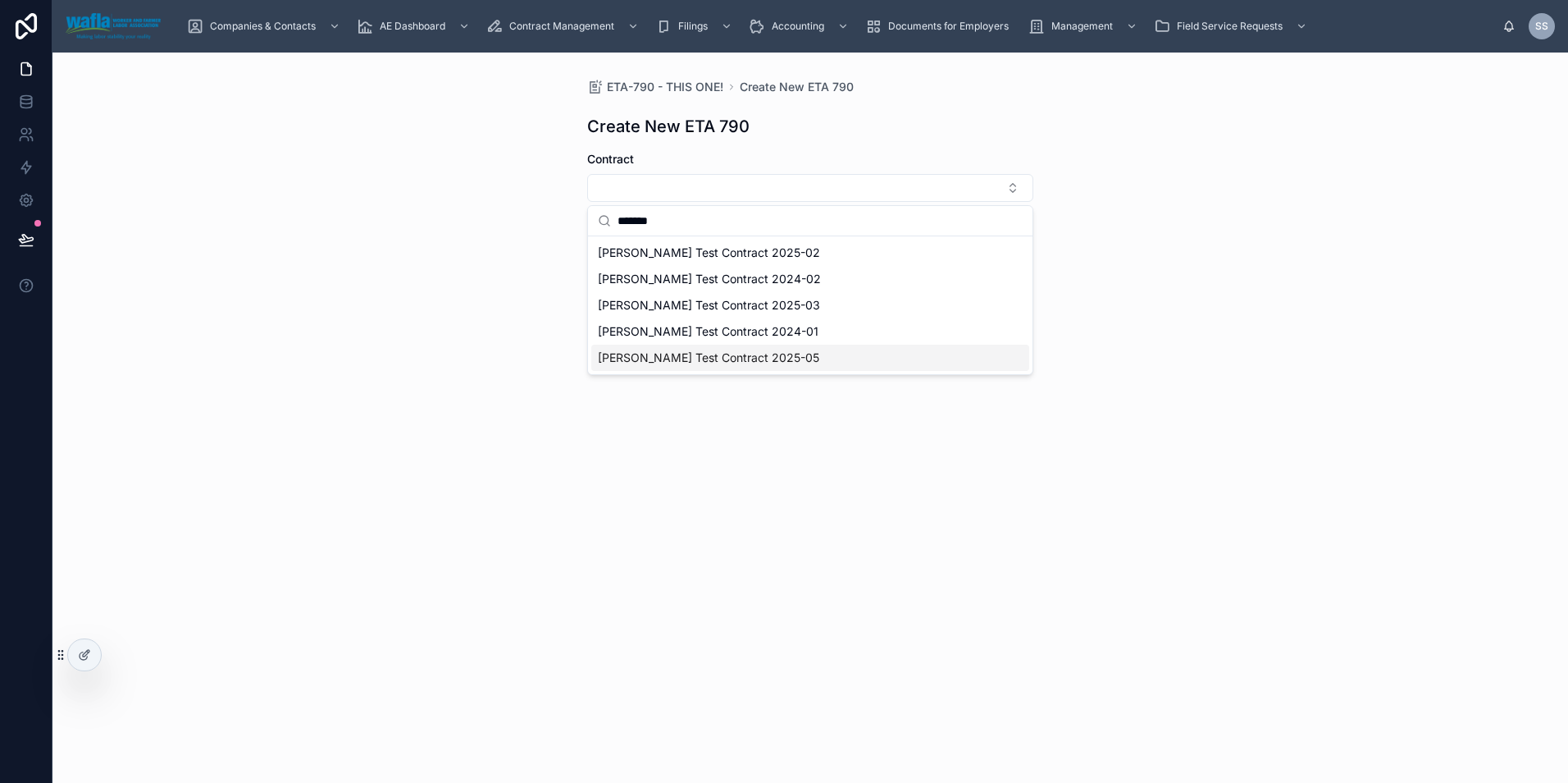
type input "******"
click at [701, 354] on span "Shelly Test Contract 2025-05" at bounding box center [708, 357] width 221 height 17
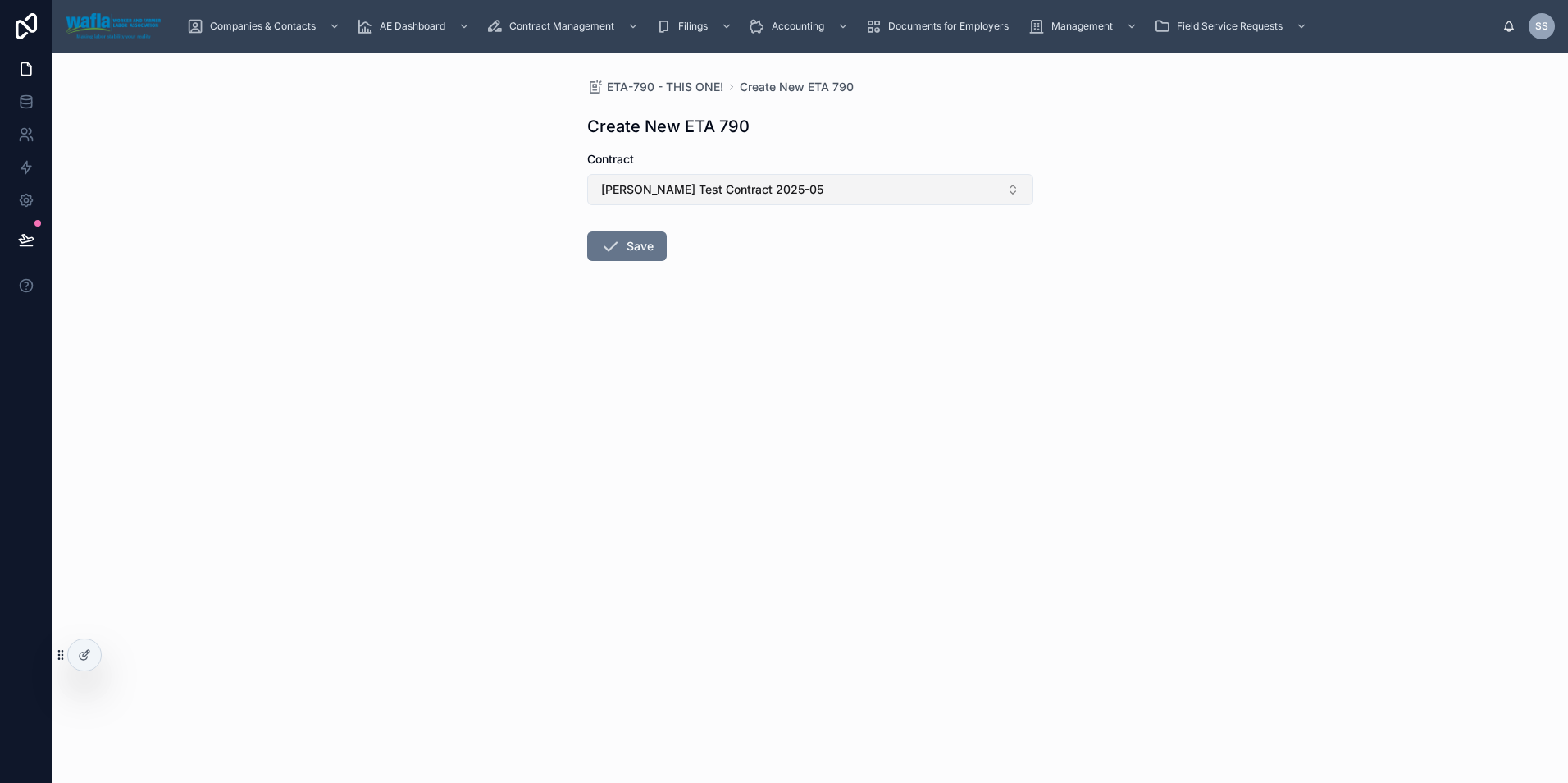
click at [752, 190] on span "Shelly Test Contract 2025-05" at bounding box center [711, 189] width 222 height 17
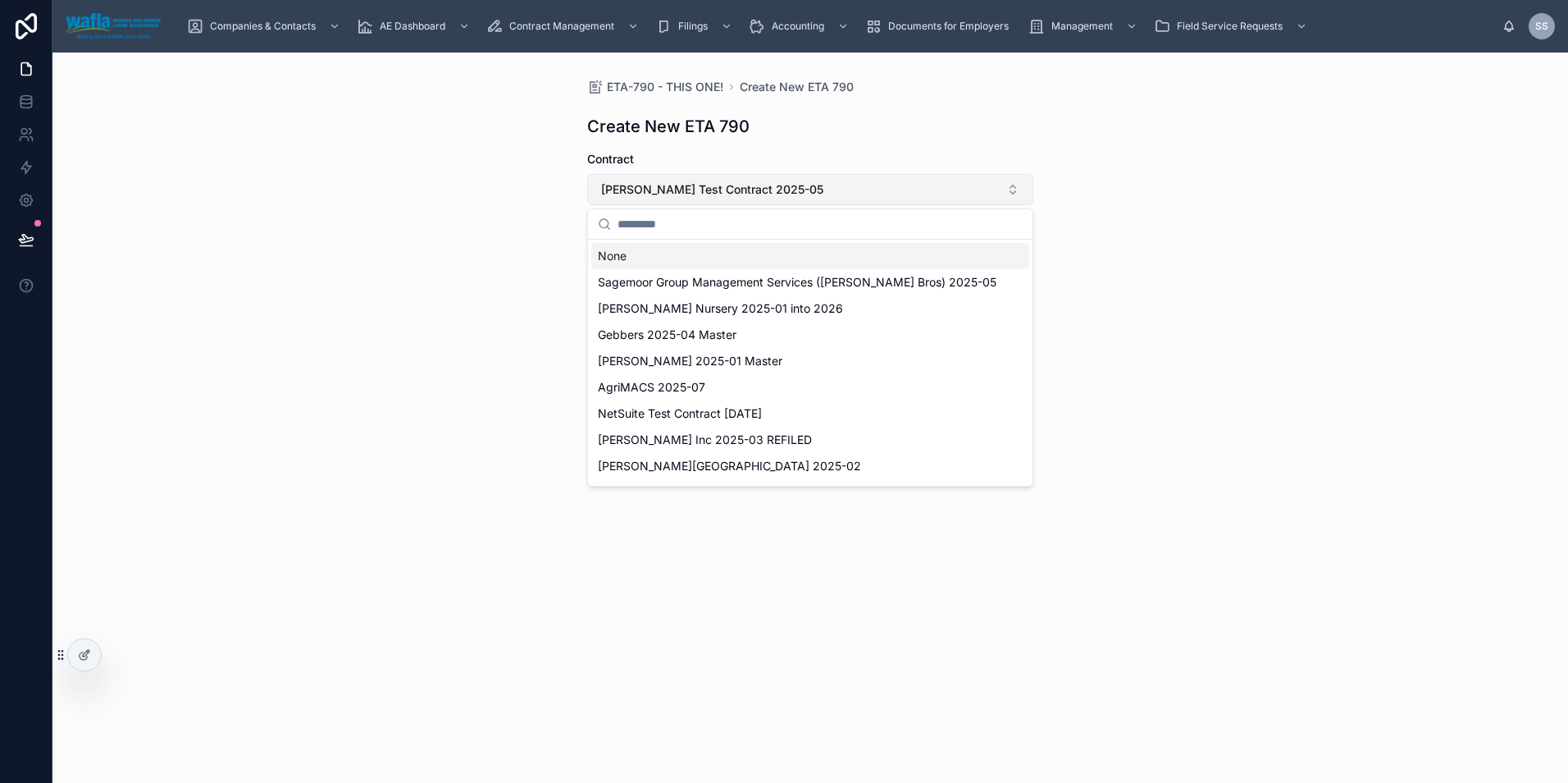
drag, startPoint x: 788, startPoint y: 185, endPoint x: 722, endPoint y: 189, distance: 66.1
click at [722, 189] on button "Shelly Test Contract 2025-05" at bounding box center [810, 190] width 446 height 31
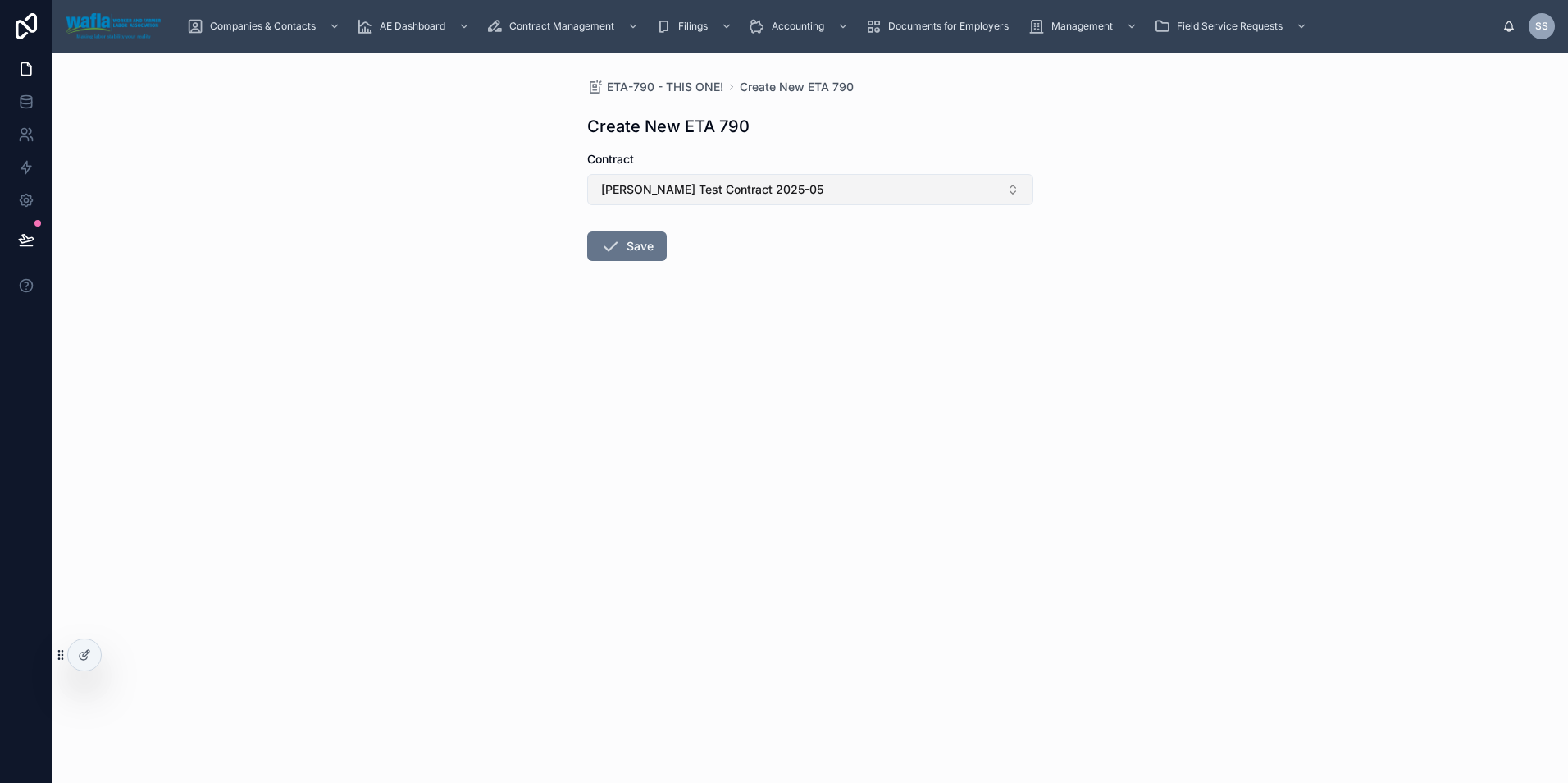
click at [702, 195] on span "Shelly Test Contract 2025-05" at bounding box center [711, 189] width 222 height 17
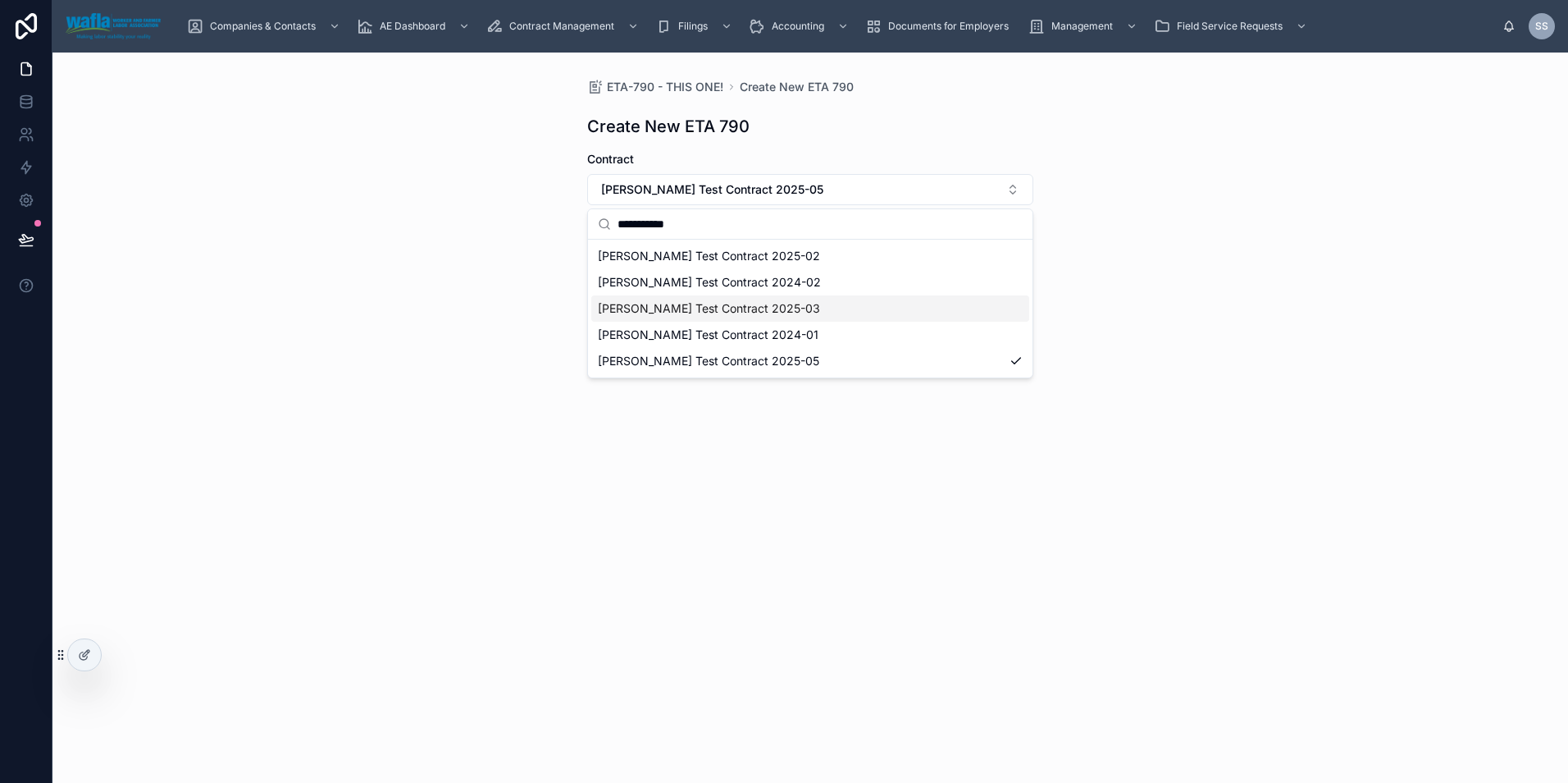
type input "**********"
click at [711, 307] on span "[PERSON_NAME] Test Contract 2025-03" at bounding box center [708, 308] width 222 height 17
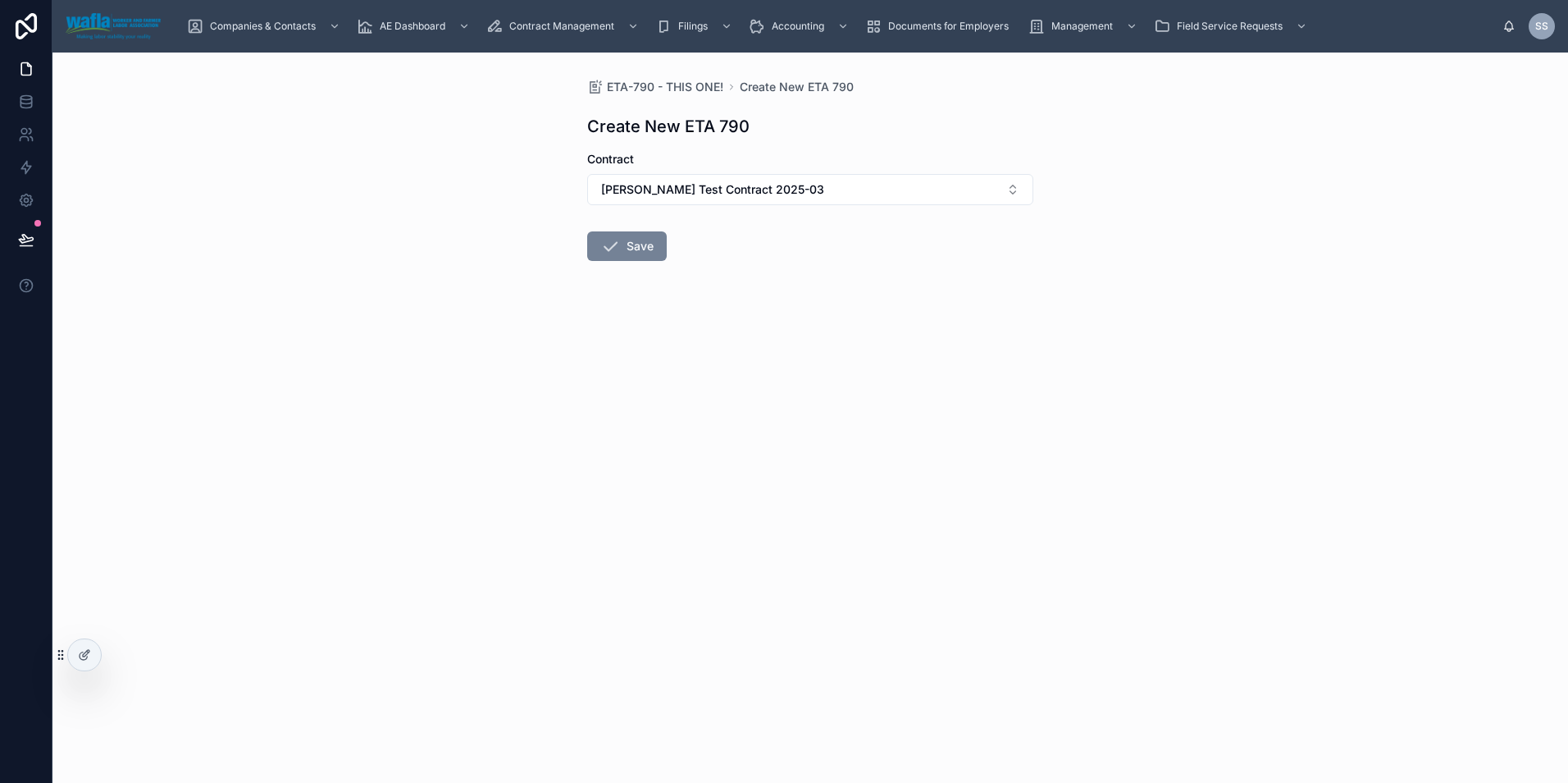
click at [617, 243] on icon at bounding box center [610, 246] width 20 height 20
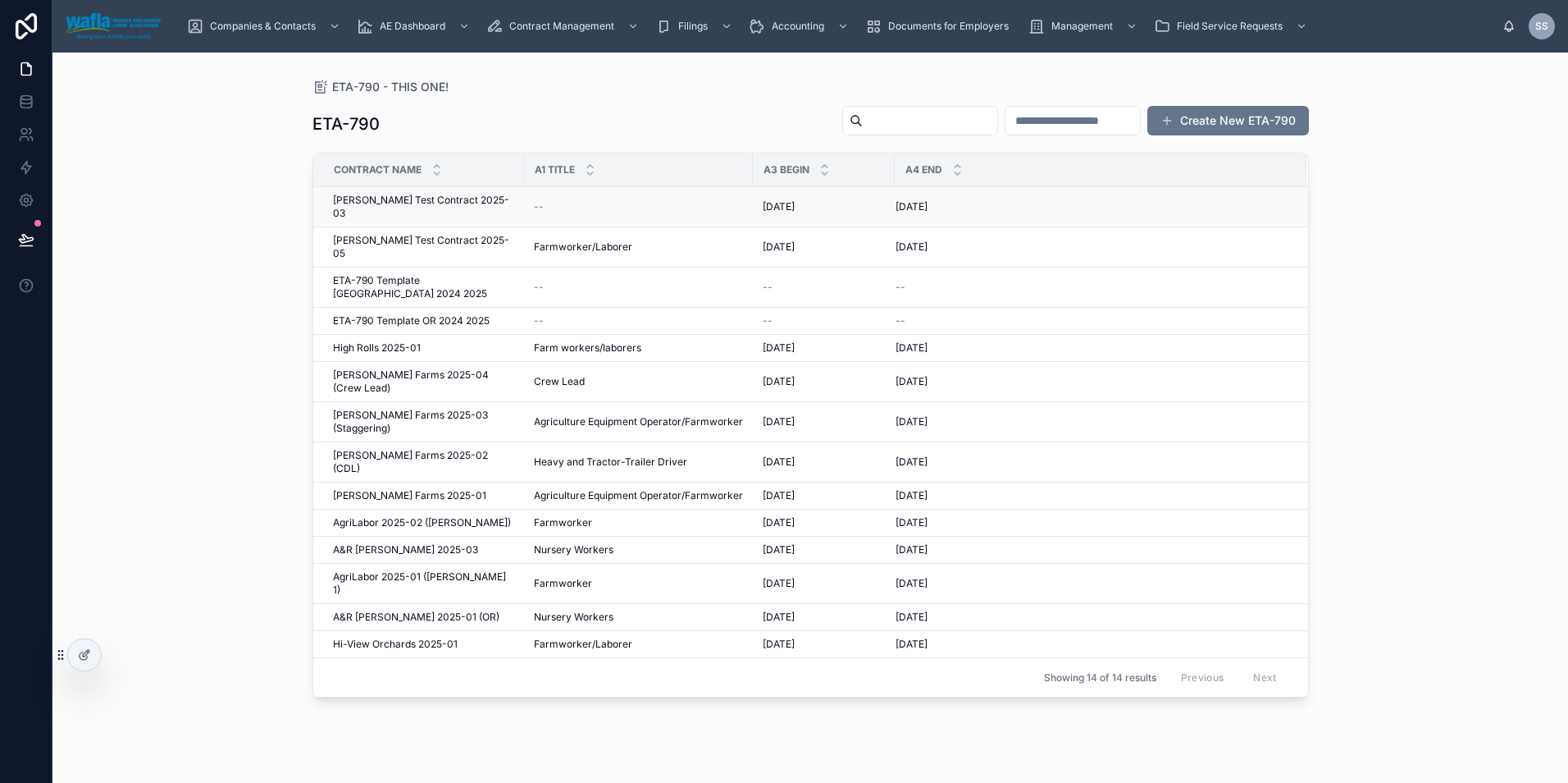
click at [406, 197] on span "[PERSON_NAME] Test Contract 2025-03" at bounding box center [423, 207] width 181 height 26
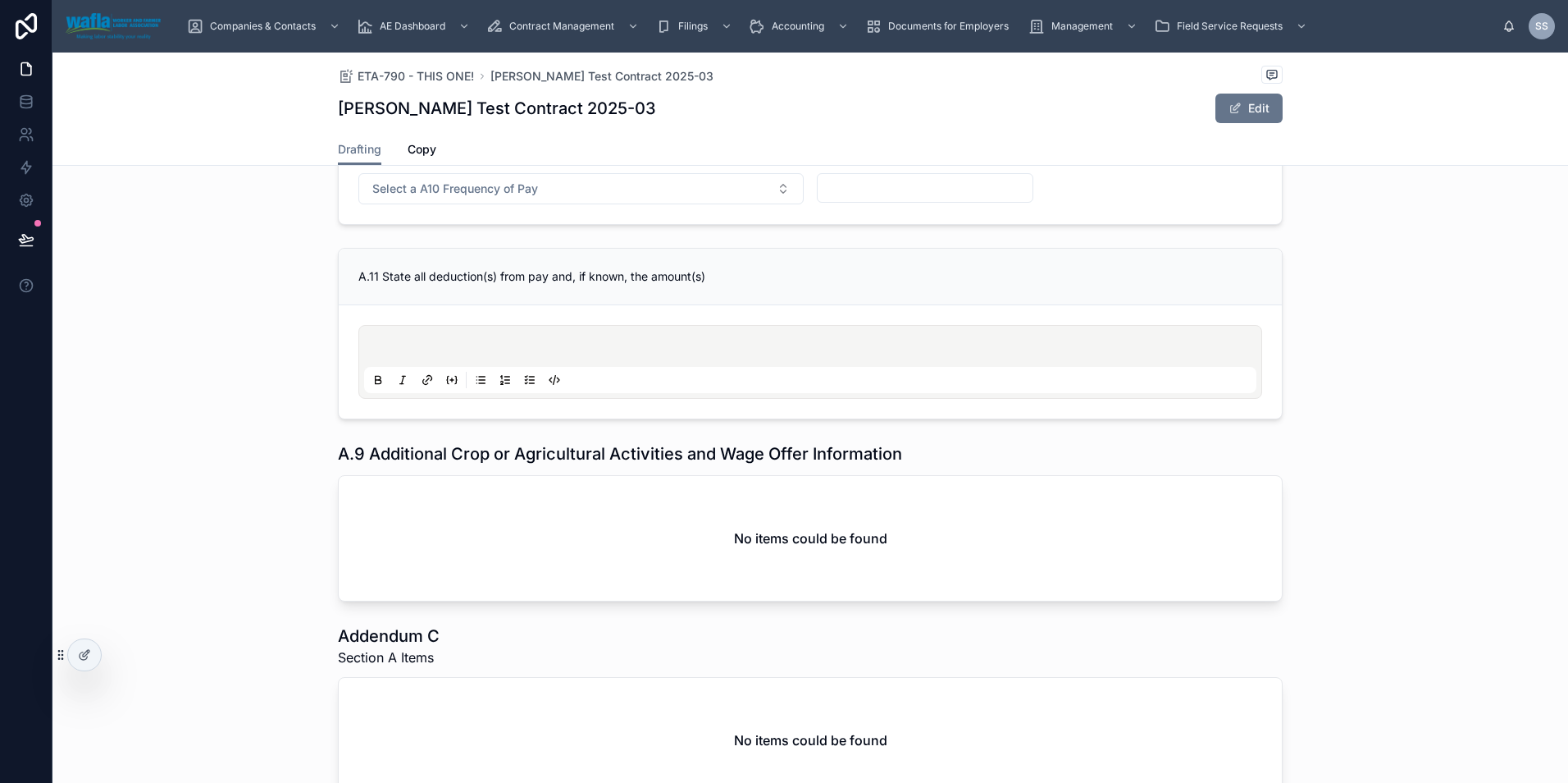
scroll to position [1380, 0]
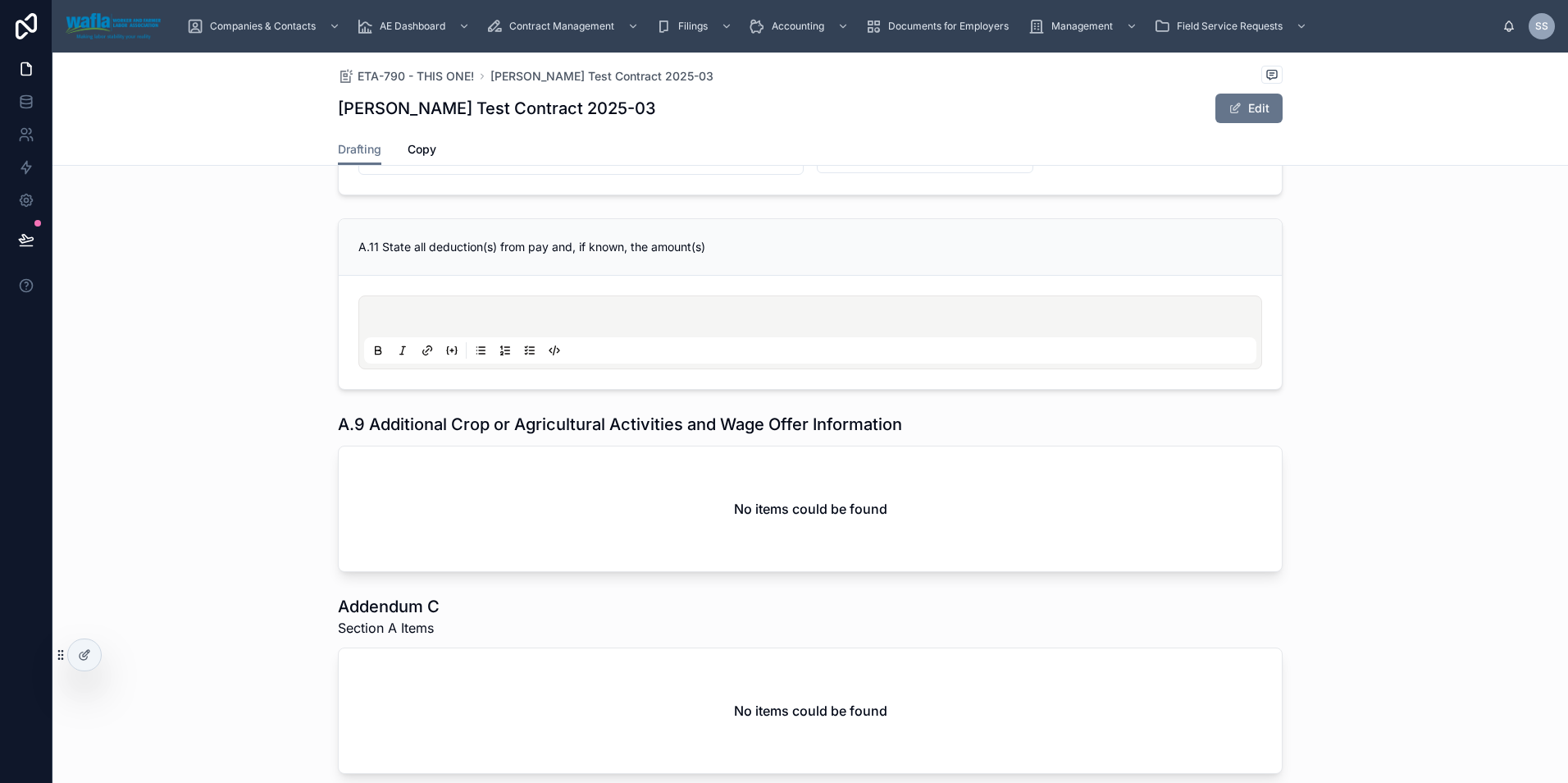
click at [523, 480] on div "No items could be found" at bounding box center [810, 508] width 943 height 124
click at [81, 655] on icon at bounding box center [84, 654] width 13 height 13
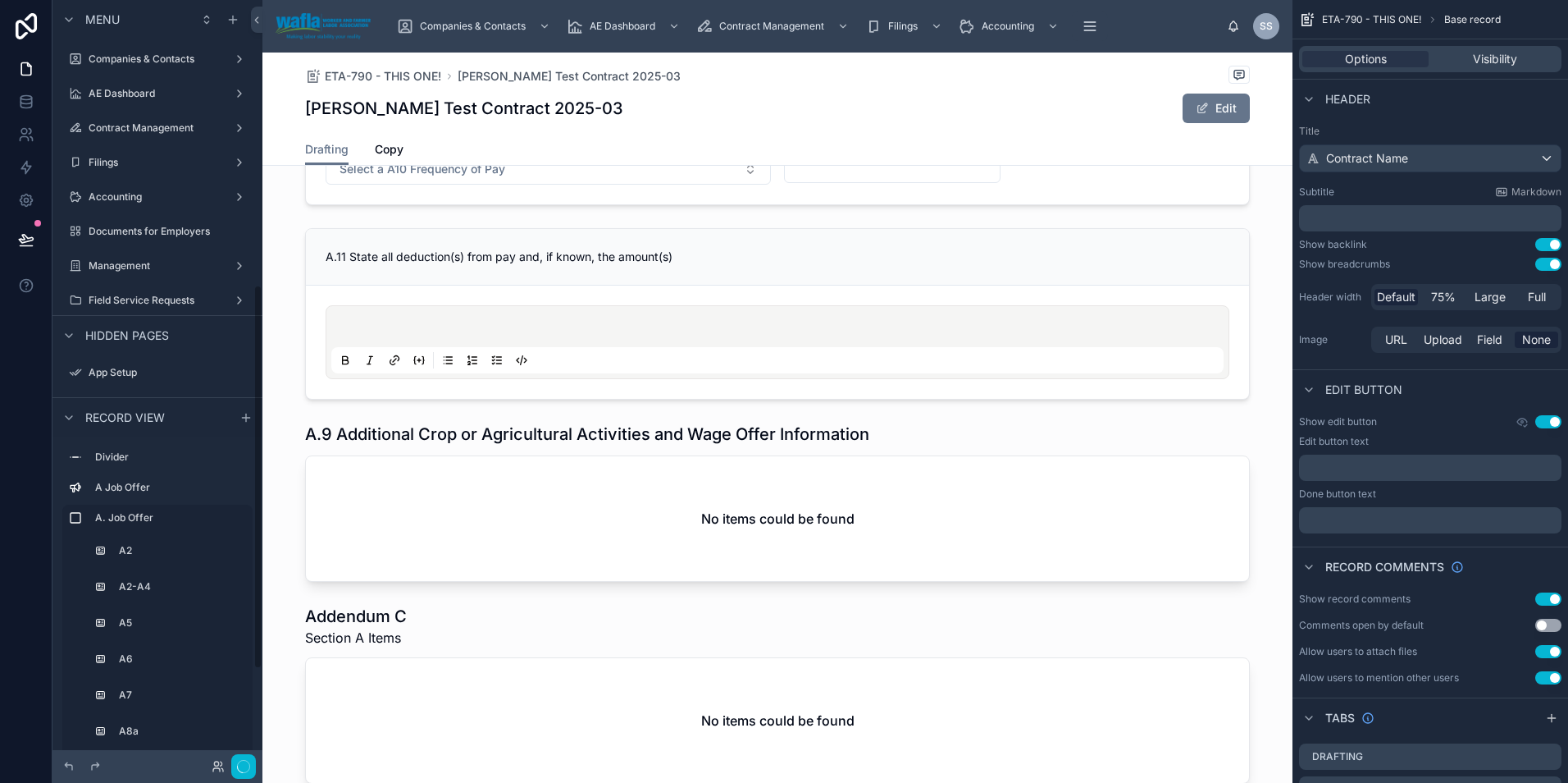
scroll to position [566, 0]
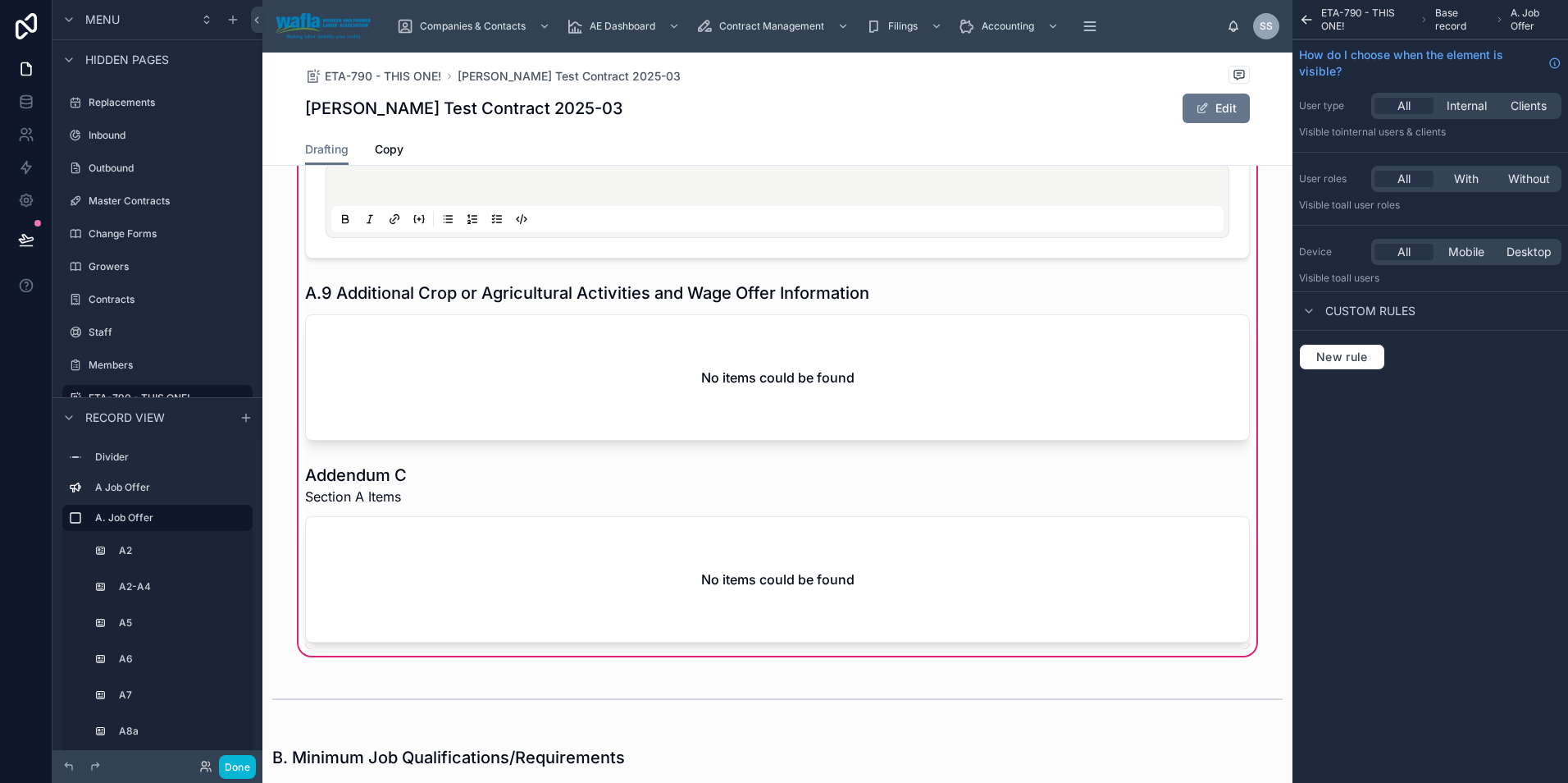
scroll to position [1517, 0]
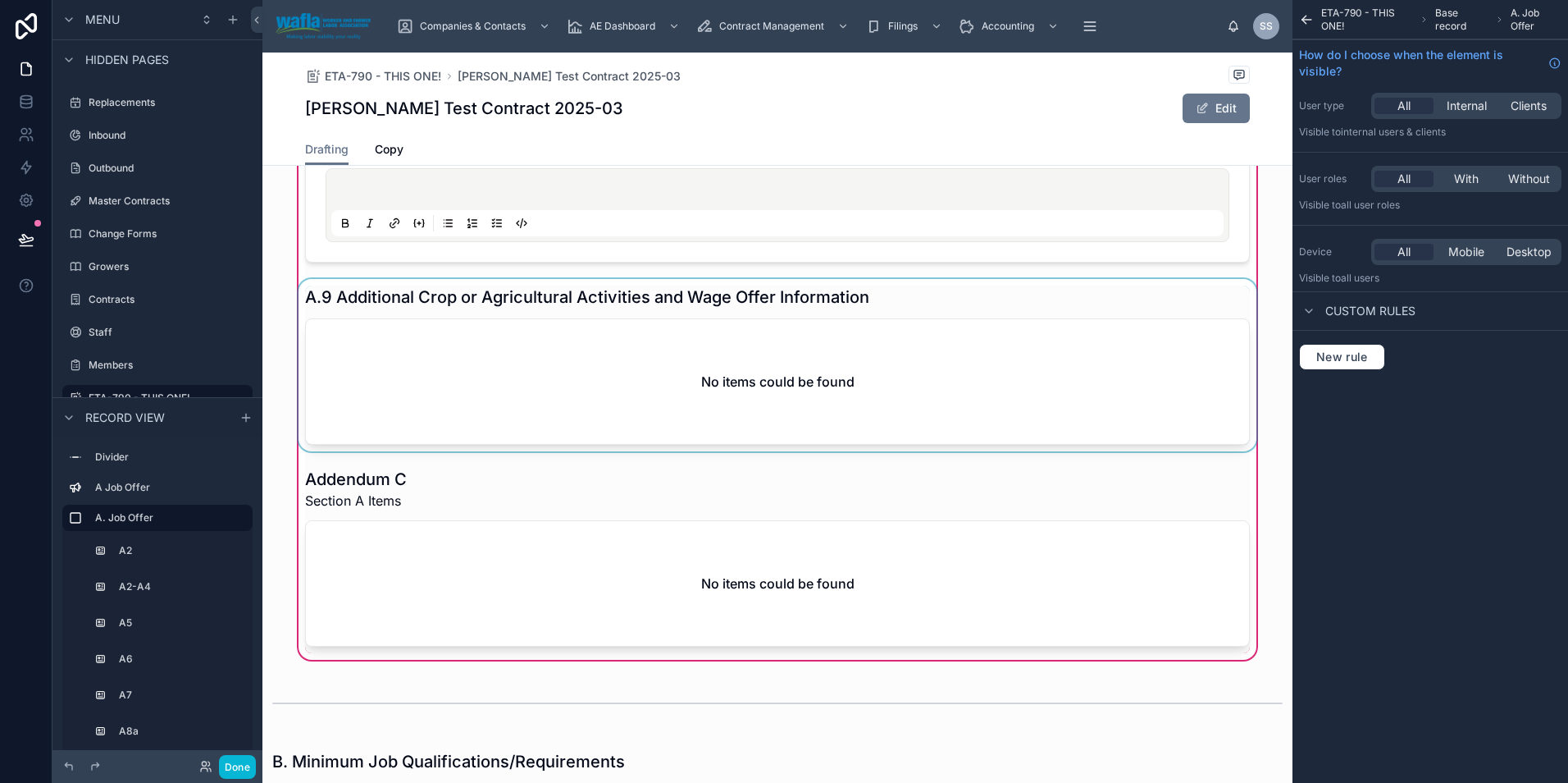
click at [631, 383] on div at bounding box center [778, 365] width 964 height 172
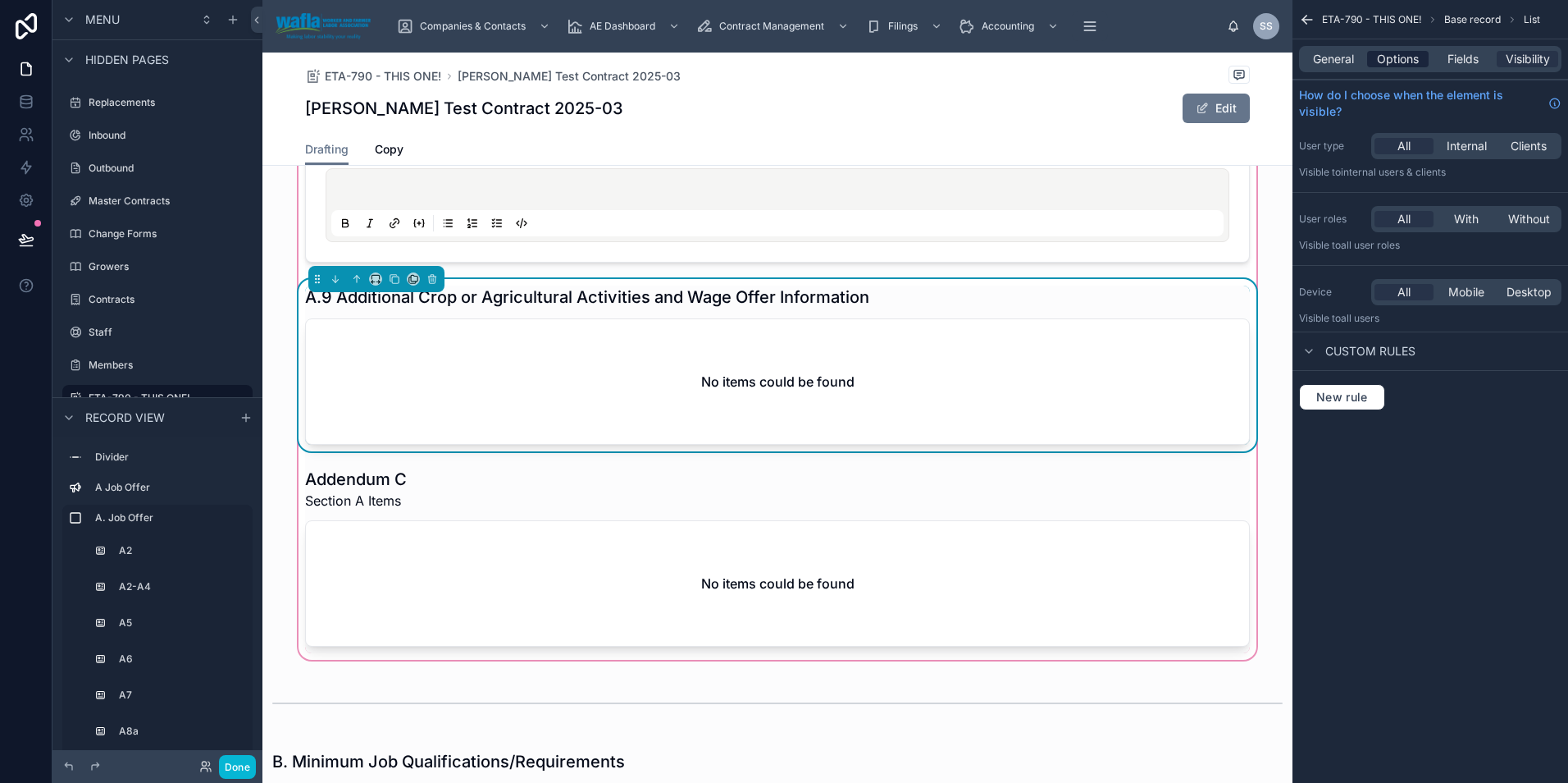
click at [1397, 56] on span "Options" at bounding box center [1397, 59] width 42 height 17
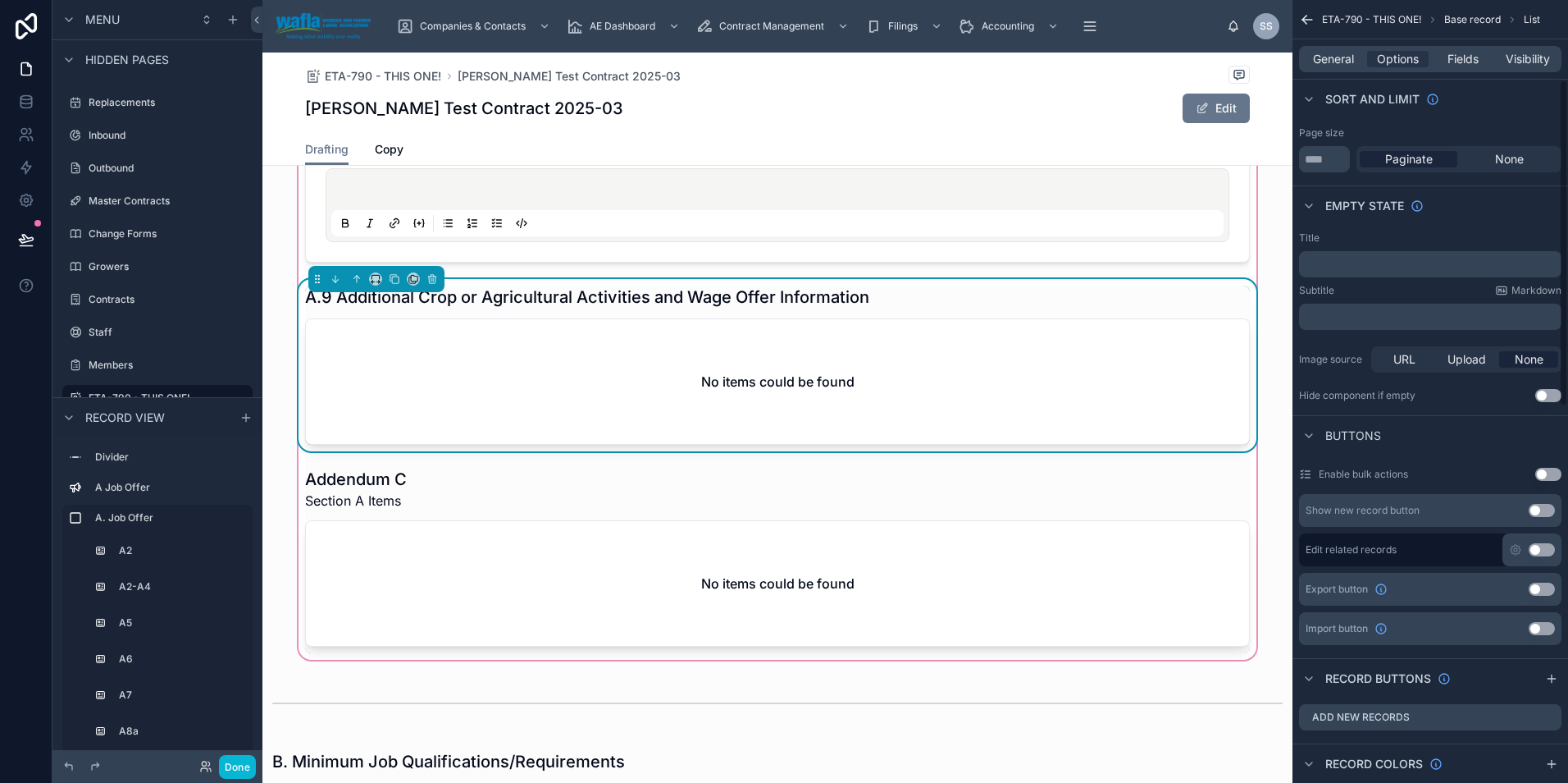
scroll to position [191, 0]
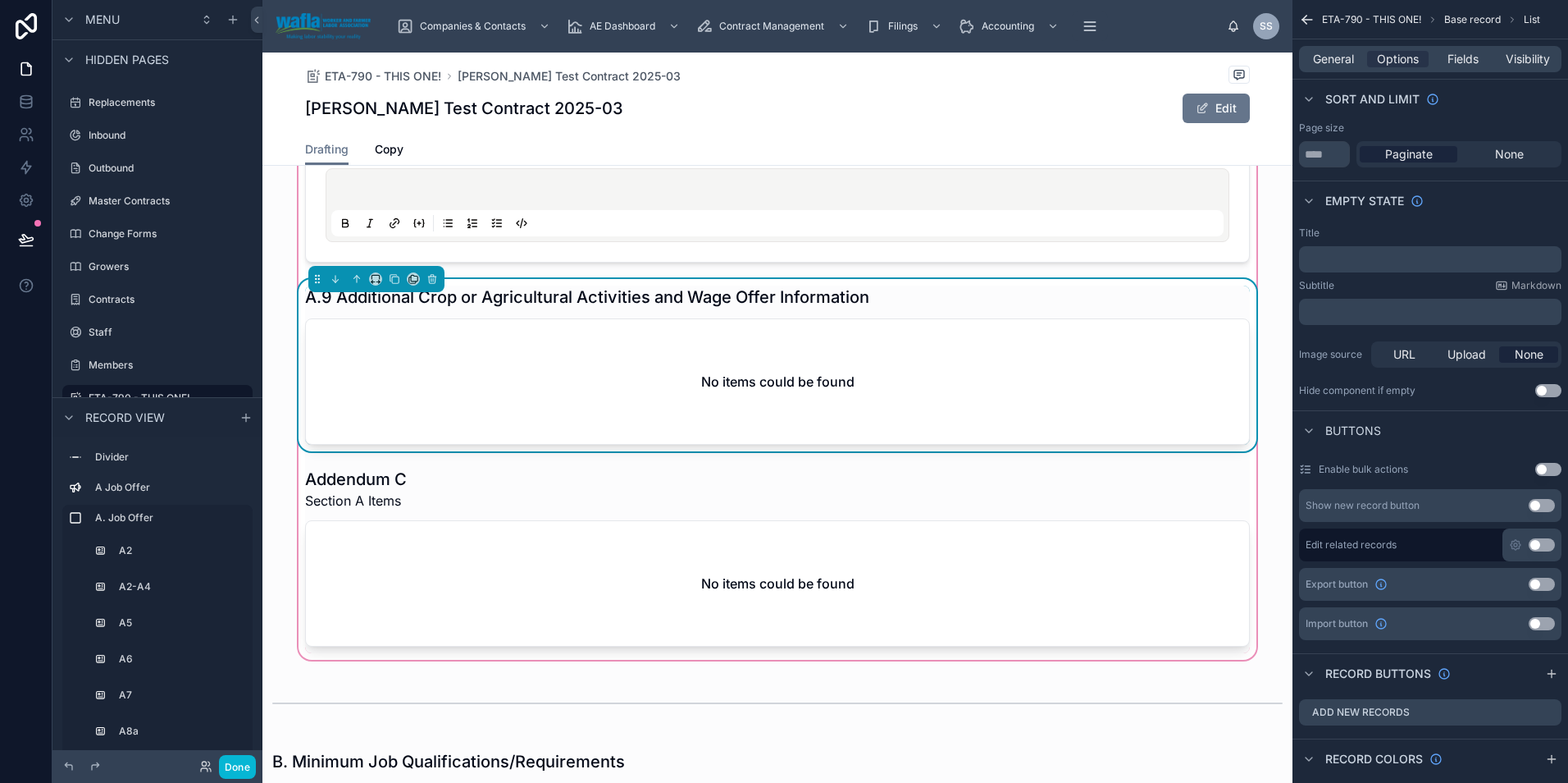
click at [1542, 626] on button "Use setting" at bounding box center [1541, 622] width 26 height 13
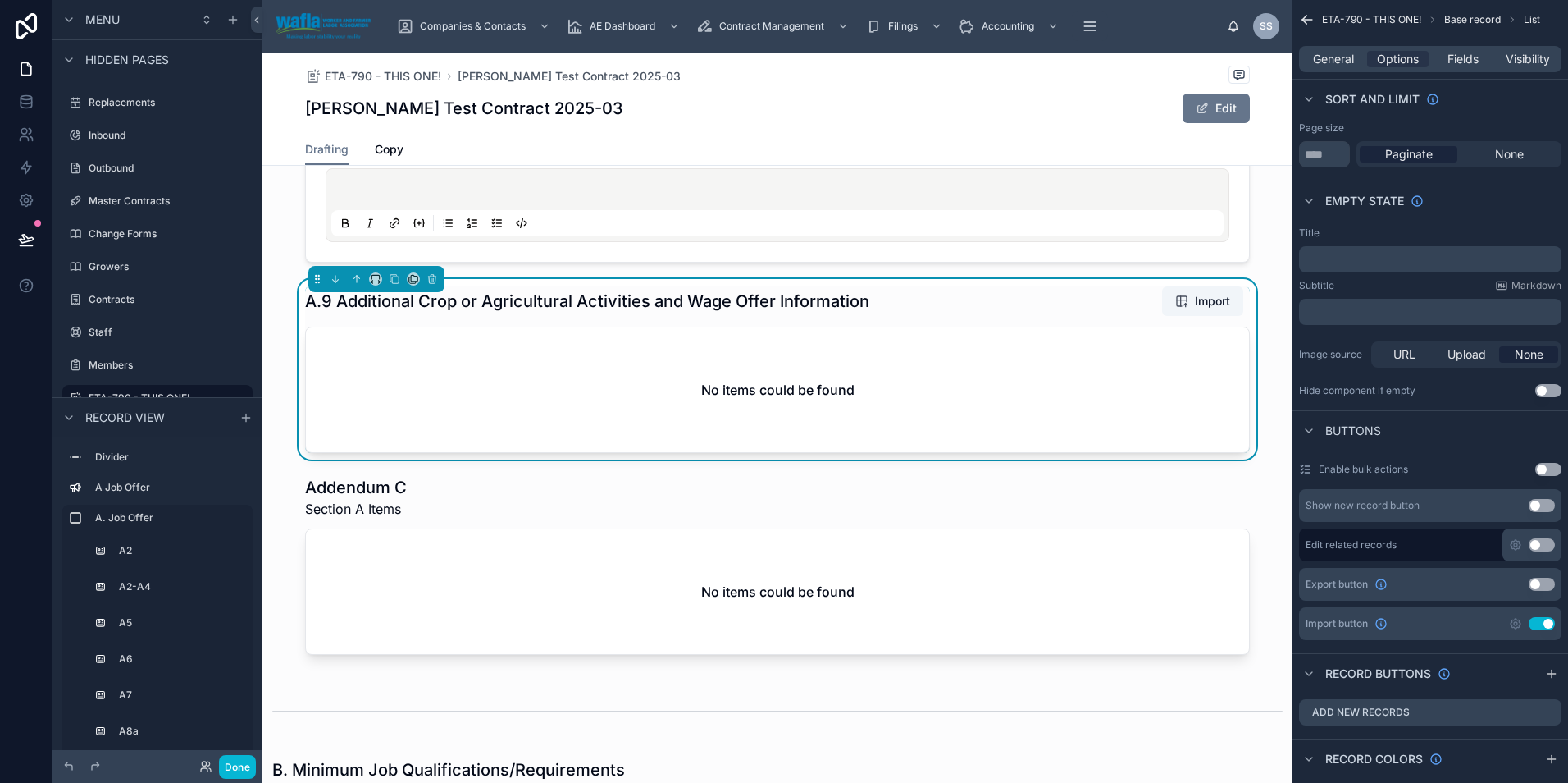
click at [1542, 626] on button "Use setting" at bounding box center [1541, 622] width 26 height 13
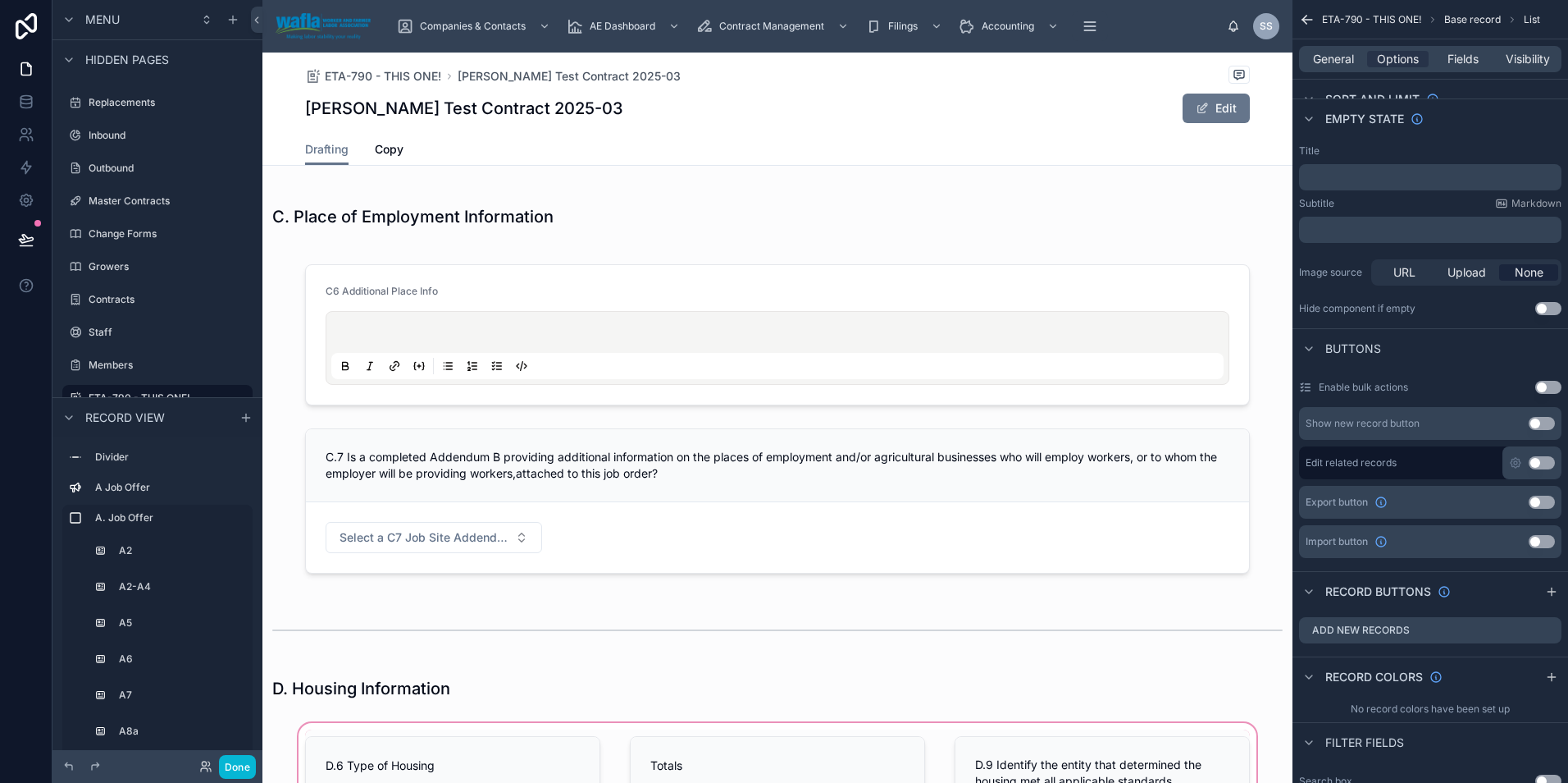
scroll to position [3063, 0]
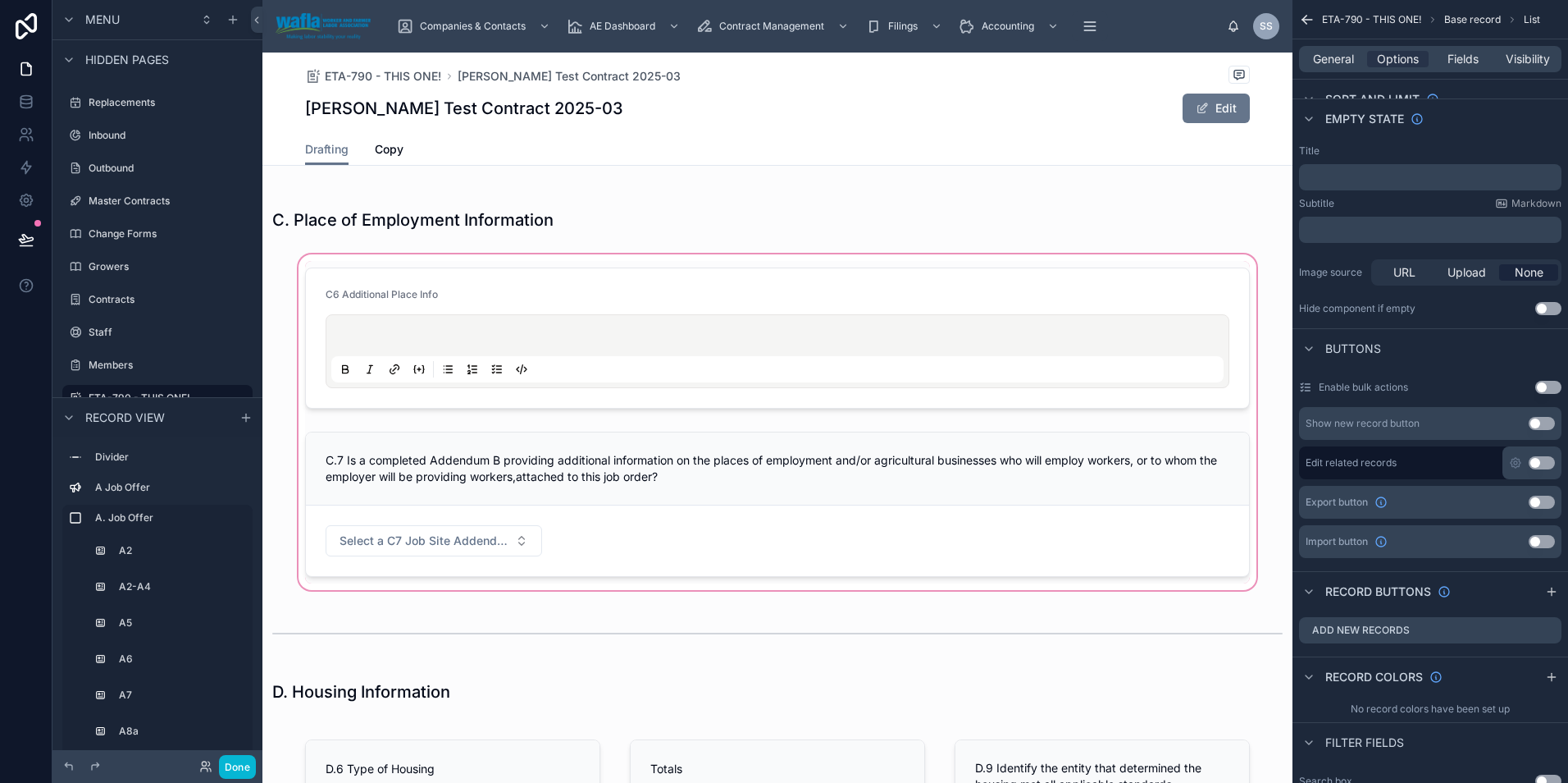
click at [402, 535] on div at bounding box center [777, 422] width 1030 height 343
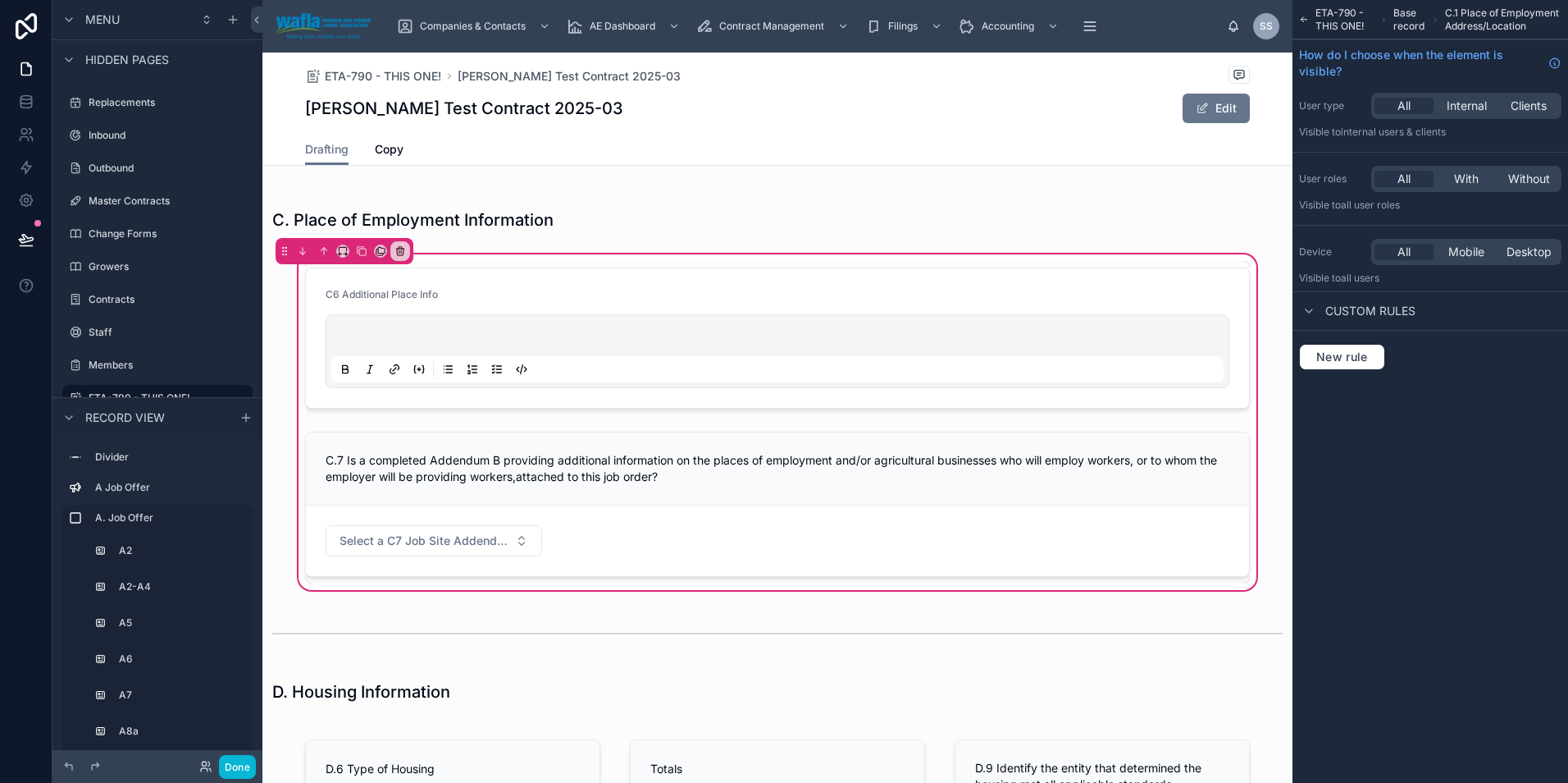
scroll to position [0, 0]
click at [229, 766] on button "Done" at bounding box center [238, 766] width 37 height 23
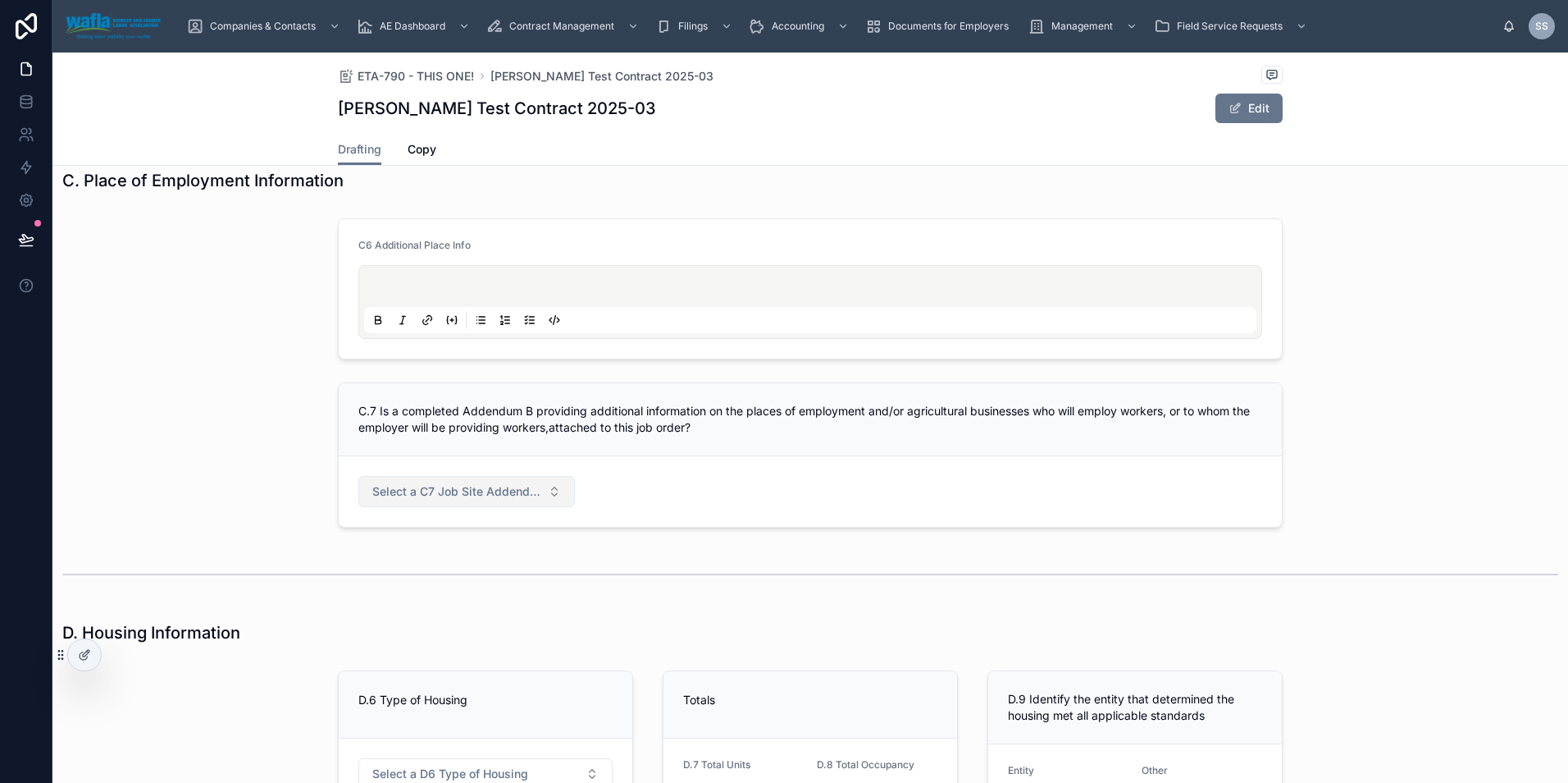
click at [440, 487] on span "Select a C7 Job Site Addendum" at bounding box center [457, 491] width 169 height 17
click at [221, 479] on div "C6 Additional Place Info C.7 Is a completed Addendum B providing additional inf…" at bounding box center [810, 372] width 1515 height 322
click at [82, 654] on icon at bounding box center [84, 654] width 13 height 13
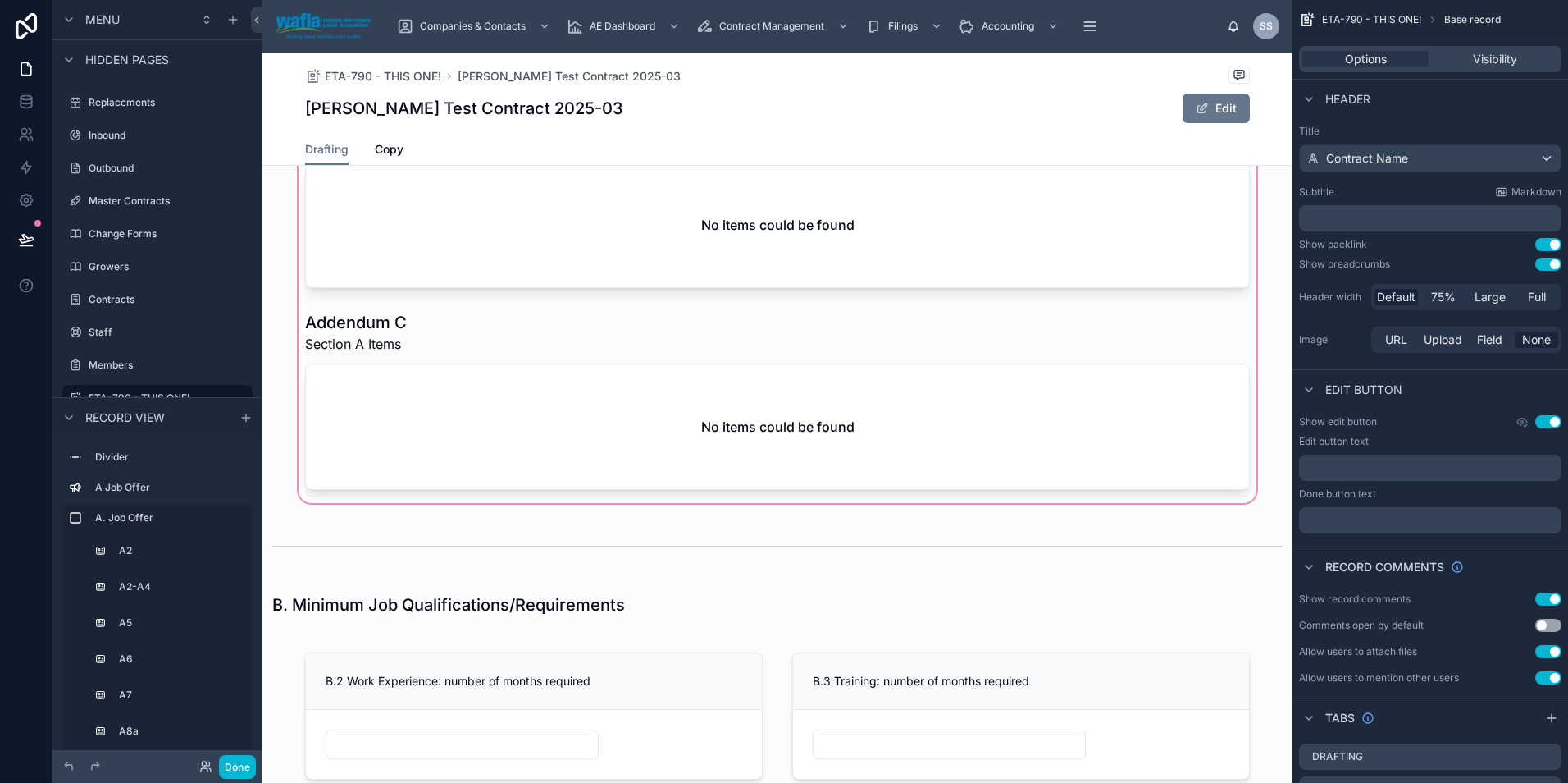
scroll to position [1591, 0]
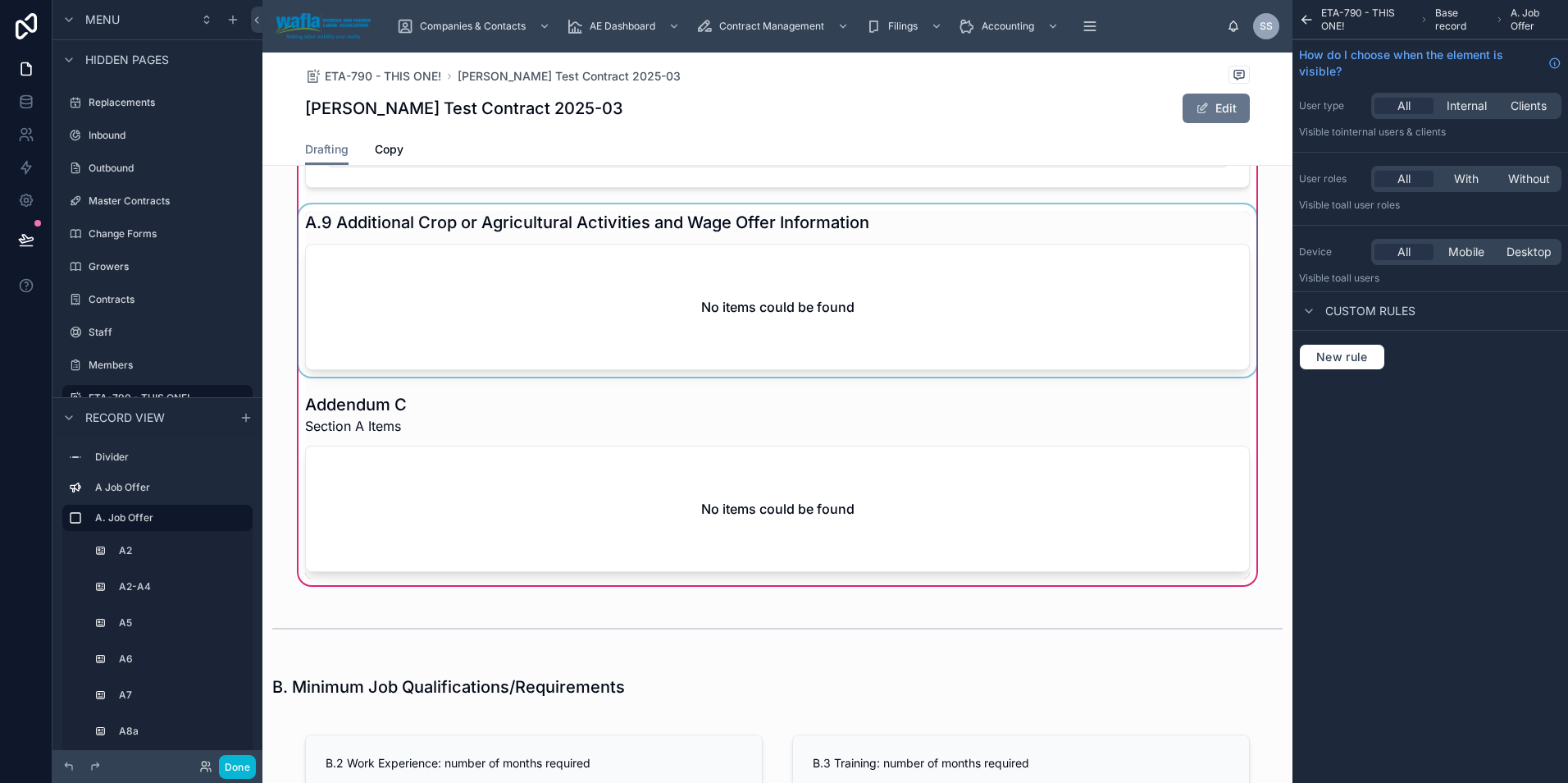
click at [487, 280] on div at bounding box center [778, 291] width 964 height 172
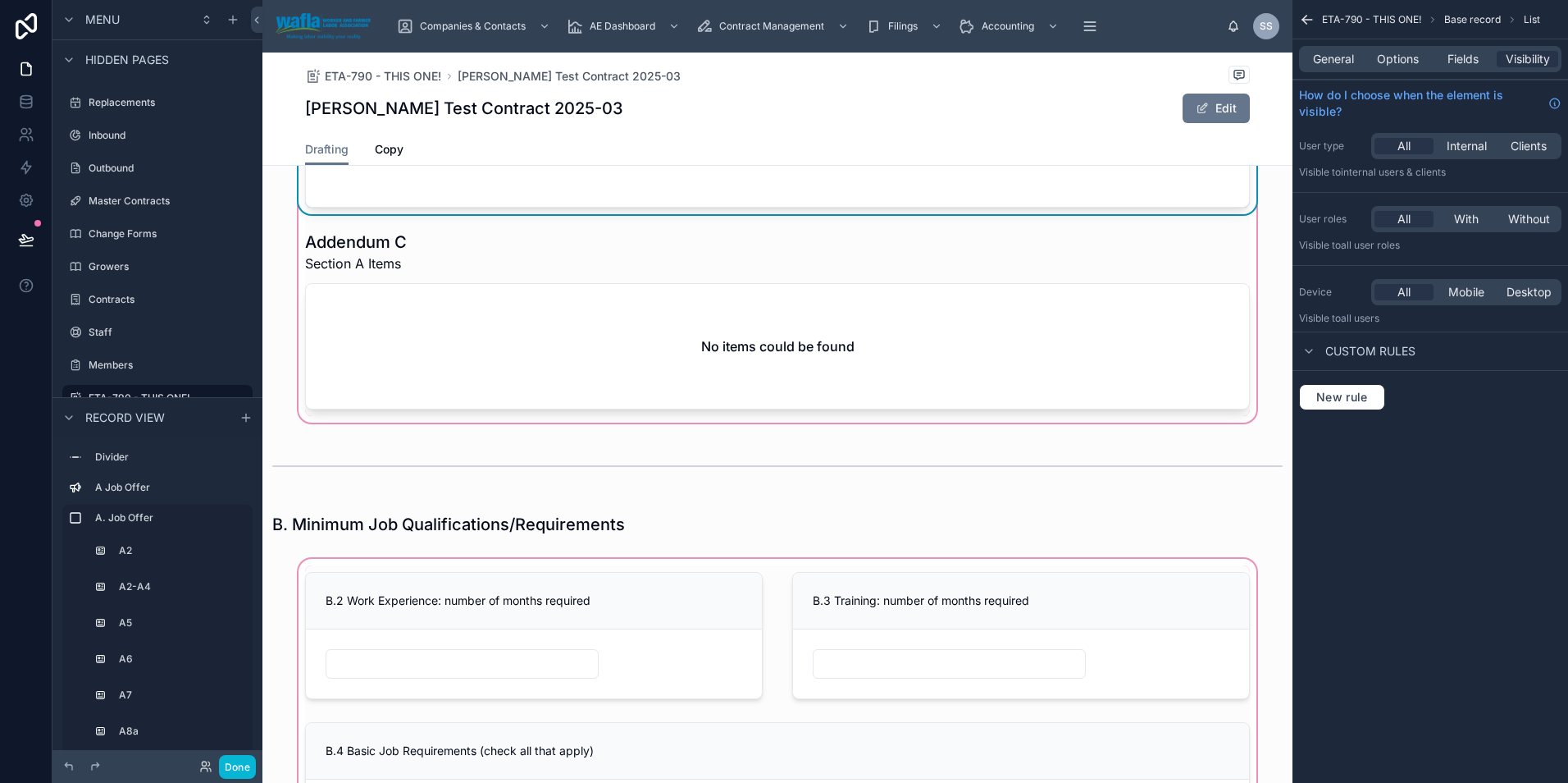
scroll to position [1359, 0]
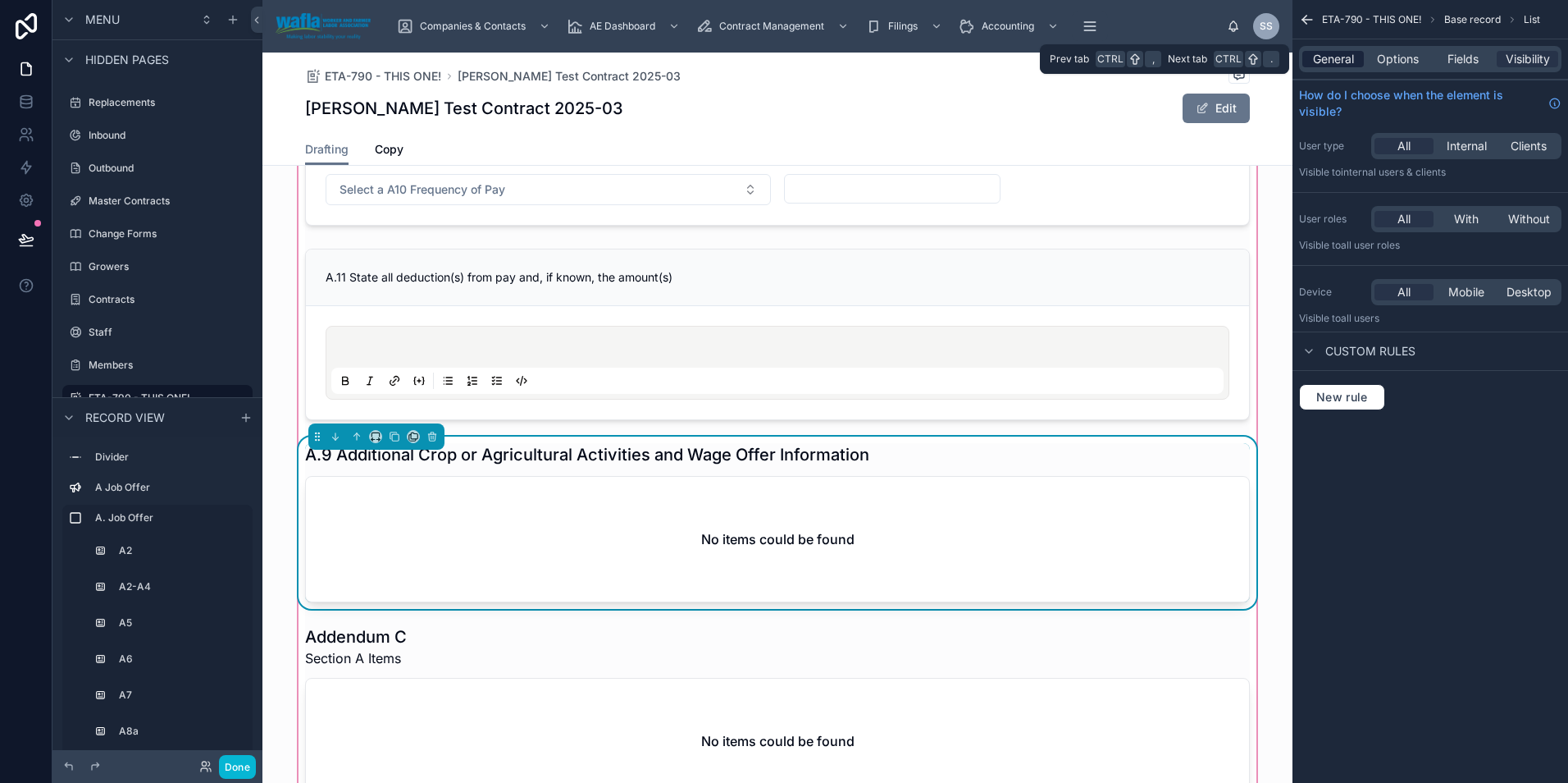
click at [1327, 67] on span "General" at bounding box center [1333, 59] width 41 height 17
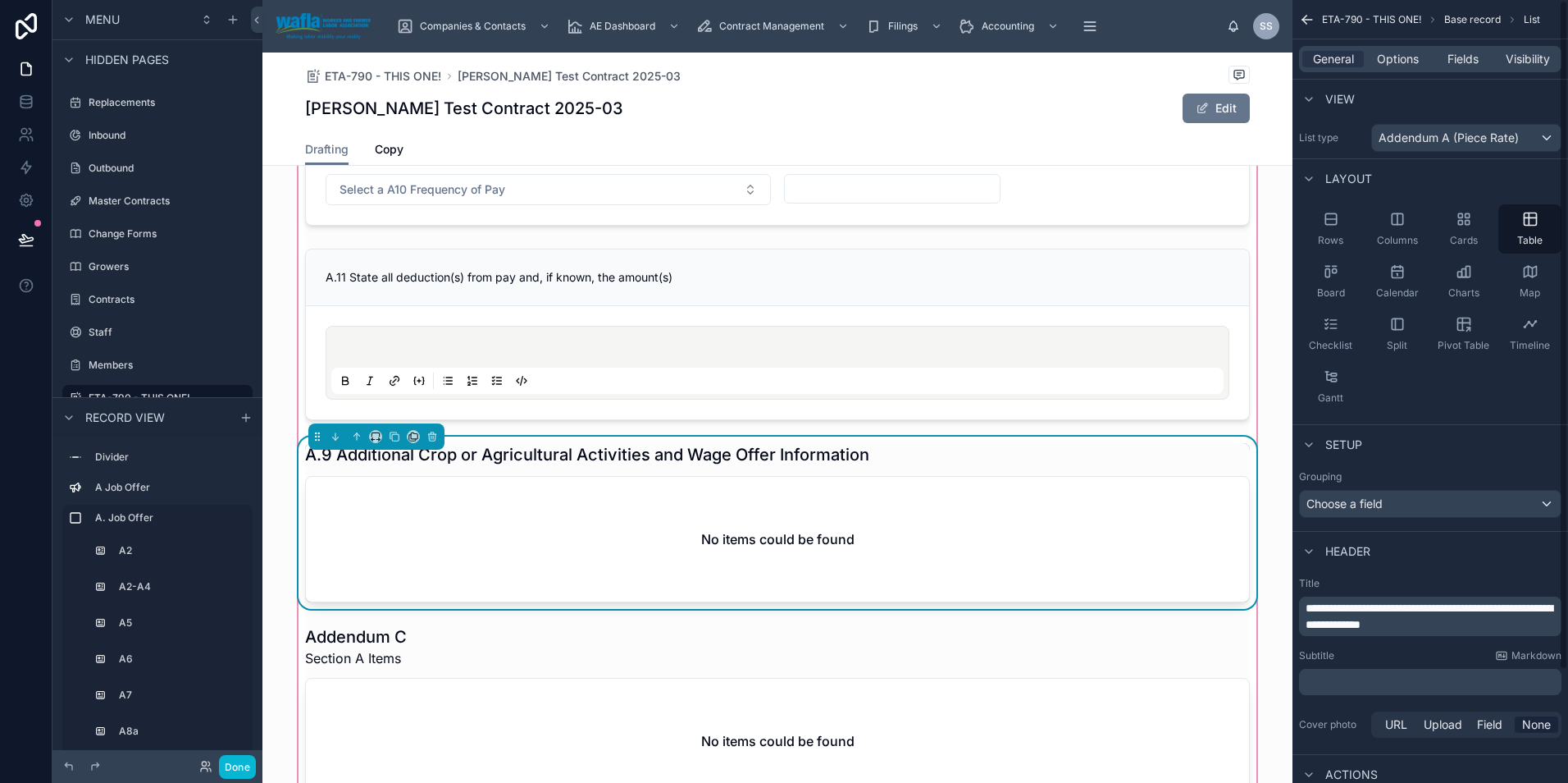
scroll to position [0, 0]
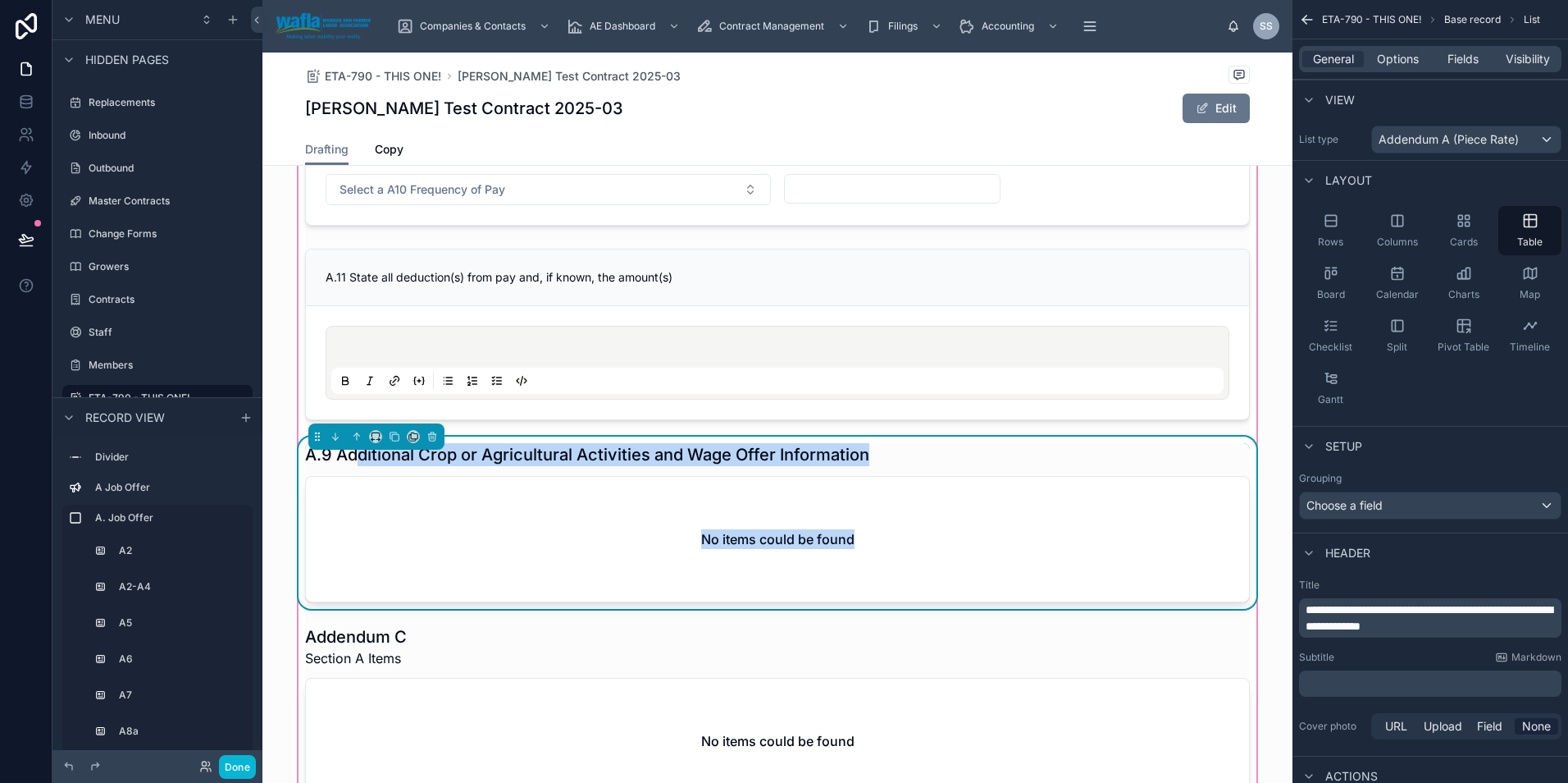
drag, startPoint x: 356, startPoint y: 459, endPoint x: 891, endPoint y: 466, distance: 535.0
click at [891, 466] on div "A.9 Additional Crop or Agricultural Activities and Wage Offer Information No it…" at bounding box center [778, 523] width 945 height 160
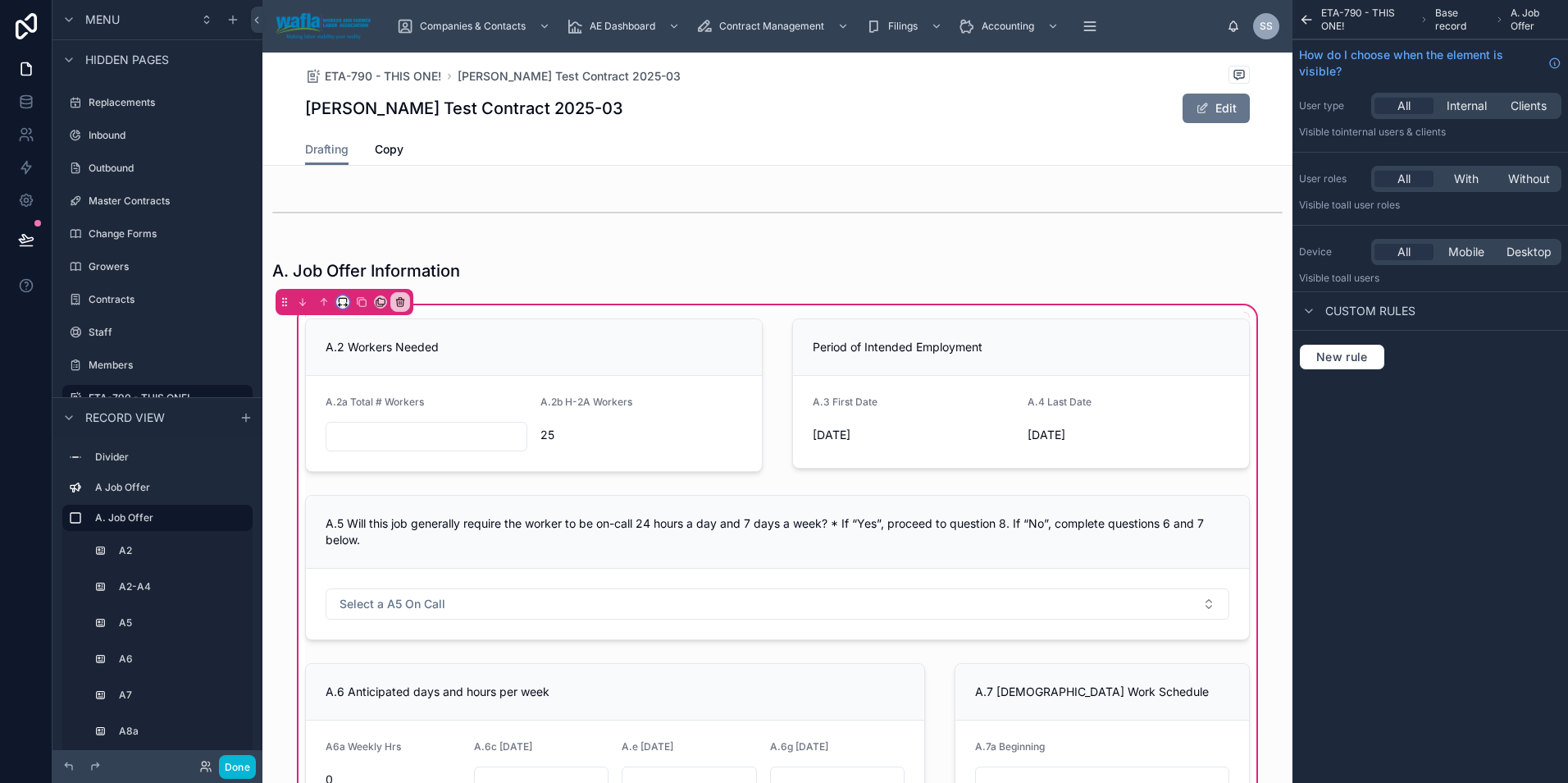
click at [340, 307] on button at bounding box center [342, 301] width 13 height 13
click at [352, 513] on span "Full width" at bounding box center [376, 520] width 51 height 20
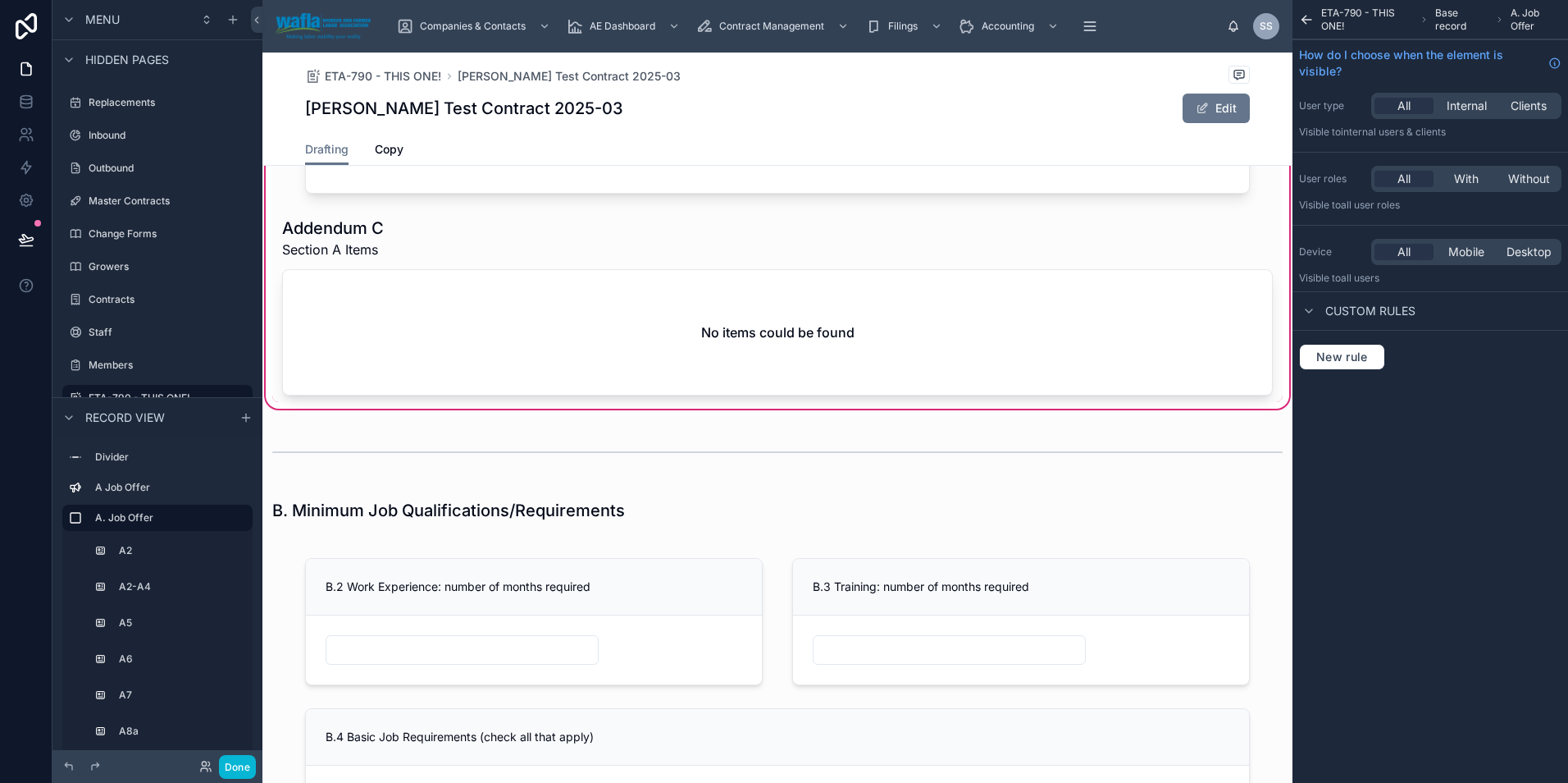
scroll to position [1773, 0]
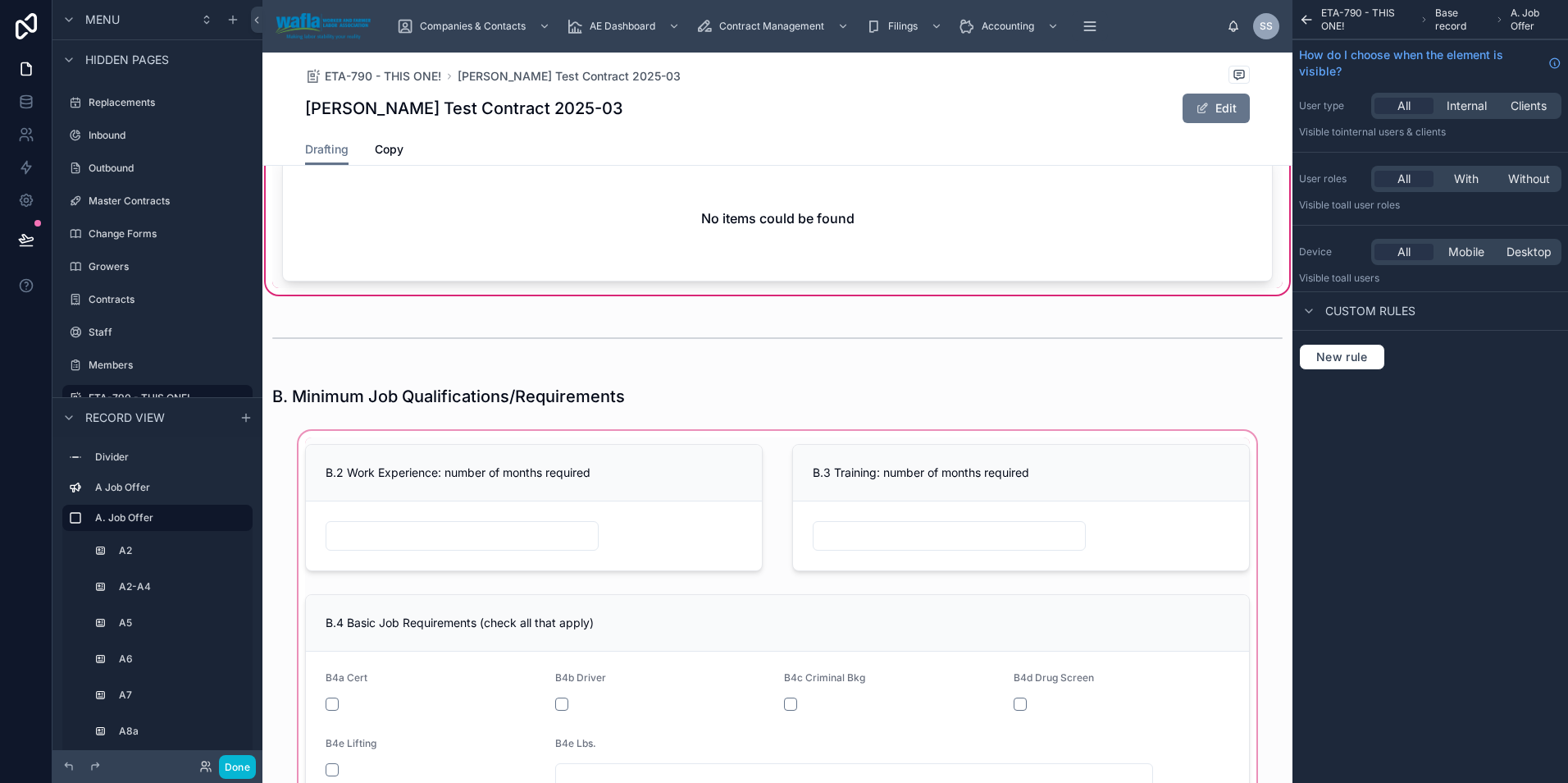
scroll to position [1883, 0]
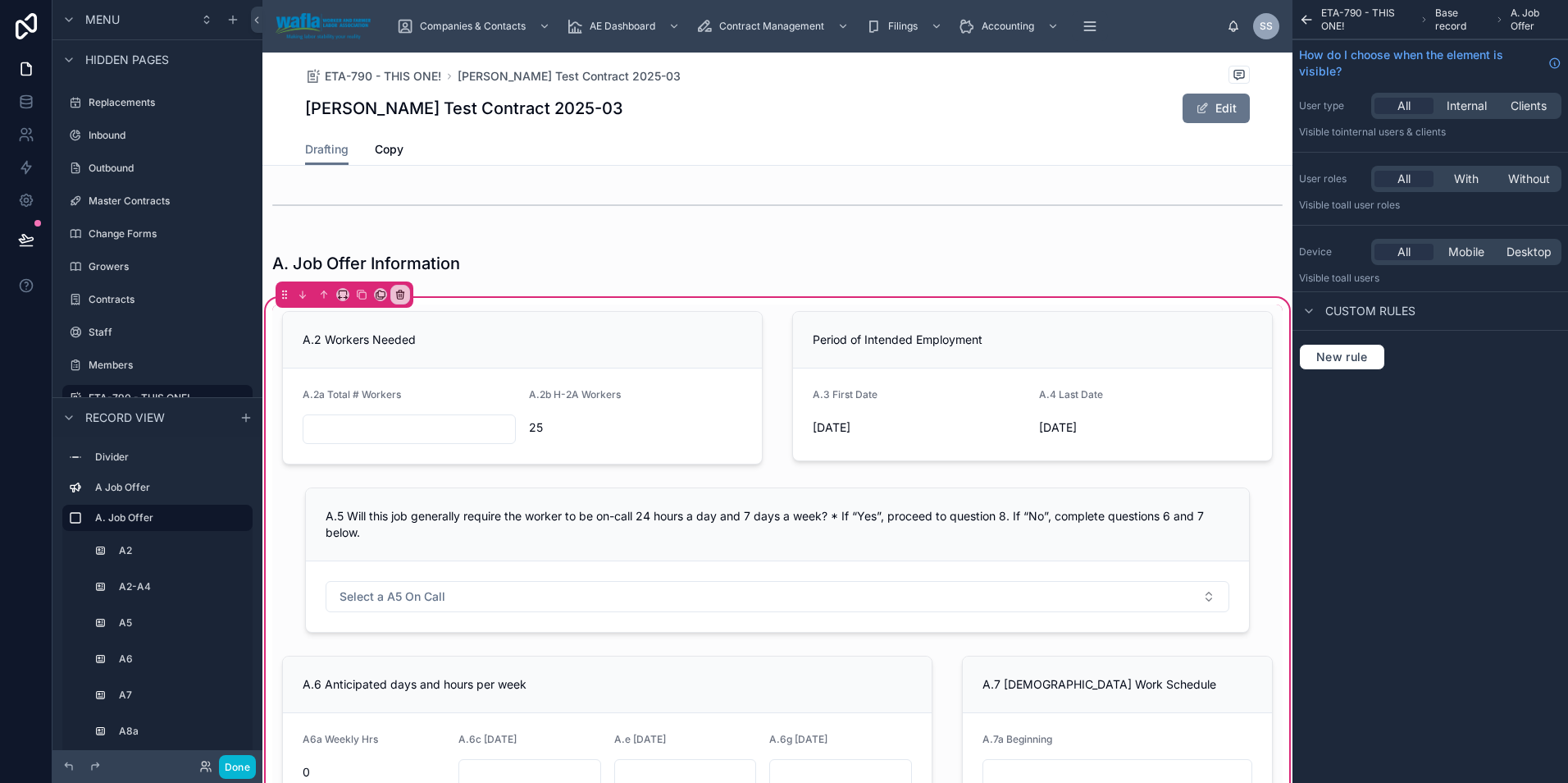
scroll to position [0, 0]
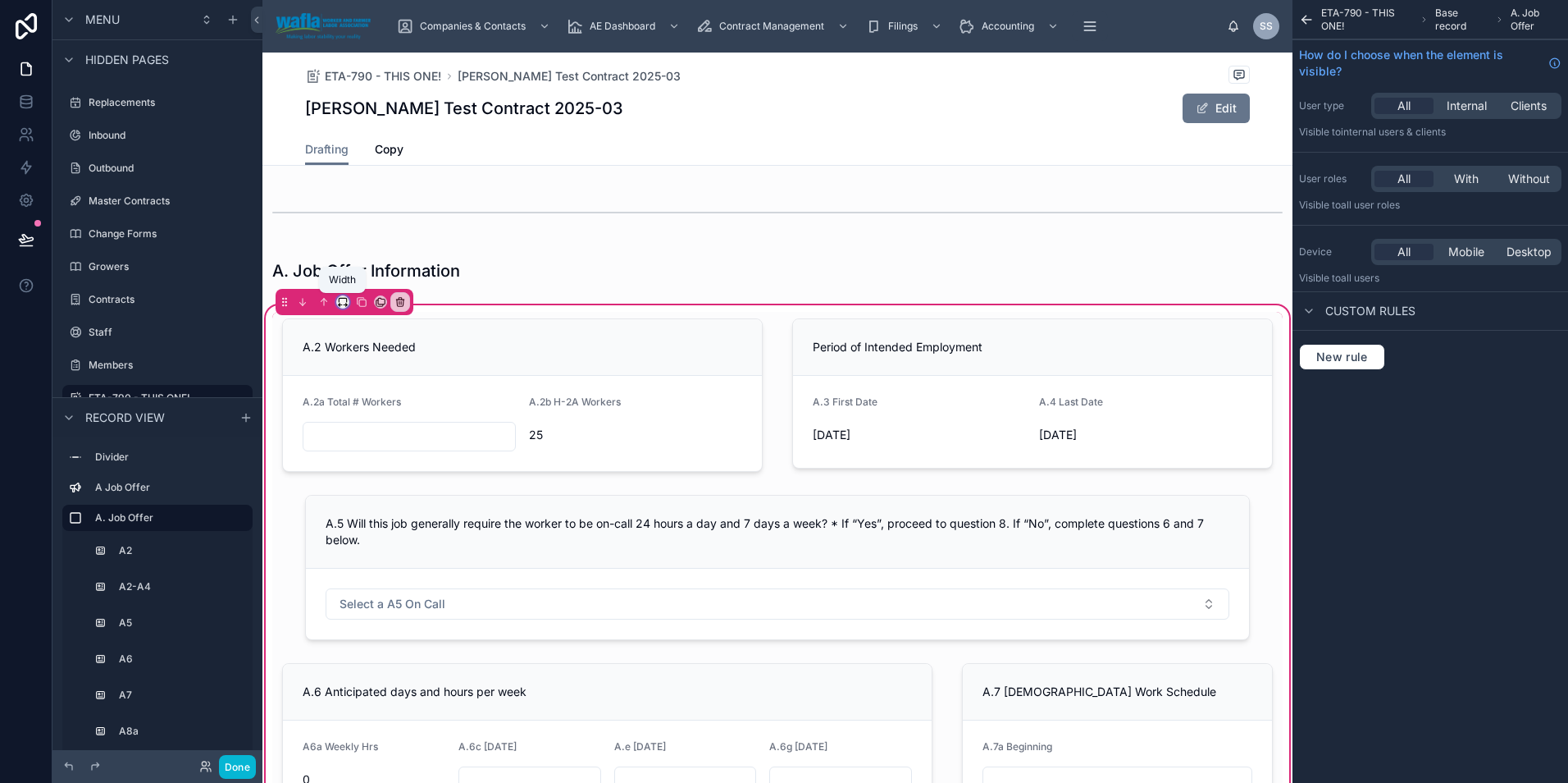
click at [341, 301] on icon at bounding box center [343, 302] width 12 height 12
click at [527, 530] on div at bounding box center [784, 392] width 1568 height 783
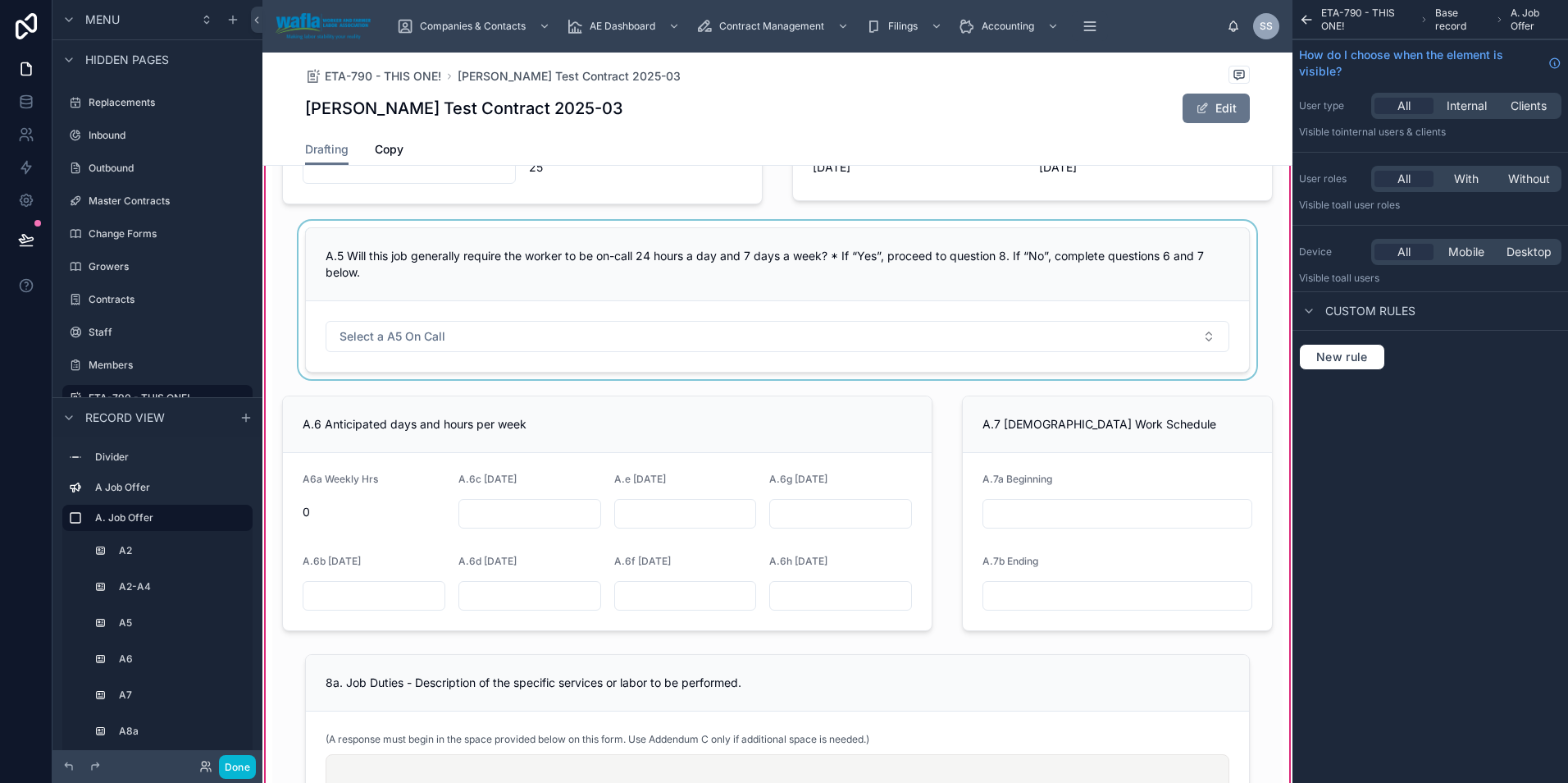
scroll to position [137, 0]
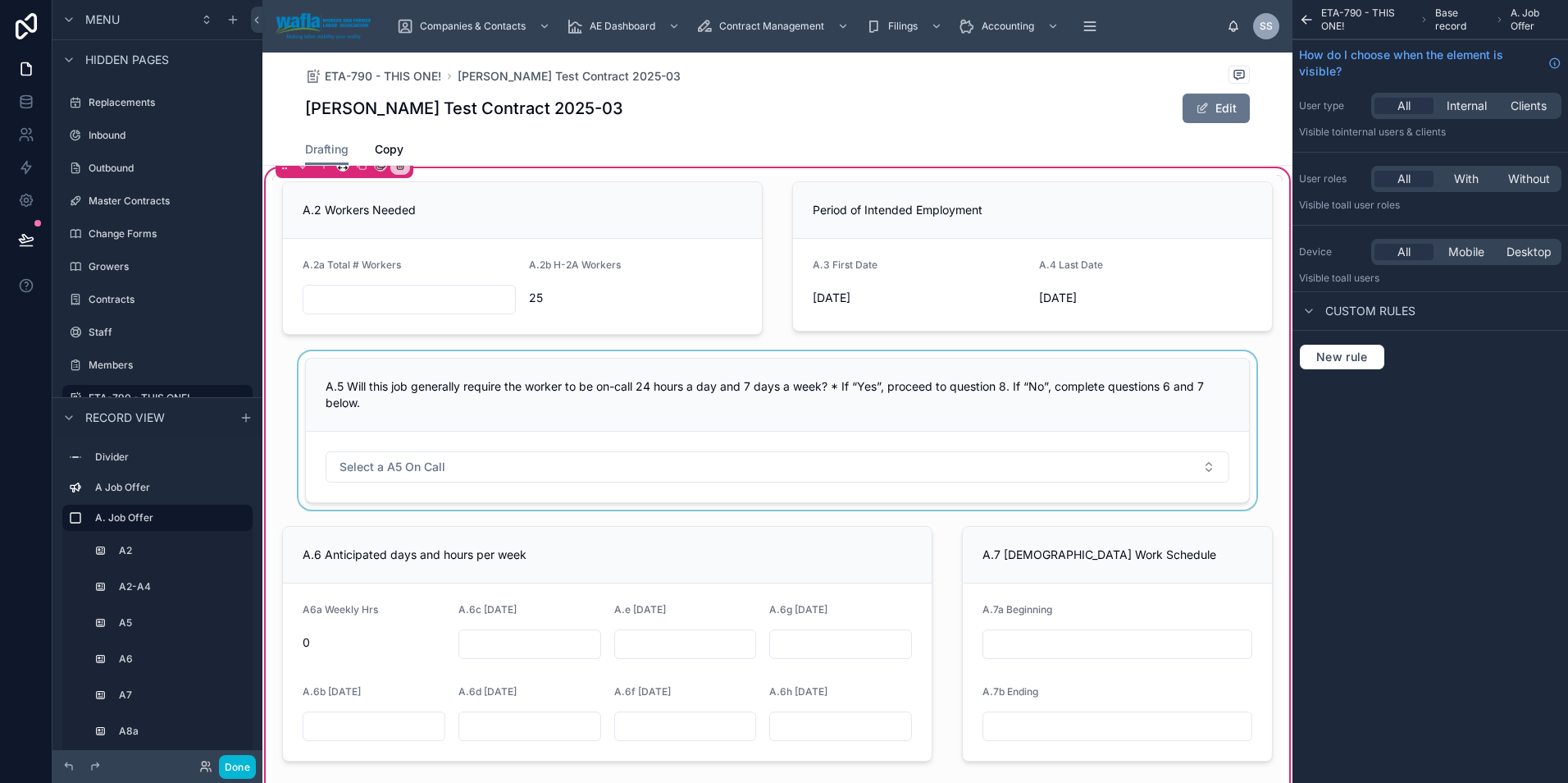
click at [487, 385] on div at bounding box center [777, 431] width 1010 height 159
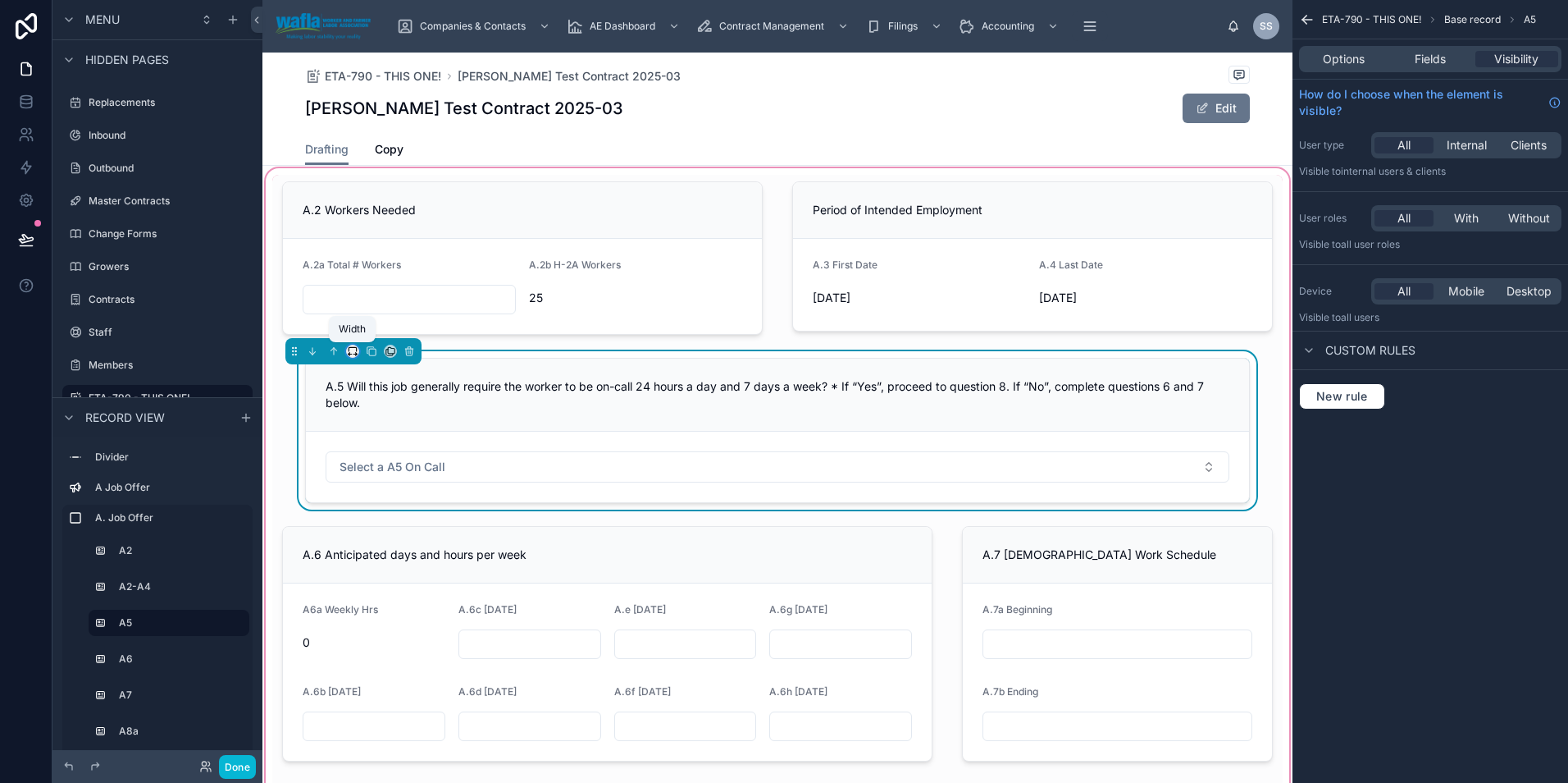
click at [350, 348] on icon at bounding box center [353, 351] width 12 height 12
click at [381, 565] on span "Full width" at bounding box center [385, 569] width 51 height 20
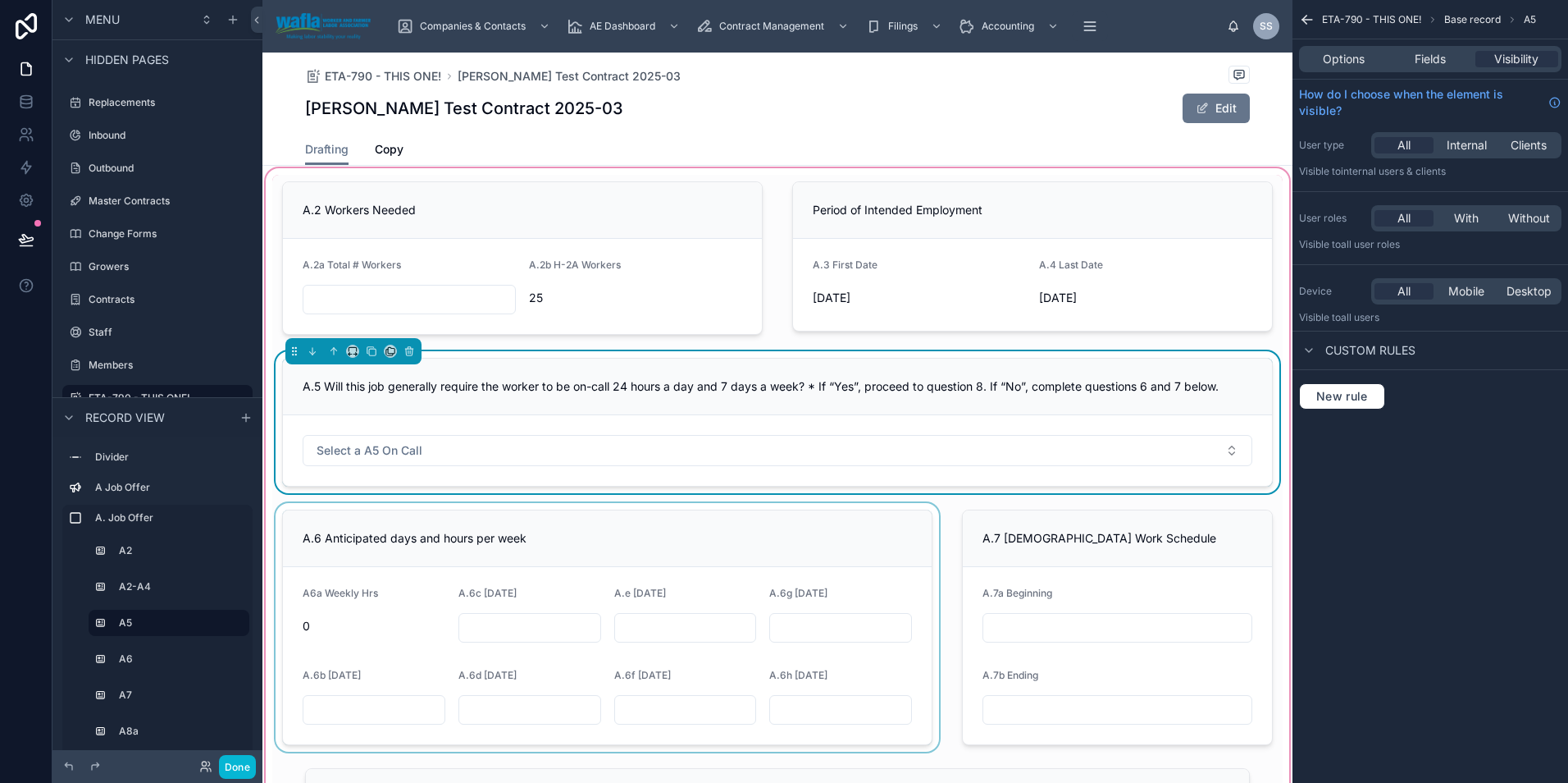
click at [422, 532] on div at bounding box center [606, 627] width 670 height 249
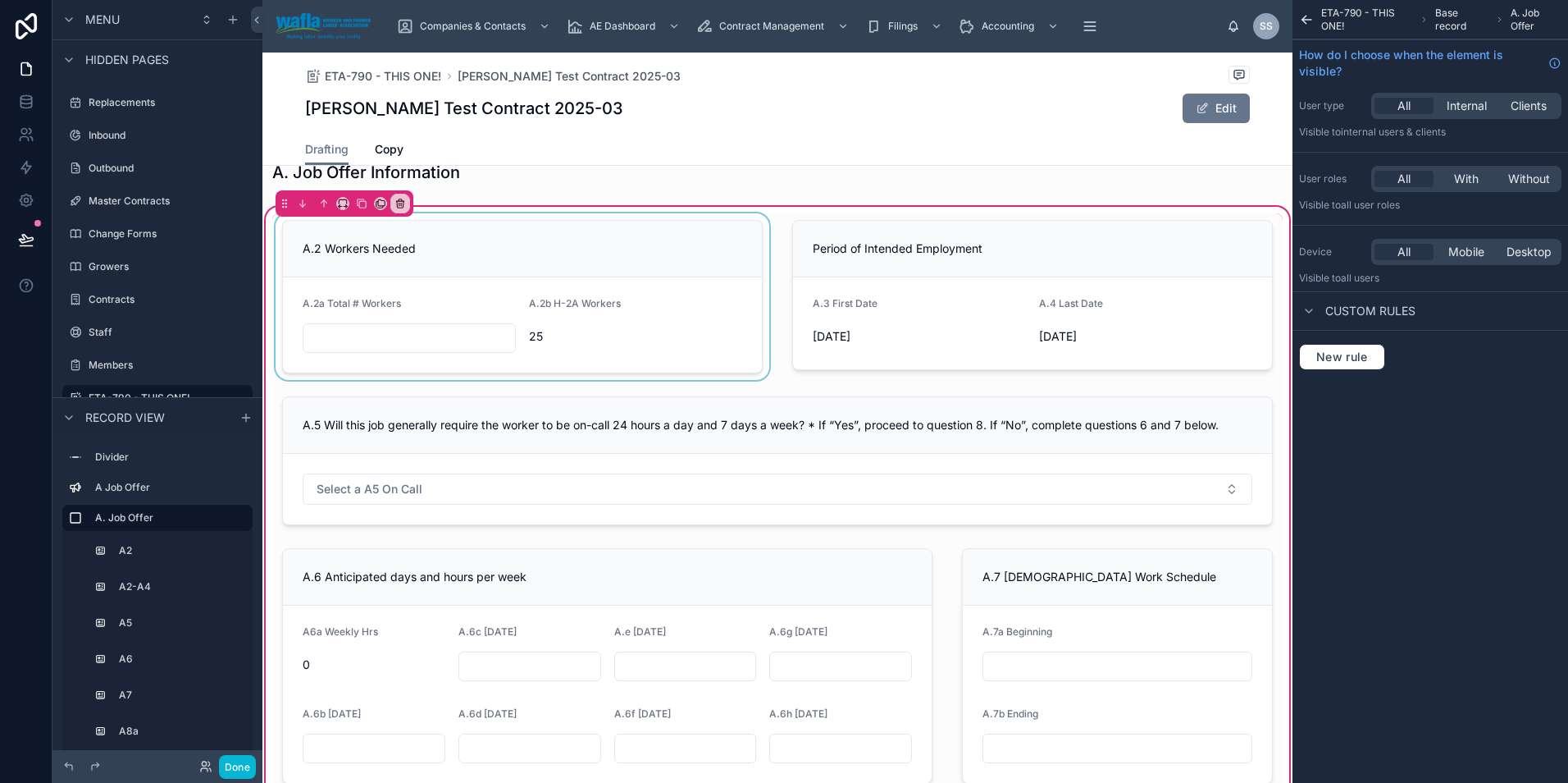
scroll to position [82, 0]
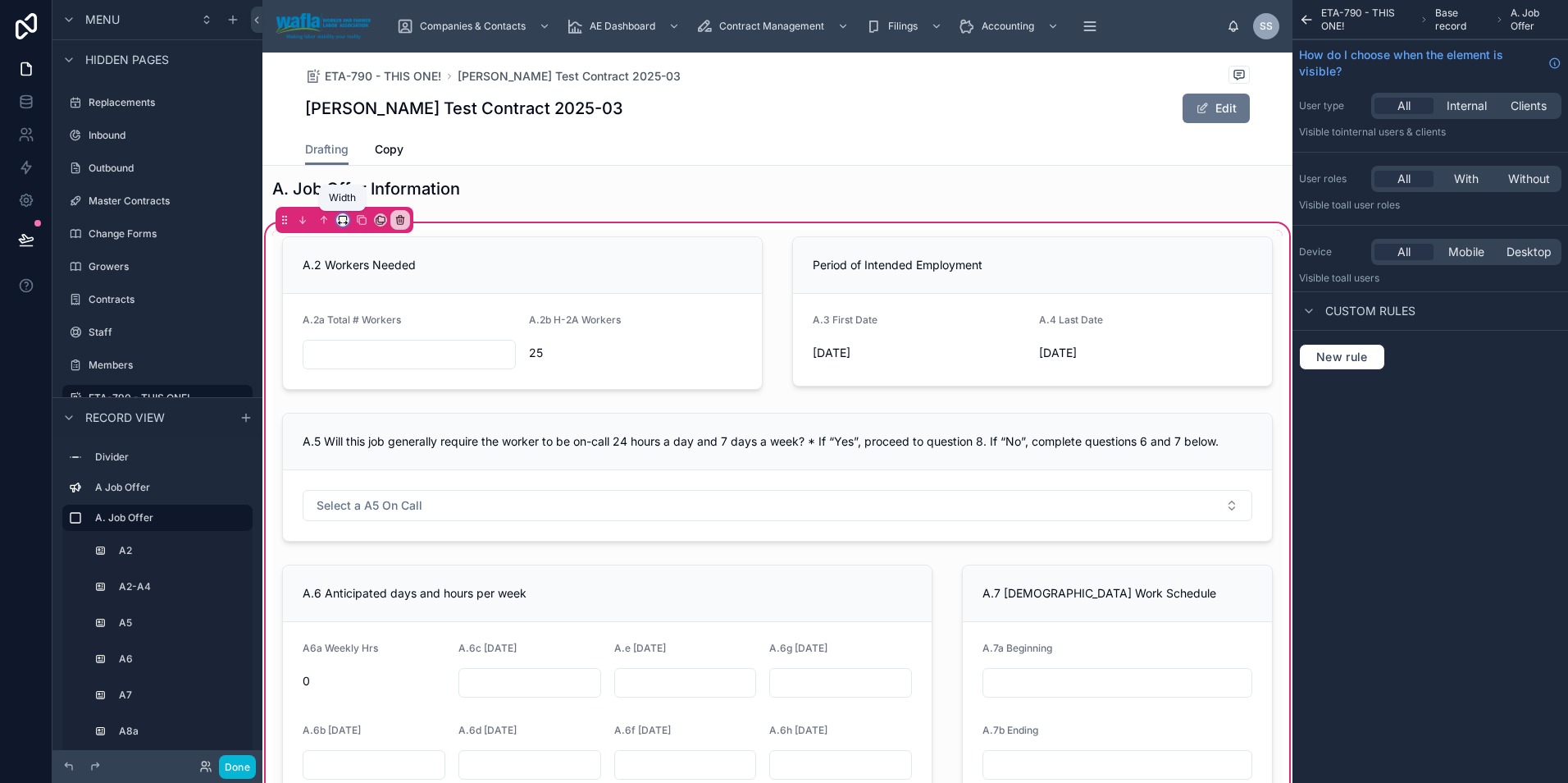
click at [347, 220] on icon at bounding box center [343, 220] width 12 height 12
click at [469, 565] on div at bounding box center [784, 392] width 1568 height 783
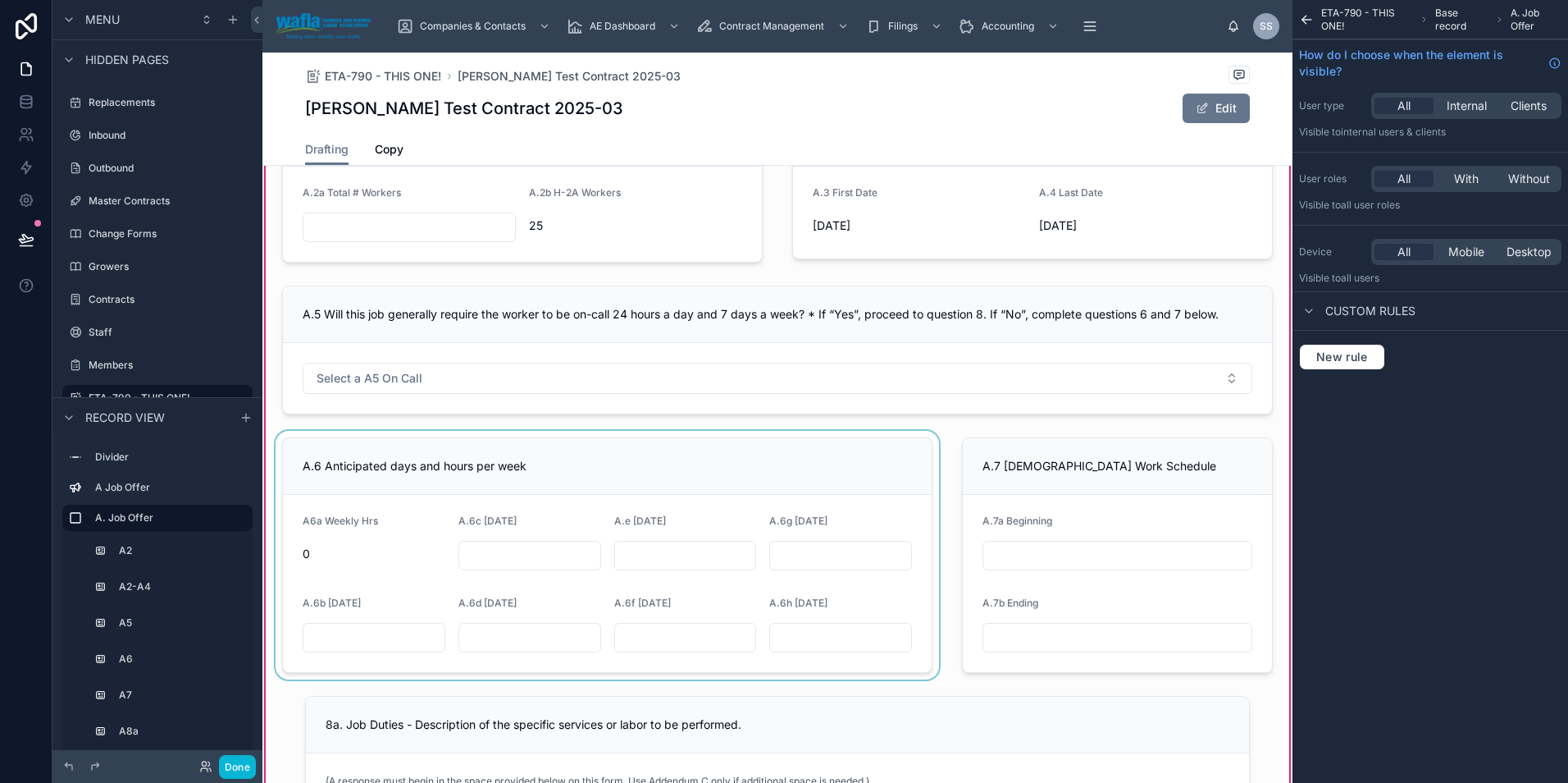
scroll to position [219, 0]
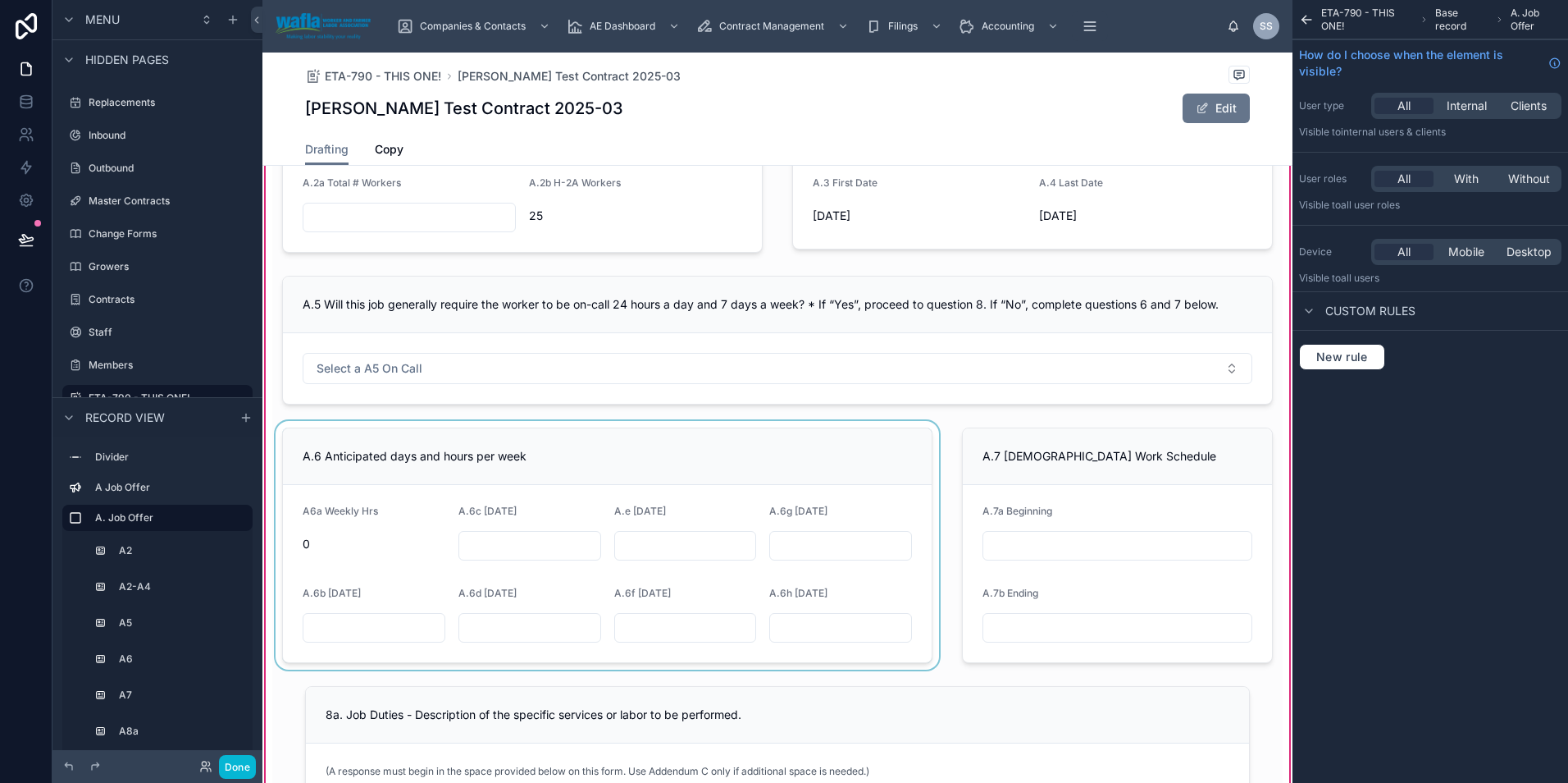
click at [615, 439] on div at bounding box center [606, 545] width 670 height 249
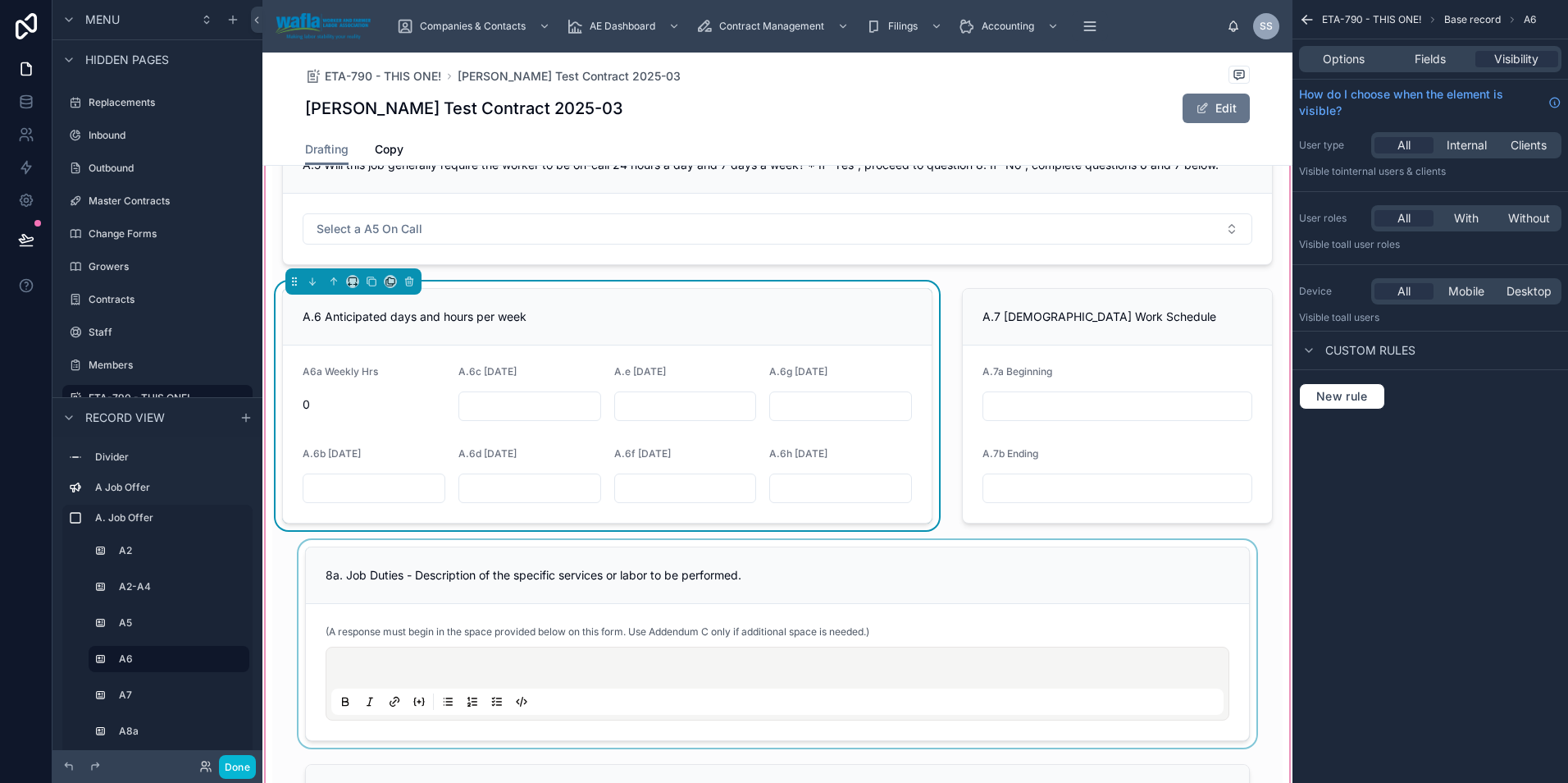
scroll to position [383, 0]
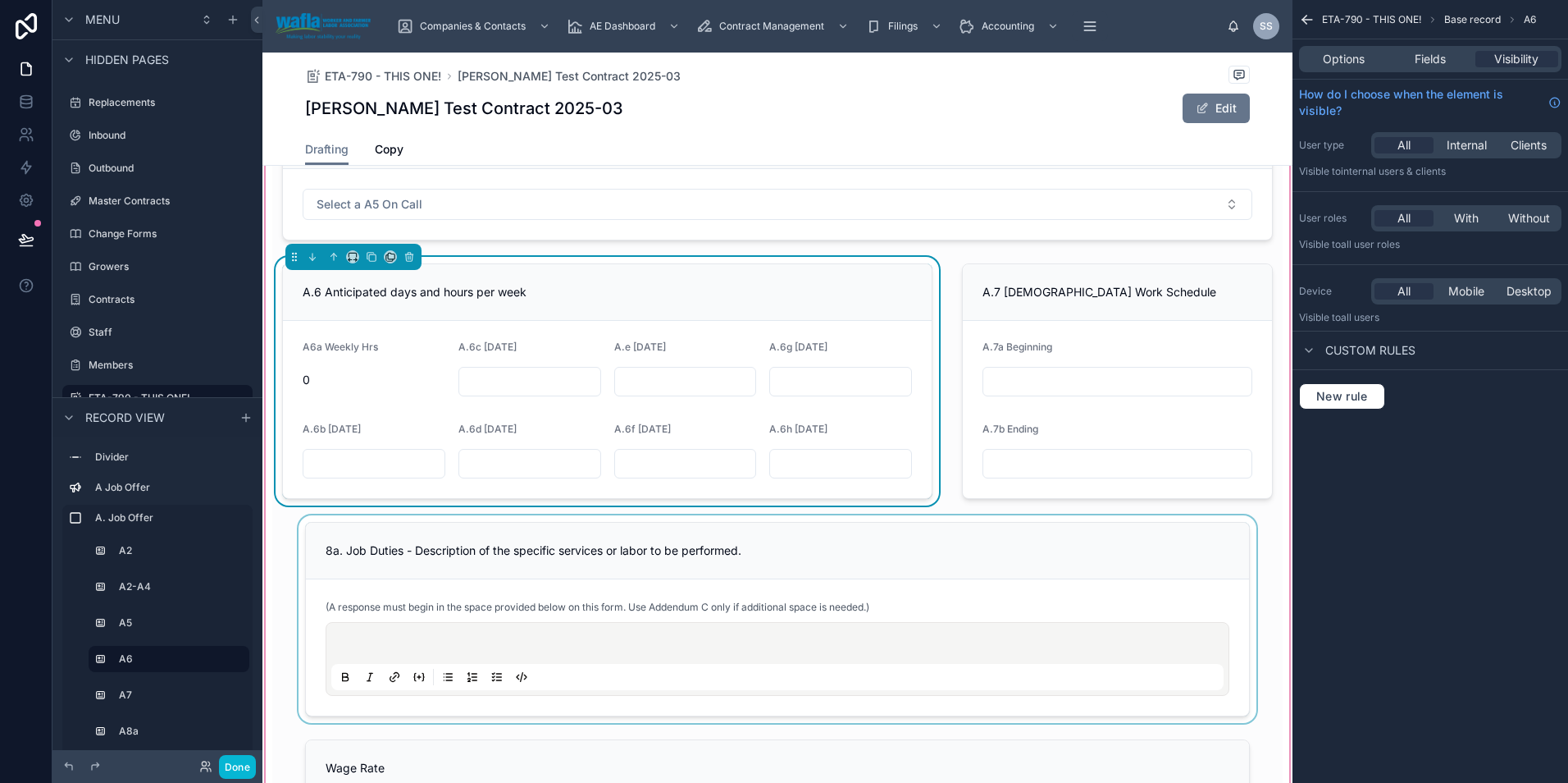
click at [565, 578] on div at bounding box center [777, 619] width 1010 height 207
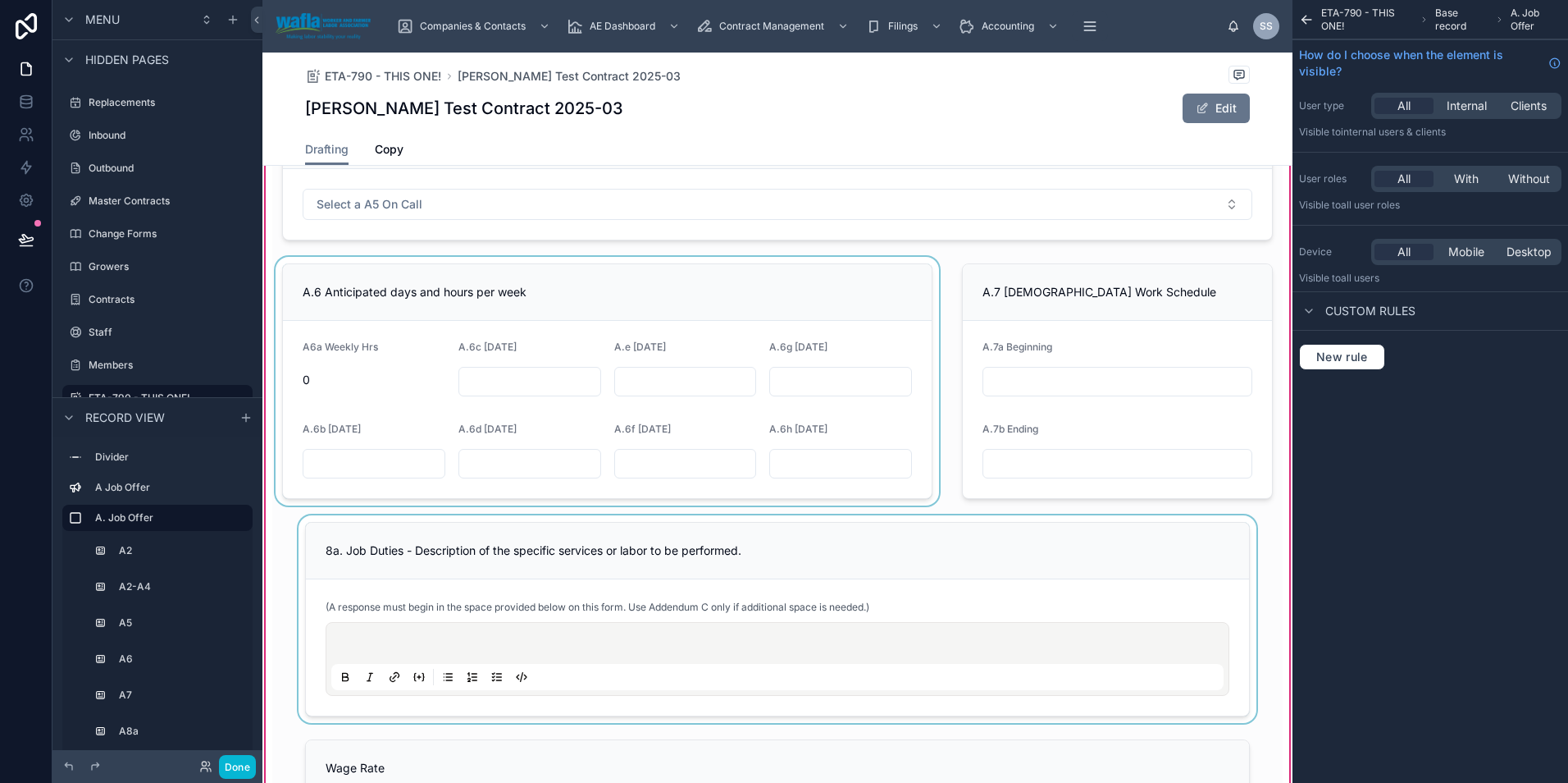
click at [538, 549] on div at bounding box center [777, 619] width 1010 height 207
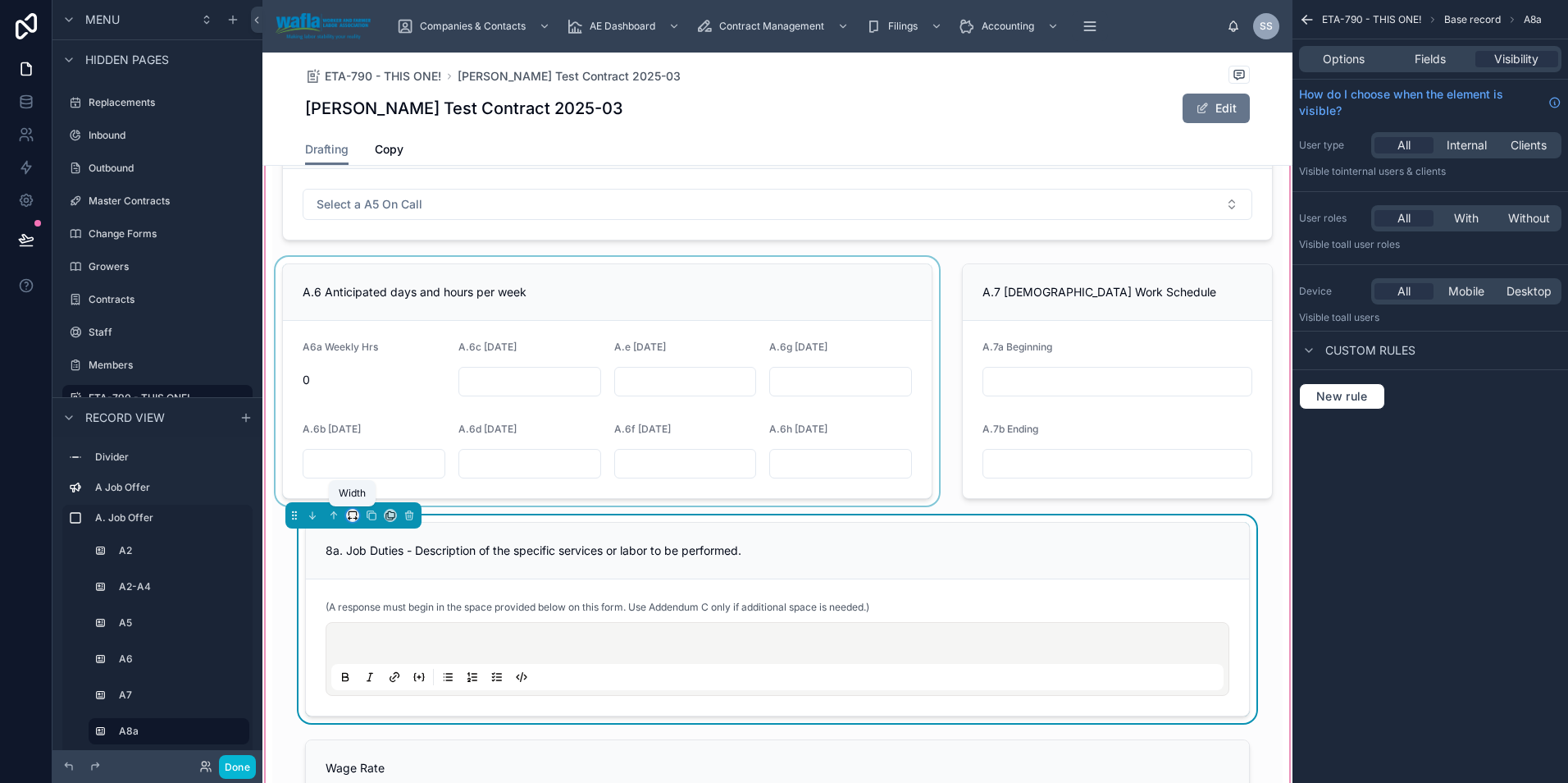
click at [350, 515] on icon at bounding box center [353, 516] width 12 height 12
click at [383, 731] on span "Full width" at bounding box center [385, 732] width 51 height 20
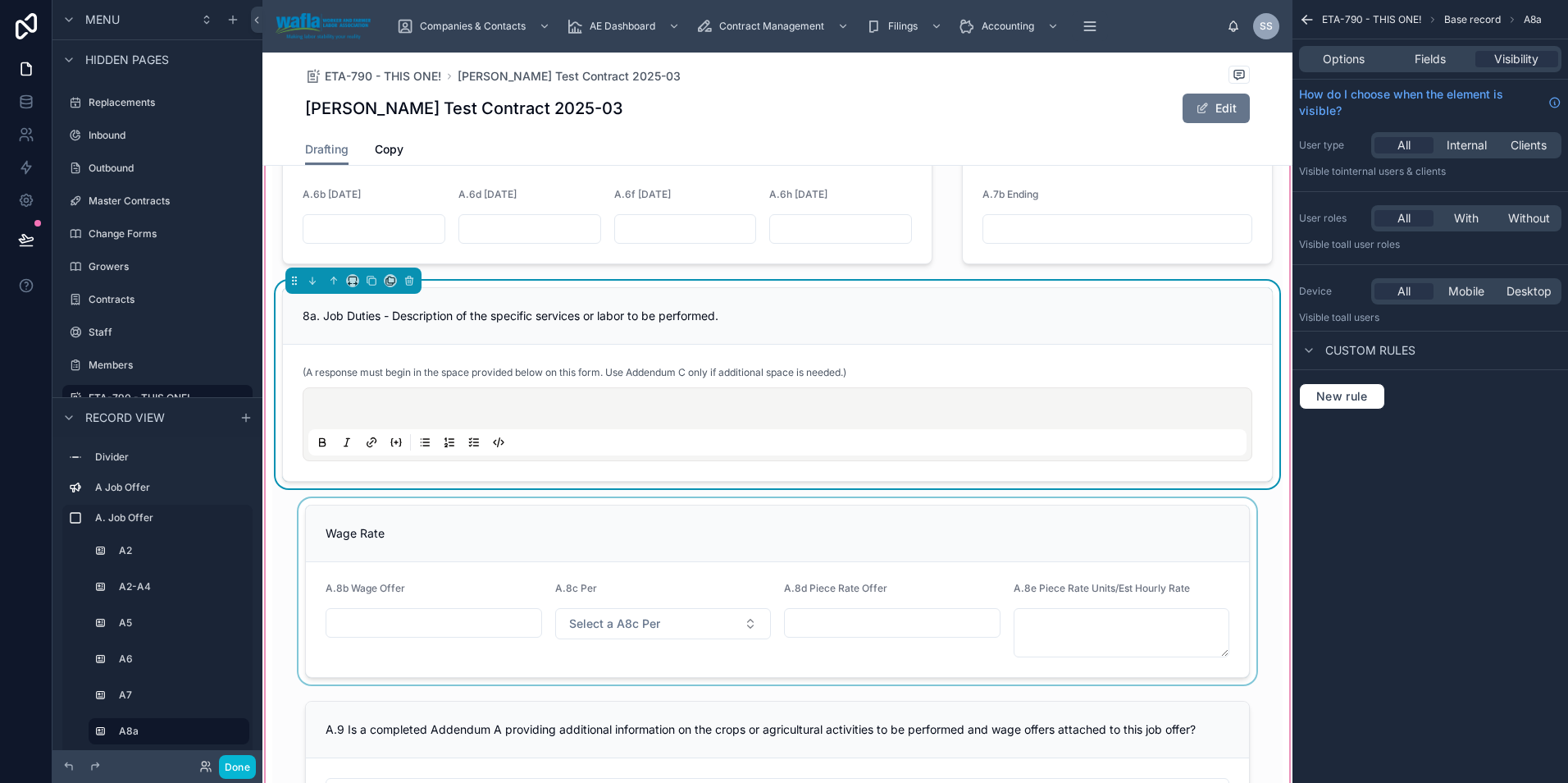
scroll to position [629, 0]
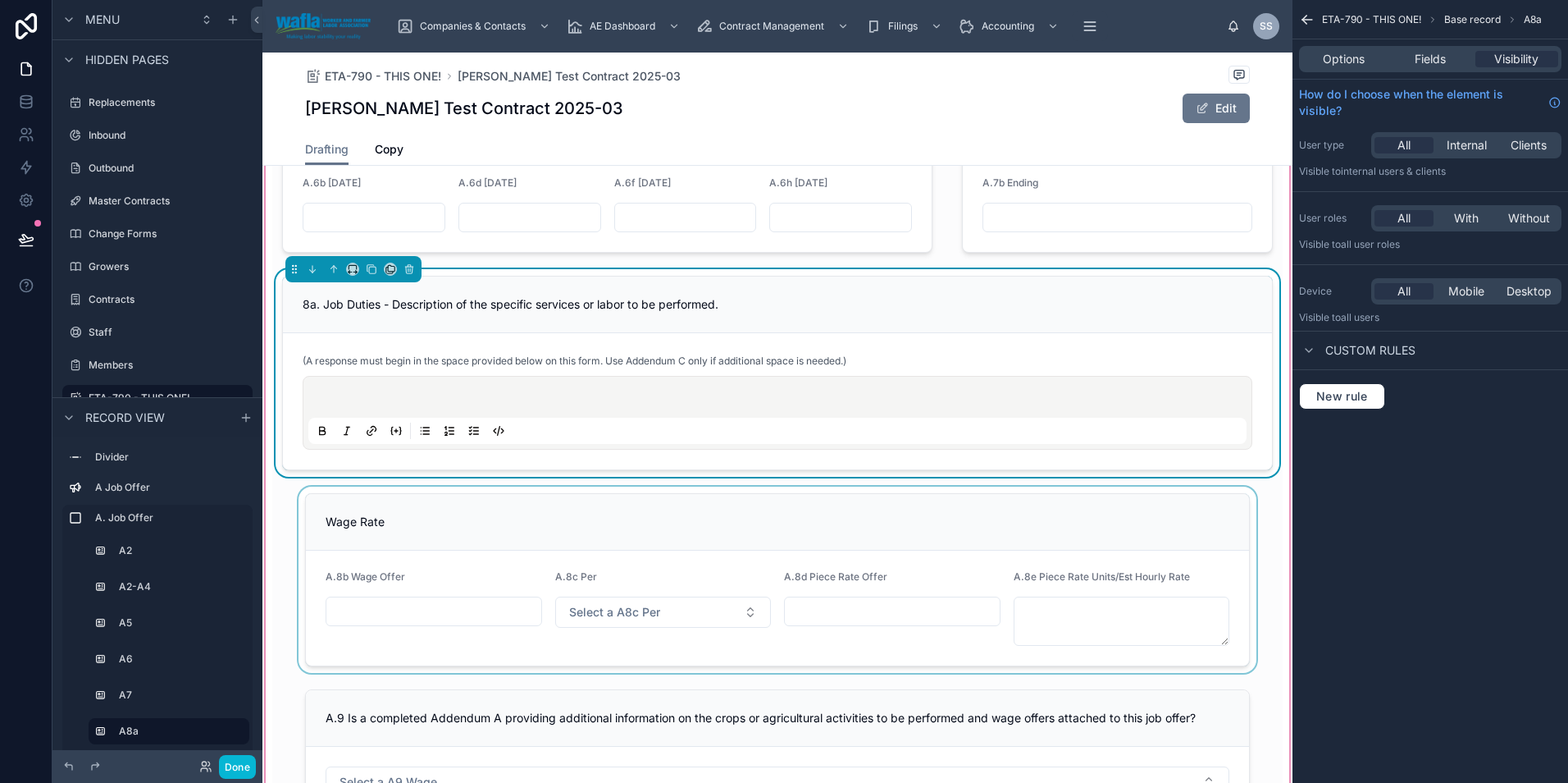
click at [472, 534] on div at bounding box center [777, 579] width 1010 height 186
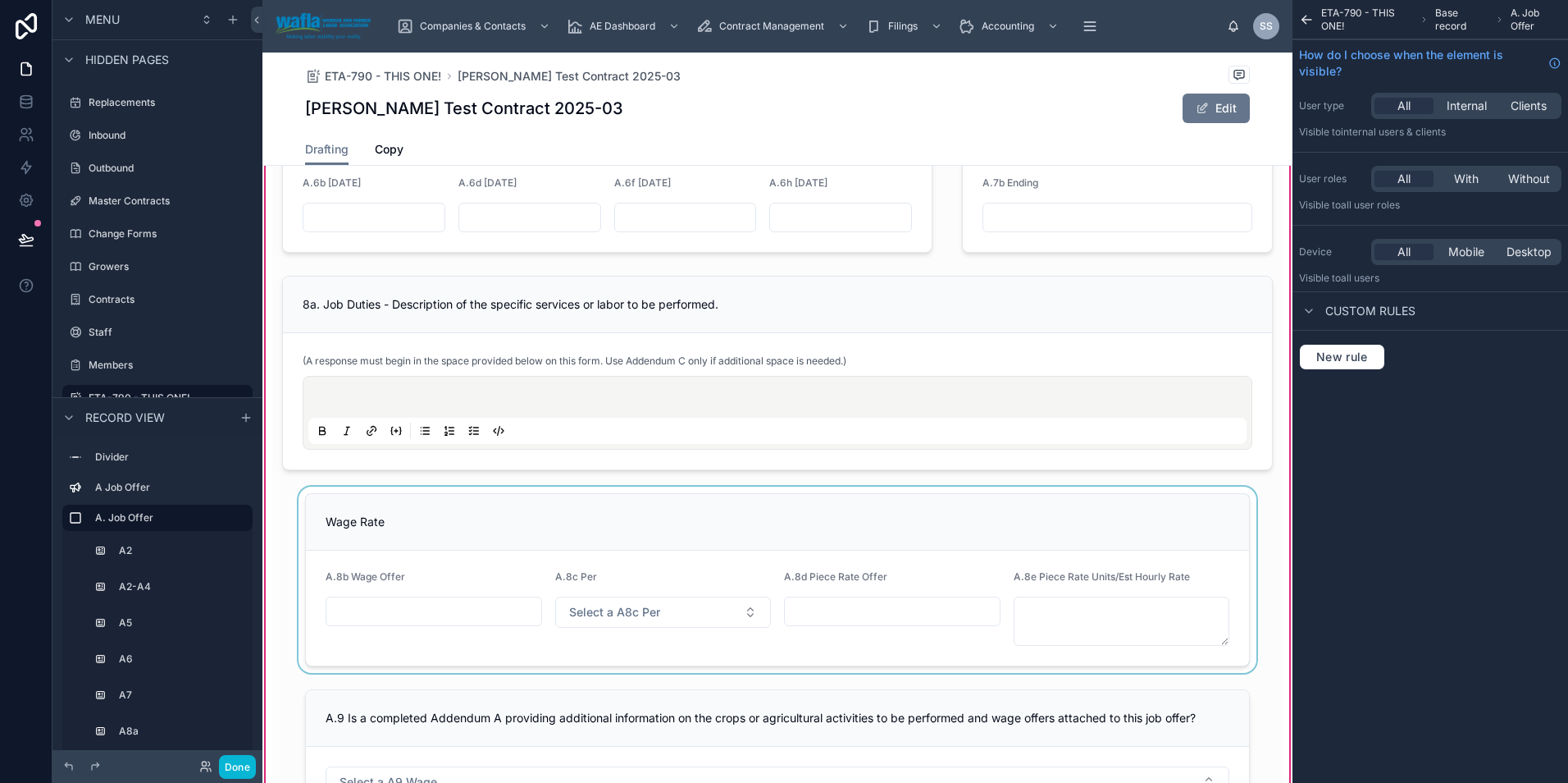
click at [472, 534] on div at bounding box center [777, 579] width 1010 height 186
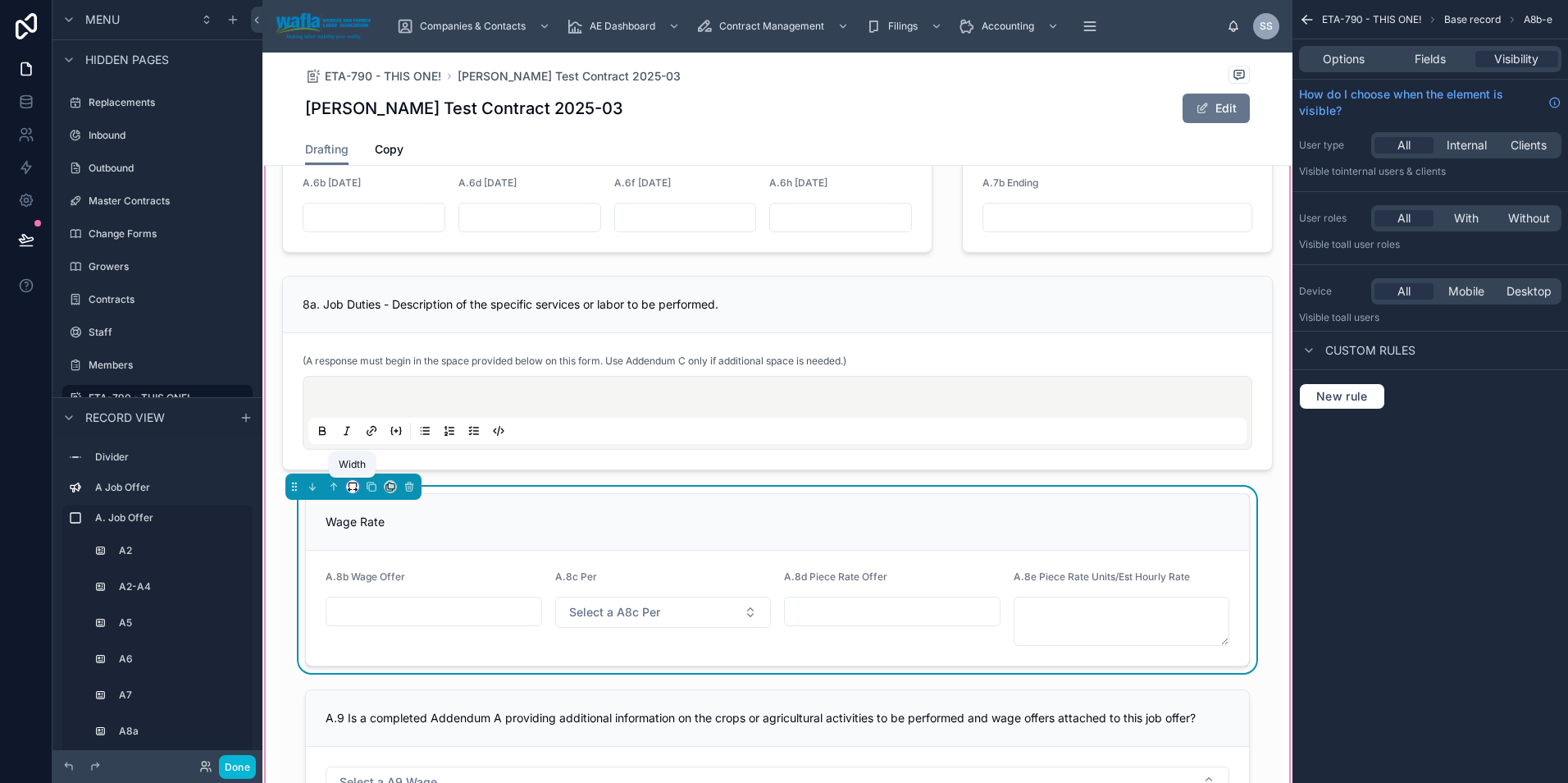
click at [348, 483] on icon at bounding box center [353, 486] width 12 height 12
click at [379, 703] on span "Full width" at bounding box center [385, 704] width 51 height 20
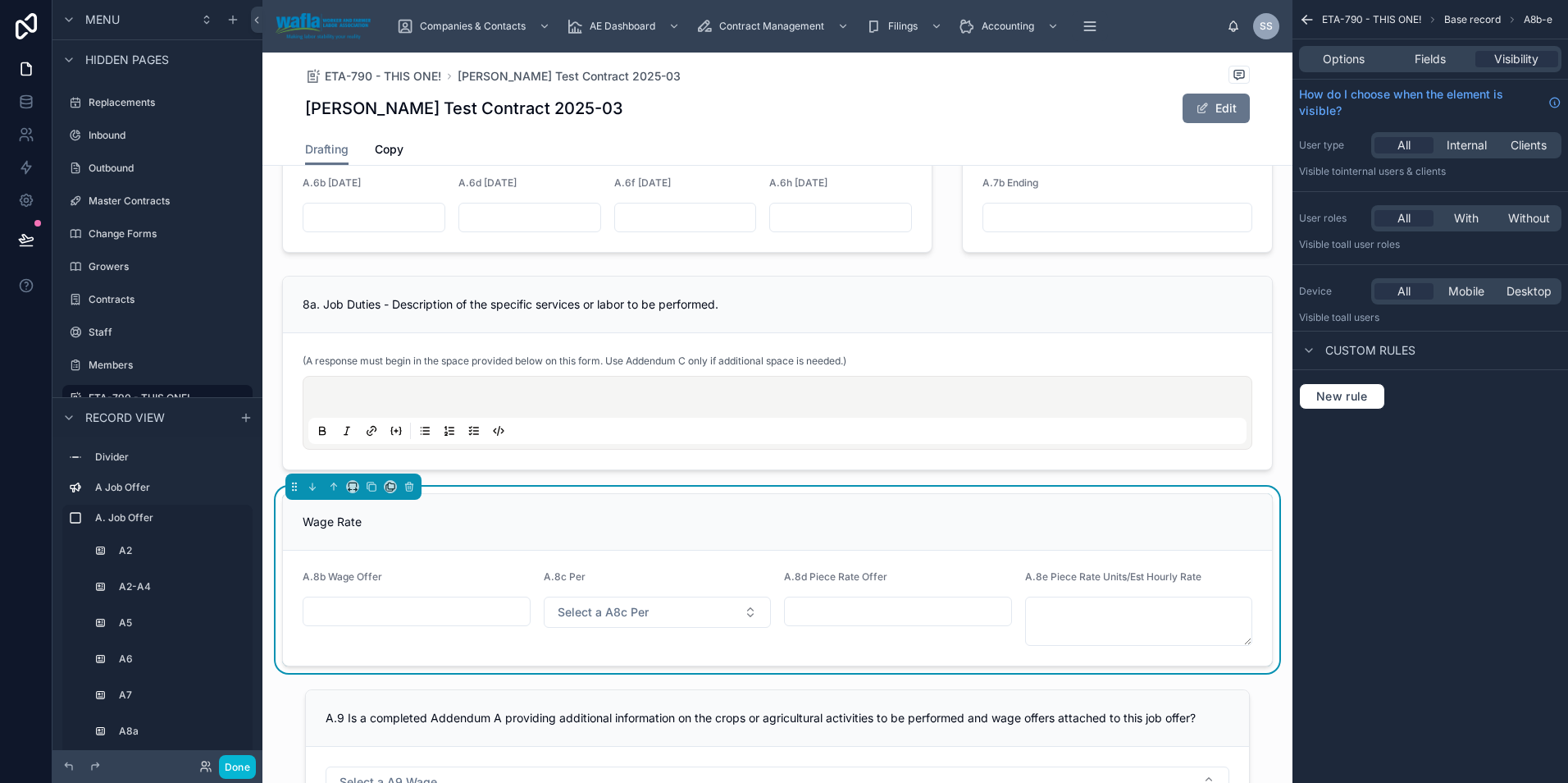
scroll to position [848, 0]
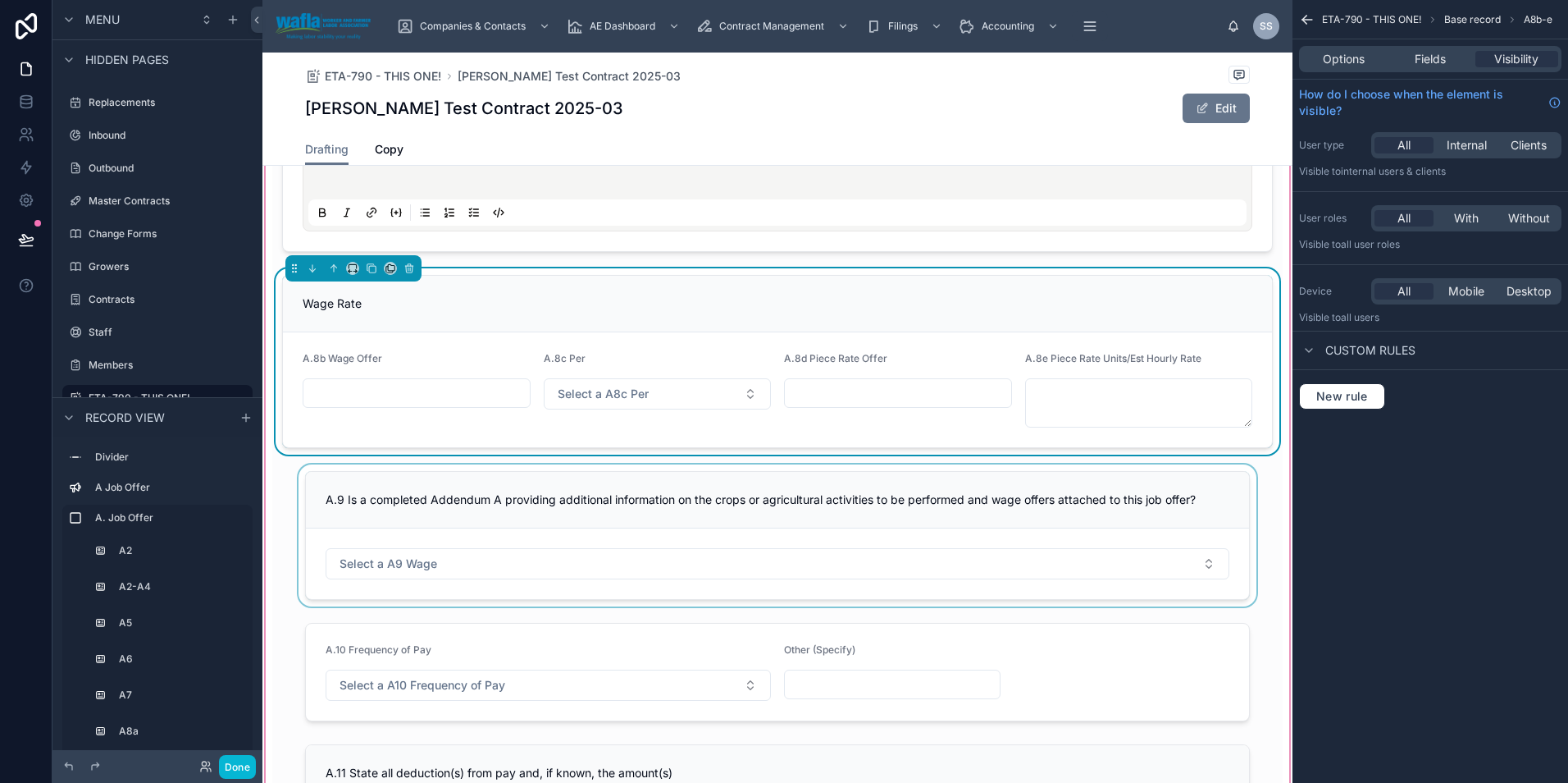
click at [464, 494] on div at bounding box center [777, 534] width 1010 height 142
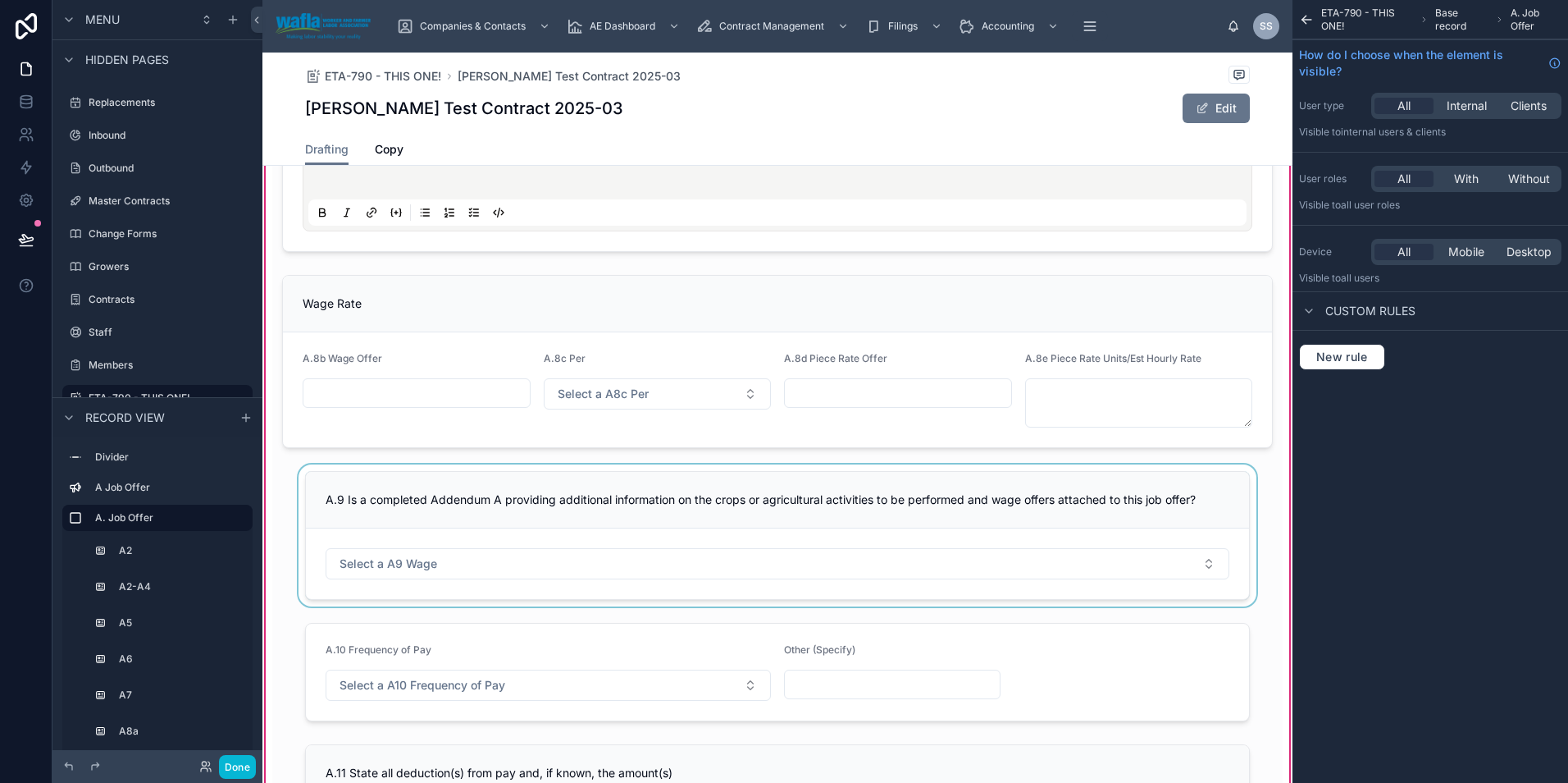
click at [379, 480] on div at bounding box center [777, 534] width 1010 height 142
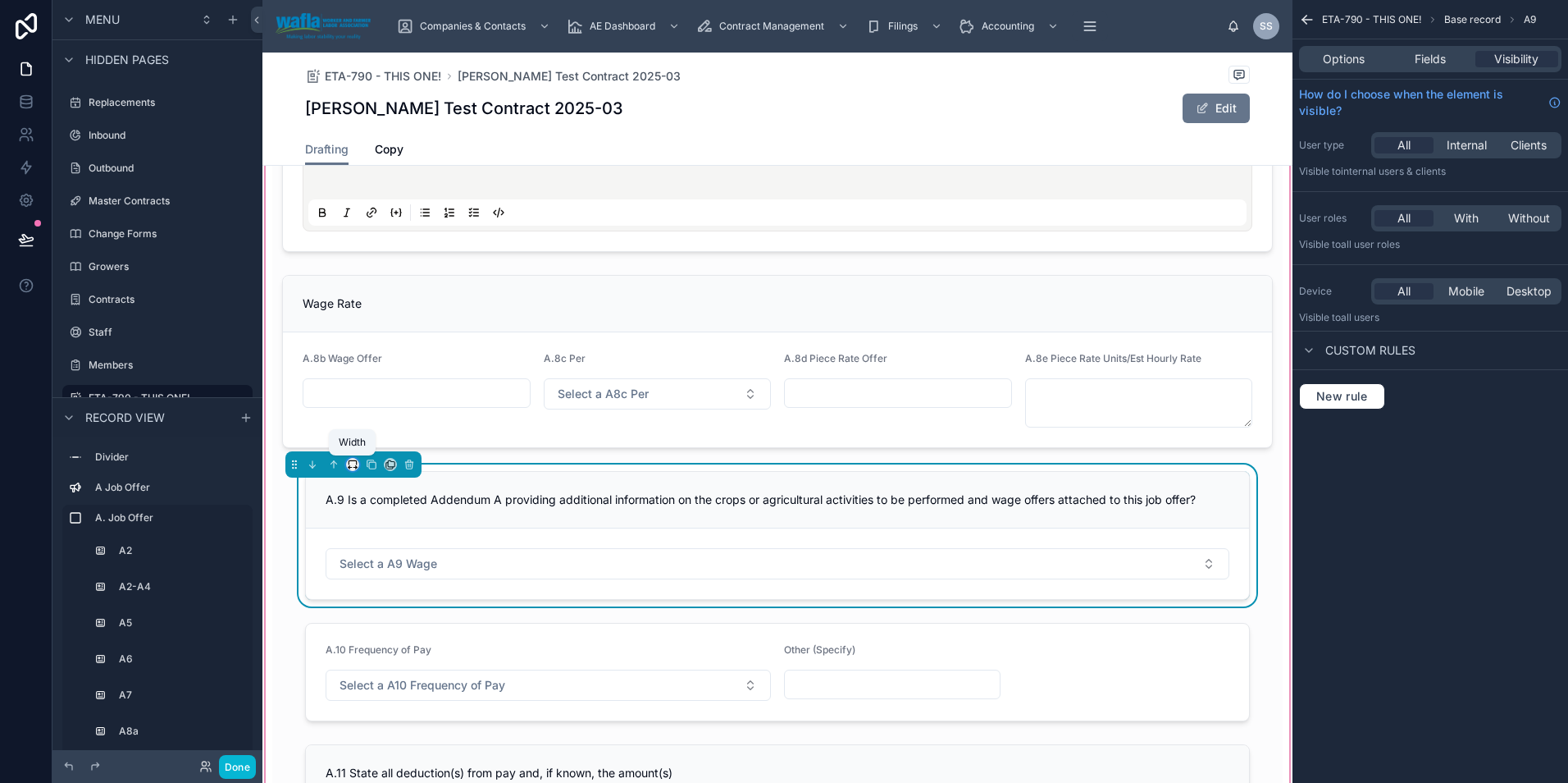
click at [352, 468] on icon at bounding box center [349, 468] width 3 height 0
click at [378, 677] on span "Full width" at bounding box center [385, 681] width 51 height 20
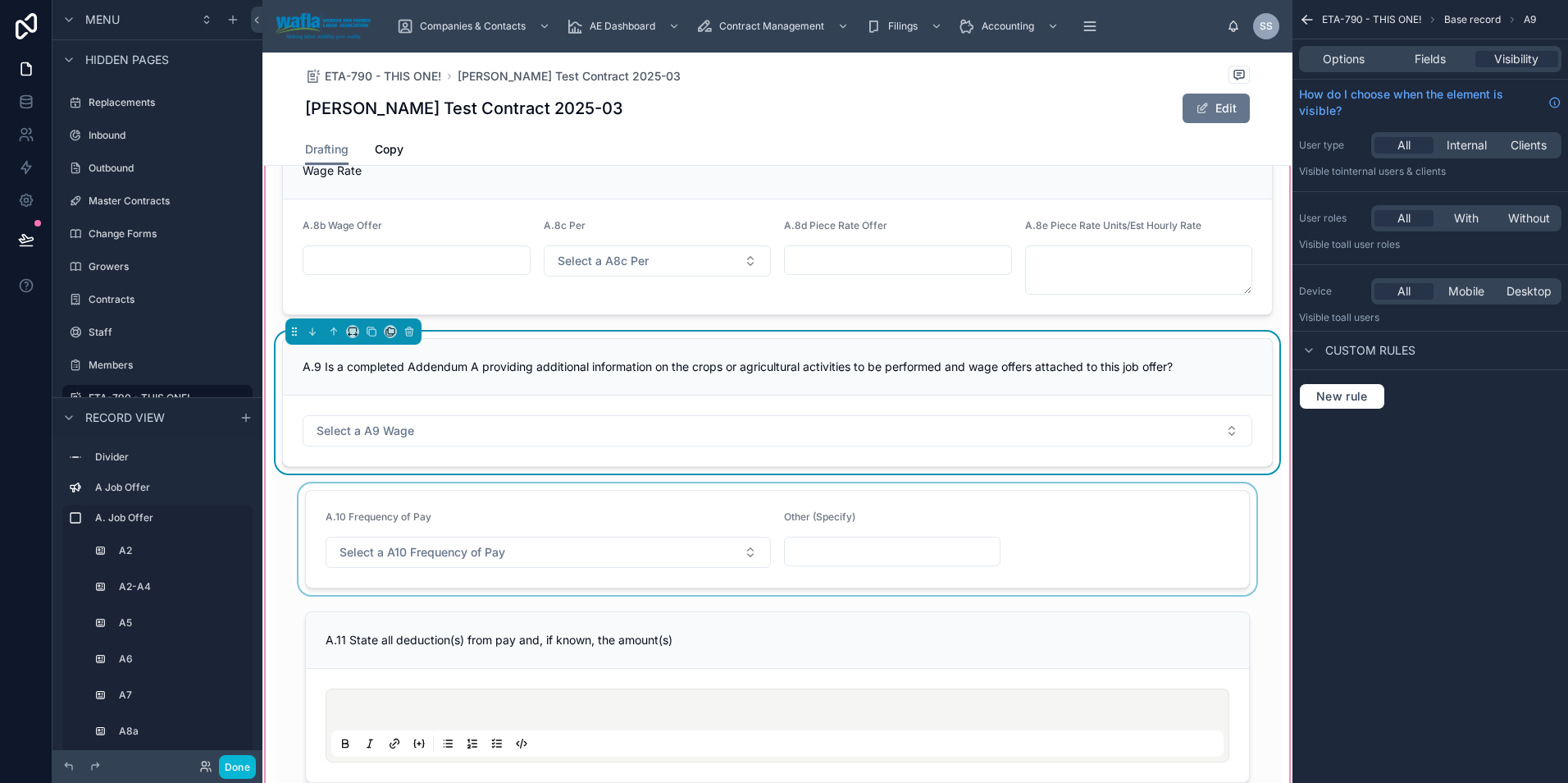
scroll to position [985, 0]
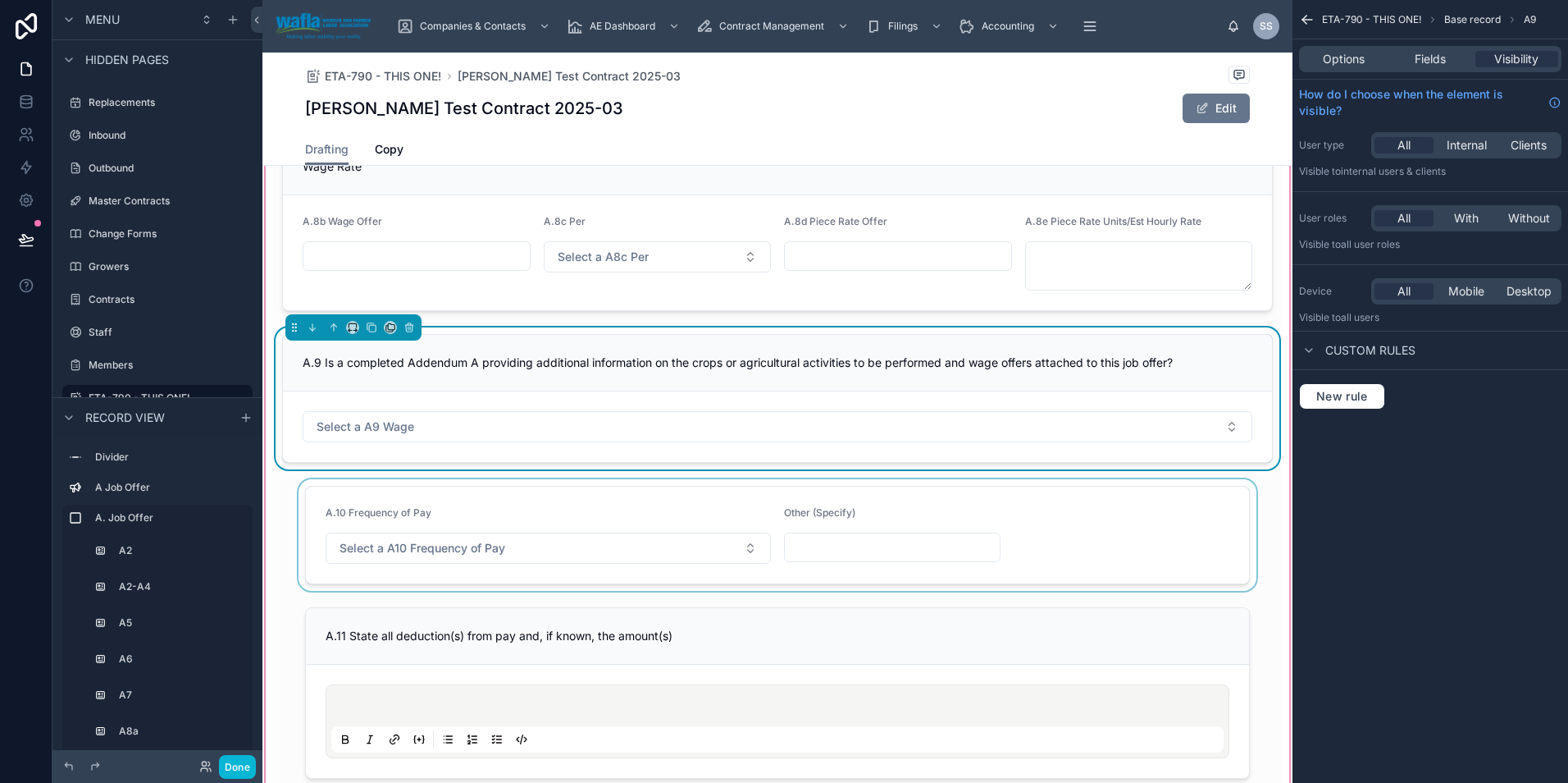
click at [431, 507] on div at bounding box center [777, 535] width 1010 height 112
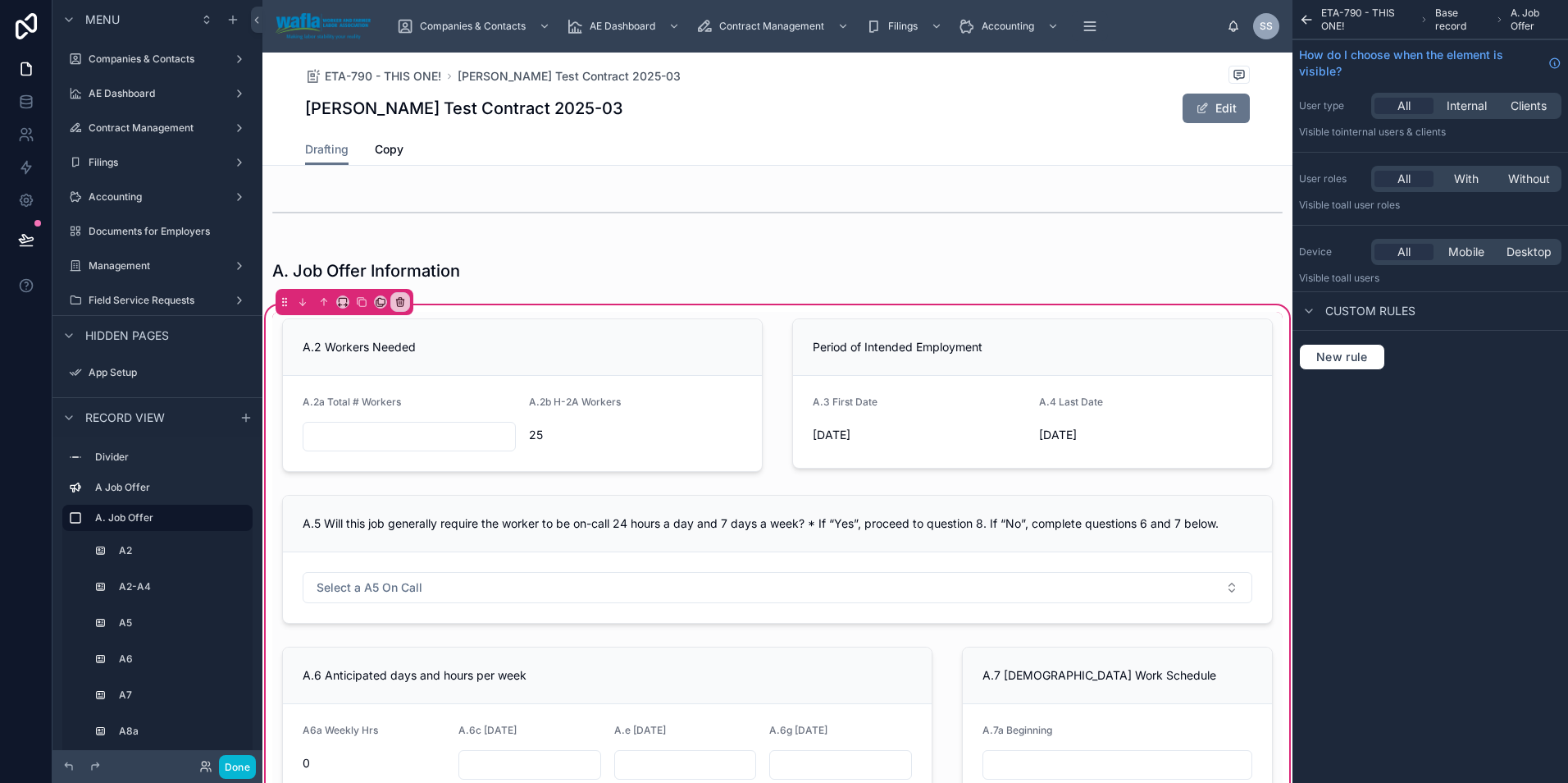
scroll to position [985, 0]
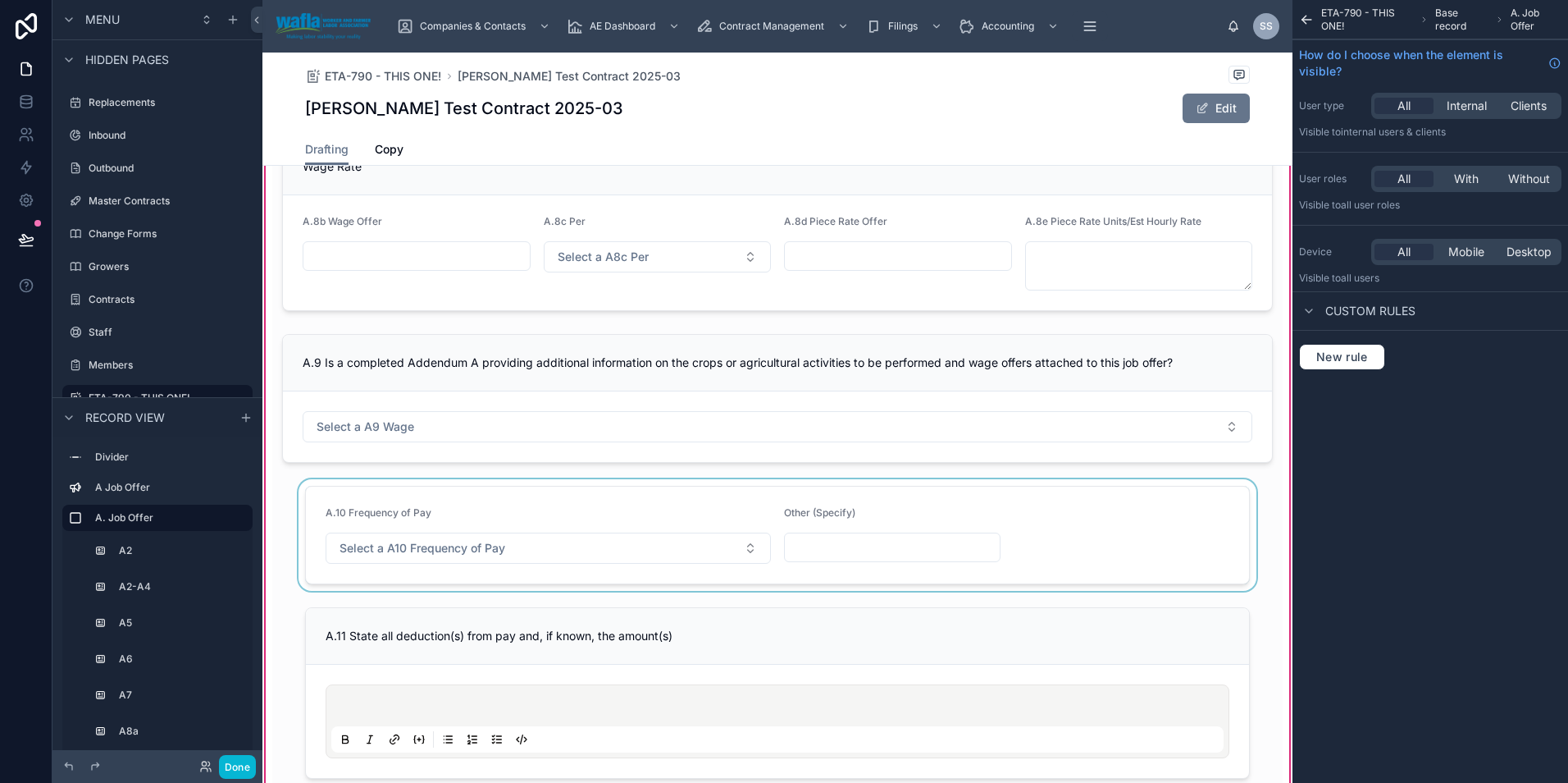
click at [389, 498] on div at bounding box center [777, 535] width 1010 height 112
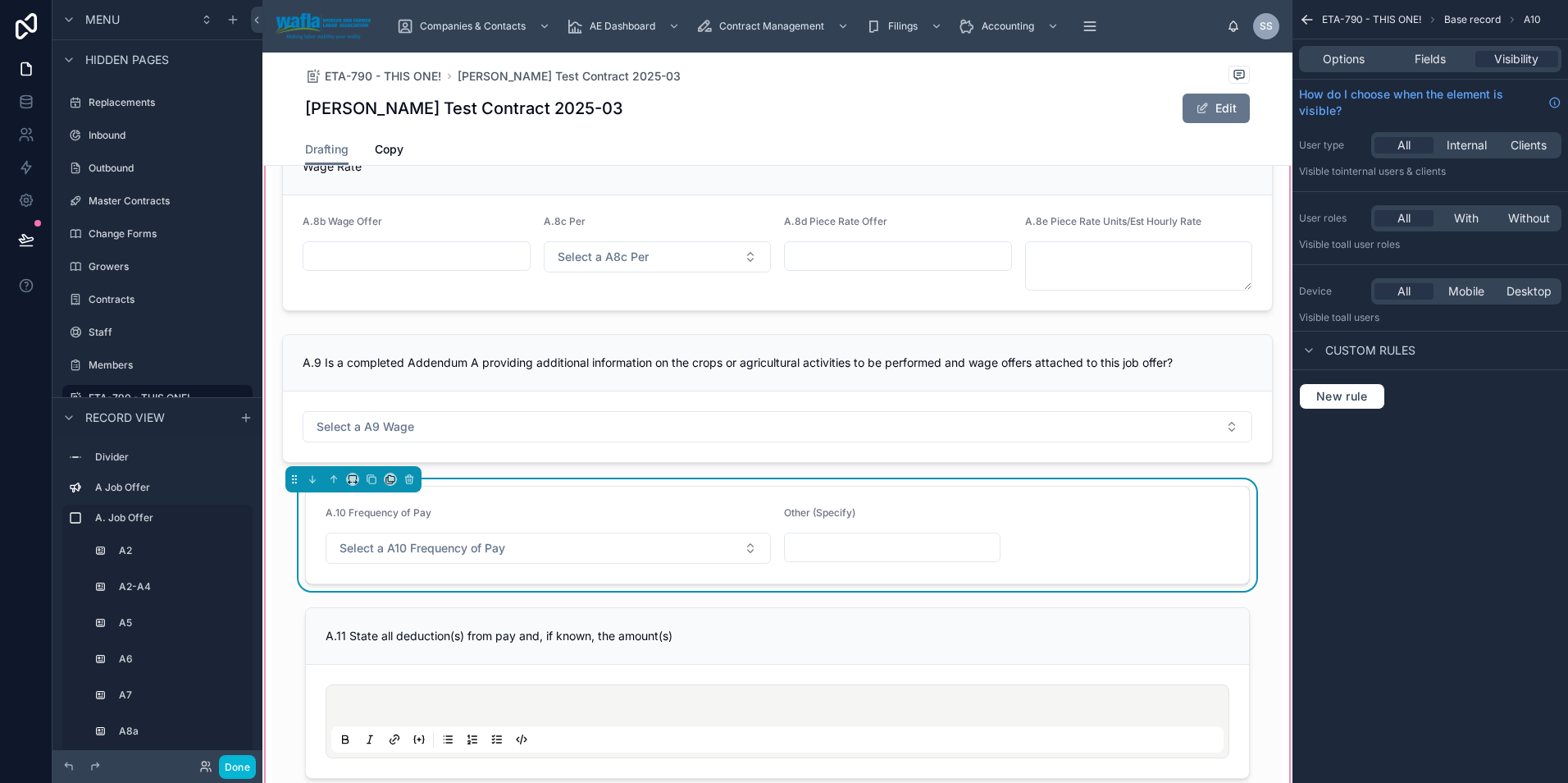
click at [345, 470] on div at bounding box center [353, 479] width 136 height 26
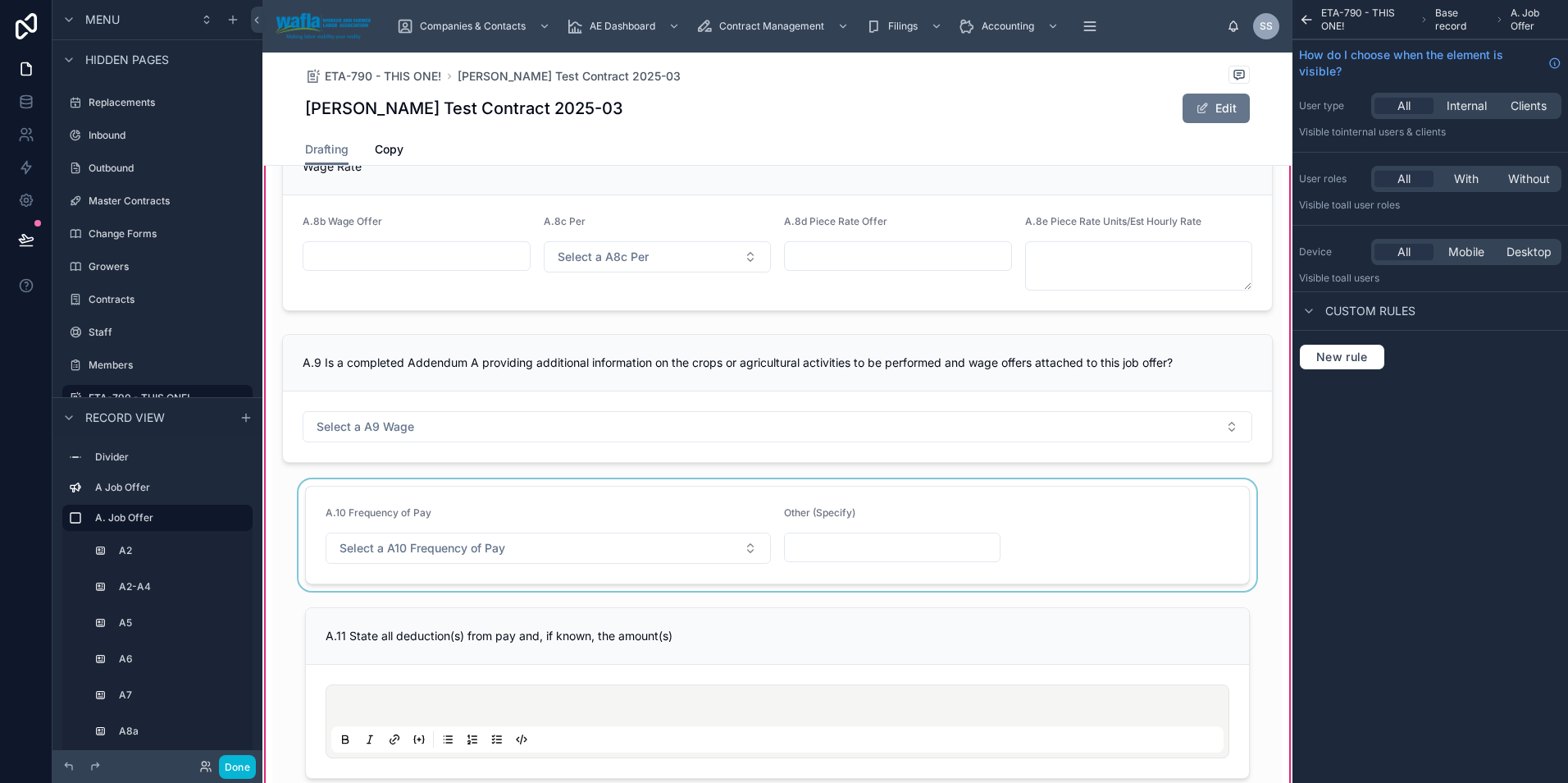
click at [352, 496] on div at bounding box center [777, 535] width 1010 height 112
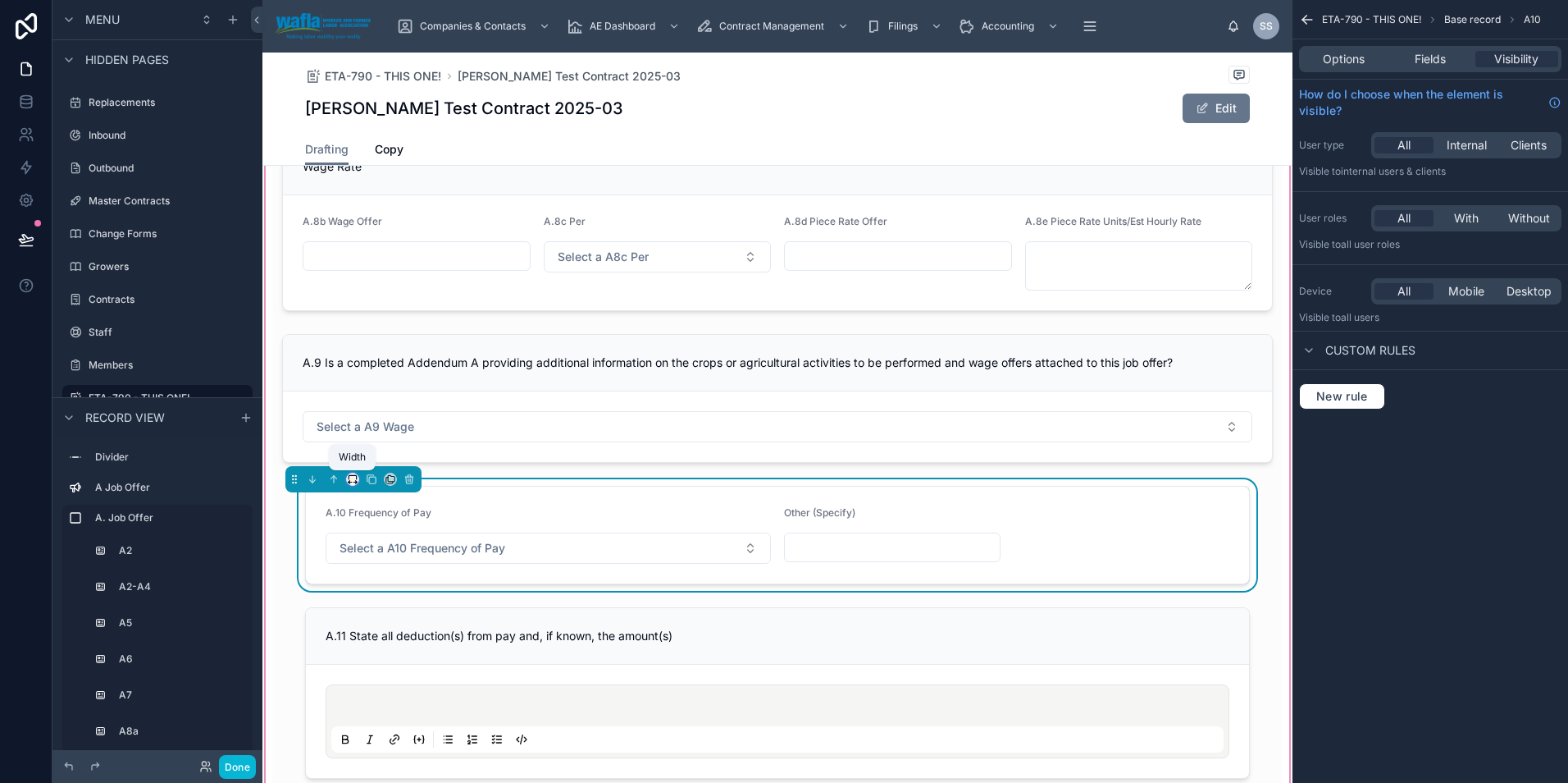
click at [349, 484] on icon at bounding box center [349, 482] width 2 height 3
click at [371, 691] on span "Full width" at bounding box center [385, 697] width 51 height 20
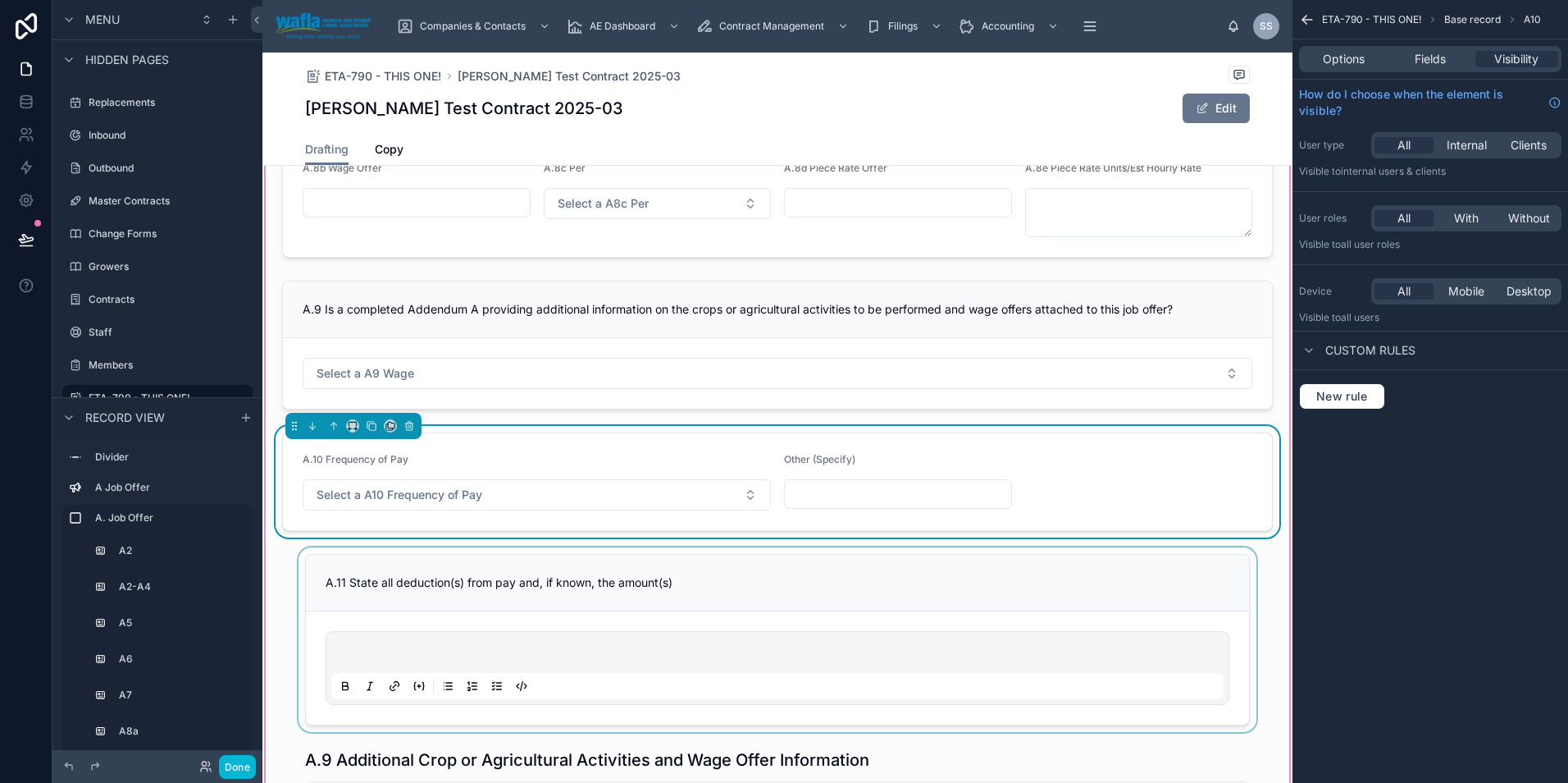
scroll to position [1067, 0]
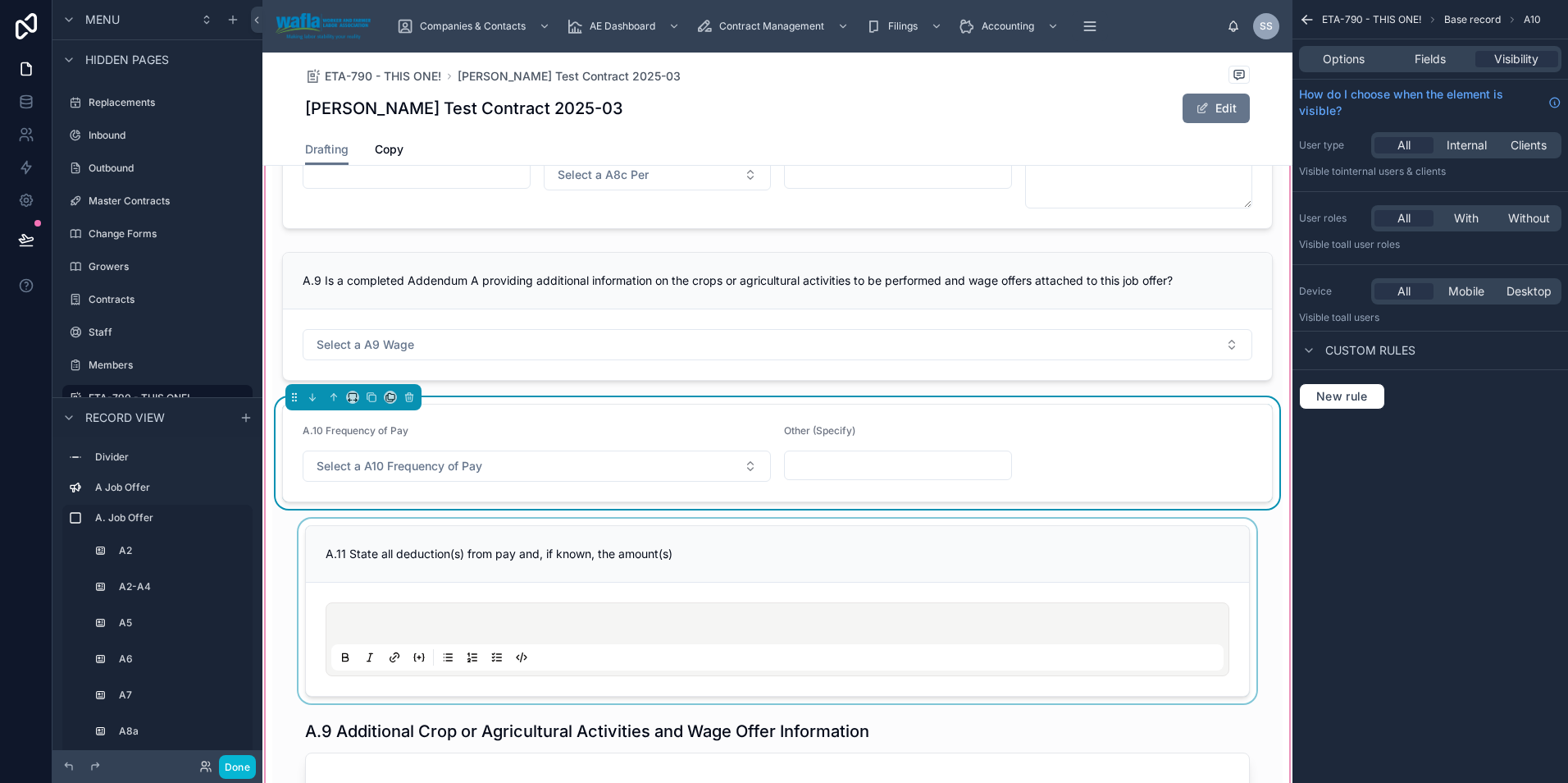
click at [459, 561] on div at bounding box center [777, 611] width 1010 height 185
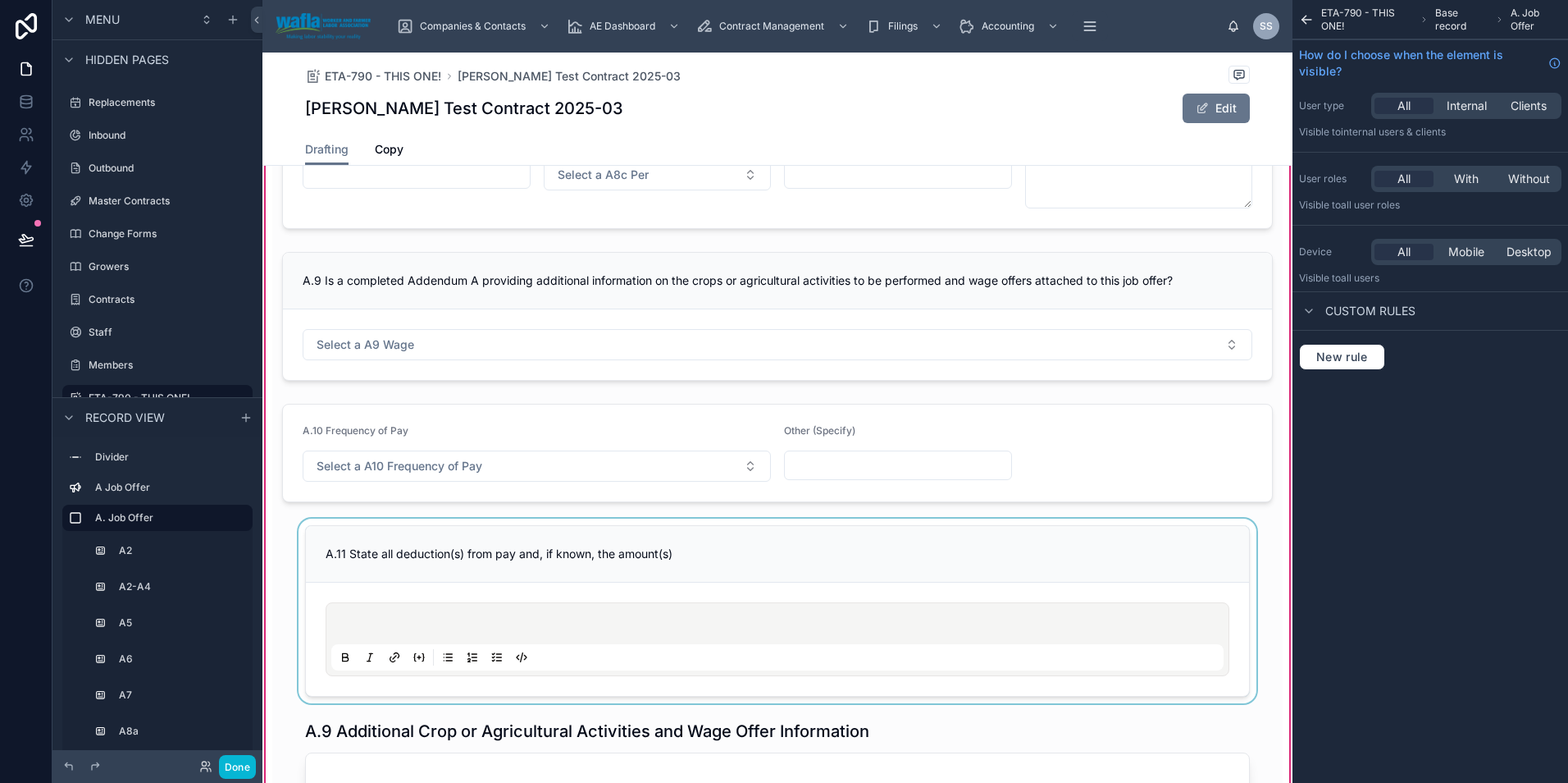
click at [454, 561] on div at bounding box center [777, 611] width 1010 height 185
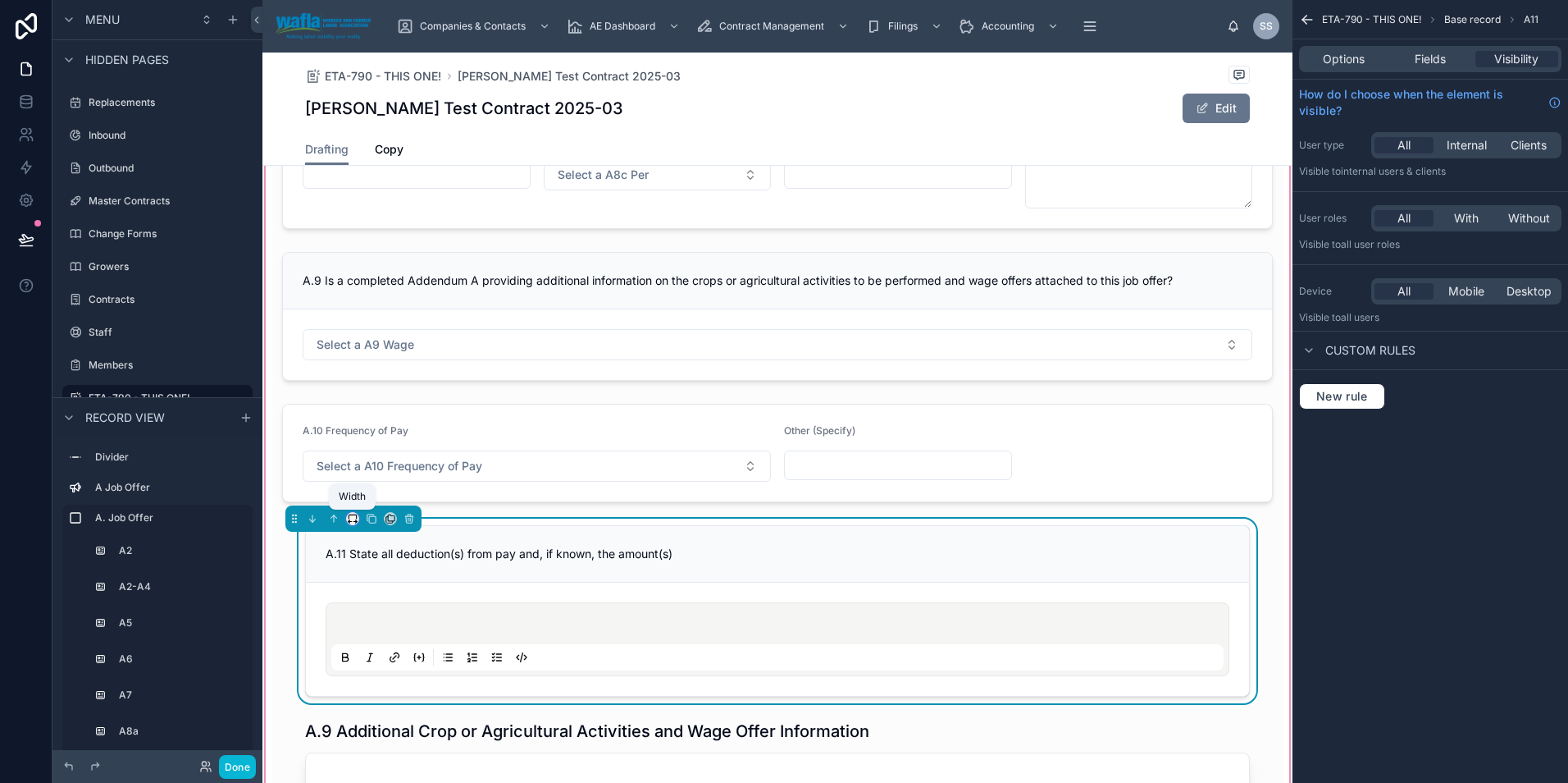
click at [353, 515] on icon at bounding box center [352, 517] width 8 height 4
click at [362, 721] on div "Full width" at bounding box center [385, 736] width 70 height 29
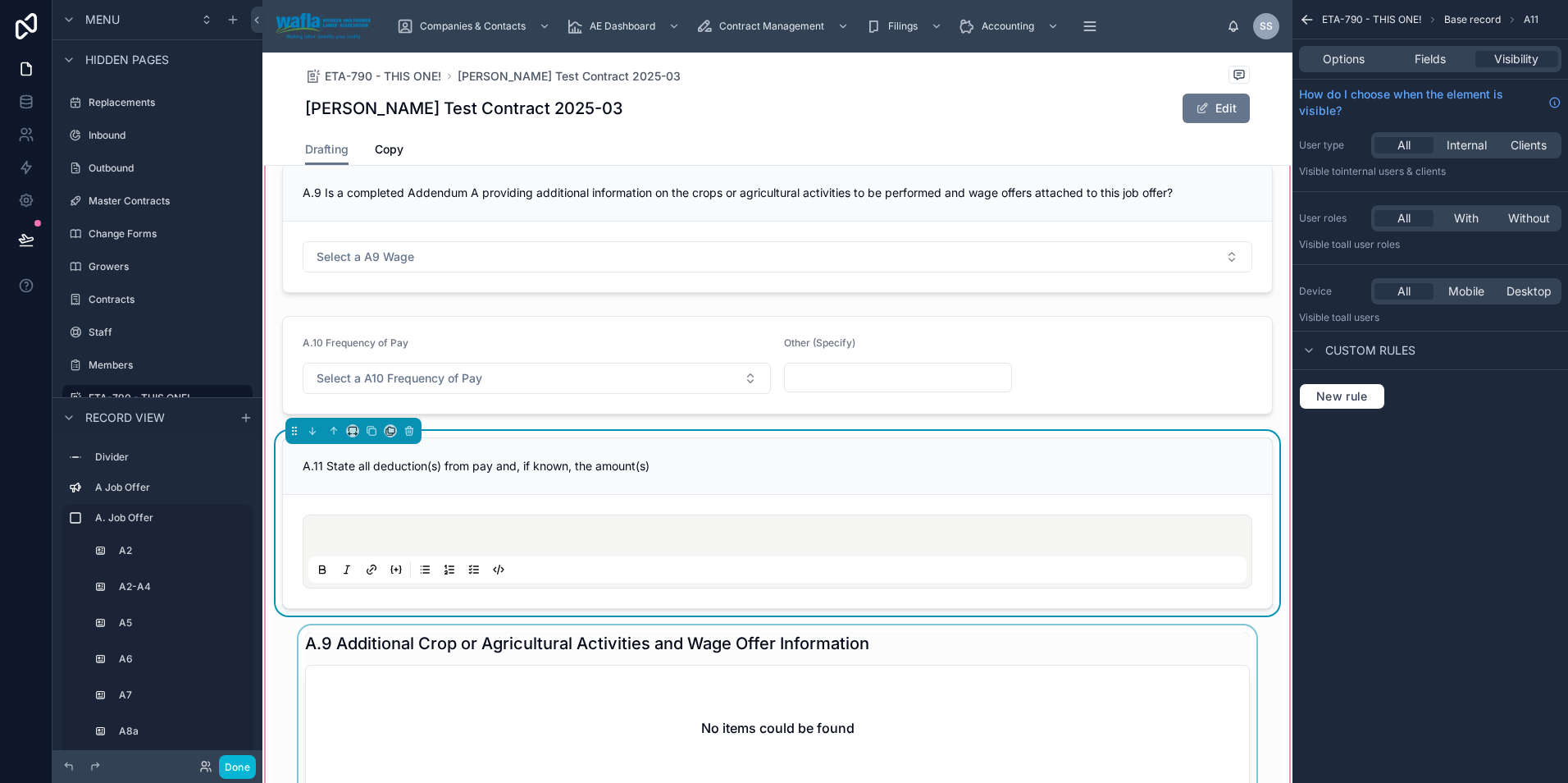
scroll to position [1175, 0]
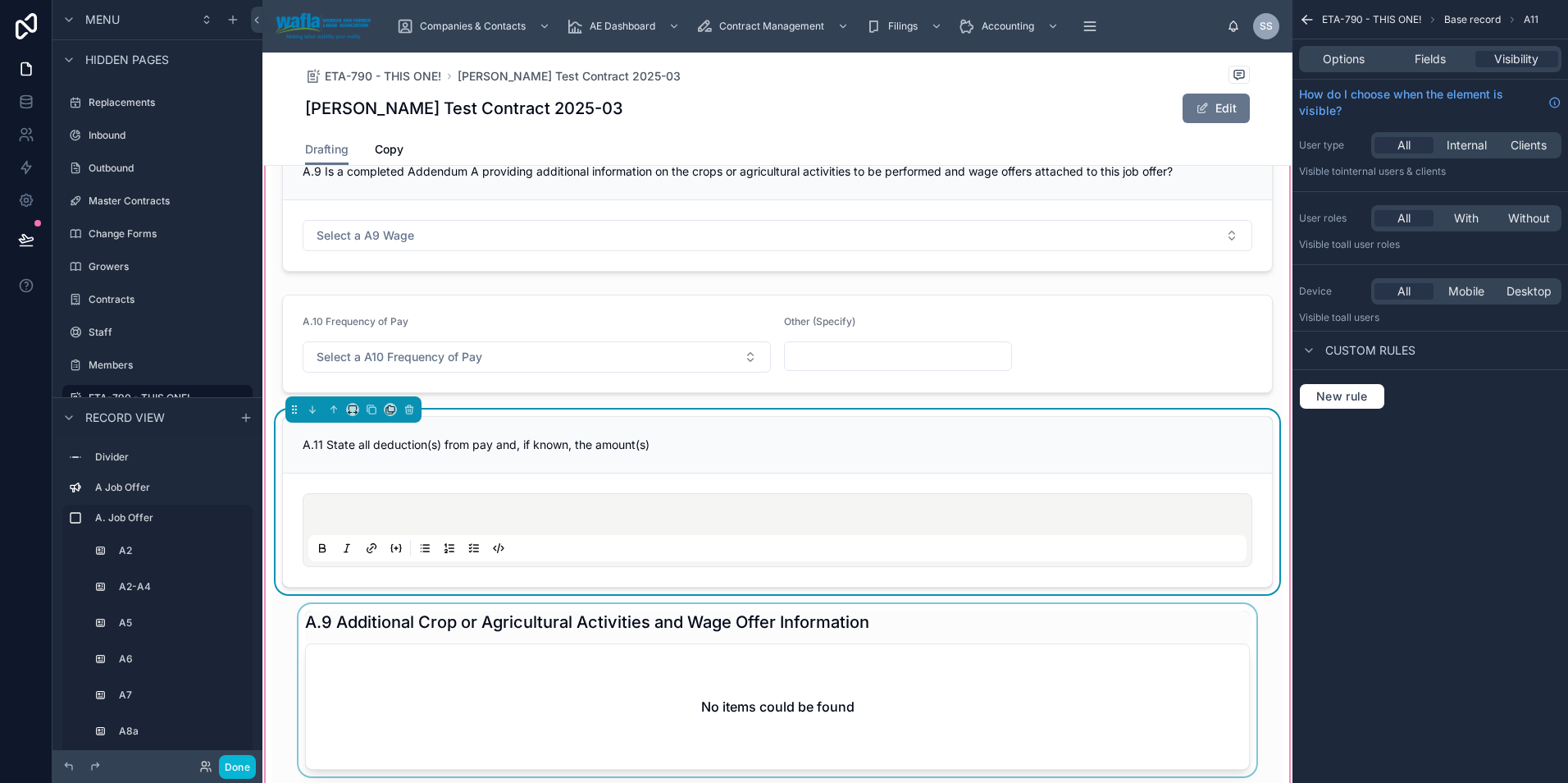
click at [403, 635] on div at bounding box center [777, 690] width 1010 height 172
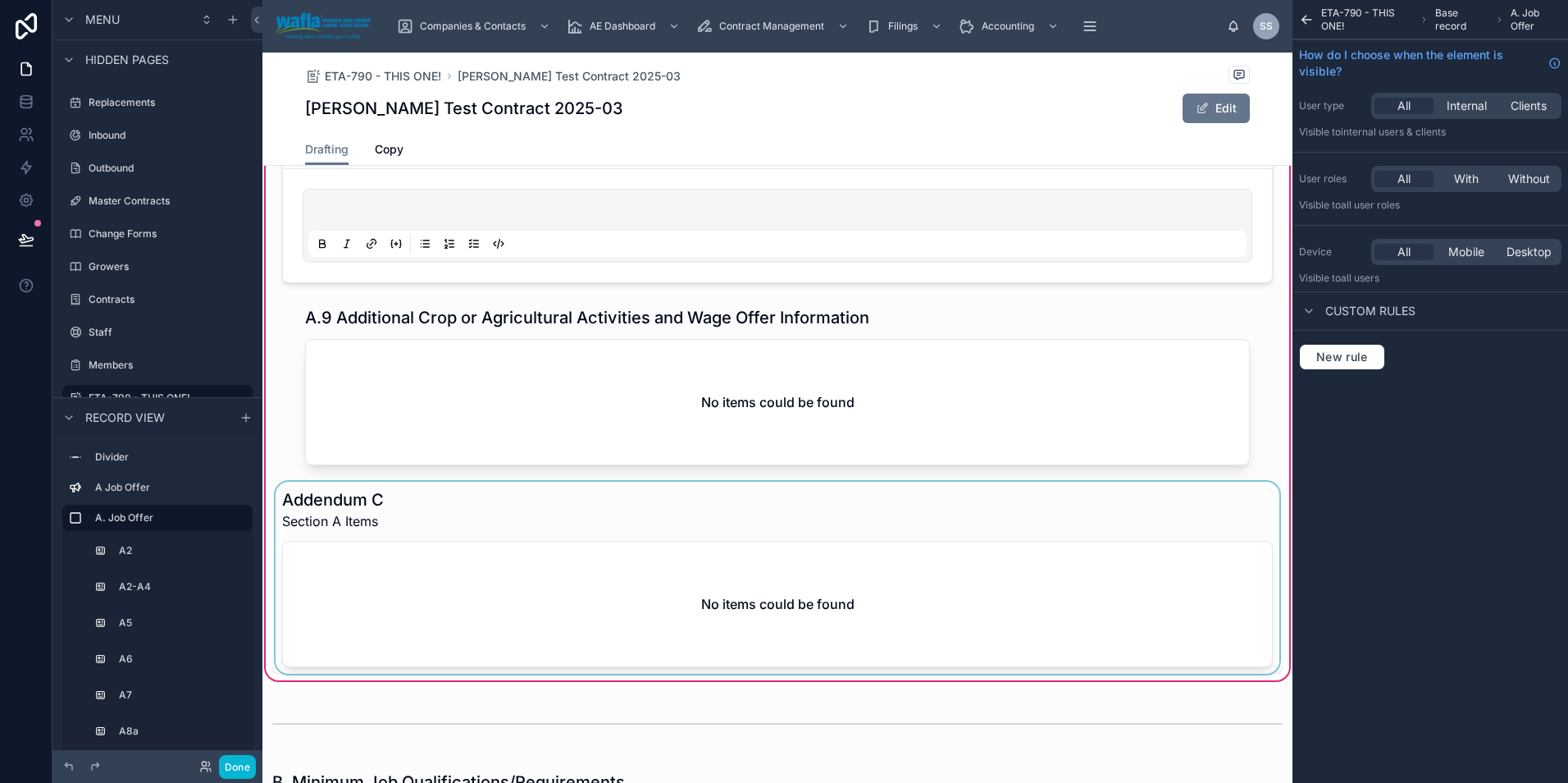
scroll to position [1482, 0]
click at [420, 521] on div at bounding box center [777, 576] width 1010 height 192
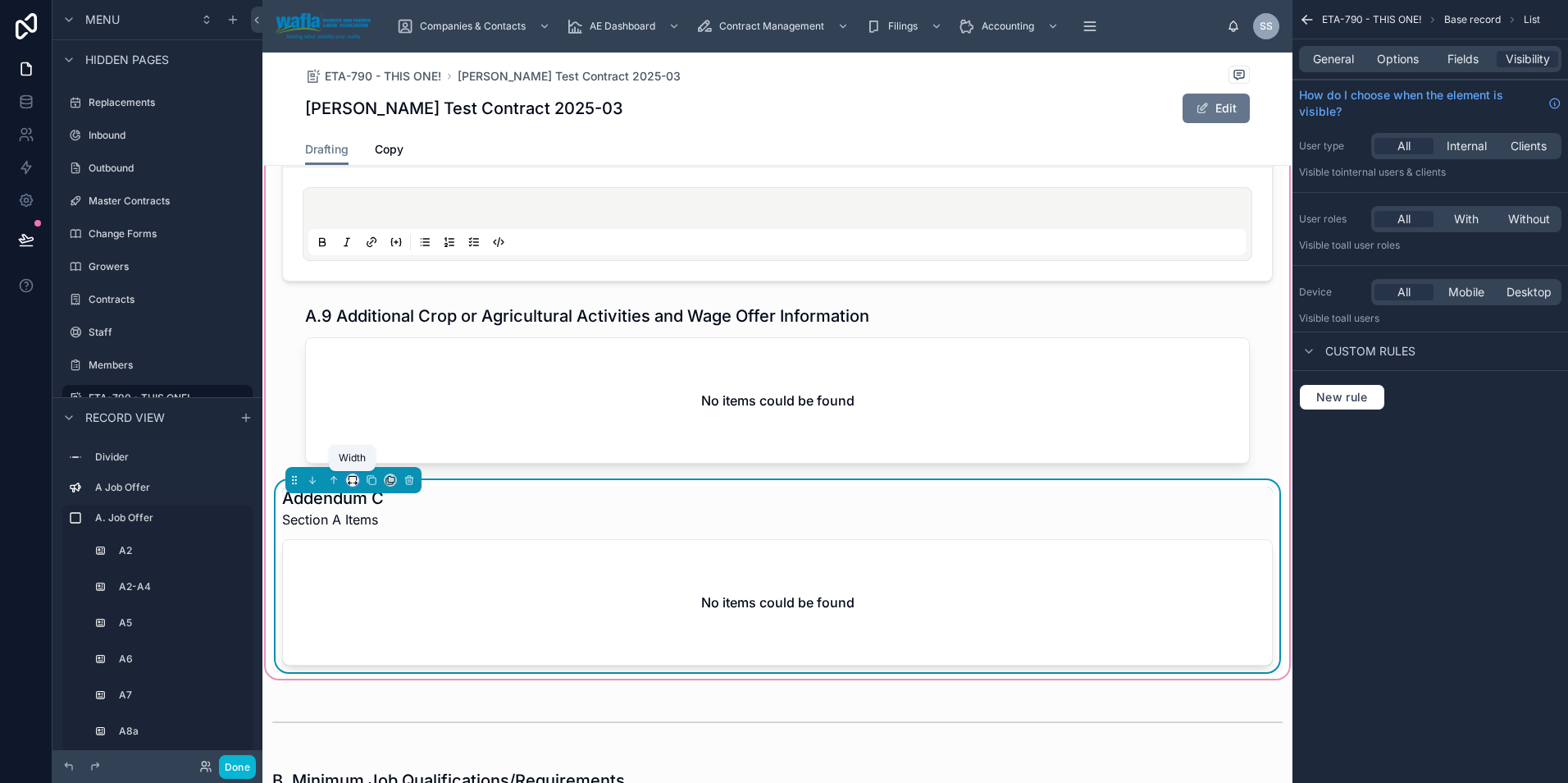
click at [357, 481] on icon at bounding box center [353, 480] width 12 height 12
click at [373, 688] on span "Full width" at bounding box center [387, 697] width 56 height 20
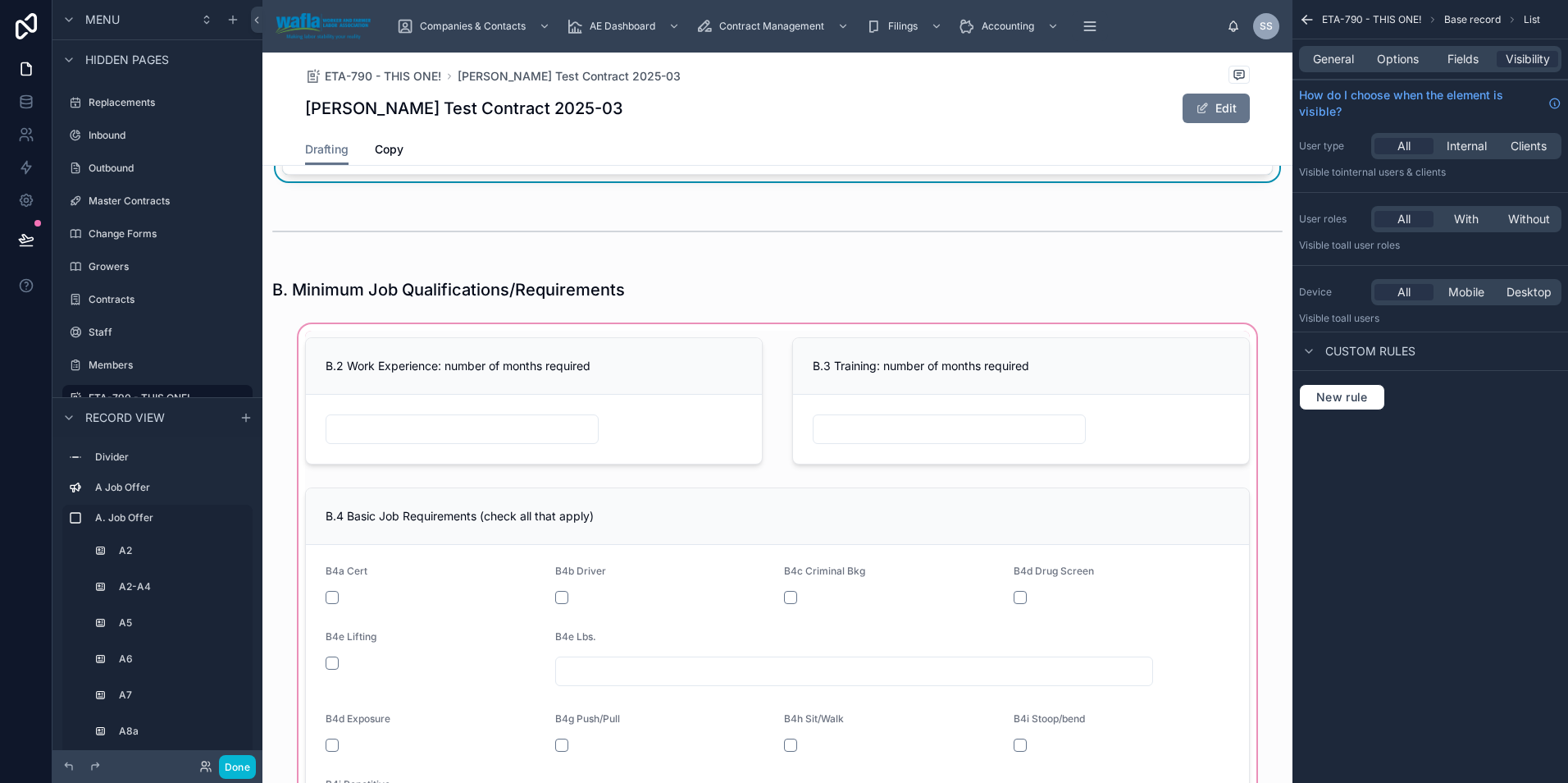
scroll to position [2079, 0]
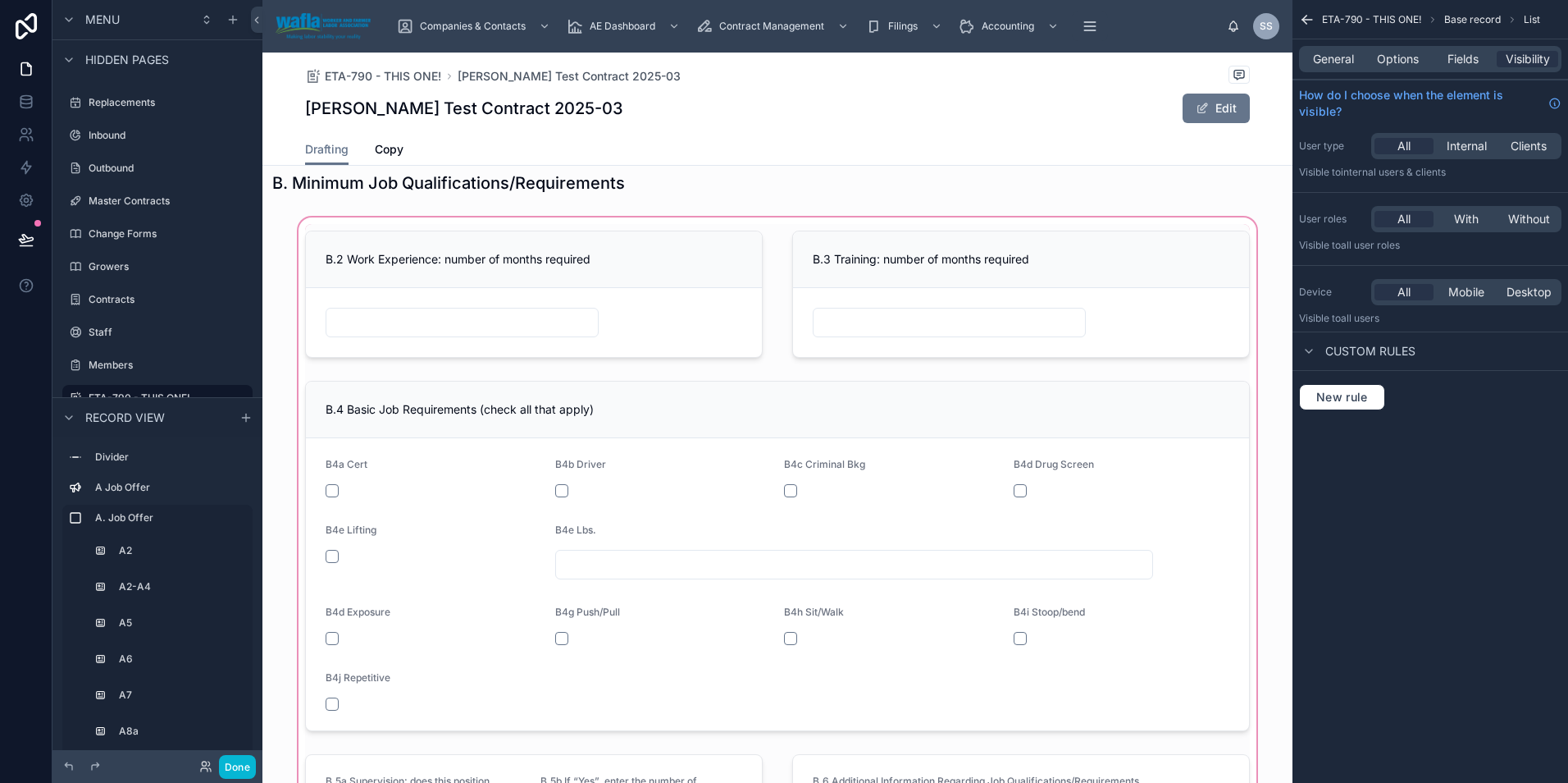
click at [475, 304] on div at bounding box center [777, 652] width 1030 height 875
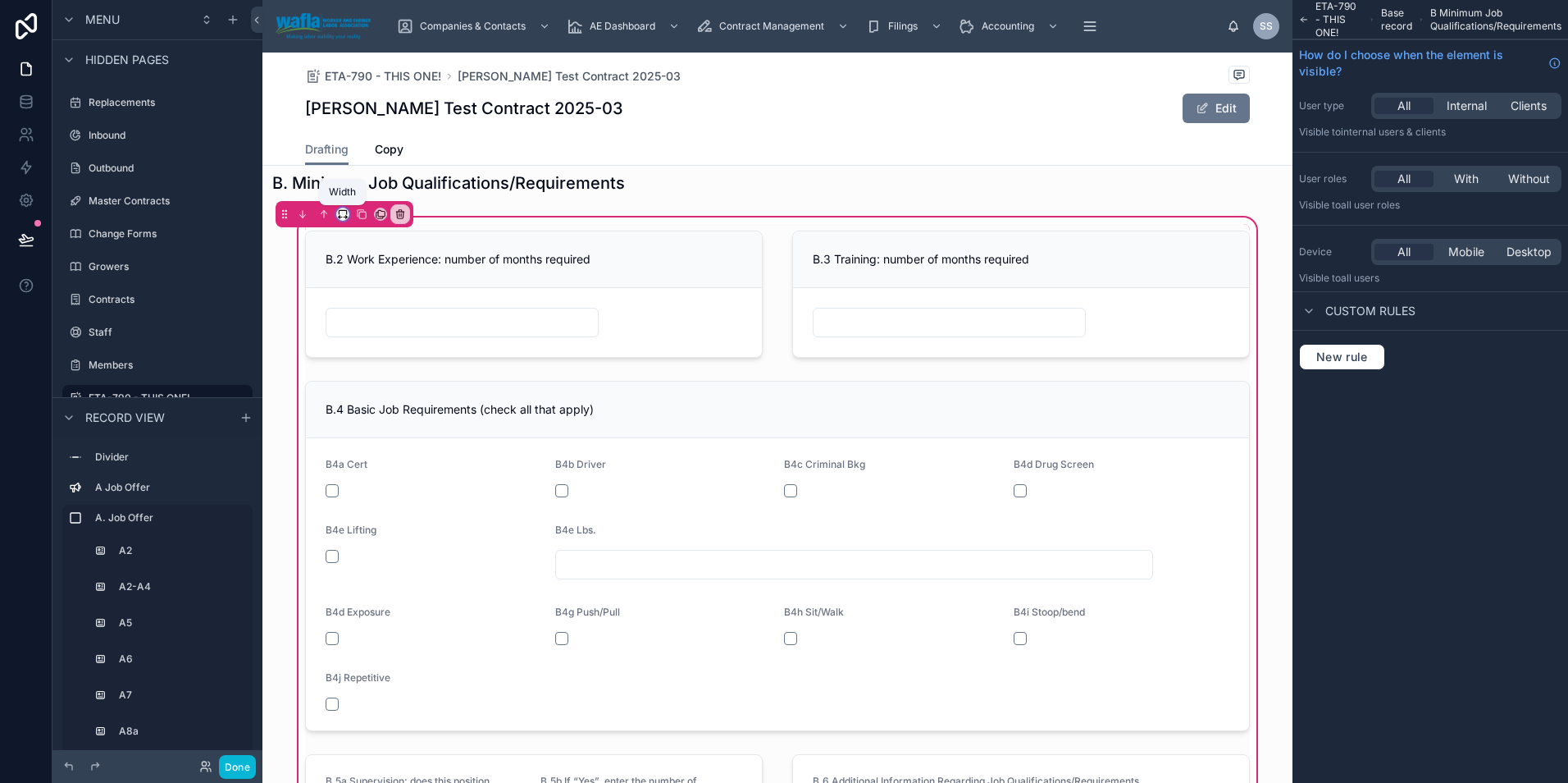
click at [337, 215] on icon at bounding box center [343, 214] width 12 height 12
click at [342, 428] on div "Full width" at bounding box center [376, 432] width 70 height 29
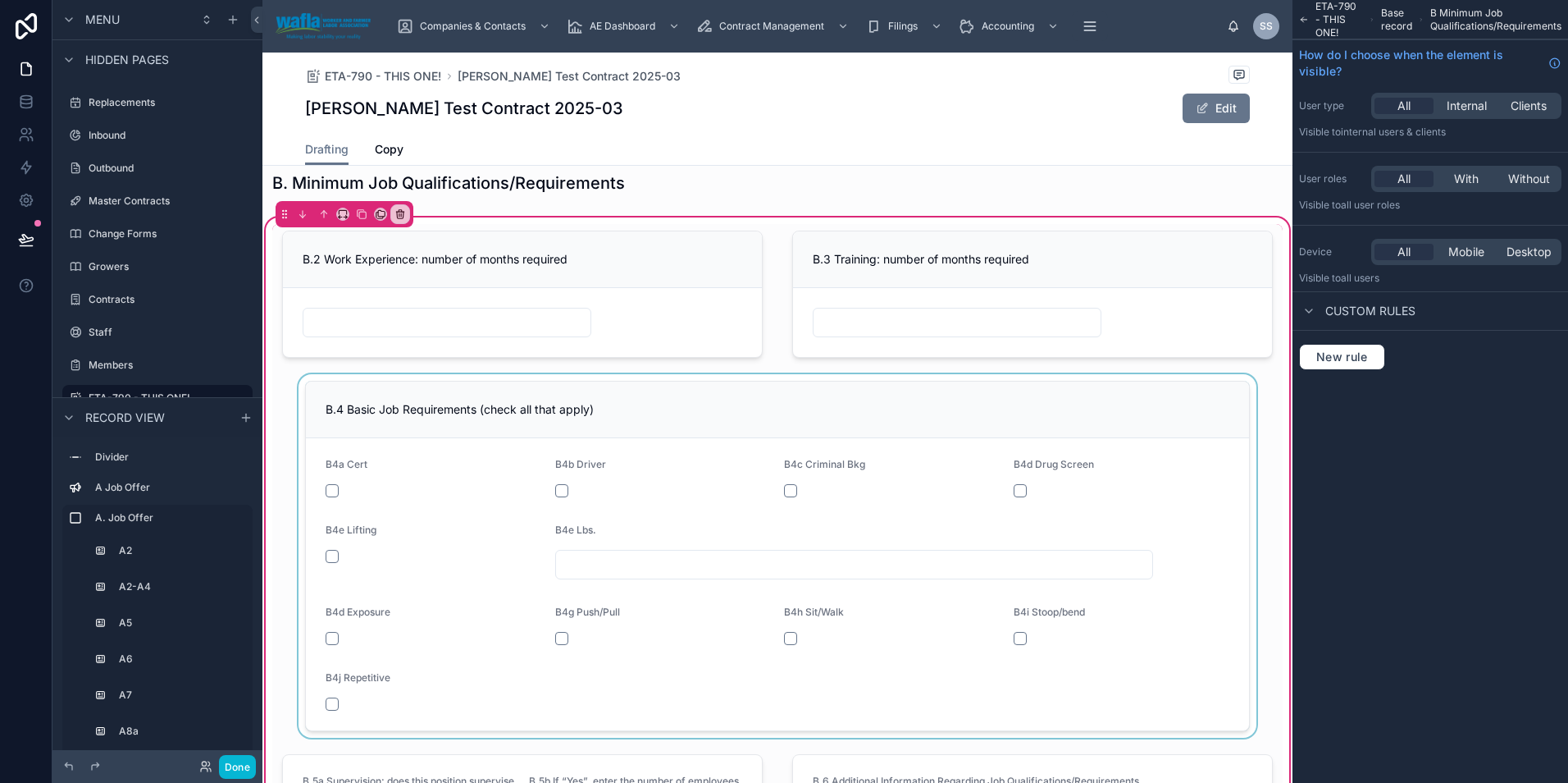
click at [398, 409] on div at bounding box center [777, 555] width 1010 height 363
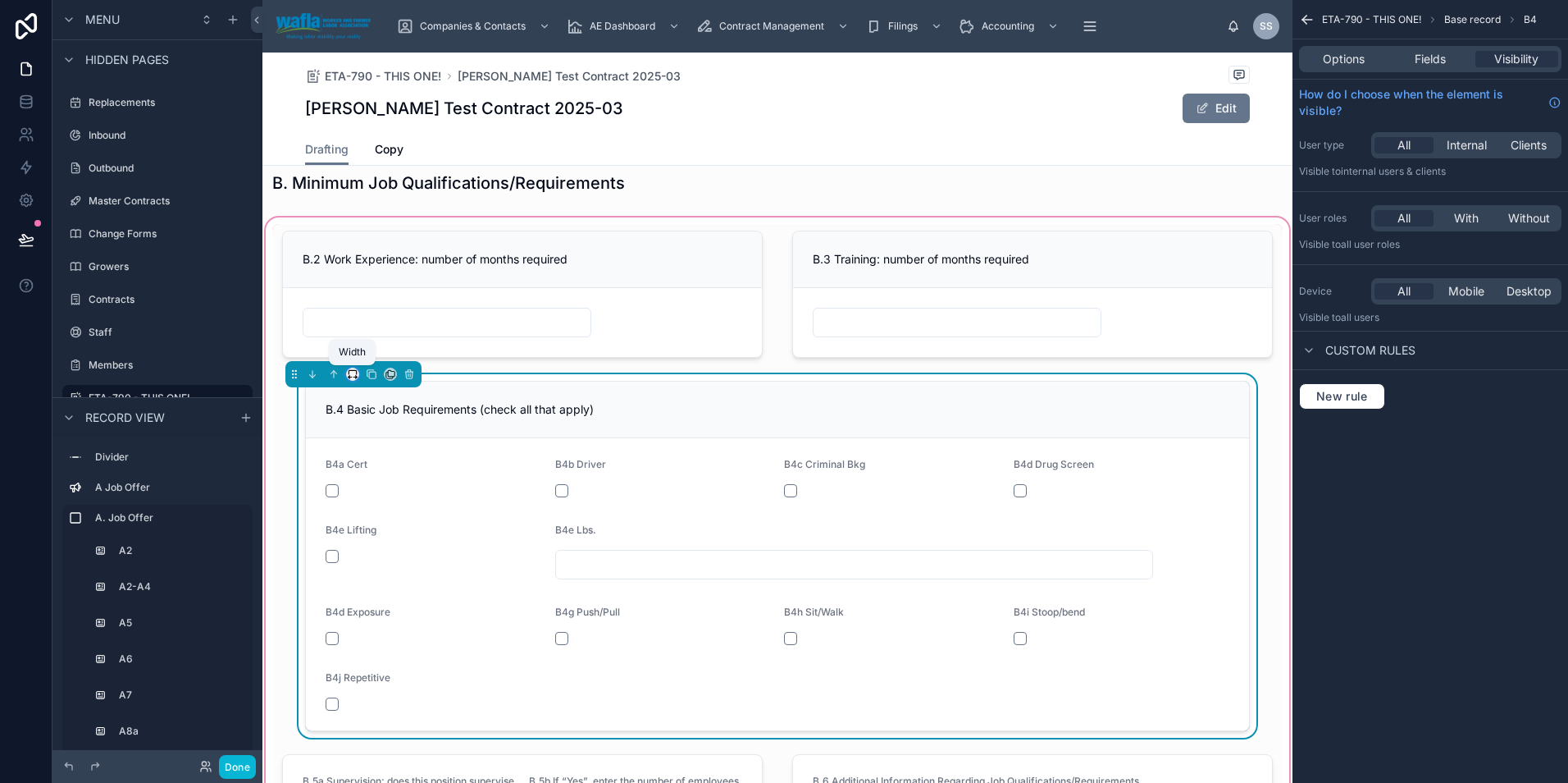
click at [354, 374] on icon at bounding box center [353, 374] width 12 height 12
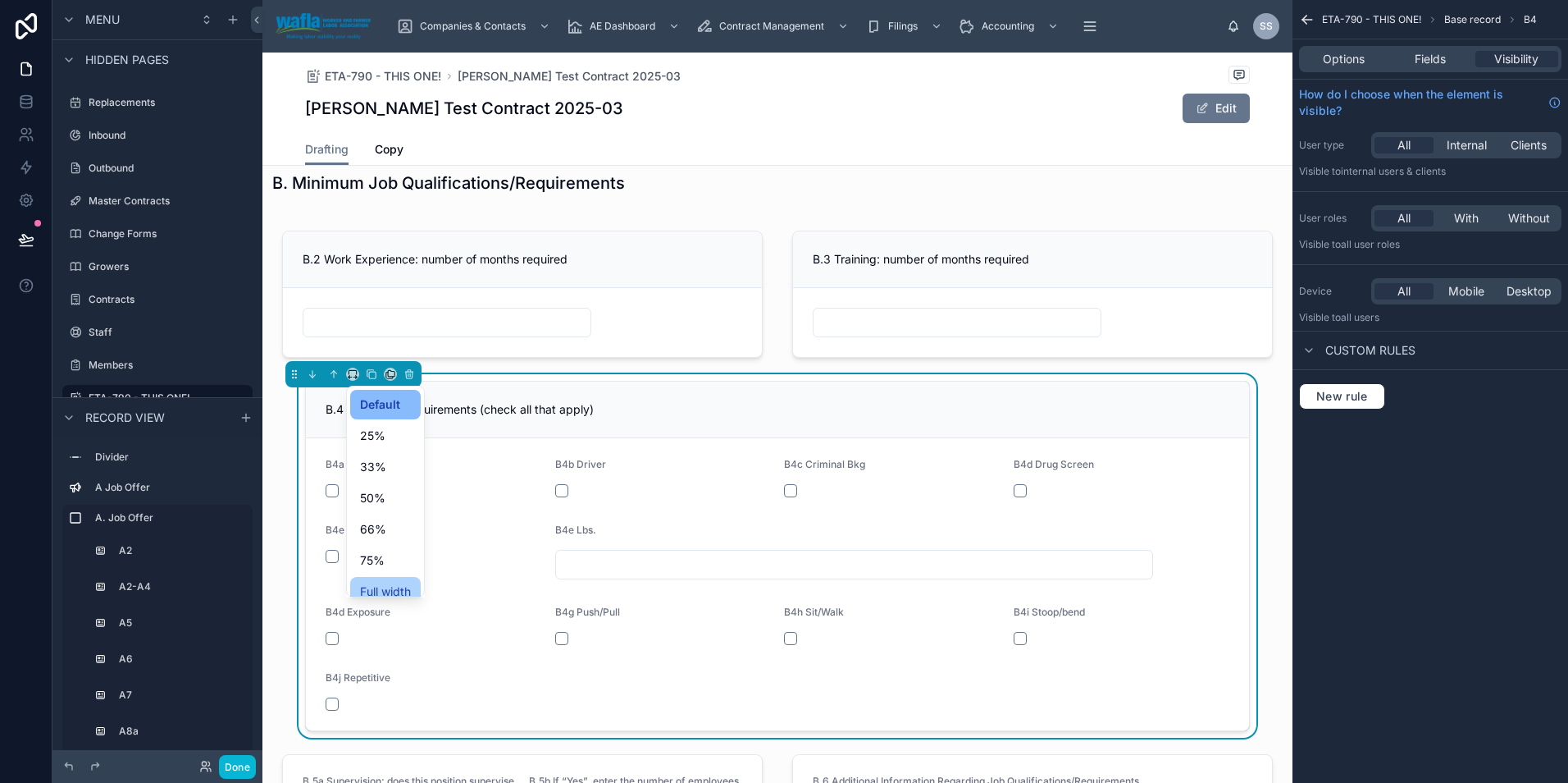
click at [387, 592] on span "Full width" at bounding box center [385, 591] width 51 height 20
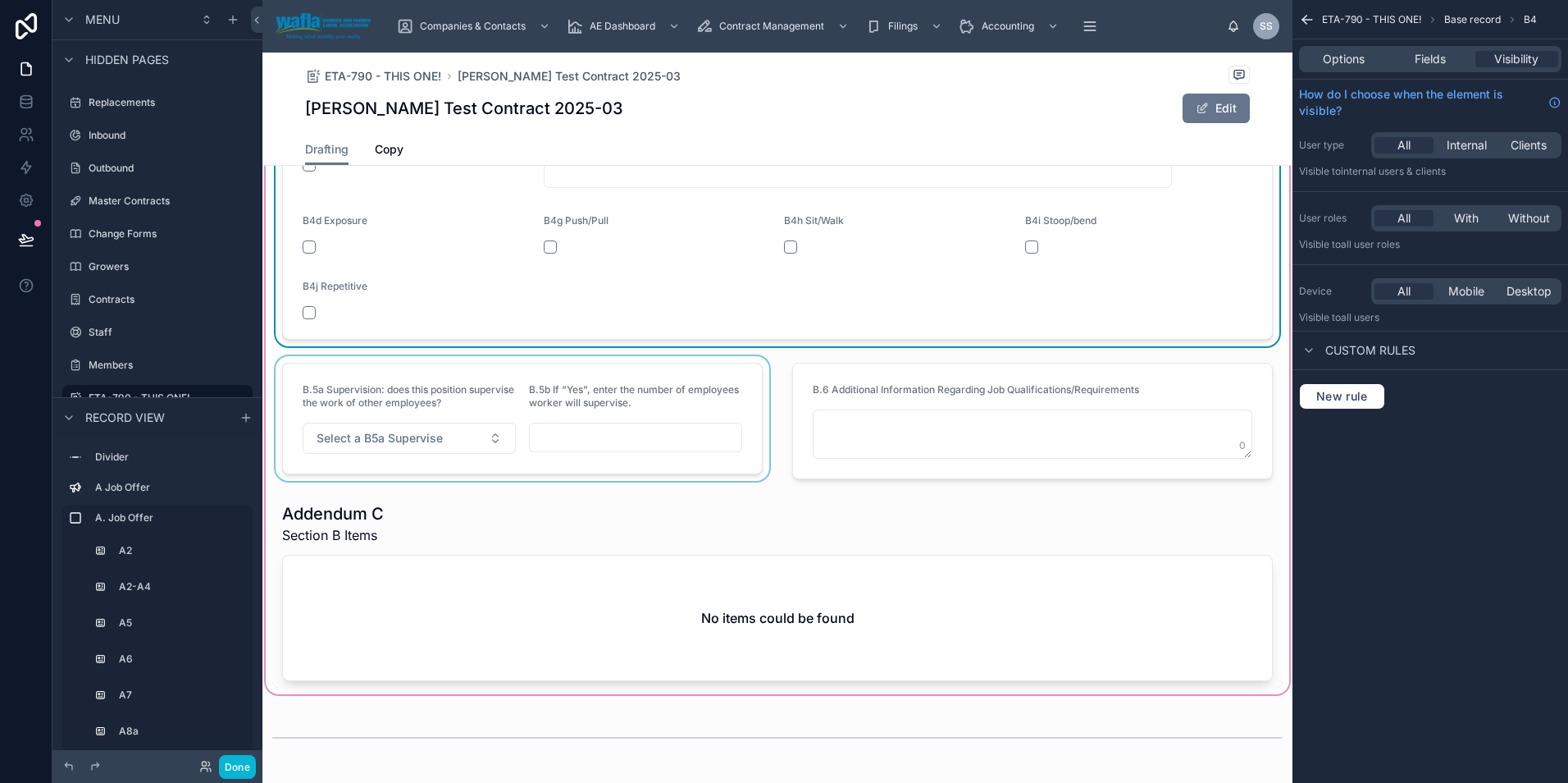
scroll to position [2474, 0]
click at [422, 371] on div at bounding box center [521, 417] width 500 height 129
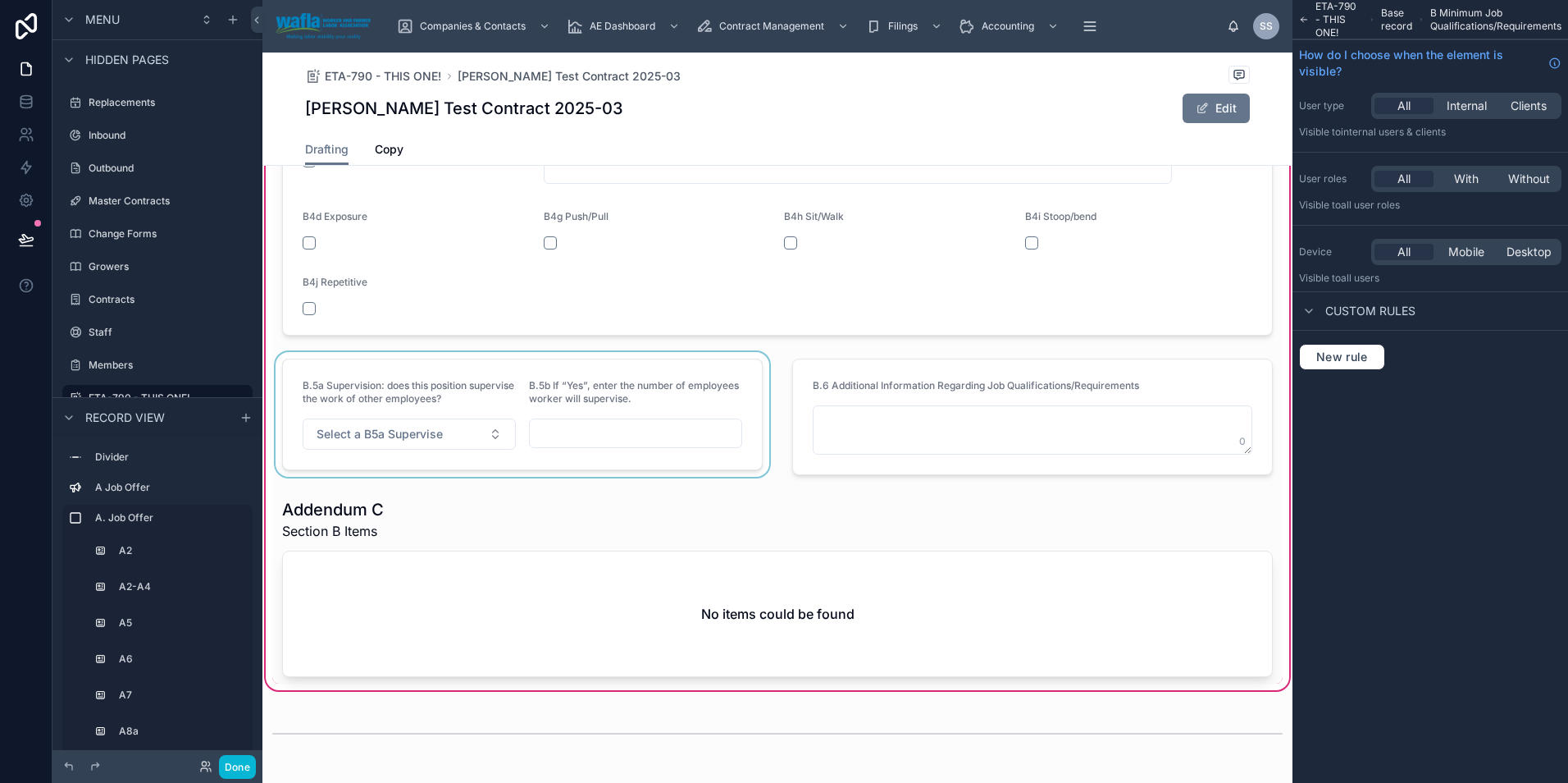
click at [432, 387] on div at bounding box center [521, 417] width 500 height 129
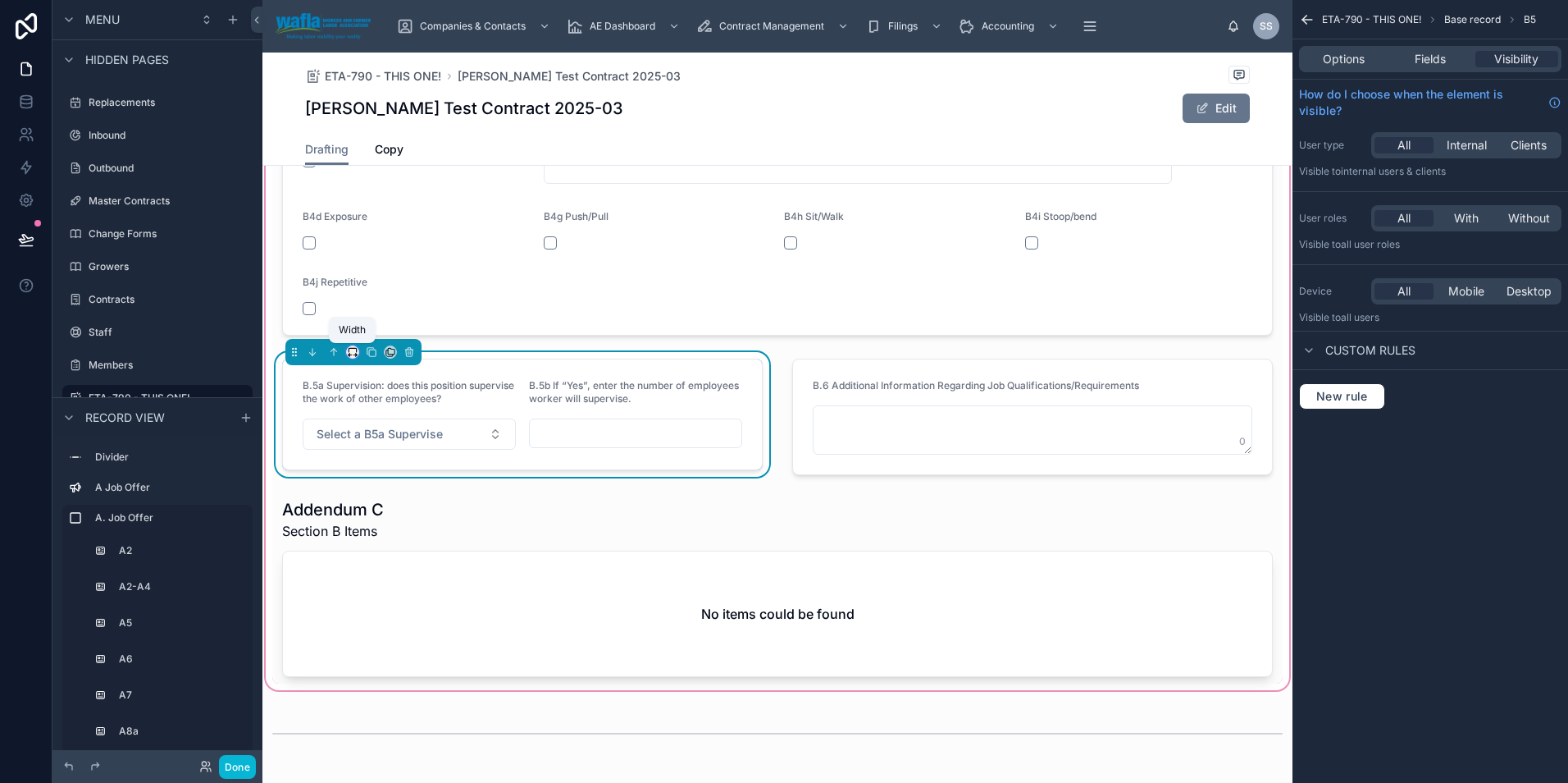
click at [351, 347] on icon at bounding box center [352, 349] width 8 height 4
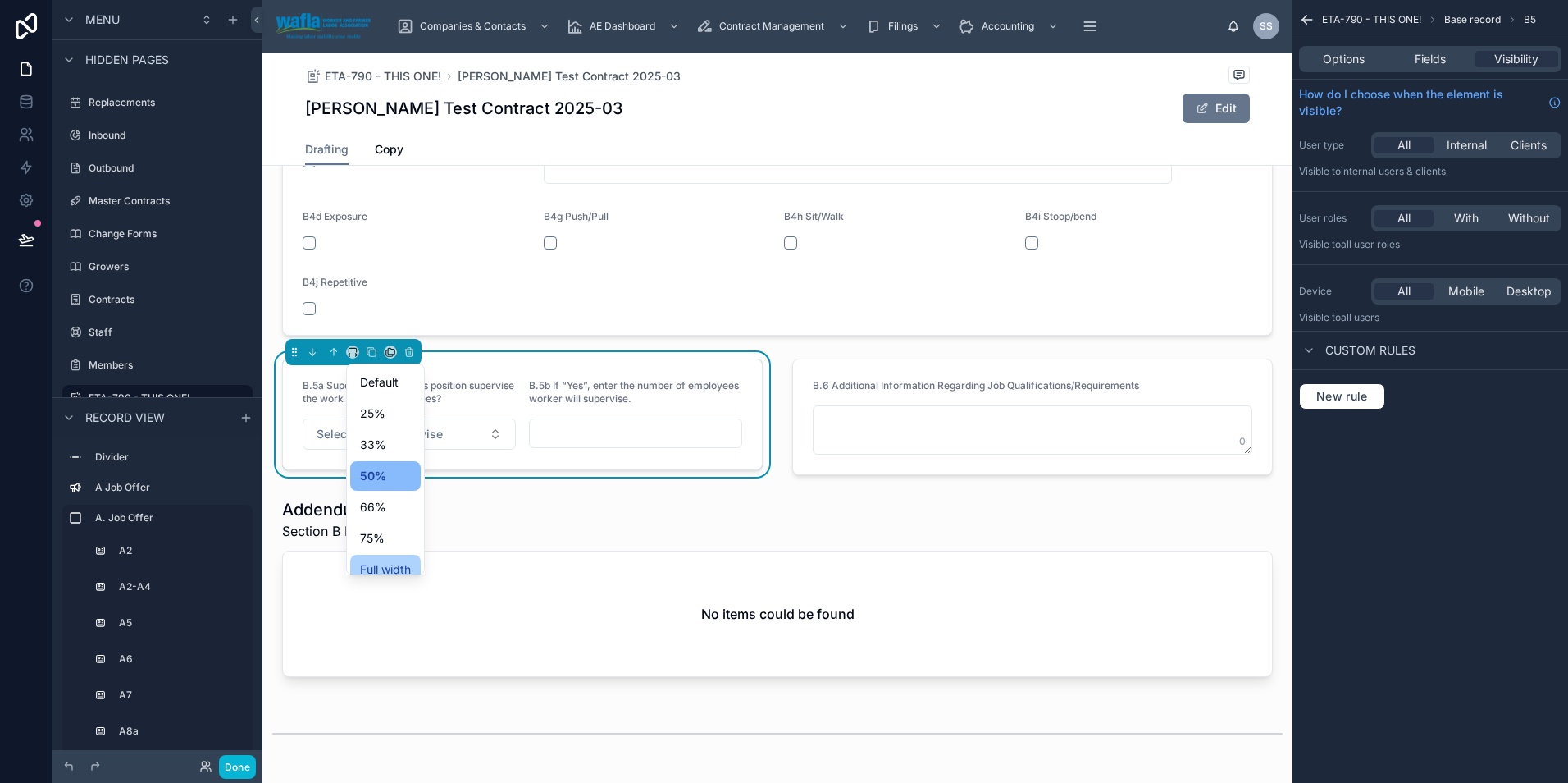
click at [367, 562] on span "Full width" at bounding box center [385, 570] width 51 height 20
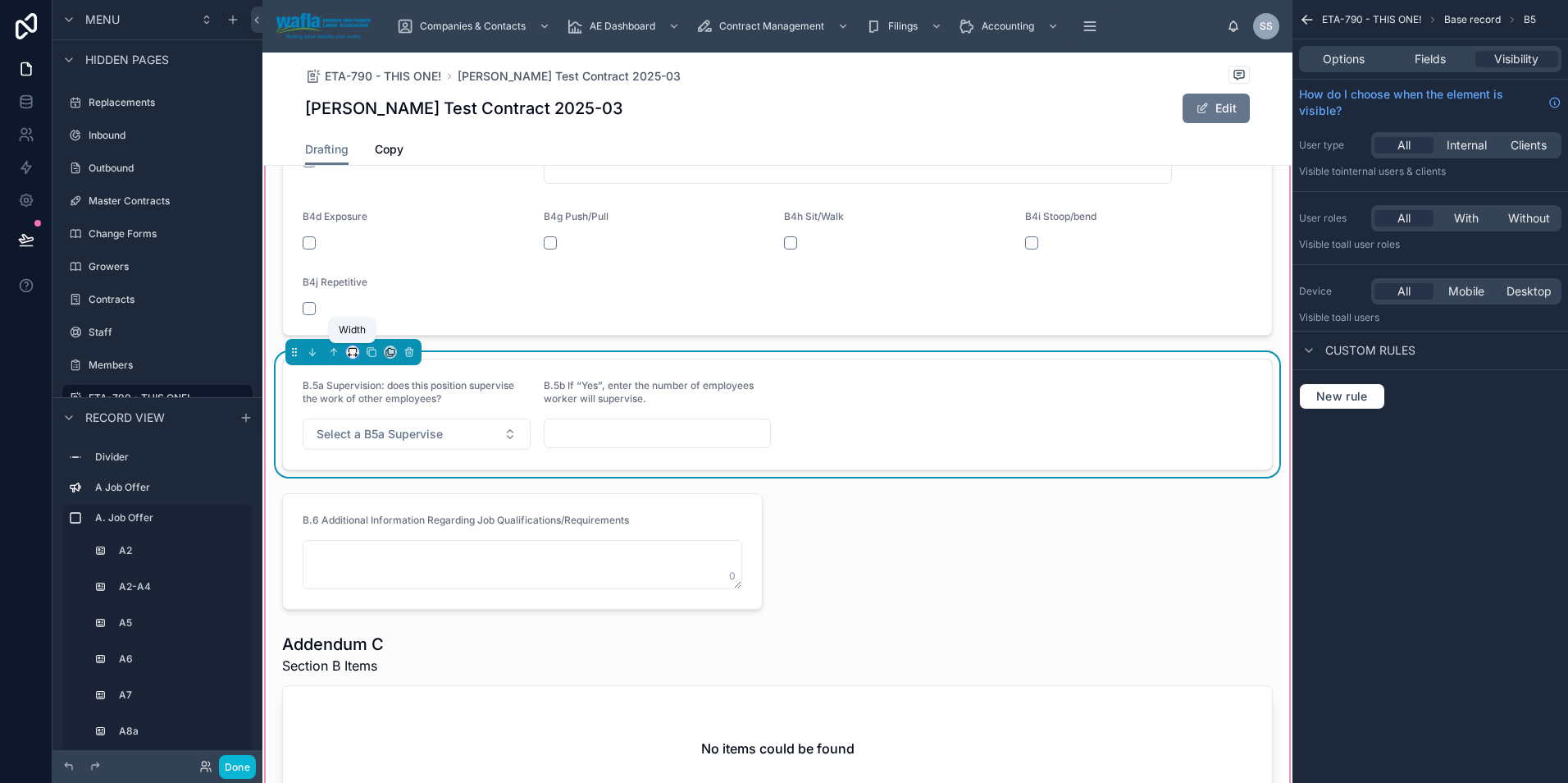
click at [354, 355] on icon at bounding box center [354, 355] width 3 height 0
click at [371, 538] on span "75%" at bounding box center [372, 538] width 24 height 20
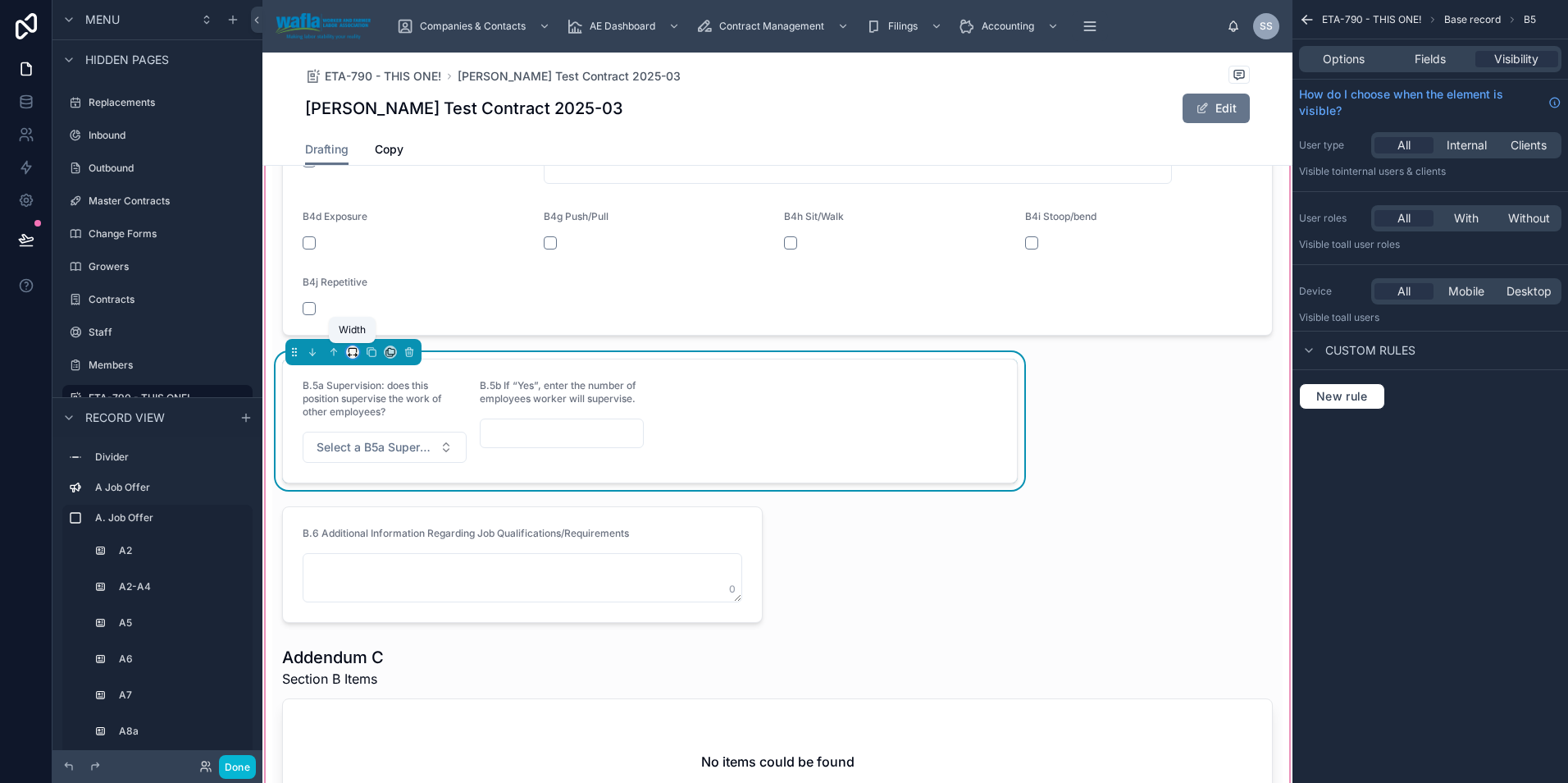
click at [356, 353] on icon at bounding box center [357, 354] width 2 height 3
click at [368, 504] on span "66%" at bounding box center [373, 507] width 26 height 20
click at [354, 342] on div at bounding box center [353, 351] width 136 height 26
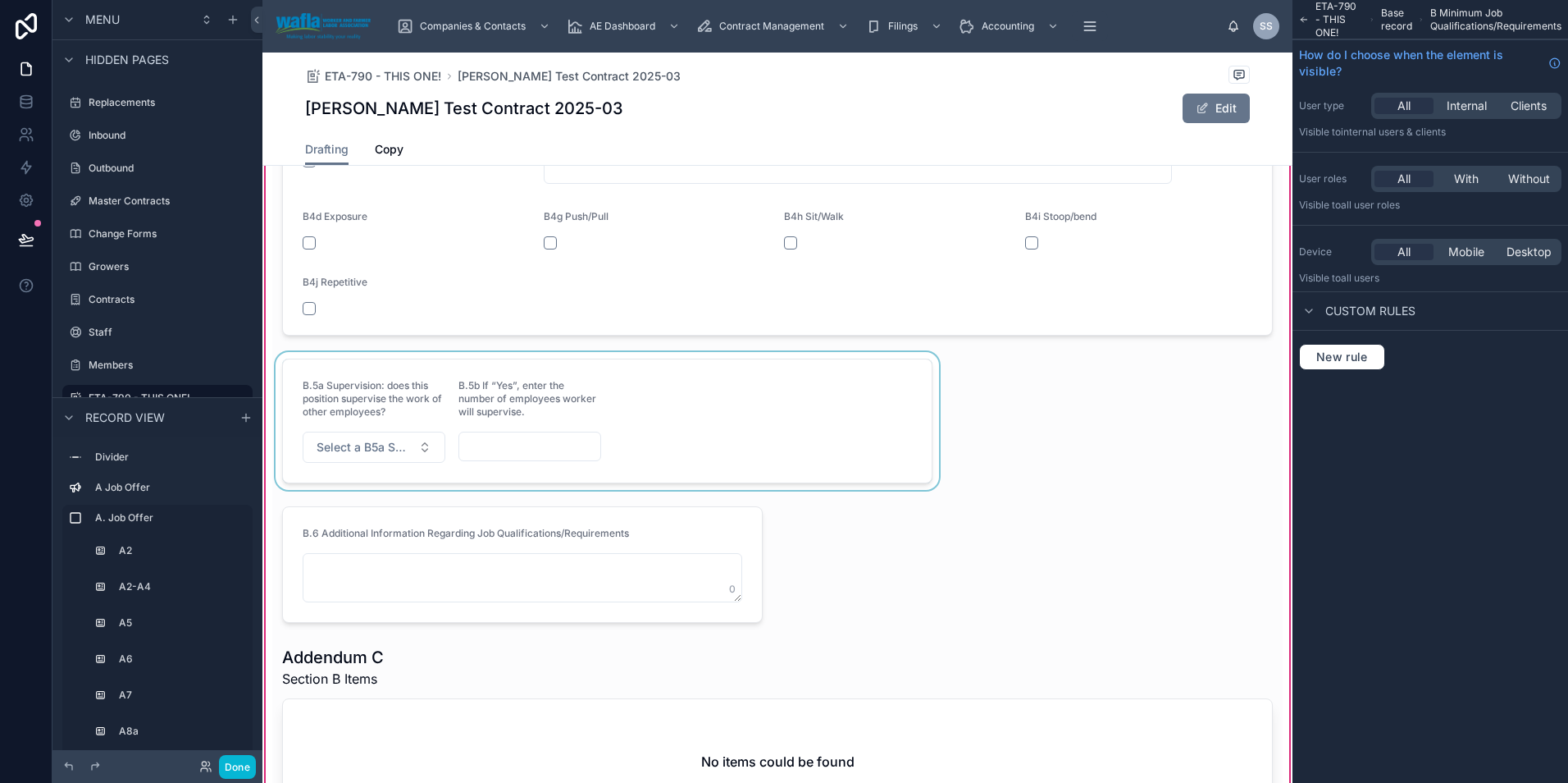
click at [355, 373] on div at bounding box center [606, 421] width 670 height 138
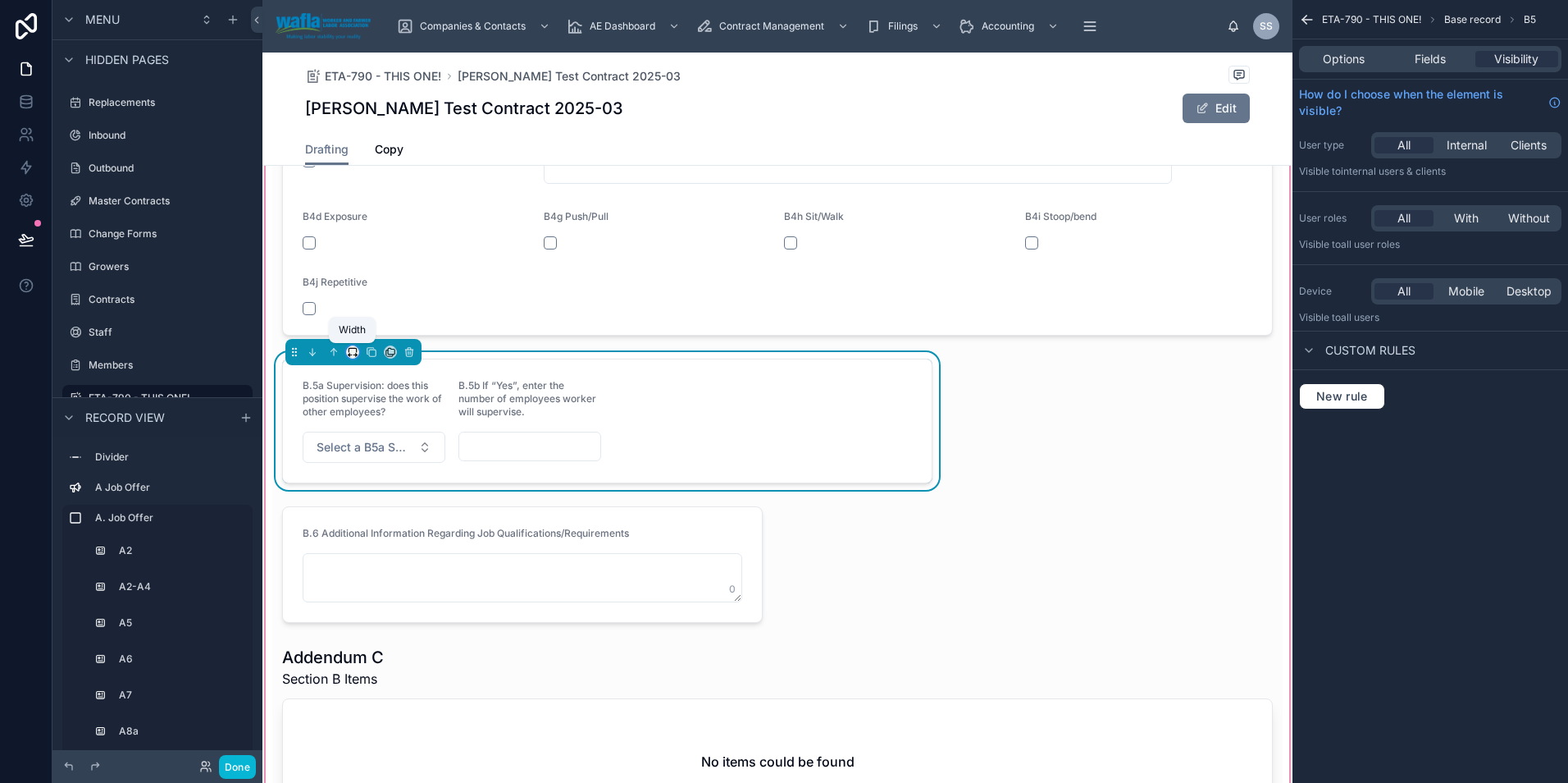
click at [349, 349] on icon at bounding box center [353, 352] width 12 height 12
click at [365, 477] on span "50%" at bounding box center [373, 476] width 25 height 20
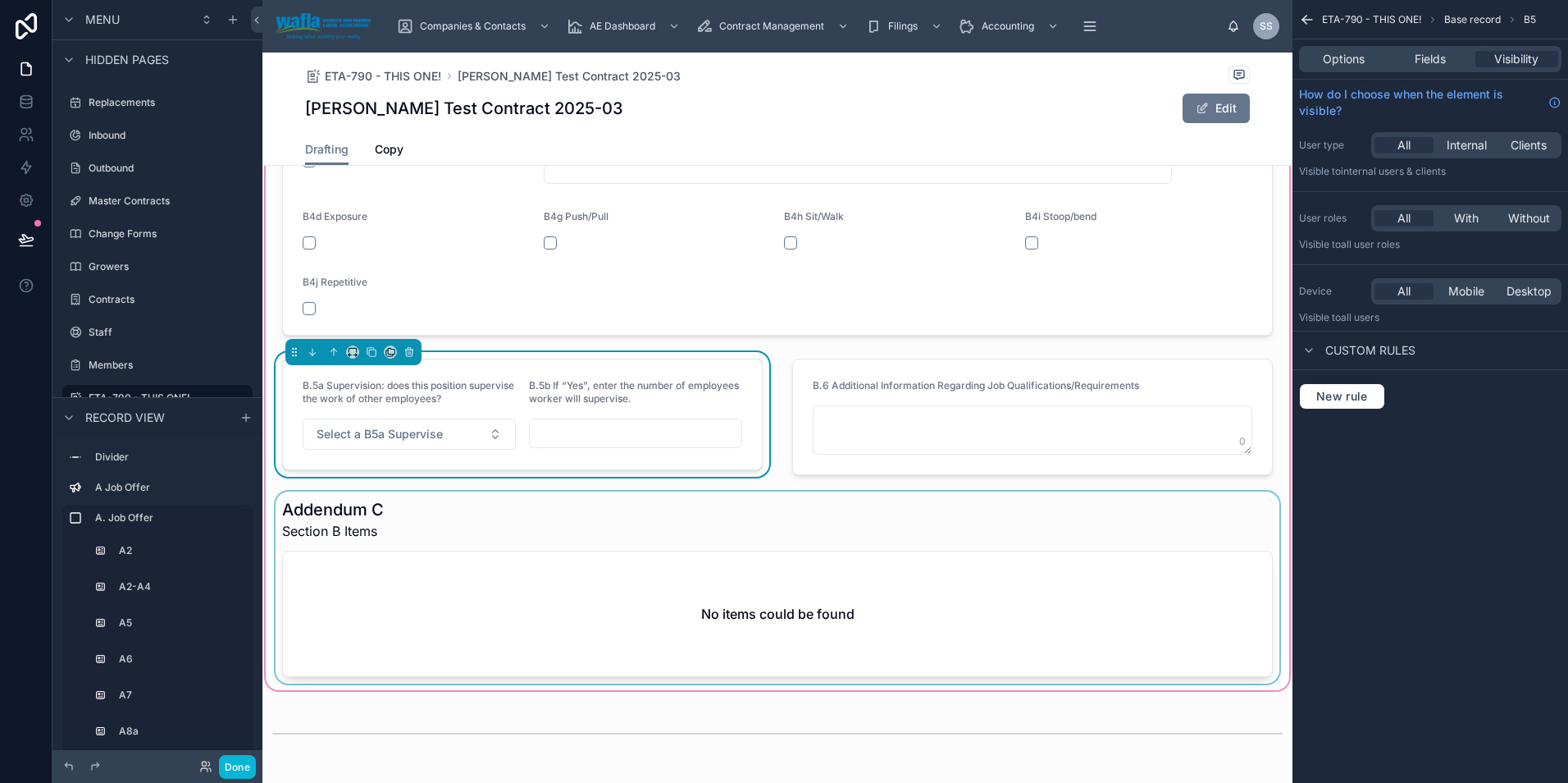
click at [636, 566] on div at bounding box center [777, 587] width 1010 height 192
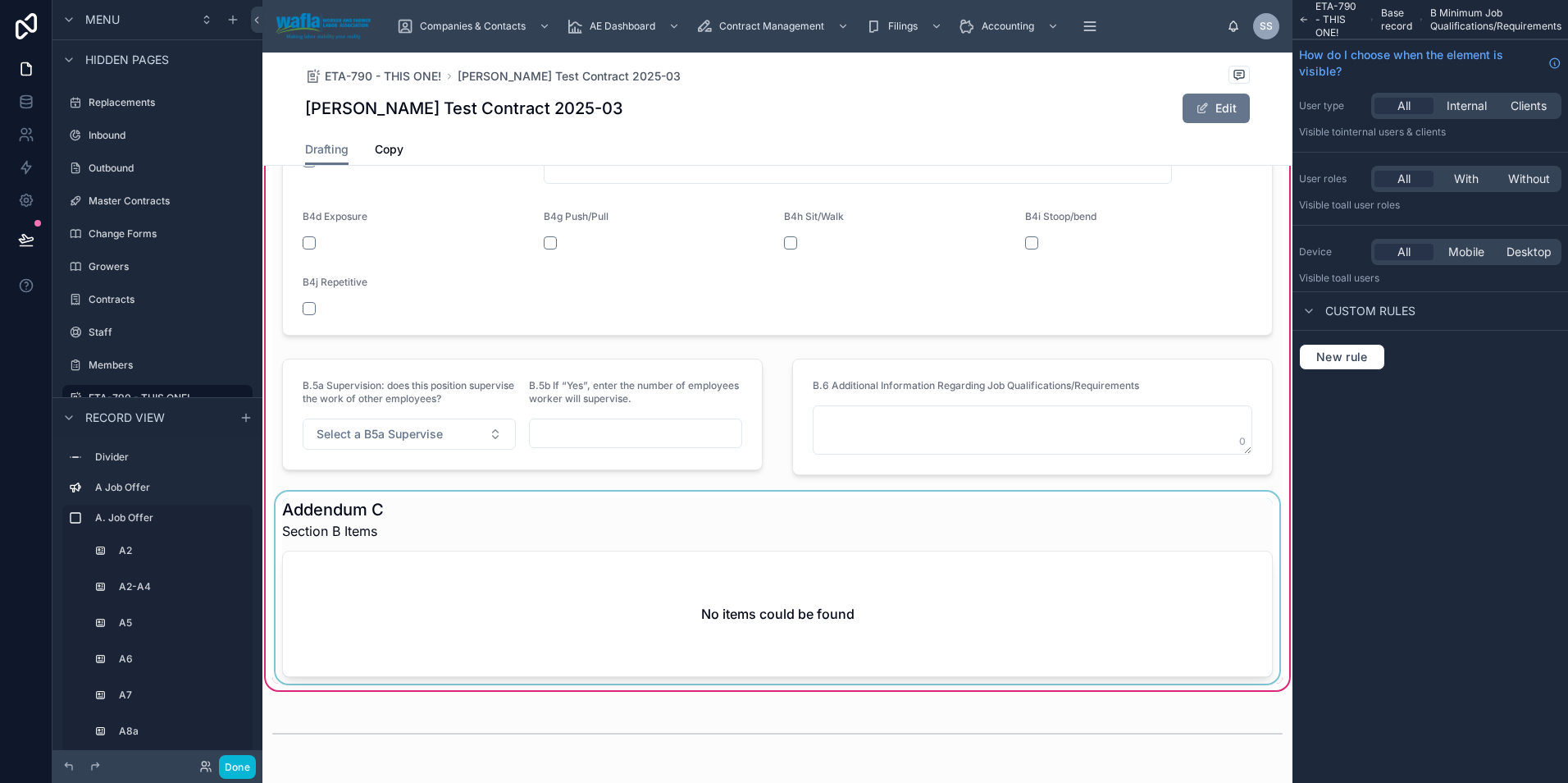
click at [394, 534] on div at bounding box center [777, 587] width 1010 height 192
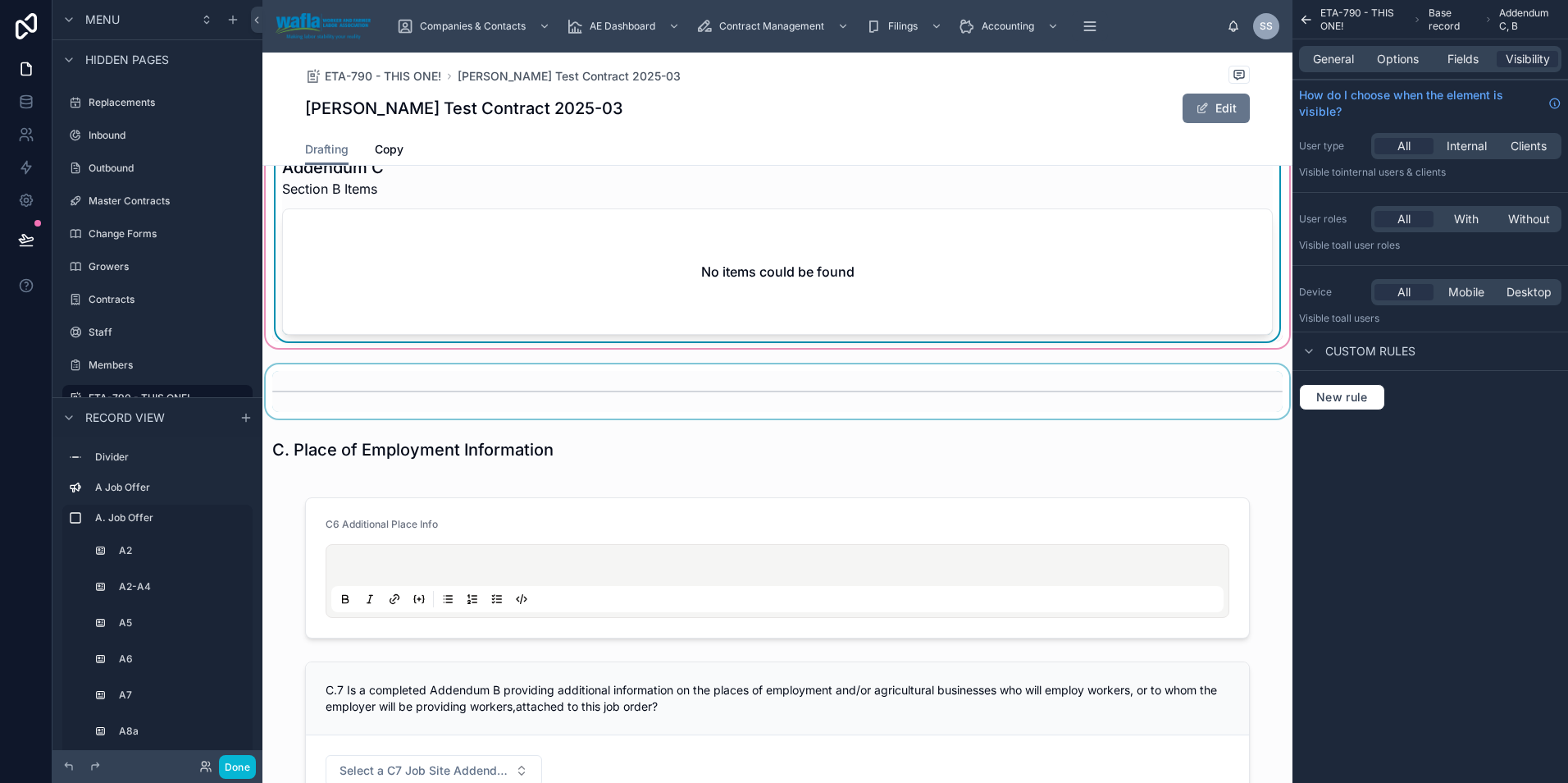
scroll to position [2830, 0]
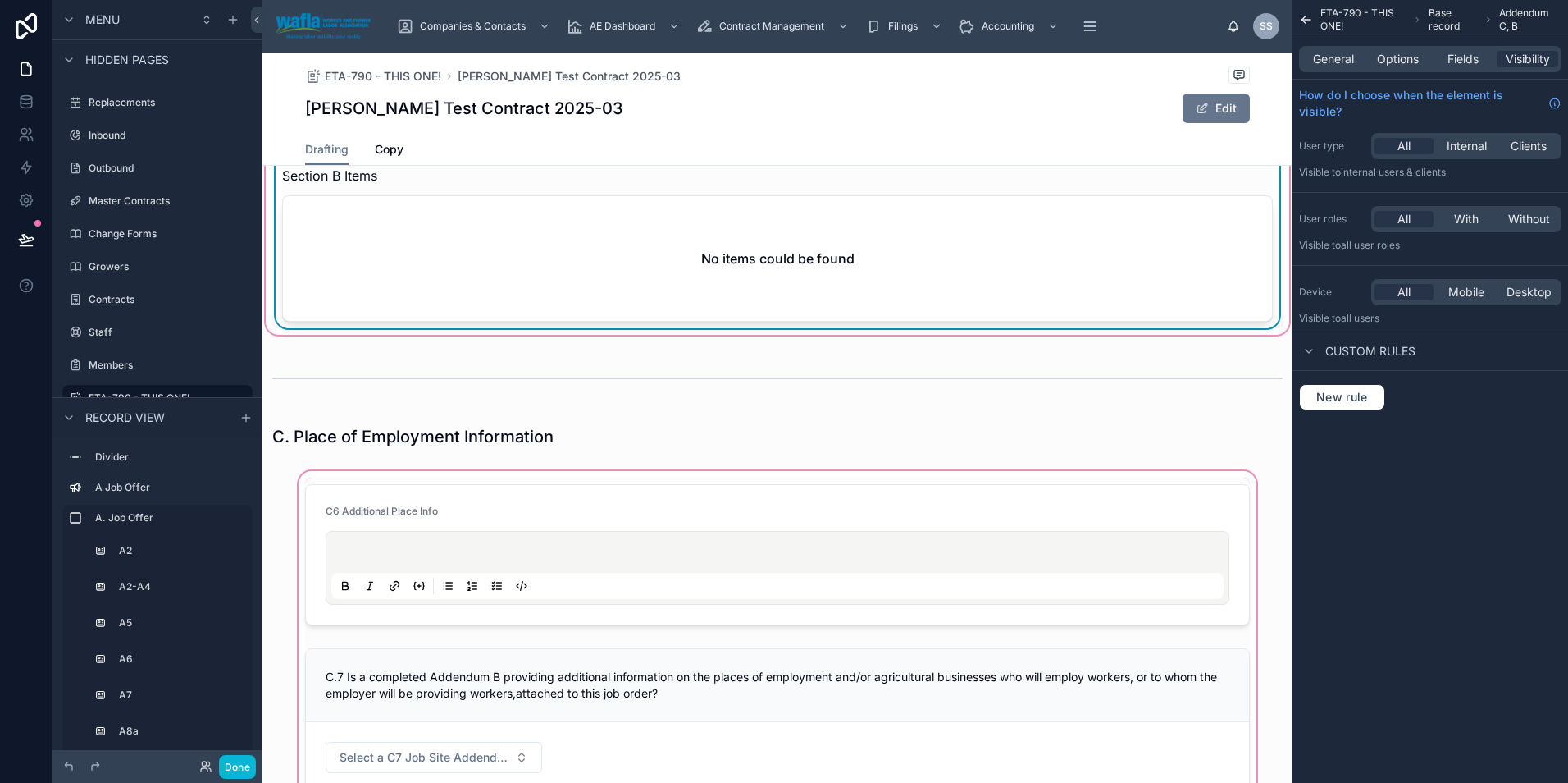
click at [458, 516] on div at bounding box center [777, 639] width 1030 height 343
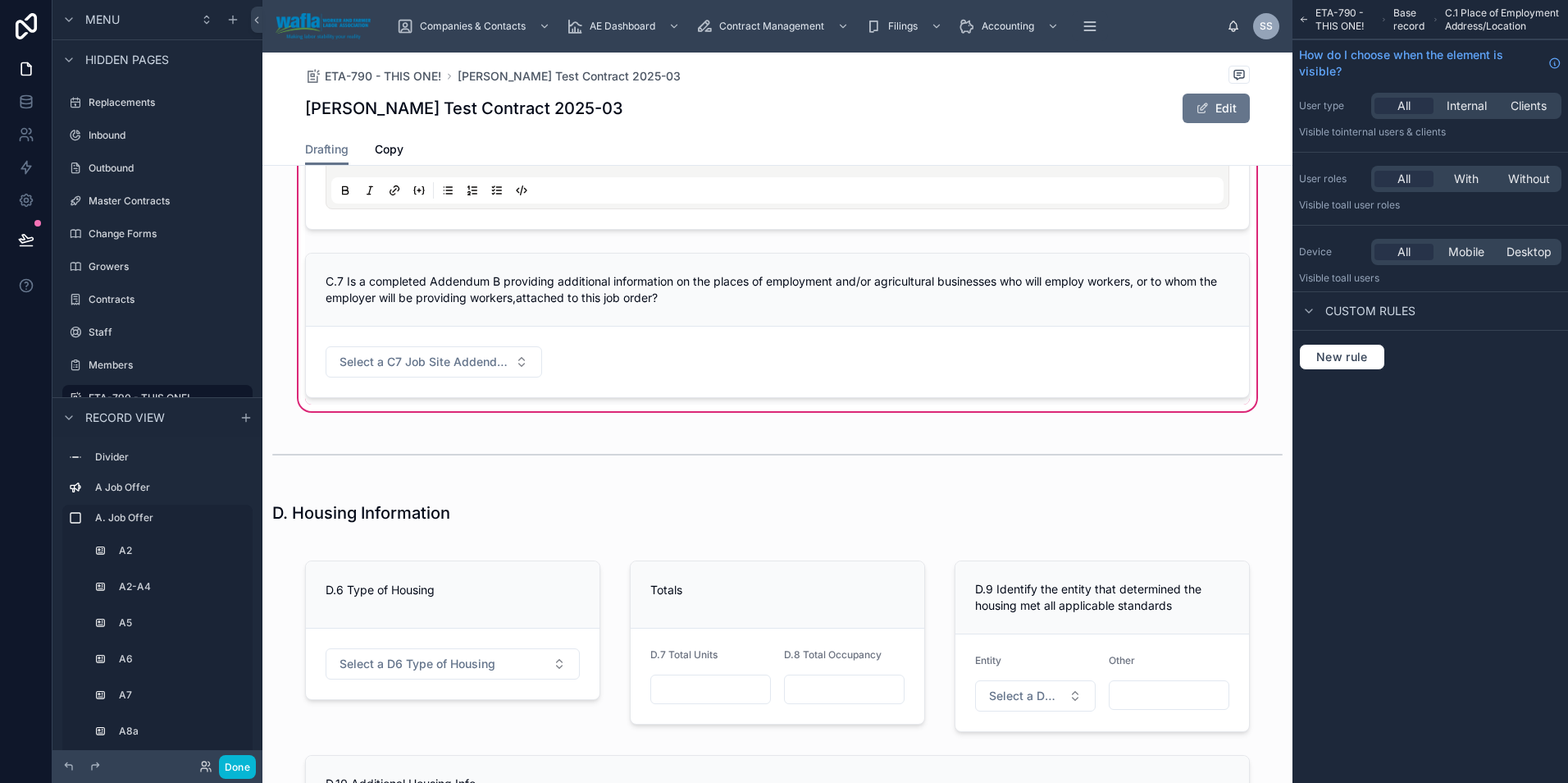
scroll to position [3240, 0]
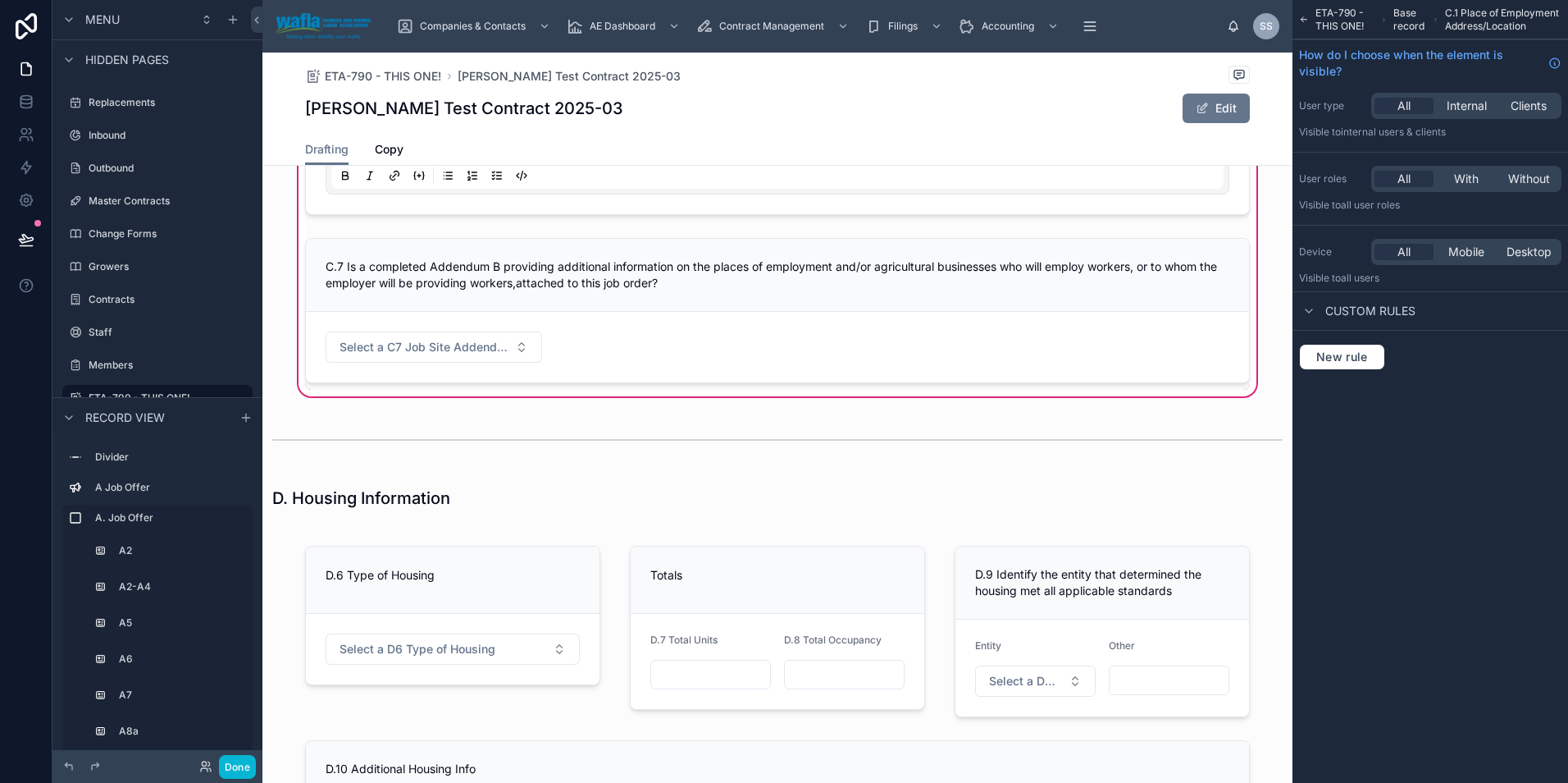
click at [545, 529] on div "A. Job Offer Information A.2 Workers Needed A.2a Total # Workers A.2b H-2A Work…" at bounding box center [777, 151] width 1030 height 6411
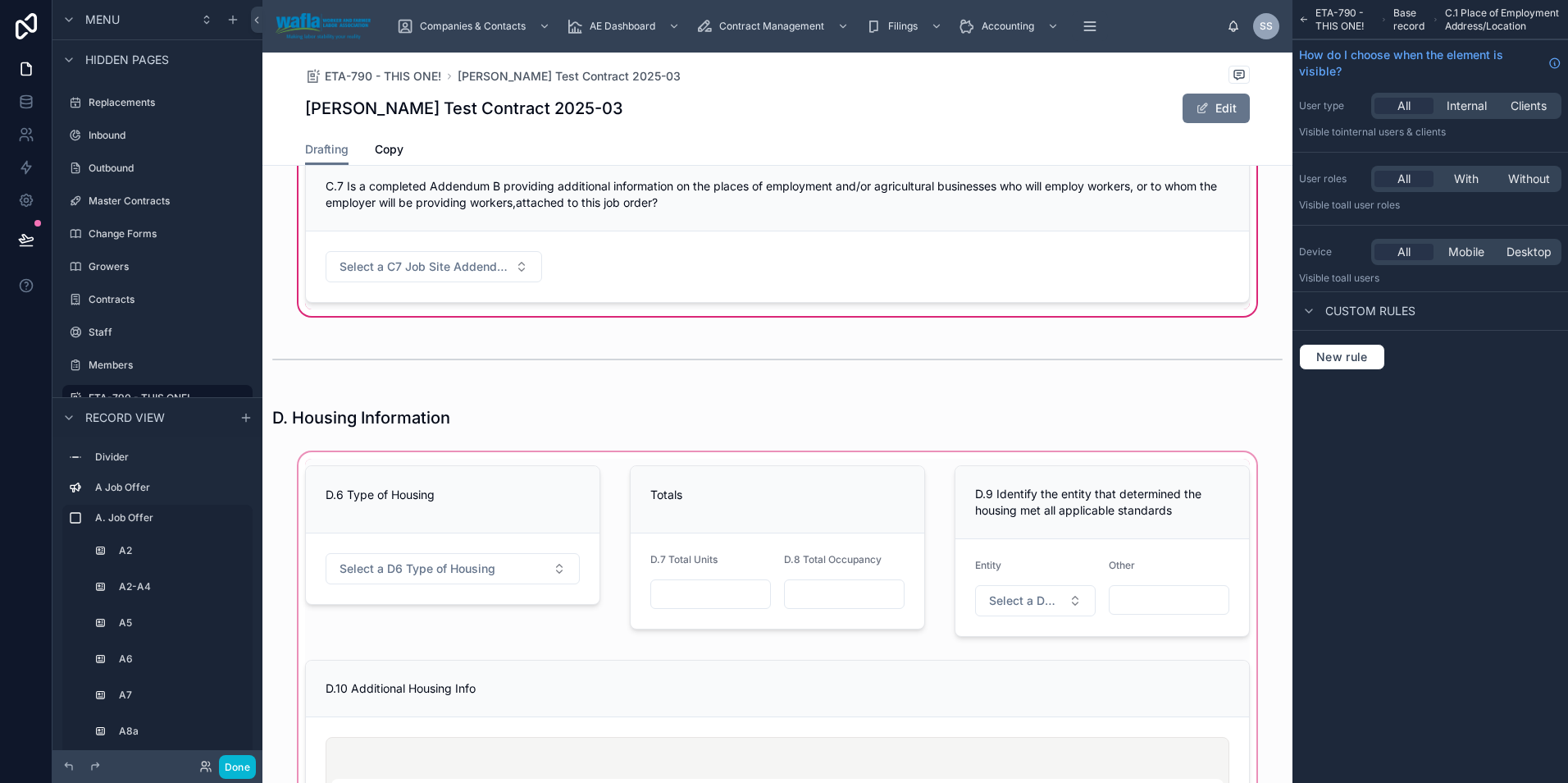
scroll to position [3322, 0]
click at [605, 642] on div at bounding box center [777, 722] width 1030 height 550
click at [557, 263] on div at bounding box center [778, 229] width 964 height 159
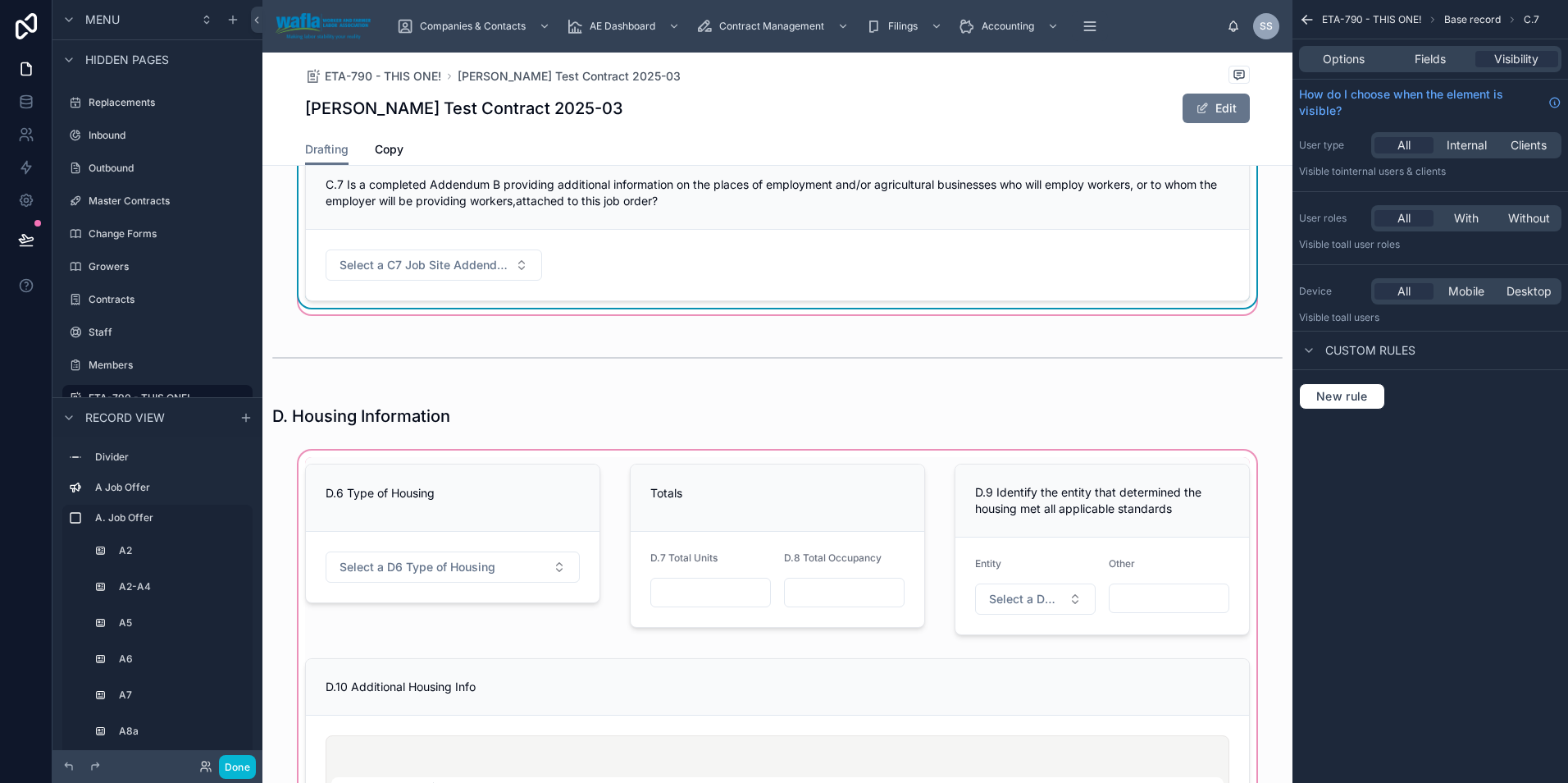
click at [587, 459] on div at bounding box center [777, 722] width 1030 height 550
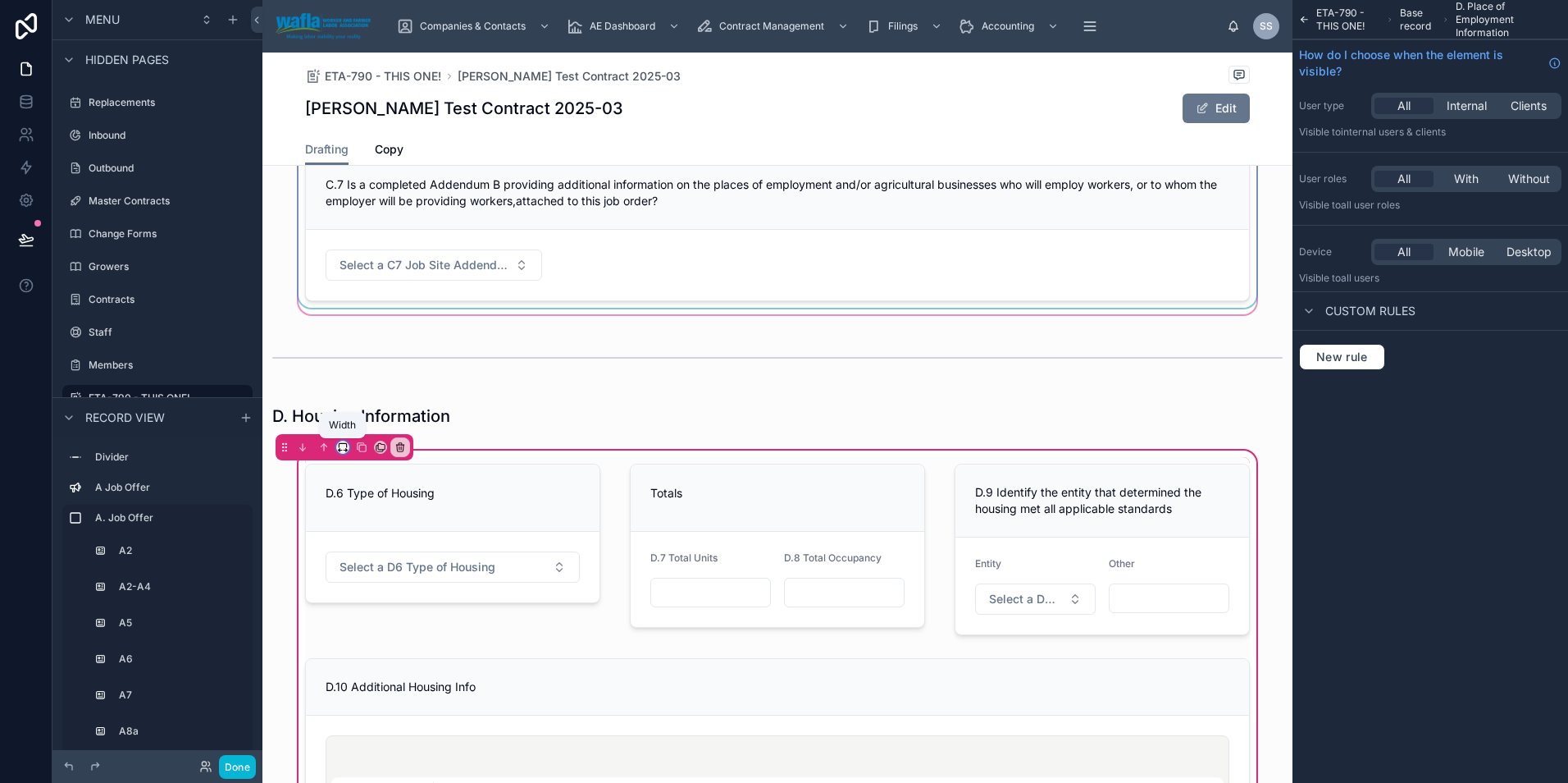
click at [344, 445] on icon at bounding box center [343, 447] width 12 height 12
click at [371, 620] on span "Full width" at bounding box center [376, 621] width 51 height 20
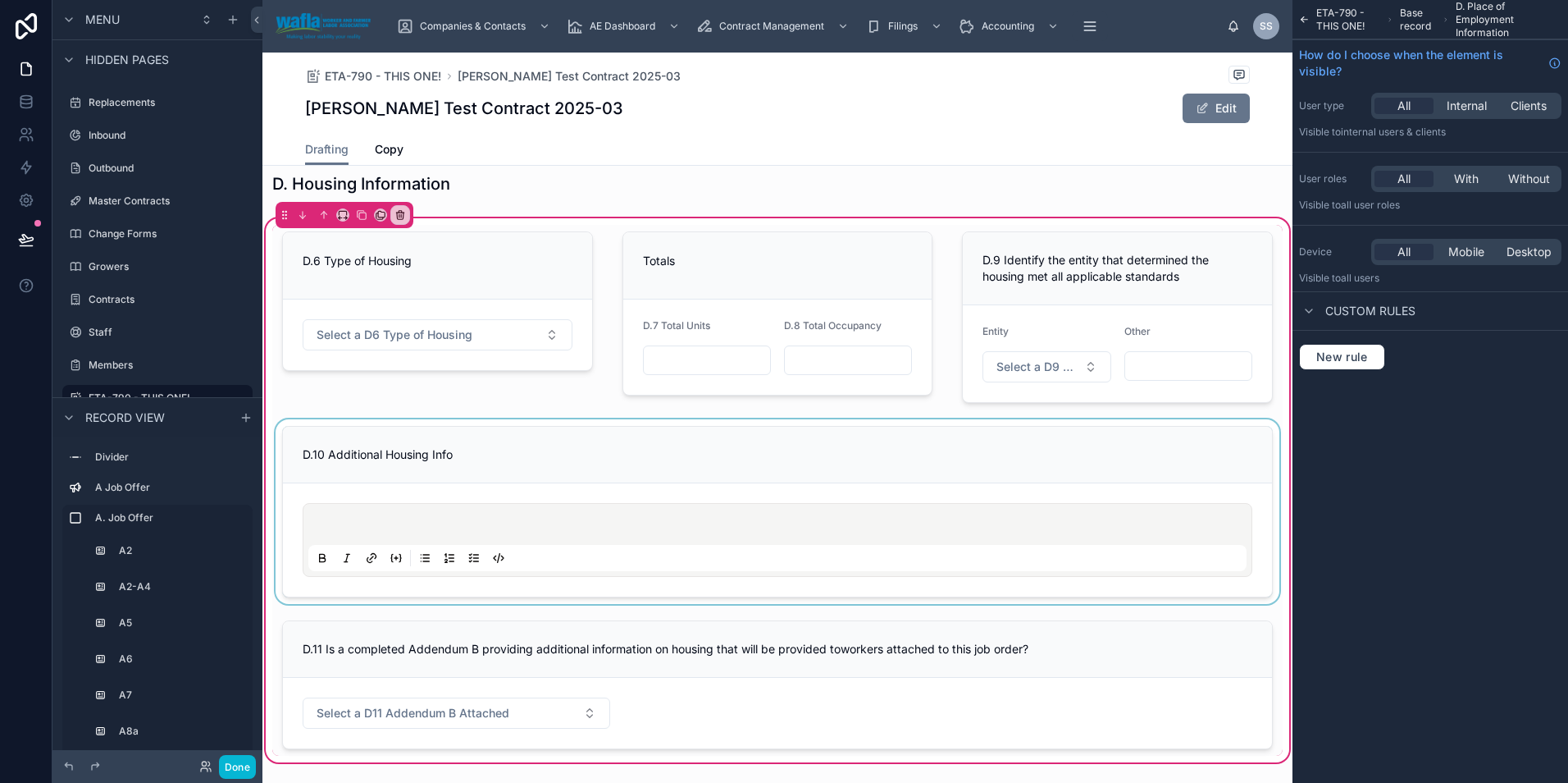
scroll to position [3568, 0]
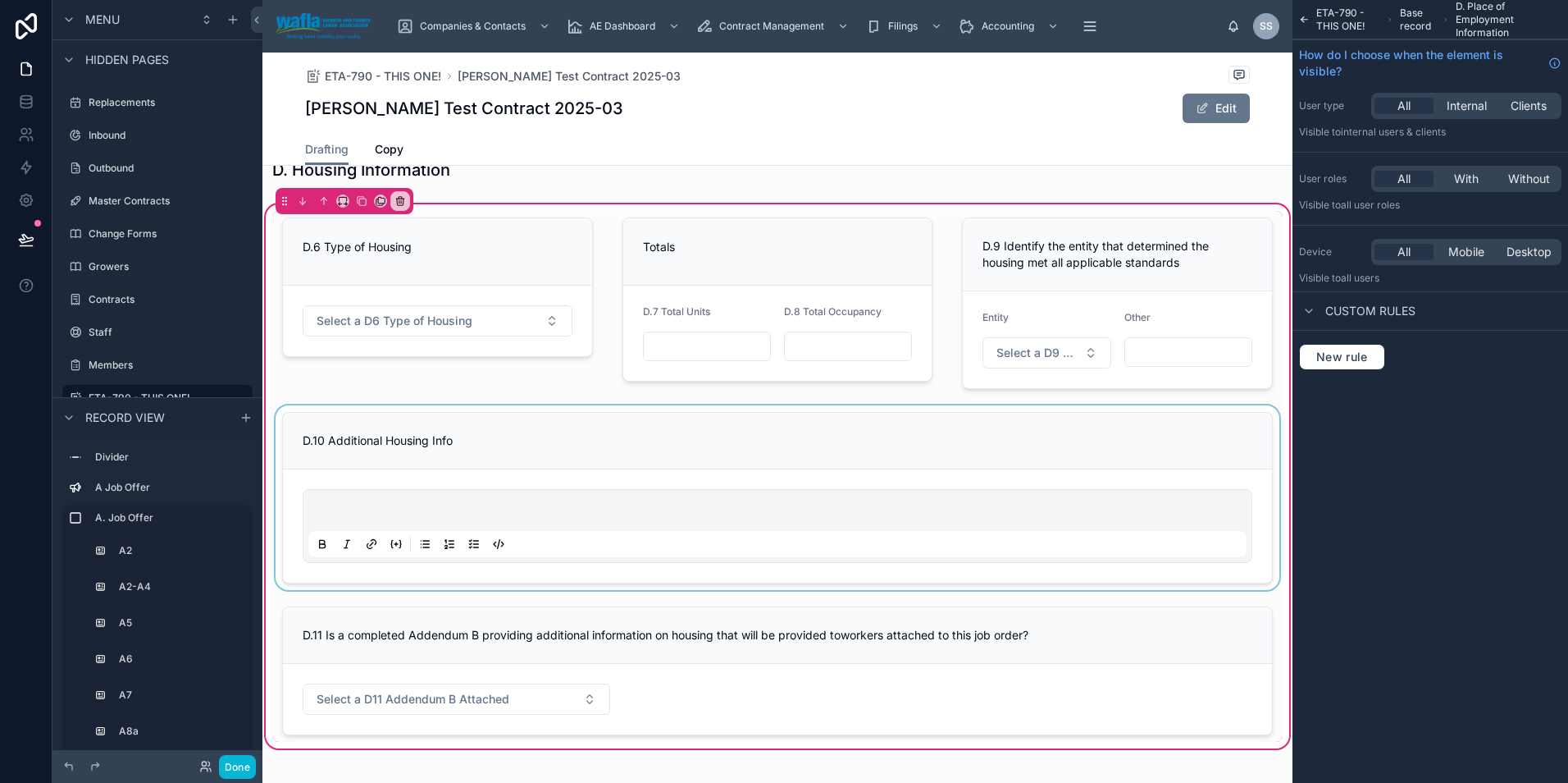
click at [700, 458] on div at bounding box center [777, 497] width 1010 height 185
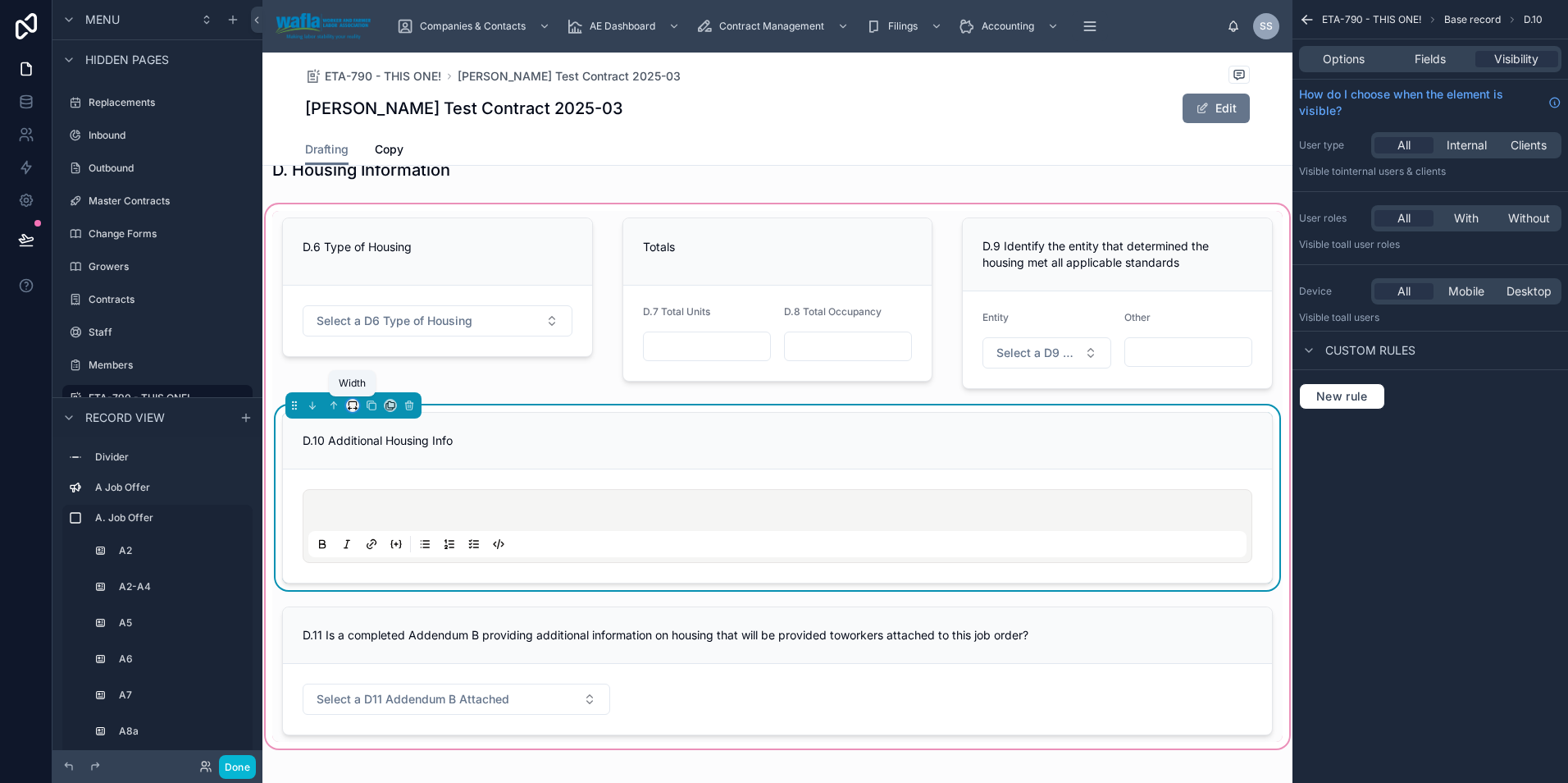
click at [353, 404] on icon at bounding box center [353, 405] width 12 height 12
click at [575, 617] on div at bounding box center [784, 392] width 1568 height 783
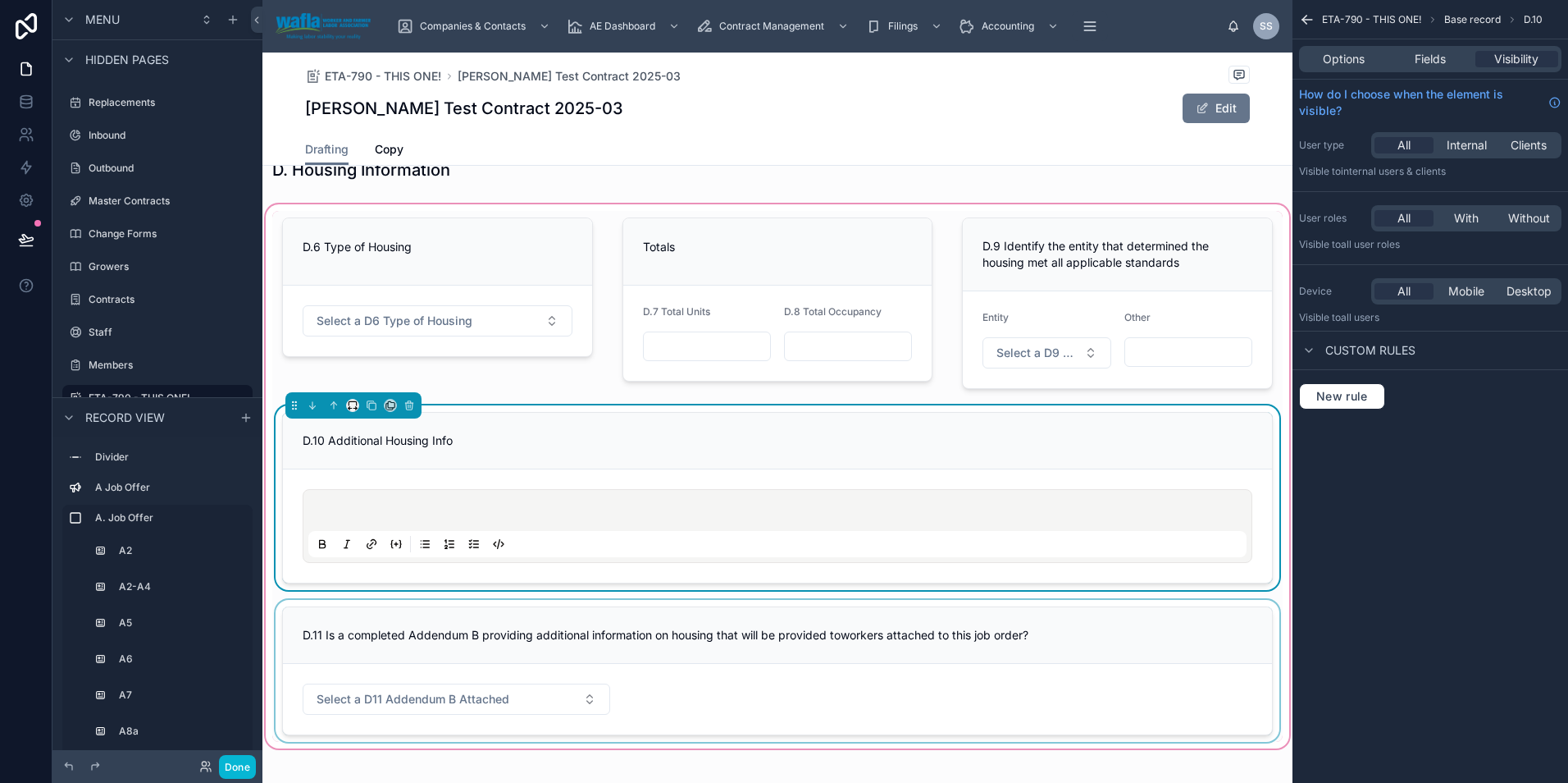
click at [577, 631] on div at bounding box center [777, 670] width 1010 height 142
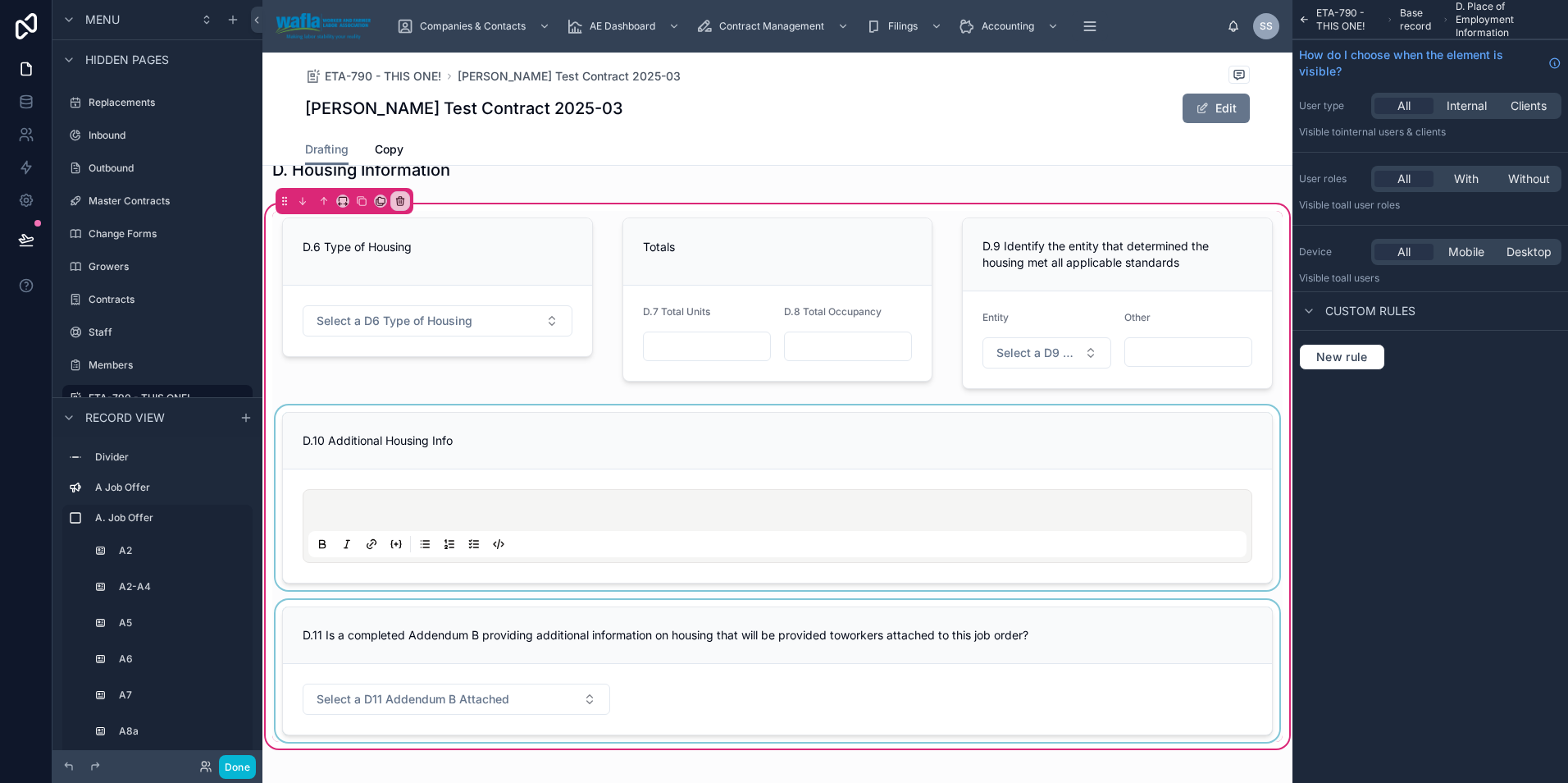
click at [350, 619] on div at bounding box center [777, 670] width 1010 height 142
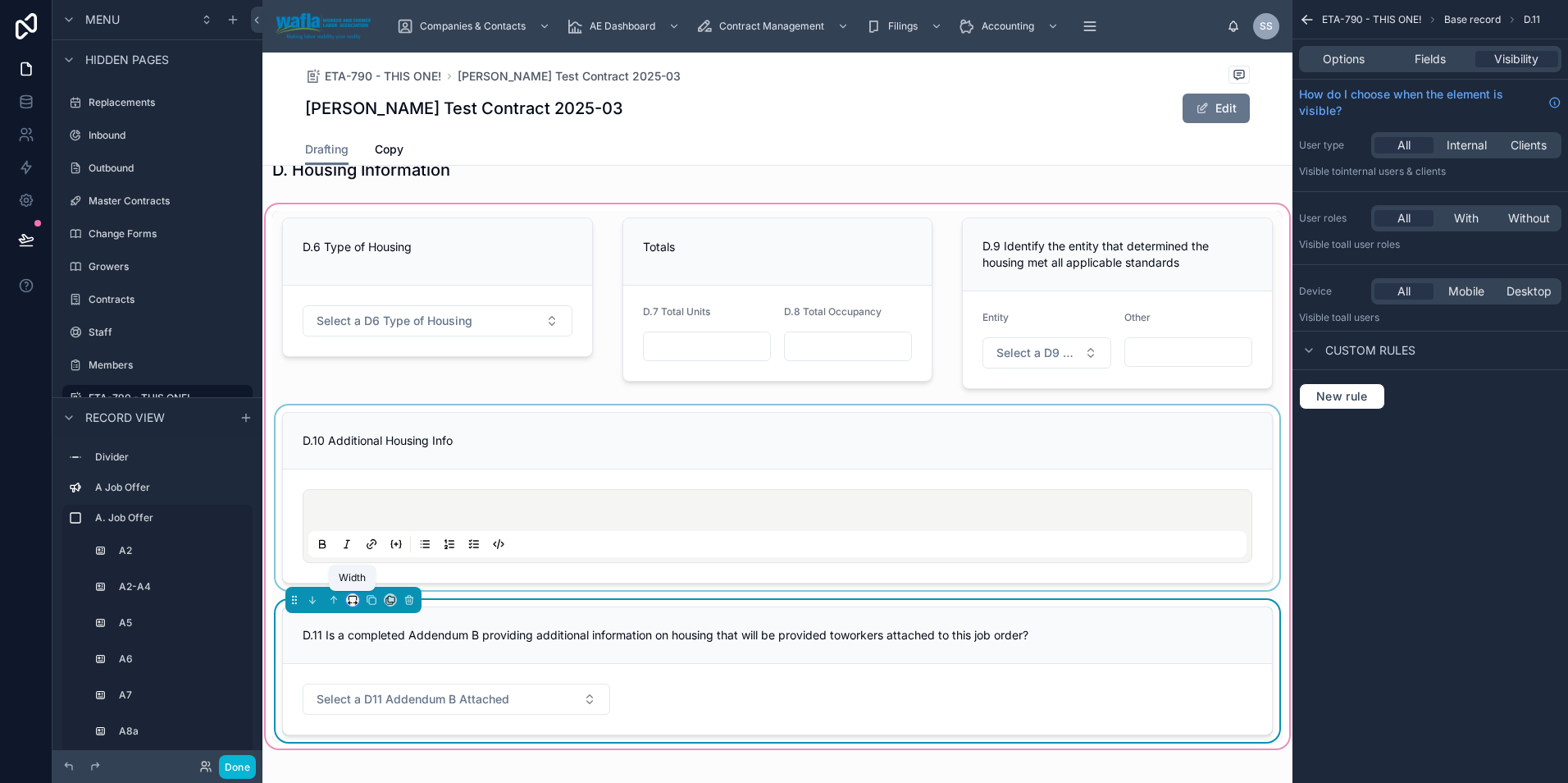
click at [348, 600] on icon at bounding box center [352, 598] width 8 height 4
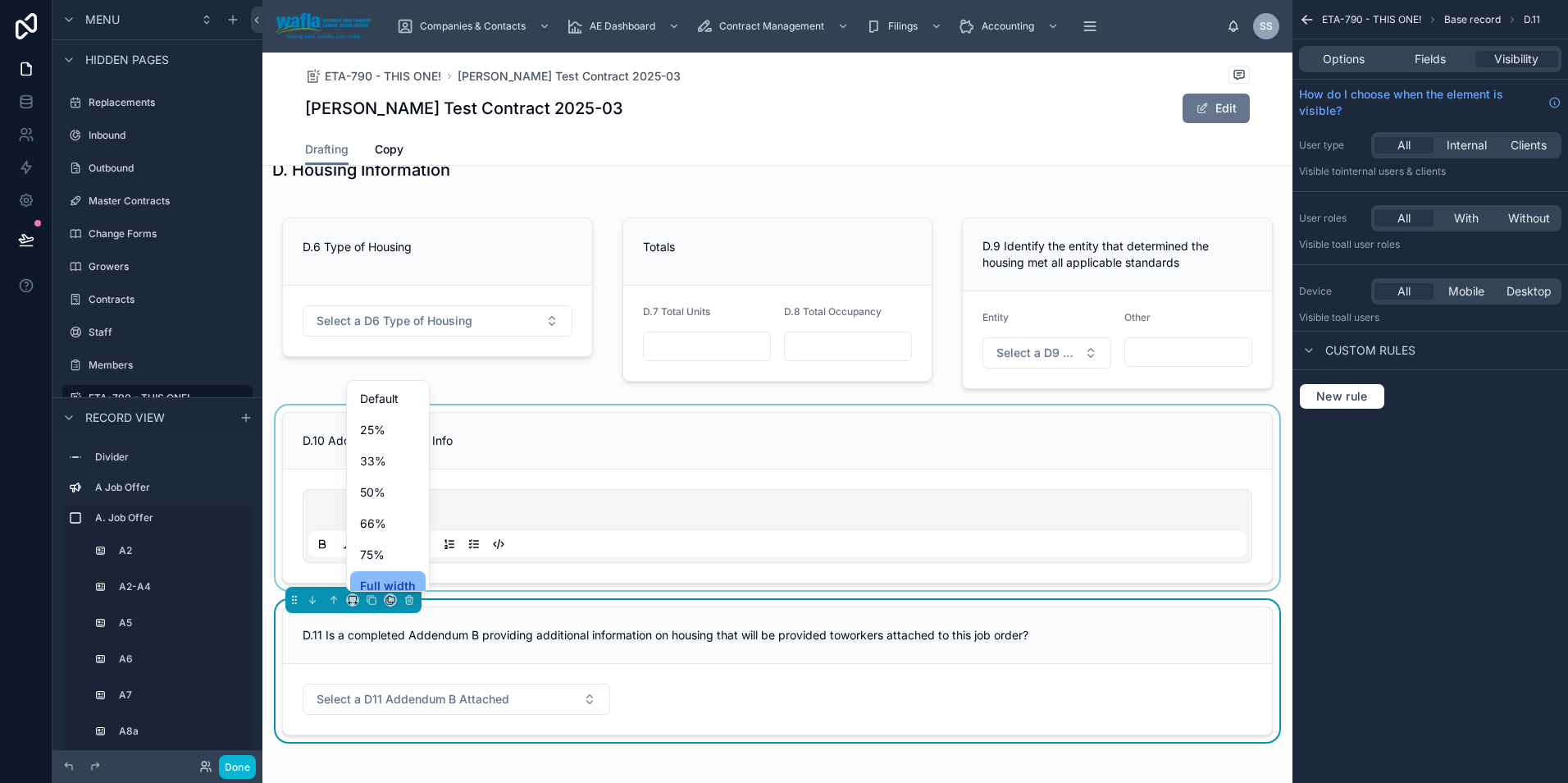
click at [695, 538] on div at bounding box center [784, 392] width 1568 height 783
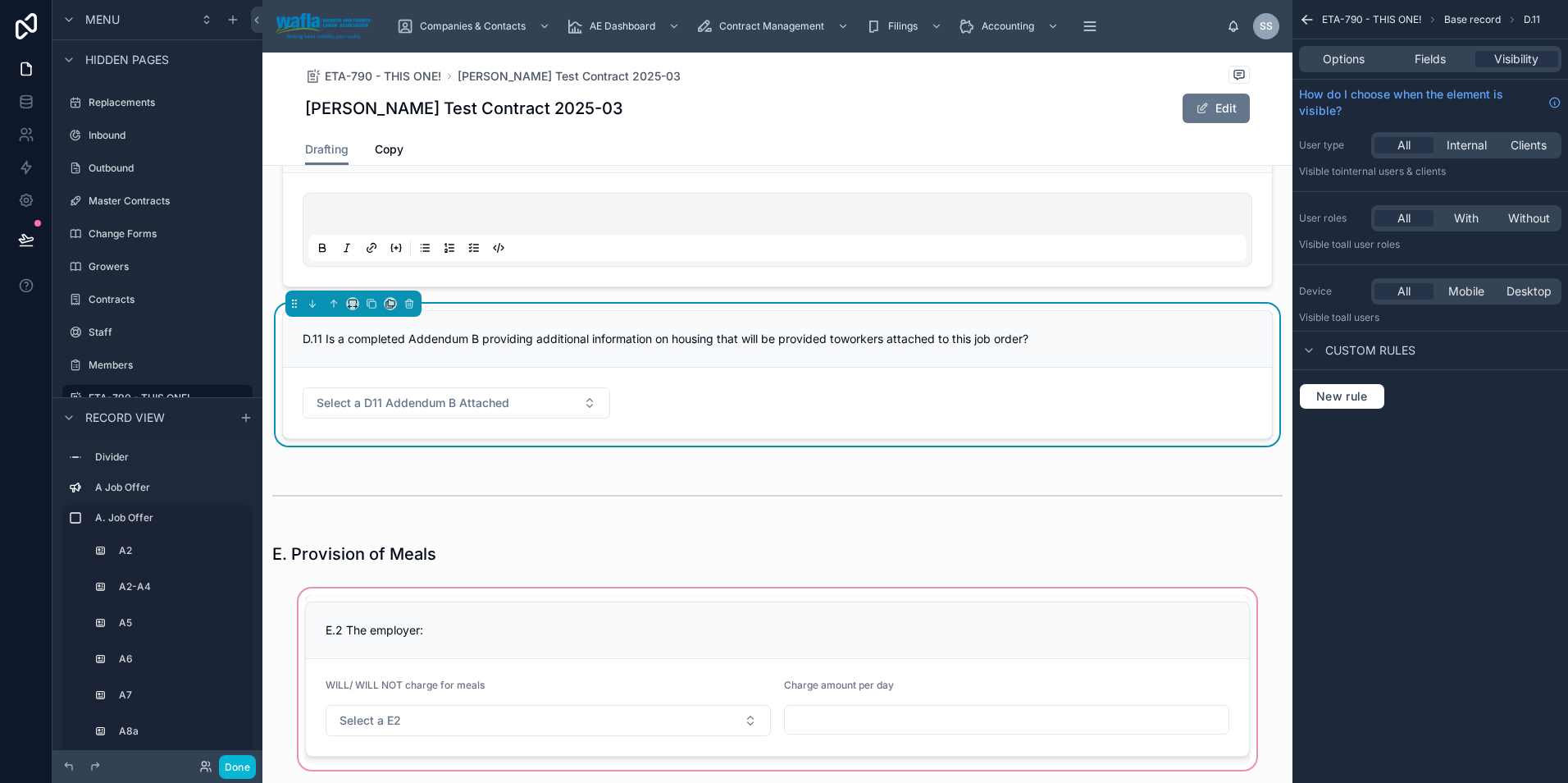
scroll to position [4033, 0]
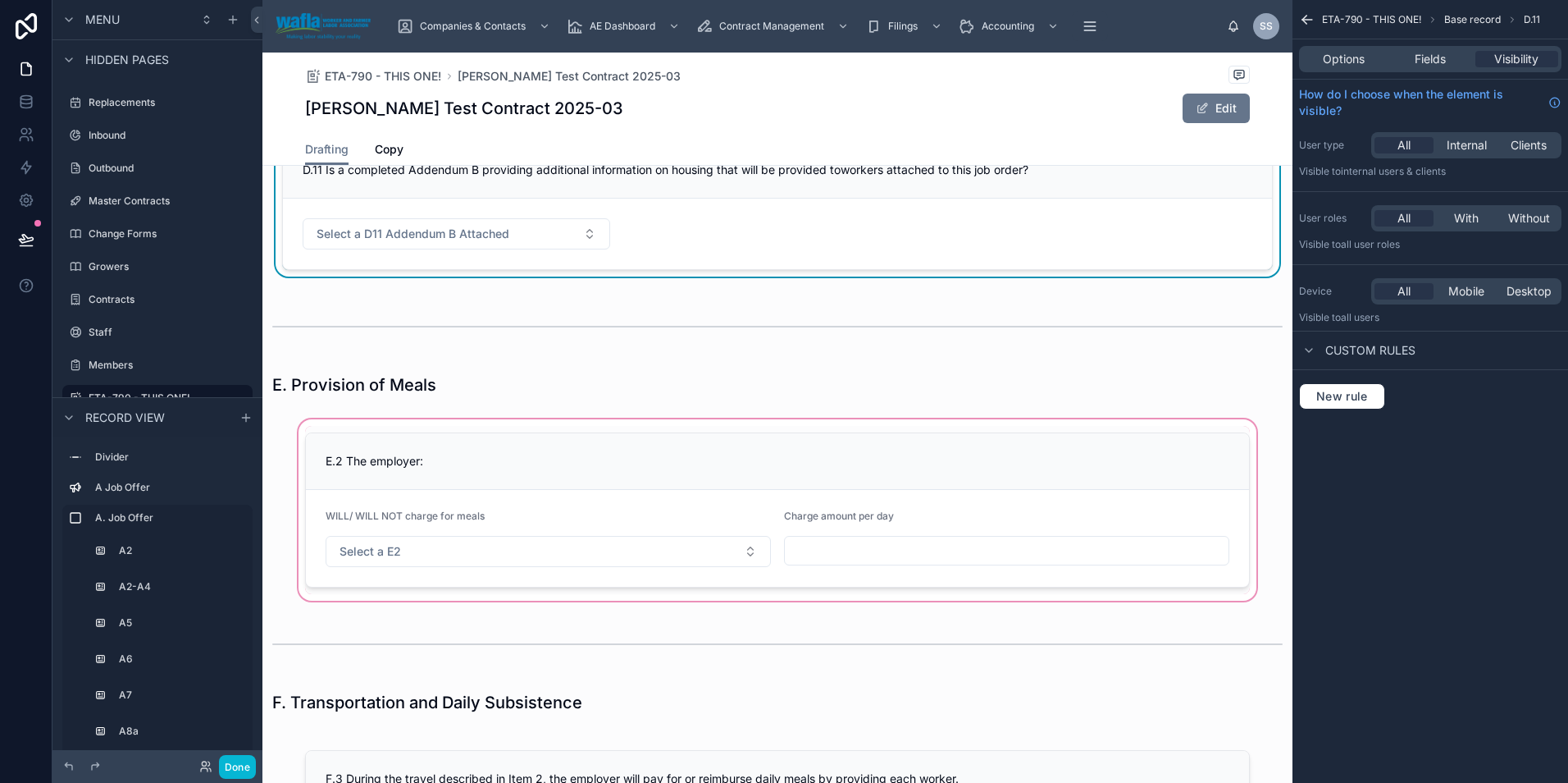
click at [624, 464] on div at bounding box center [777, 510] width 1030 height 188
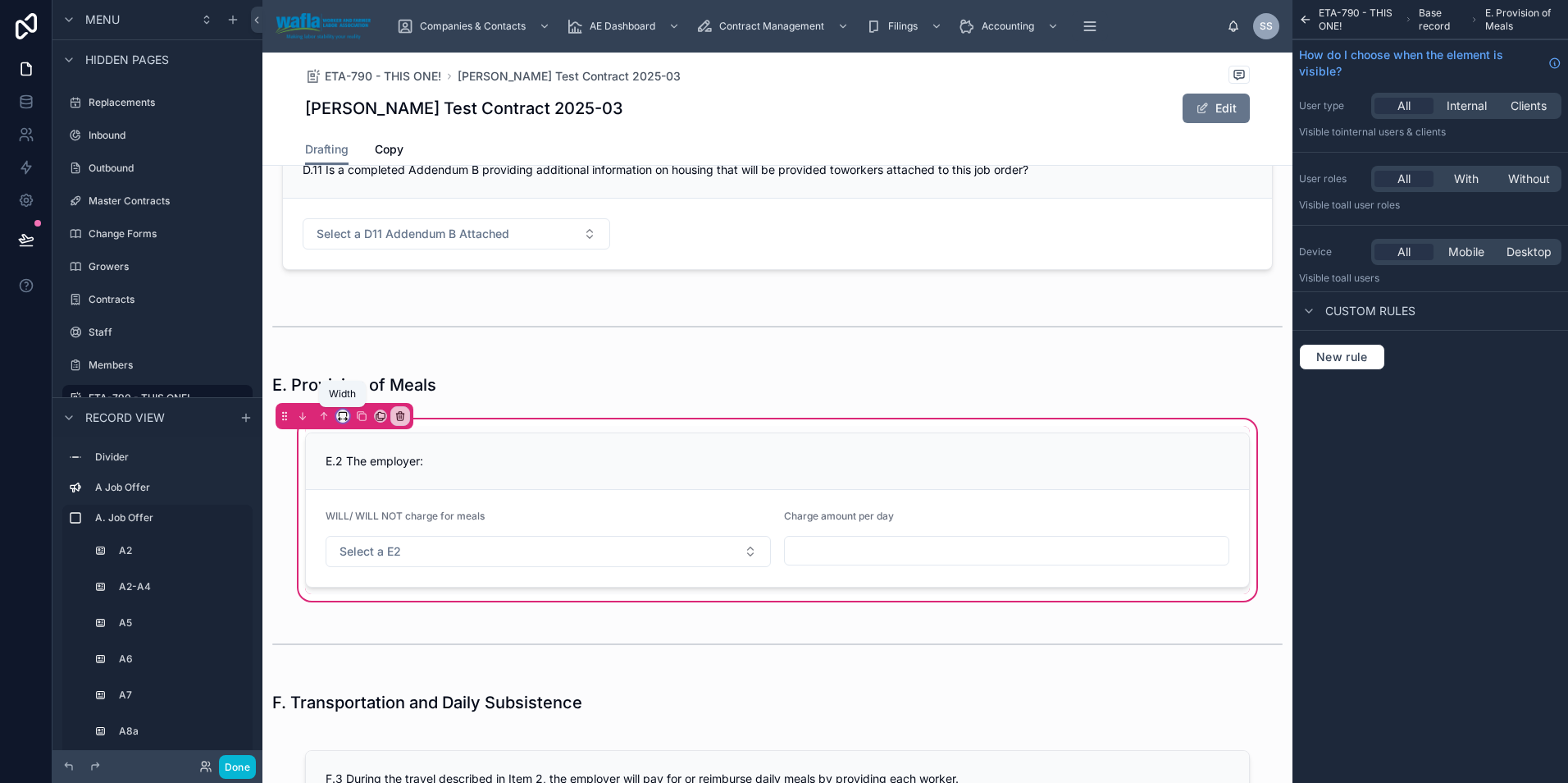
click at [337, 417] on icon at bounding box center [343, 416] width 12 height 12
click at [348, 627] on div "Full width" at bounding box center [376, 633] width 70 height 29
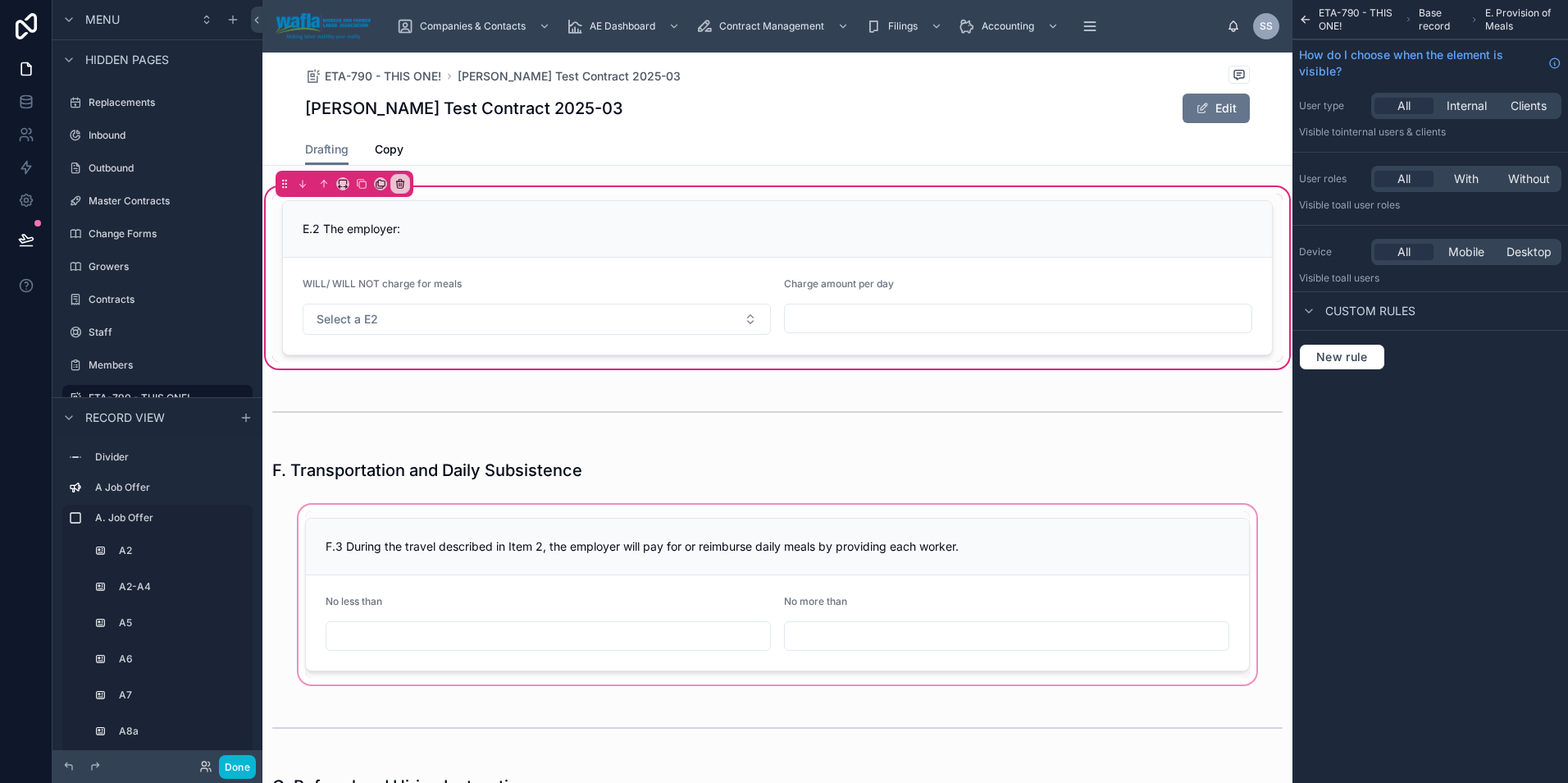
scroll to position [4279, 0]
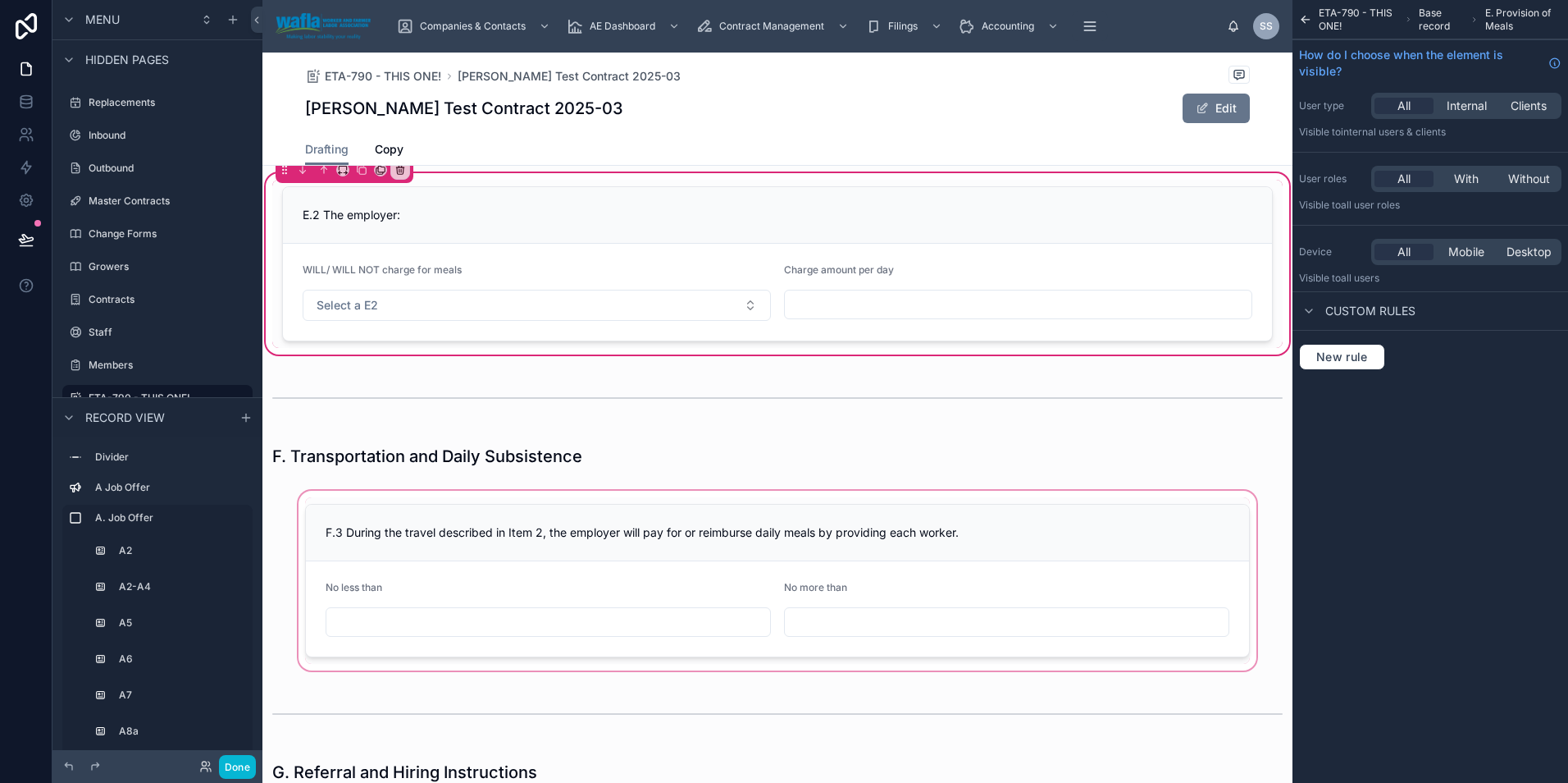
click at [494, 526] on div at bounding box center [777, 580] width 1030 height 186
click at [455, 520] on div at bounding box center [777, 580] width 1030 height 186
click at [720, 514] on div at bounding box center [777, 580] width 1030 height 186
click at [719, 493] on div at bounding box center [777, 580] width 1030 height 186
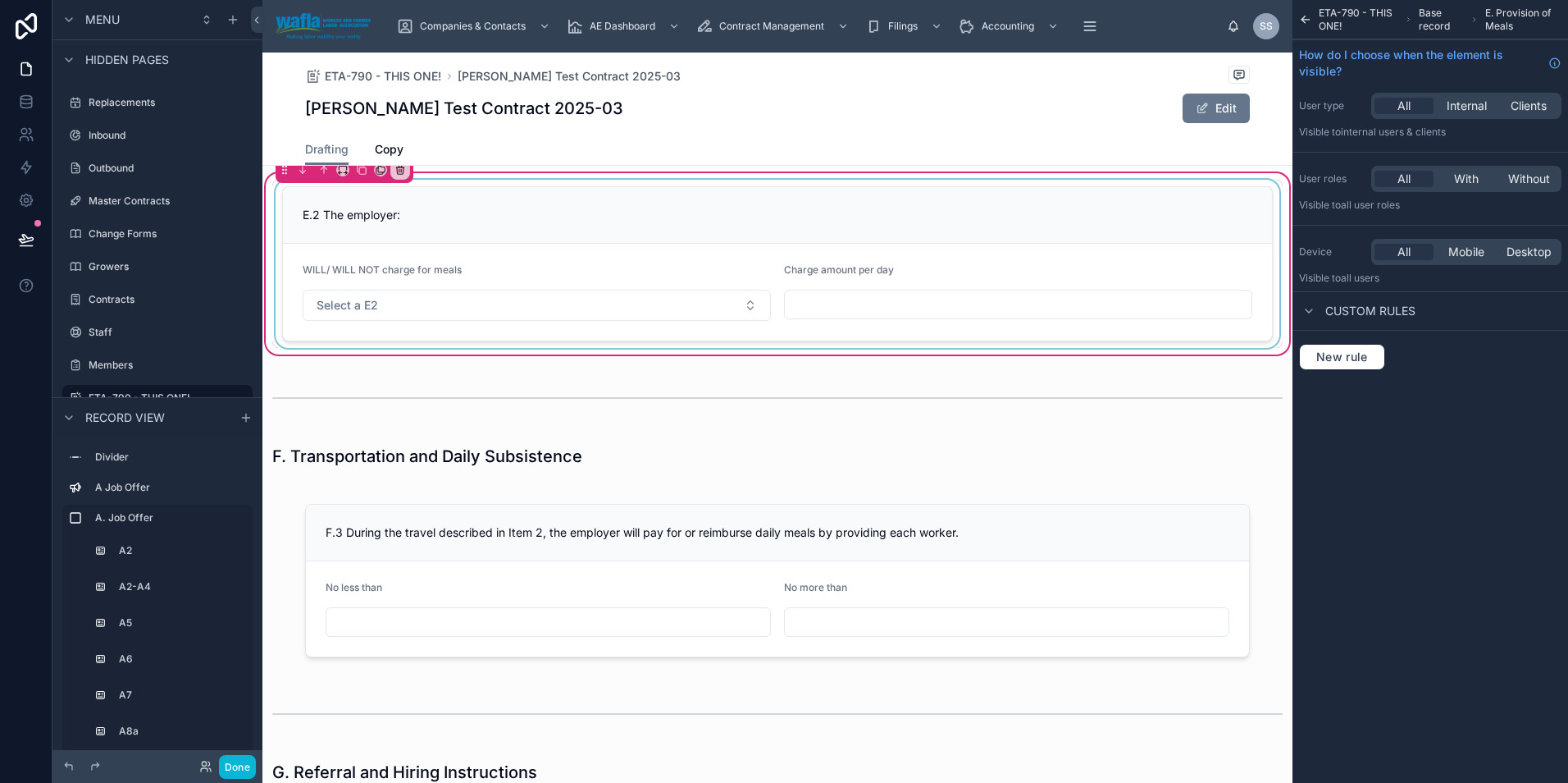
click at [469, 254] on div at bounding box center [777, 264] width 1010 height 168
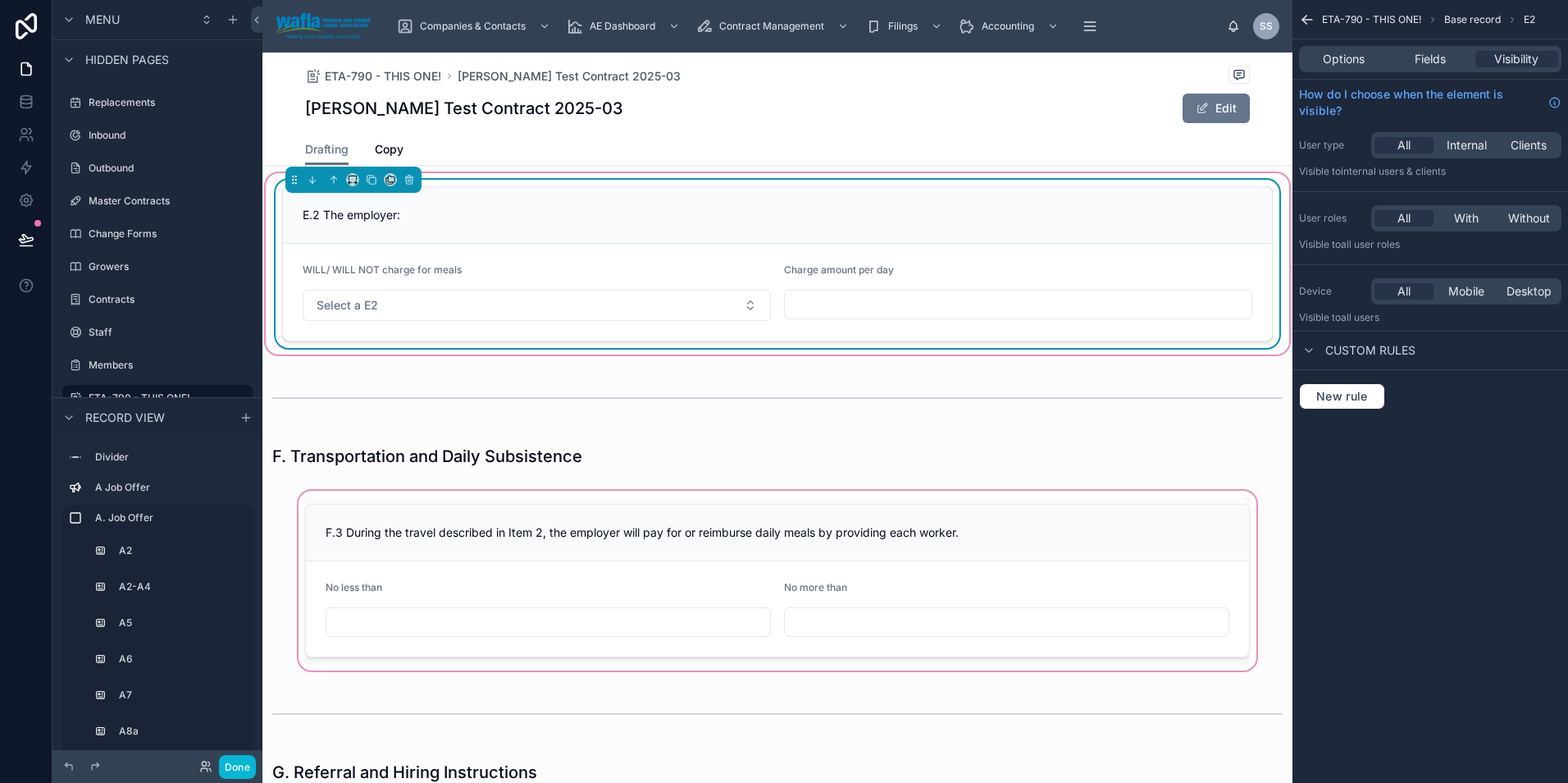
click at [502, 555] on div at bounding box center [777, 580] width 1030 height 186
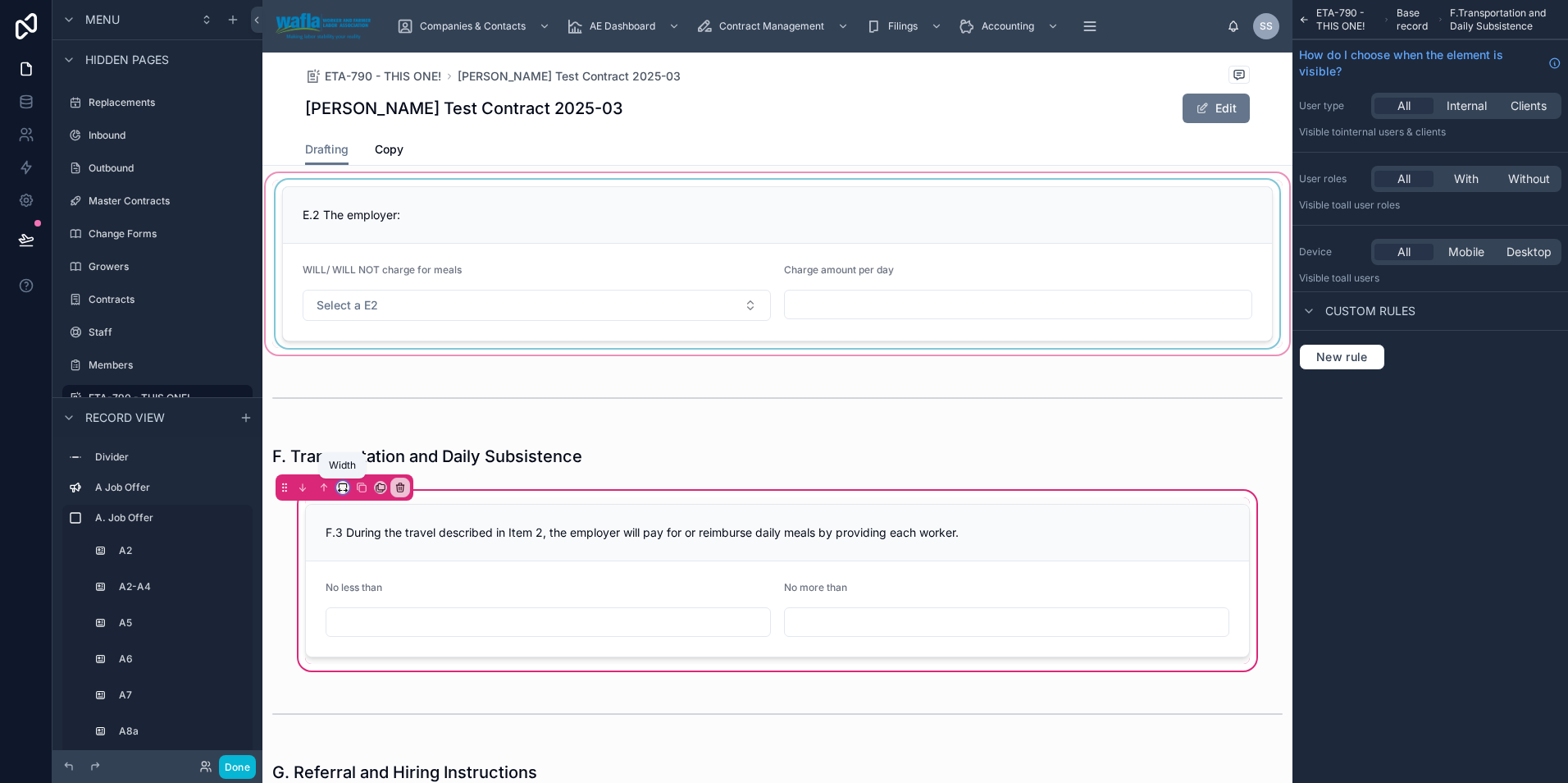
click at [346, 485] on icon at bounding box center [343, 487] width 12 height 12
click at [356, 698] on span "Full width" at bounding box center [376, 705] width 51 height 20
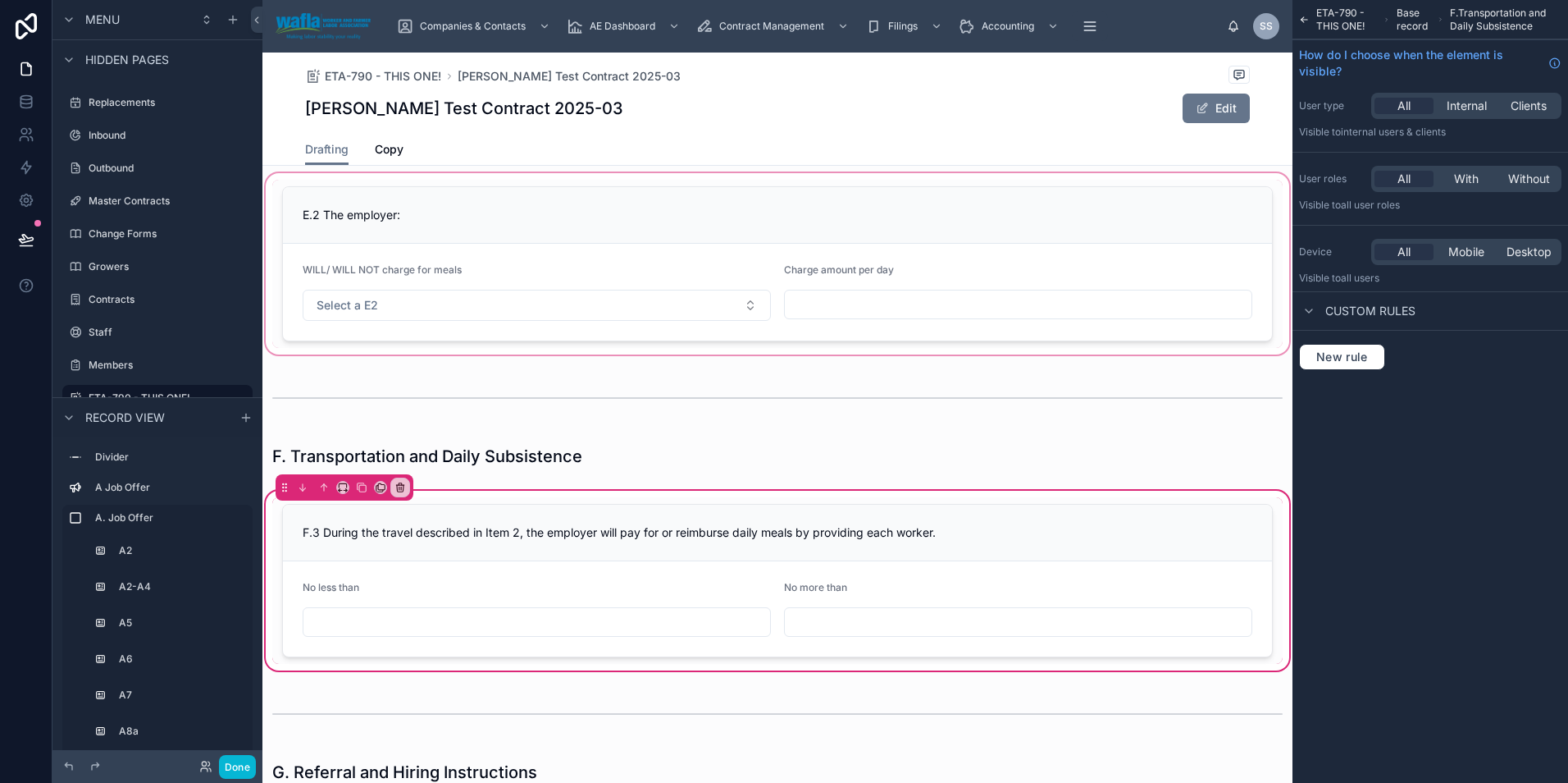
click at [390, 236] on div at bounding box center [777, 264] width 1030 height 188
click at [382, 187] on div at bounding box center [777, 264] width 1030 height 188
click at [400, 289] on div at bounding box center [777, 264] width 1030 height 188
click at [338, 282] on div at bounding box center [777, 264] width 1030 height 188
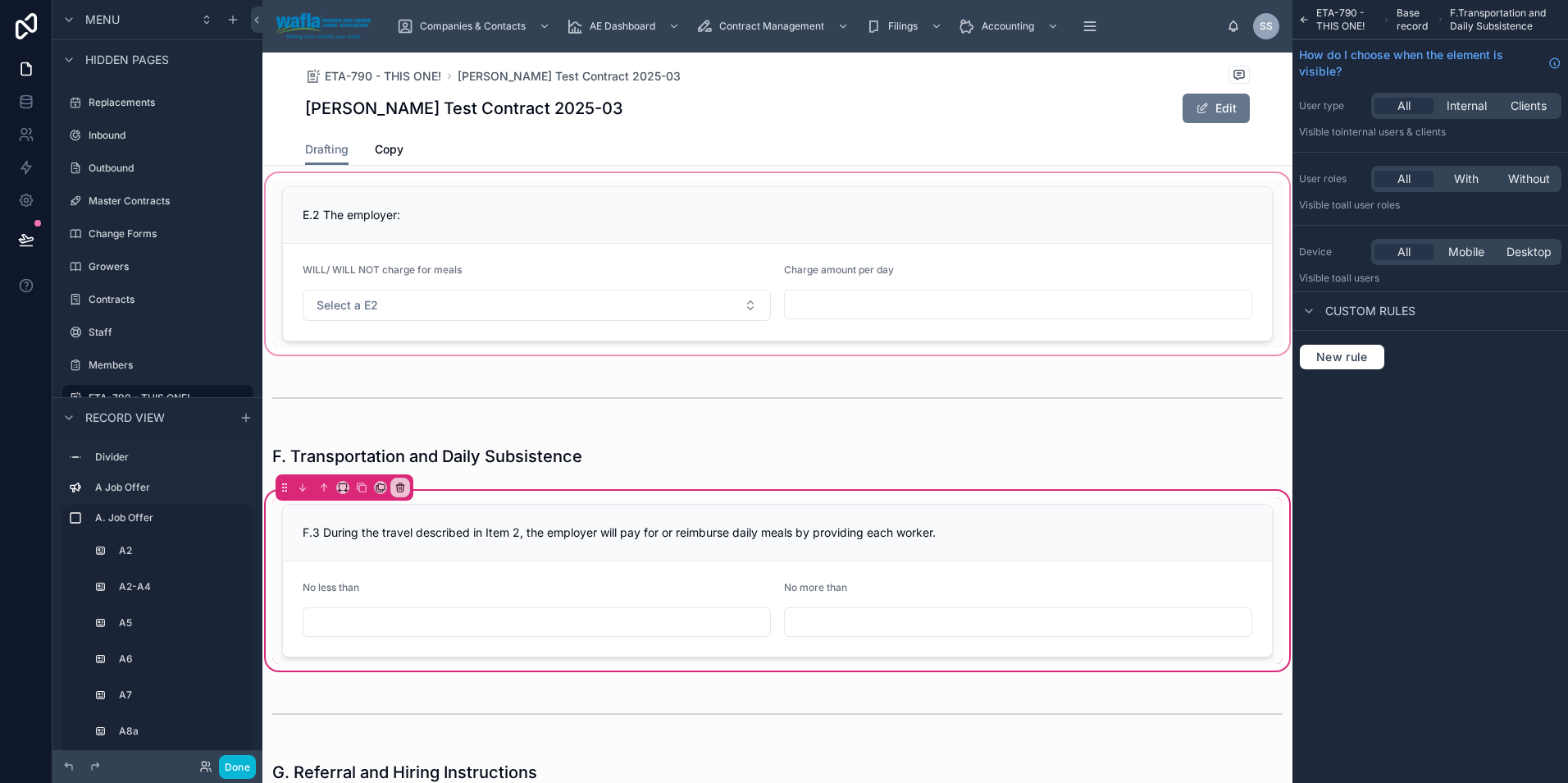
click at [354, 343] on div at bounding box center [777, 264] width 1030 height 188
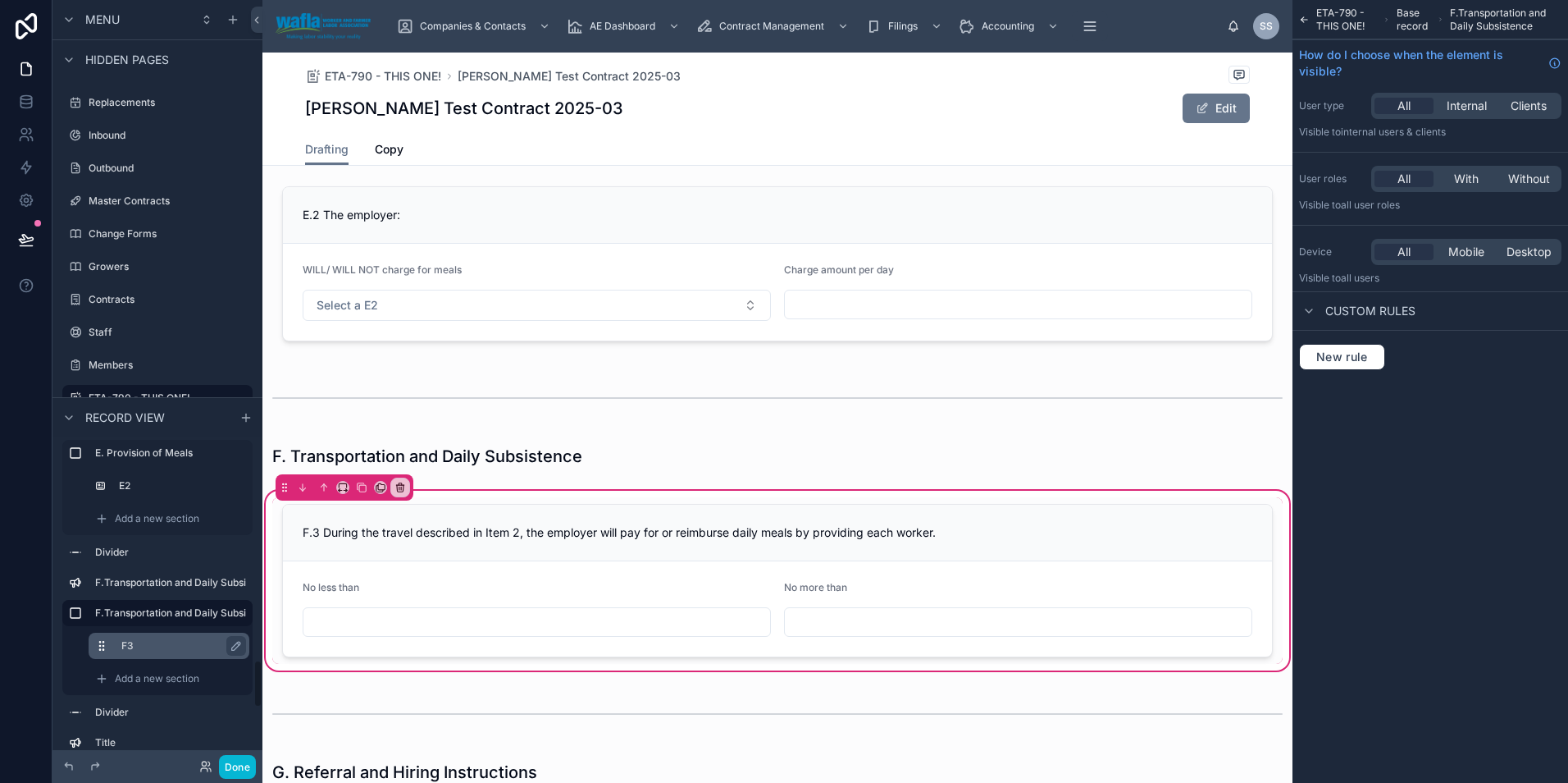
click at [177, 650] on label "F3" at bounding box center [178, 645] width 114 height 13
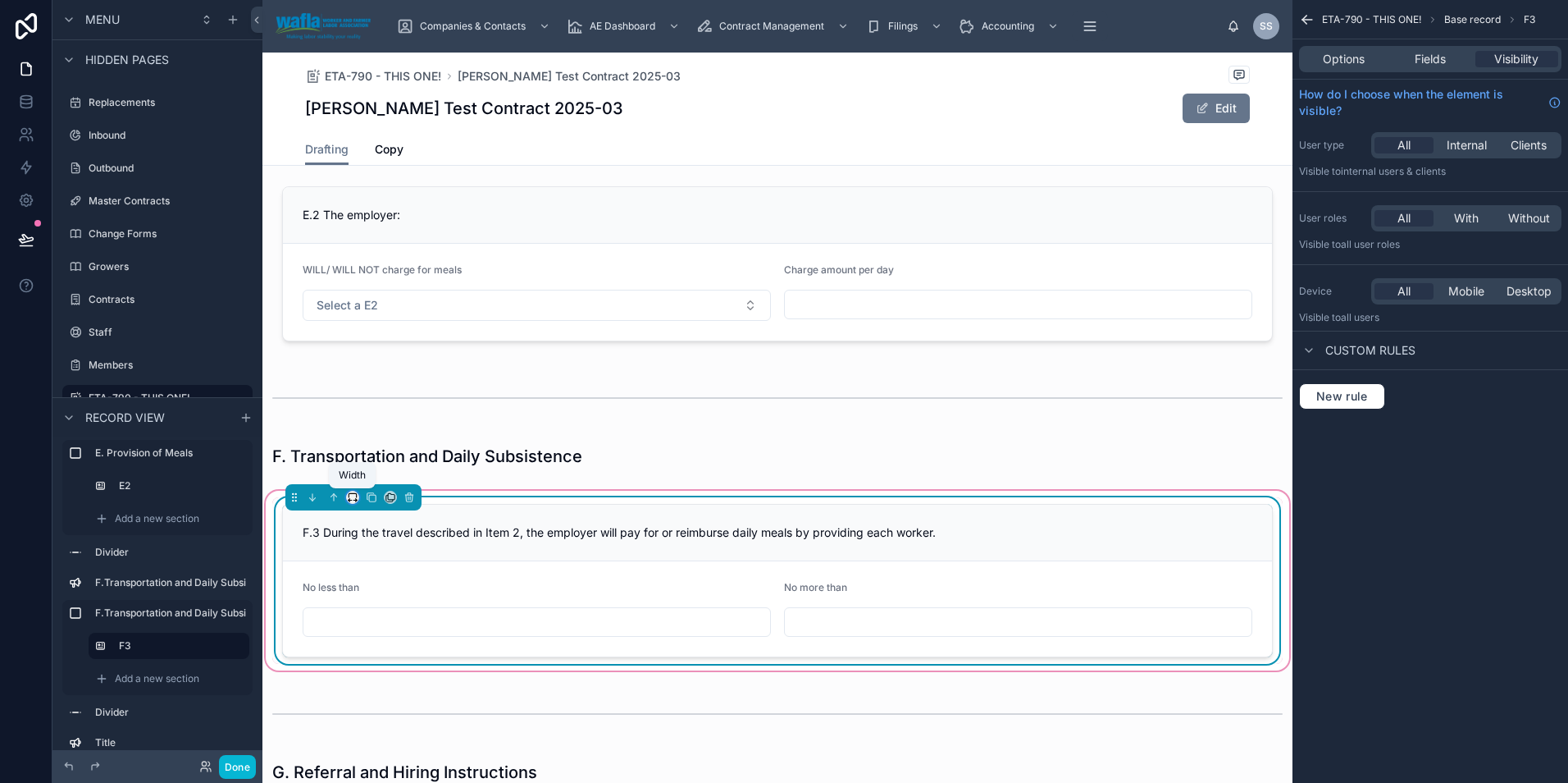
click at [351, 500] on icon at bounding box center [349, 500] width 3 height 0
click at [591, 599] on div at bounding box center [784, 392] width 1568 height 783
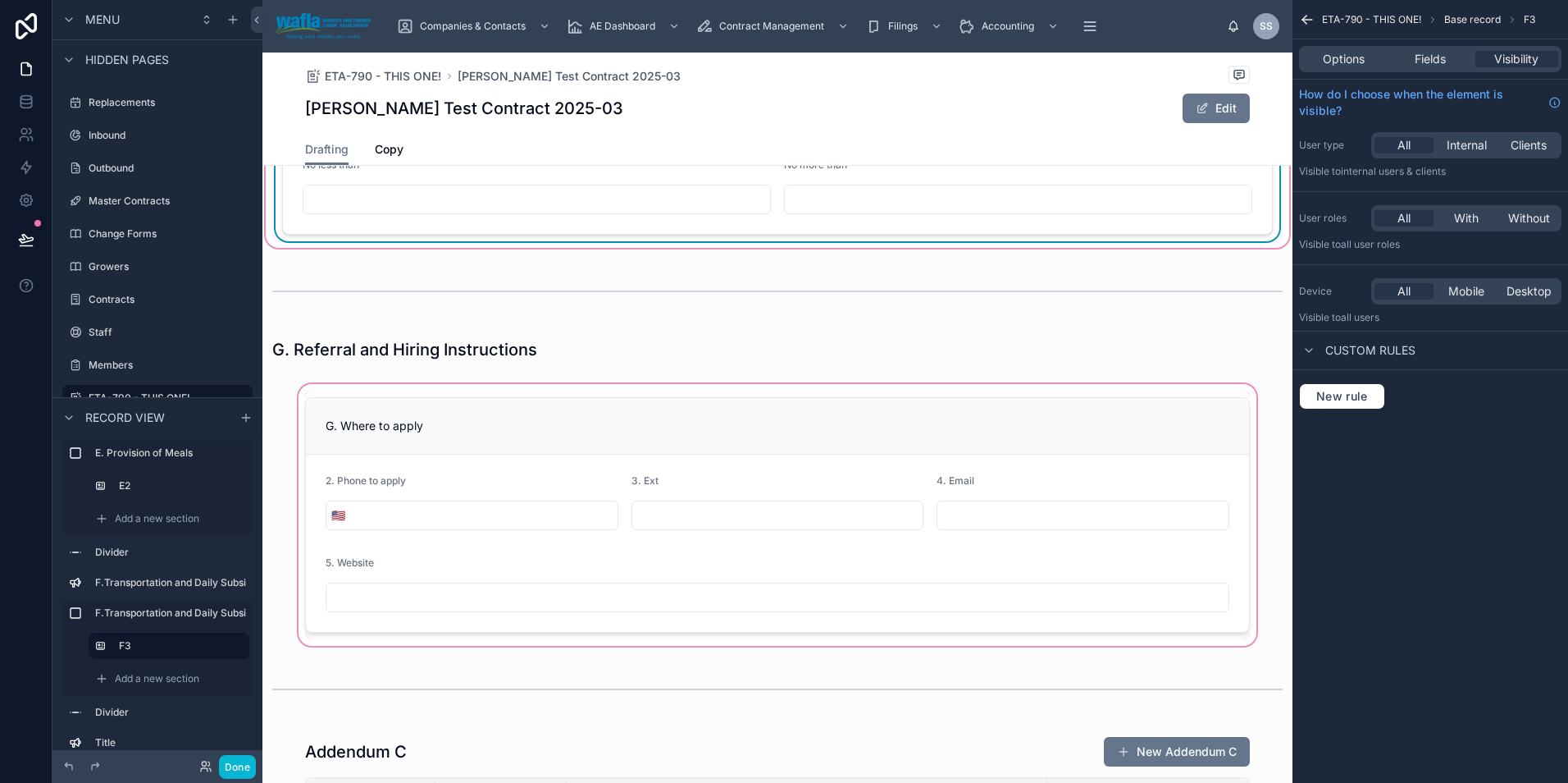
scroll to position [4767, 0]
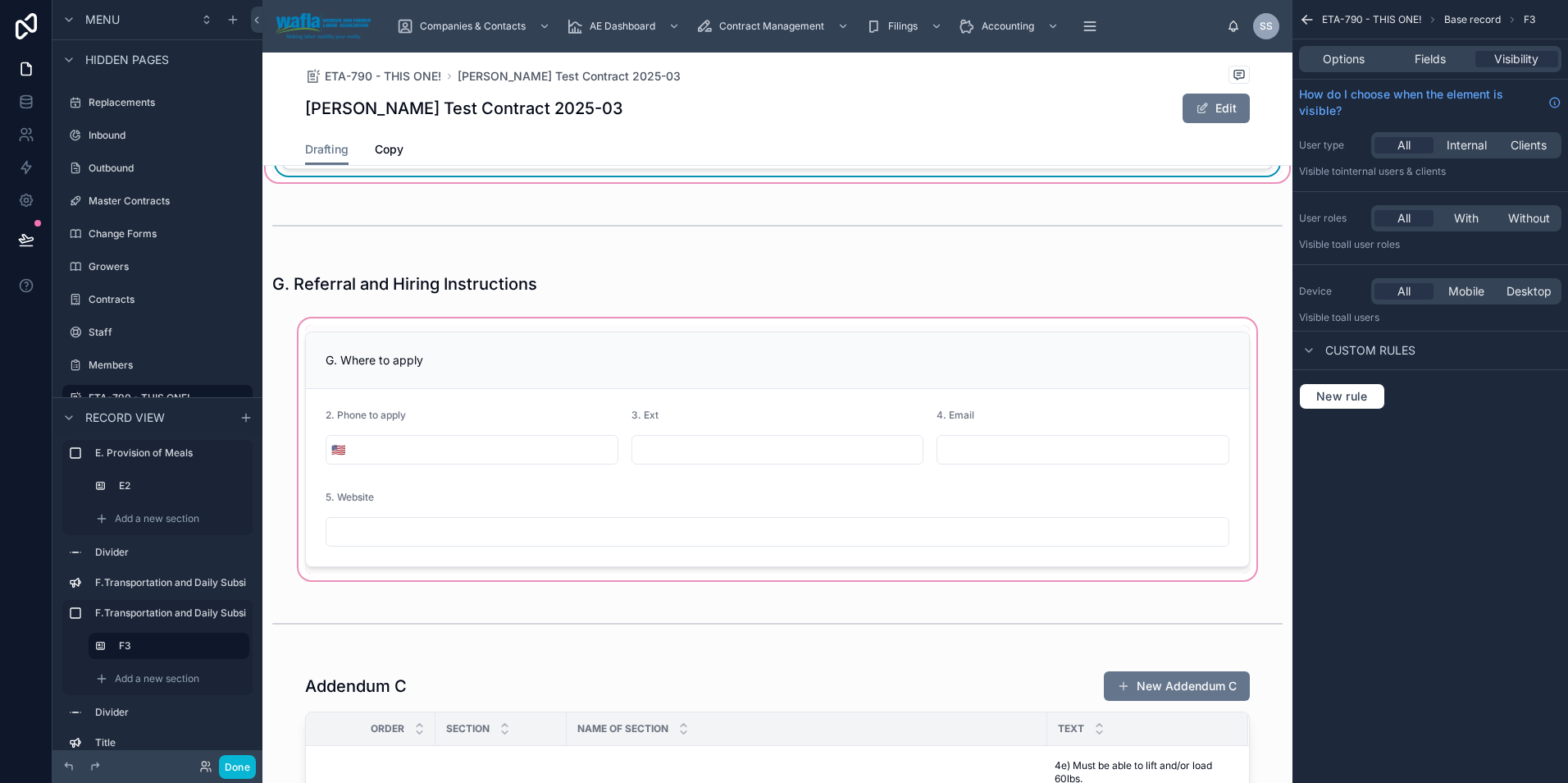
click at [492, 394] on div at bounding box center [777, 449] width 1030 height 268
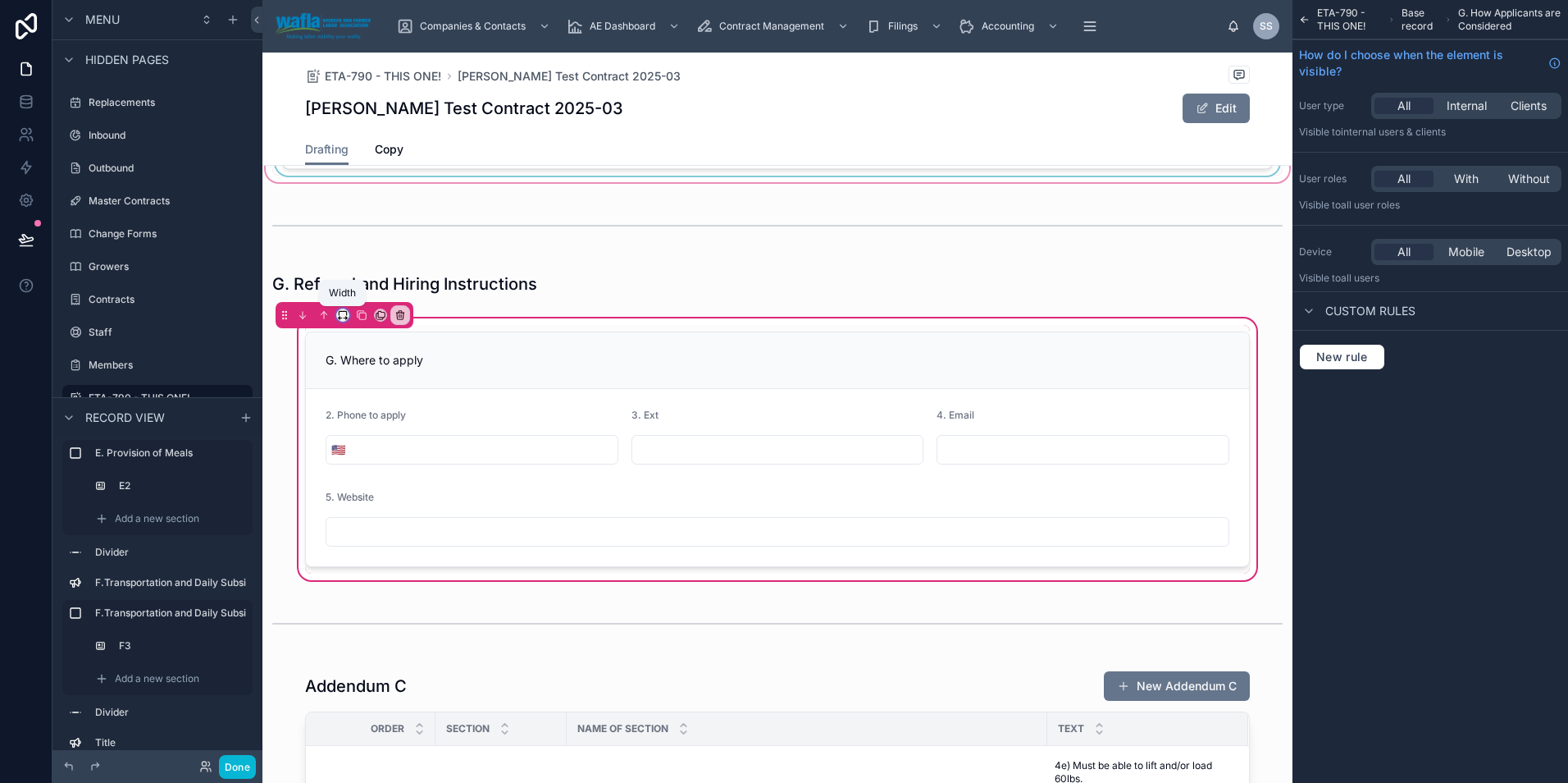
click at [341, 315] on icon at bounding box center [343, 315] width 12 height 12
click at [347, 528] on div "Full width" at bounding box center [376, 532] width 70 height 29
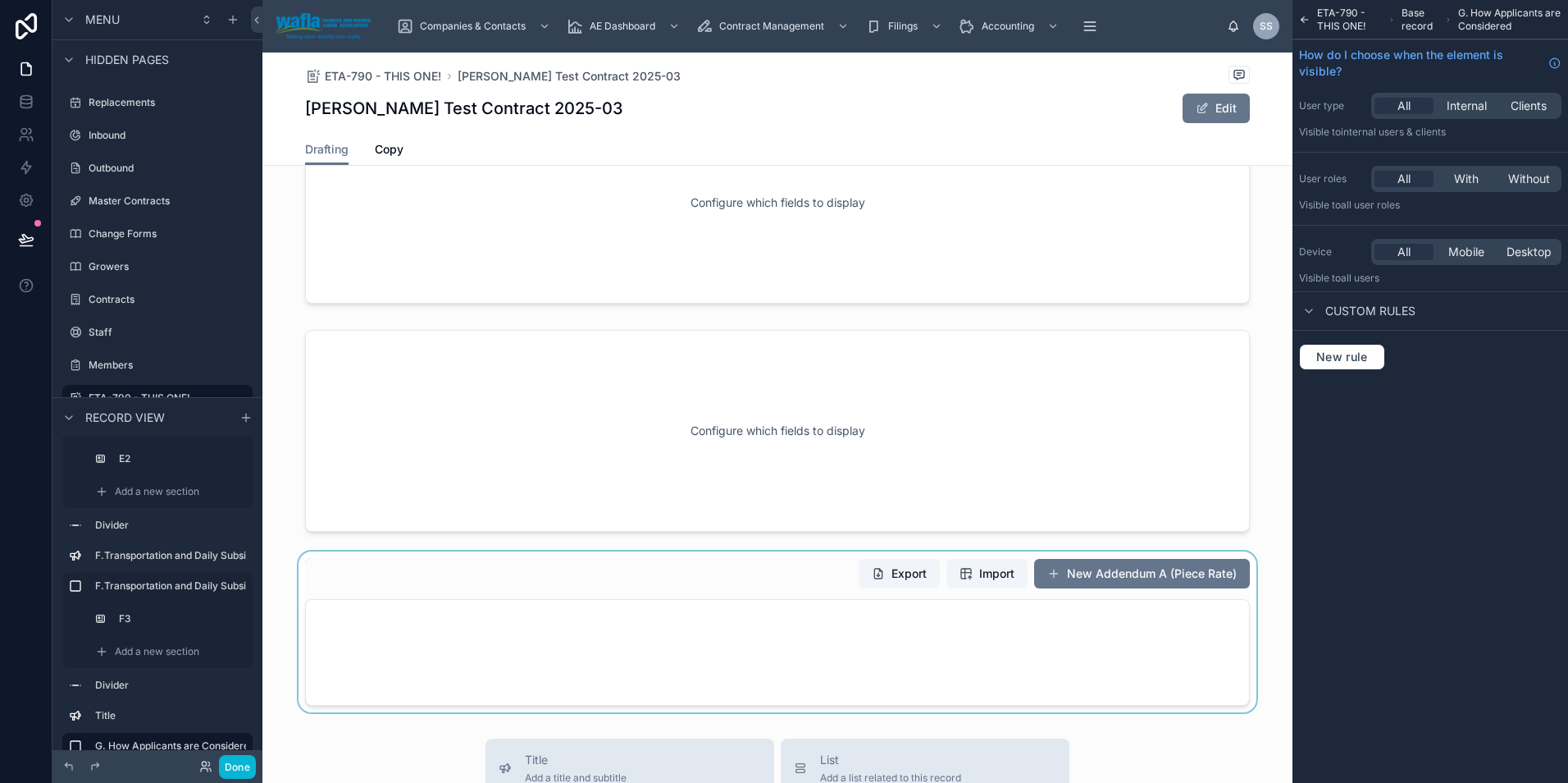
scroll to position [5989, 0]
click at [690, 584] on div at bounding box center [777, 635] width 1030 height 161
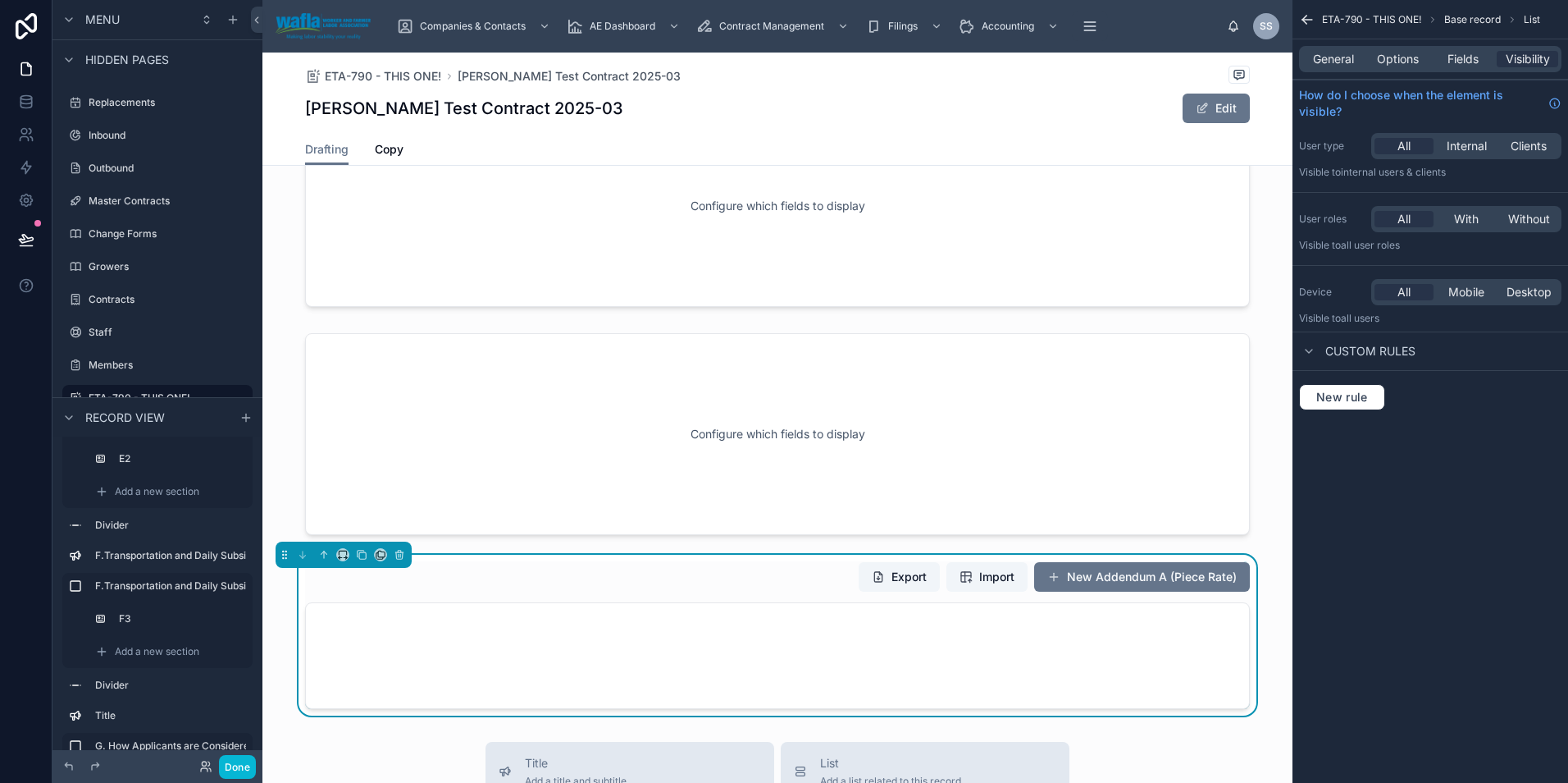
click at [722, 636] on div at bounding box center [778, 655] width 943 height 105
click at [401, 556] on icon at bounding box center [399, 555] width 12 height 12
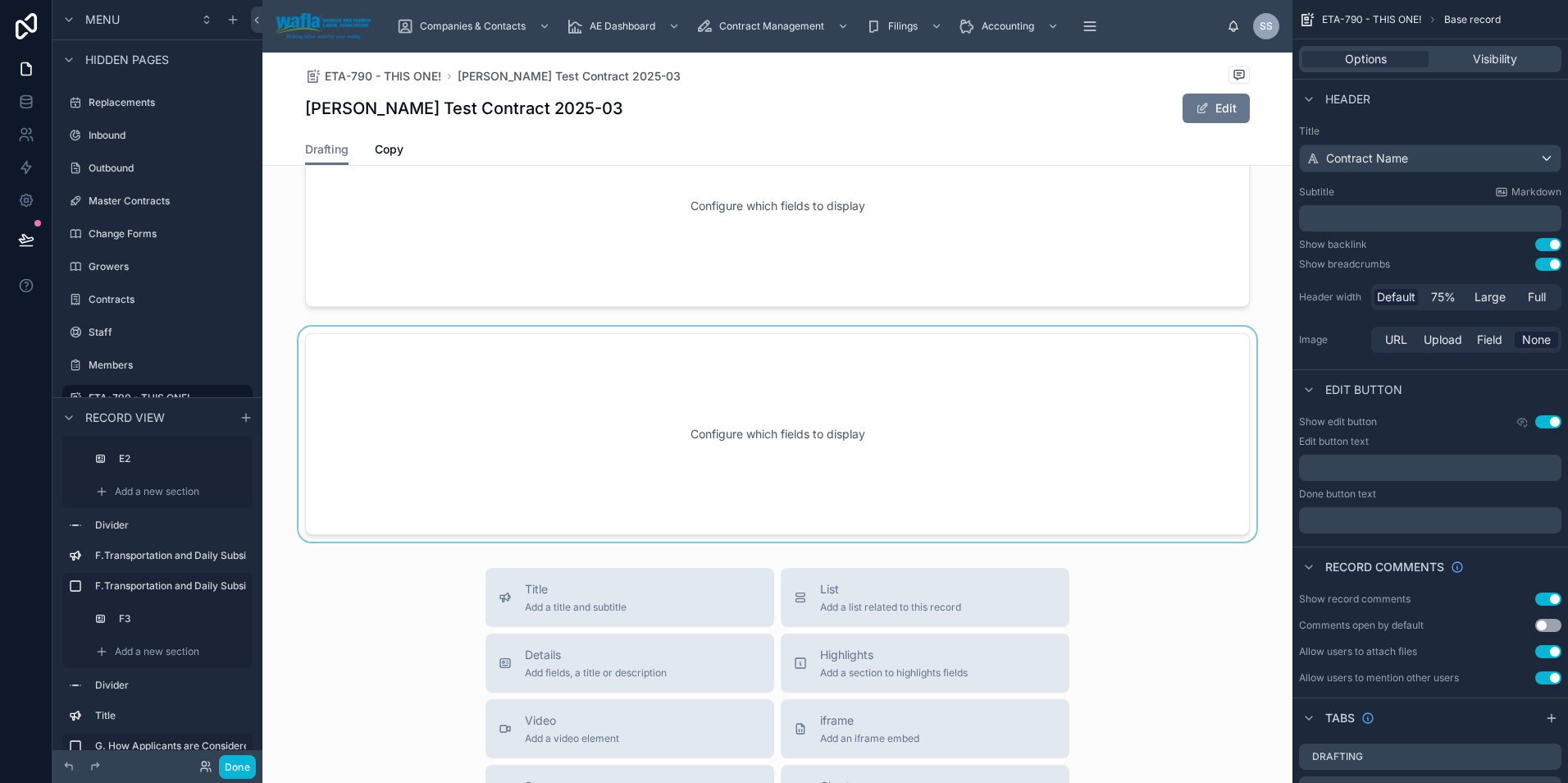
click at [406, 443] on div at bounding box center [777, 435] width 1030 height 215
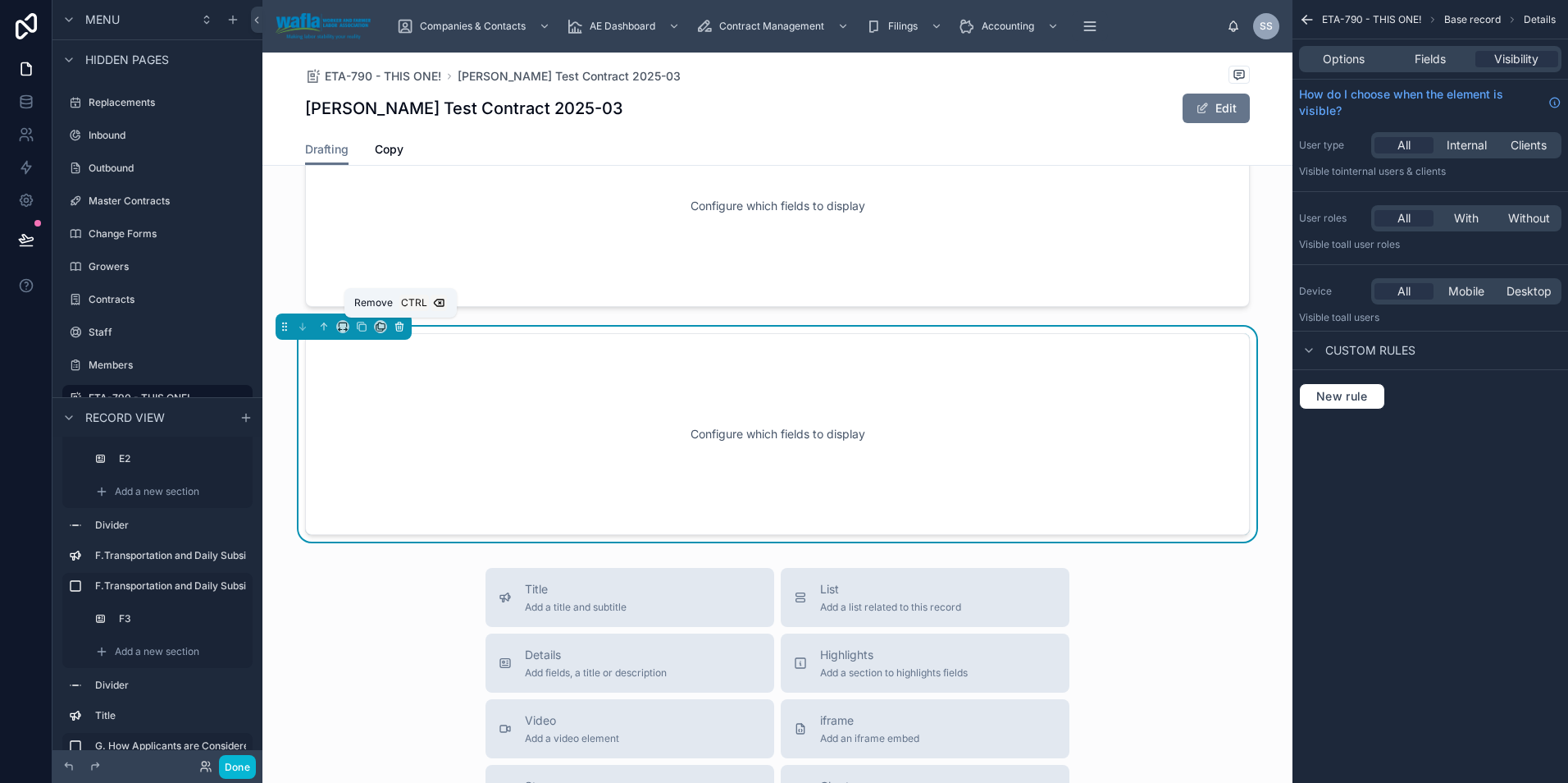
click at [397, 327] on icon at bounding box center [399, 327] width 12 height 12
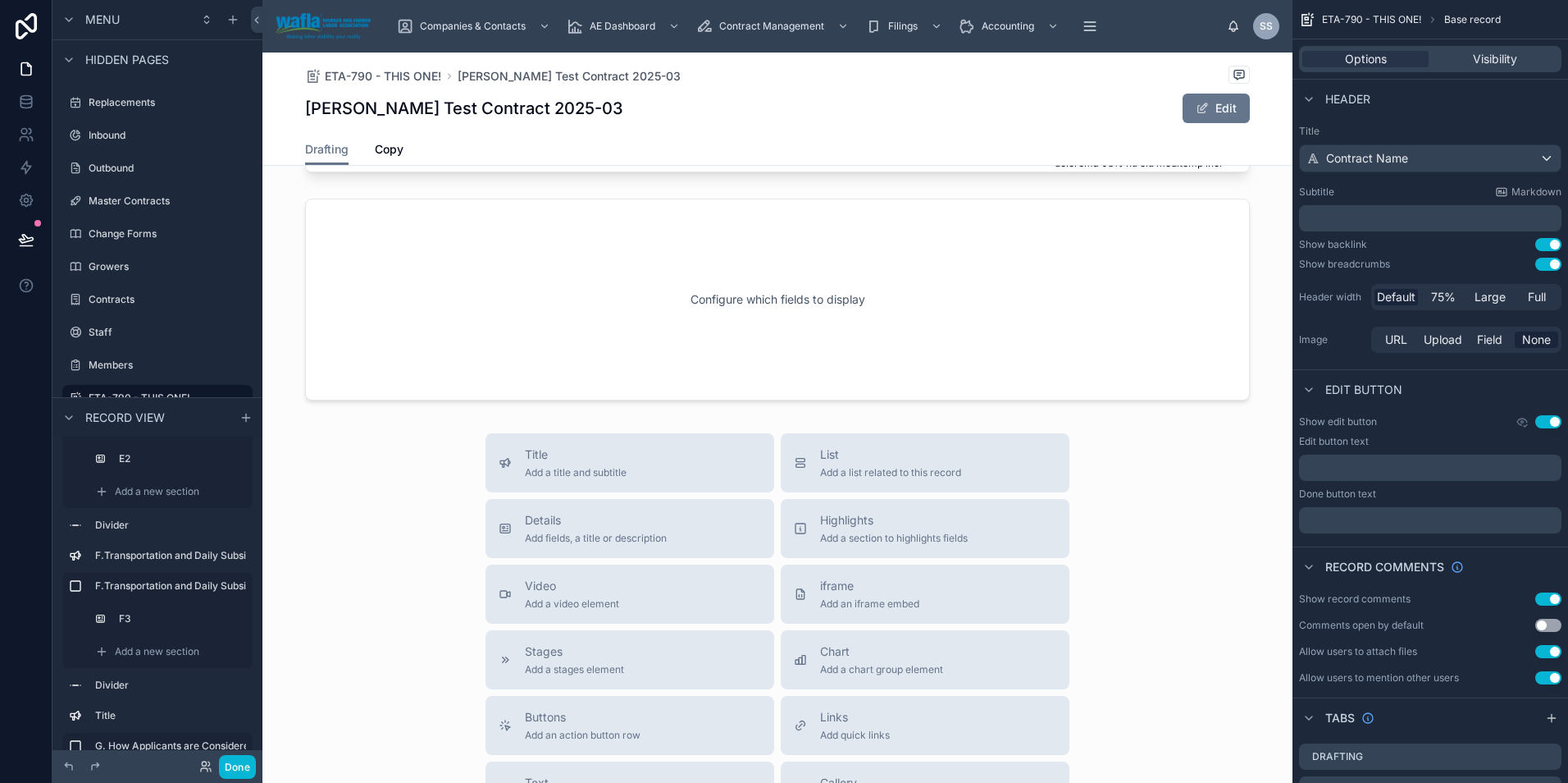
scroll to position [5825, 0]
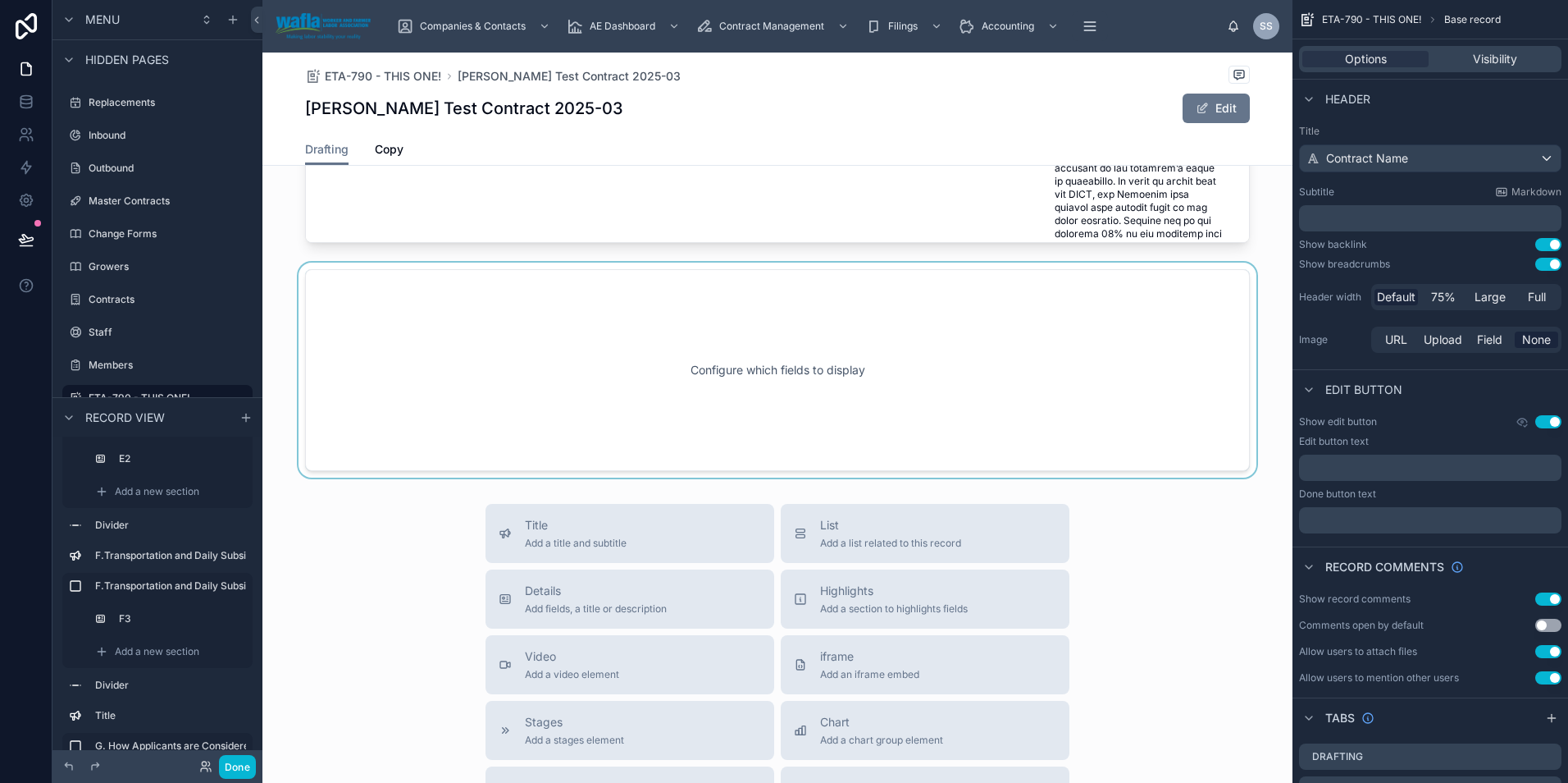
click at [457, 410] on div at bounding box center [777, 370] width 1030 height 215
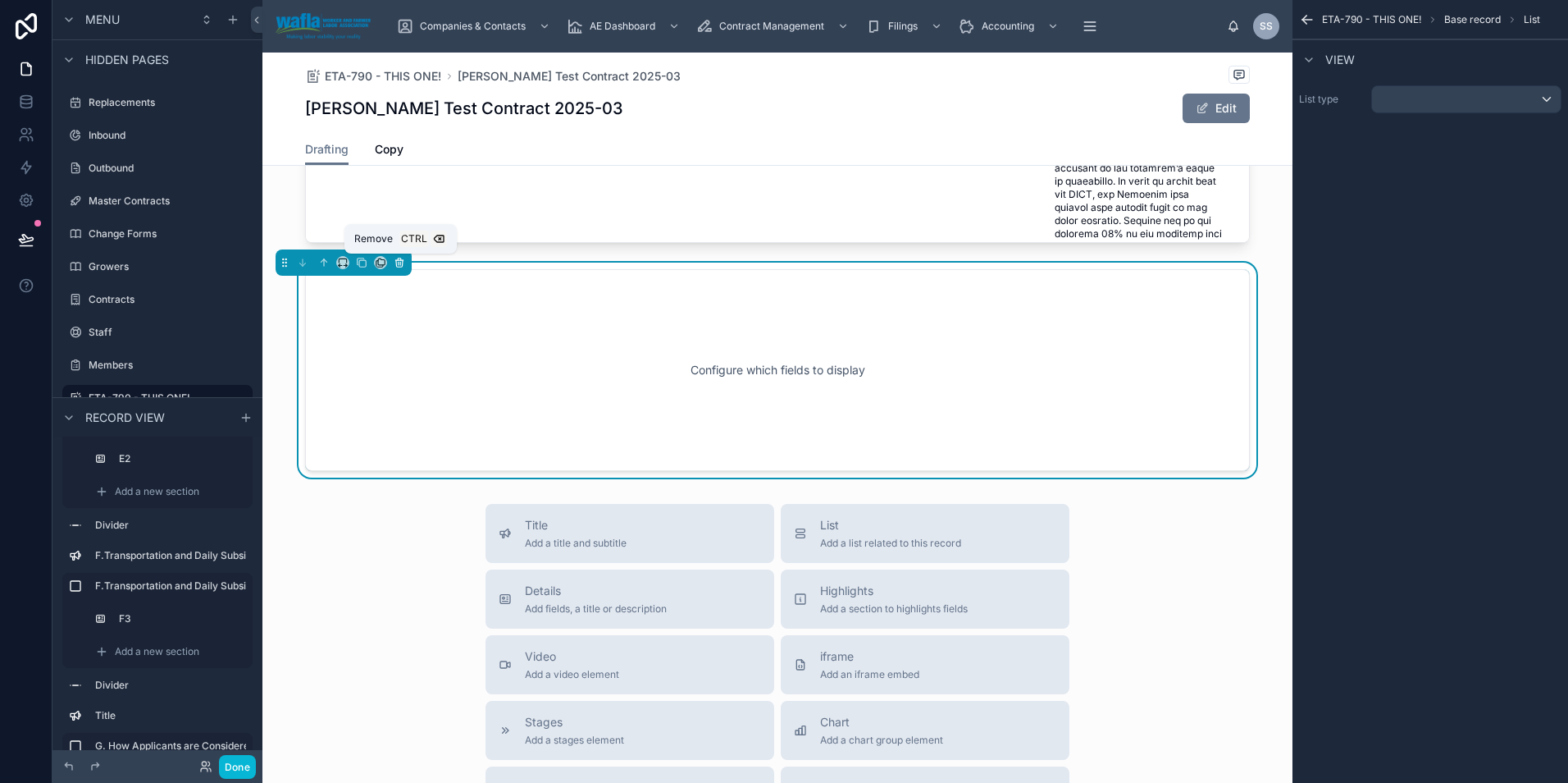
click at [403, 258] on icon at bounding box center [399, 262] width 12 height 12
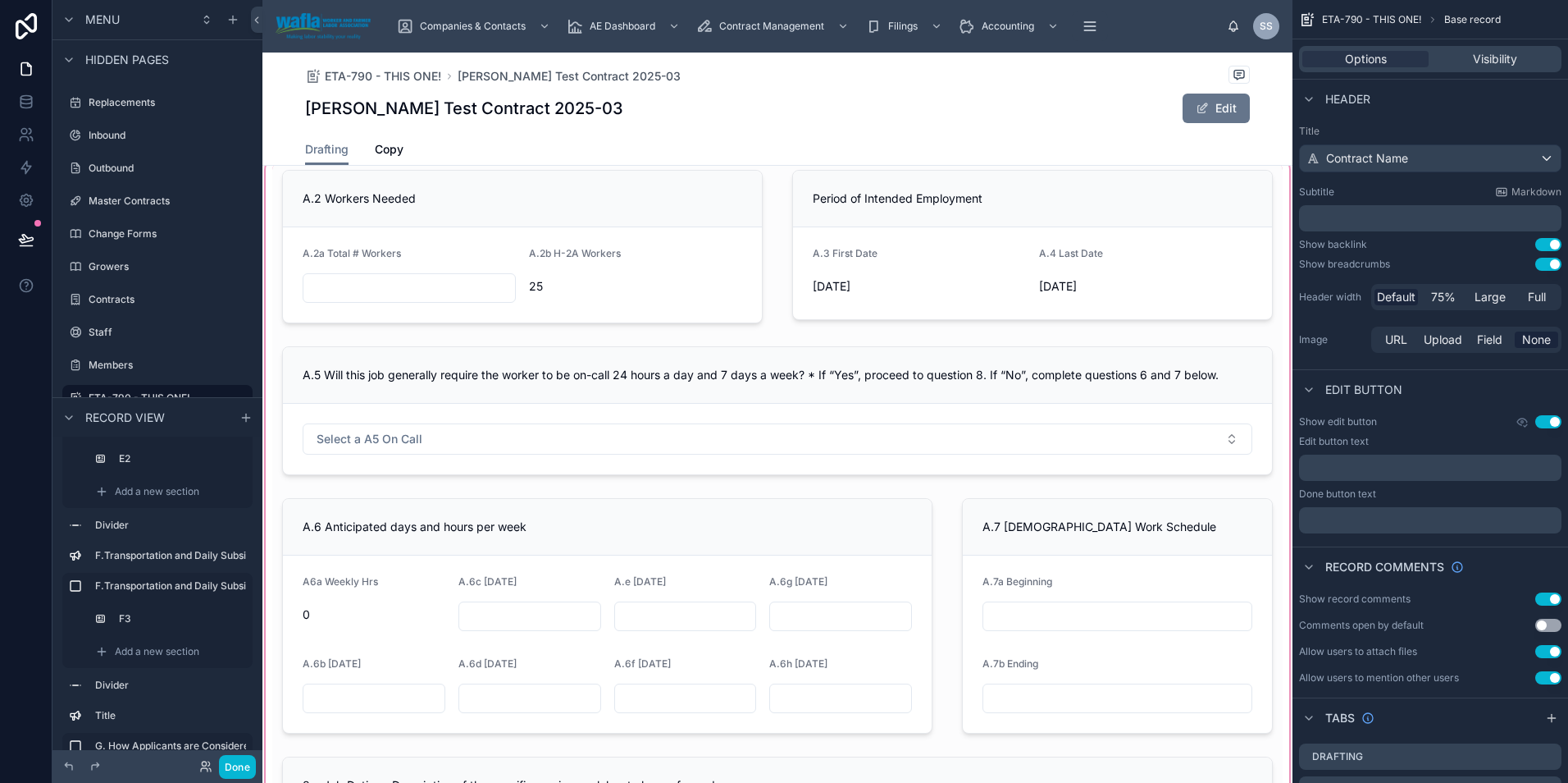
scroll to position [0, 0]
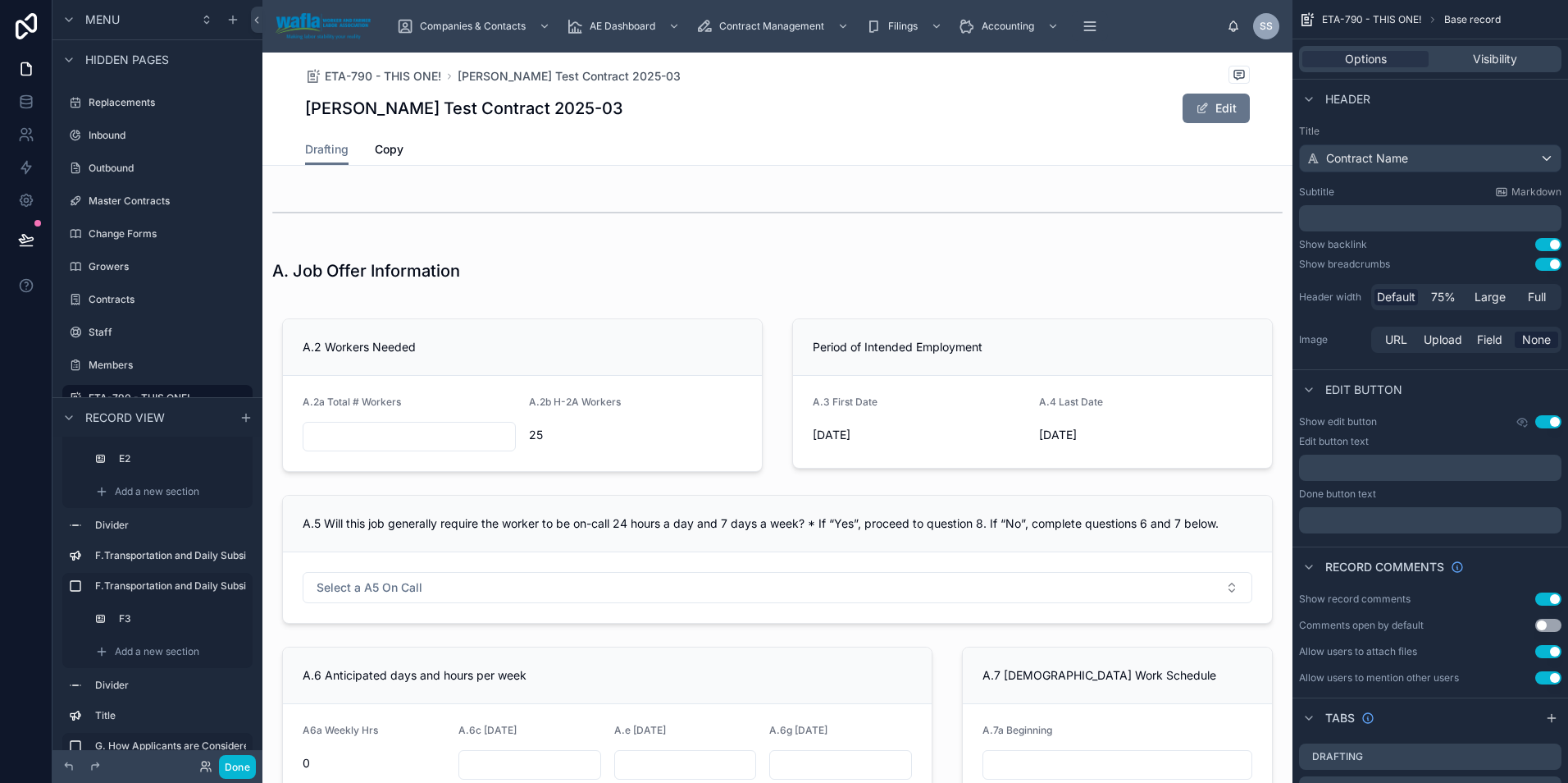
click at [969, 111] on div "Shelly Test Contract 2025-03 Edit" at bounding box center [778, 109] width 945 height 31
click at [224, 768] on button "Done" at bounding box center [238, 766] width 37 height 23
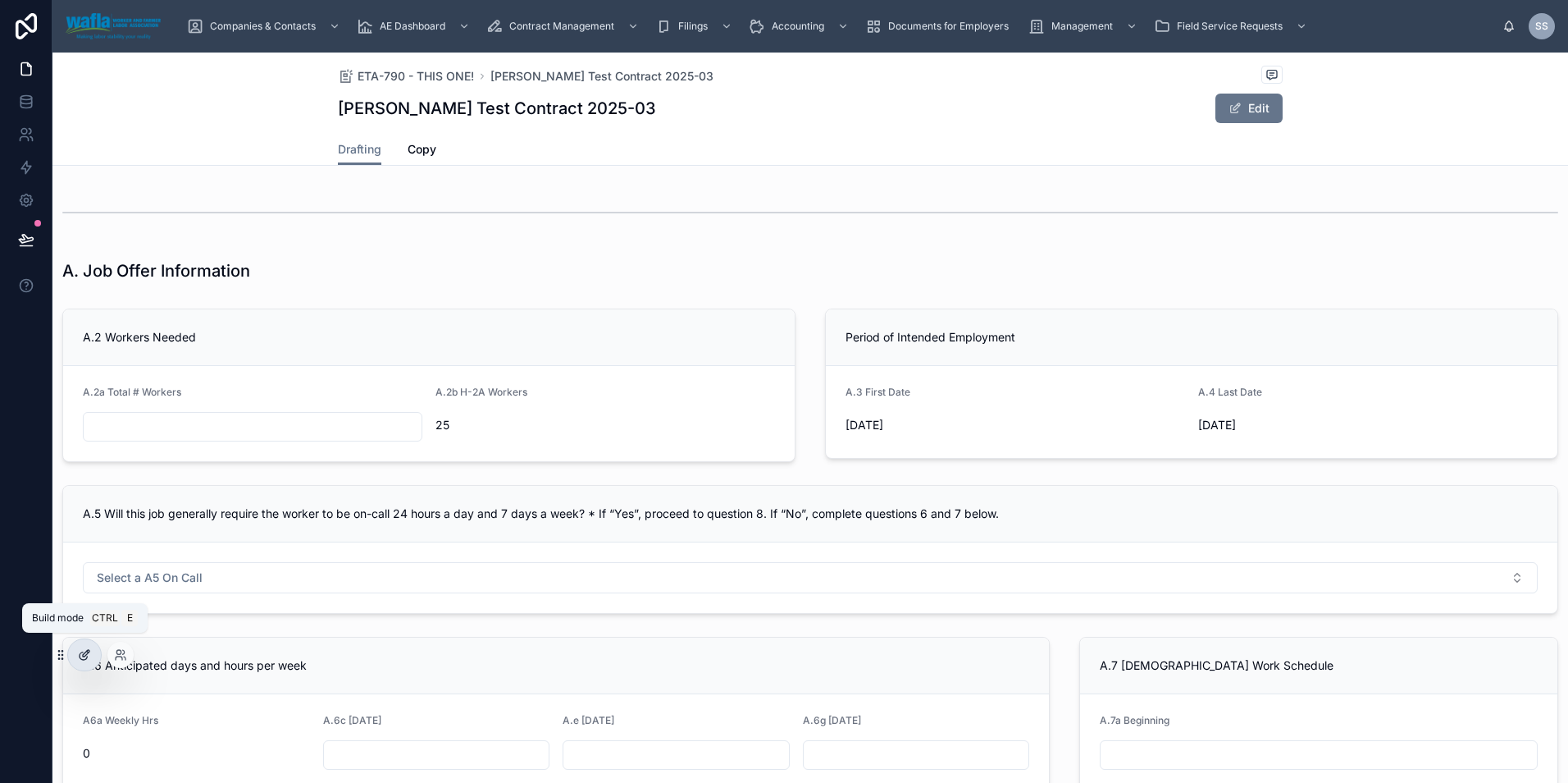
click at [79, 654] on icon at bounding box center [83, 656] width 8 height 8
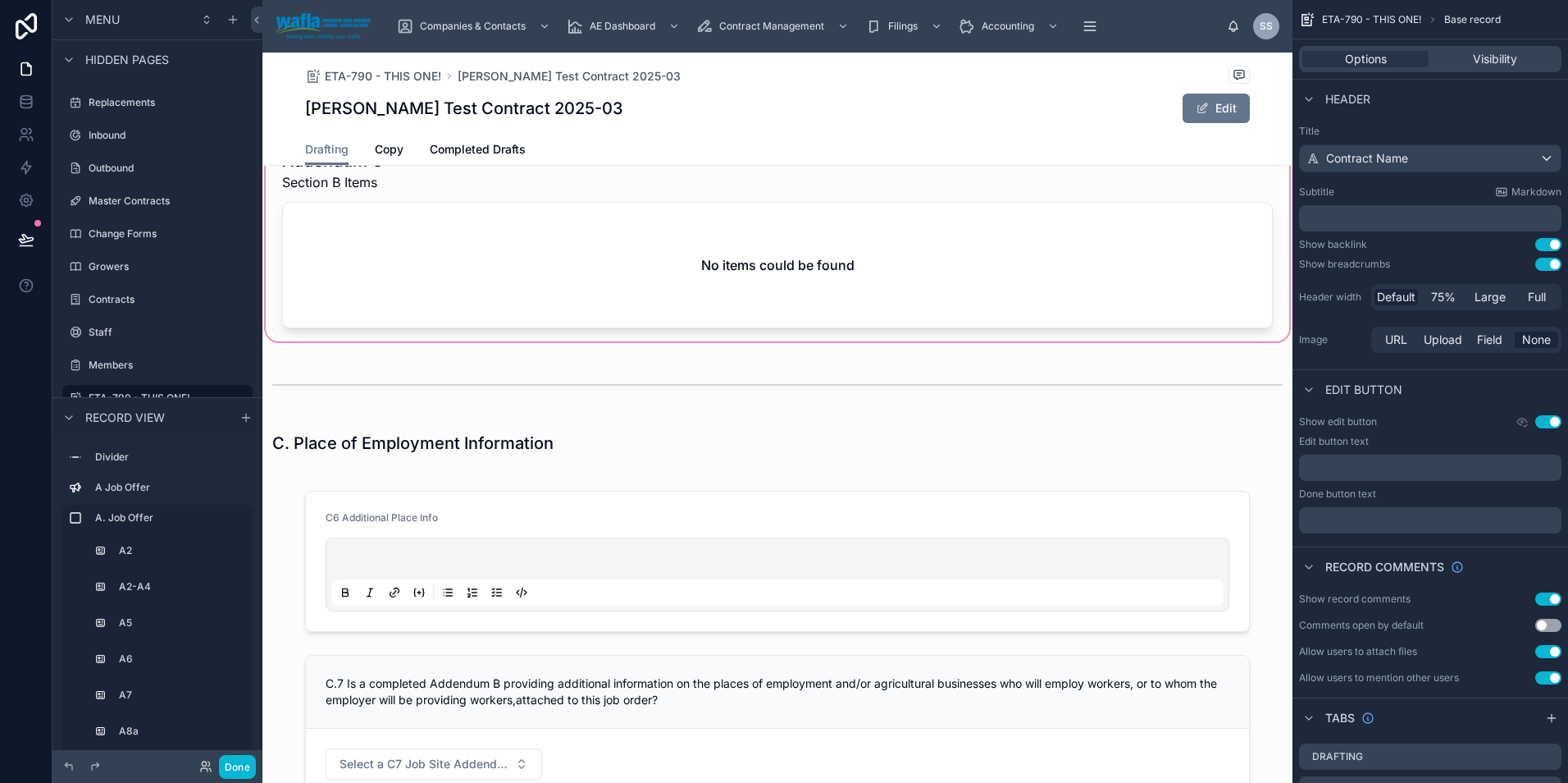
scroll to position [2790, 0]
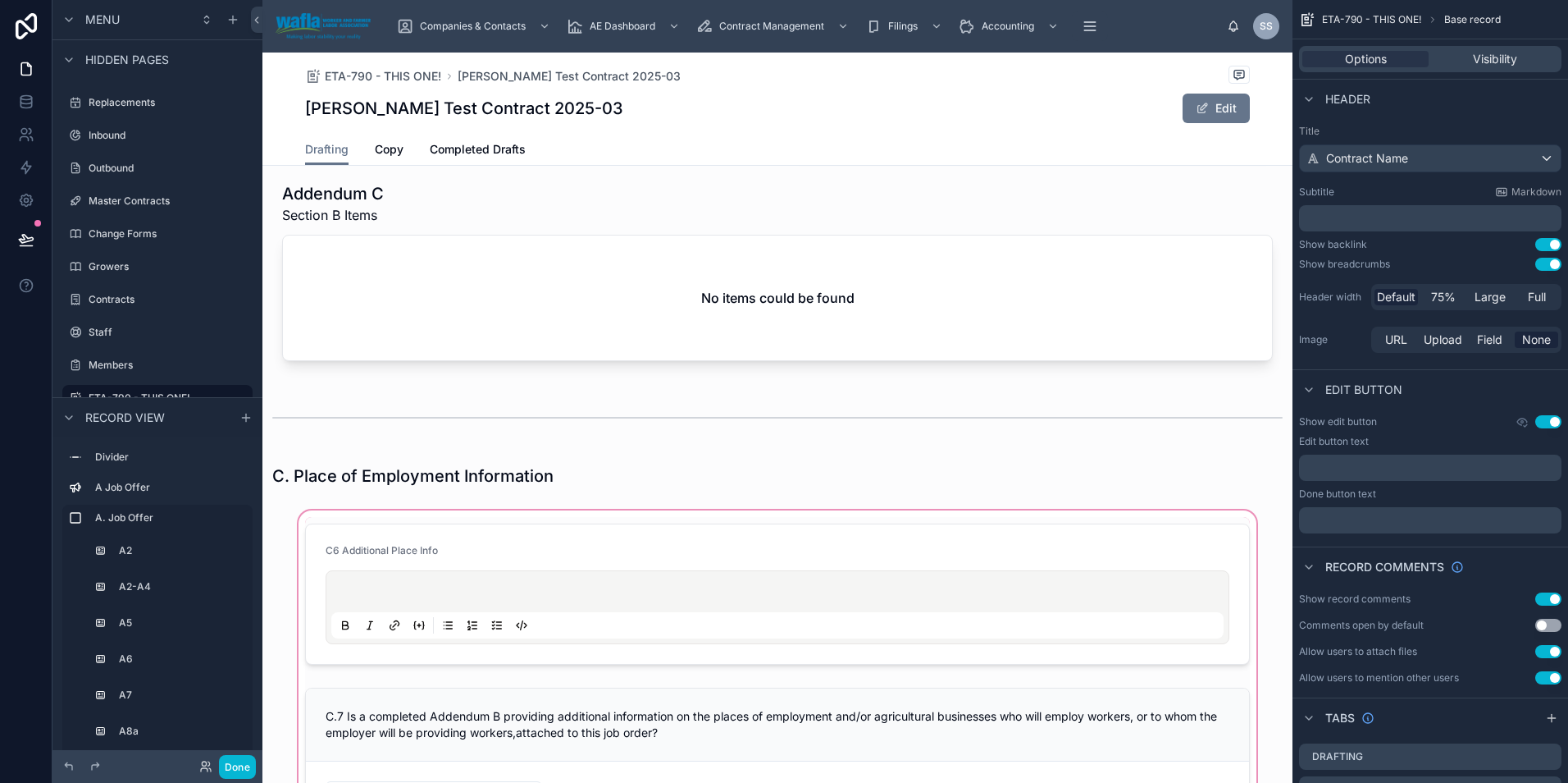
click at [459, 529] on div at bounding box center [777, 678] width 1030 height 343
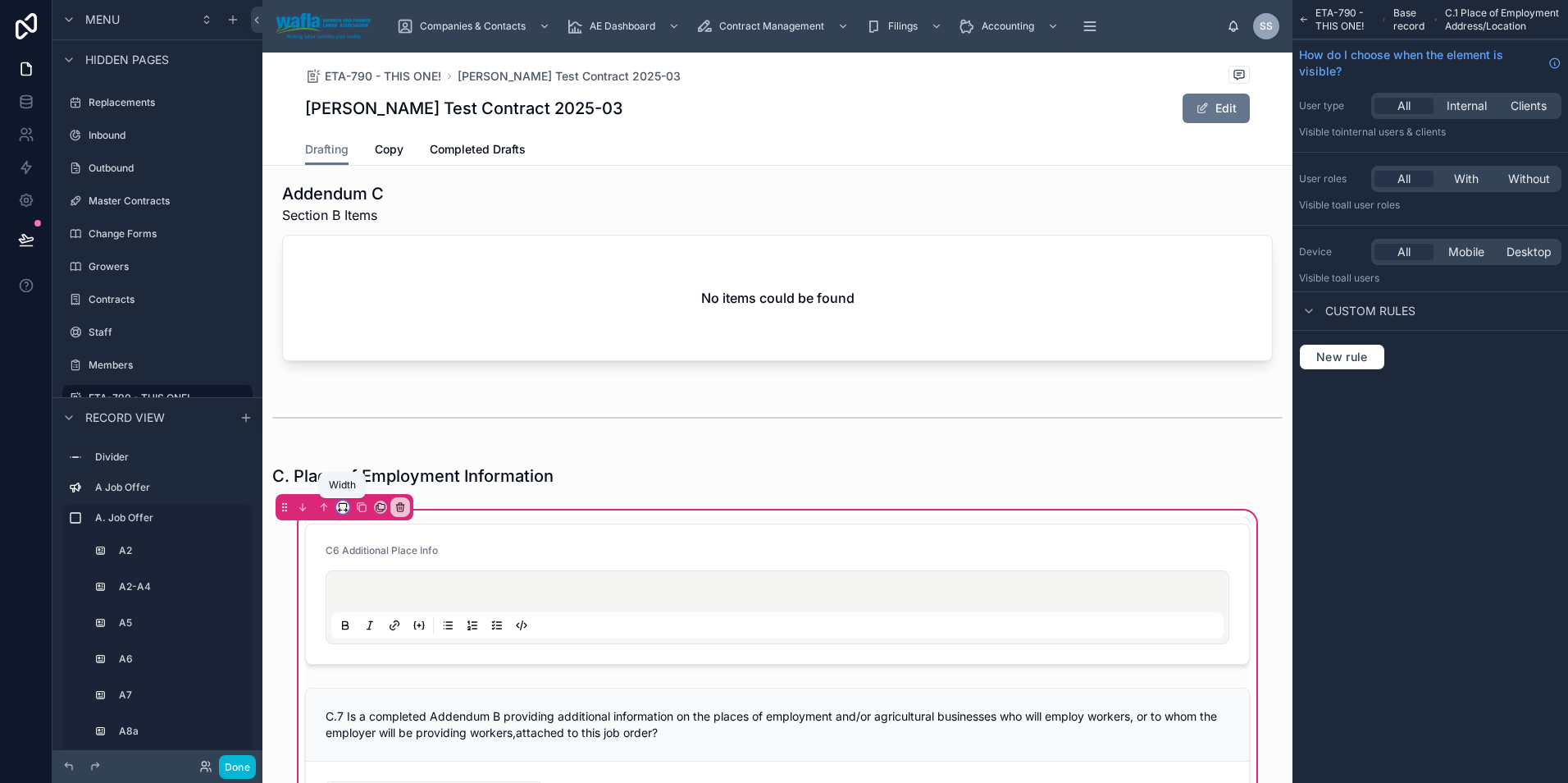
click at [344, 503] on icon at bounding box center [342, 505] width 8 height 4
click at [371, 715] on span "Full width" at bounding box center [376, 724] width 51 height 20
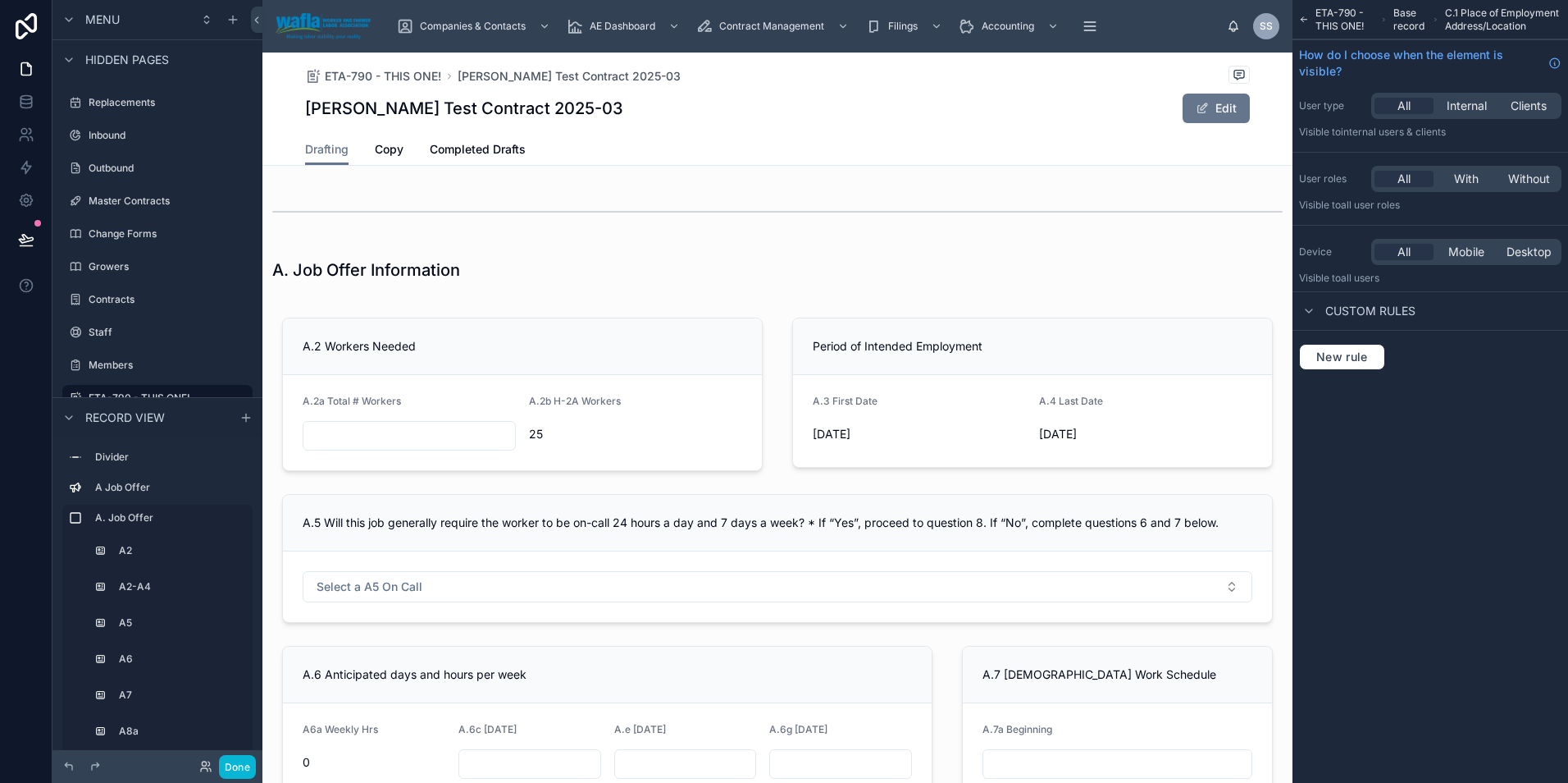
scroll to position [0, 0]
click at [491, 151] on span "Completed Drafts" at bounding box center [477, 149] width 96 height 17
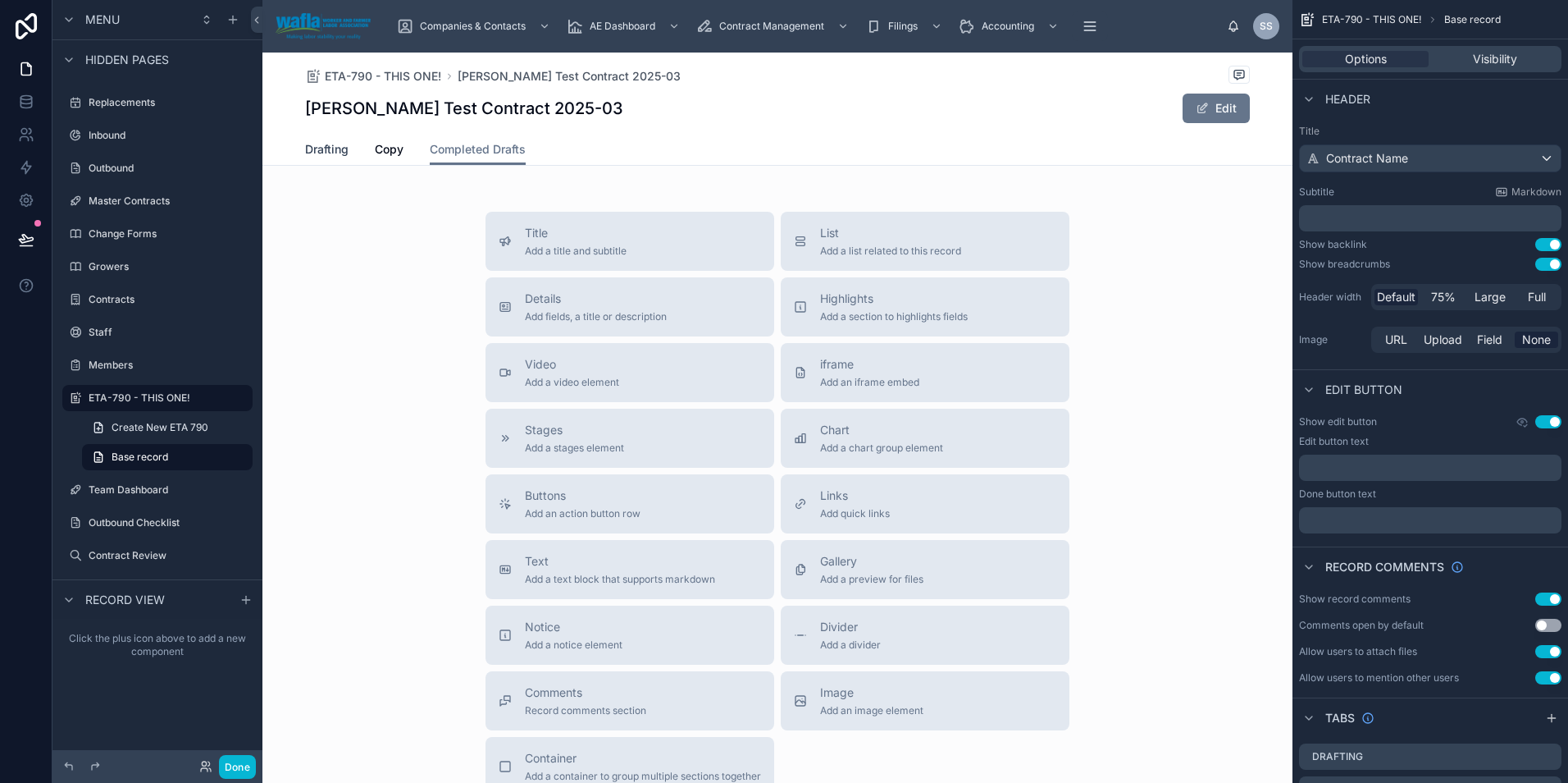
click at [327, 146] on span "Drafting" at bounding box center [327, 149] width 43 height 17
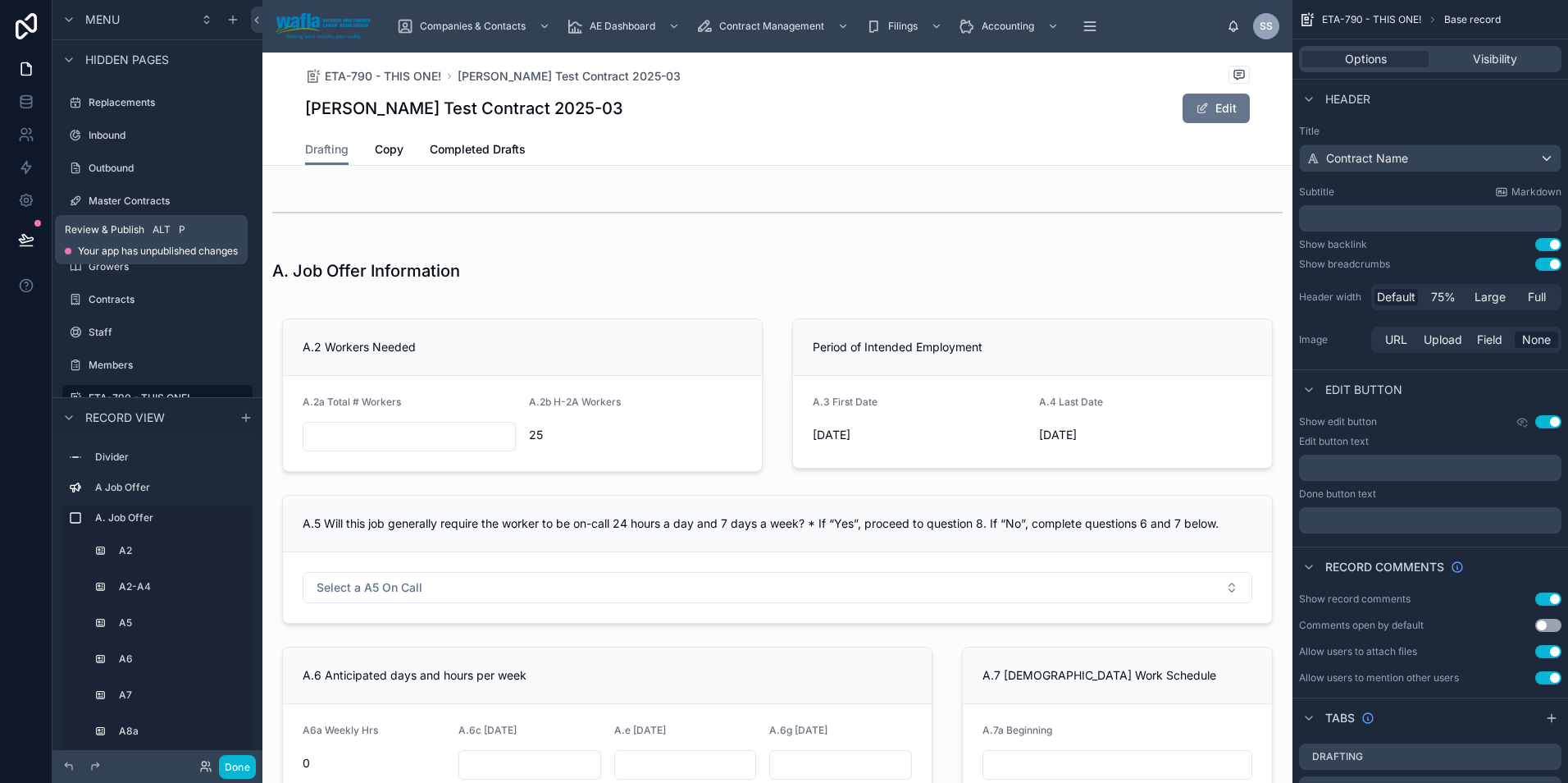
click at [134, 246] on span "Your app has unpublished changes" at bounding box center [157, 251] width 159 height 13
click at [38, 237] on button at bounding box center [25, 239] width 36 height 46
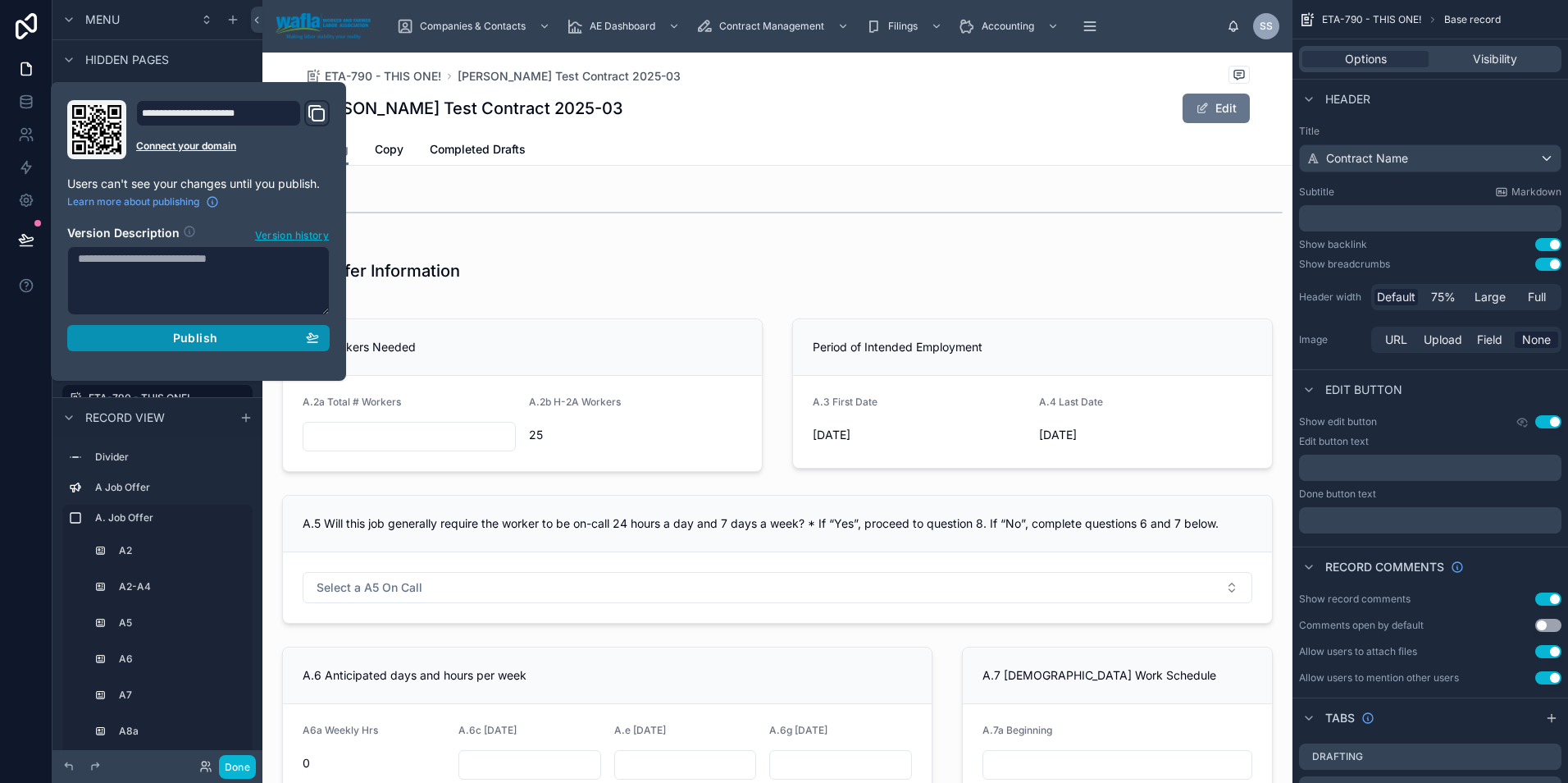
click at [134, 338] on div "Publish" at bounding box center [199, 338] width 241 height 15
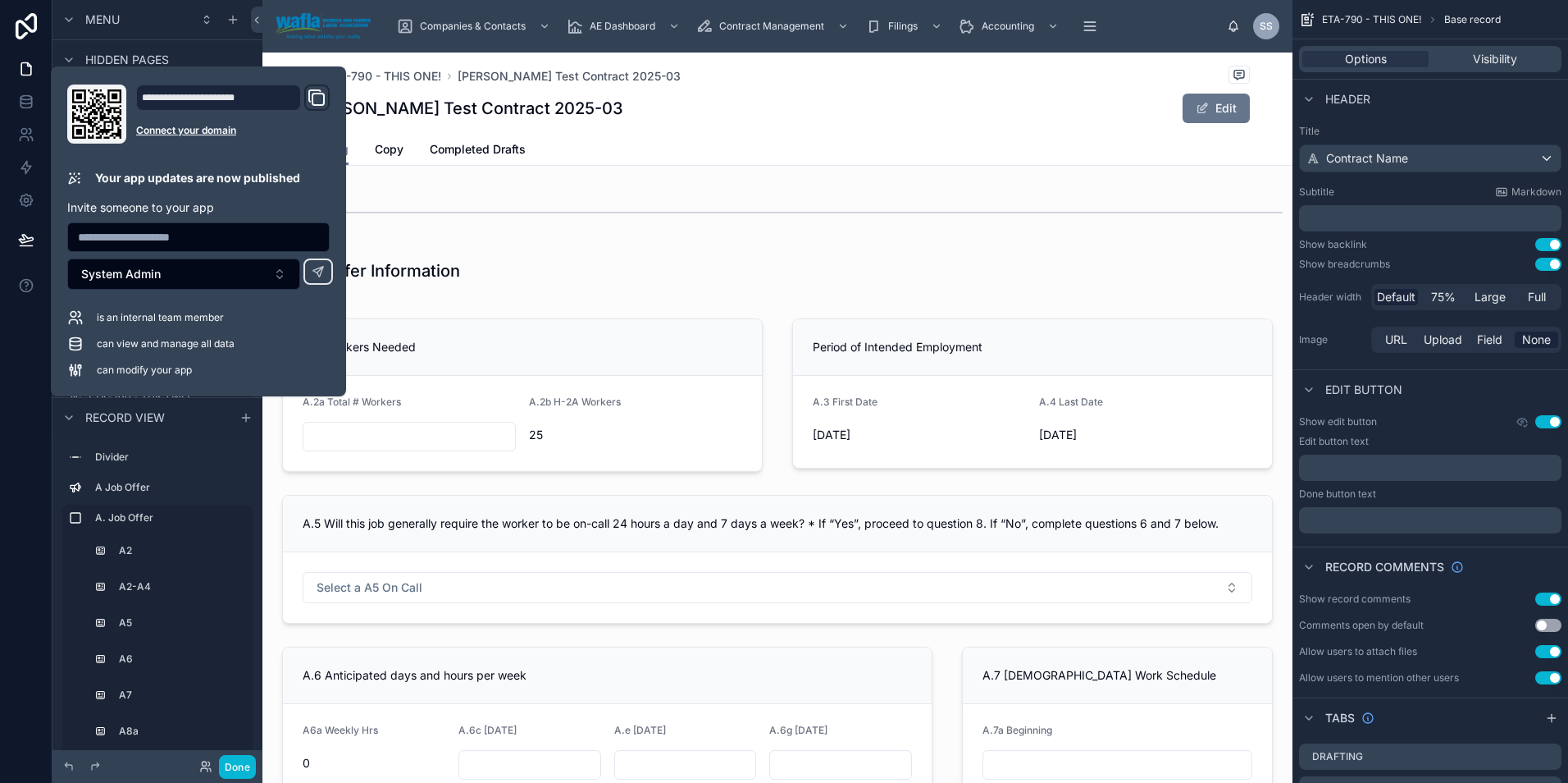
click at [730, 127] on div "ETA-790 - THIS ONE! Shelly Test Contract 2025-03 Shelly Test Contract 2025-03 E…" at bounding box center [778, 93] width 945 height 81
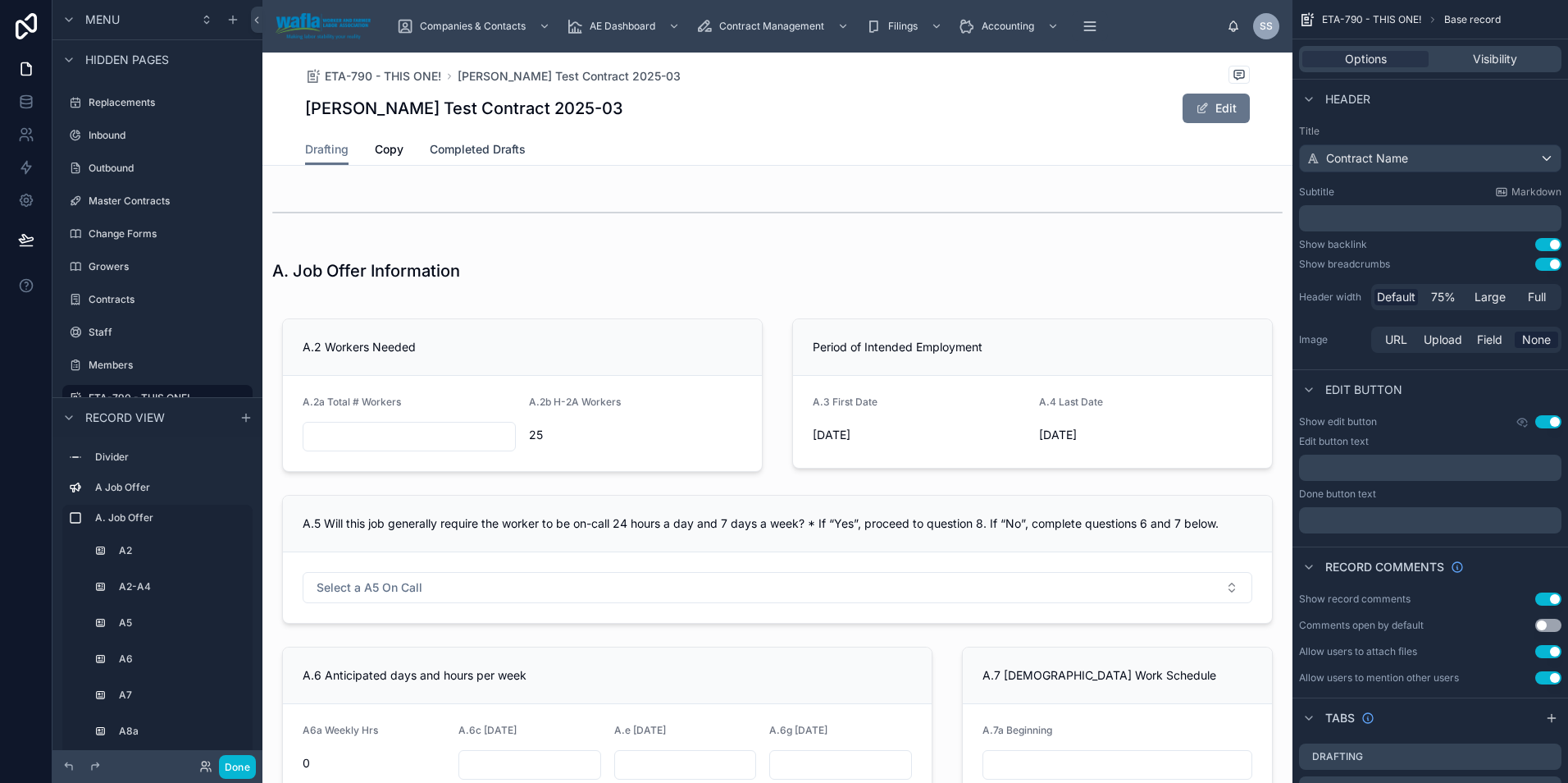
click at [496, 150] on span "Completed Drafts" at bounding box center [477, 149] width 96 height 17
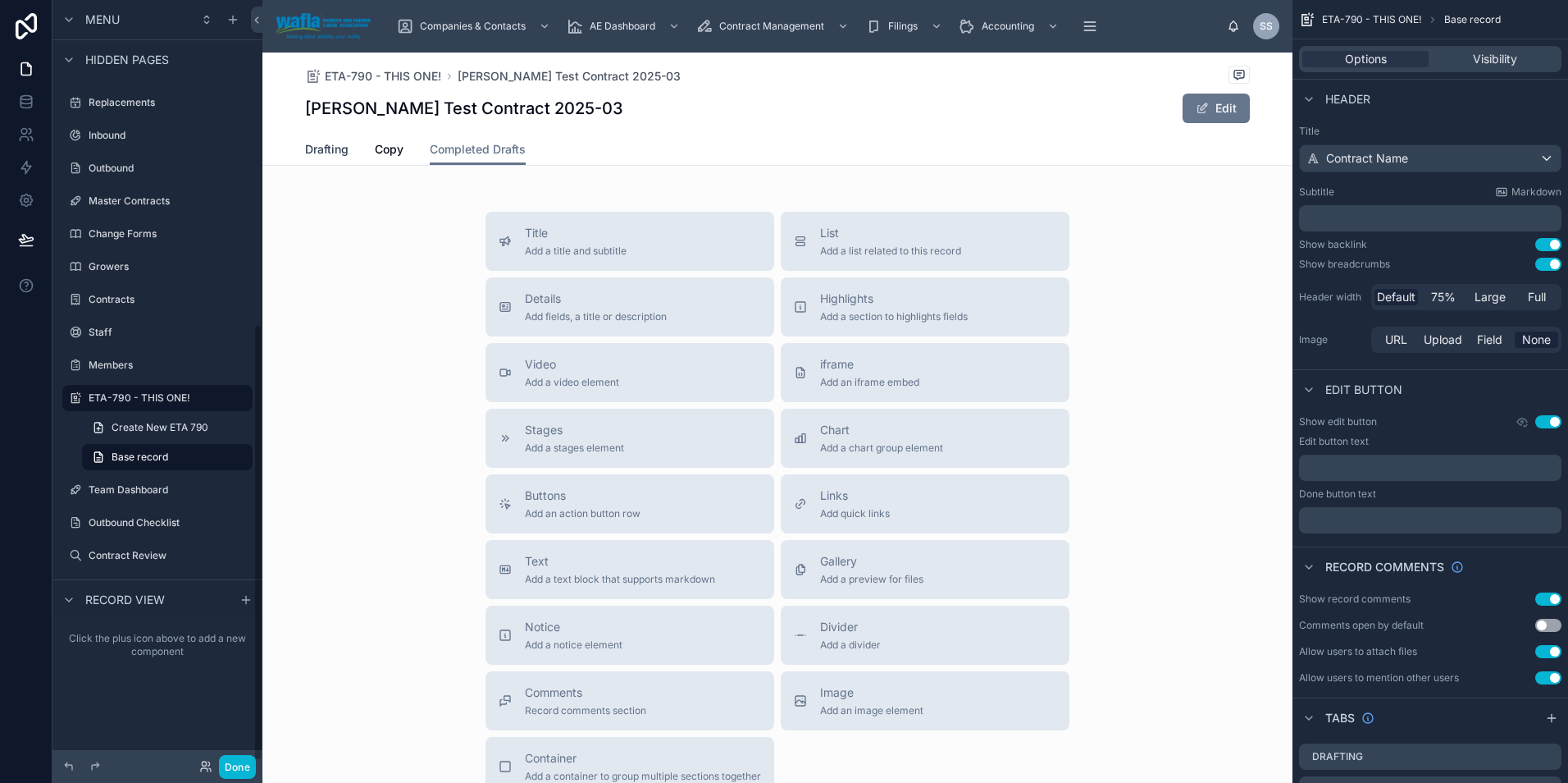
click at [308, 147] on span "Drafting" at bounding box center [327, 149] width 43 height 17
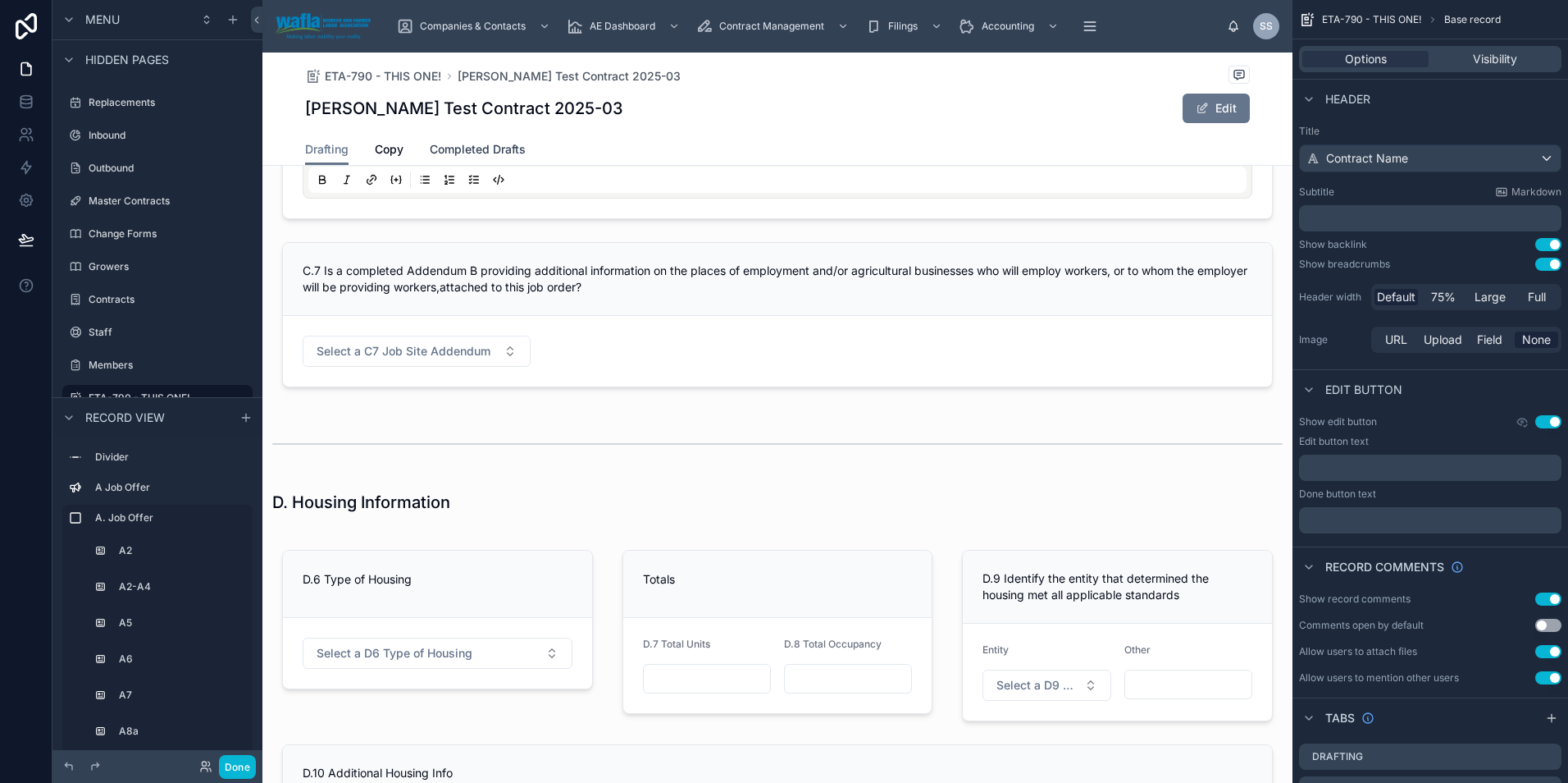
click at [494, 150] on span "Completed Drafts" at bounding box center [477, 149] width 96 height 17
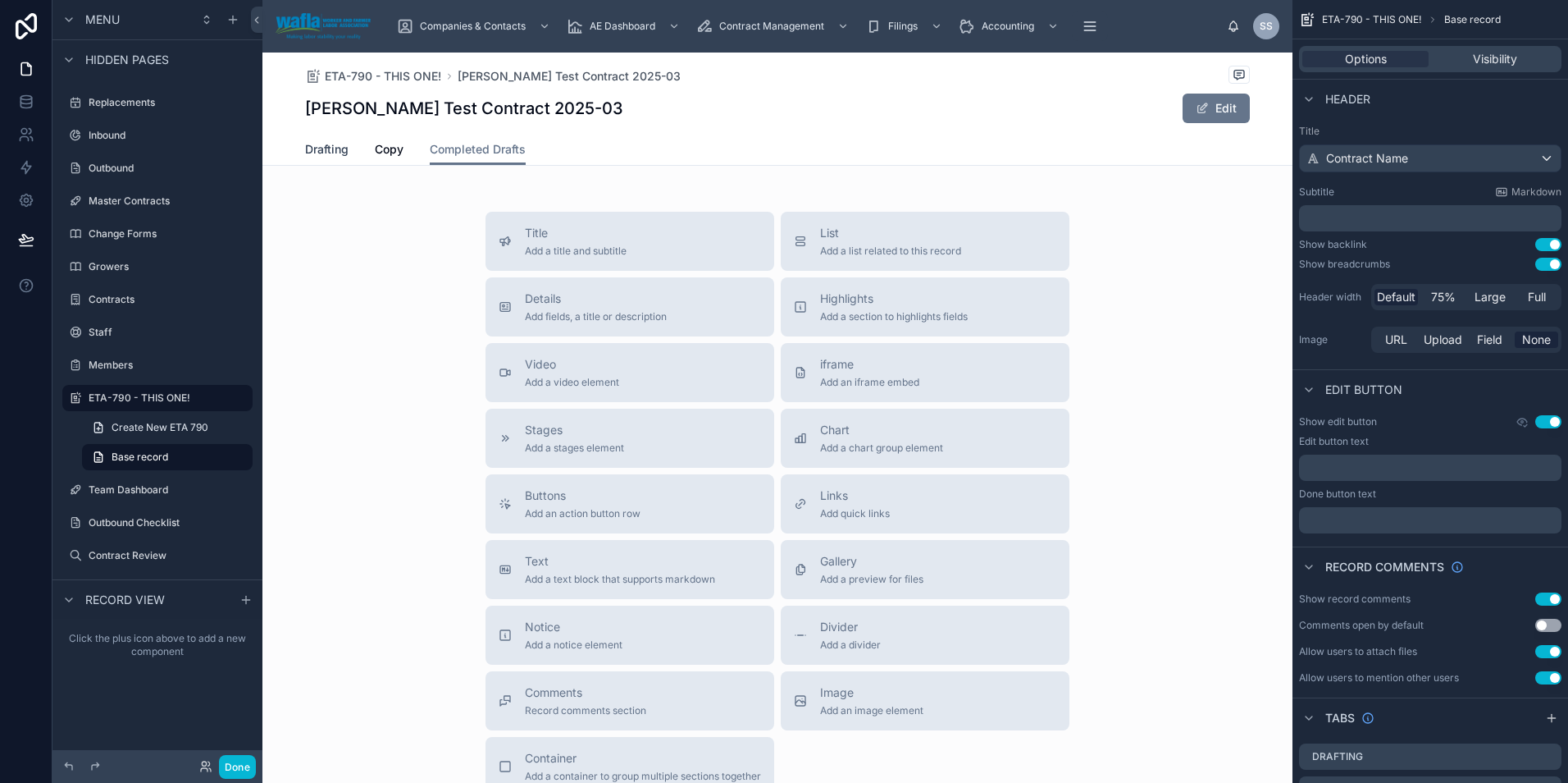
click at [324, 154] on span "Drafting" at bounding box center [327, 149] width 43 height 17
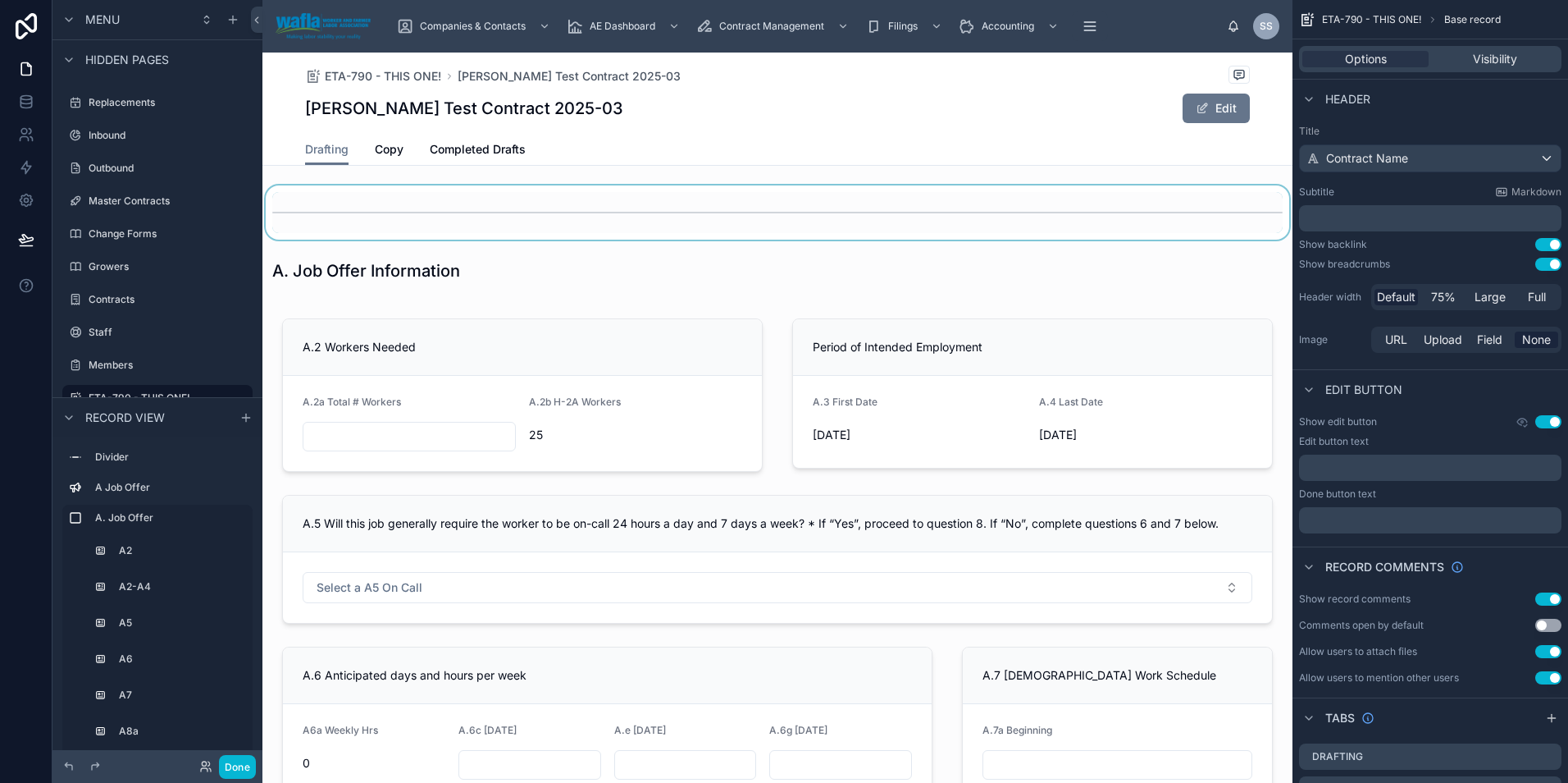
click at [852, 215] on div at bounding box center [777, 211] width 1030 height 54
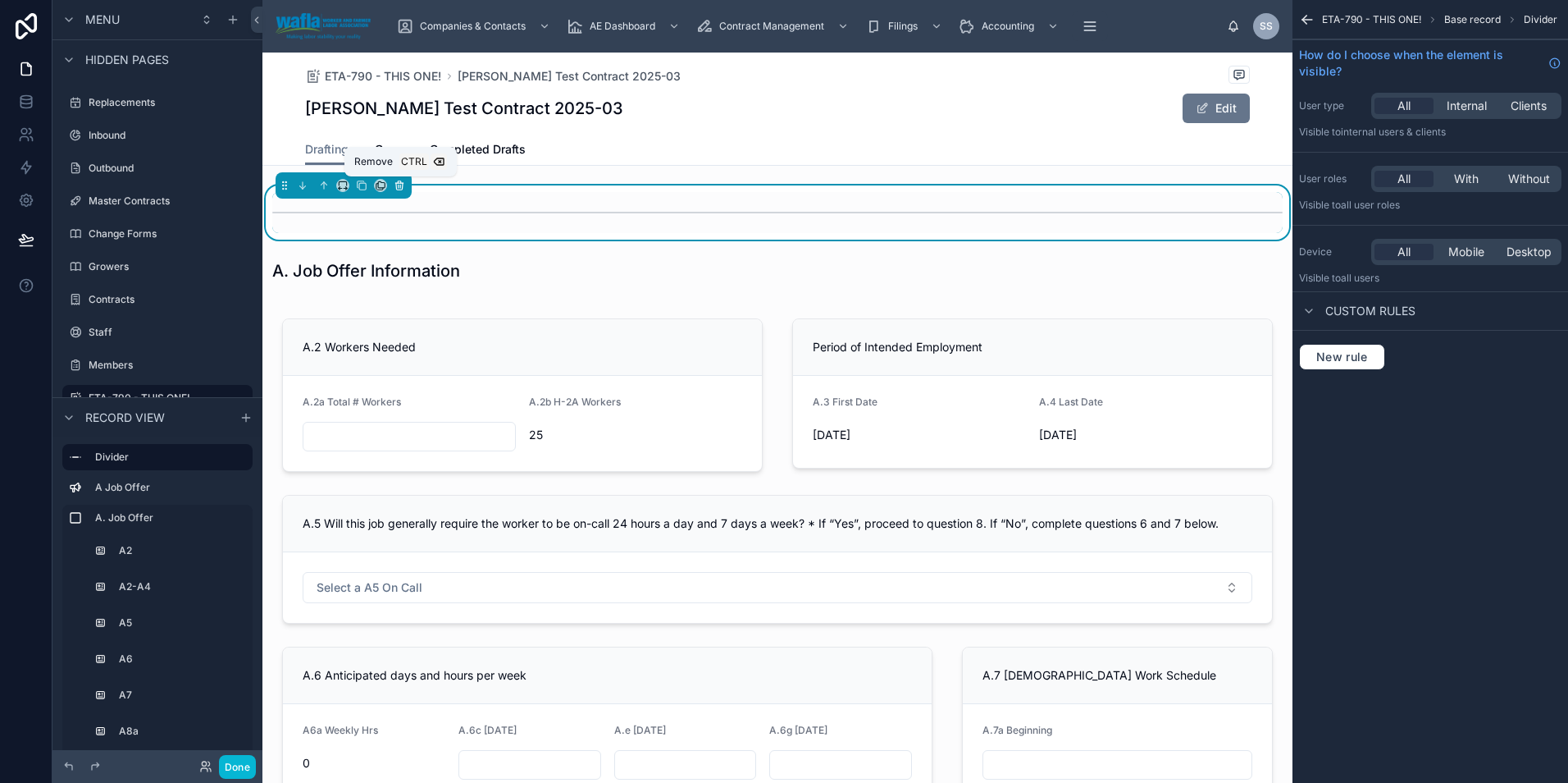
click at [398, 191] on button at bounding box center [399, 185] width 18 height 18
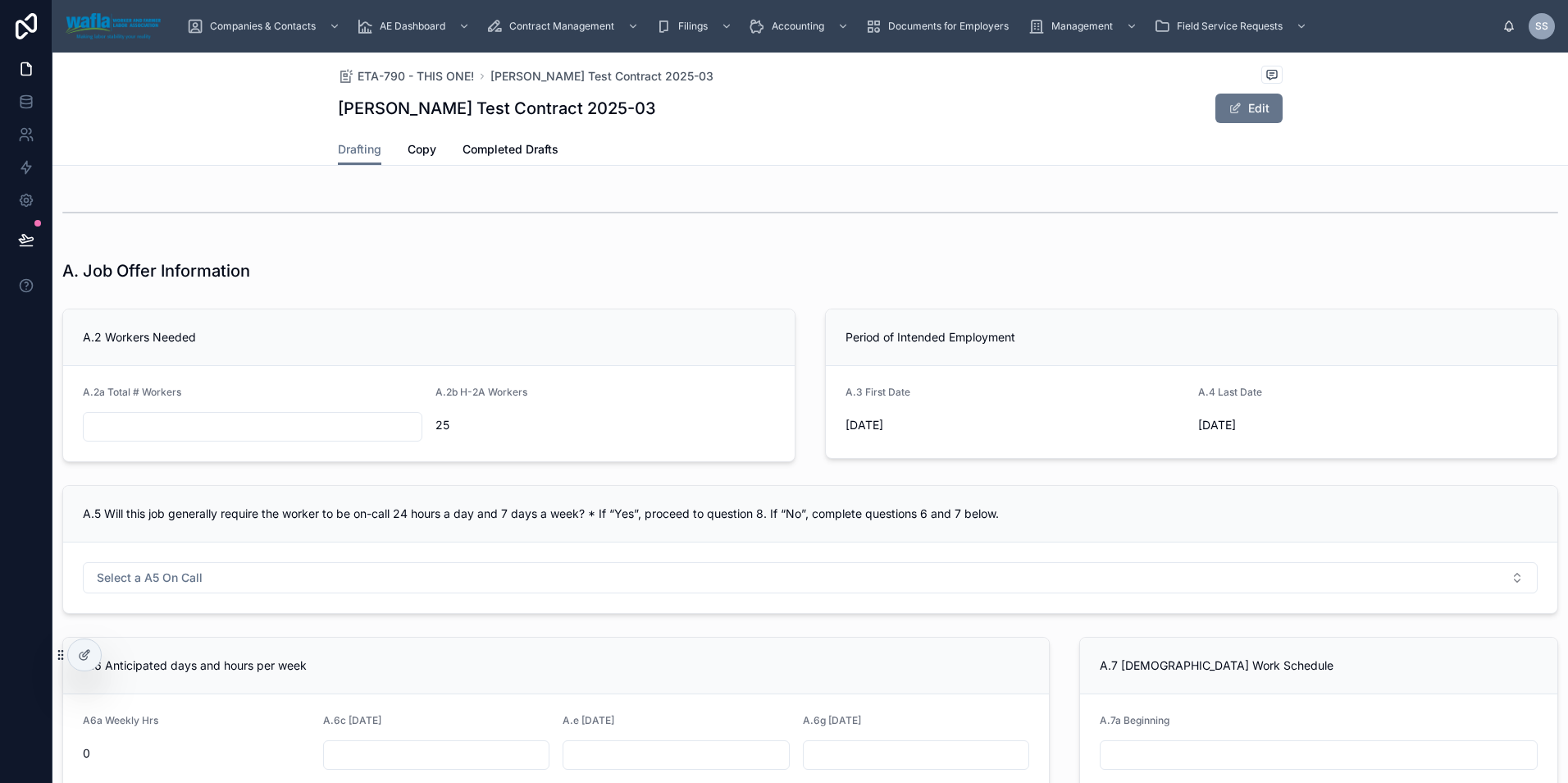
click at [349, 206] on div at bounding box center [810, 212] width 1496 height 41
click at [27, 73] on icon at bounding box center [25, 69] width 17 height 17
click at [83, 656] on icon at bounding box center [86, 653] width 7 height 7
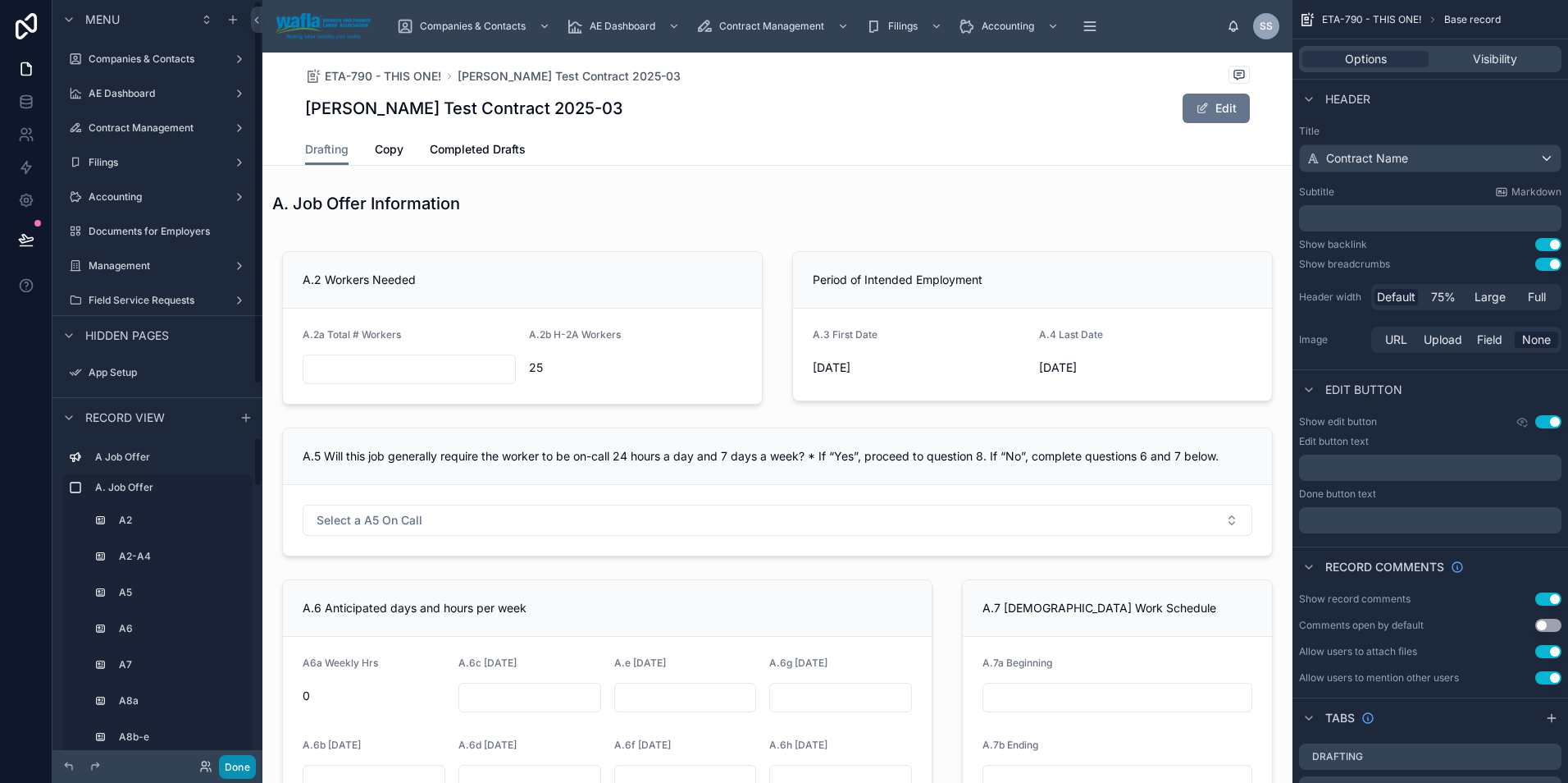
click at [232, 769] on button "Done" at bounding box center [238, 766] width 37 height 23
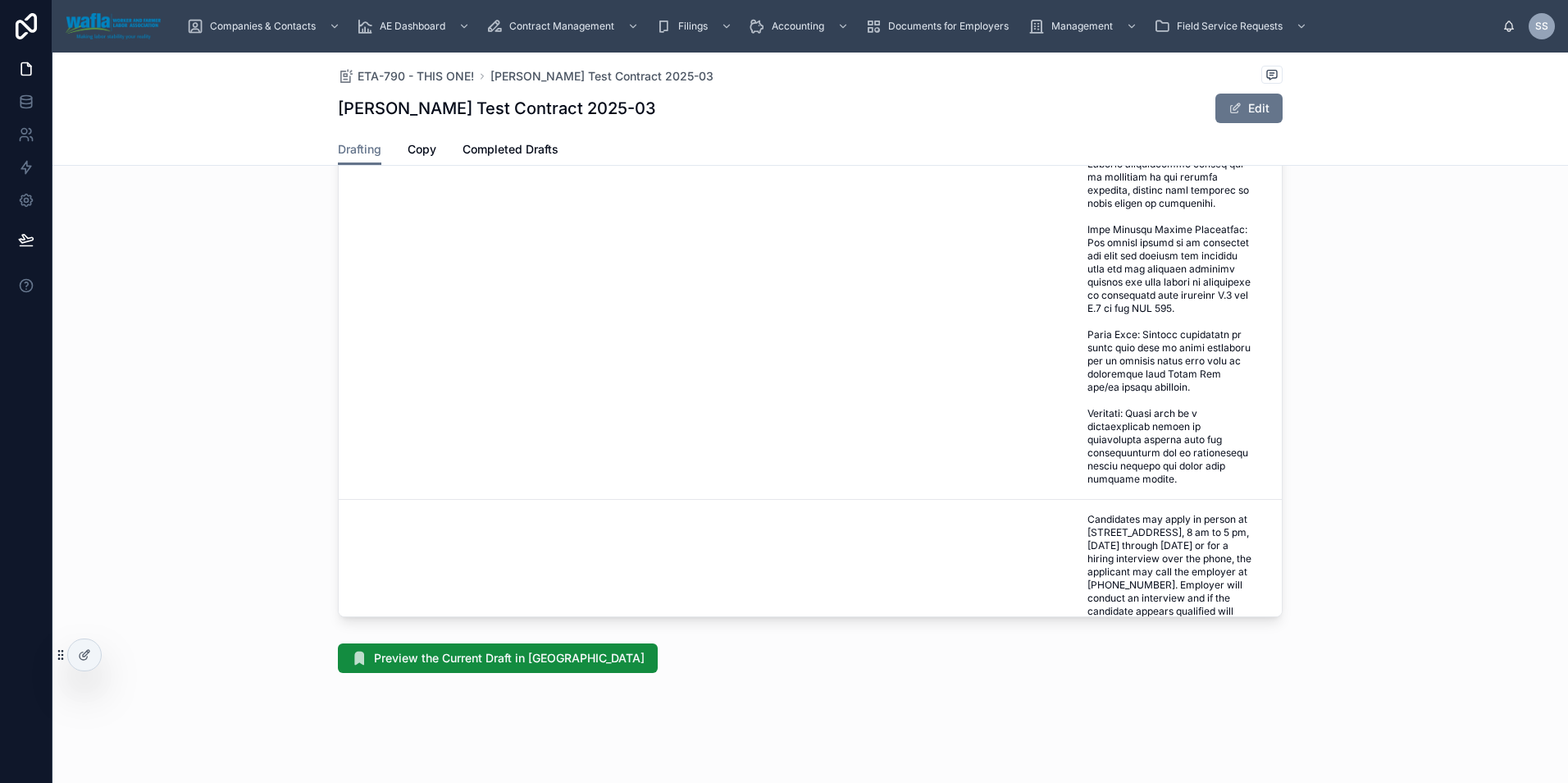
scroll to position [5224, 0]
click at [519, 157] on span "Completed Drafts" at bounding box center [511, 149] width 96 height 17
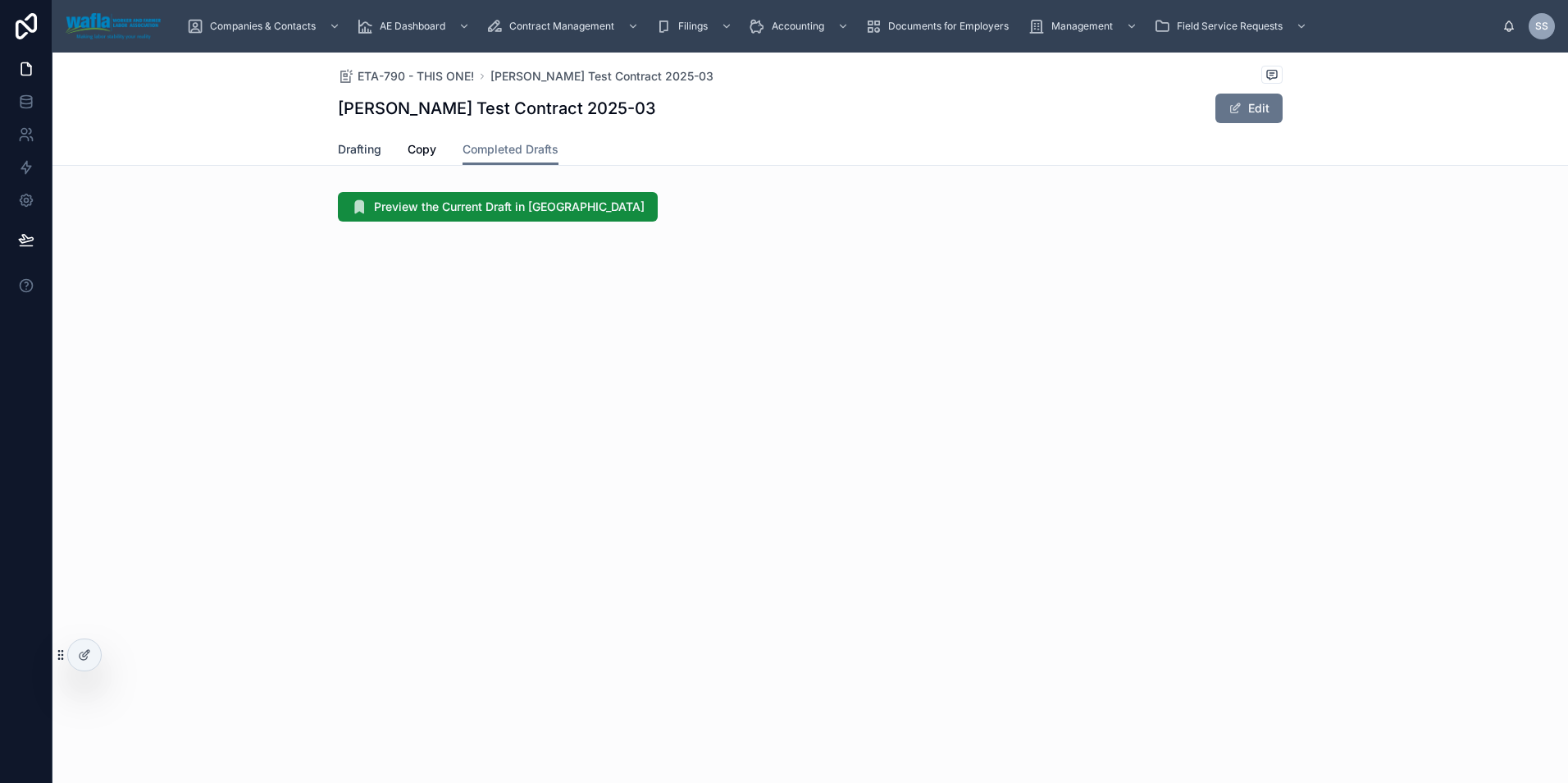
click at [358, 149] on span "Drafting" at bounding box center [359, 149] width 43 height 17
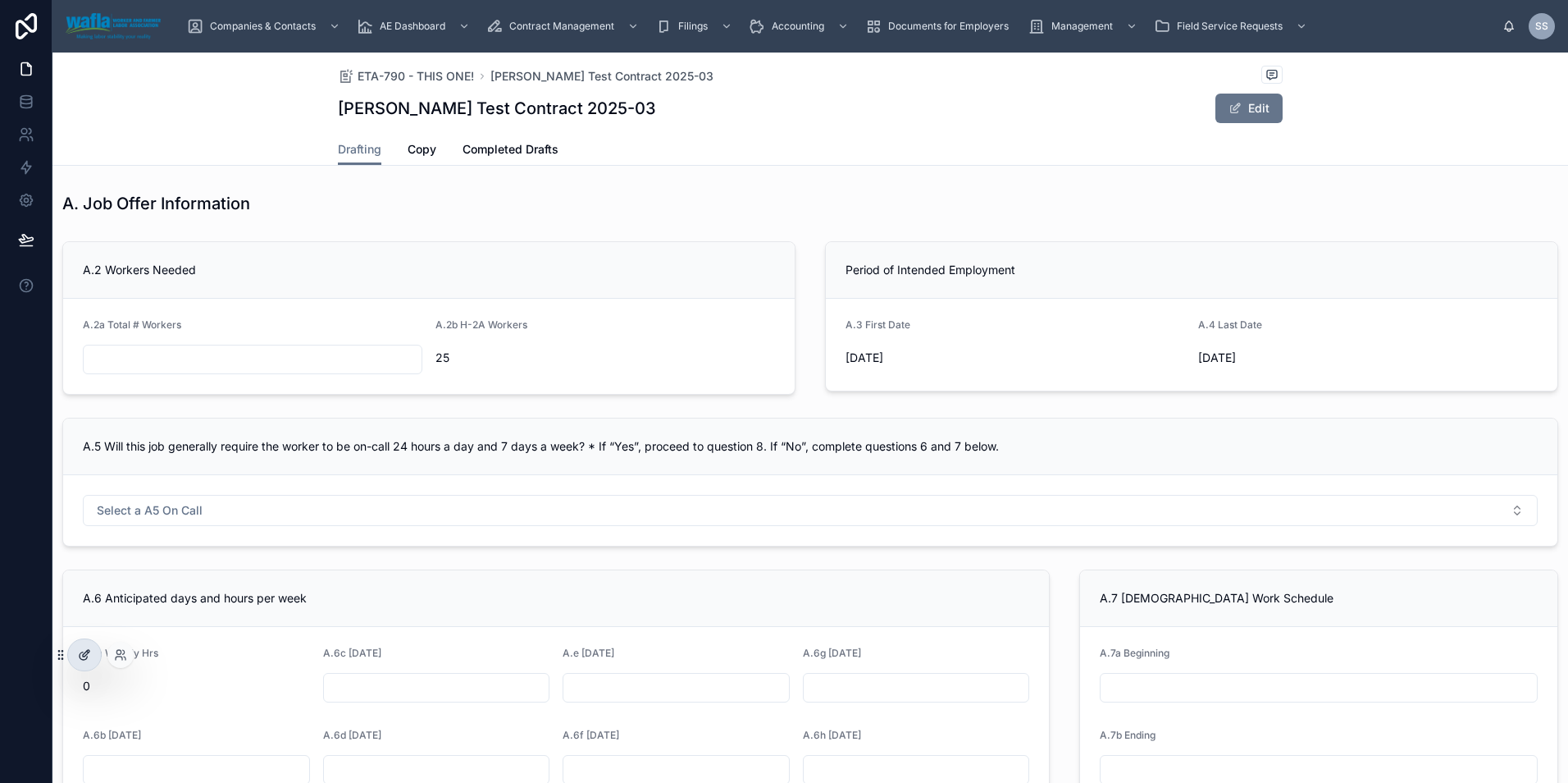
click at [84, 653] on icon at bounding box center [86, 653] width 7 height 7
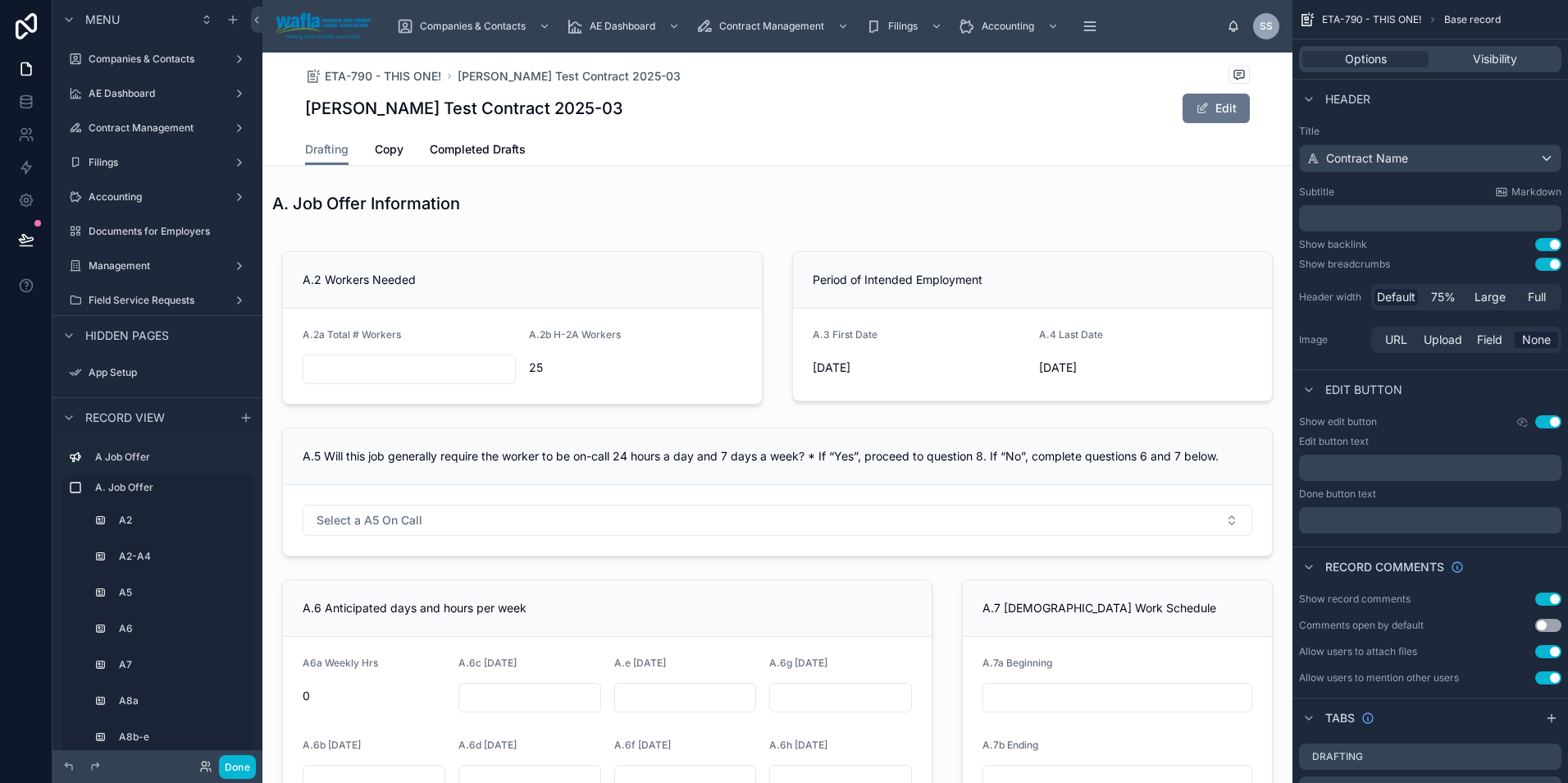
click at [104, 19] on span "Menu" at bounding box center [102, 20] width 34 height 17
click at [67, 60] on icon "scrollable content" at bounding box center [68, 59] width 13 height 13
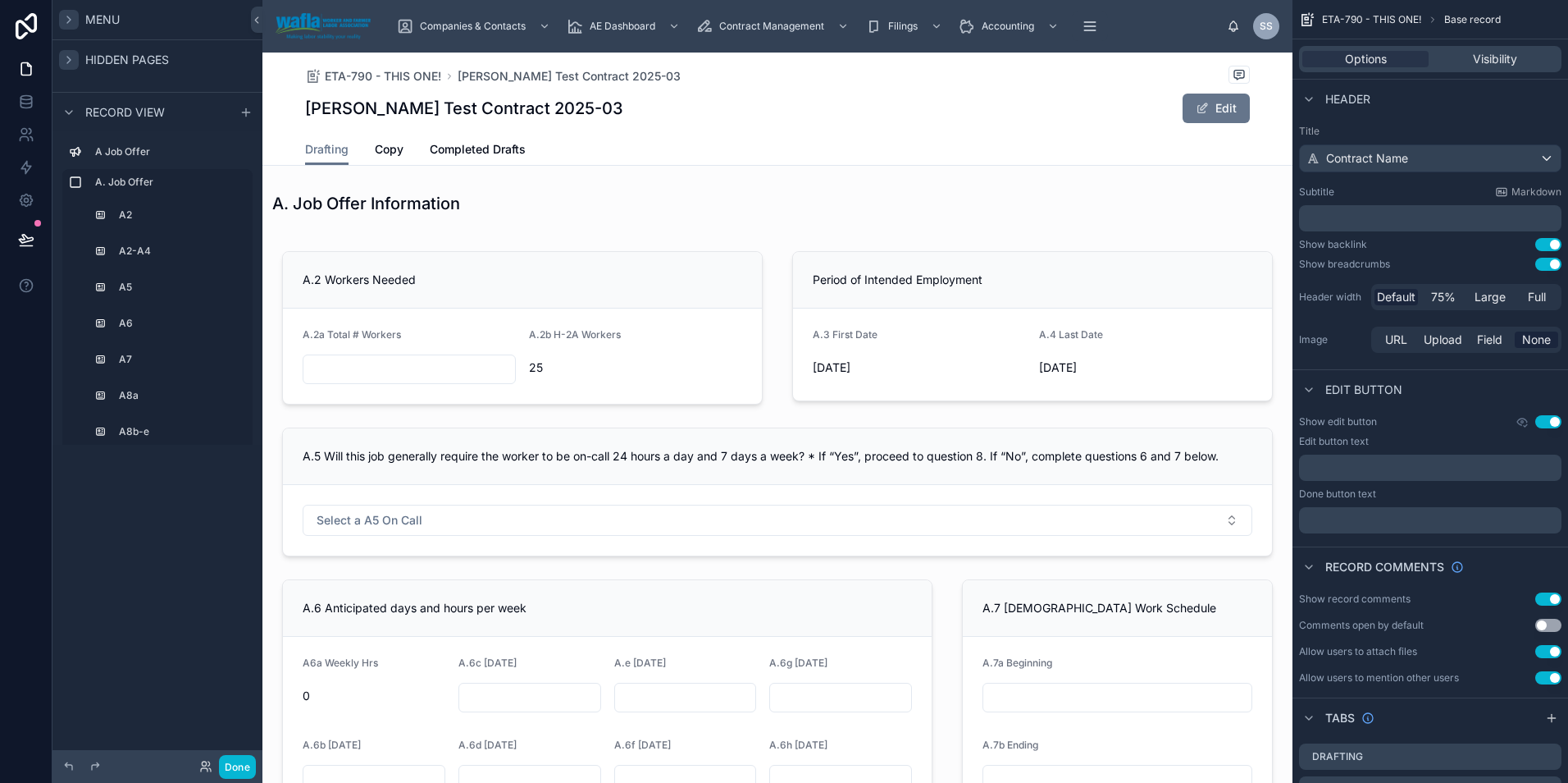
click at [68, 18] on icon "scrollable content" at bounding box center [68, 19] width 13 height 13
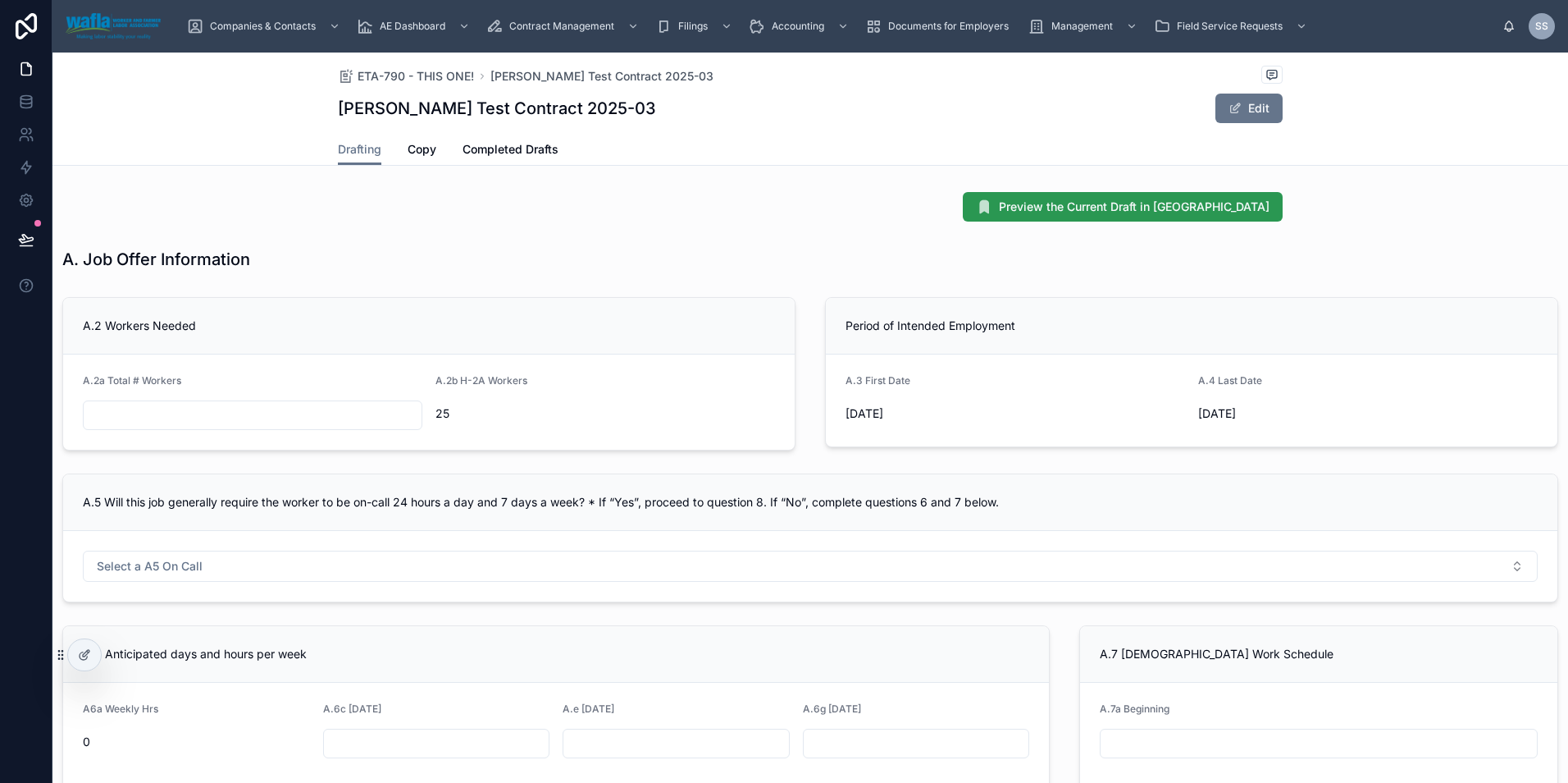
click at [1183, 207] on span "Preview the Current Draft in [GEOGRAPHIC_DATA]" at bounding box center [1134, 207] width 271 height 17
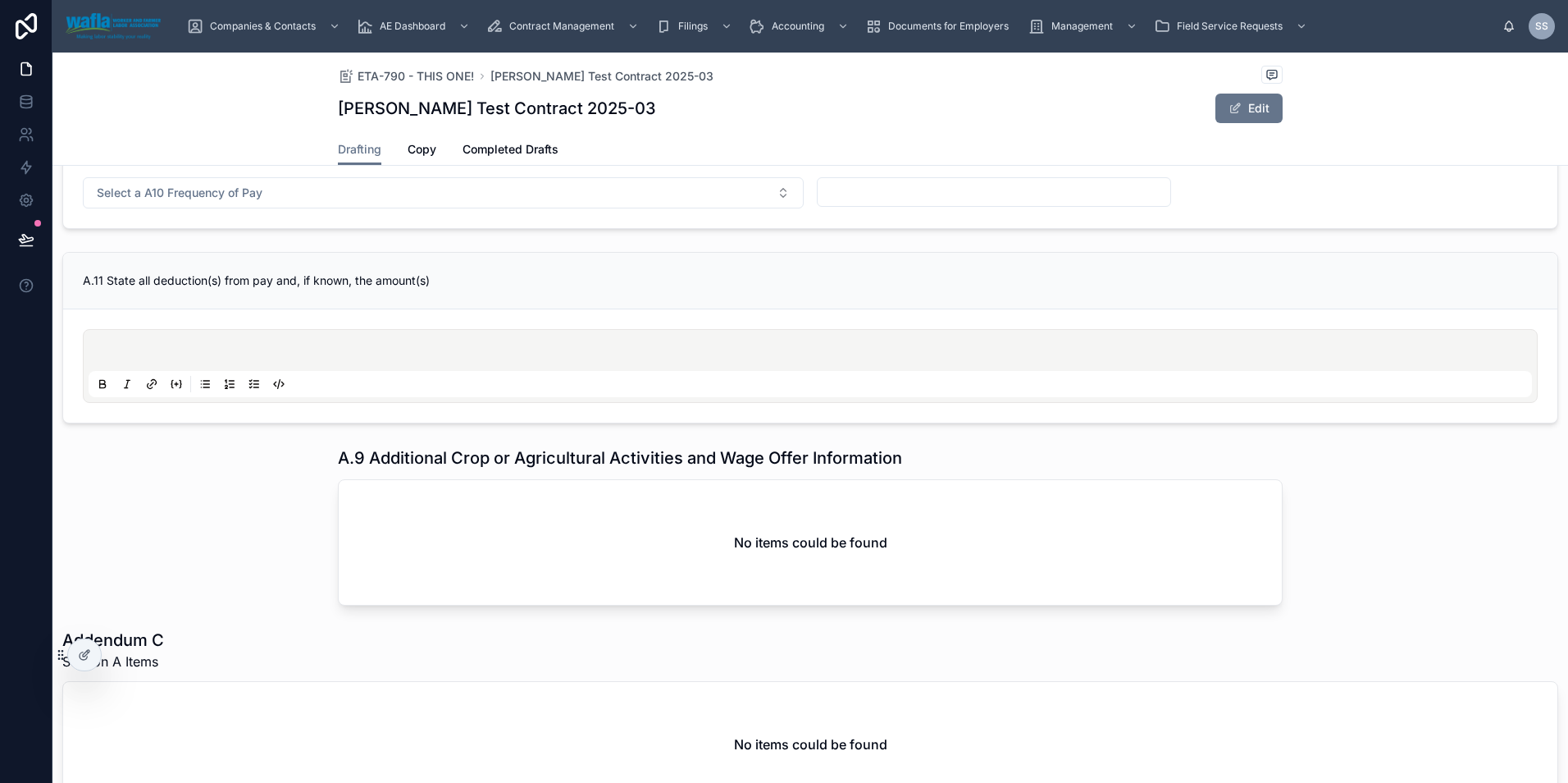
scroll to position [792, 0]
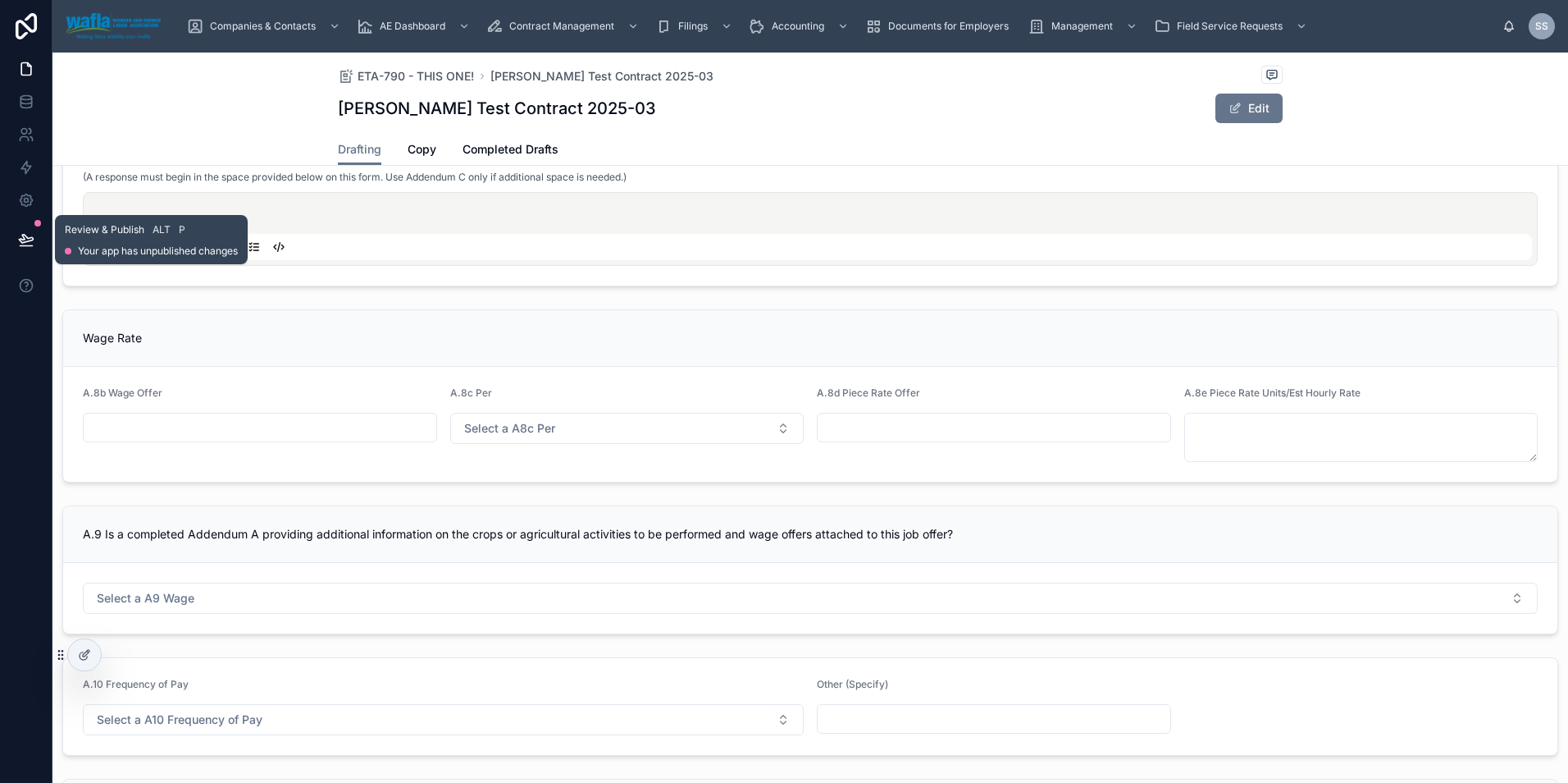
click at [99, 232] on span "Review & Publish" at bounding box center [104, 229] width 79 height 13
click at [36, 241] on button at bounding box center [25, 239] width 36 height 46
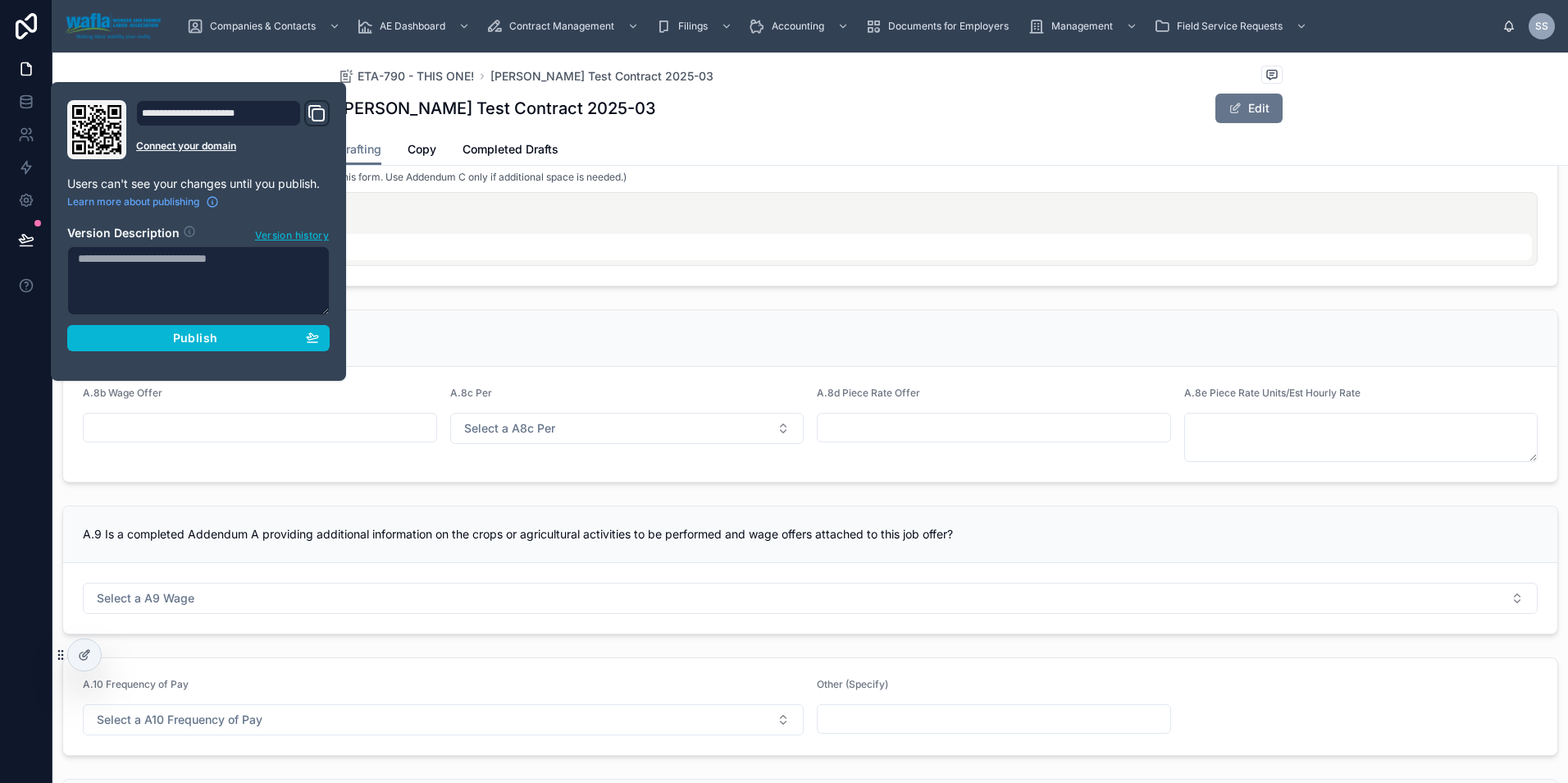
click at [696, 113] on div "[PERSON_NAME] Test Contract 2025-03 Edit" at bounding box center [810, 109] width 945 height 31
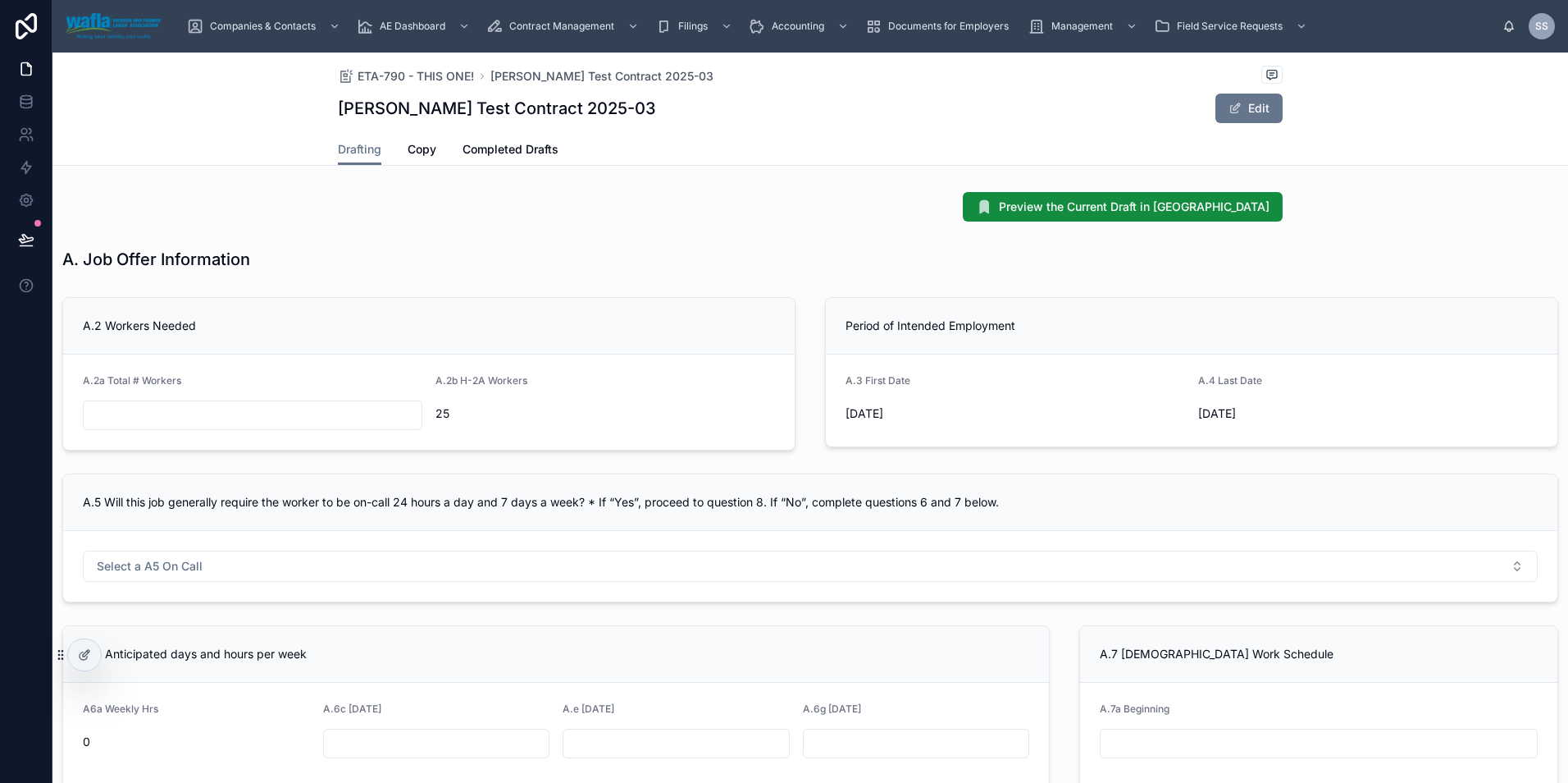
click at [24, 236] on icon at bounding box center [25, 239] width 17 height 17
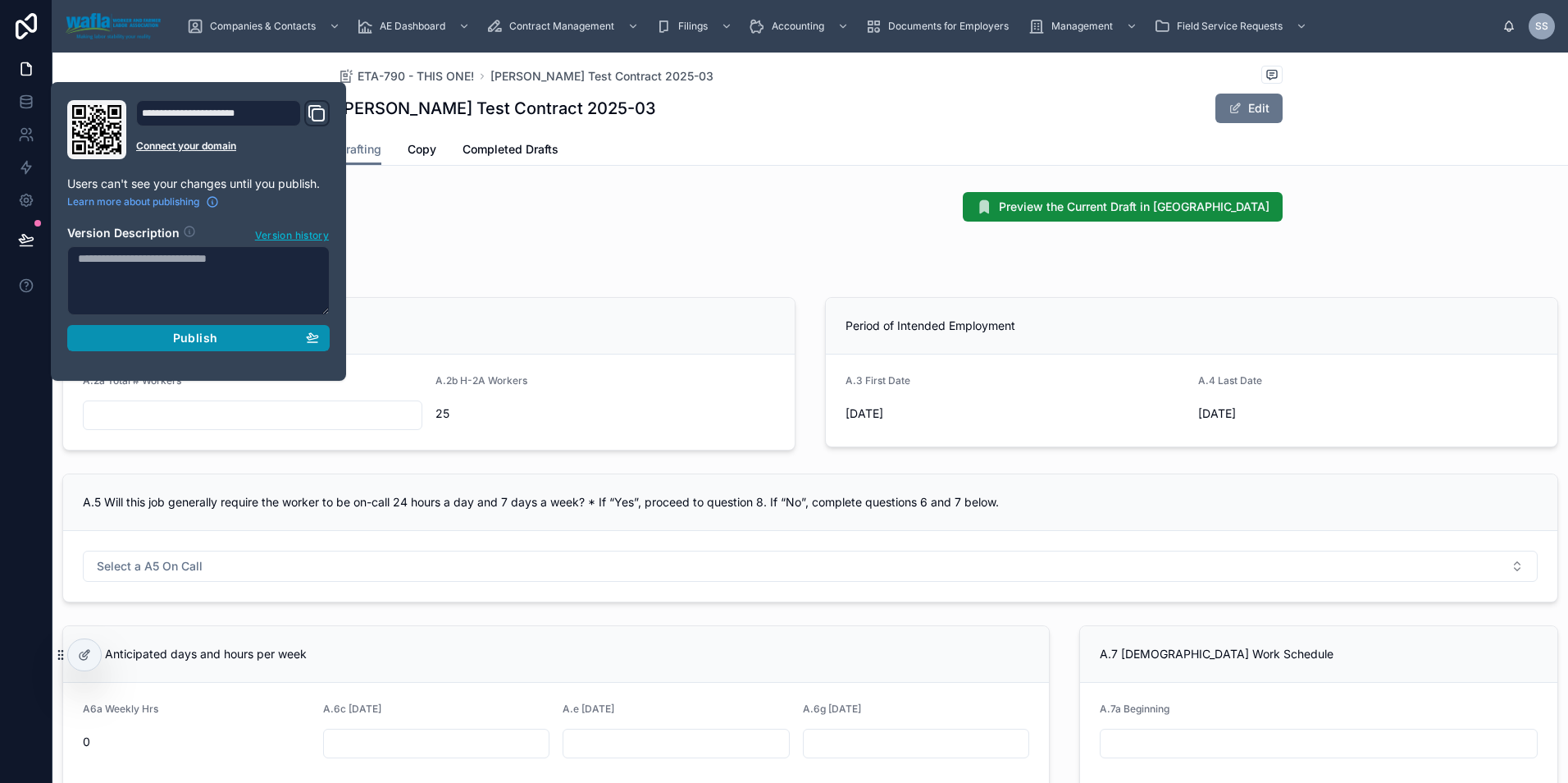
click at [155, 339] on div "Publish" at bounding box center [199, 338] width 241 height 15
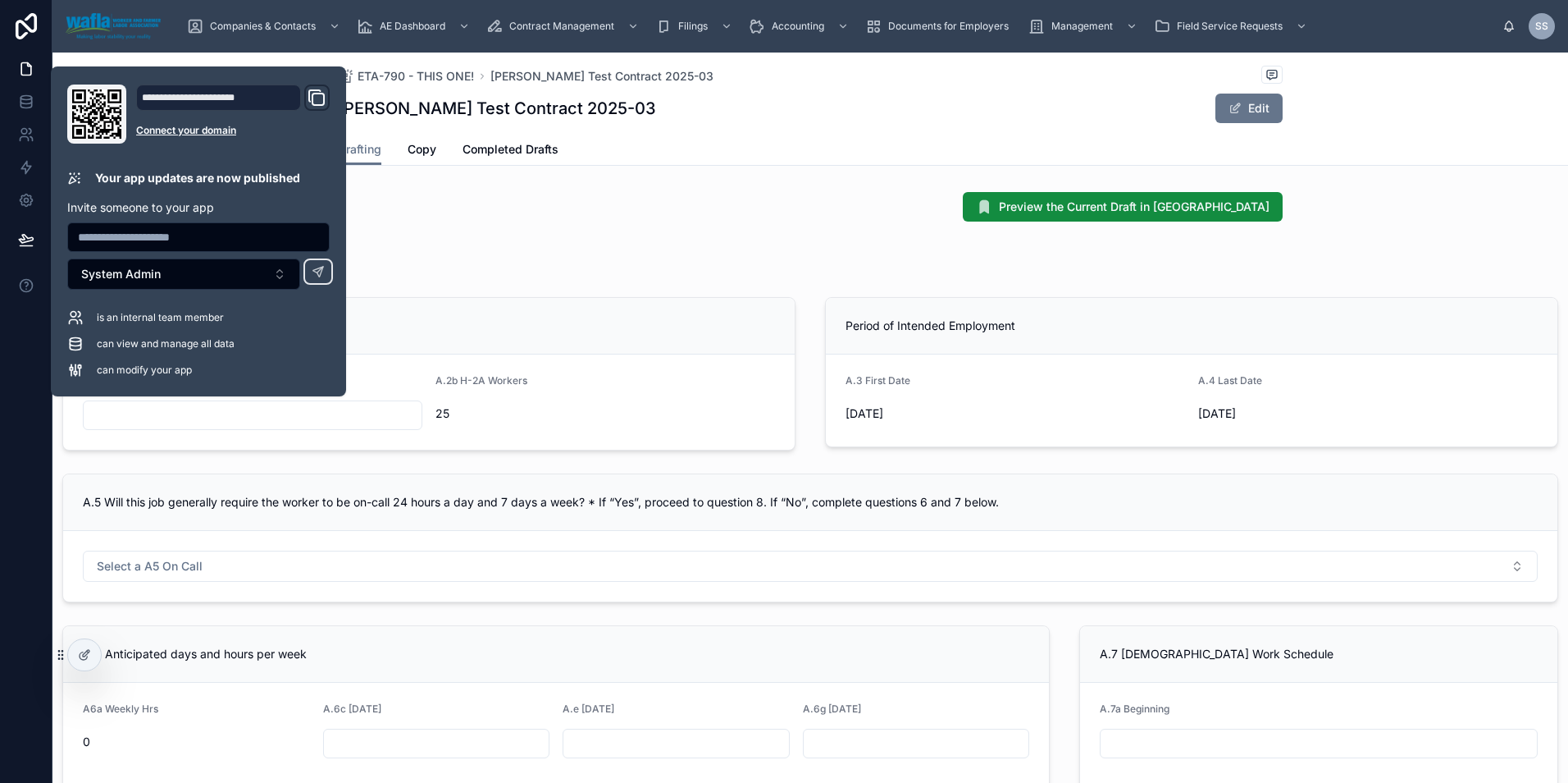
click at [764, 242] on div "A. Job Offer Information" at bounding box center [810, 258] width 1515 height 36
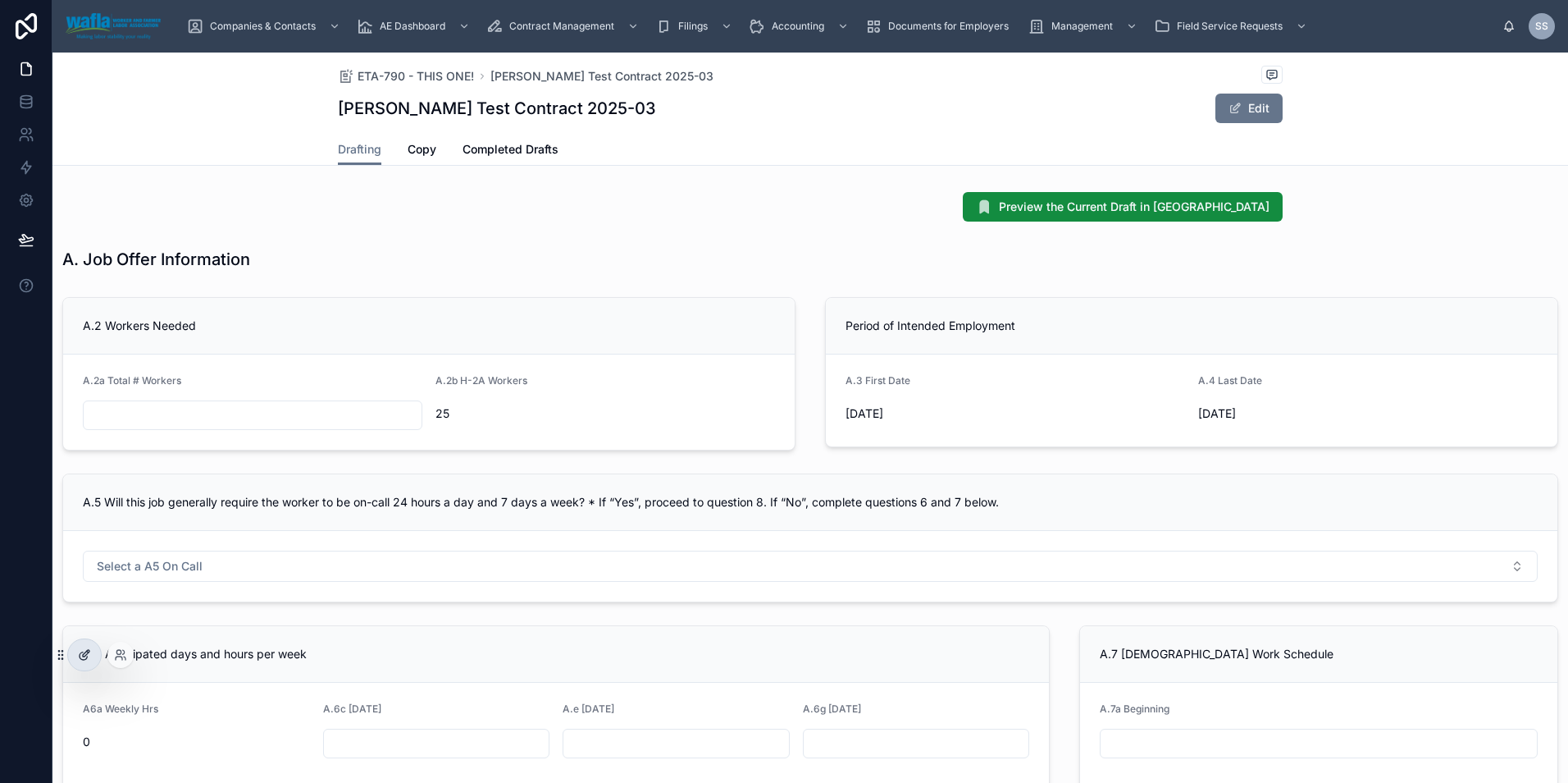
click at [86, 656] on icon at bounding box center [84, 654] width 13 height 13
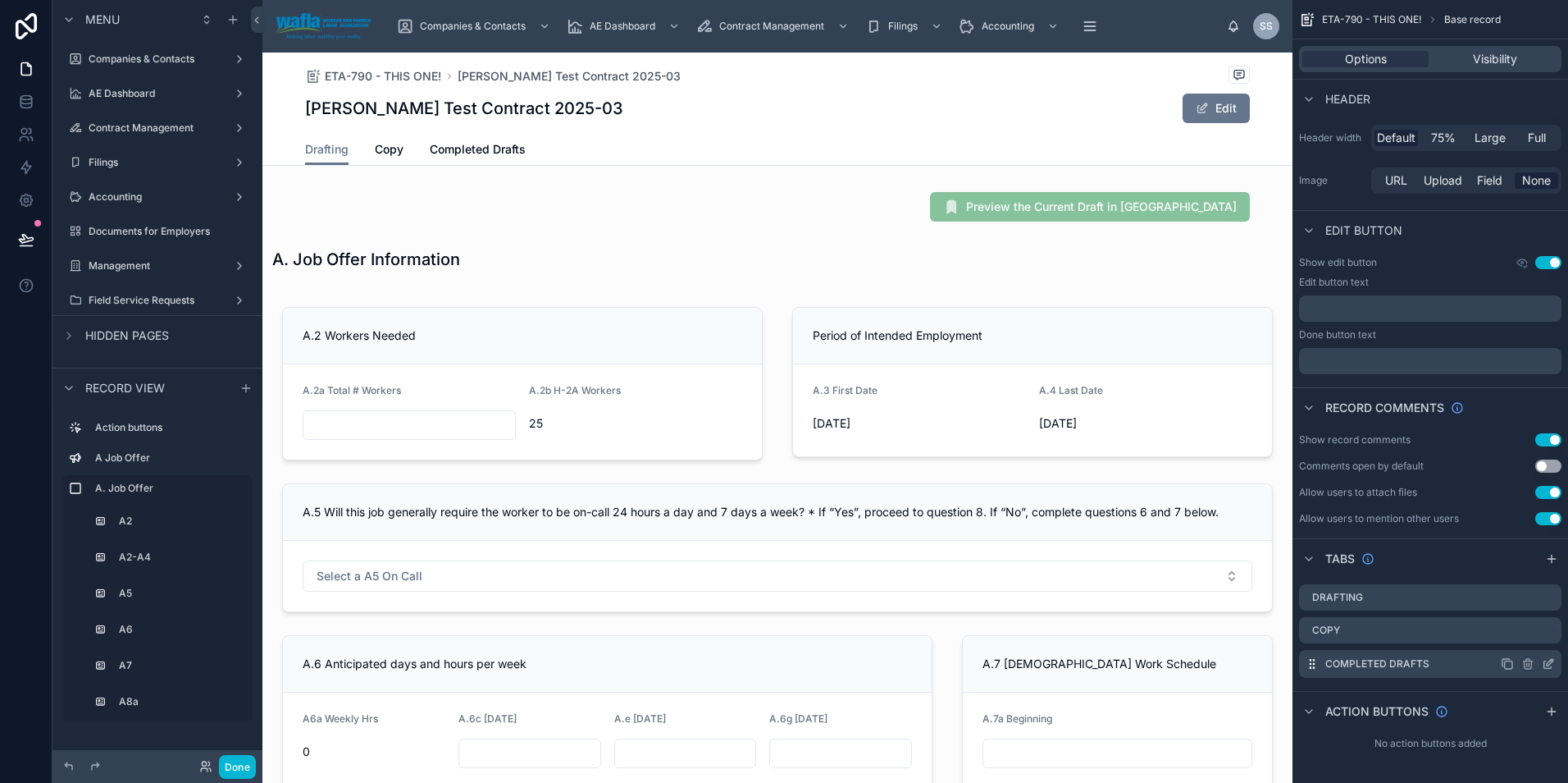
scroll to position [160, 0]
click at [1546, 659] on icon "scrollable content" at bounding box center [1547, 663] width 13 height 13
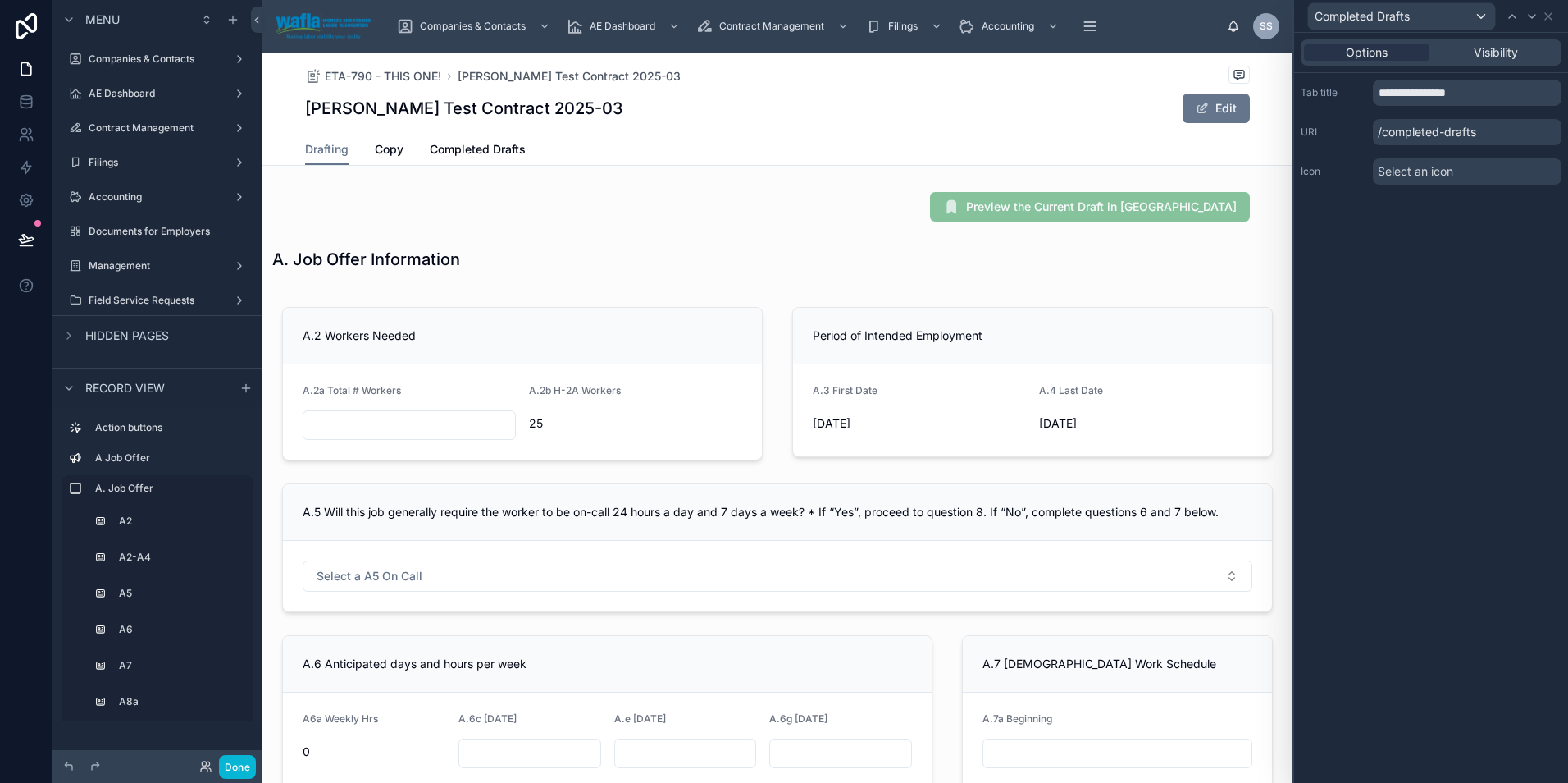
scroll to position [158, 0]
click at [1493, 45] on span "Visibility" at bounding box center [1495, 52] width 44 height 17
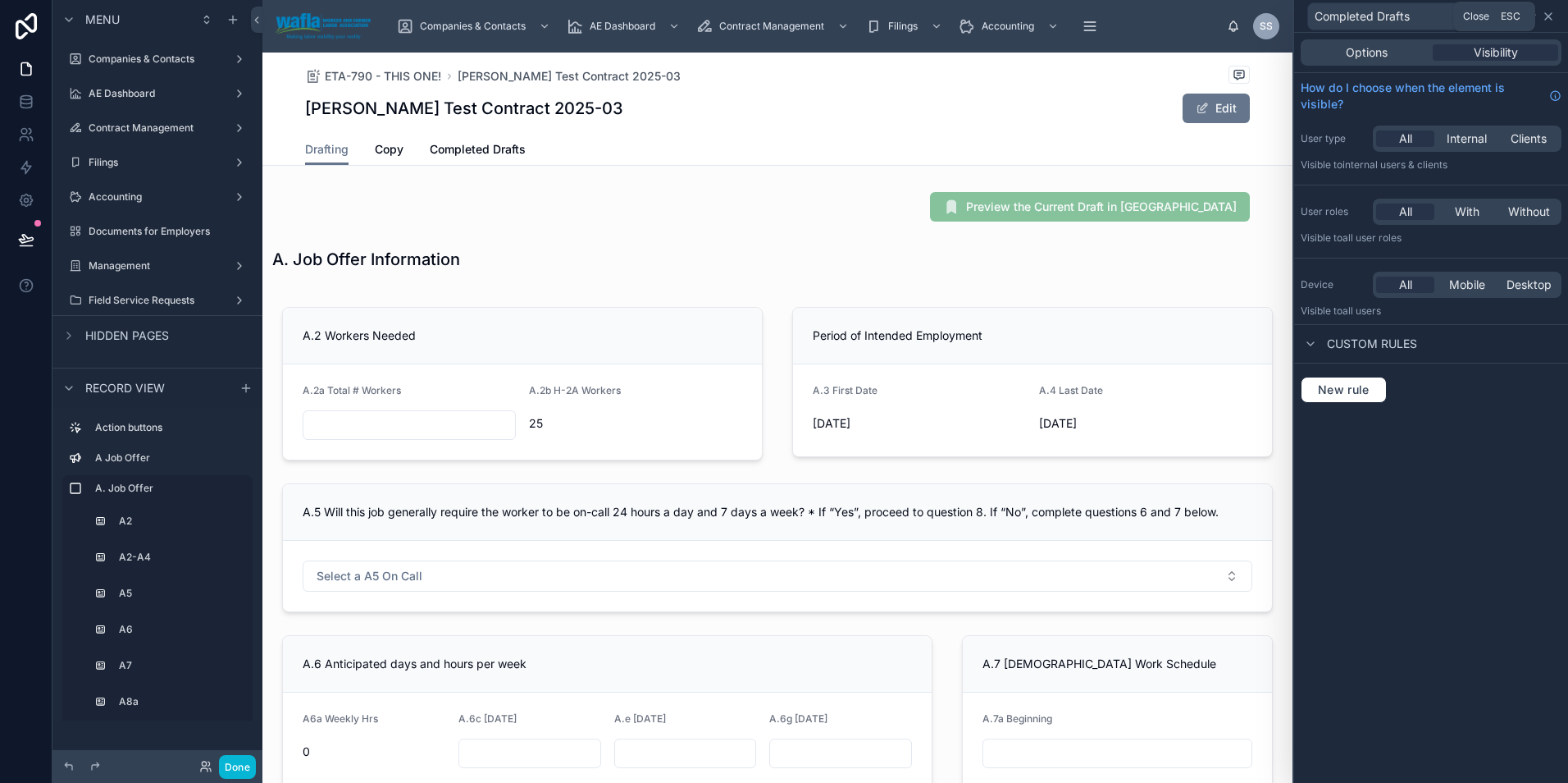
click at [1546, 13] on icon at bounding box center [1547, 16] width 13 height 13
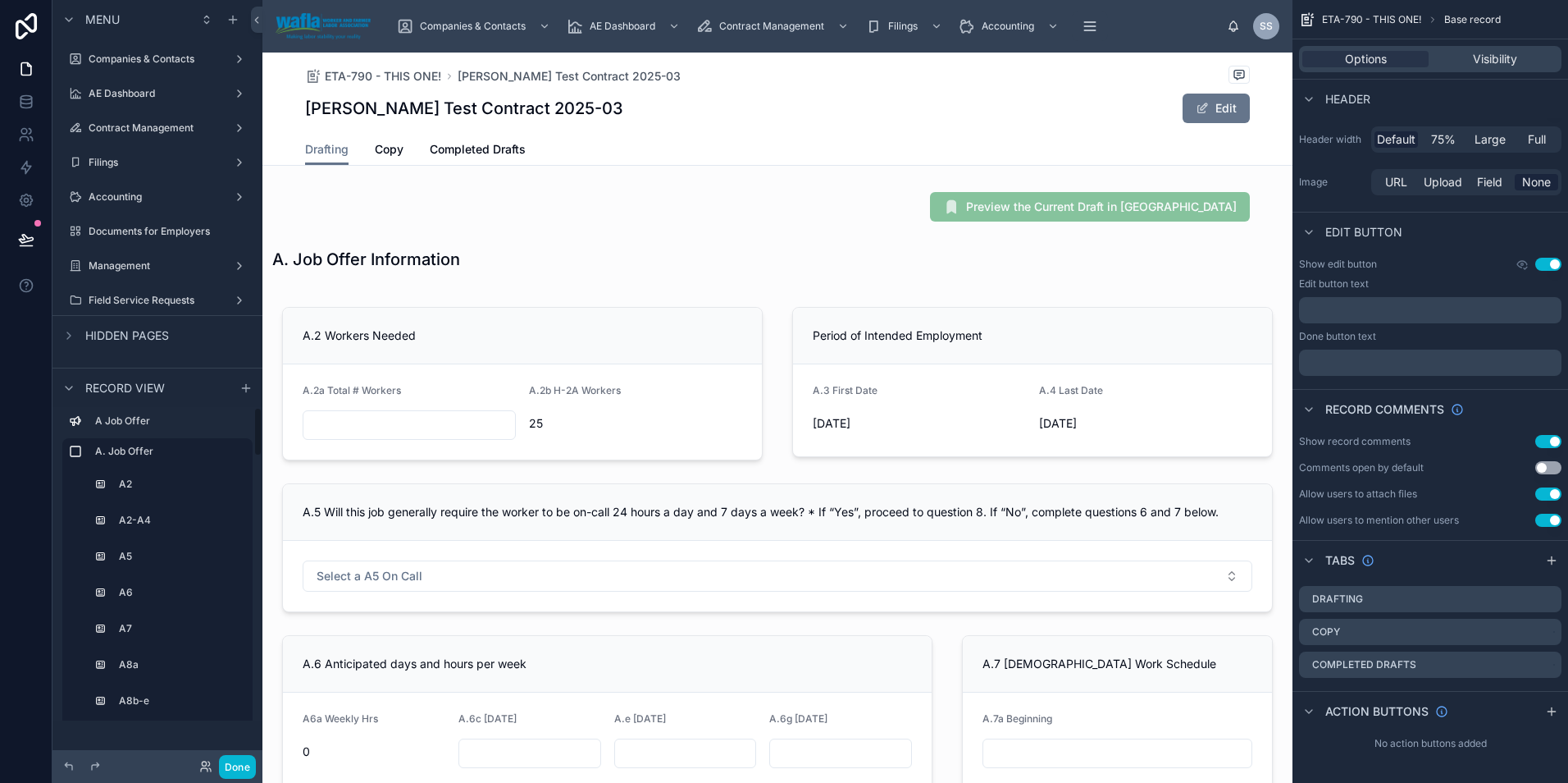
scroll to position [0, 0]
click at [72, 387] on icon "scrollable content" at bounding box center [68, 388] width 7 height 3
